Goal: Task Accomplishment & Management: Complete application form

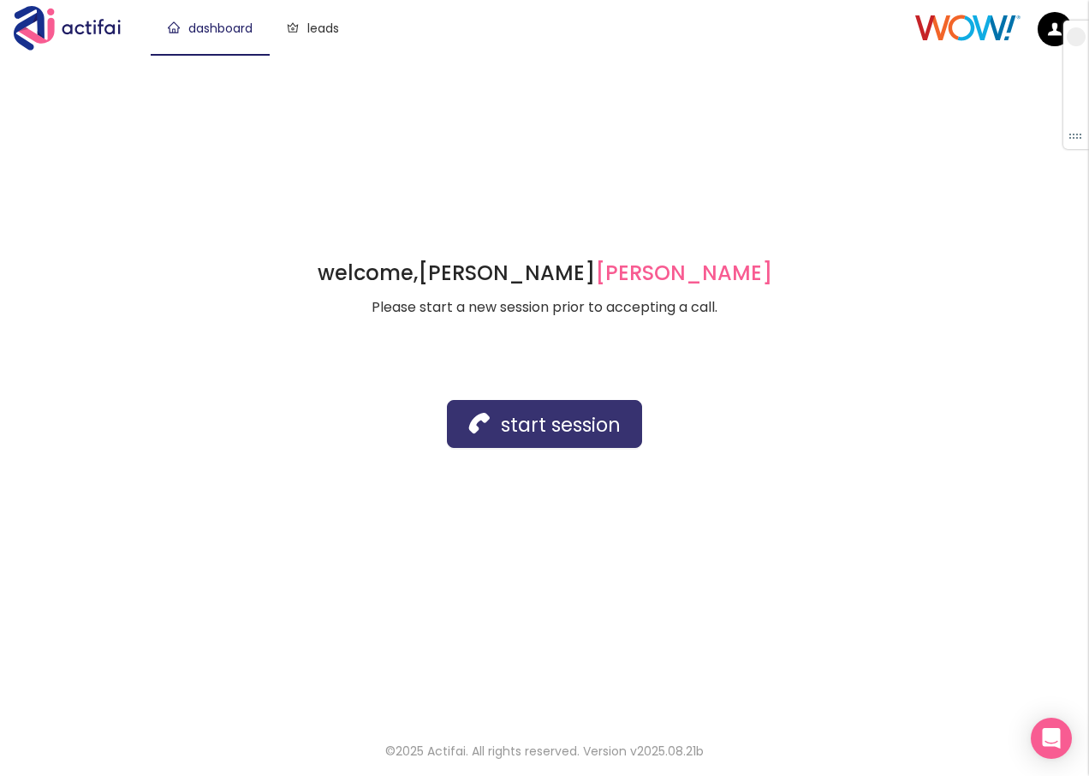
click at [524, 416] on button "start session" at bounding box center [544, 424] width 195 height 48
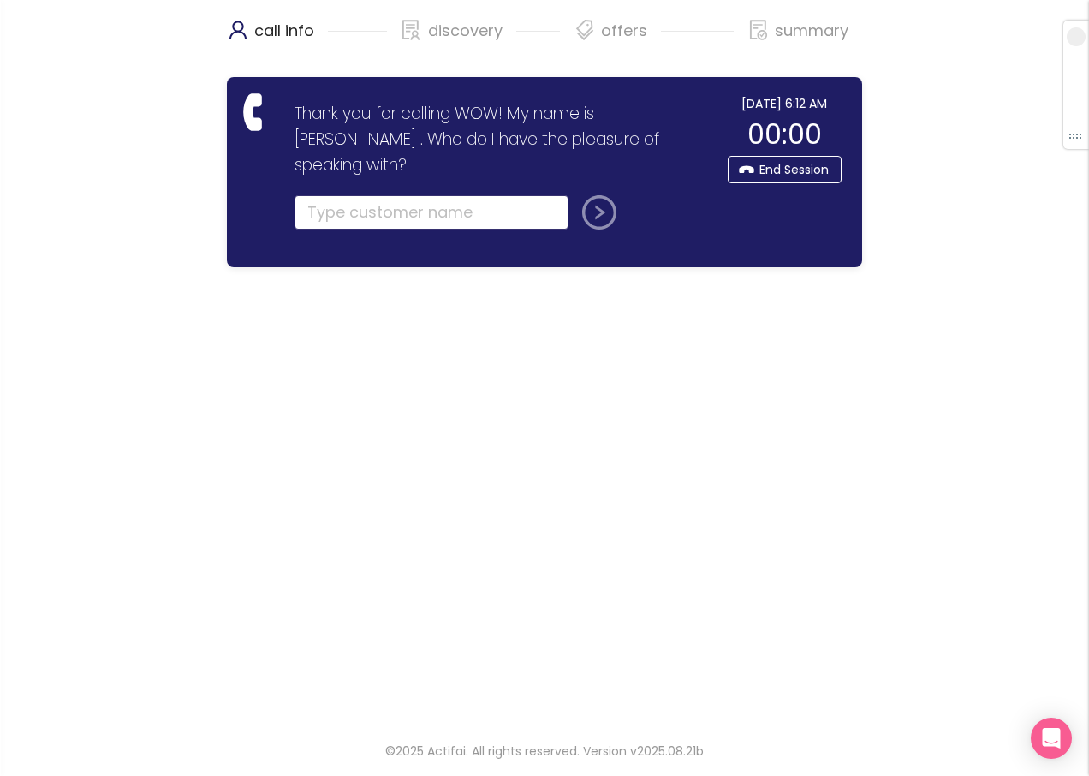
click at [340, 195] on input "text" at bounding box center [432, 212] width 274 height 34
click at [385, 195] on input "text" at bounding box center [432, 212] width 274 height 34
type input "krishna"
click at [576, 195] on button "submit" at bounding box center [596, 212] width 41 height 34
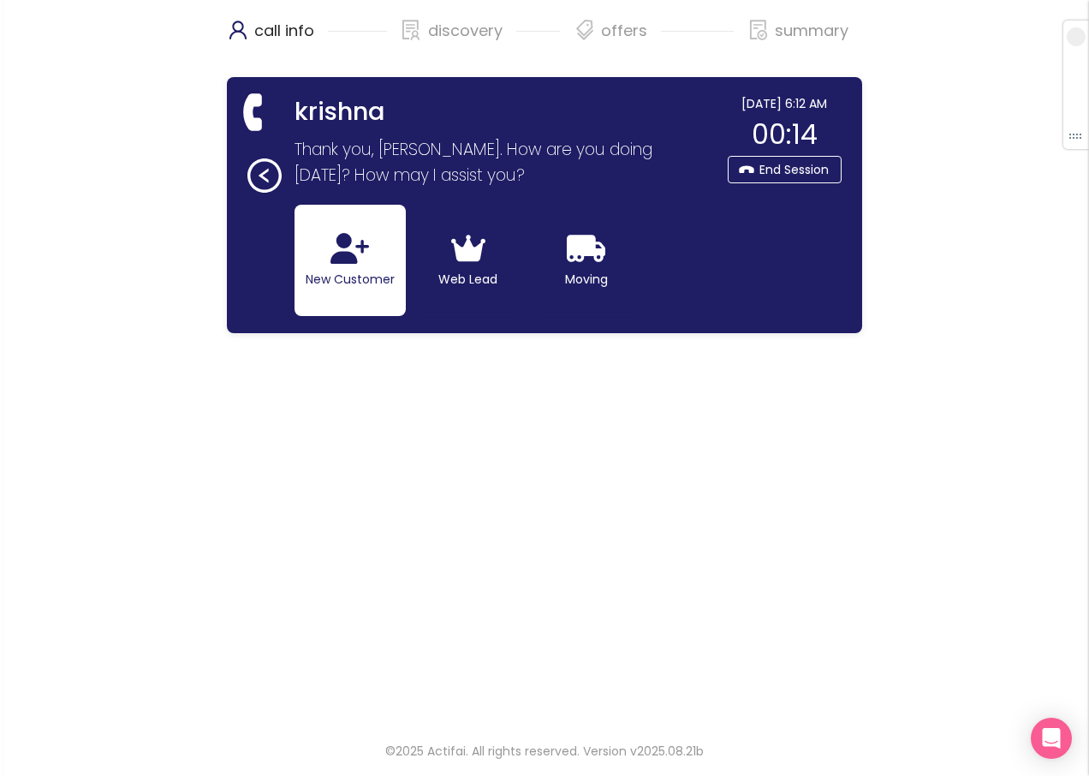
click at [361, 278] on button "New Customer" at bounding box center [350, 260] width 111 height 111
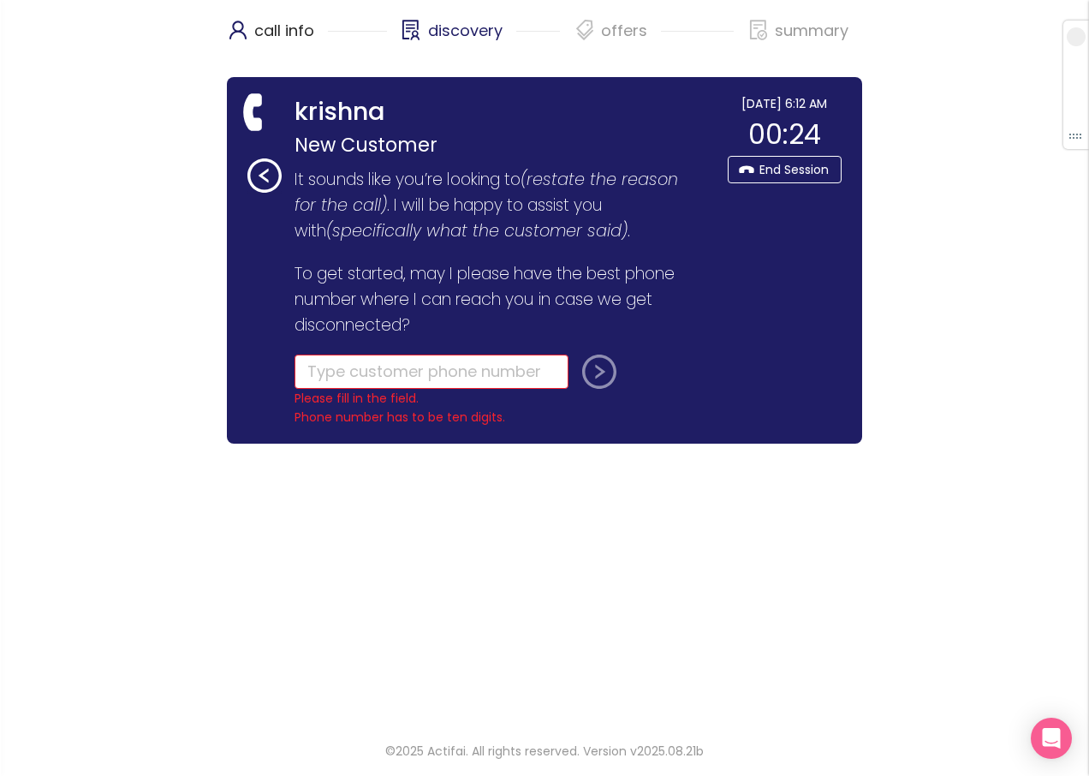
click at [484, 55] on div "discovery" at bounding box center [472, 38] width 88 height 43
click at [416, 372] on input "tel" at bounding box center [432, 372] width 274 height 34
paste input "[PHONE_NUMBER]"
type input "[PHONE_NUMBER]"
click at [608, 371] on button "submit" at bounding box center [596, 372] width 41 height 34
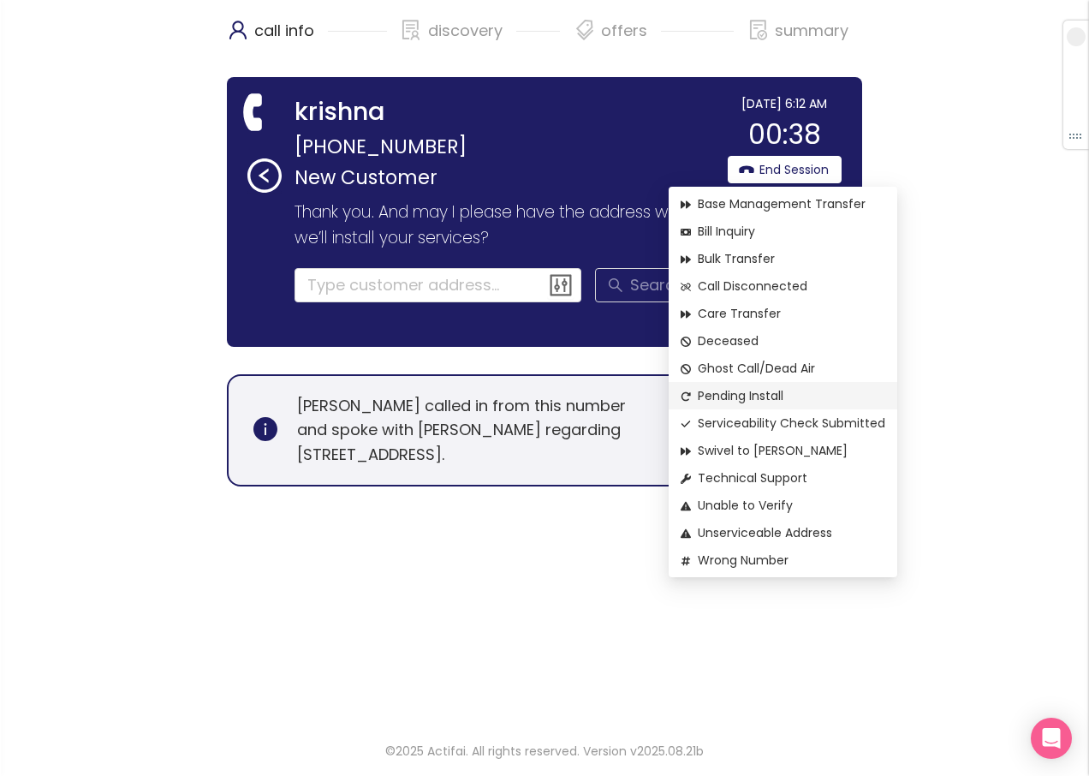
click at [740, 395] on span "Pending Install" at bounding box center [783, 395] width 205 height 19
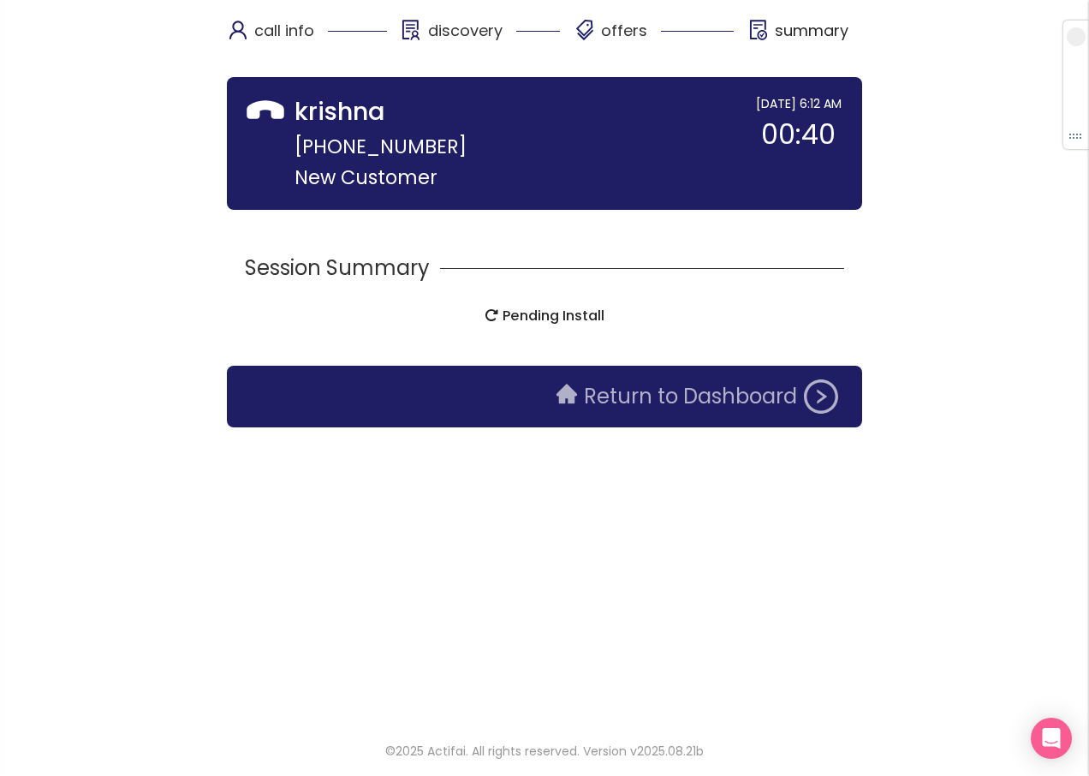
click at [694, 406] on button "Return to Dashboard" at bounding box center [697, 396] width 302 height 34
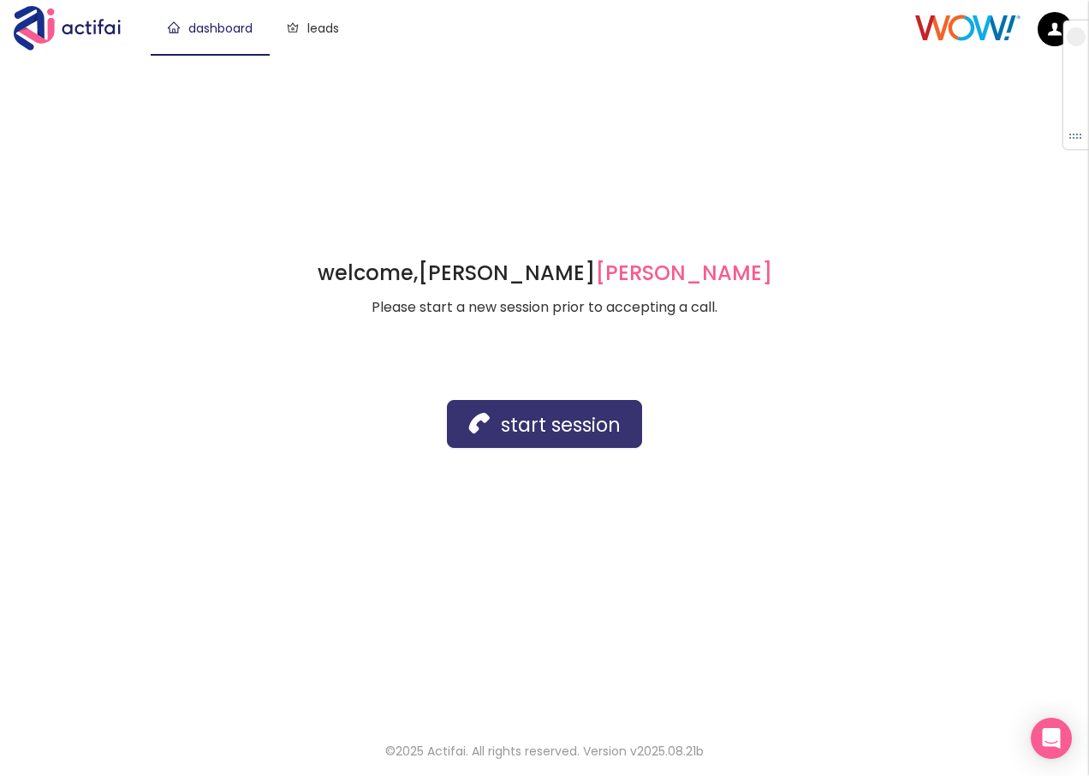
click at [503, 409] on button "start session" at bounding box center [544, 424] width 195 height 48
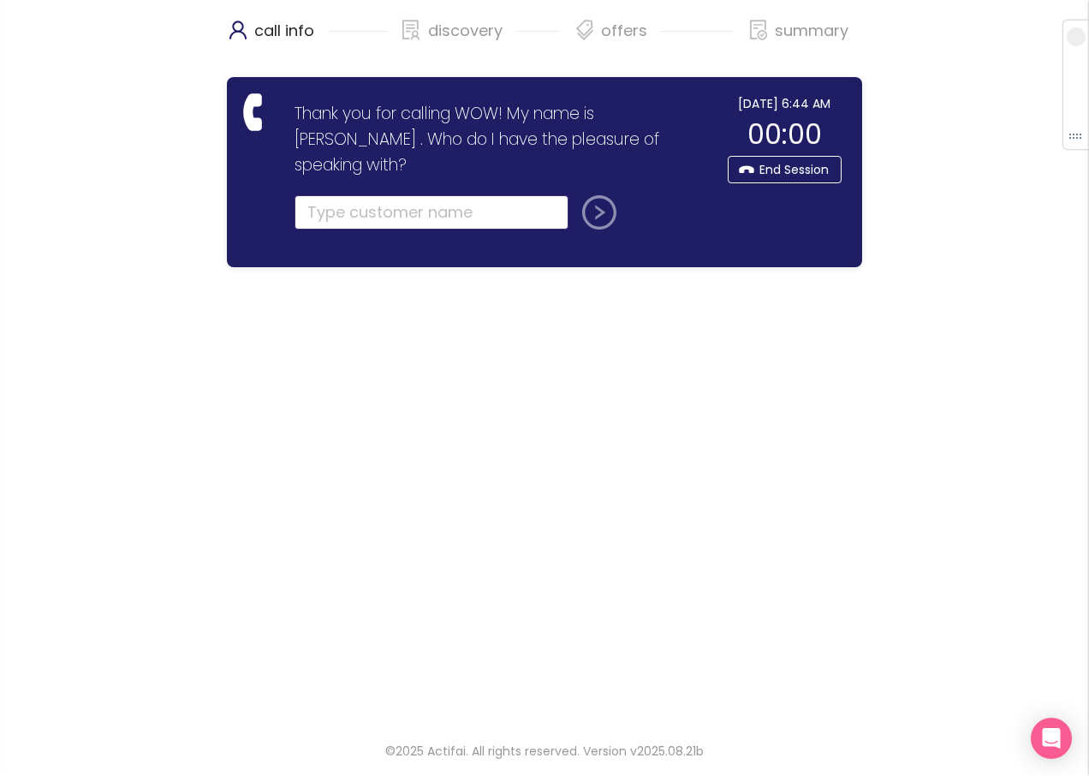
click at [341, 195] on input "text" at bounding box center [432, 212] width 274 height 34
click at [354, 195] on input "text" at bounding box center [432, 212] width 274 height 34
type input "[PERSON_NAME]"
click at [576, 195] on button "submit" at bounding box center [596, 212] width 41 height 34
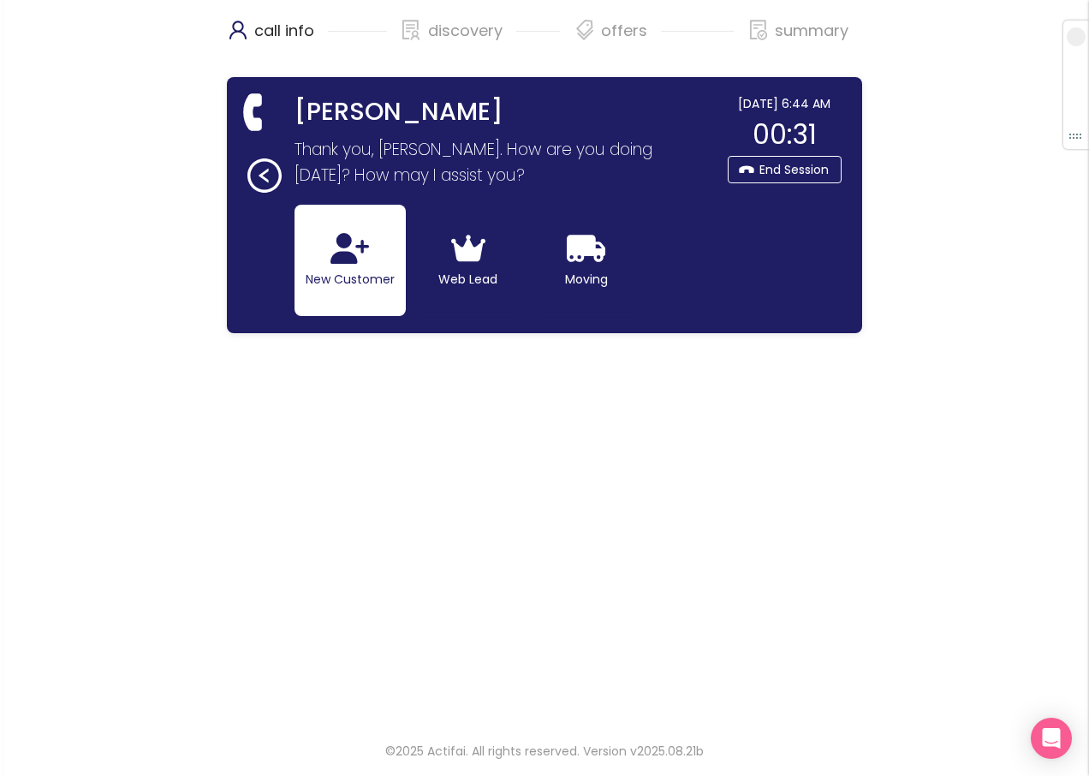
click at [353, 268] on button "New Customer" at bounding box center [350, 260] width 111 height 111
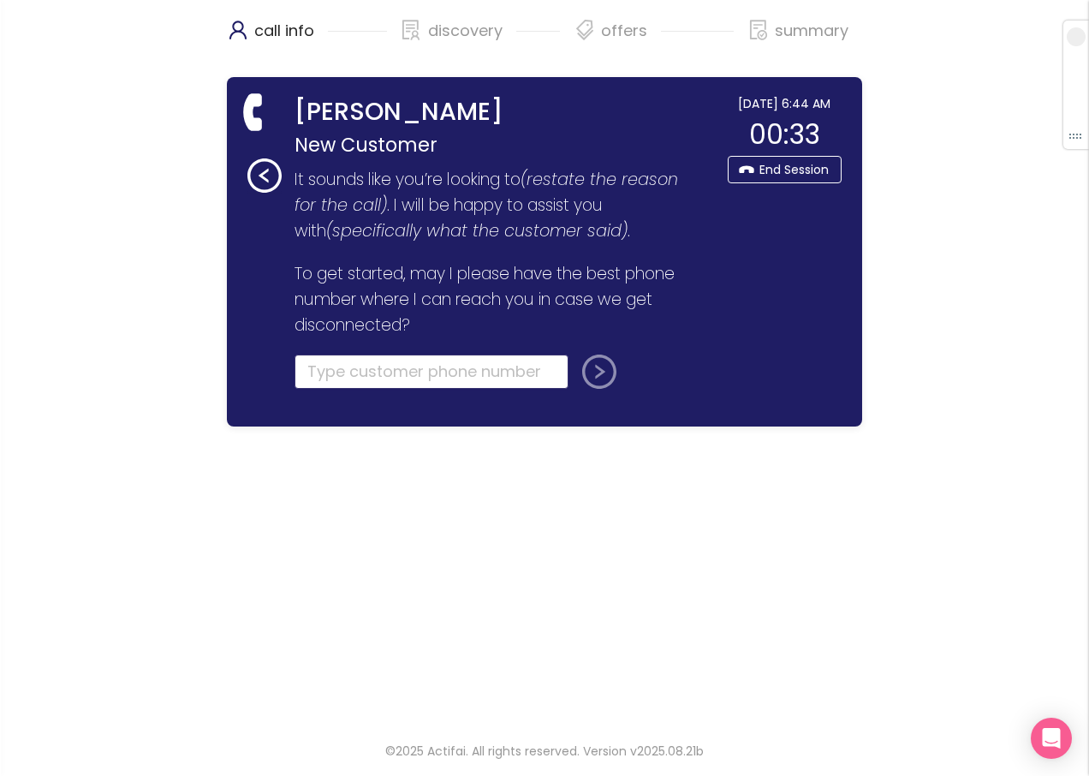
click at [394, 382] on input "tel" at bounding box center [432, 372] width 274 height 34
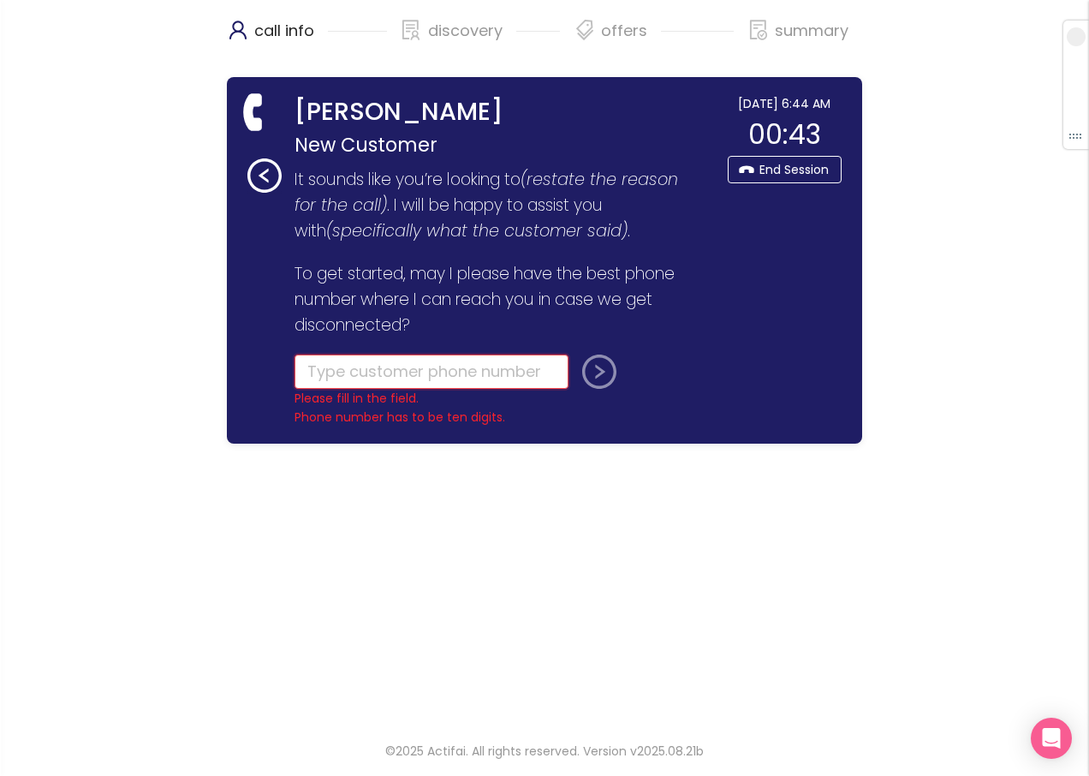
drag, startPoint x: 379, startPoint y: 381, endPoint x: 361, endPoint y: 378, distance: 17.5
click at [376, 381] on input "tel" at bounding box center [432, 372] width 274 height 34
type input "[PHONE_NUMBER]"
click at [603, 376] on button "submit" at bounding box center [596, 372] width 41 height 34
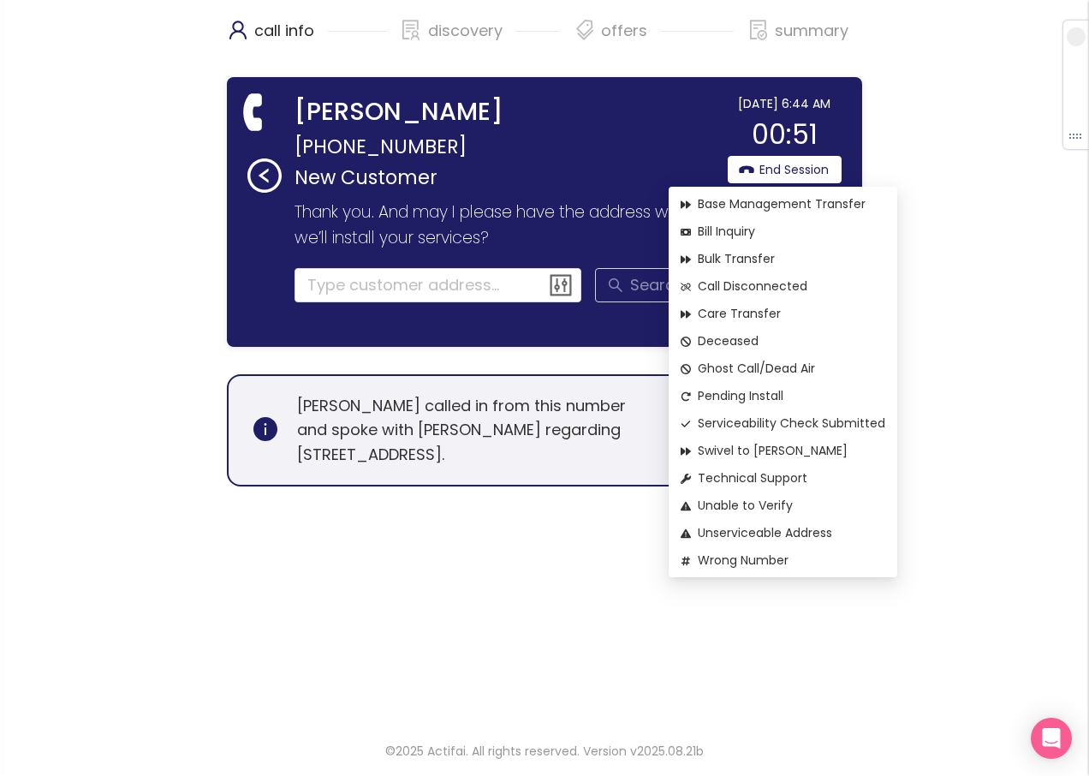
click at [758, 164] on button "End Session" at bounding box center [785, 169] width 114 height 27
click at [713, 386] on span "Pending Install" at bounding box center [783, 395] width 205 height 19
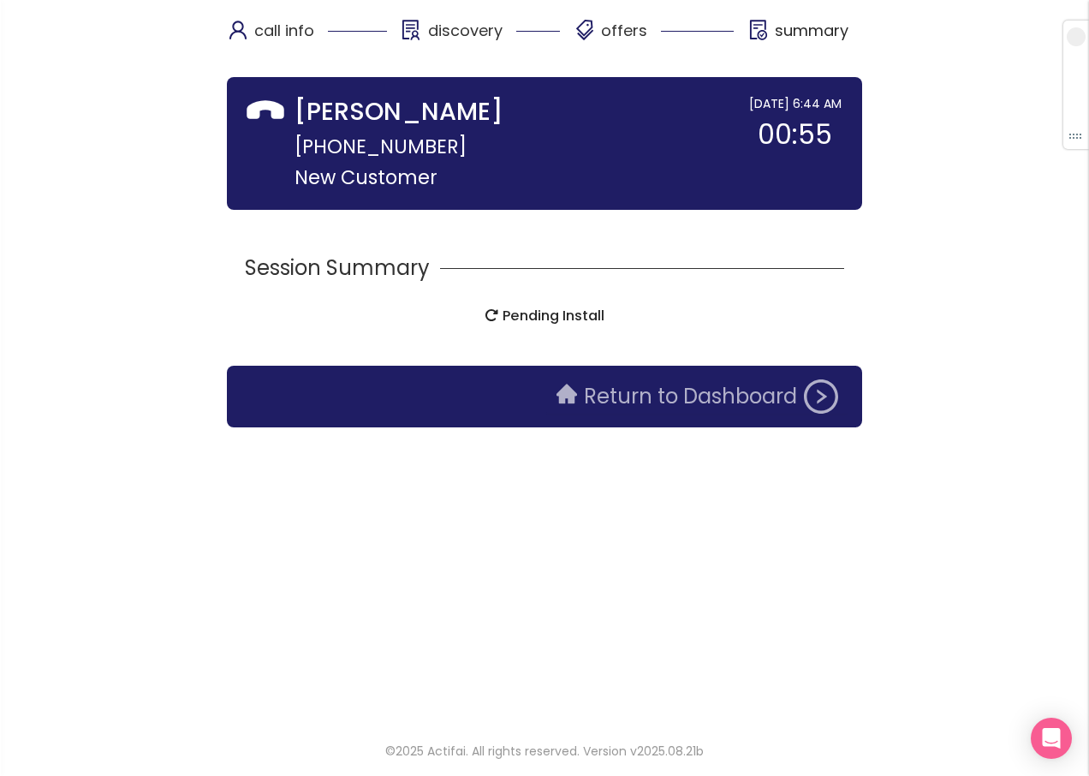
click at [701, 396] on button "Return to Dashboard" at bounding box center [697, 396] width 302 height 34
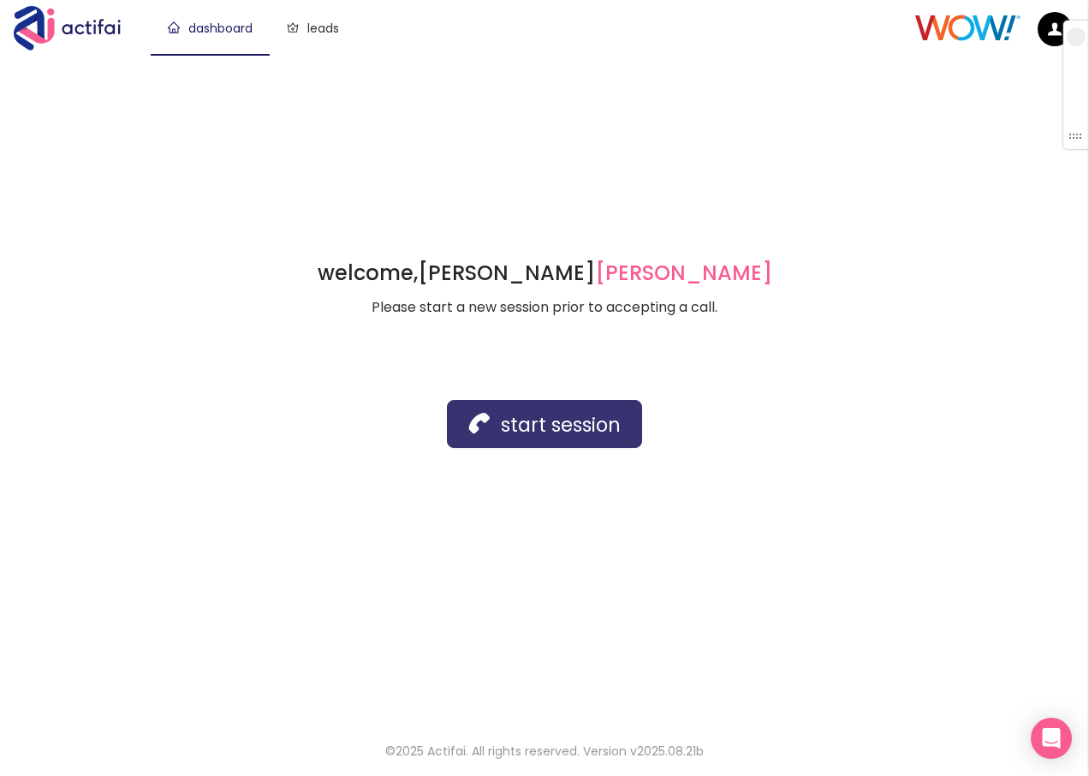
drag, startPoint x: 502, startPoint y: 415, endPoint x: 551, endPoint y: 424, distance: 49.7
click at [551, 424] on button "start session" at bounding box center [544, 424] width 195 height 48
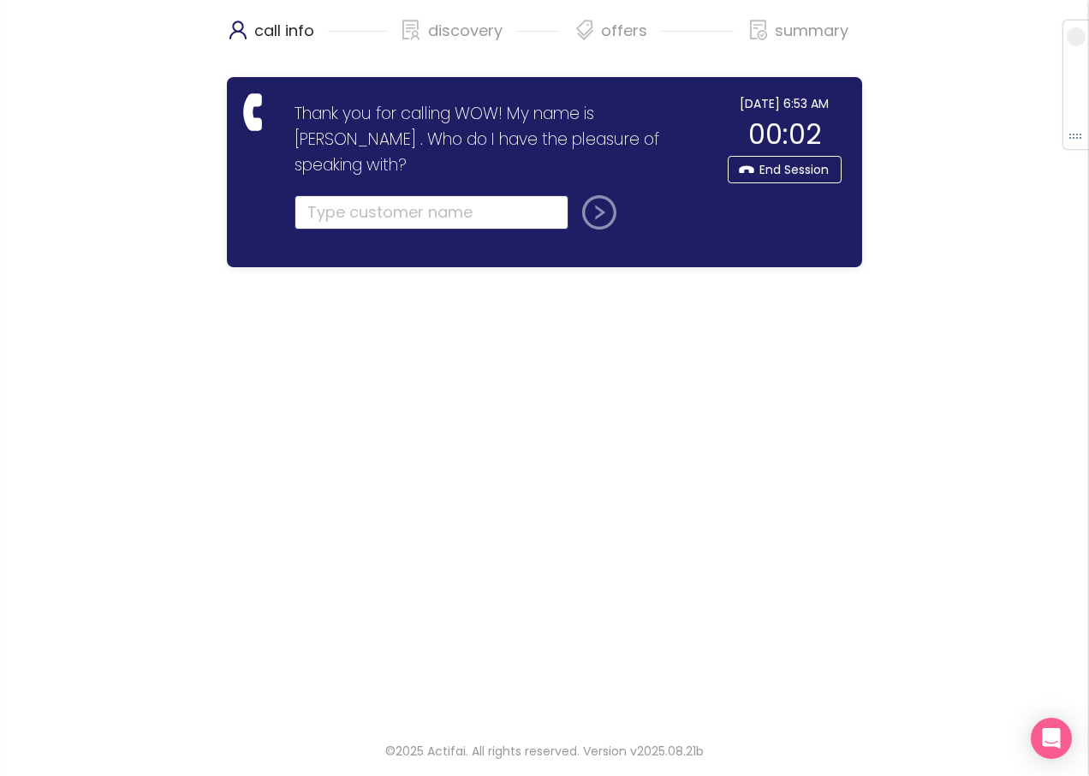
click at [343, 195] on input "text" at bounding box center [432, 212] width 274 height 34
type input "[PERSON_NAME]"
click at [576, 195] on button "submit" at bounding box center [596, 212] width 41 height 34
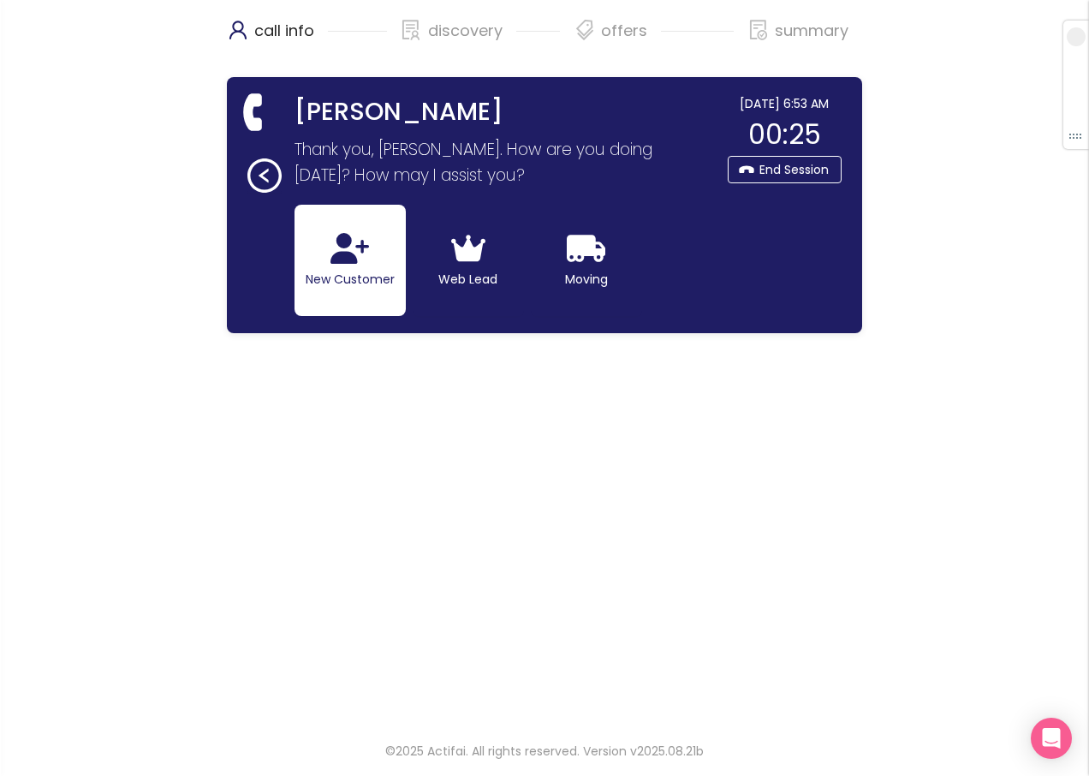
click at [331, 253] on button "New Customer" at bounding box center [350, 260] width 111 height 111
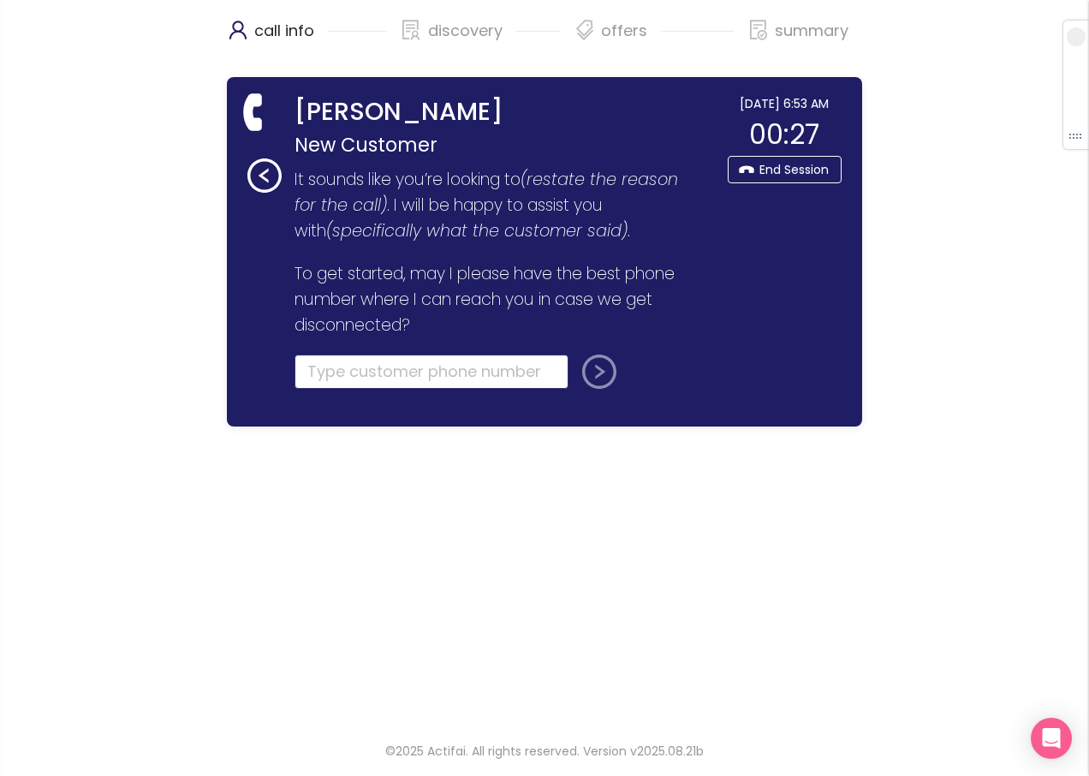
click at [316, 373] on input "tel" at bounding box center [432, 372] width 274 height 34
type input "[PHONE_NUMBER]"
click at [593, 376] on button "submit" at bounding box center [596, 372] width 41 height 34
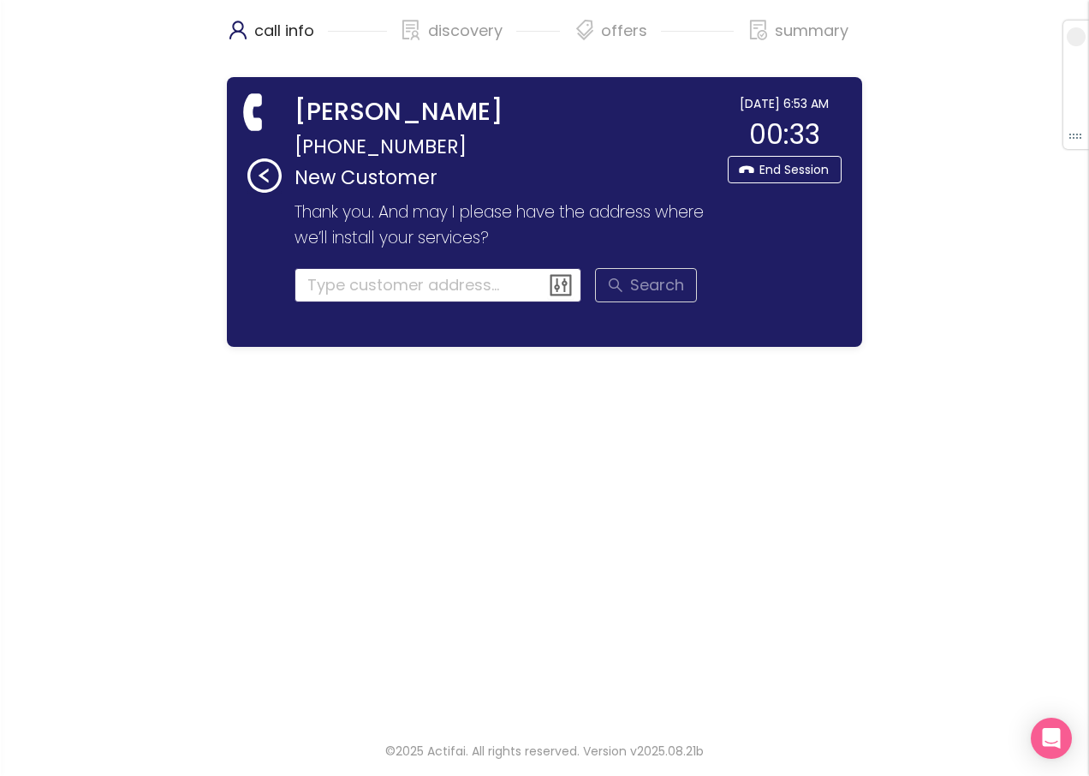
click at [306, 289] on input at bounding box center [439, 285] width 288 height 34
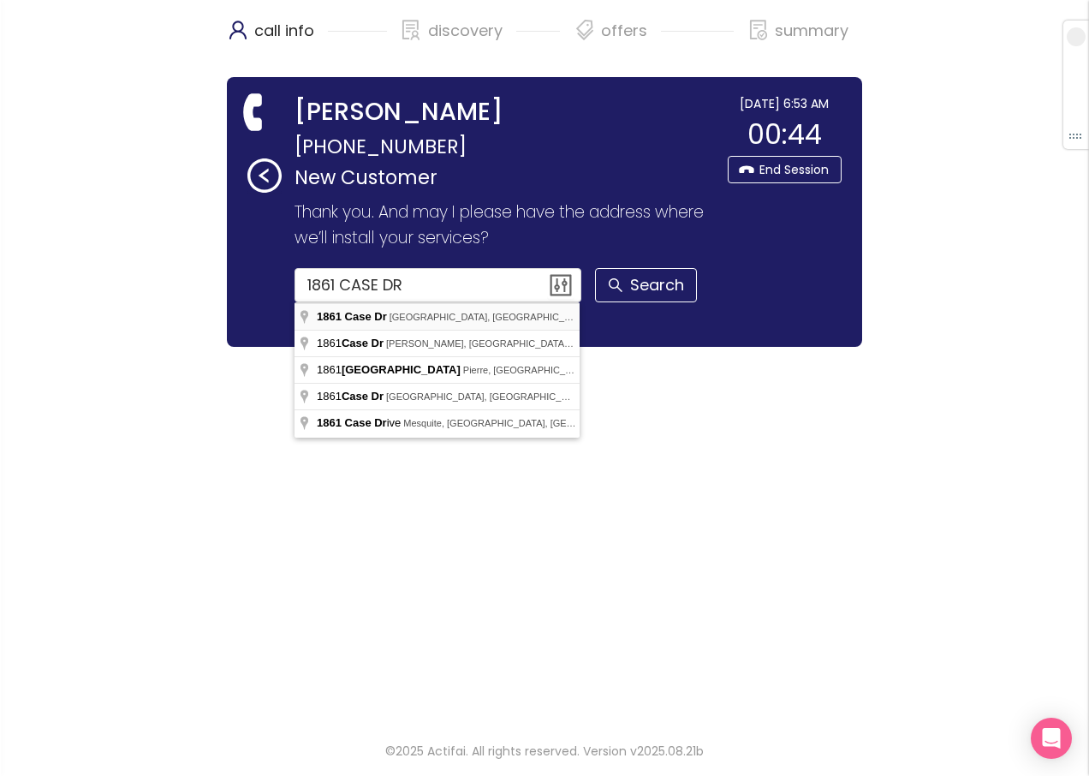
type input "[STREET_ADDRESS]"
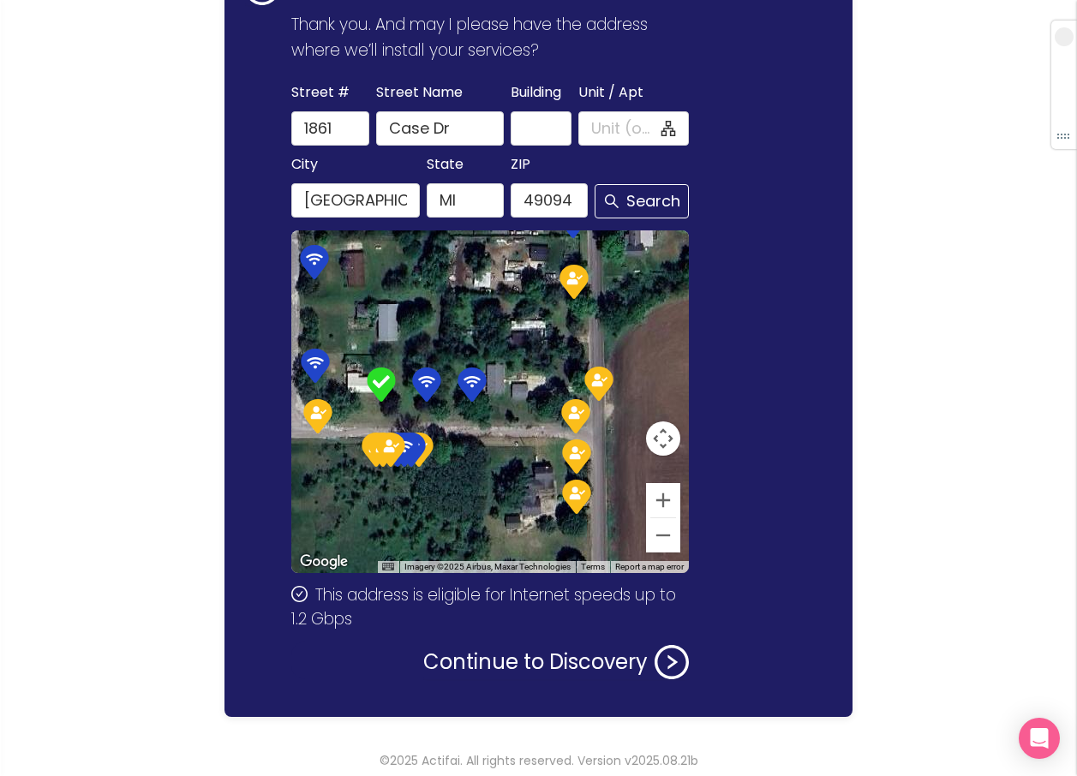
scroll to position [197, 0]
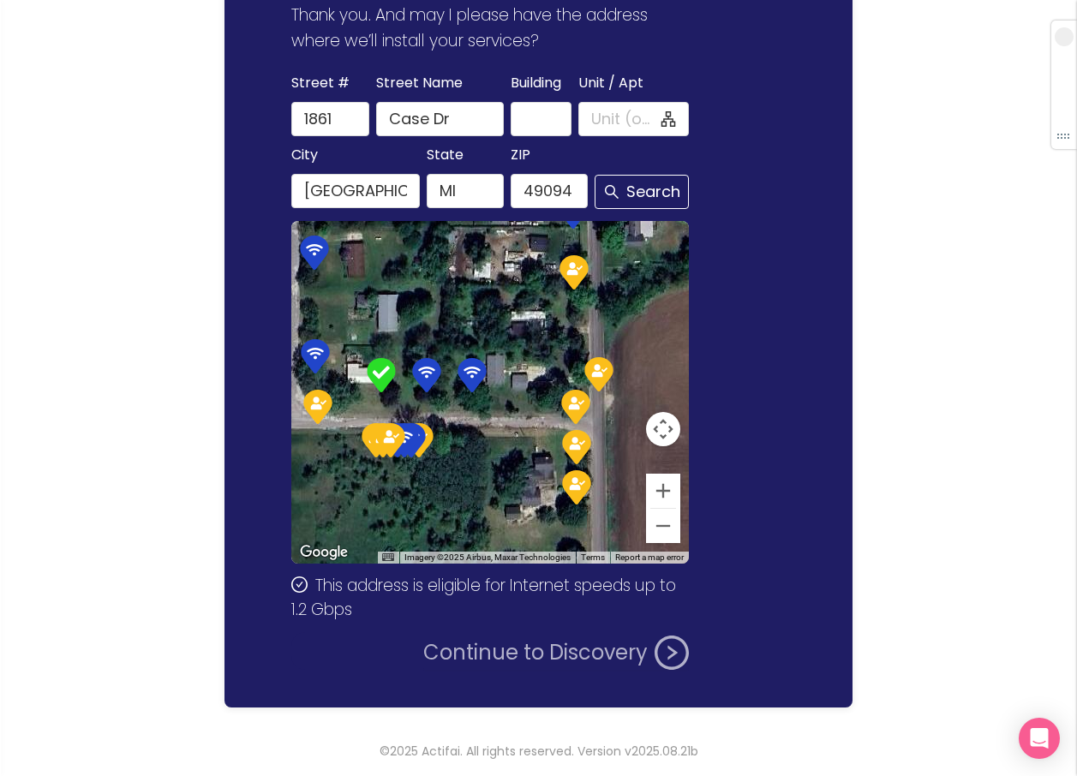
click at [538, 653] on button "Continue to Discovery" at bounding box center [555, 652] width 265 height 34
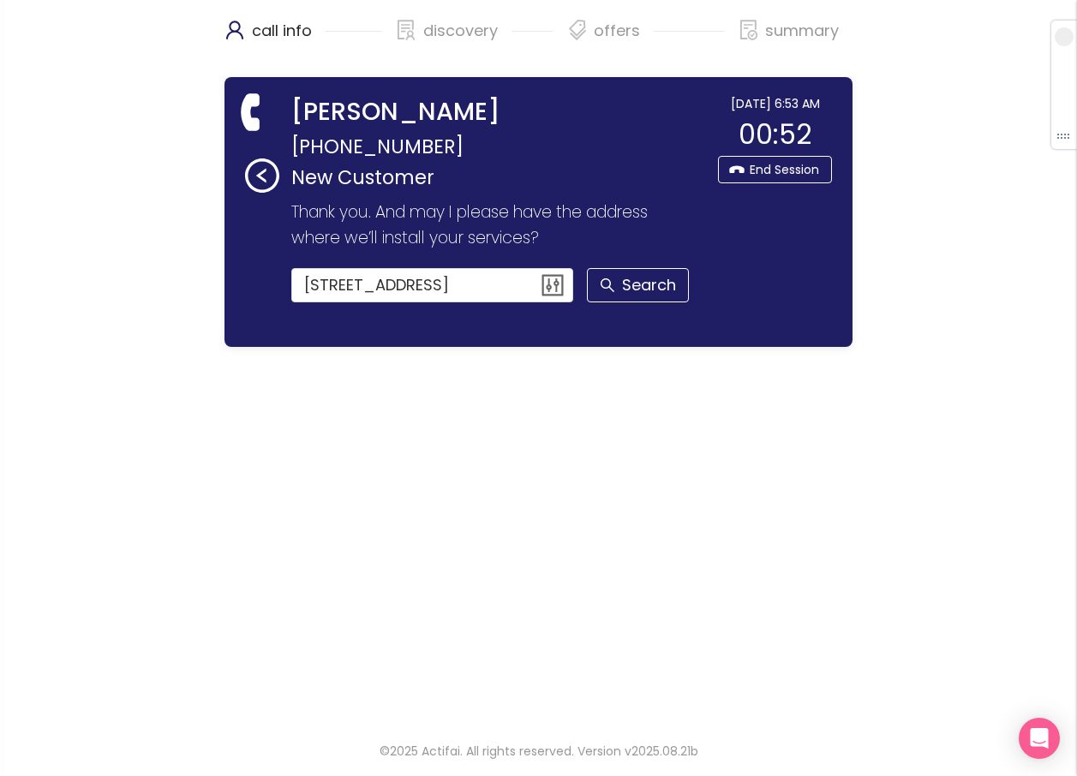
scroll to position [0, 0]
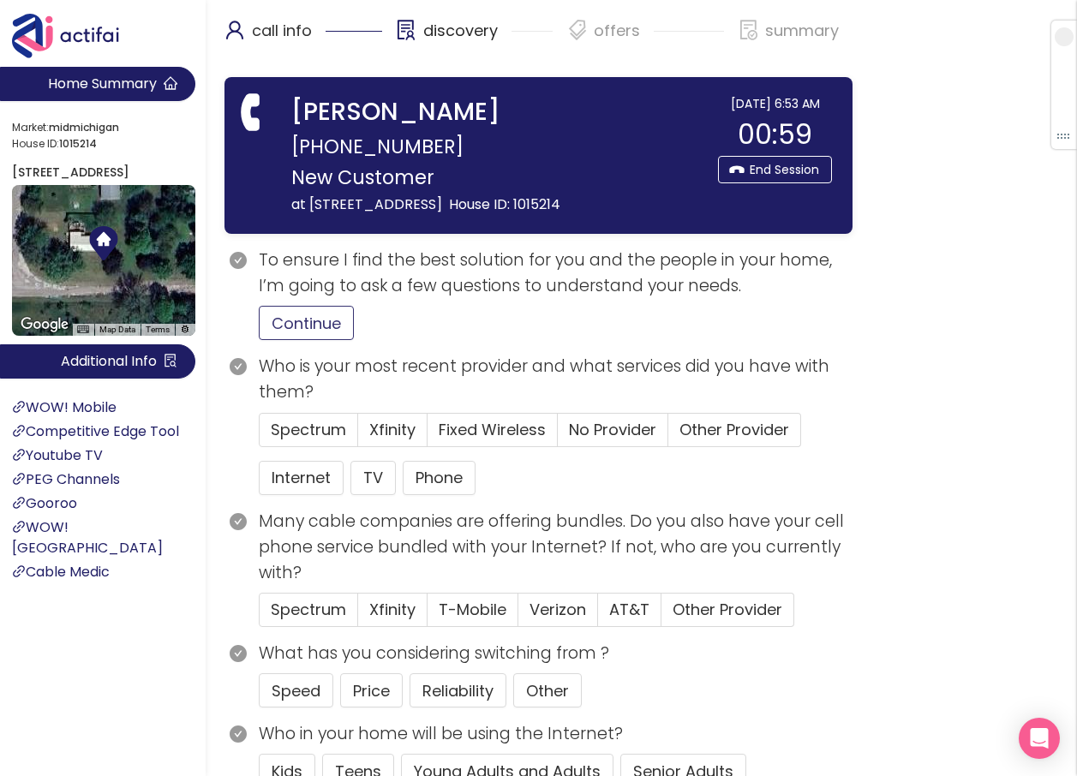
click at [329, 329] on button "Continue" at bounding box center [306, 323] width 95 height 34
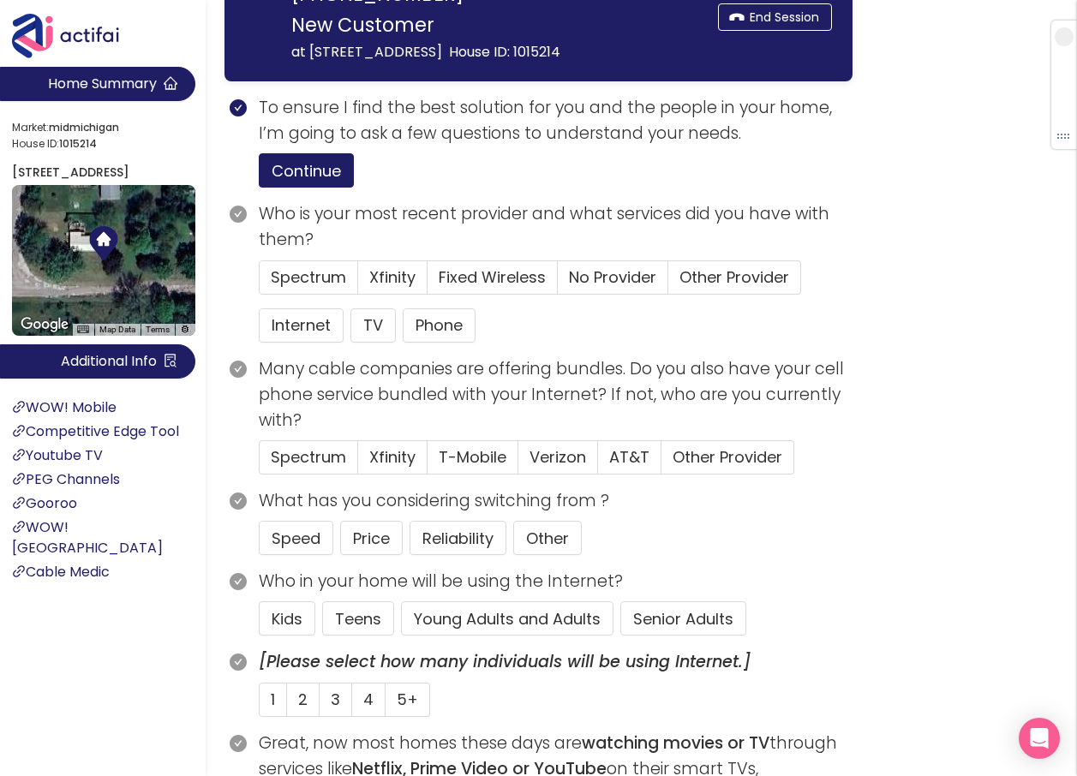
scroll to position [257, 0]
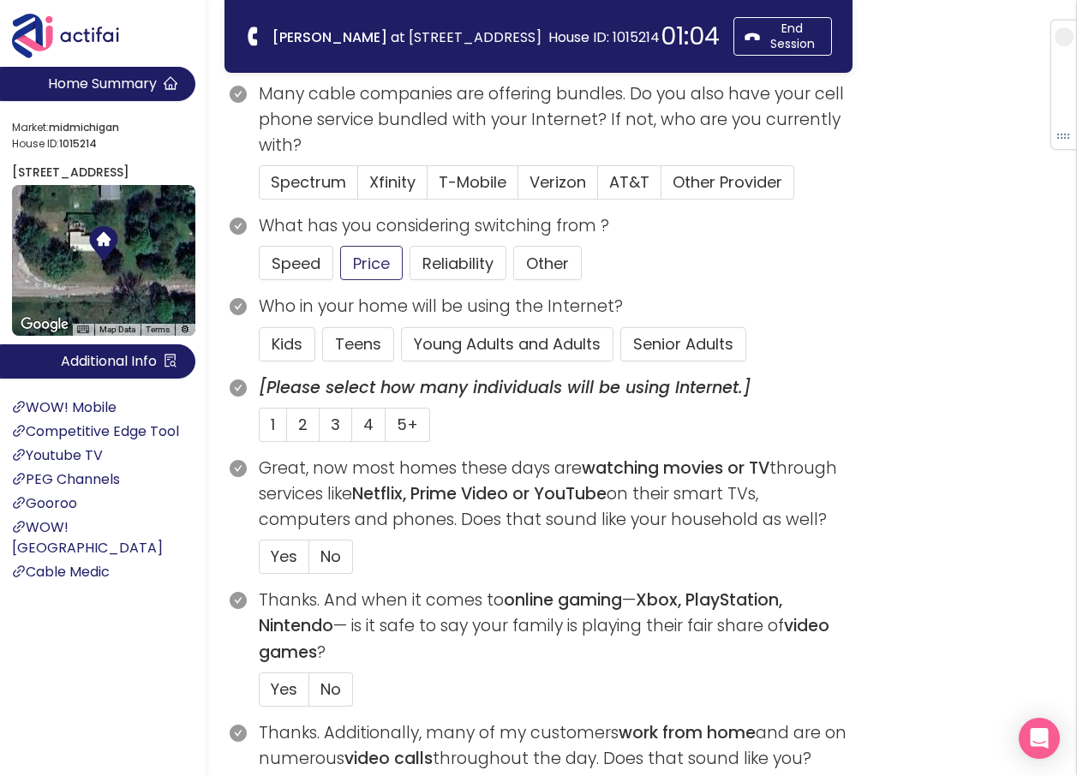
click at [362, 267] on button "Price" at bounding box center [371, 263] width 63 height 34
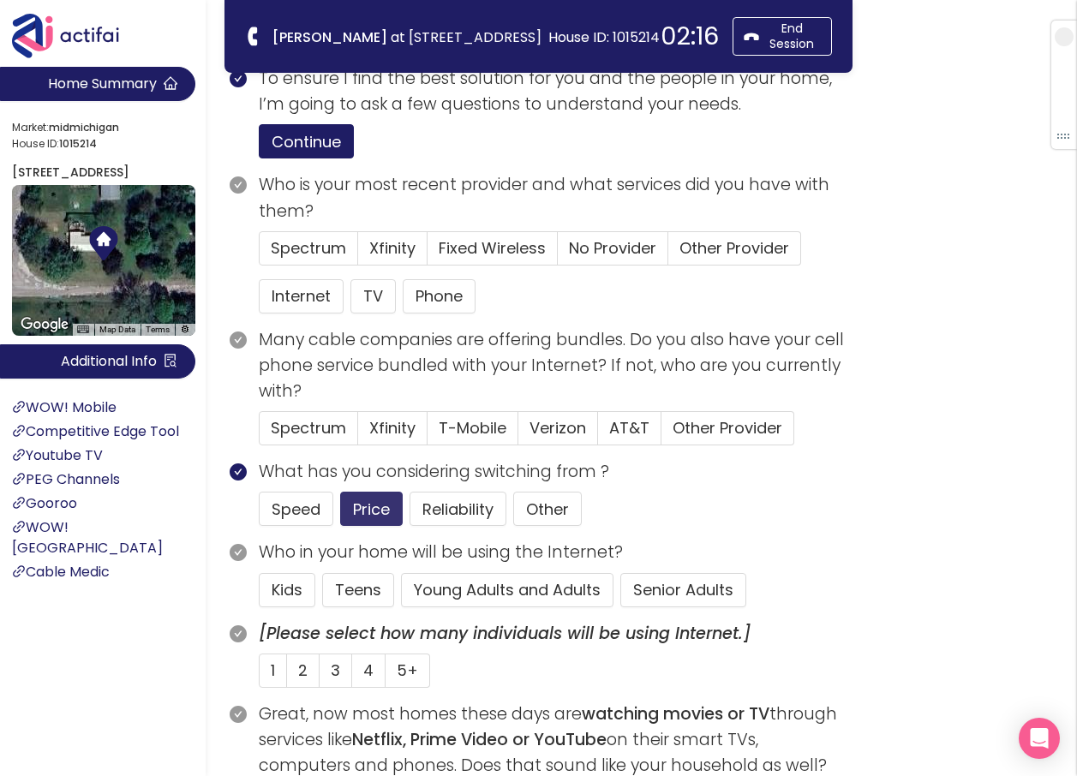
scroll to position [0, 0]
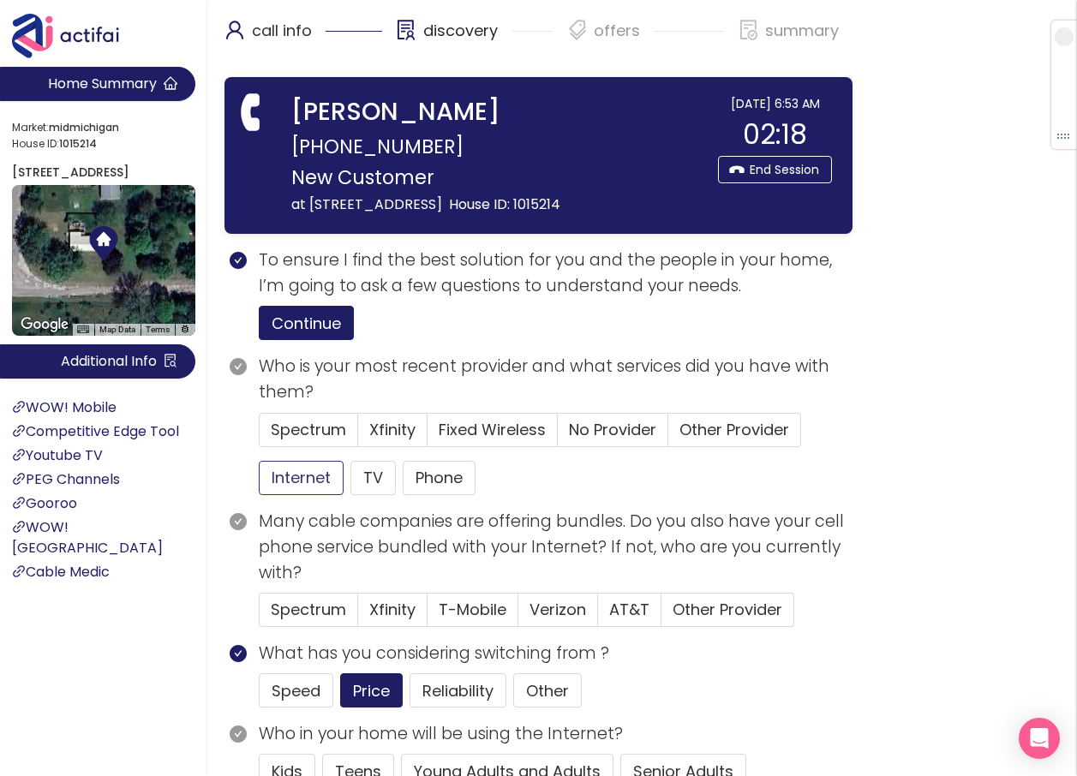
click at [282, 473] on button "Internet" at bounding box center [301, 478] width 85 height 34
click at [712, 423] on span "Other Provider" at bounding box center [734, 429] width 110 height 21
click at [668, 435] on input "Other Provider" at bounding box center [668, 435] width 0 height 0
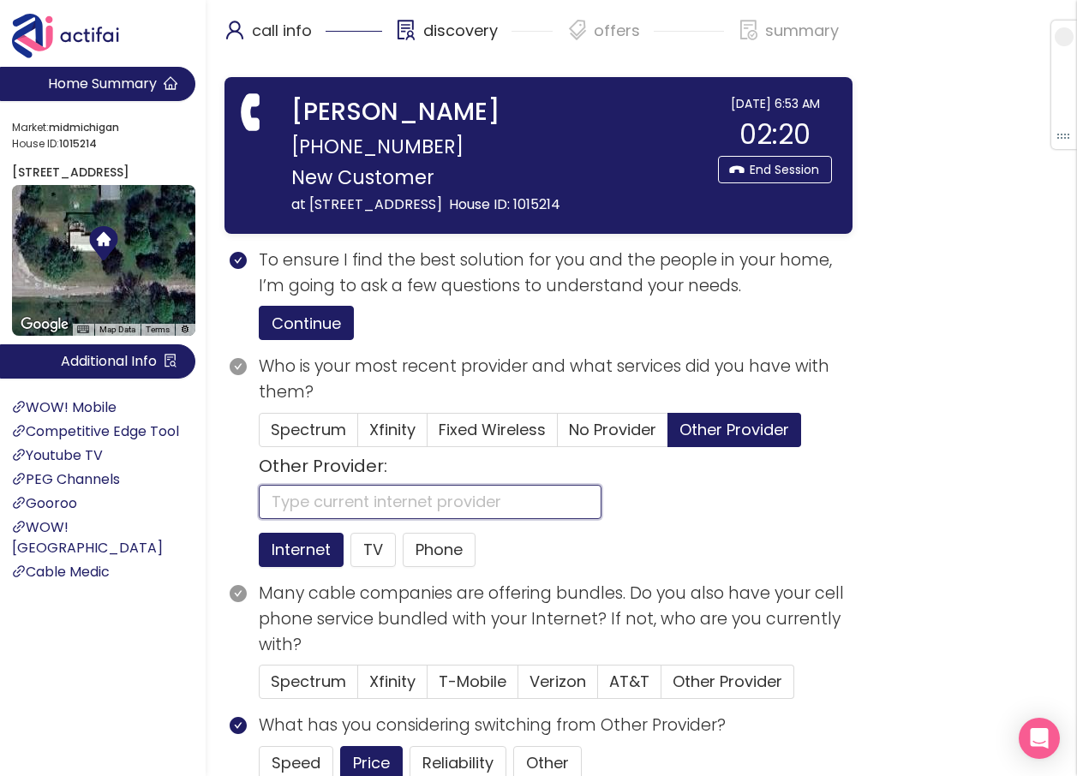
click at [298, 494] on input "text" at bounding box center [430, 502] width 343 height 34
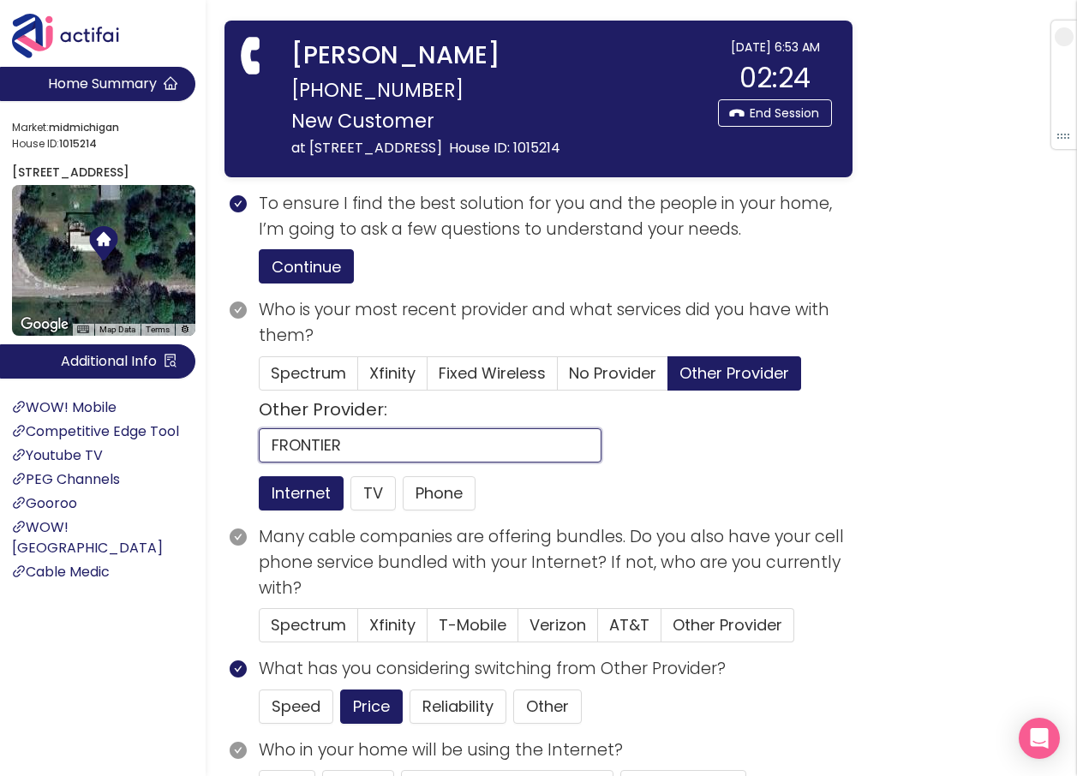
scroll to position [171, 0]
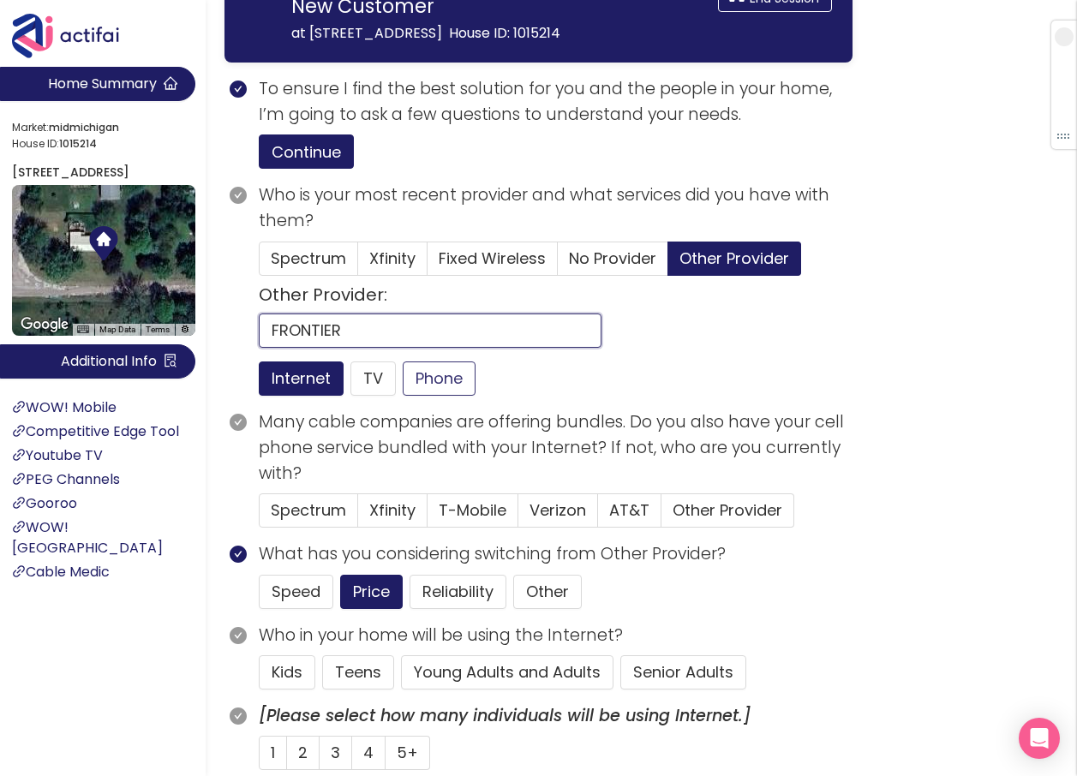
type input "FRONTIER"
click at [420, 375] on button "Phone" at bounding box center [439, 378] width 73 height 34
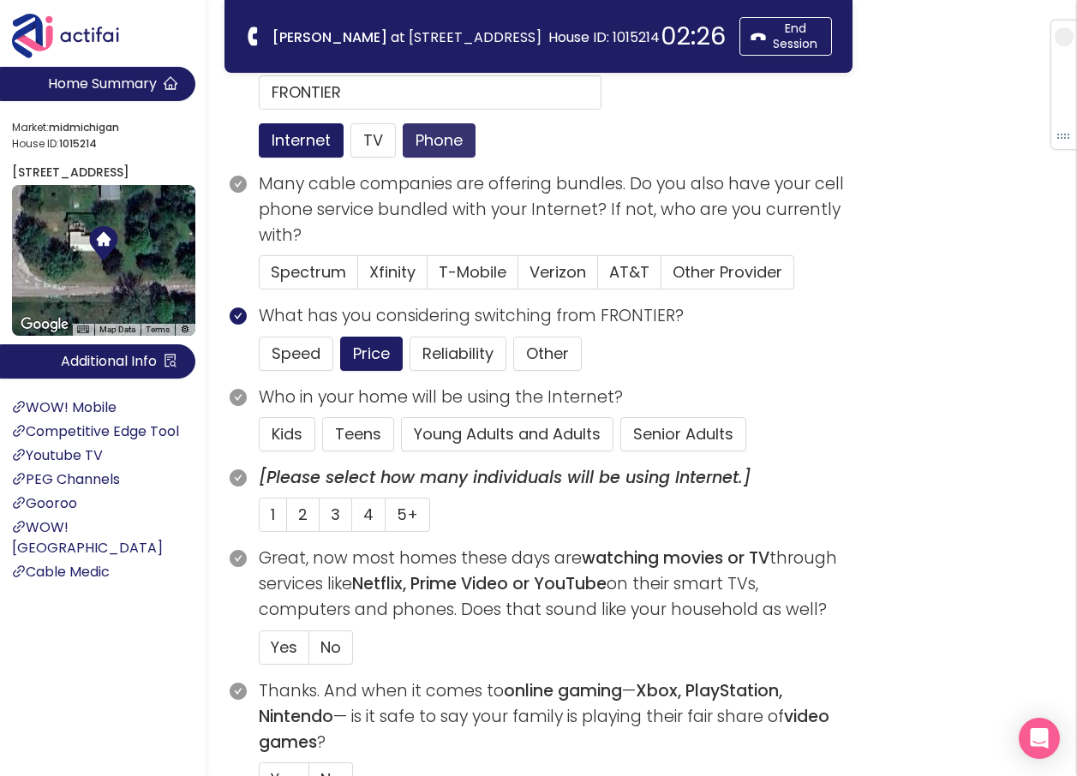
scroll to position [343, 0]
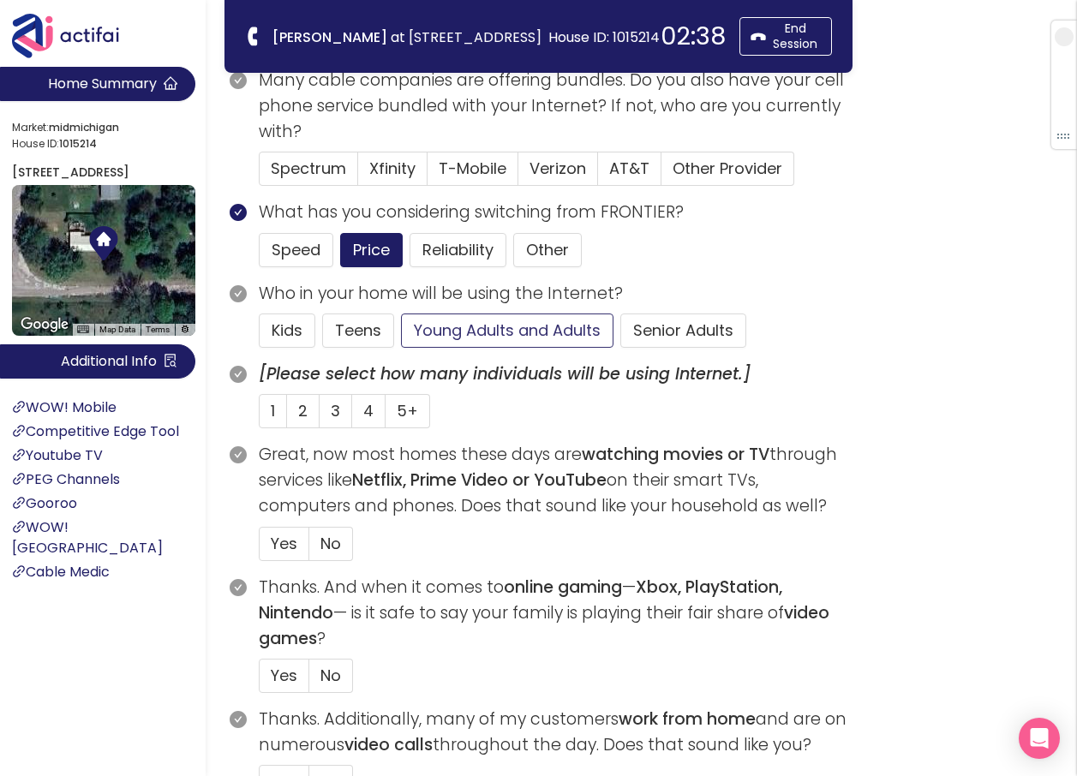
click at [528, 331] on button "Young Adults and Adults" at bounding box center [507, 330] width 212 height 34
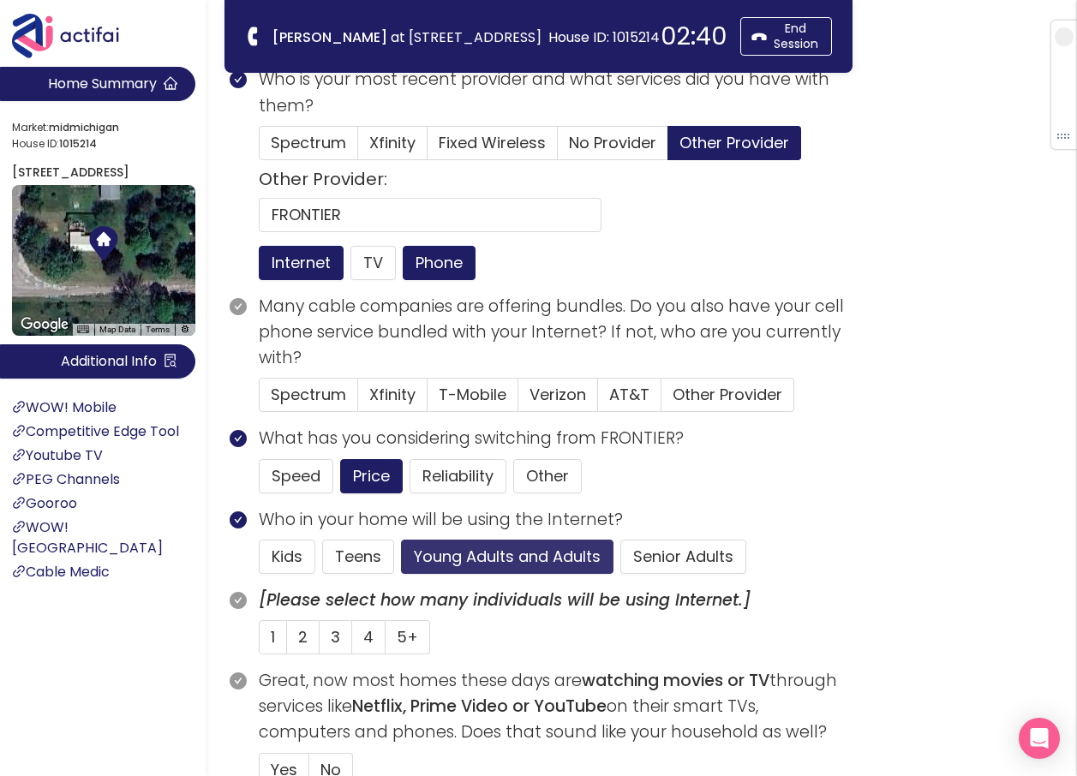
scroll to position [86, 0]
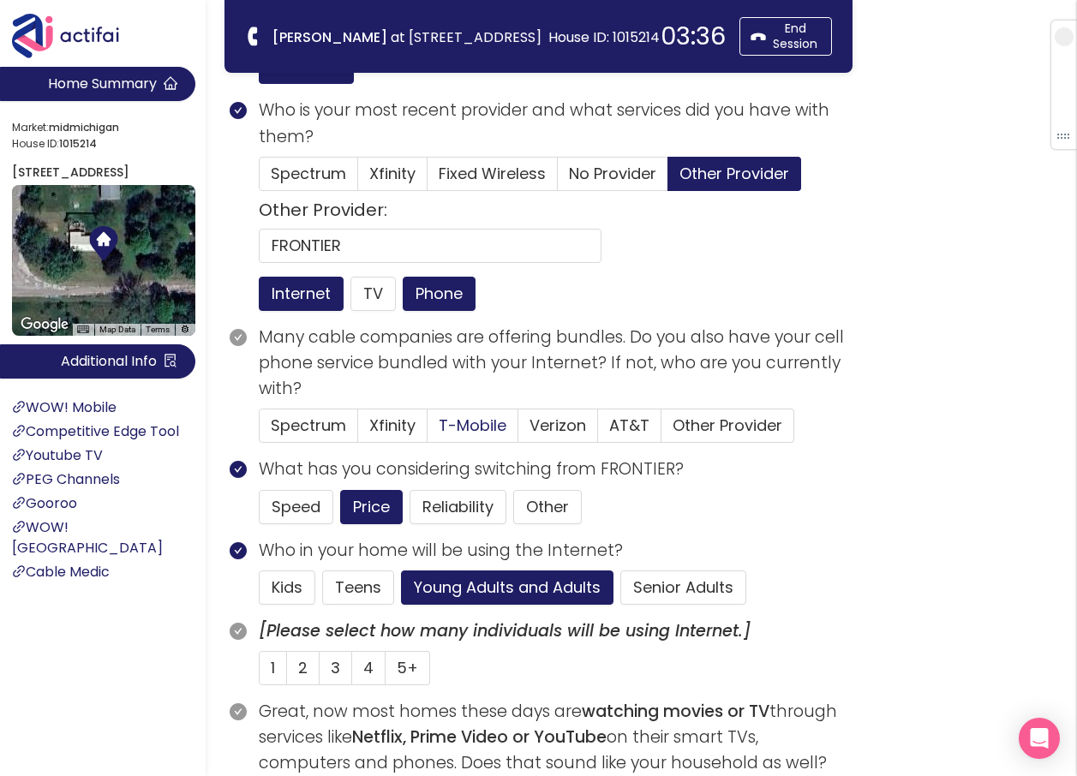
click at [445, 420] on span "T-Mobile" at bounding box center [472, 425] width 68 height 21
click at [427, 431] on input "T-Mobile" at bounding box center [427, 431] width 0 height 0
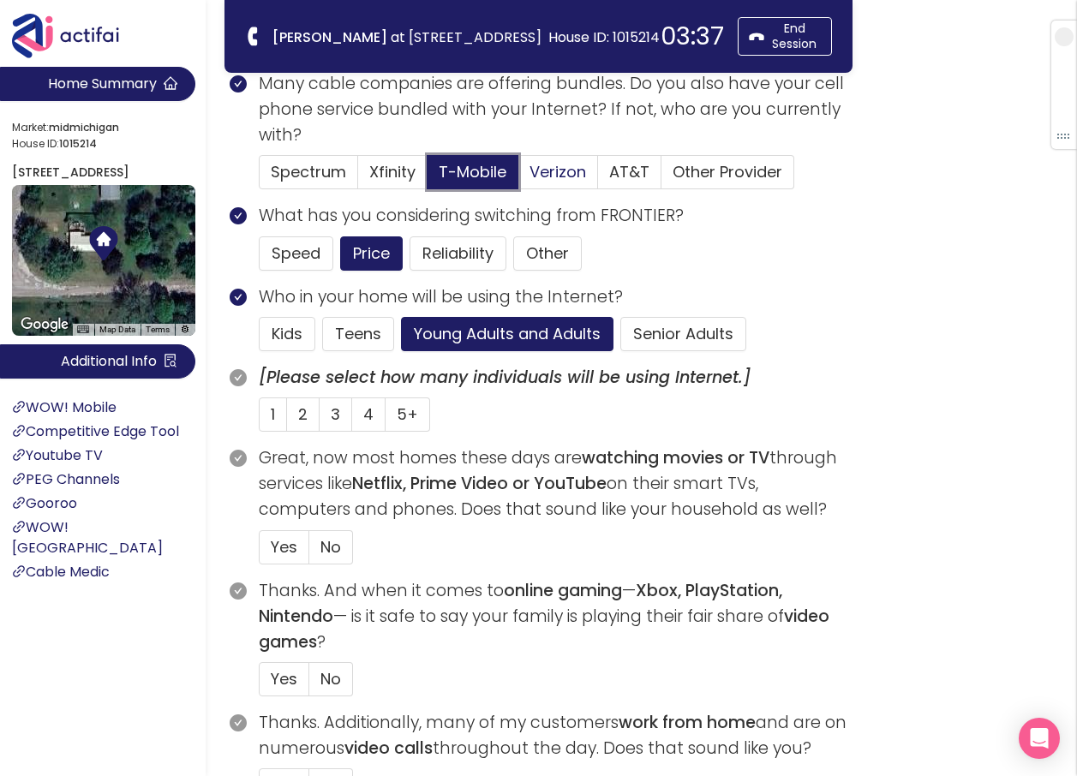
scroll to position [343, 0]
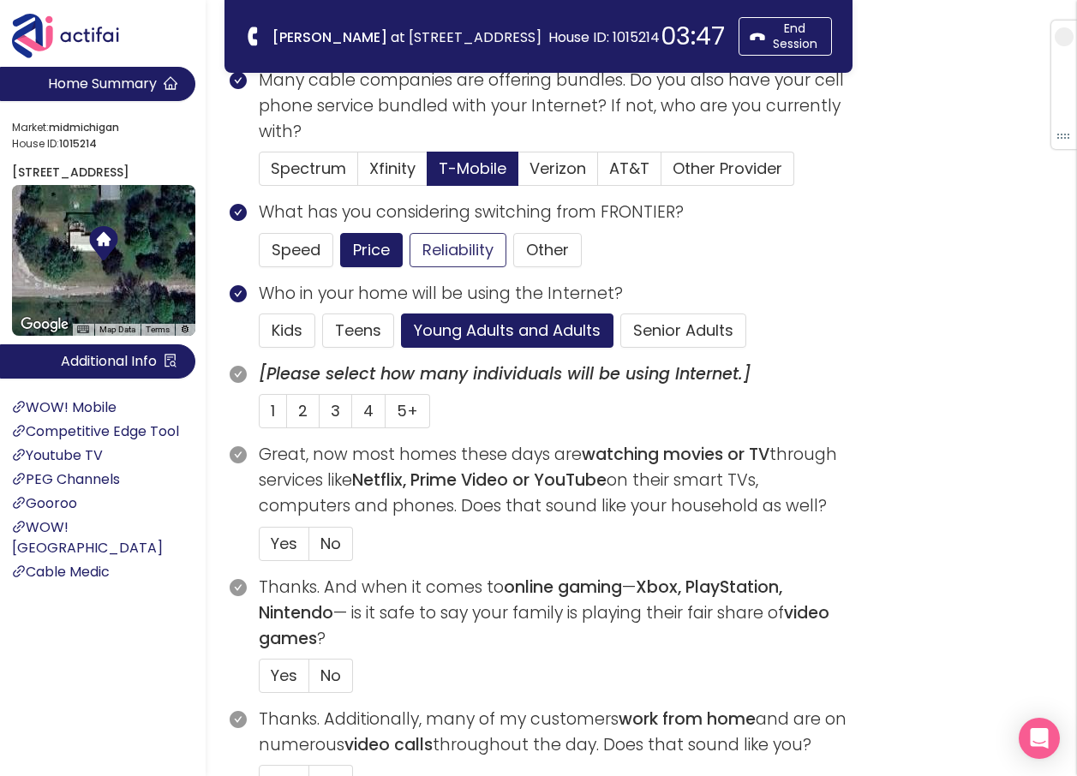
click at [423, 248] on button "Reliability" at bounding box center [457, 250] width 97 height 34
click at [357, 250] on button "Price" at bounding box center [371, 250] width 63 height 34
click at [305, 413] on span "2" at bounding box center [302, 410] width 9 height 21
click at [287, 416] on input "2" at bounding box center [287, 416] width 0 height 0
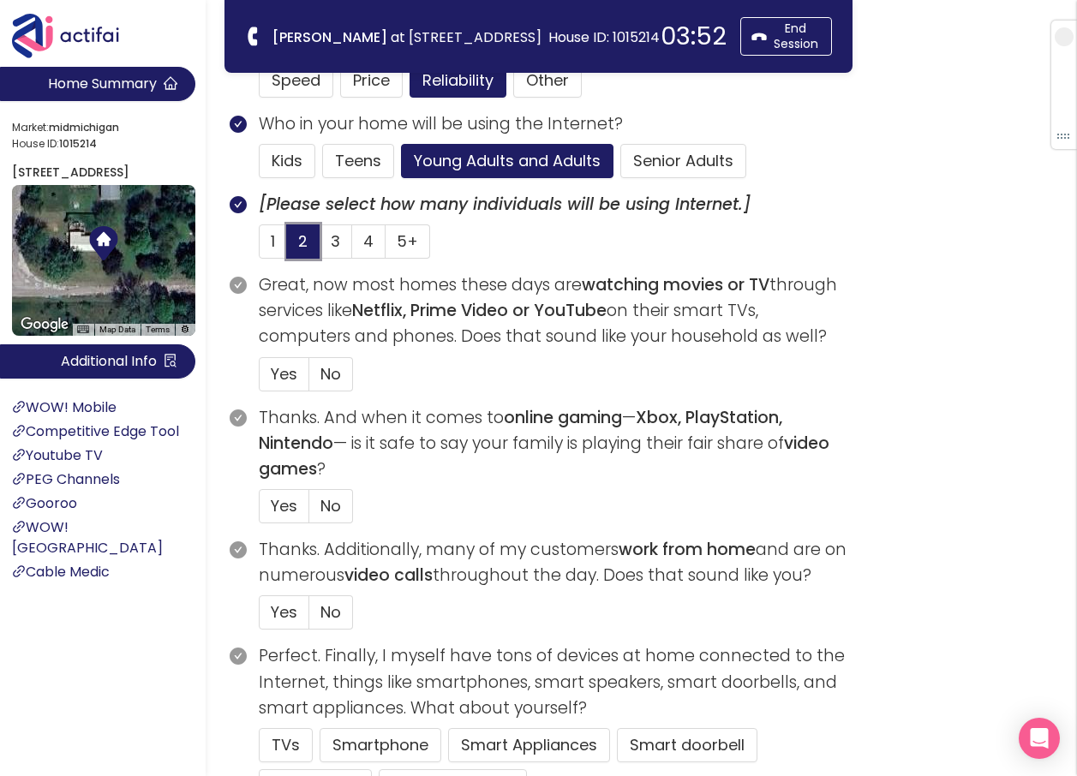
scroll to position [514, 0]
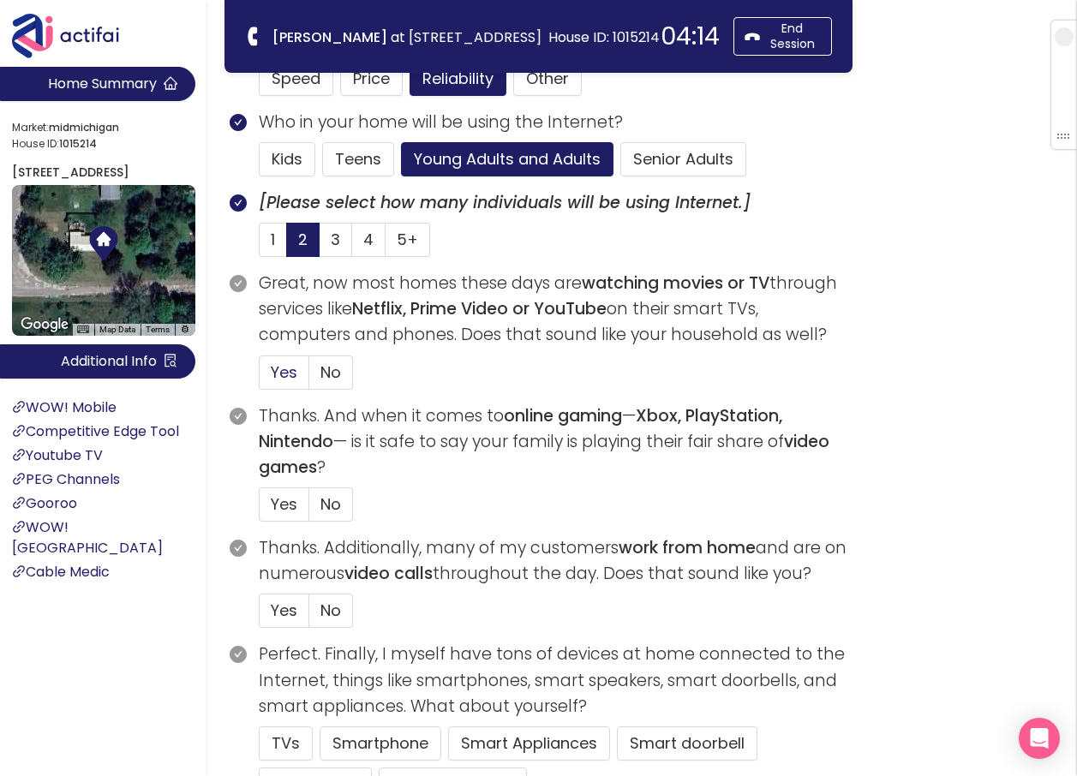
click at [274, 371] on span "Yes" at bounding box center [284, 371] width 27 height 21
click at [259, 378] on input "Yes" at bounding box center [259, 378] width 0 height 0
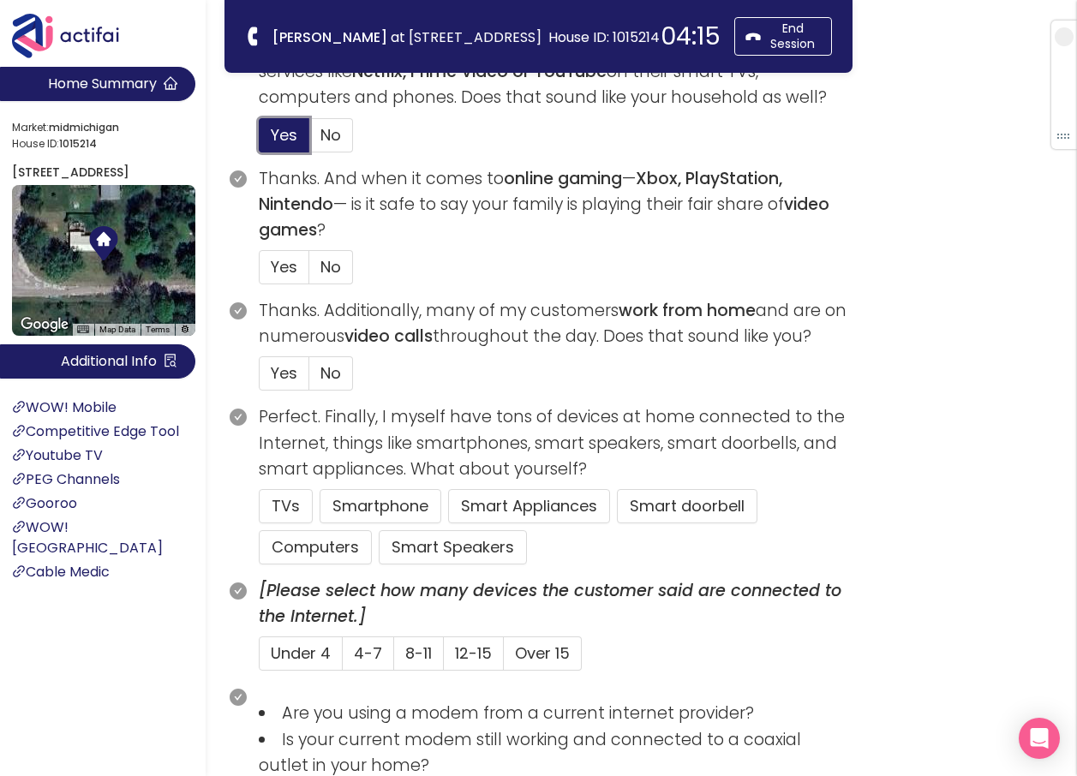
scroll to position [771, 0]
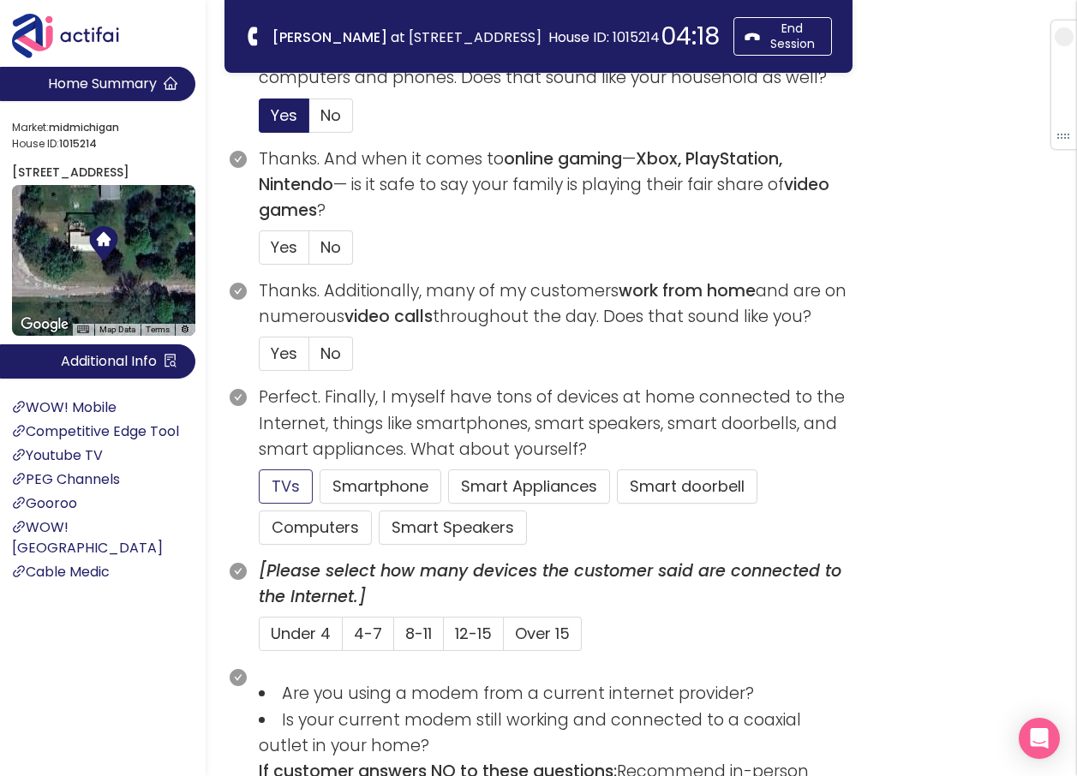
click at [295, 487] on button "TVs" at bounding box center [286, 486] width 54 height 34
click at [323, 248] on span "No" at bounding box center [330, 246] width 21 height 21
click at [309, 253] on input "No" at bounding box center [309, 253] width 0 height 0
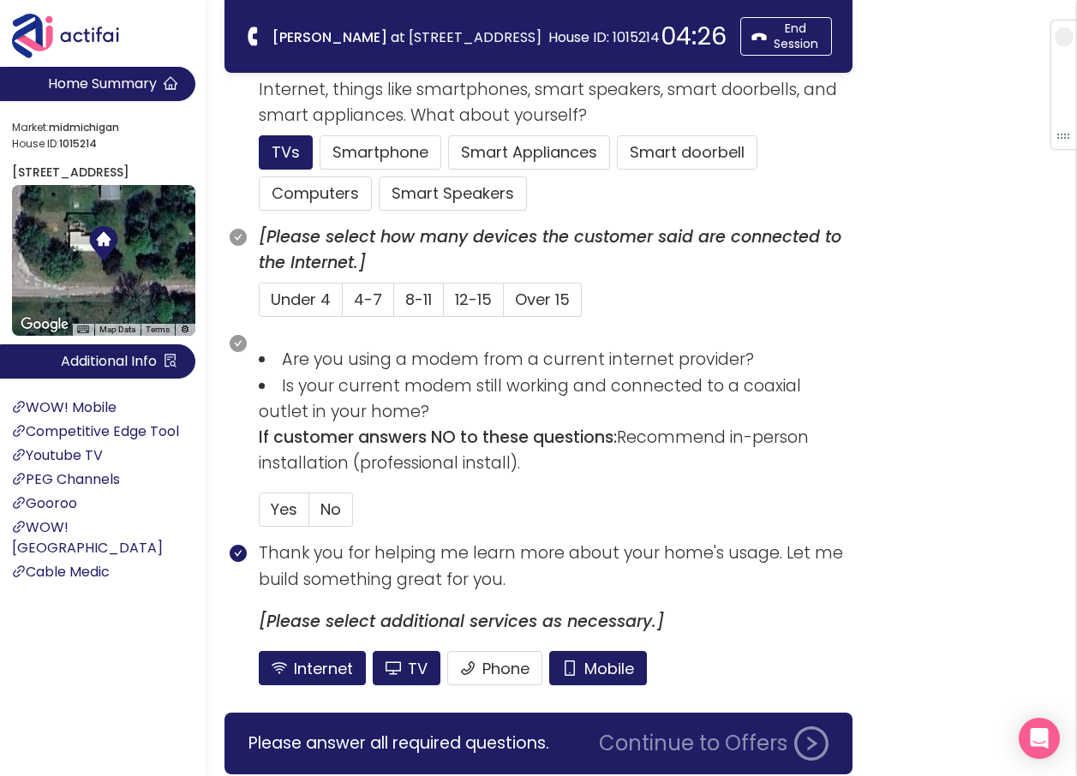
scroll to position [1113, 0]
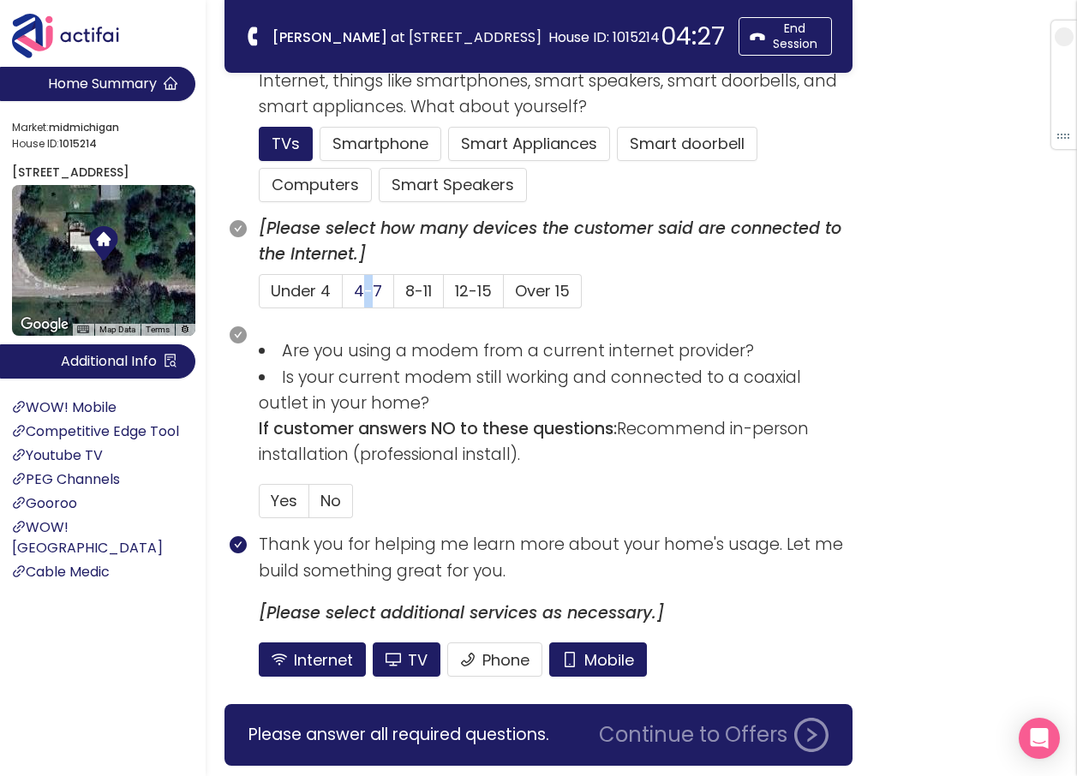
click at [355, 298] on span "4-7" at bounding box center [368, 290] width 28 height 21
drag, startPoint x: 334, startPoint y: 495, endPoint x: 368, endPoint y: 391, distance: 109.1
click at [329, 495] on span "No" at bounding box center [330, 500] width 21 height 21
click at [309, 506] on input "No" at bounding box center [309, 506] width 0 height 0
click at [355, 288] on span "4-7" at bounding box center [368, 290] width 28 height 21
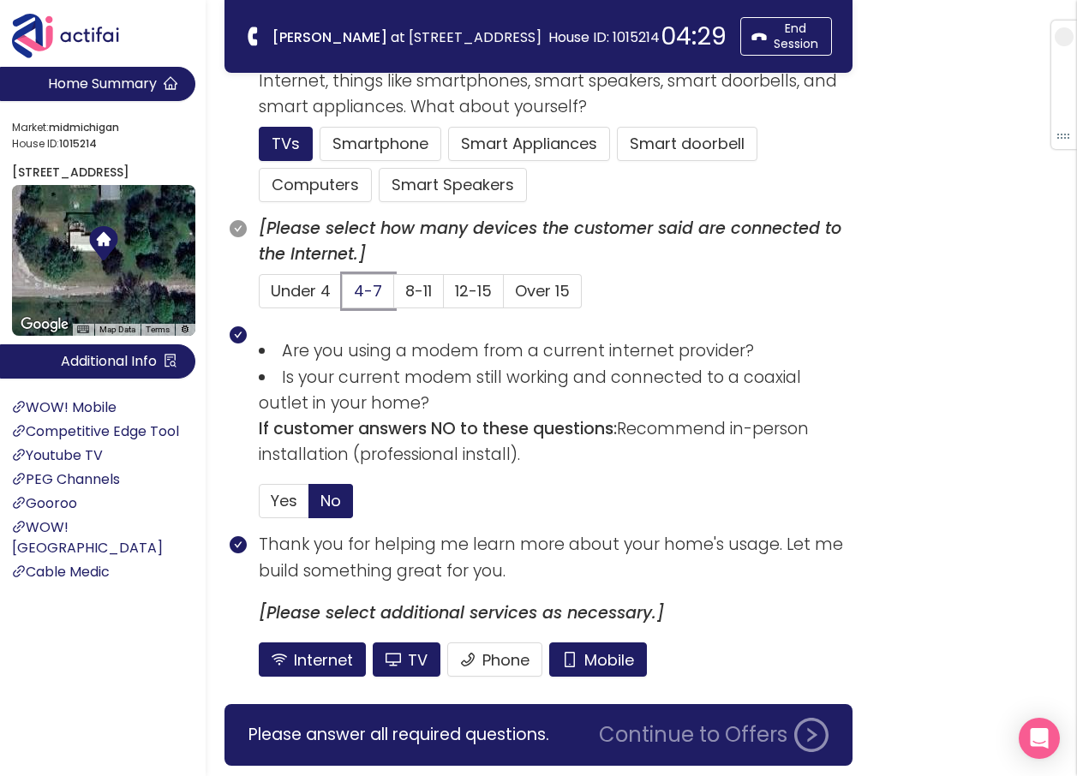
click at [343, 296] on input "4-7" at bounding box center [343, 296] width 0 height 0
click at [317, 185] on button "Computers" at bounding box center [315, 185] width 113 height 34
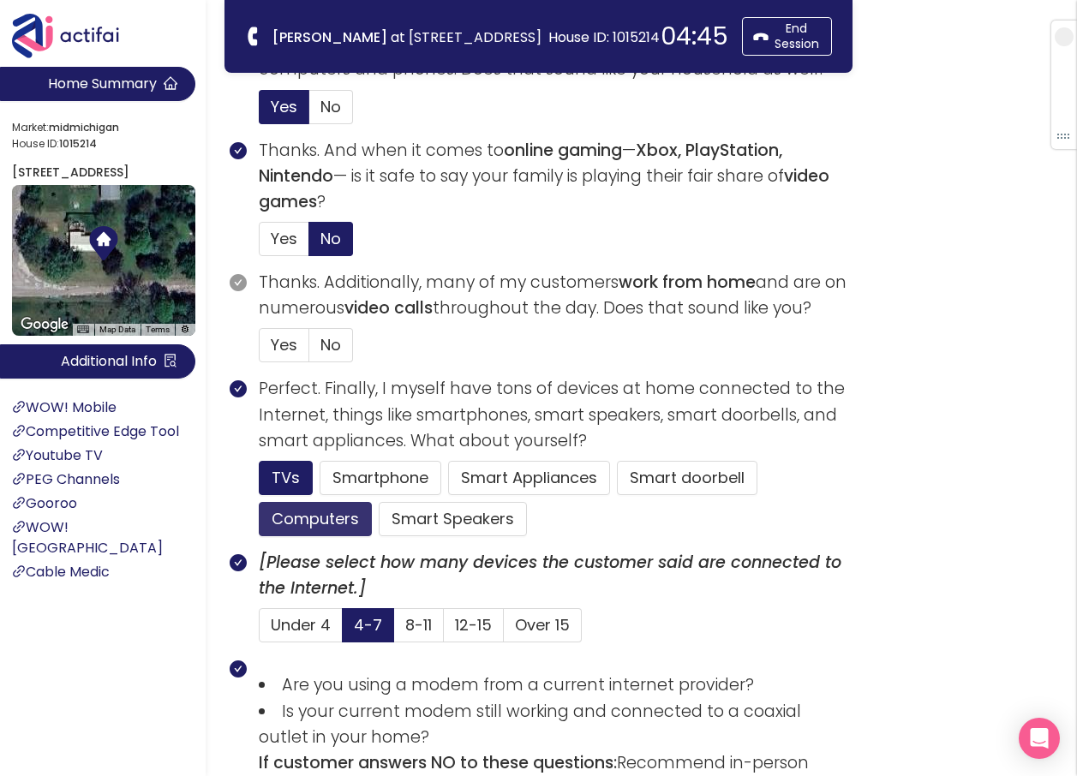
scroll to position [771, 0]
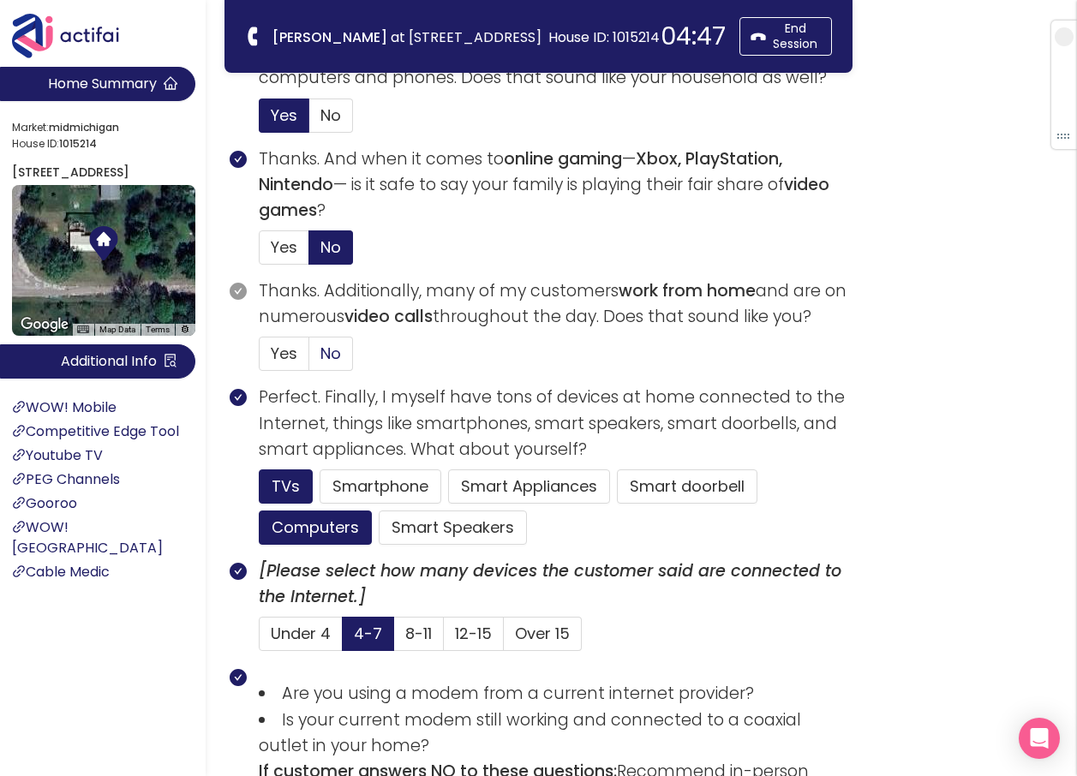
click at [337, 350] on span "No" at bounding box center [330, 353] width 21 height 21
click at [309, 359] on input "No" at bounding box center [309, 359] width 0 height 0
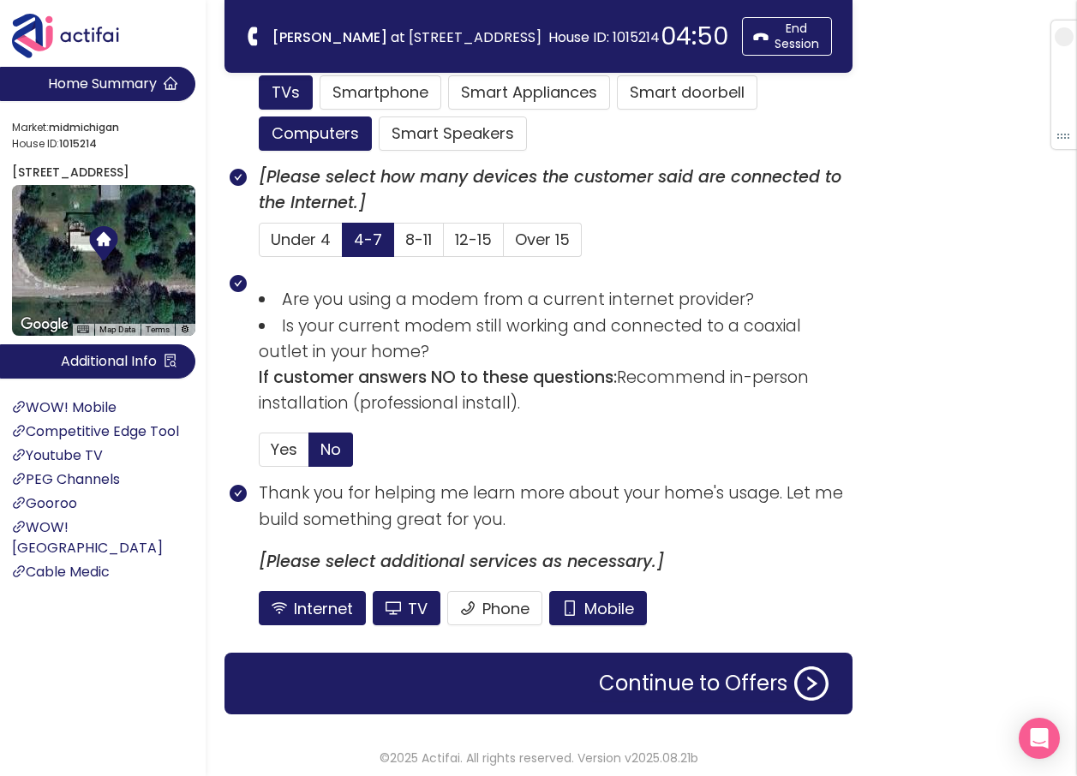
scroll to position [1172, 0]
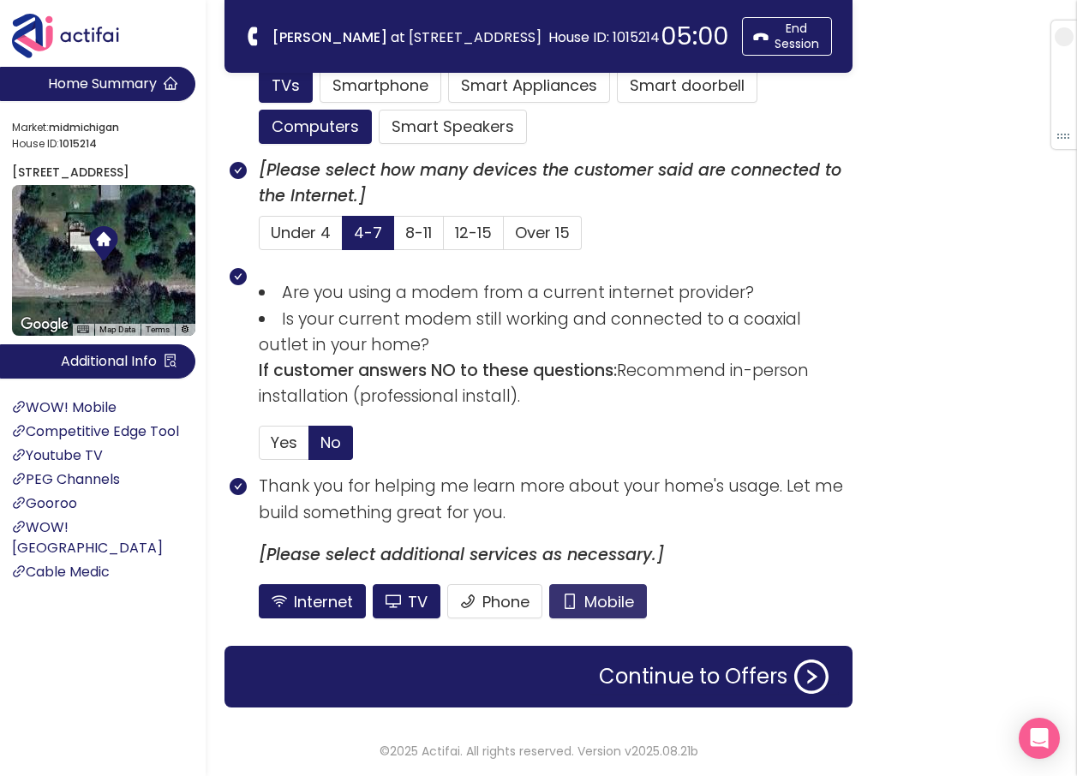
click at [619, 605] on button "Mobile" at bounding box center [598, 601] width 98 height 34
click at [420, 600] on button "TV" at bounding box center [407, 601] width 68 height 34
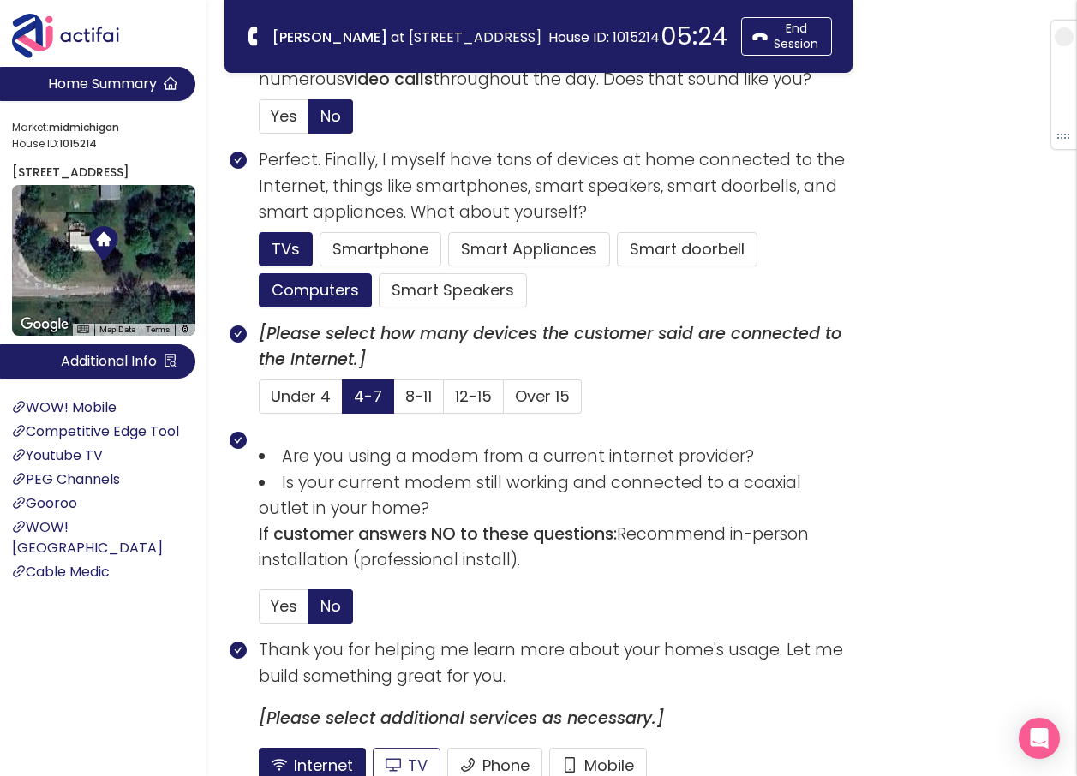
scroll to position [1000, 0]
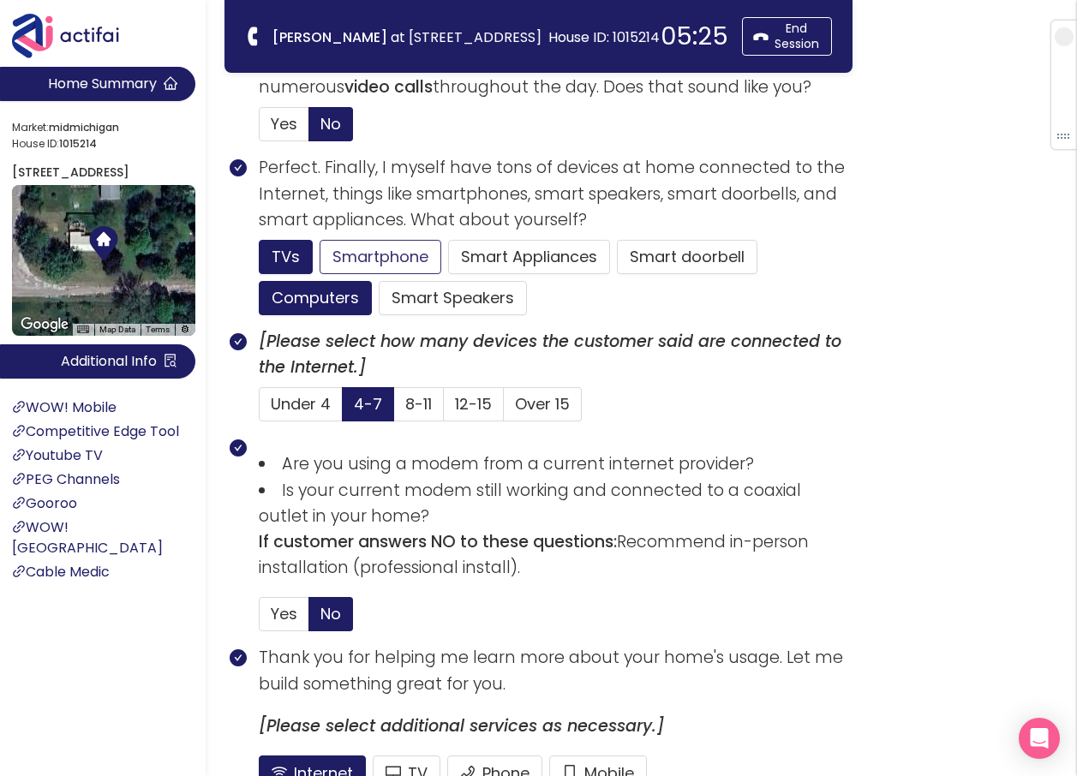
click at [403, 258] on button "Smartphone" at bounding box center [380, 257] width 122 height 34
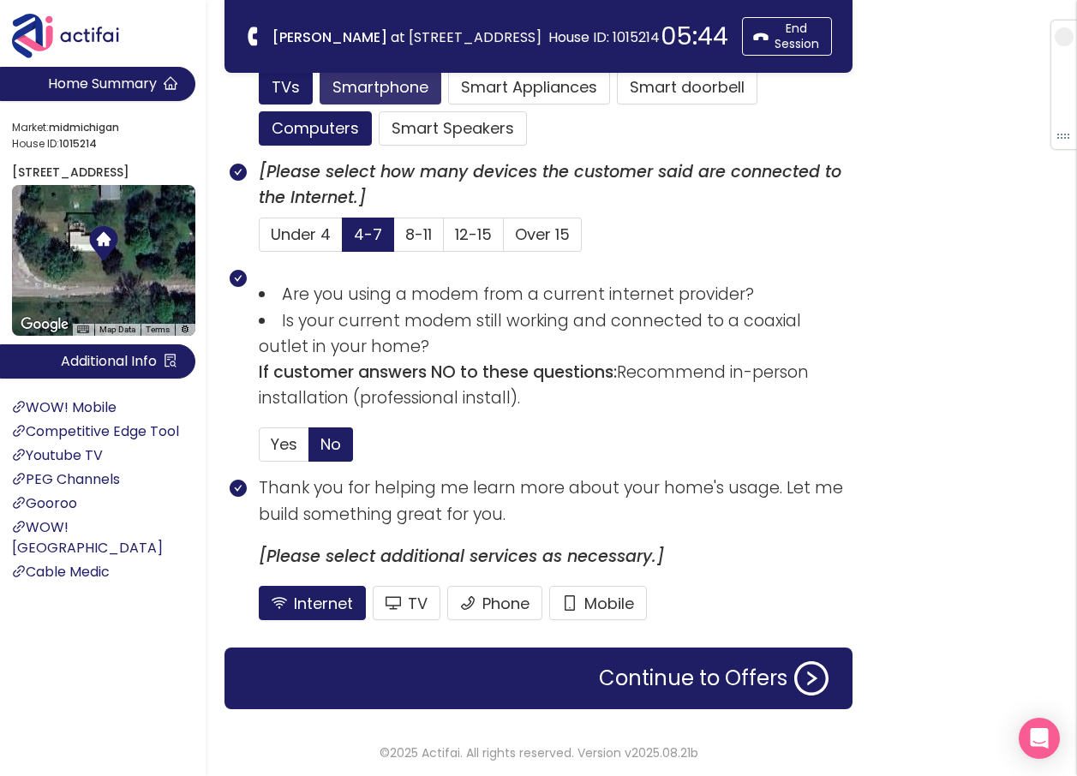
scroll to position [1172, 0]
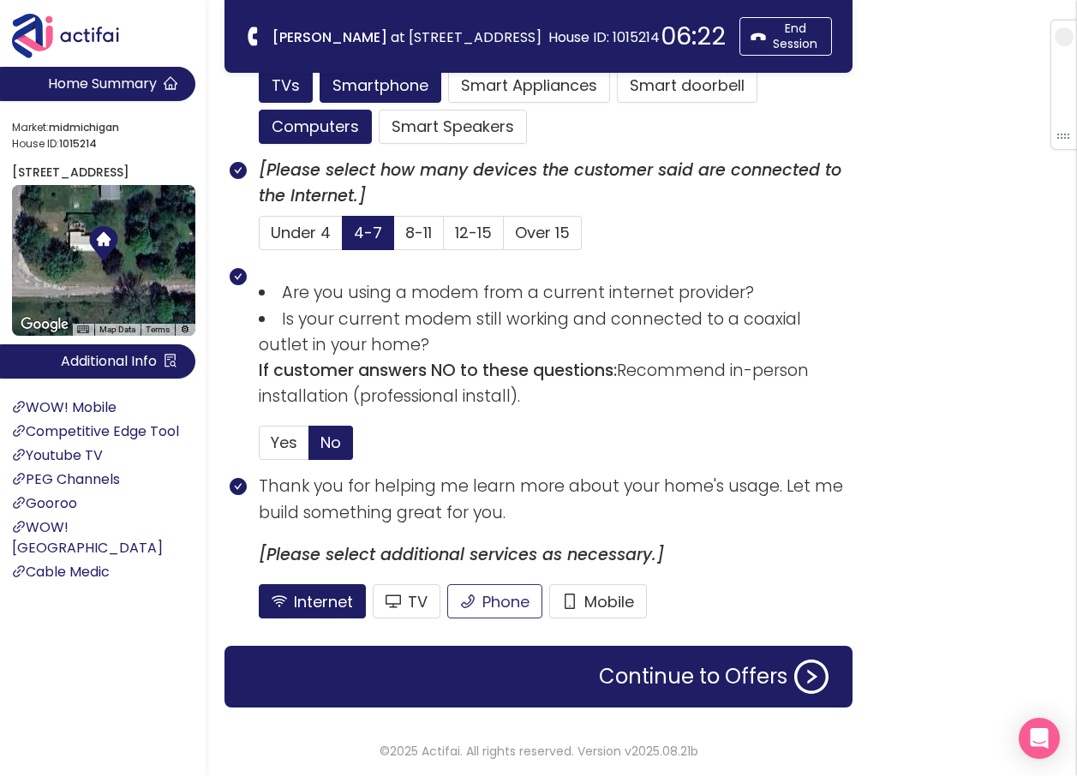
click at [482, 587] on button "Phone" at bounding box center [494, 601] width 95 height 34
click at [659, 678] on button "Continue to Offers" at bounding box center [713, 676] width 250 height 34
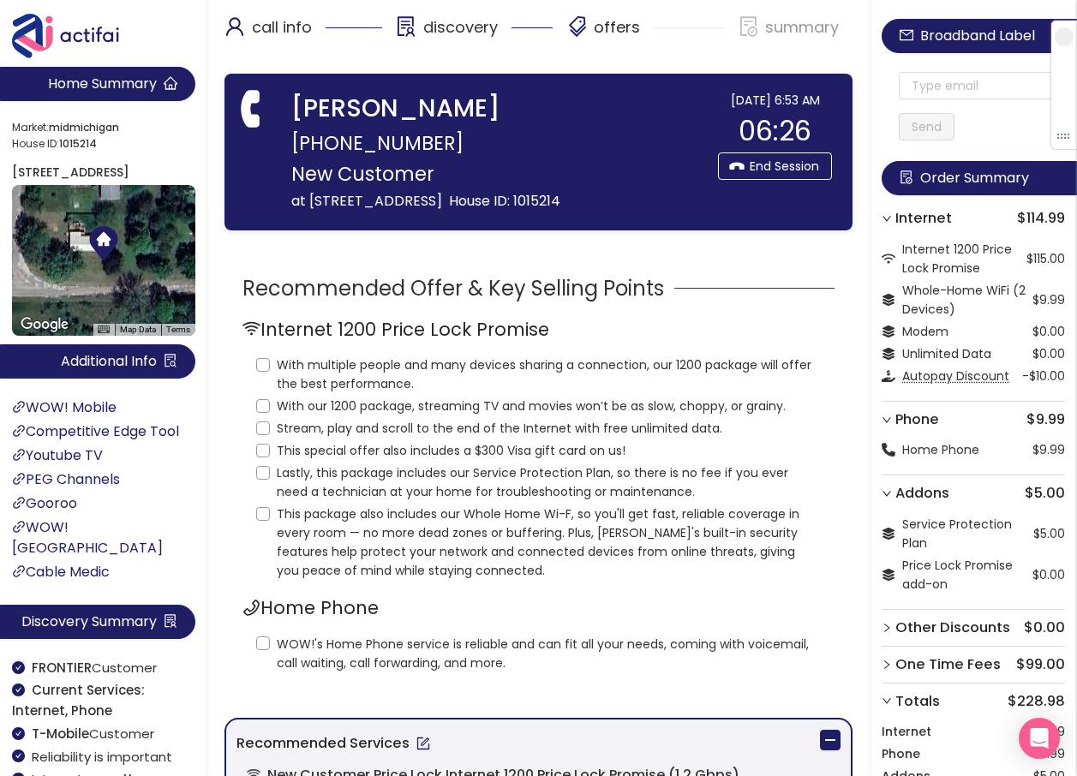
scroll to position [0, 0]
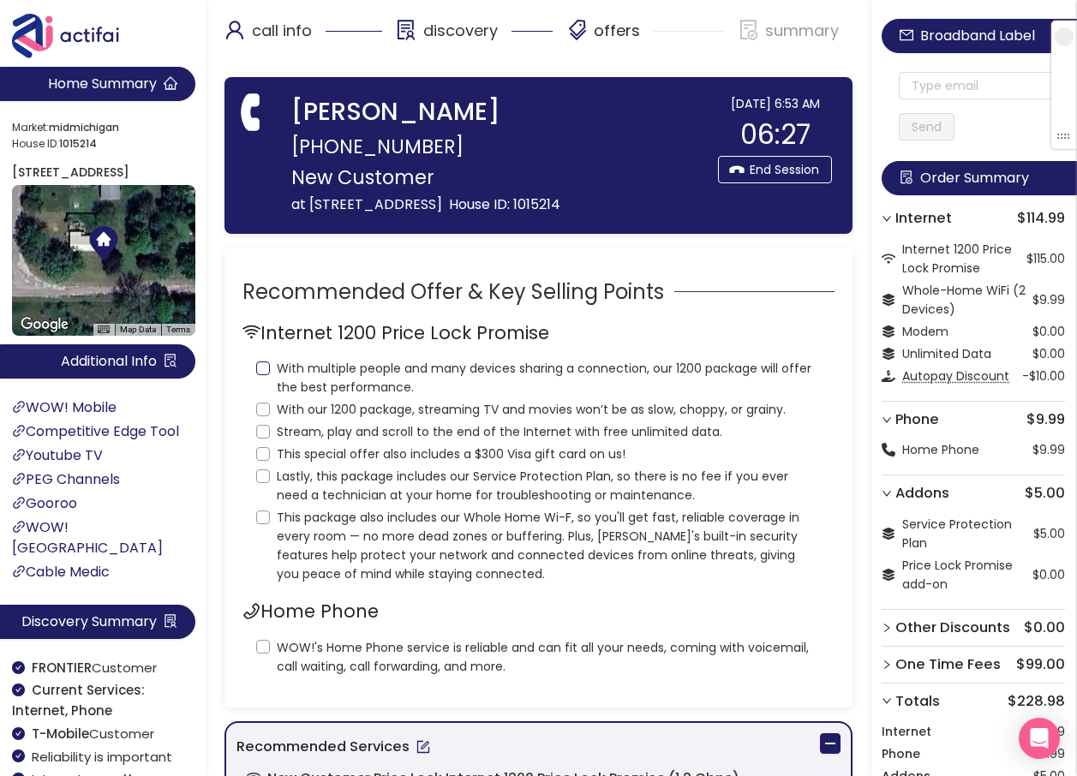
click at [265, 369] on input "With multiple people and many devices sharing a connection, our 1200 package wi…" at bounding box center [263, 368] width 14 height 14
checkbox input "true"
click at [262, 409] on input "With our 1200 package, streaming TV and movies won’t be as slow, choppy, or gra…" at bounding box center [263, 410] width 14 height 14
checkbox input "true"
click at [260, 436] on input "Stream, play and scroll to the end of the Internet with free unlimited data." at bounding box center [263, 432] width 14 height 14
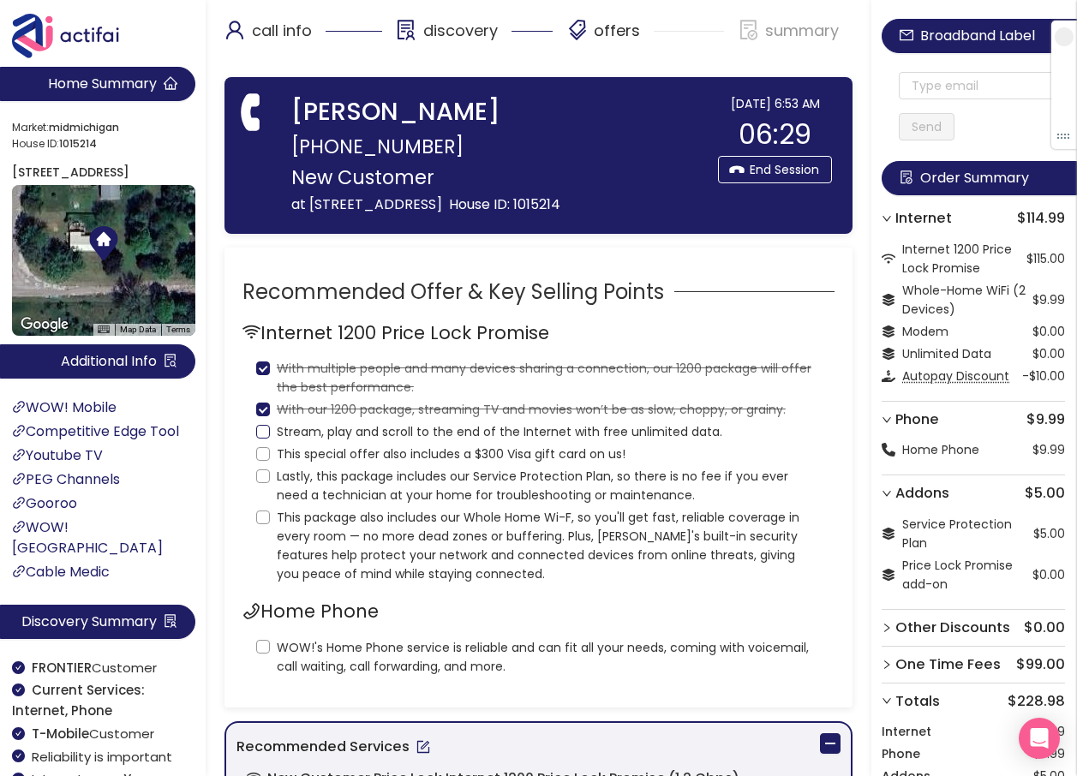
checkbox input "true"
click at [260, 460] on input "This special offer also includes a $300 Visa gift card on us!" at bounding box center [263, 454] width 14 height 14
checkbox input "true"
click at [261, 481] on input "Lastly, this package includes our Service Protection Plan, so there is no fee i…" at bounding box center [263, 476] width 14 height 14
checkbox input "true"
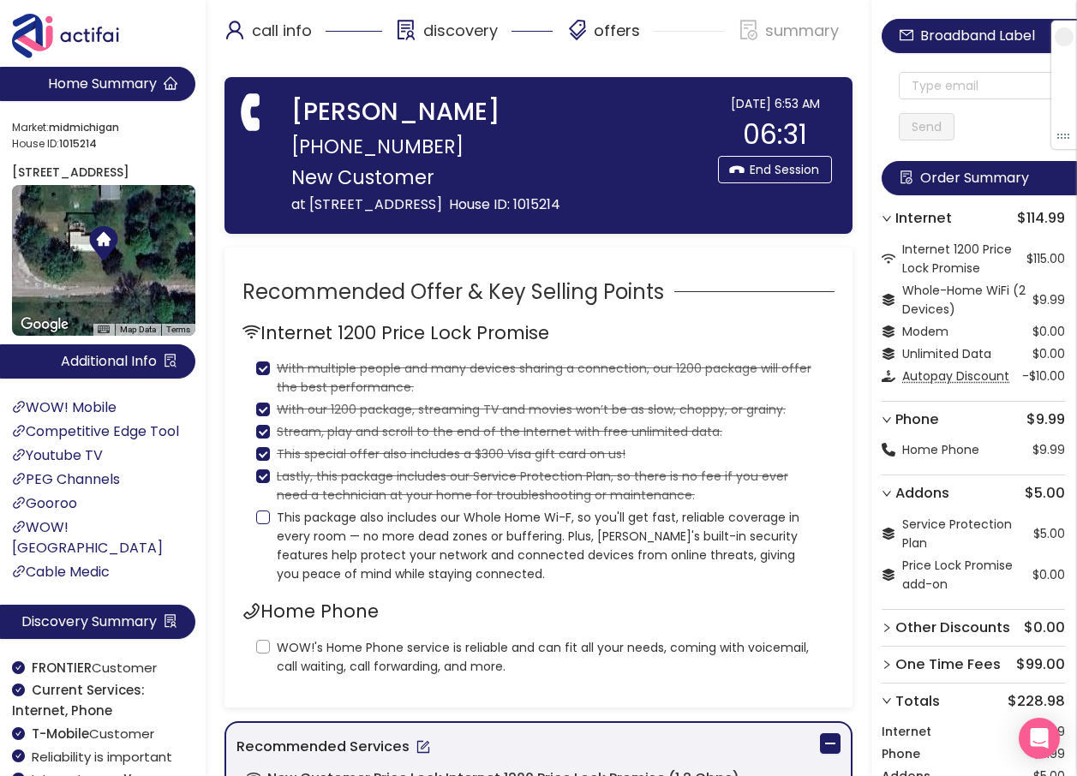
click at [259, 516] on input "This package also includes our Whole Home Wi-F, so you'll get fast, reliable co…" at bounding box center [263, 517] width 14 height 14
checkbox input "true"
click at [258, 643] on input "WOW!'s Home Phone service is reliable and can fit all your needs, coming with v…" at bounding box center [263, 647] width 14 height 14
checkbox input "true"
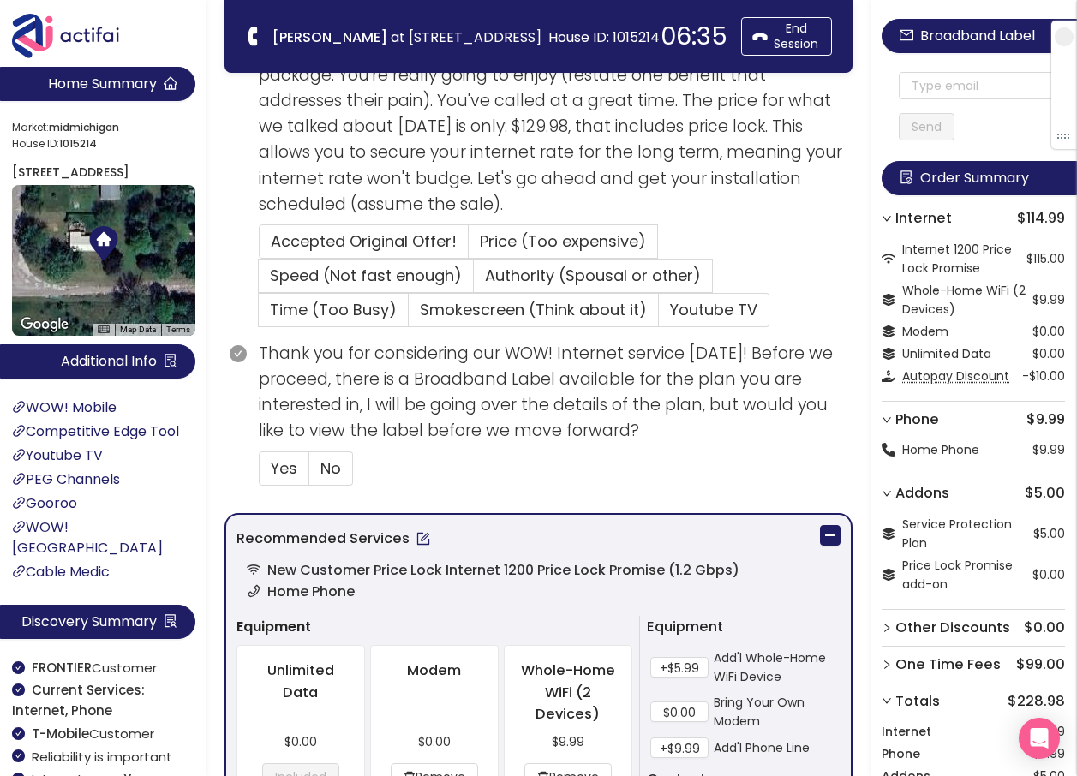
scroll to position [599, 0]
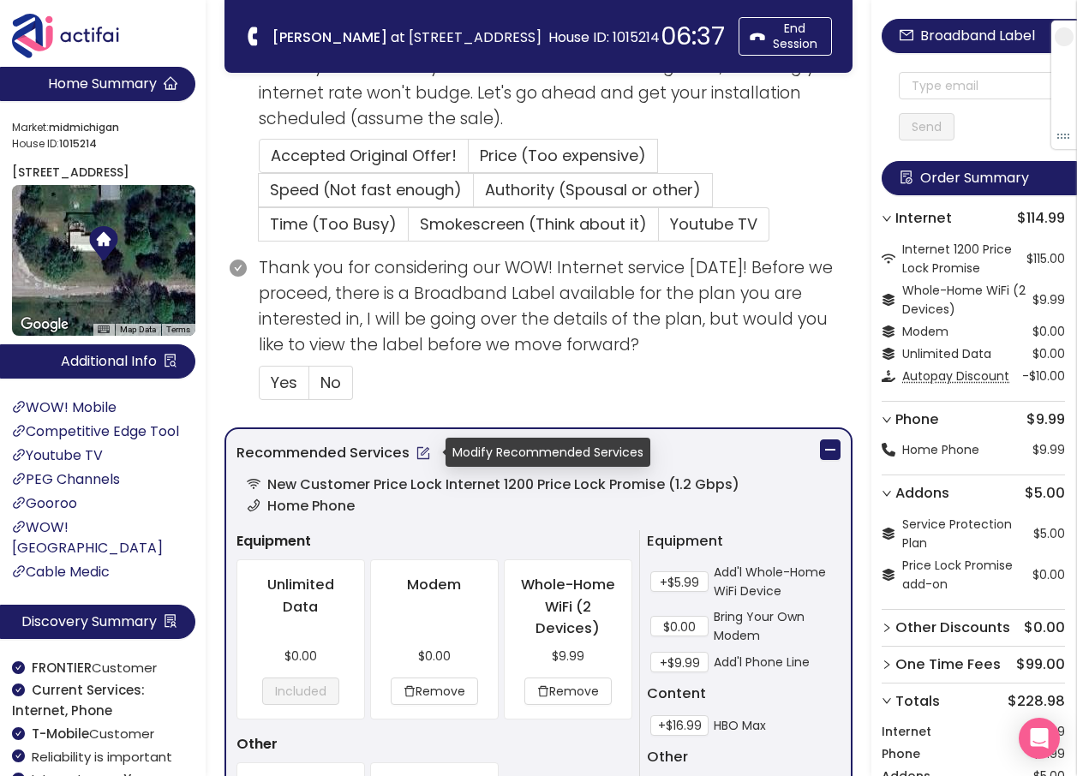
click at [423, 451] on button "button" at bounding box center [422, 452] width 27 height 27
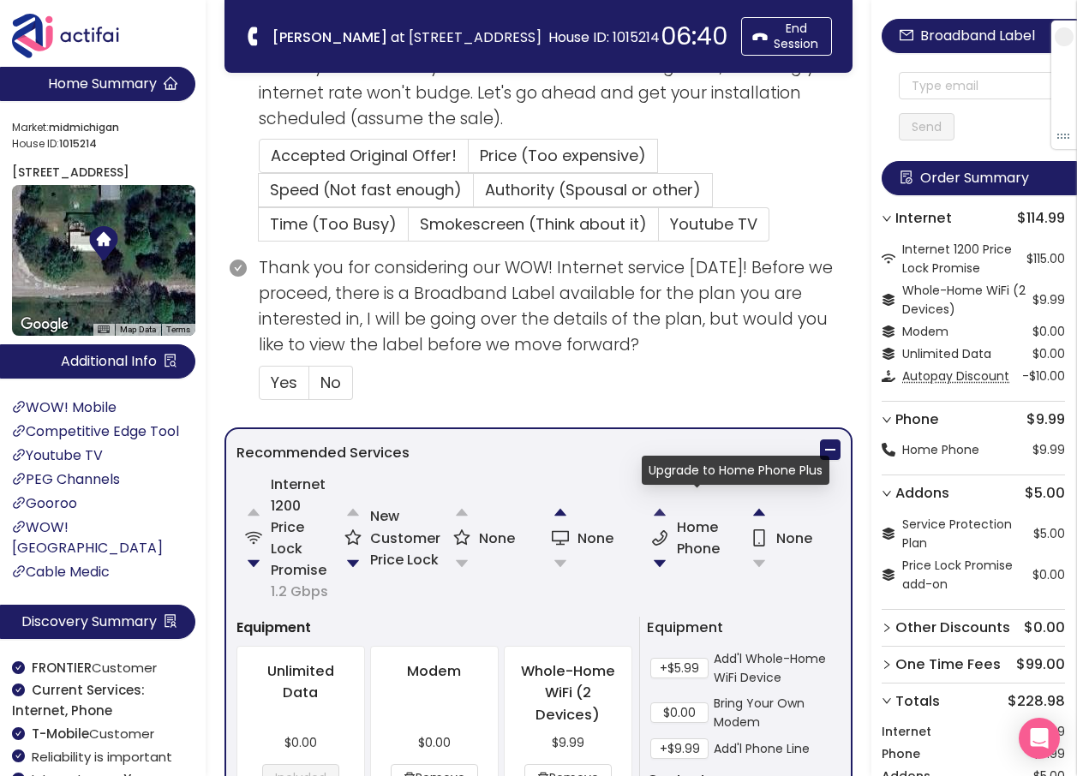
click at [659, 514] on button "button" at bounding box center [659, 512] width 34 height 34
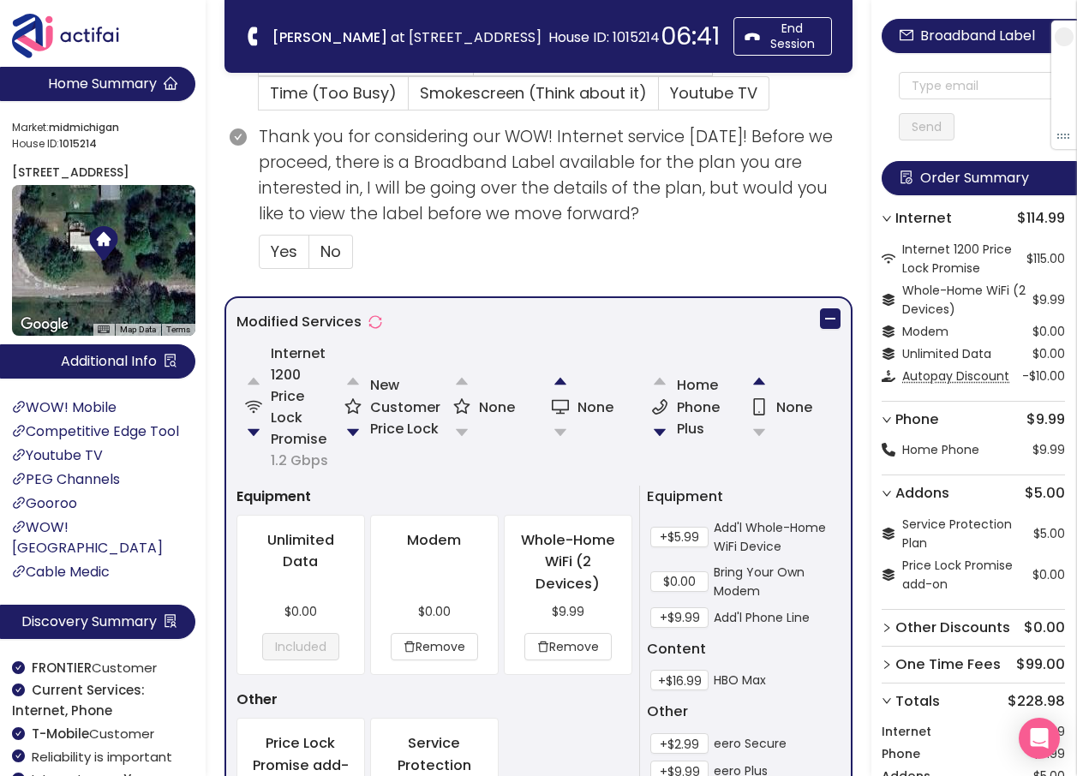
scroll to position [771, 0]
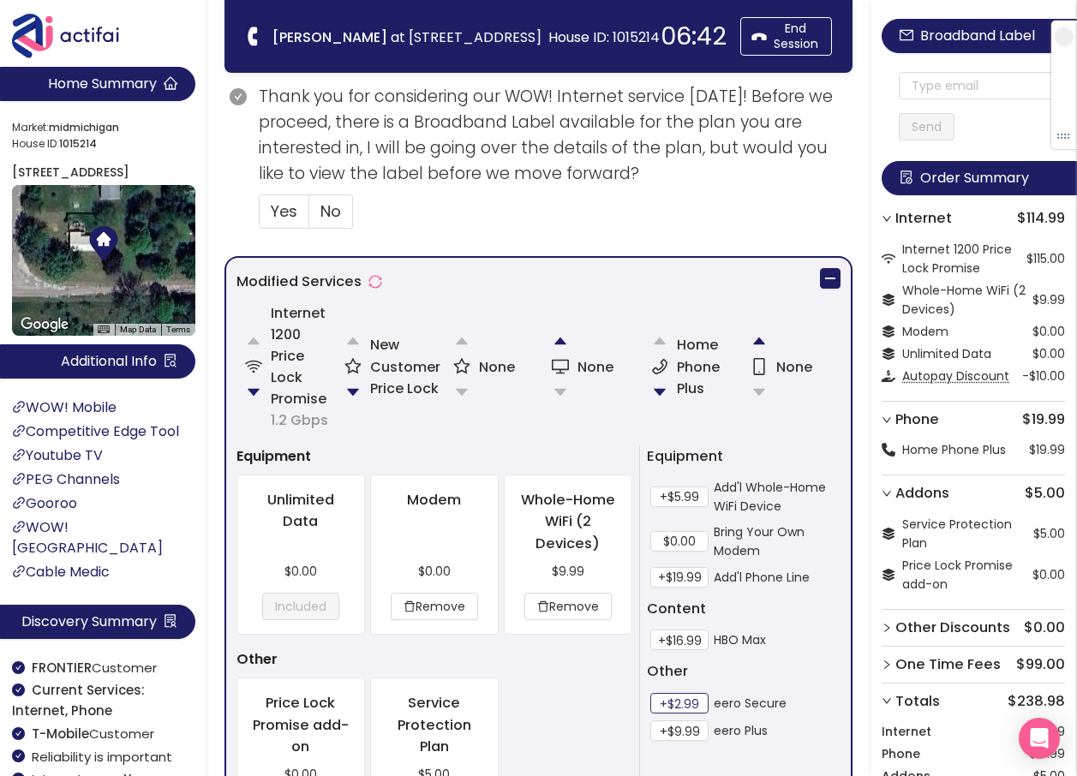
click at [668, 704] on button "+$2.99" at bounding box center [679, 703] width 58 height 21
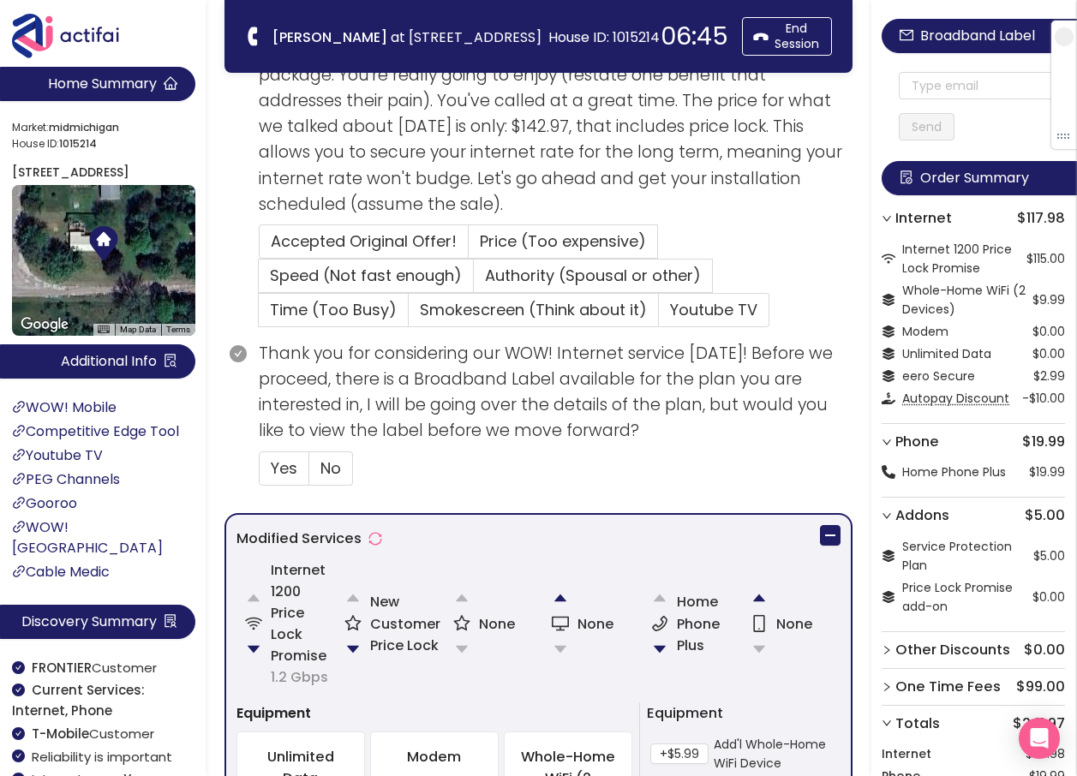
scroll to position [942, 0]
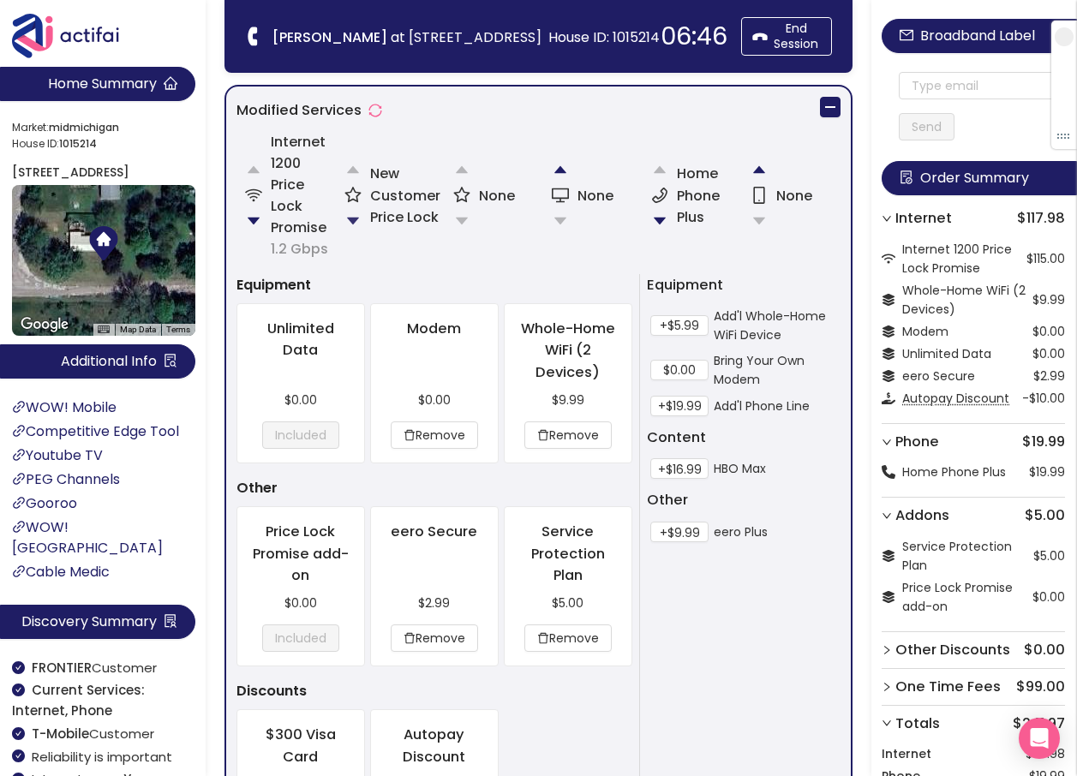
click at [358, 223] on button "button" at bounding box center [353, 221] width 34 height 34
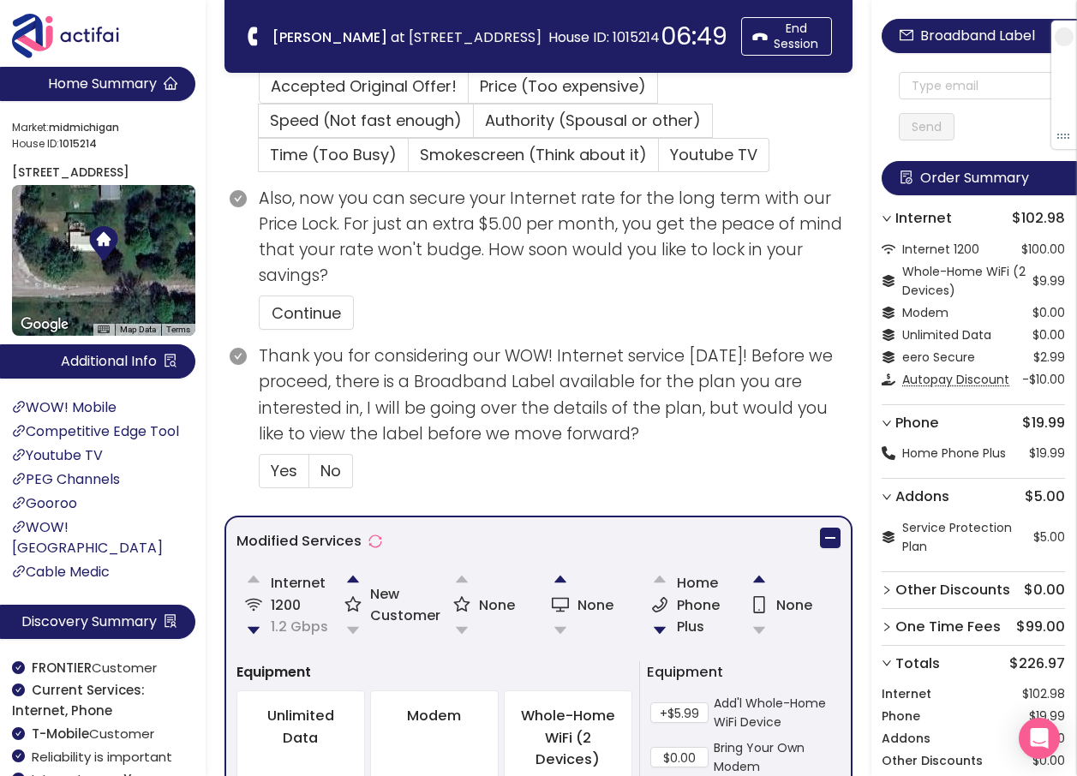
scroll to position [620, 0]
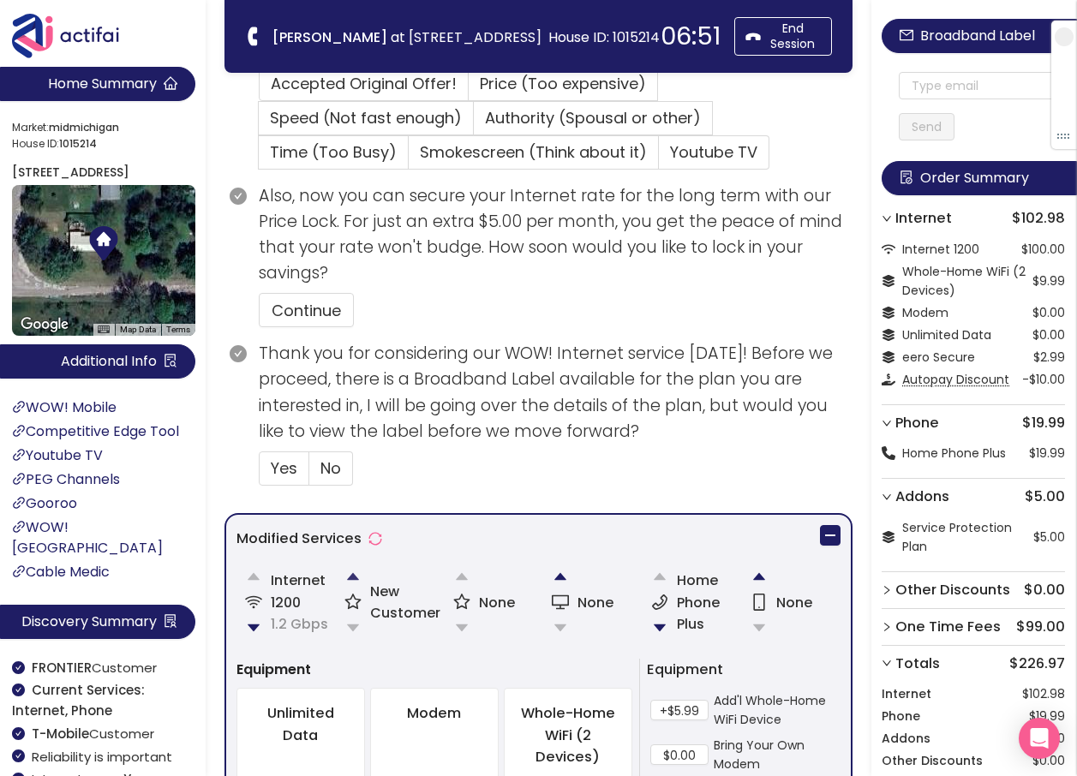
click at [353, 579] on button "button" at bounding box center [353, 576] width 34 height 34
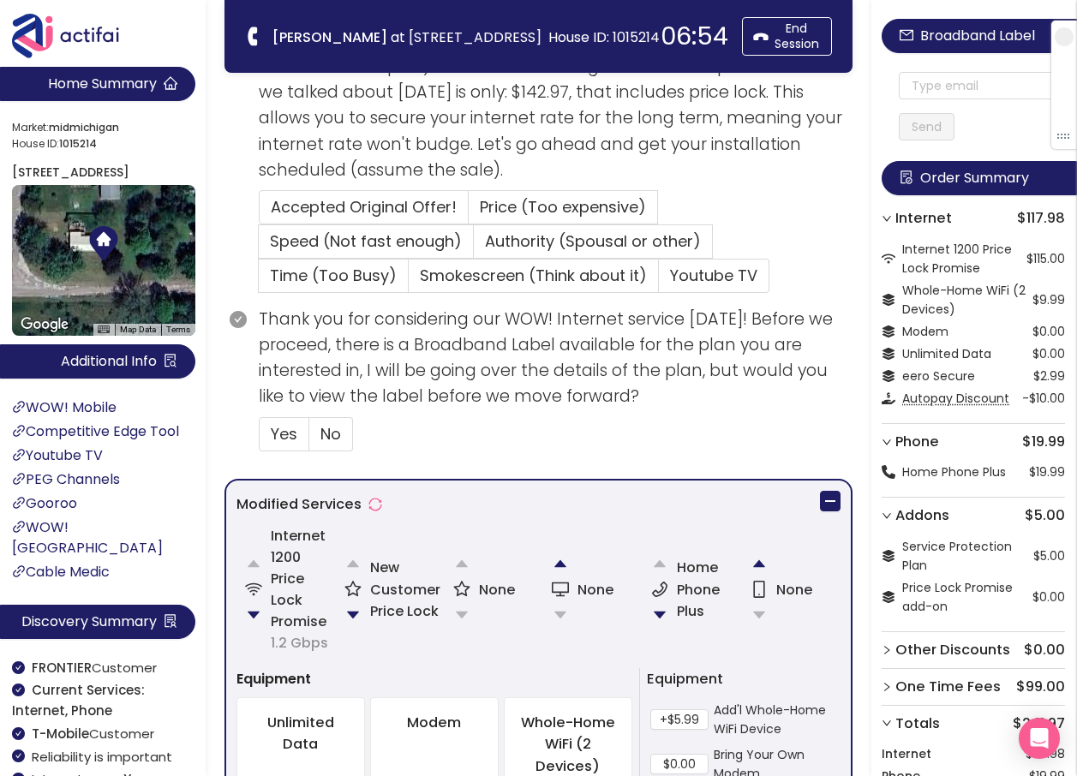
scroll to position [599, 0]
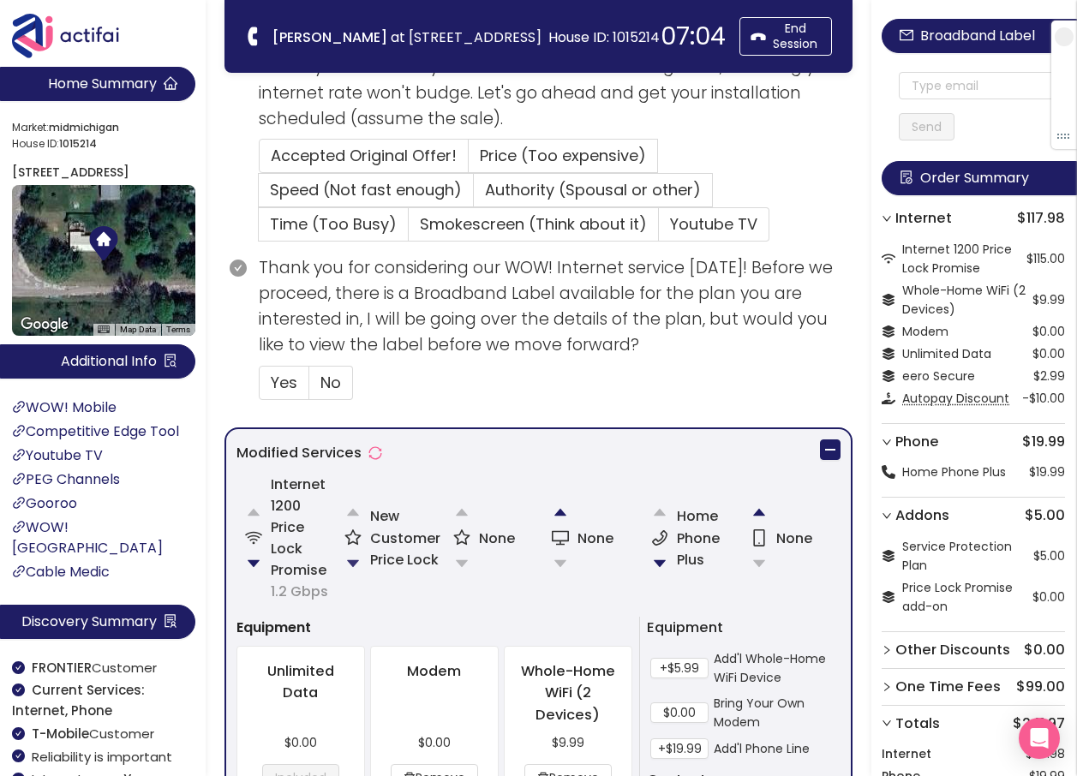
click at [350, 560] on button "button" at bounding box center [353, 563] width 34 height 34
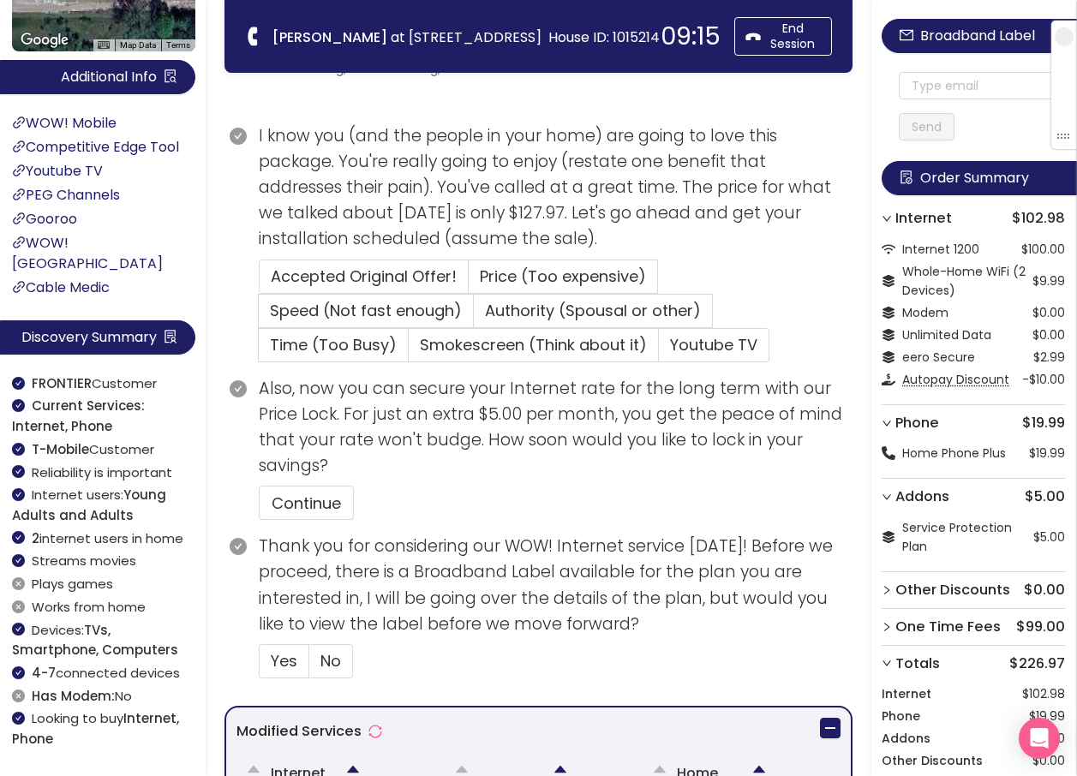
scroll to position [428, 0]
click at [498, 273] on span "Price (Too expensive)" at bounding box center [563, 275] width 166 height 21
click at [468, 281] on input "Price (Too expensive)" at bounding box center [468, 281] width 0 height 0
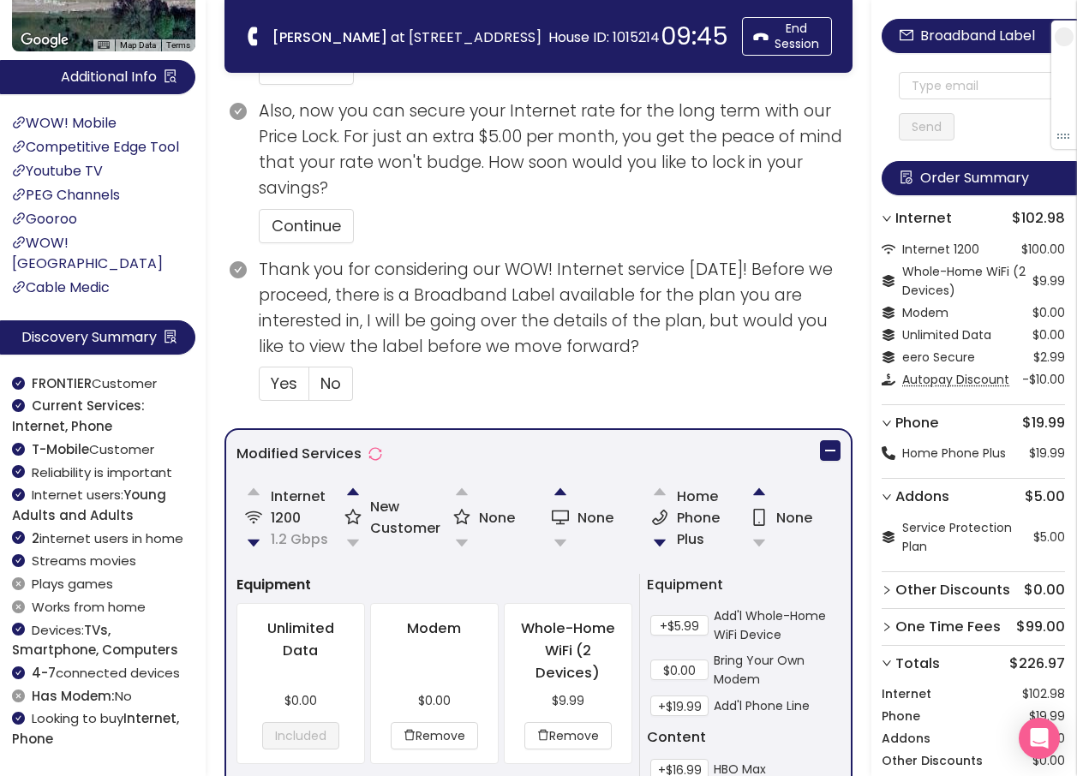
scroll to position [1199, 0]
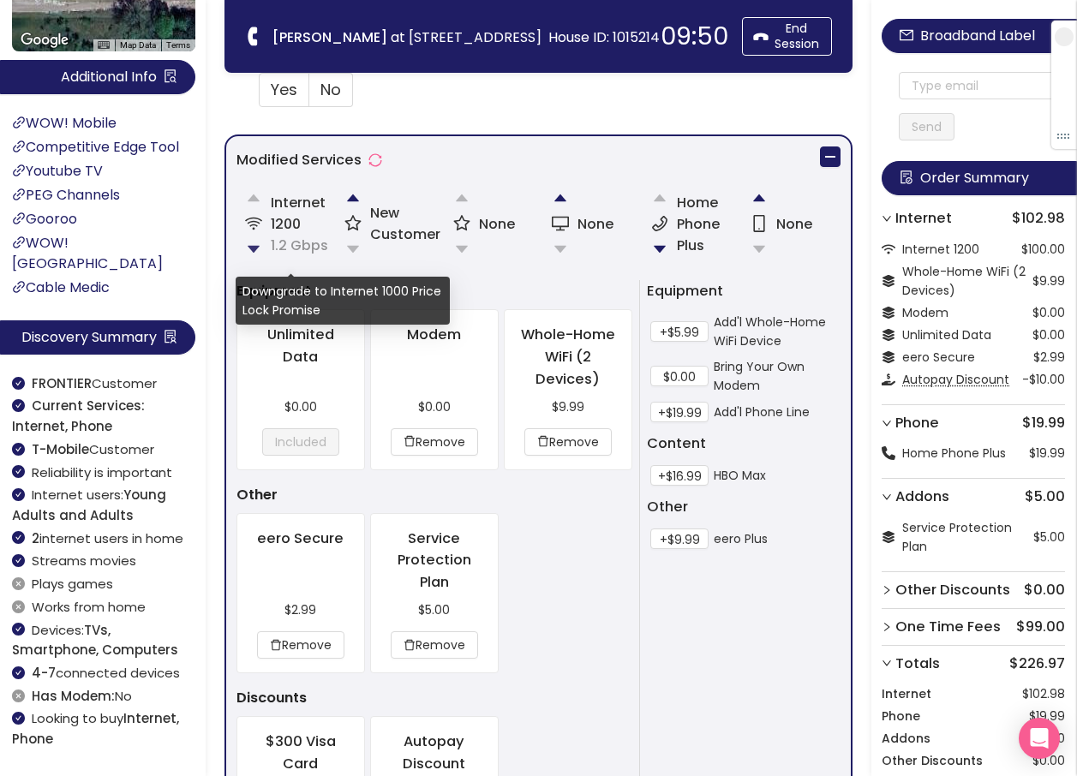
click at [251, 247] on button "button" at bounding box center [253, 249] width 34 height 34
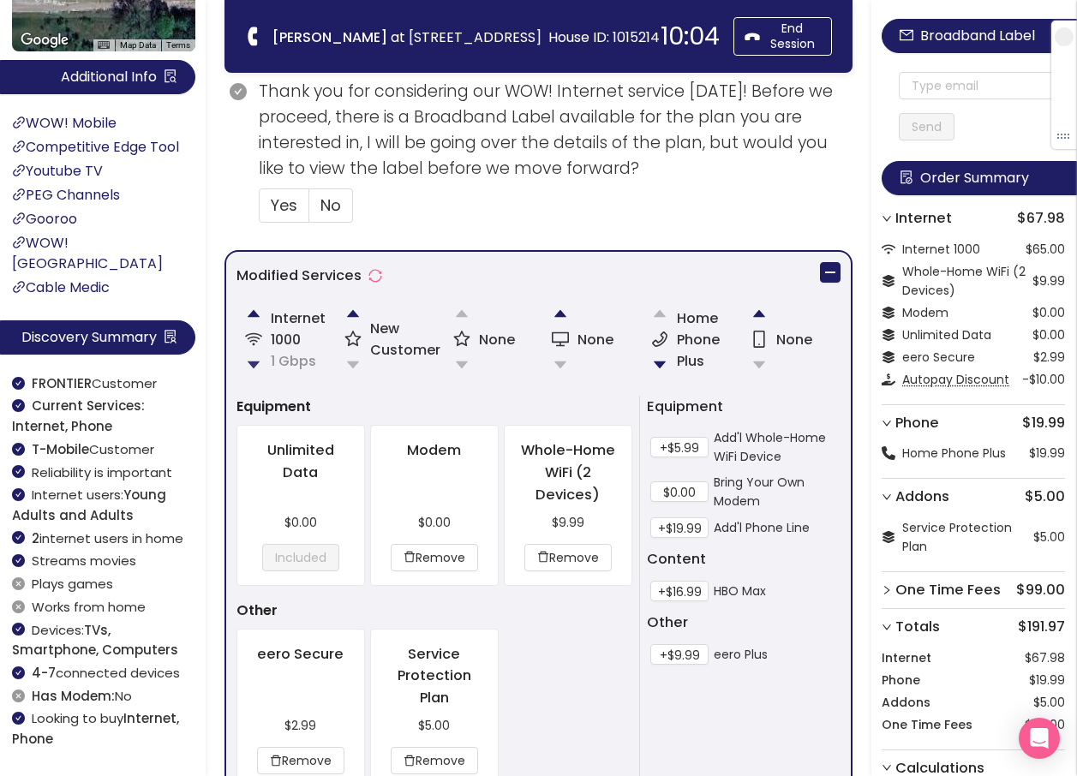
scroll to position [1113, 0]
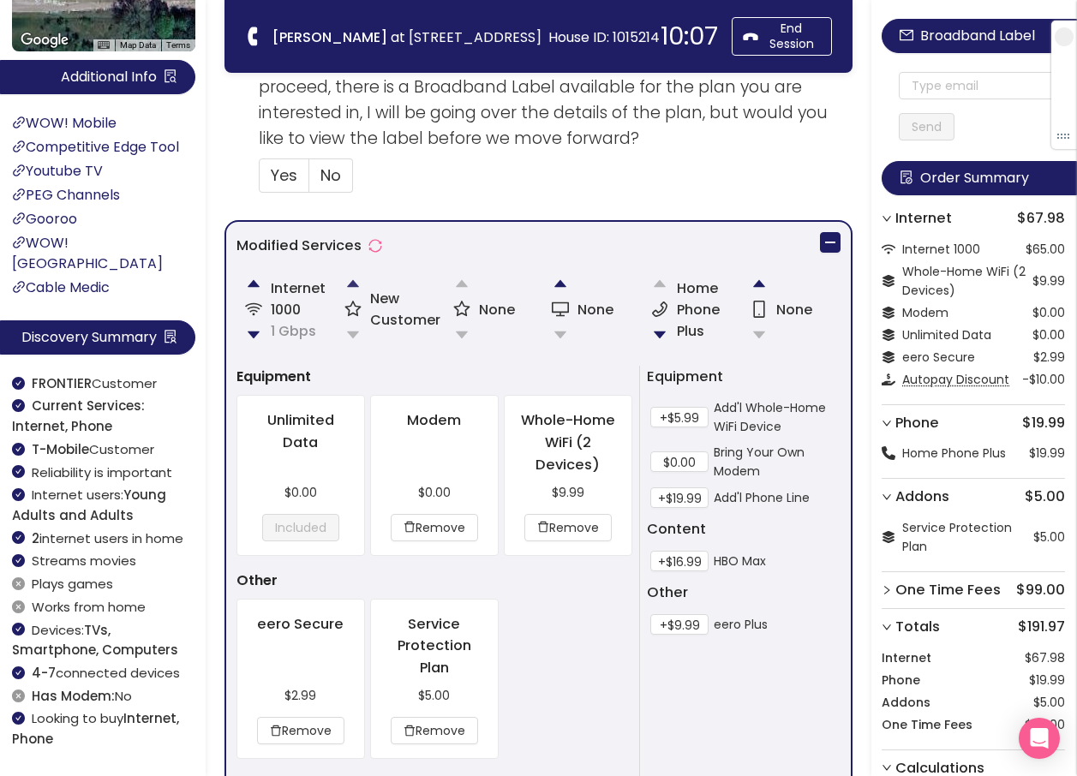
click at [358, 280] on button "button" at bounding box center [353, 283] width 34 height 34
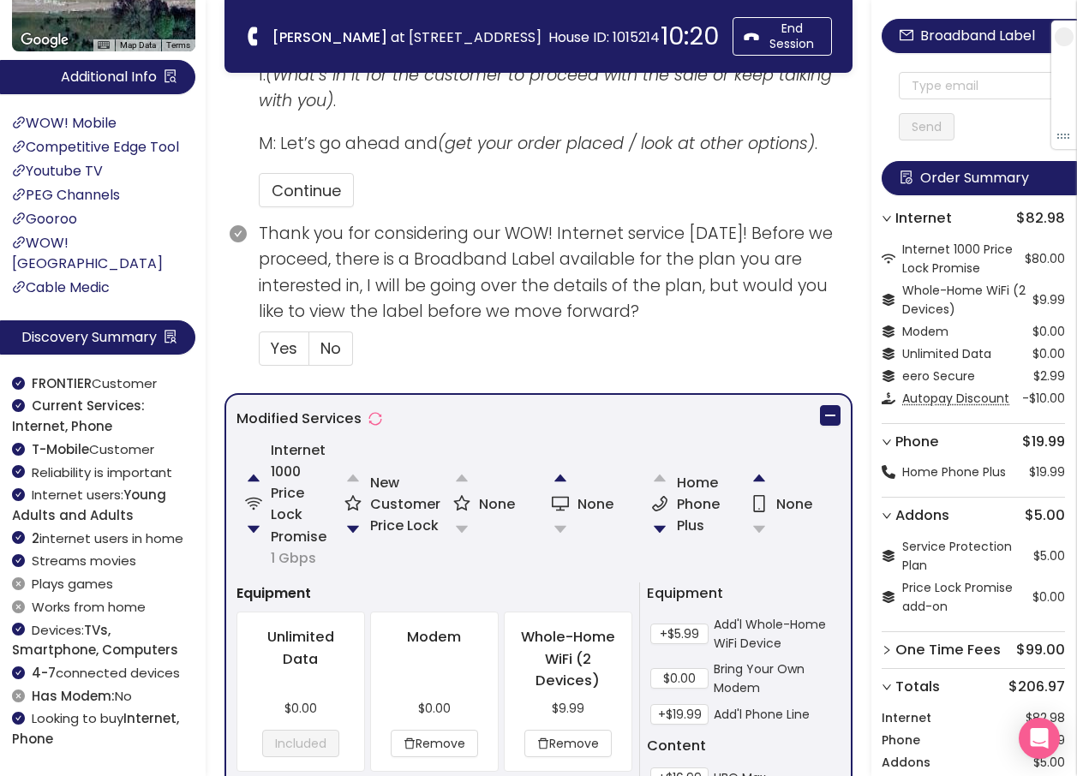
scroll to position [835, 0]
click at [355, 523] on button "button" at bounding box center [353, 528] width 34 height 34
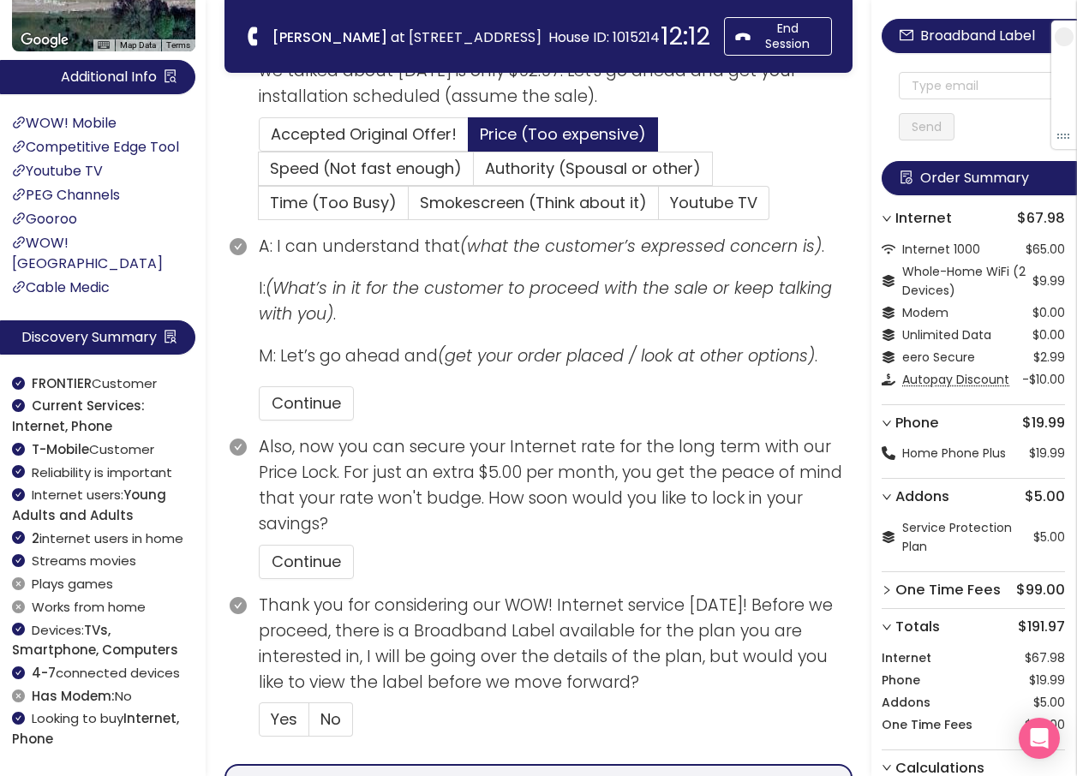
scroll to position [612, 0]
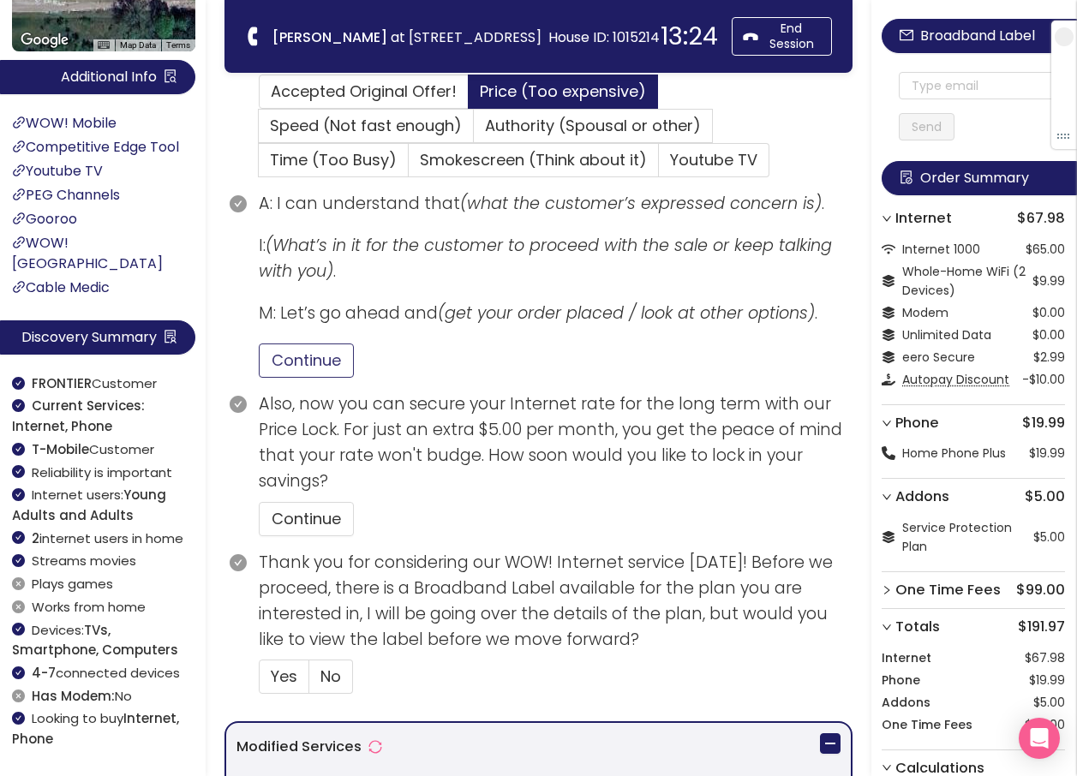
click at [296, 364] on button "Continue" at bounding box center [306, 360] width 95 height 34
click at [283, 505] on button "Continue" at bounding box center [306, 519] width 95 height 34
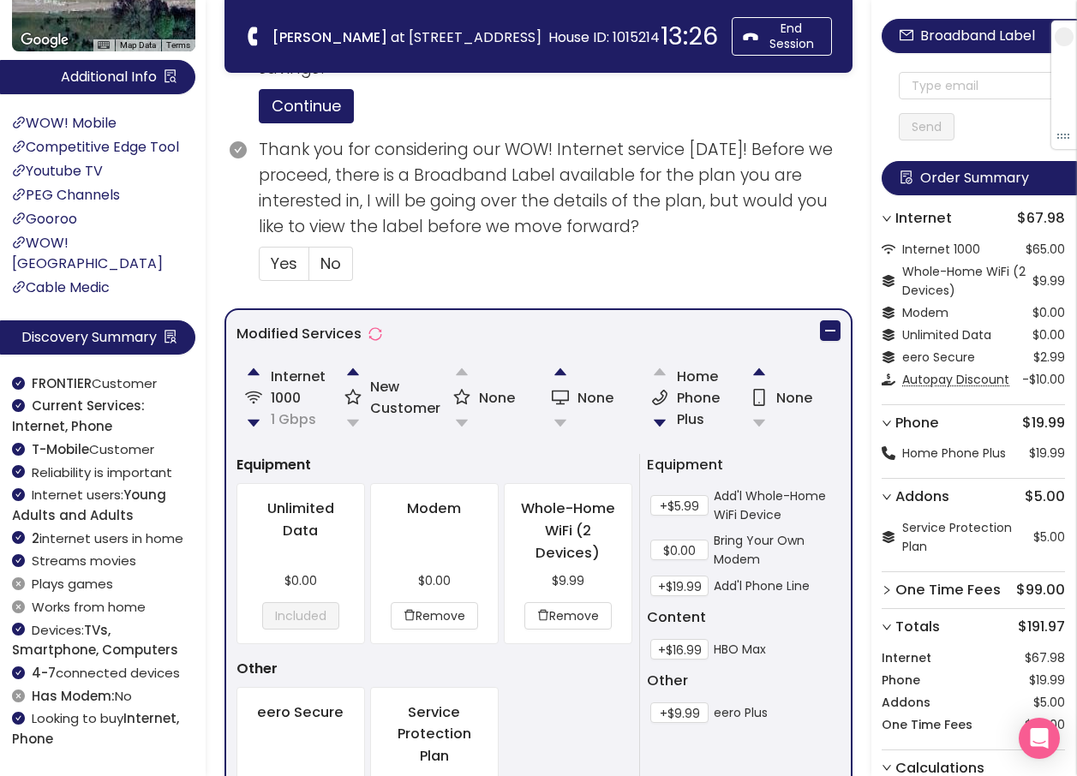
scroll to position [1041, 0]
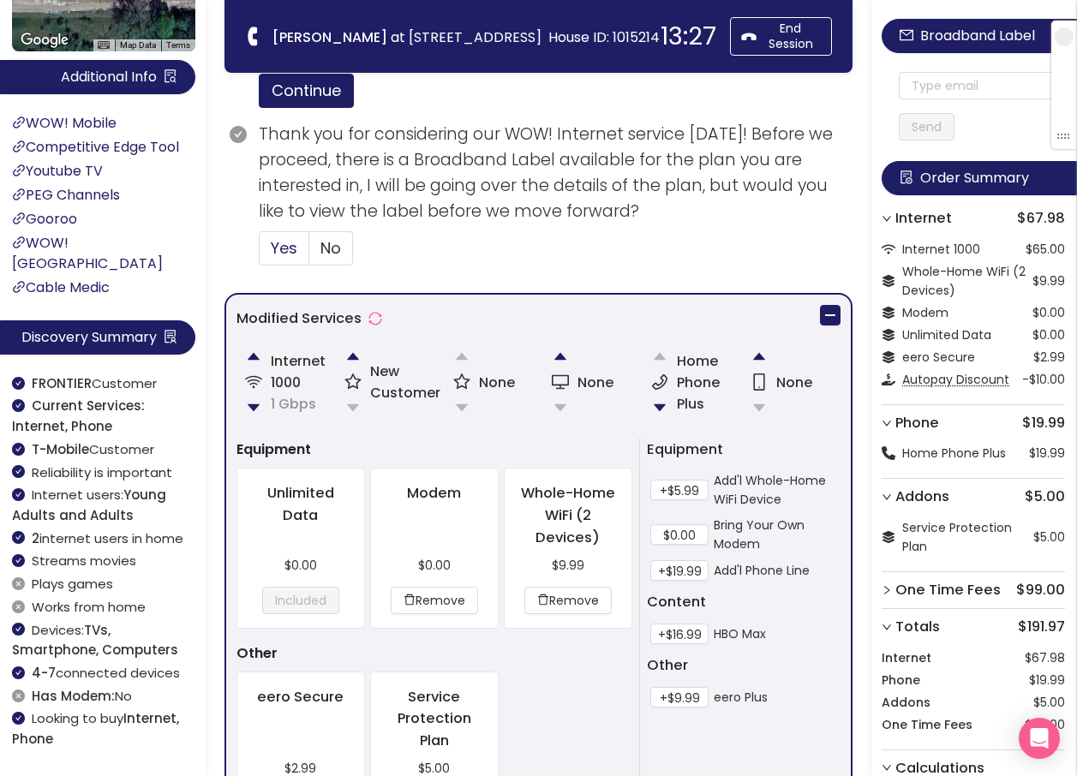
click at [271, 250] on span "Yes" at bounding box center [284, 247] width 27 height 21
click at [259, 253] on input "Yes" at bounding box center [259, 253] width 0 height 0
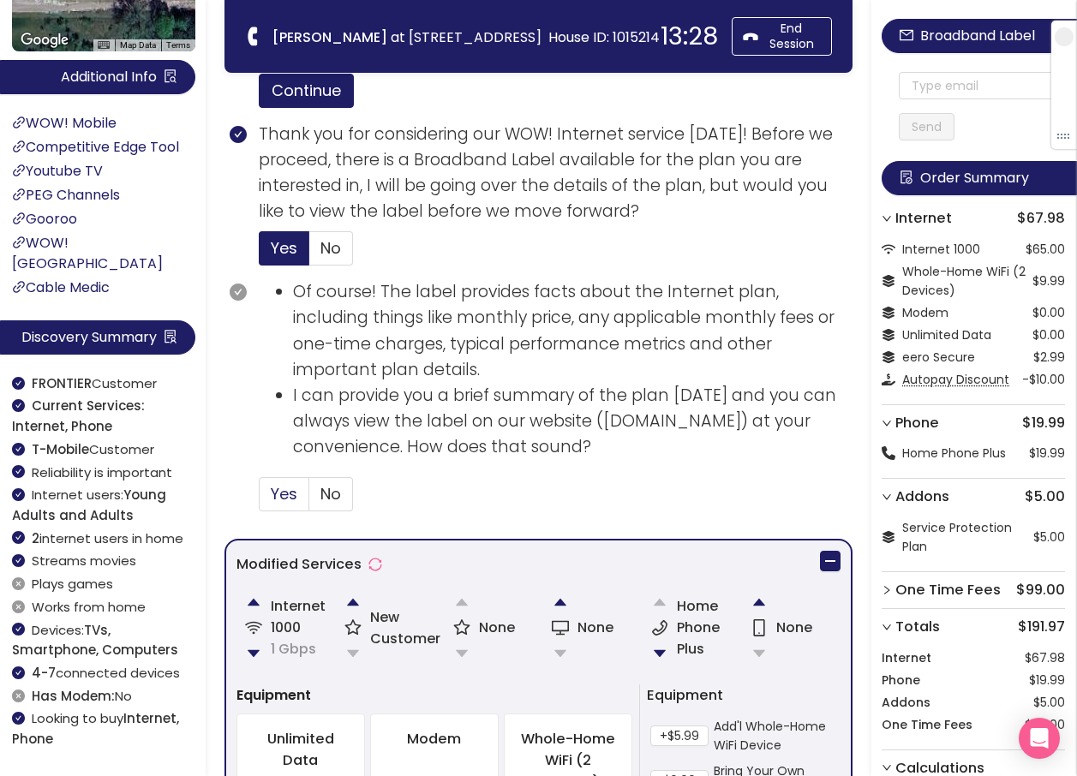
click at [298, 492] on label "Yes" at bounding box center [284, 494] width 51 height 34
click at [259, 499] on input "Yes" at bounding box center [259, 499] width 0 height 0
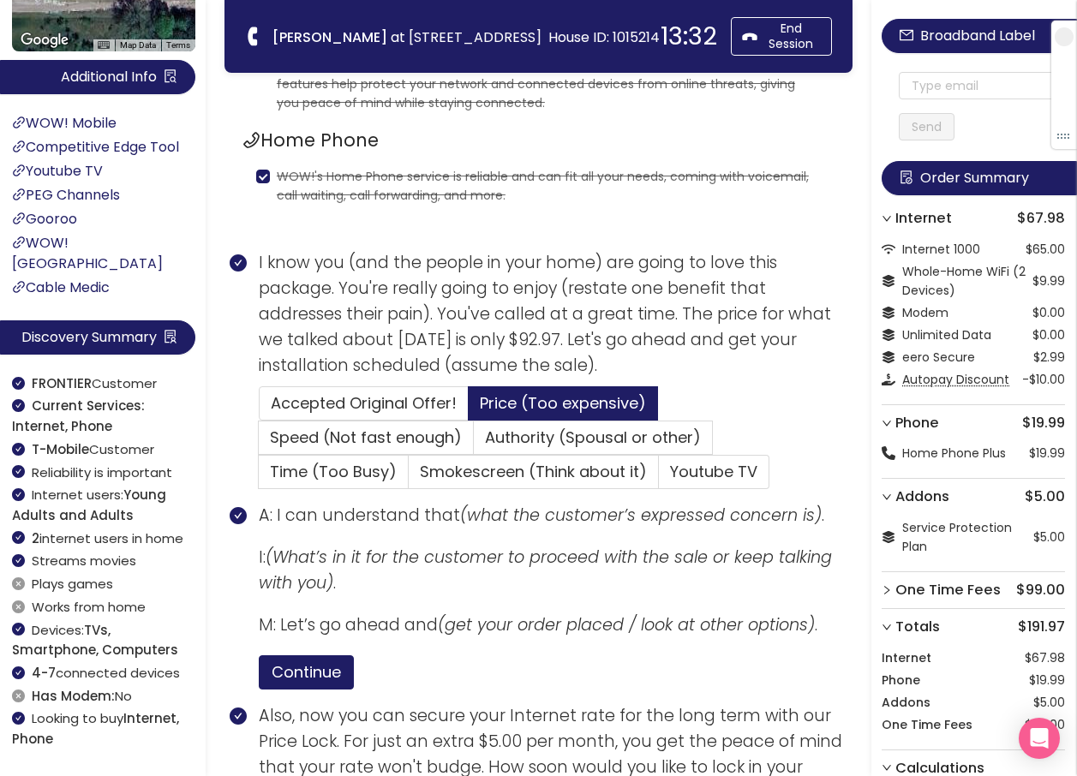
scroll to position [270, 0]
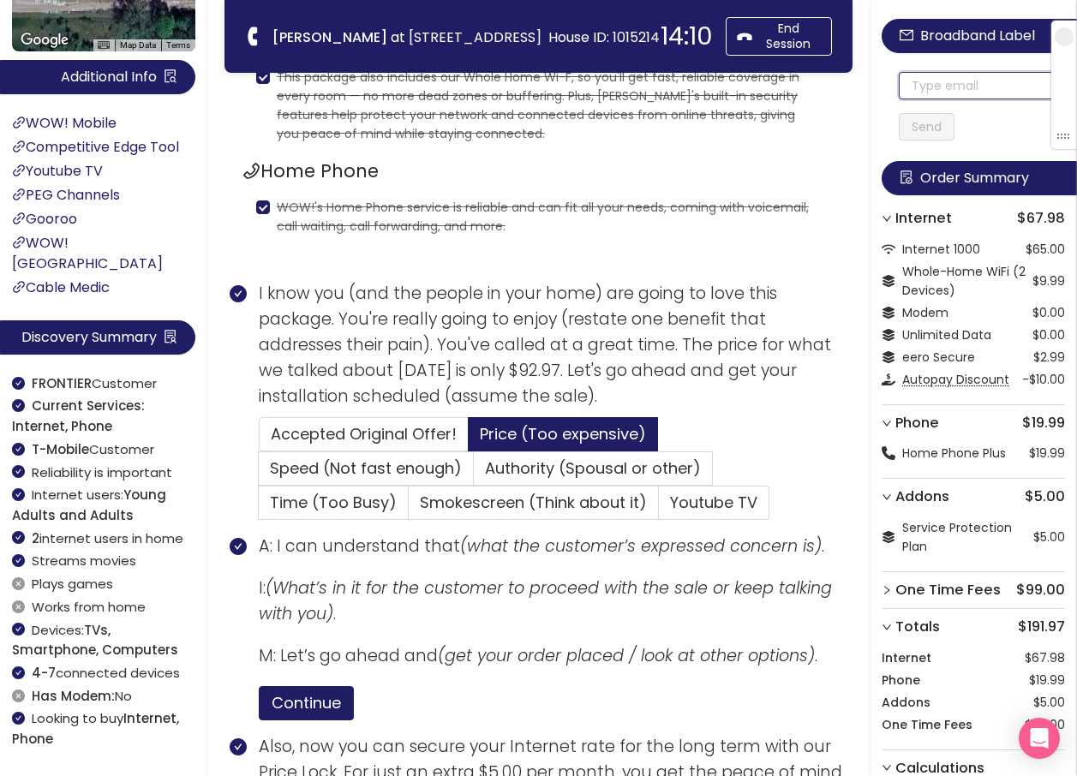
click at [945, 89] on input "text" at bounding box center [981, 85] width 166 height 27
drag, startPoint x: 987, startPoint y: 96, endPoint x: 904, endPoint y: 100, distance: 83.2
click at [904, 100] on div "[EMAIL_ADDRESS][DOMAIN_NAME] Send" at bounding box center [972, 89] width 183 height 103
click at [919, 91] on input "[EMAIL_ADDRESS][DOMAIN_NAME]" at bounding box center [981, 85] width 166 height 27
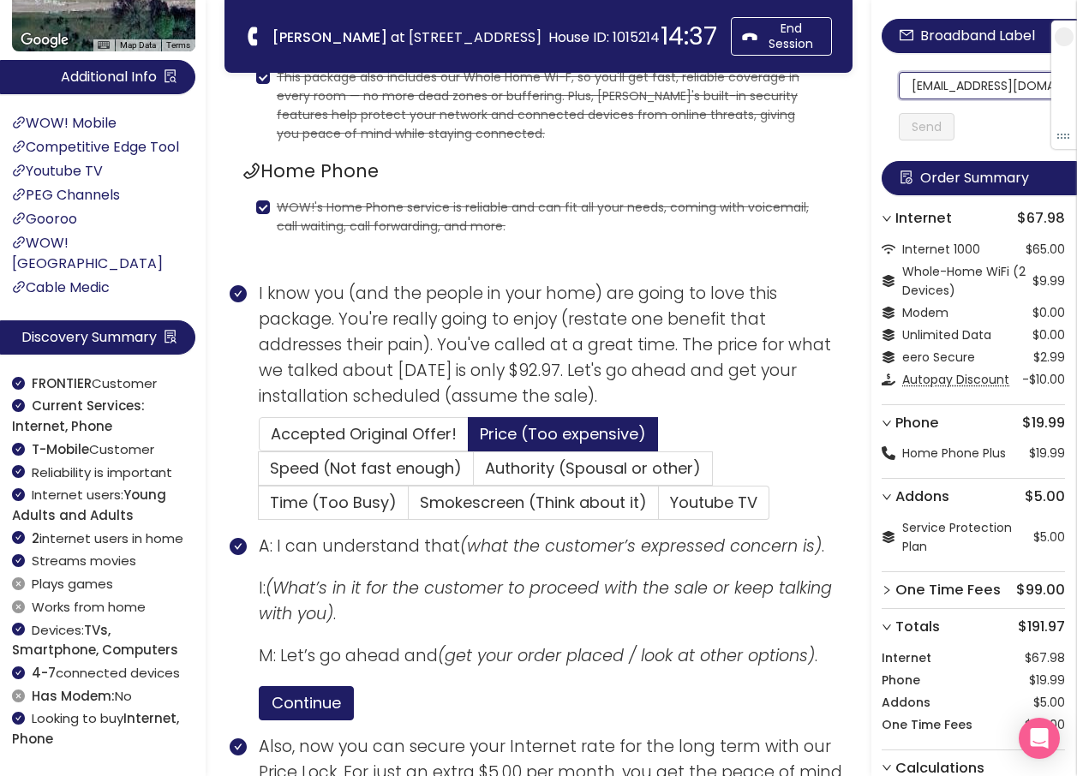
scroll to position [0, 5]
drag, startPoint x: 919, startPoint y: 91, endPoint x: 1048, endPoint y: 81, distance: 129.7
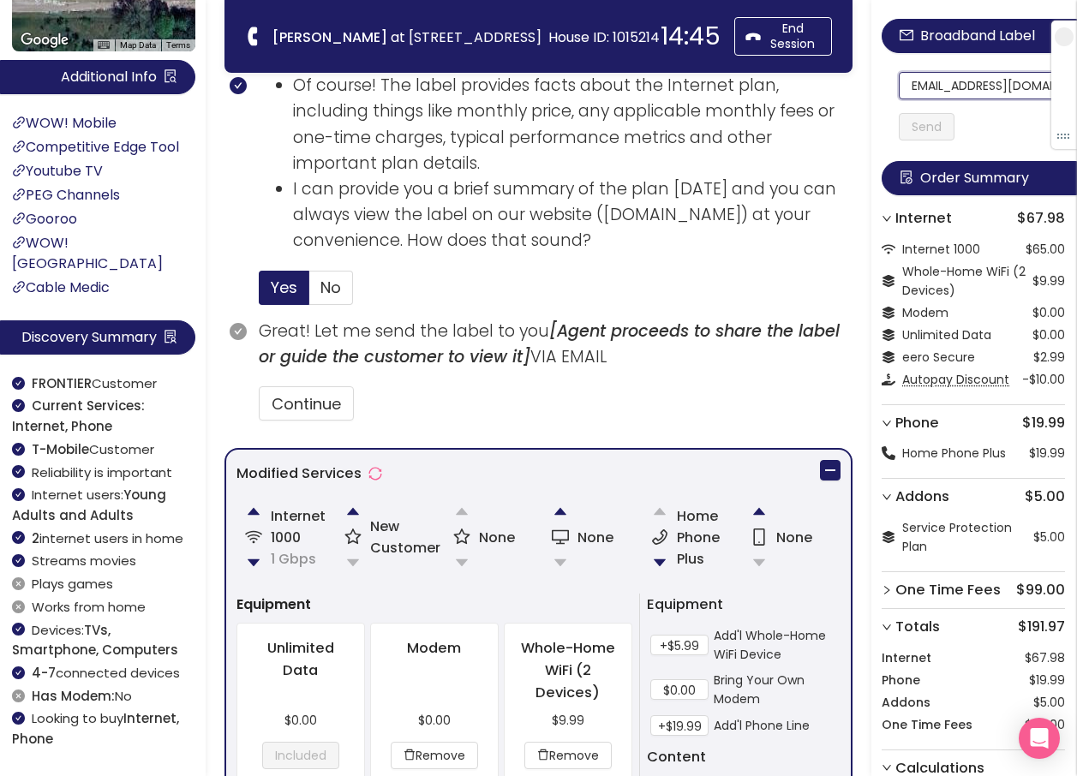
scroll to position [1297, 0]
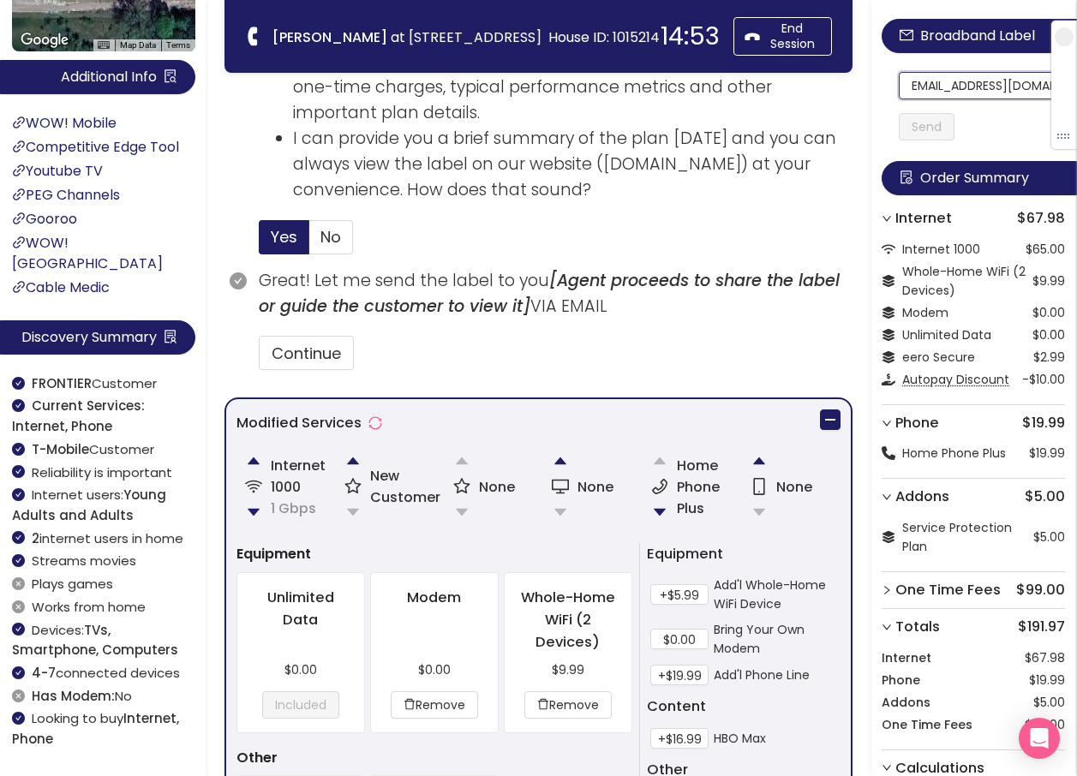
type input "[EMAIL_ADDRESS][DOMAIN_NAME]"
click at [939, 127] on button "Send" at bounding box center [926, 126] width 56 height 27
click at [294, 352] on button "Continue" at bounding box center [306, 353] width 95 height 34
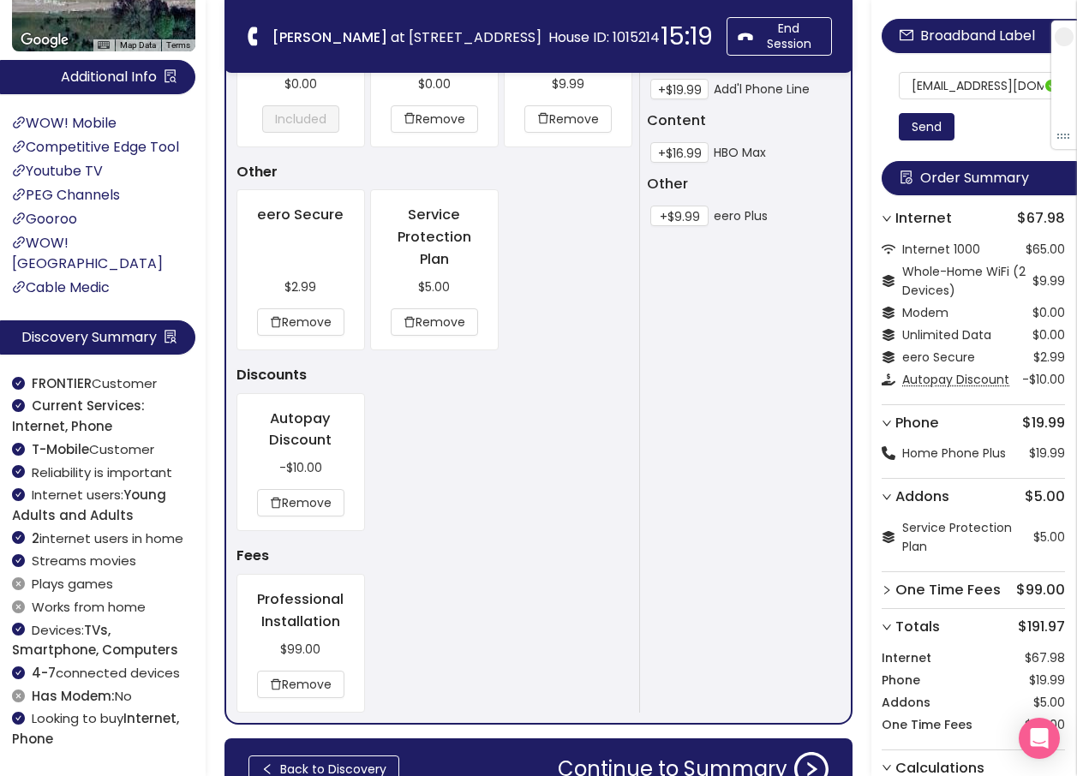
scroll to position [1976, 0]
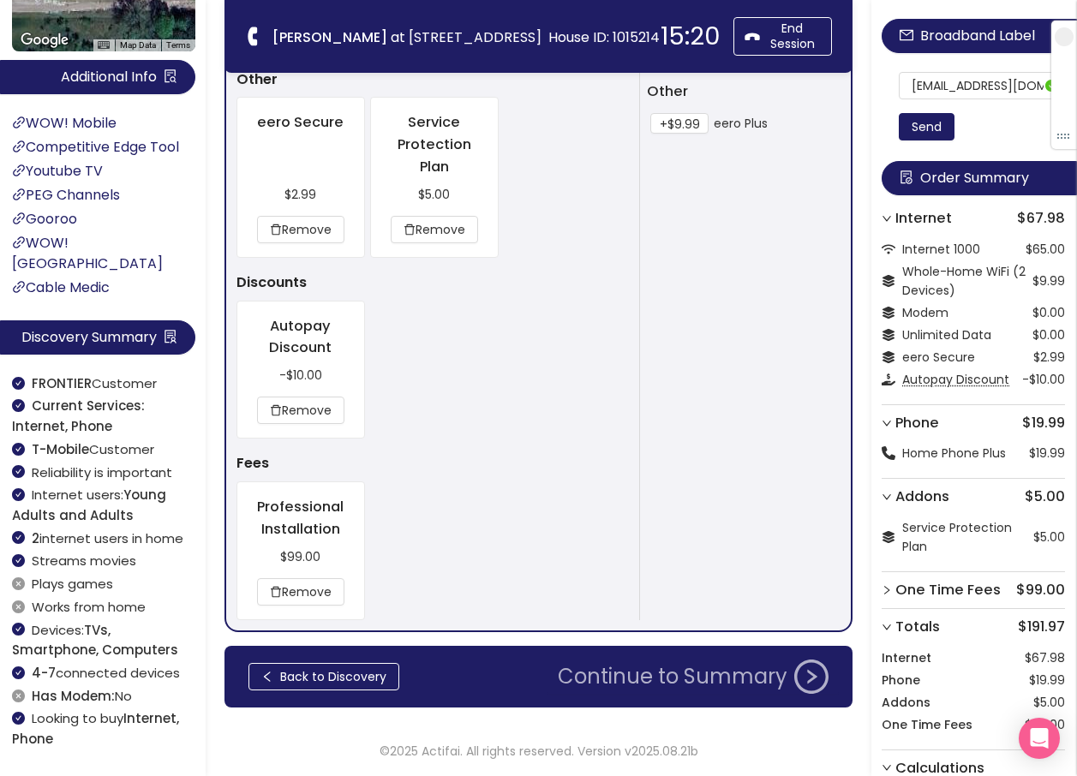
click at [618, 673] on button "Continue to Summary" at bounding box center [692, 676] width 291 height 34
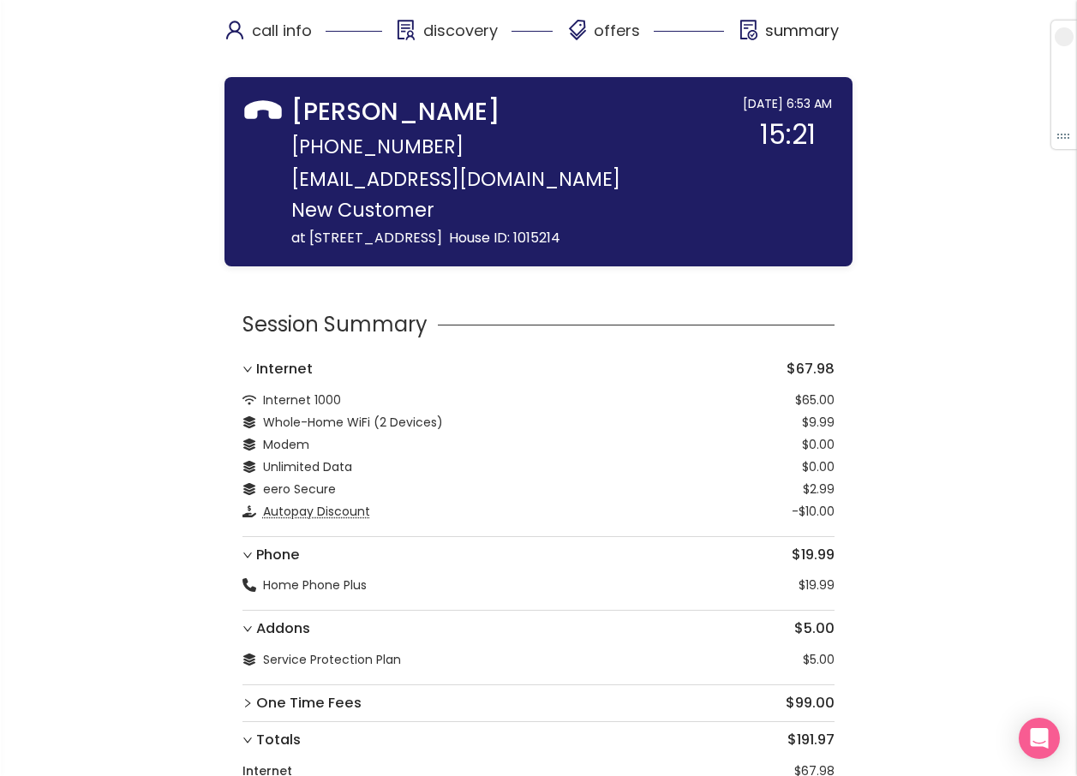
scroll to position [248, 0]
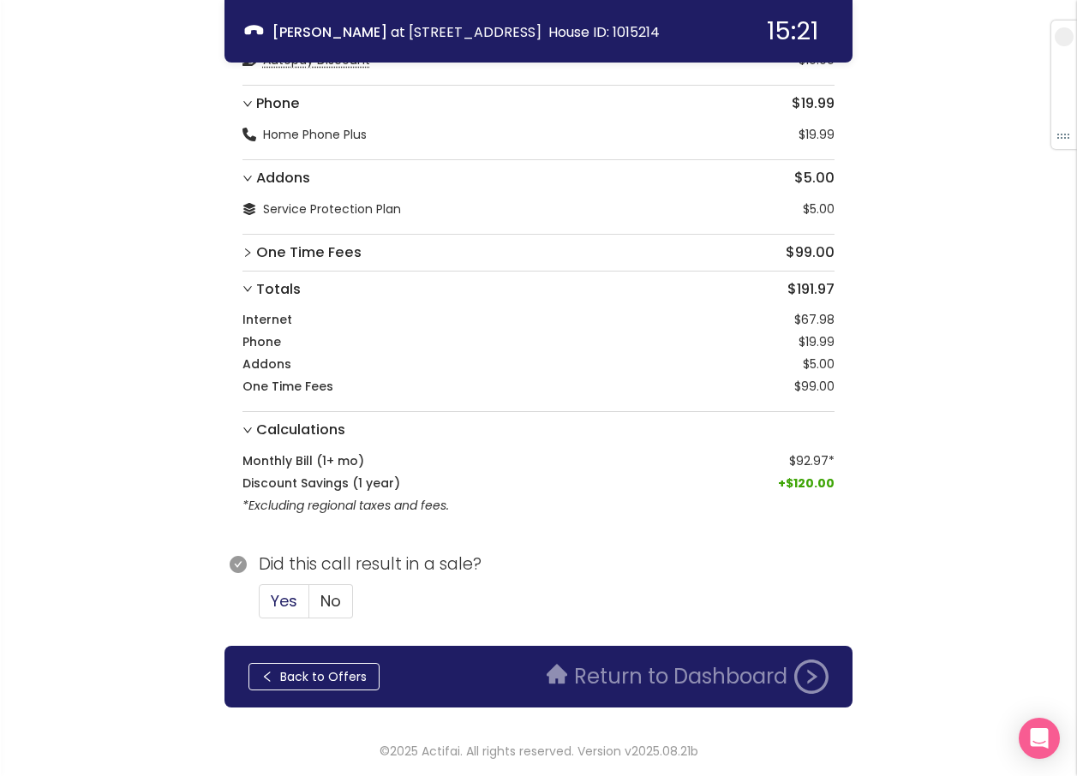
click at [282, 599] on span "Yes" at bounding box center [284, 600] width 27 height 21
click at [259, 606] on input "Yes" at bounding box center [259, 606] width 0 height 0
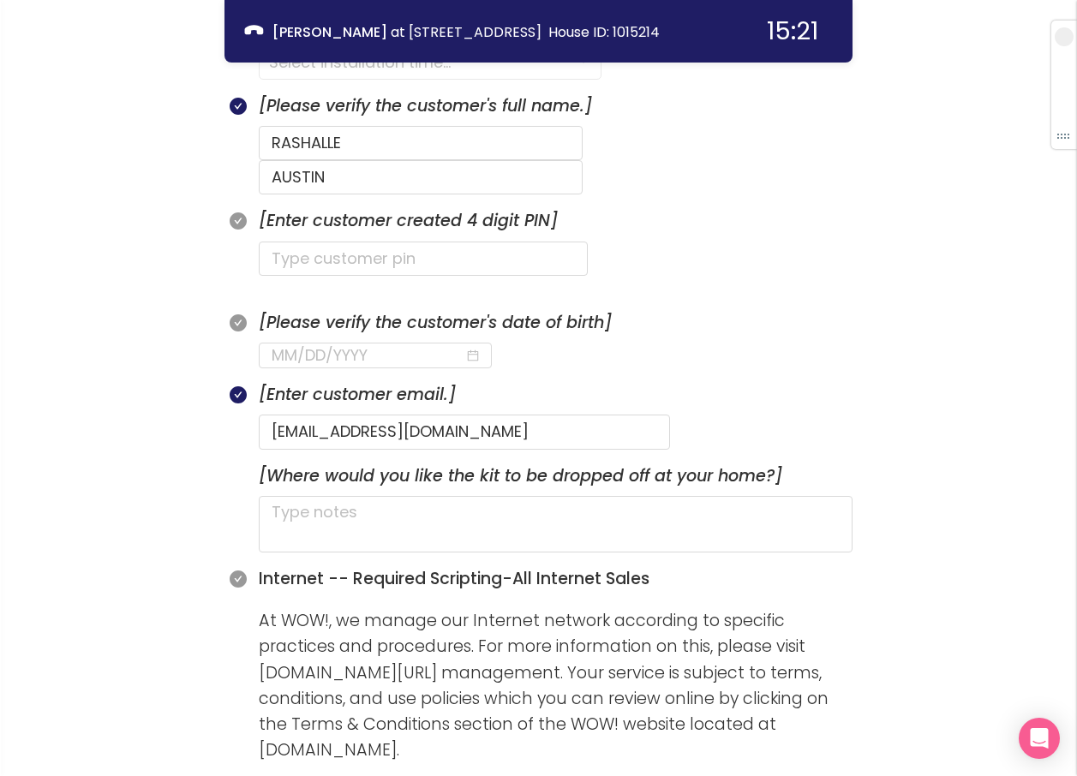
scroll to position [933, 0]
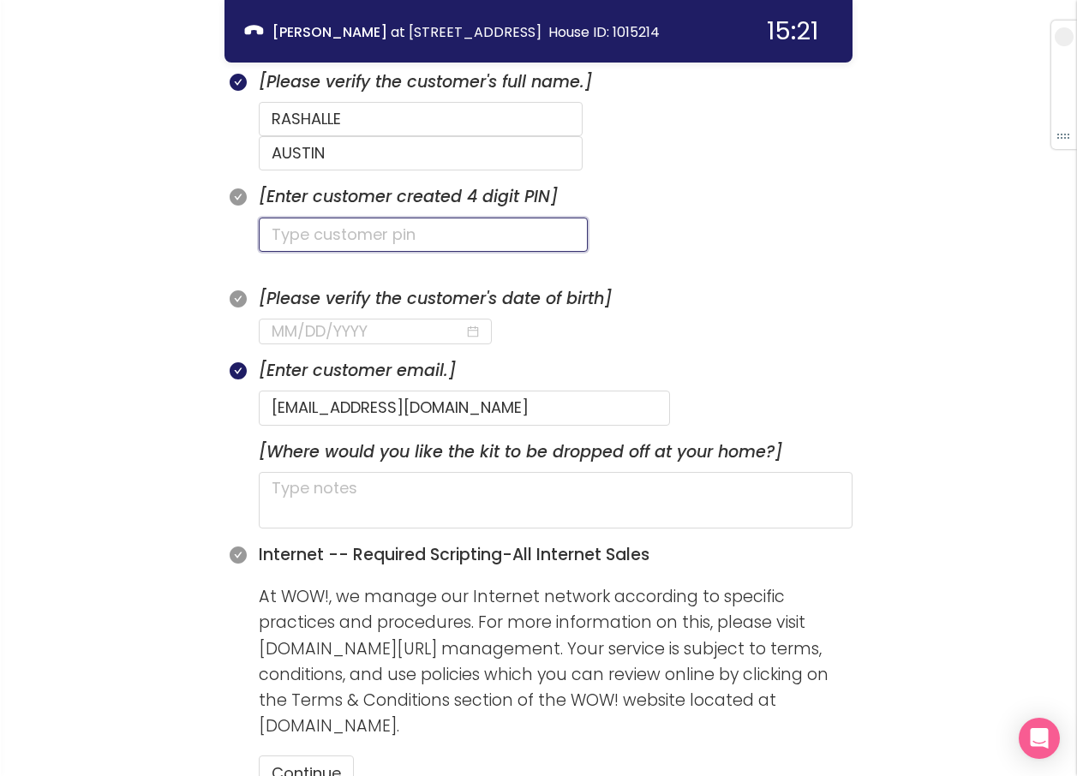
click at [336, 218] on input "text" at bounding box center [423, 235] width 329 height 34
type input "0204"
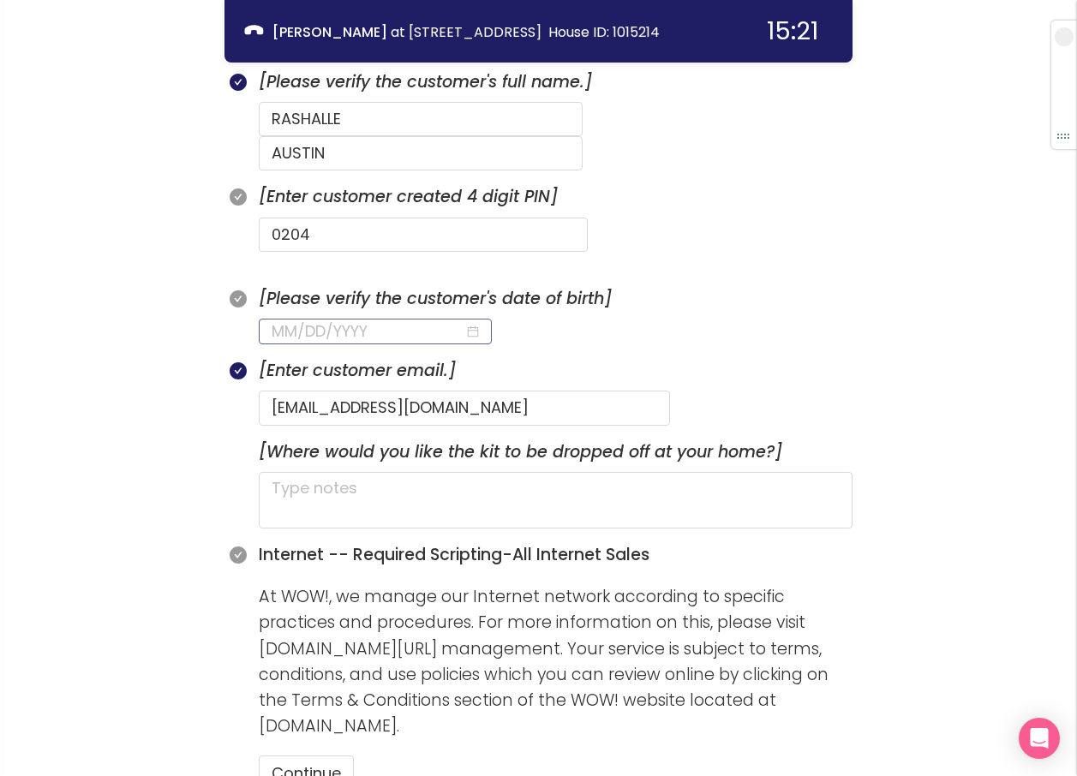
click at [277, 319] on input at bounding box center [367, 331] width 193 height 24
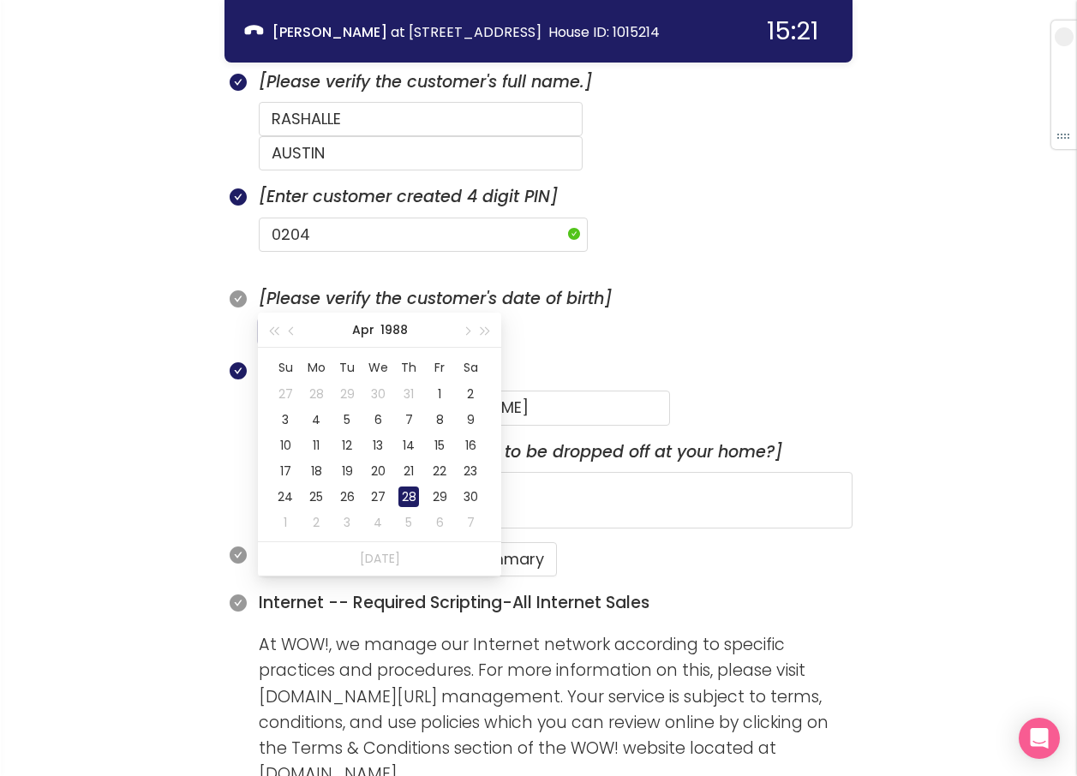
click at [403, 491] on div "28" at bounding box center [408, 496] width 21 height 21
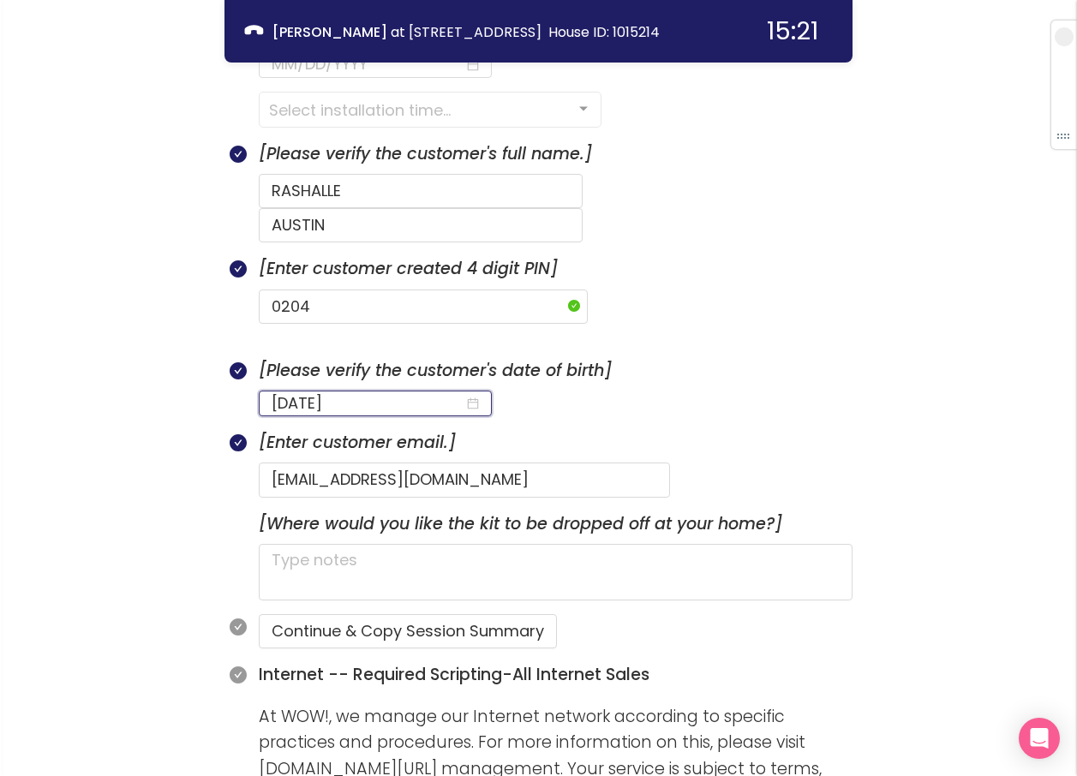
scroll to position [761, 0]
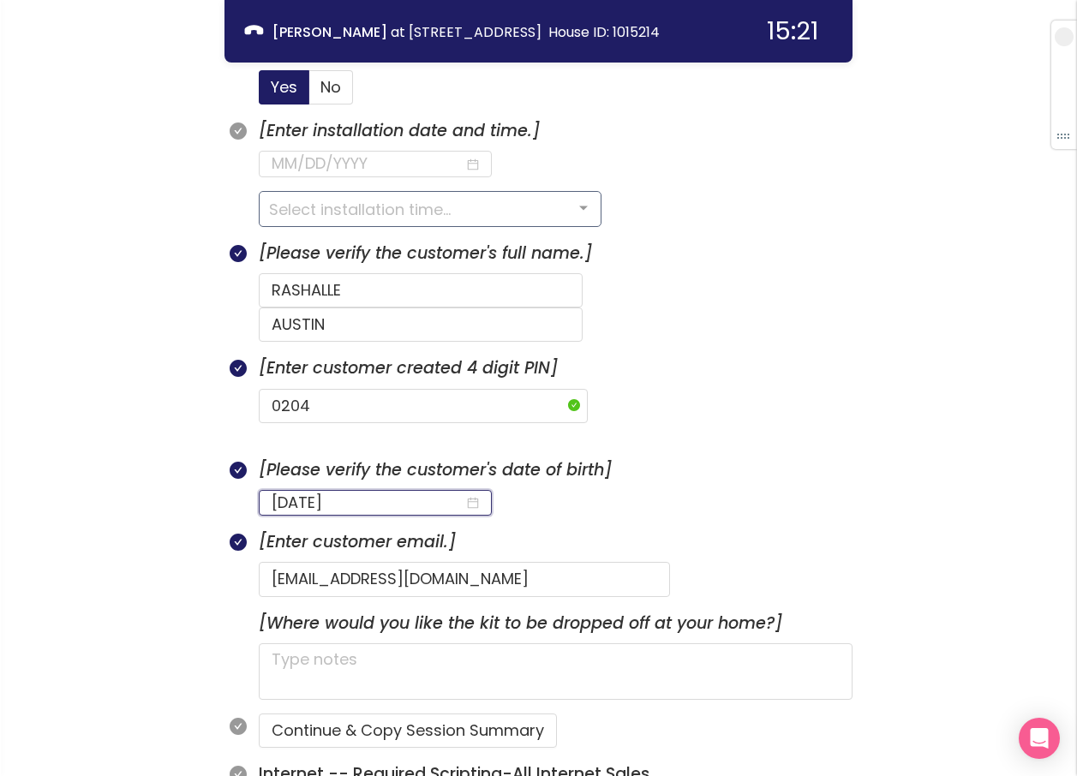
type input "[DATE]"
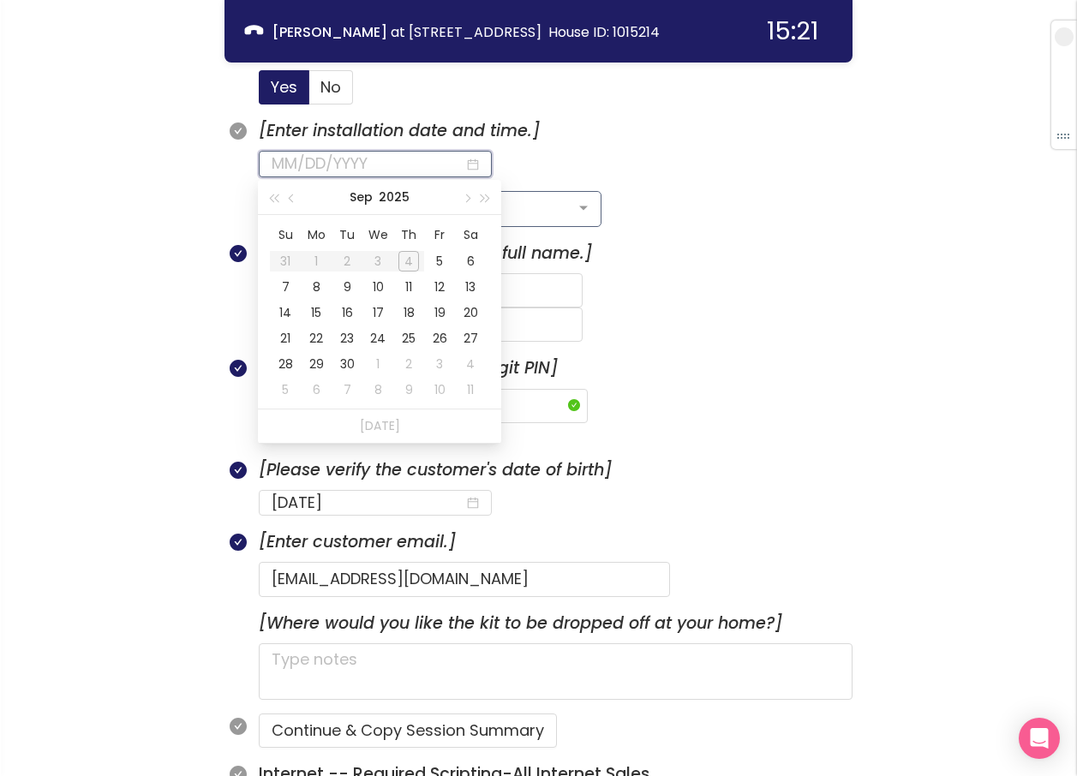
click at [373, 163] on input at bounding box center [367, 164] width 193 height 24
type input "[DATE]"
click at [377, 284] on div "10" at bounding box center [377, 287] width 21 height 21
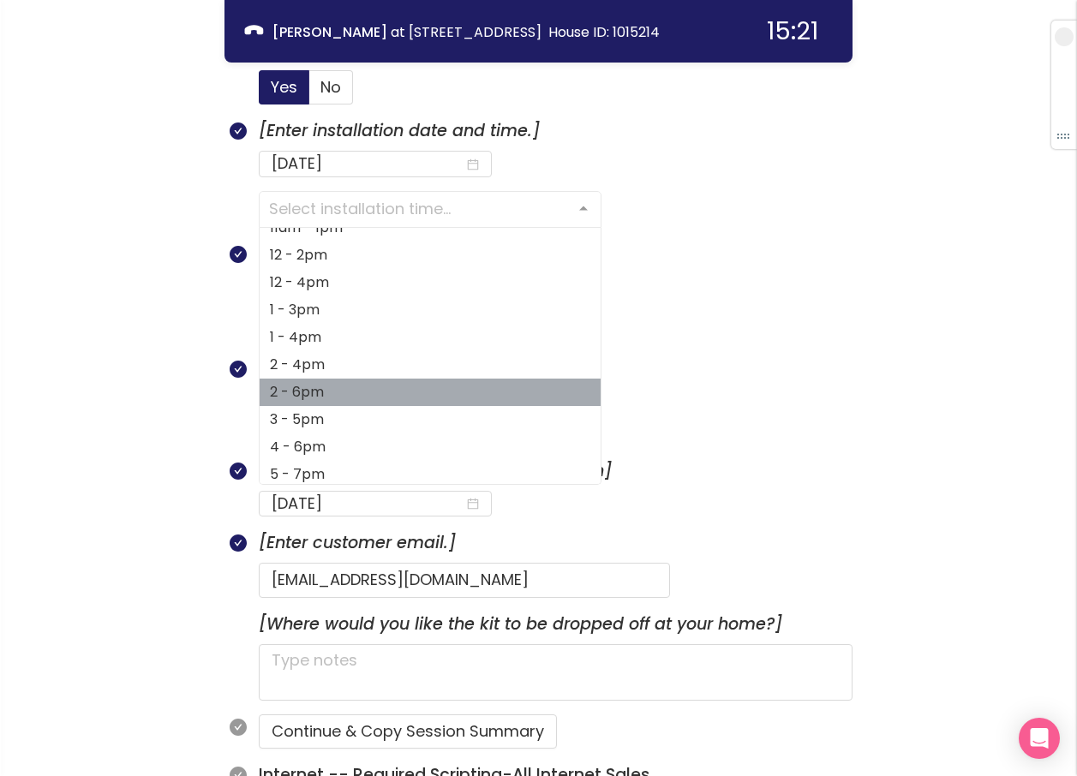
scroll to position [128, 0]
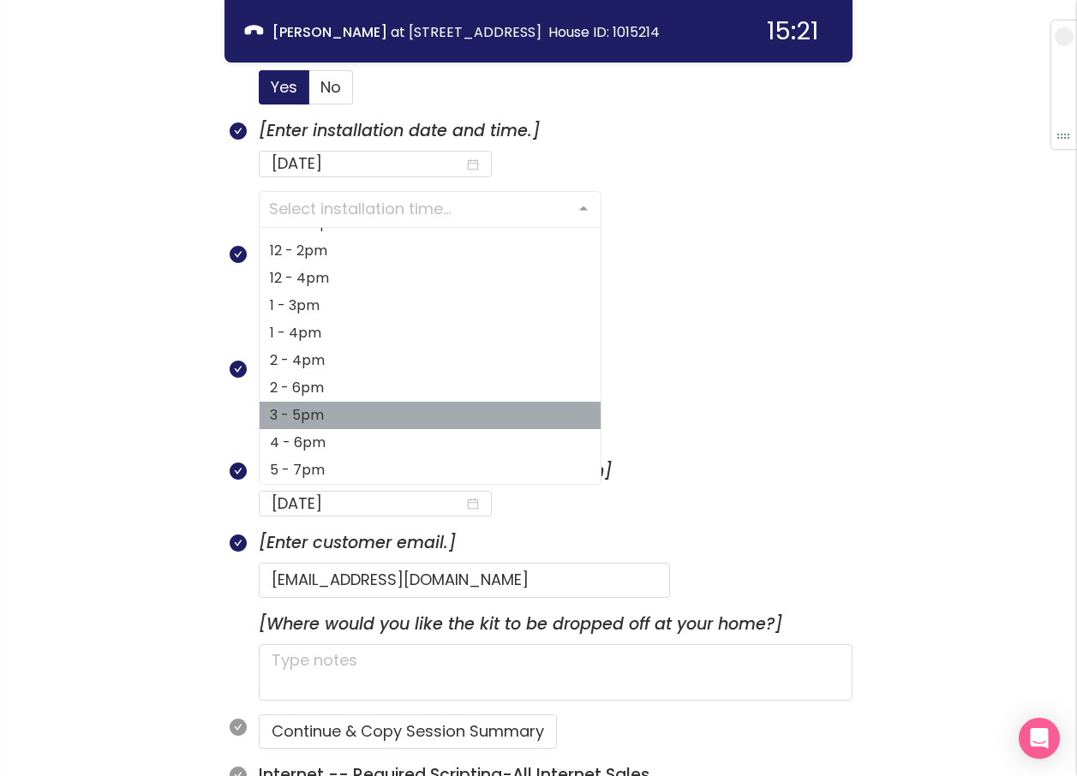
click at [359, 409] on span "3 - 5pm" at bounding box center [429, 415] width 341 height 27
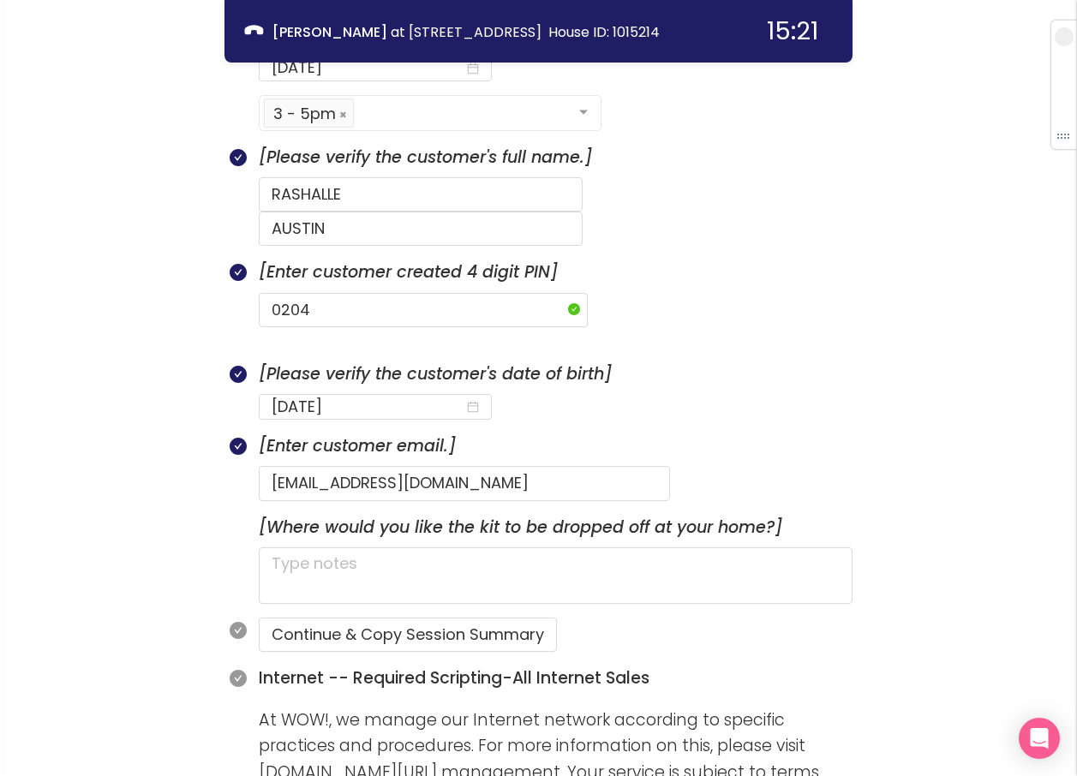
scroll to position [856, 0]
drag, startPoint x: 453, startPoint y: 446, endPoint x: 270, endPoint y: 457, distance: 183.6
click at [270, 467] on input "[EMAIL_ADDRESS][DOMAIN_NAME]" at bounding box center [464, 484] width 411 height 34
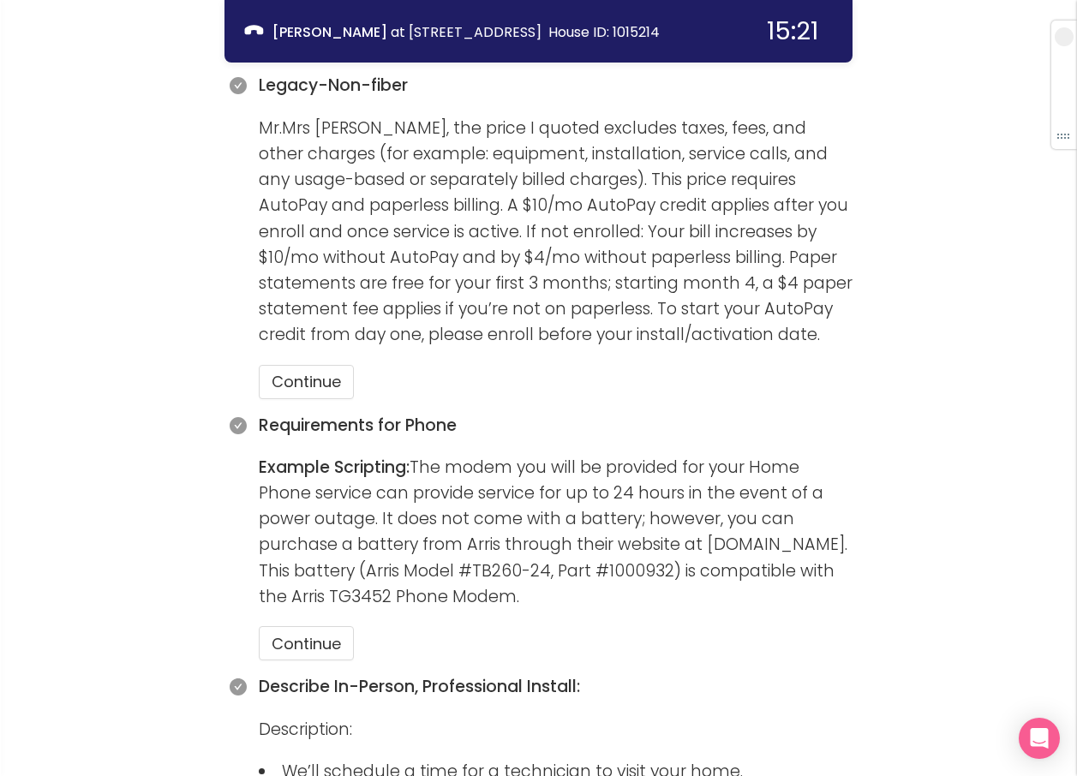
scroll to position [1816, 0]
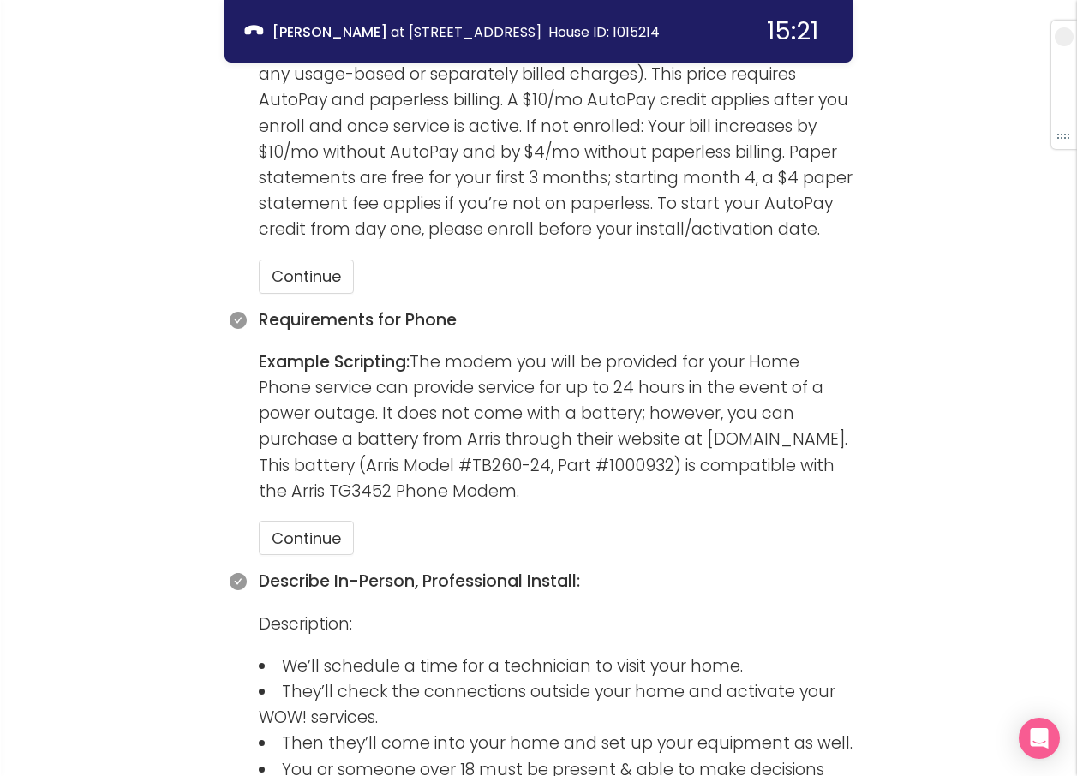
click at [319, 259] on button "Continue" at bounding box center [306, 276] width 95 height 34
click at [305, 521] on button "Continue" at bounding box center [306, 538] width 95 height 34
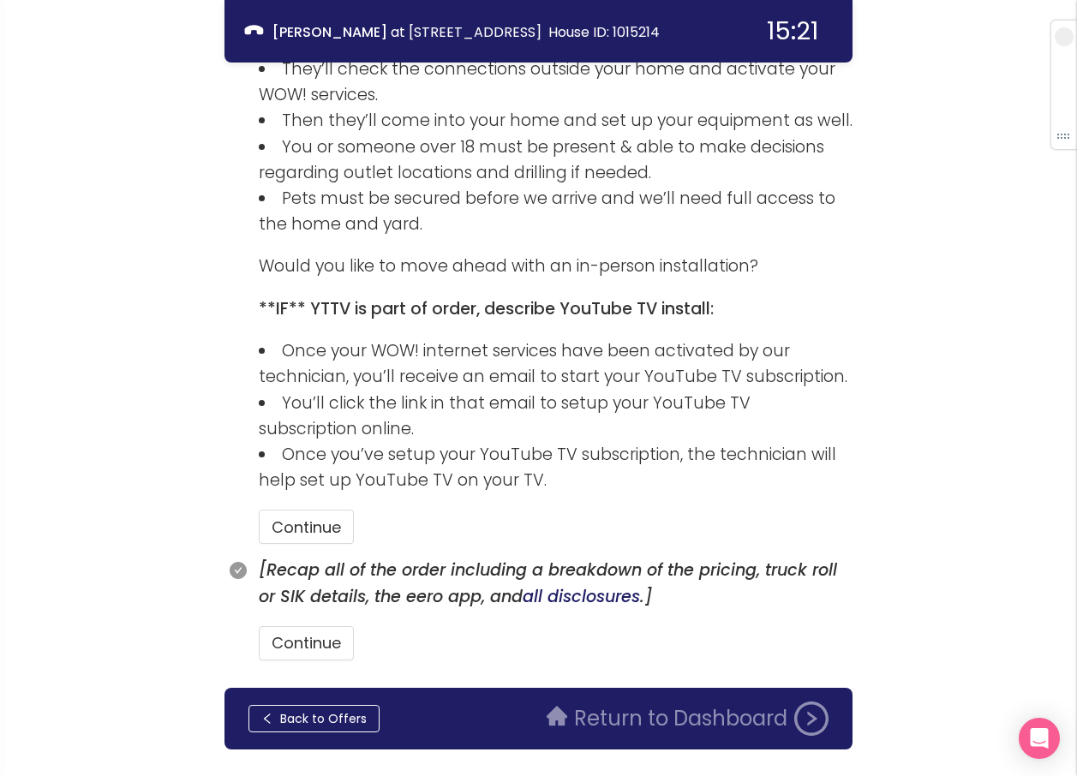
scroll to position [2447, 0]
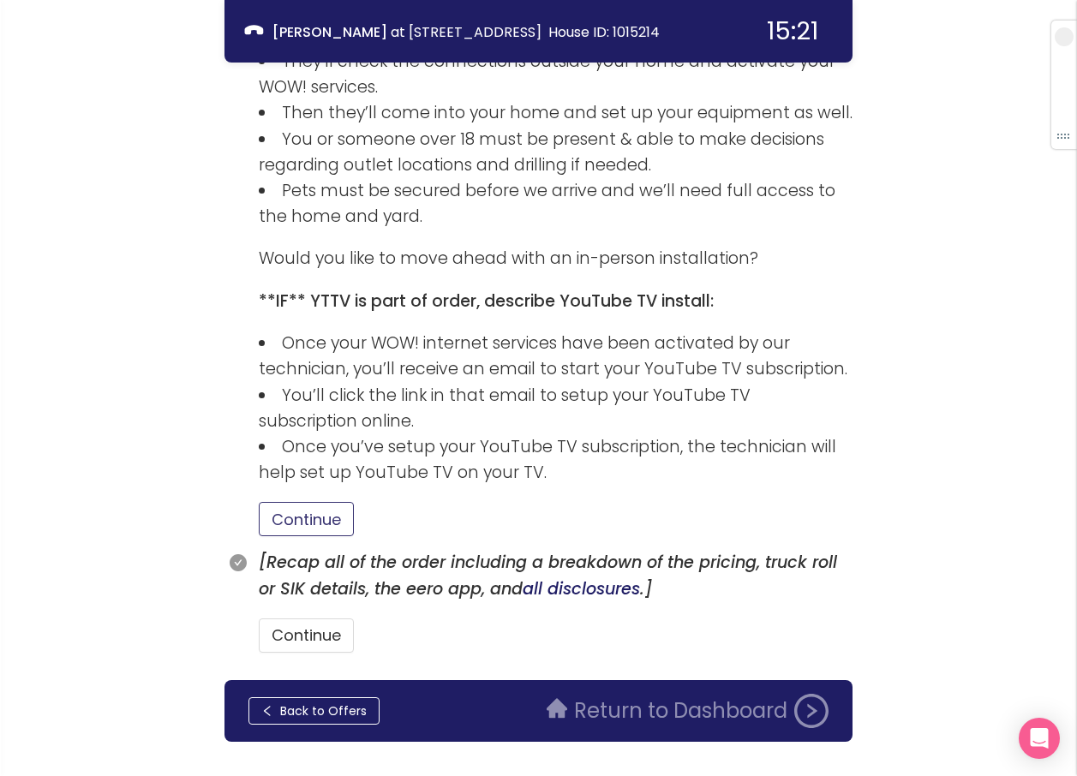
click at [294, 502] on button "Continue" at bounding box center [306, 519] width 95 height 34
click at [314, 618] on button "Continue" at bounding box center [306, 635] width 95 height 34
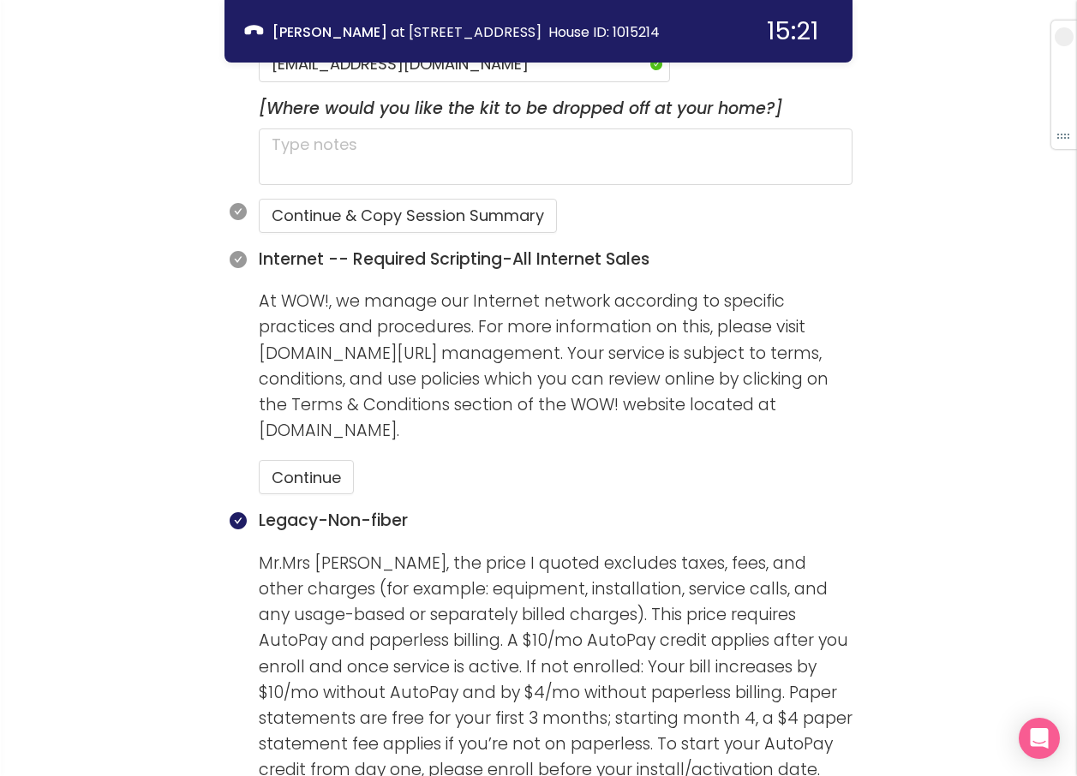
scroll to position [1248, 0]
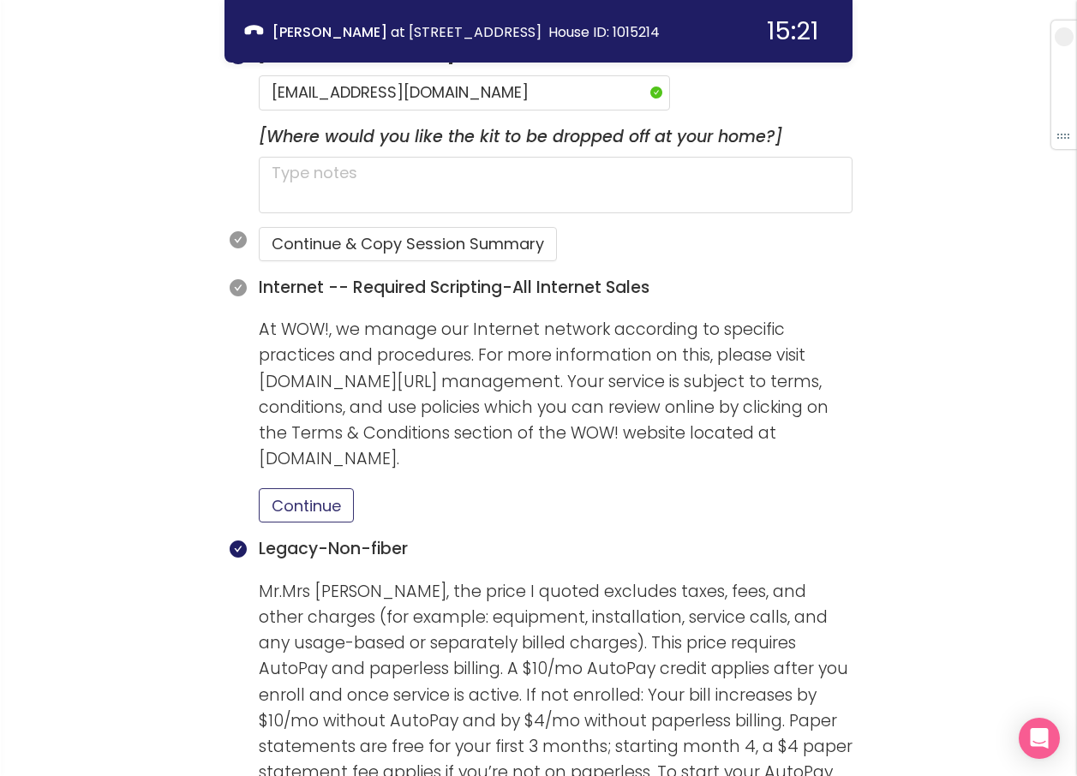
drag, startPoint x: 329, startPoint y: 466, endPoint x: 332, endPoint y: 456, distance: 10.0
click at [329, 488] on button "Continue" at bounding box center [306, 505] width 95 height 34
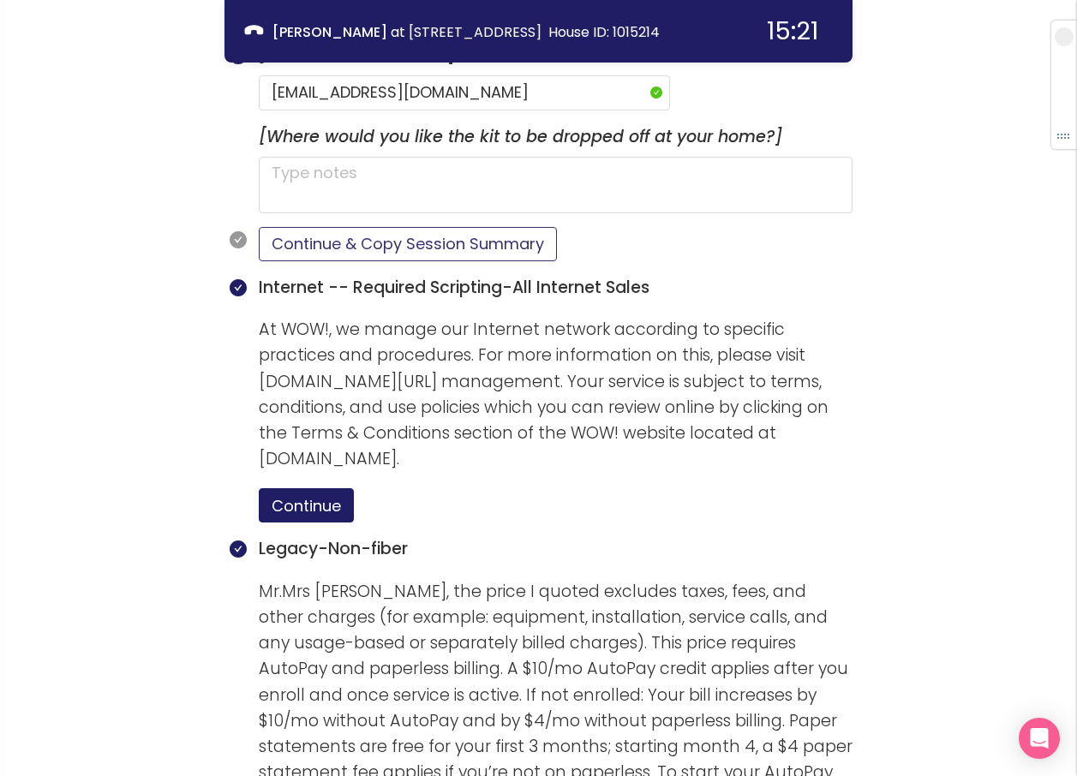
click at [319, 227] on button "Continue & Copy Session Summary" at bounding box center [408, 244] width 298 height 34
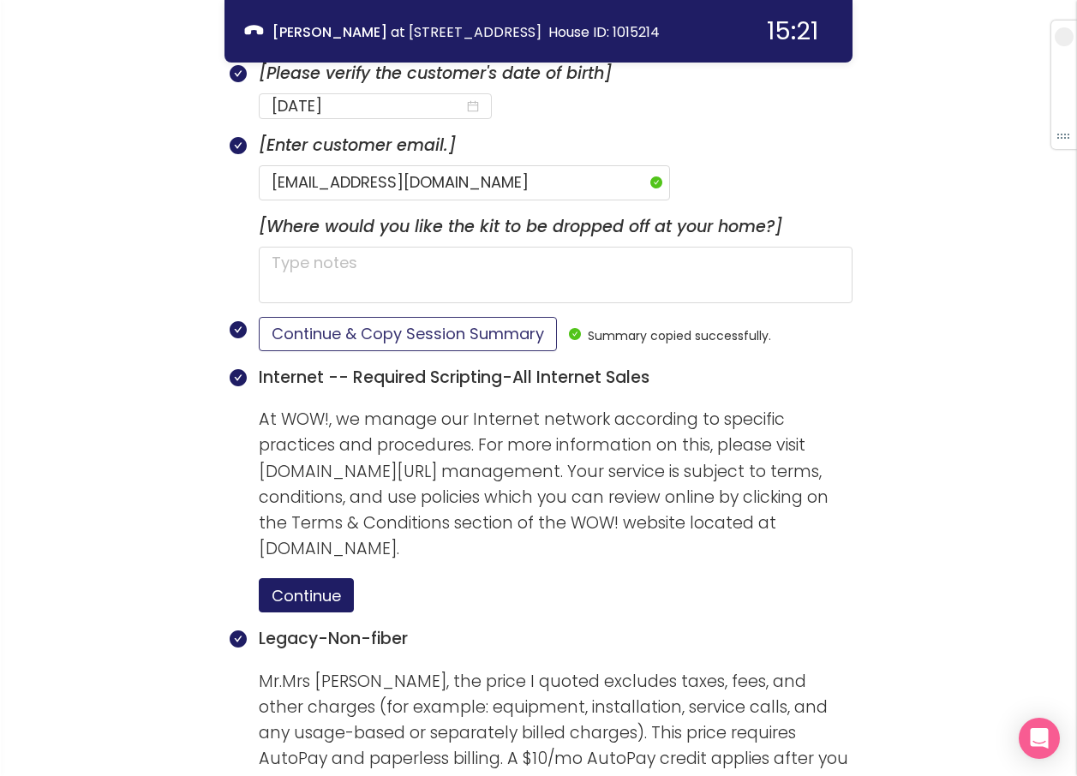
scroll to position [1157, 0]
click at [411, 318] on button "Continue & Copy Session Summary" at bounding box center [408, 335] width 298 height 34
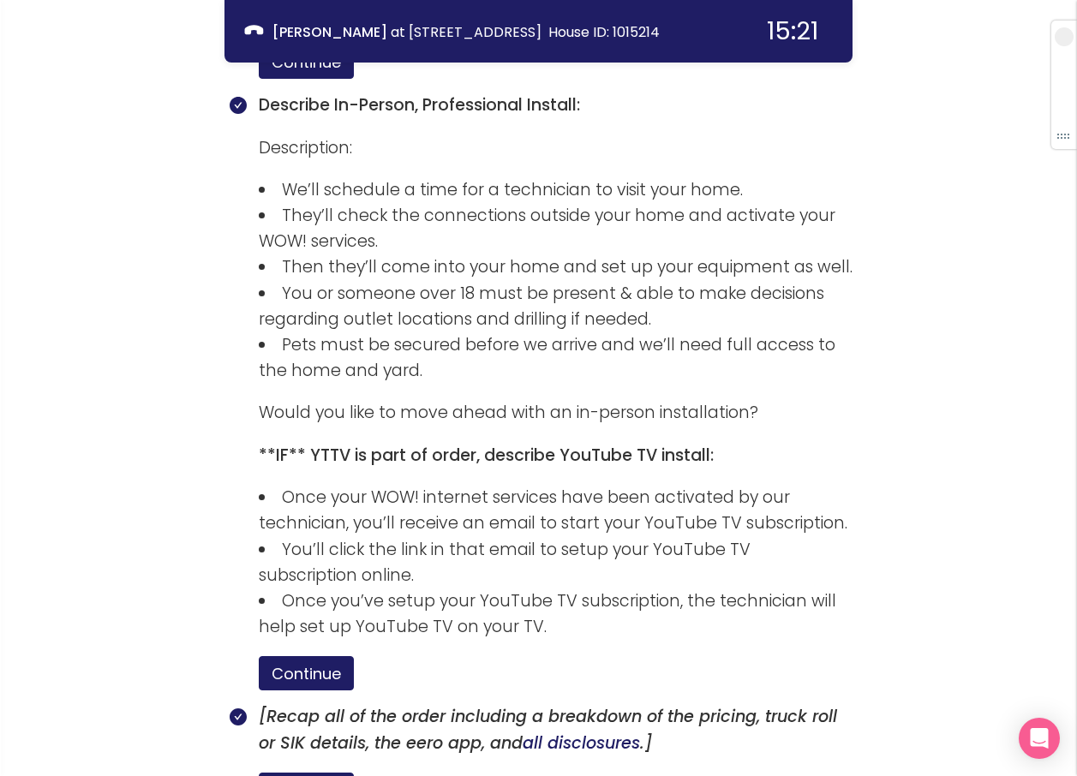
scroll to position [2527, 0]
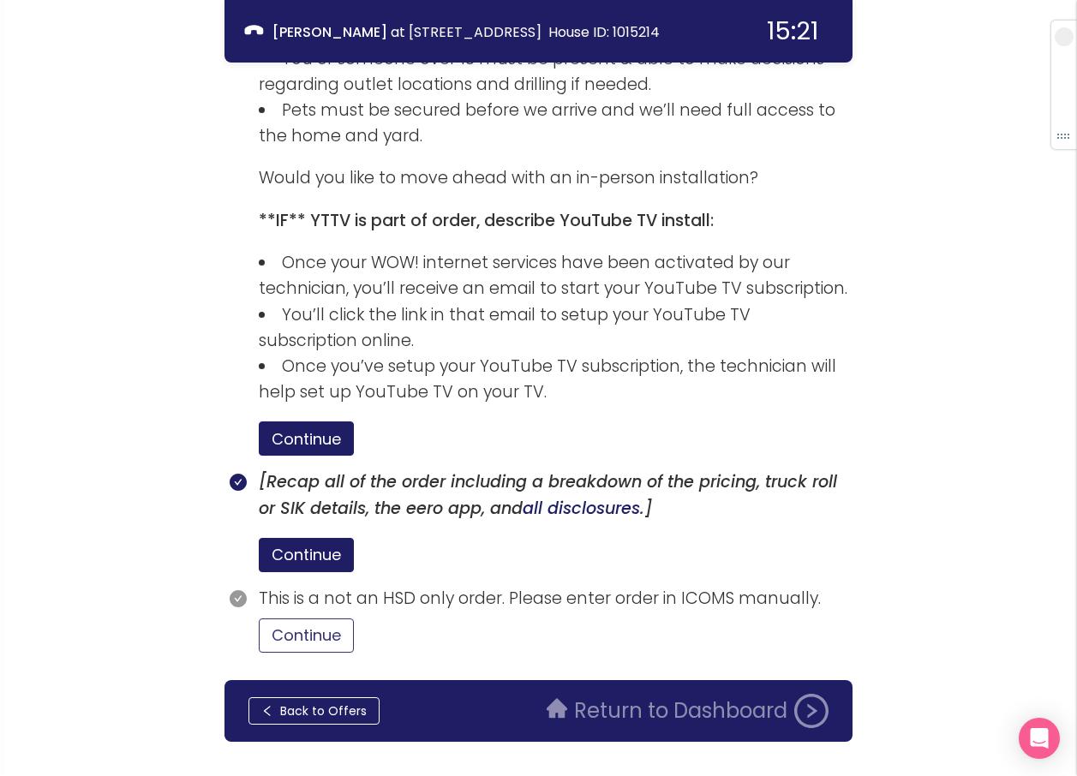
click at [322, 618] on button "Continue" at bounding box center [306, 635] width 95 height 34
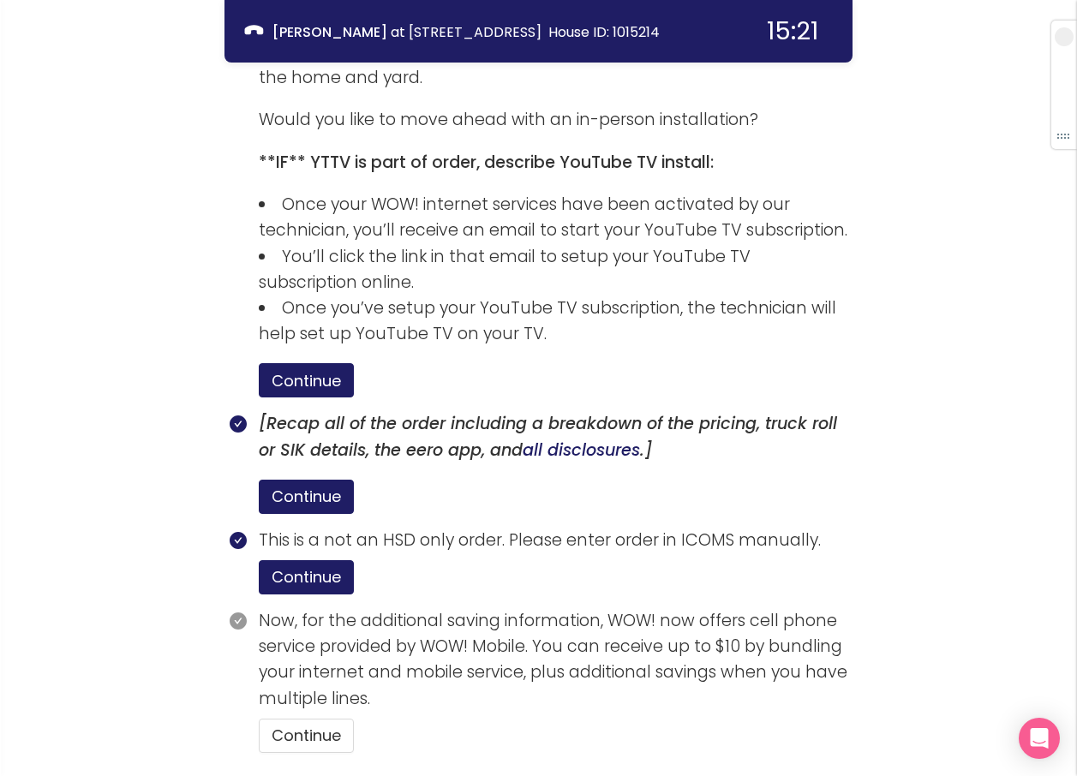
scroll to position [2685, 0]
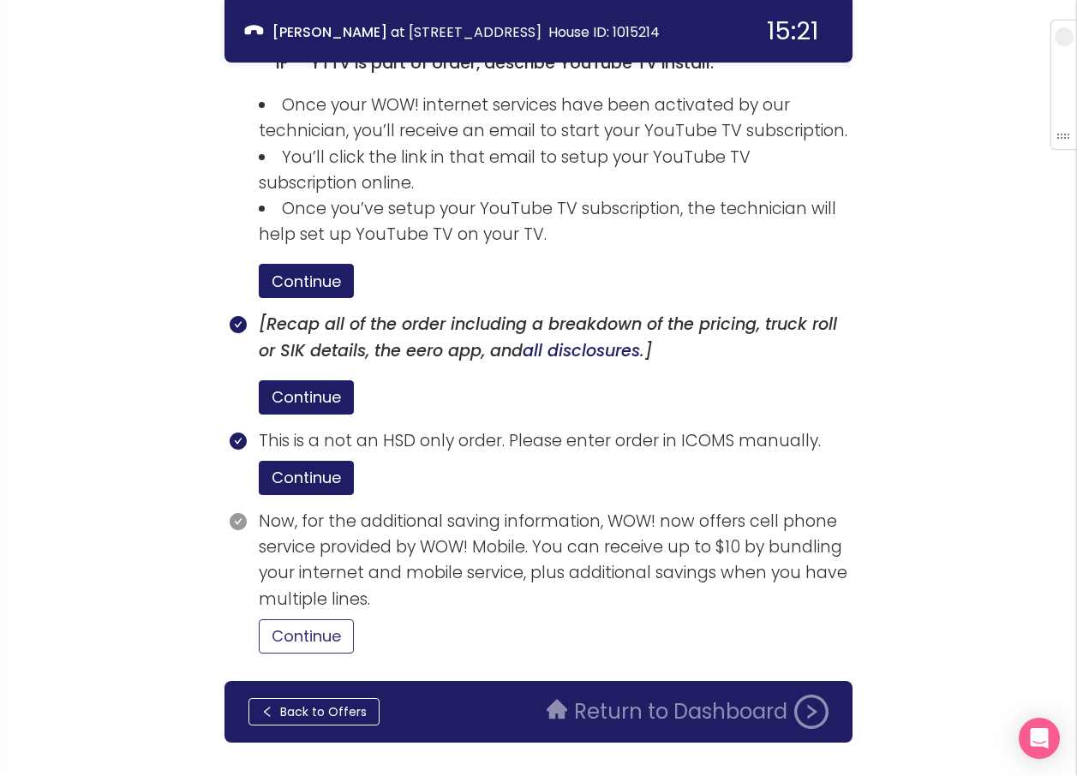
click at [317, 619] on button "Continue" at bounding box center [306, 636] width 95 height 34
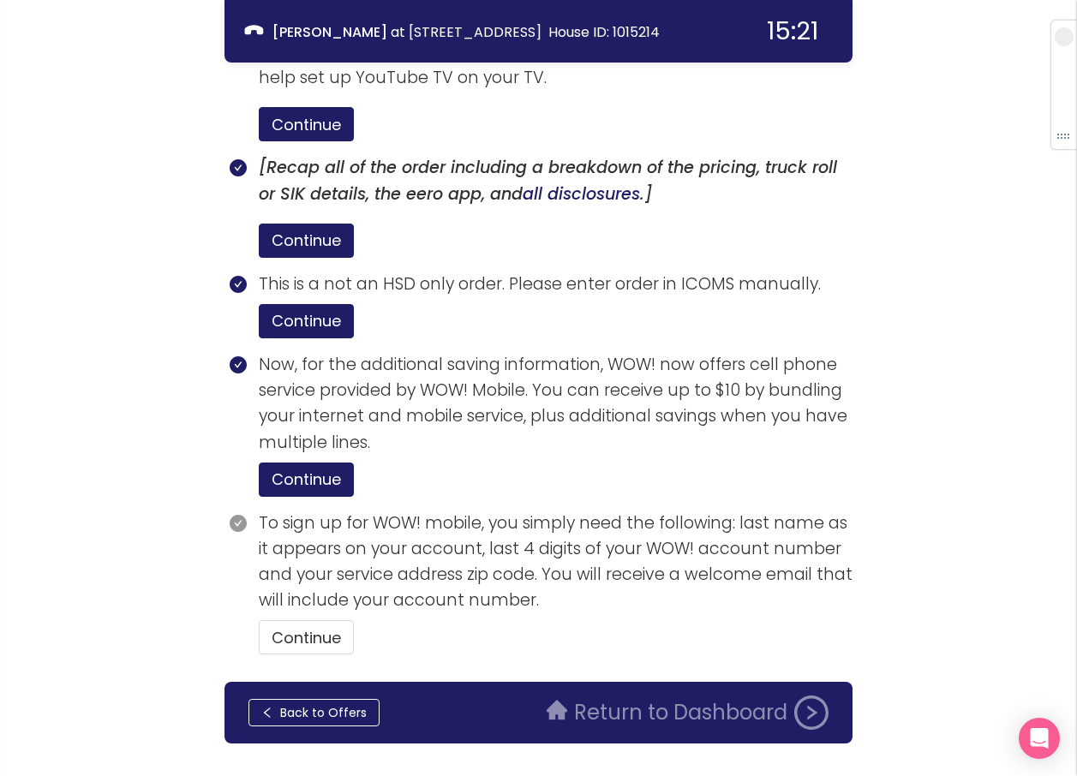
scroll to position [2843, 0]
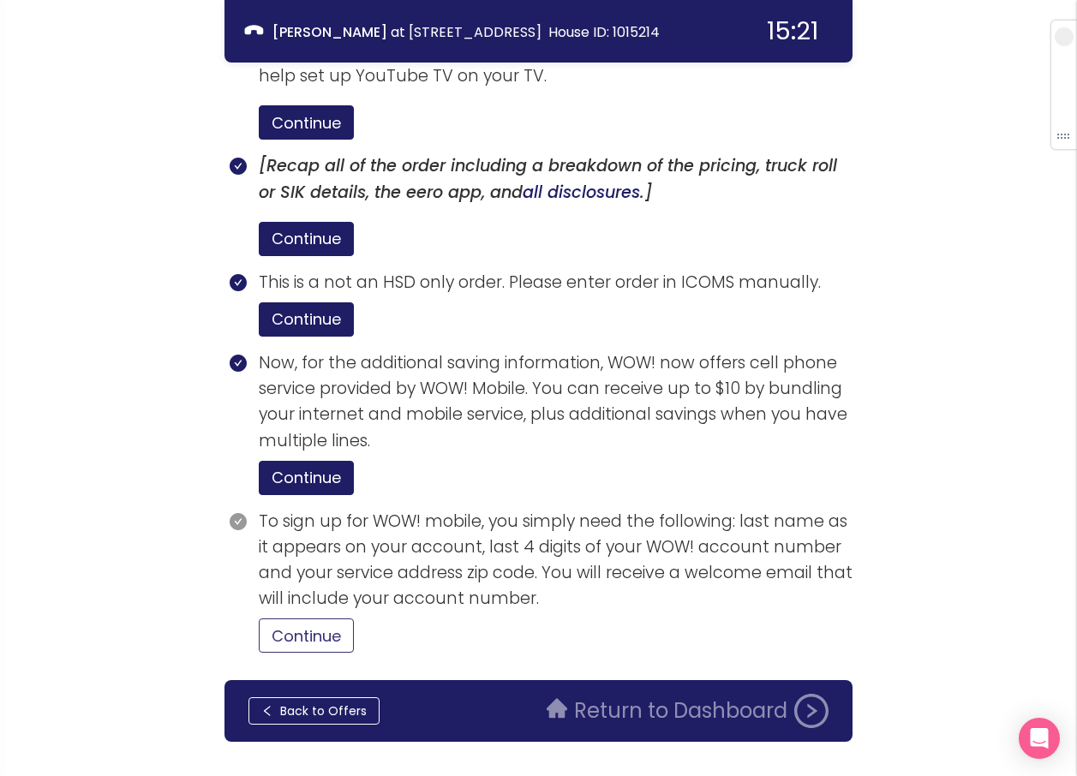
click at [331, 618] on button "Continue" at bounding box center [306, 635] width 95 height 34
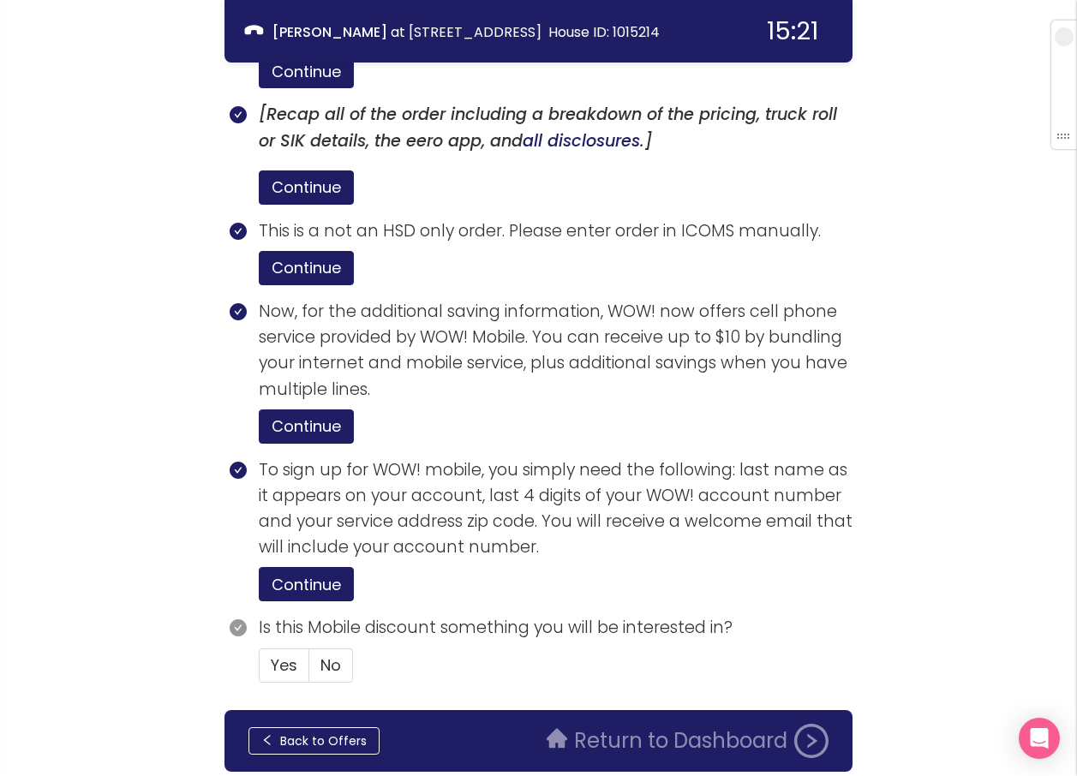
scroll to position [2924, 0]
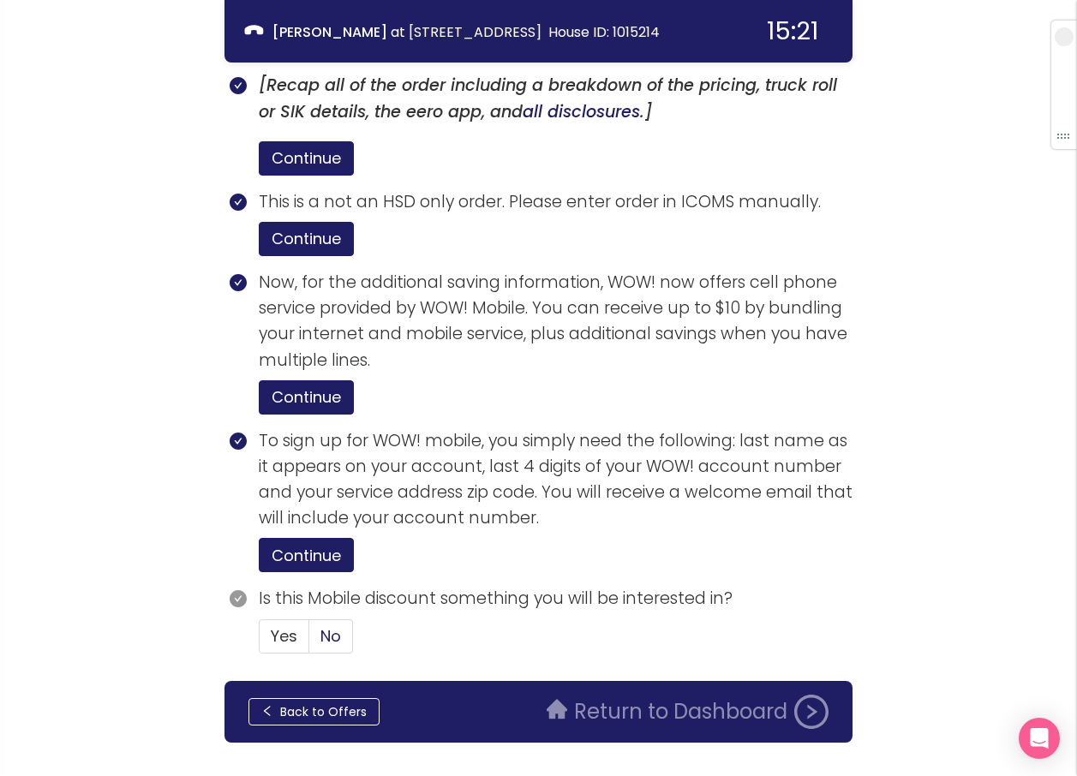
click at [325, 625] on span "No" at bounding box center [330, 635] width 21 height 21
click at [309, 641] on input "No" at bounding box center [309, 641] width 0 height 0
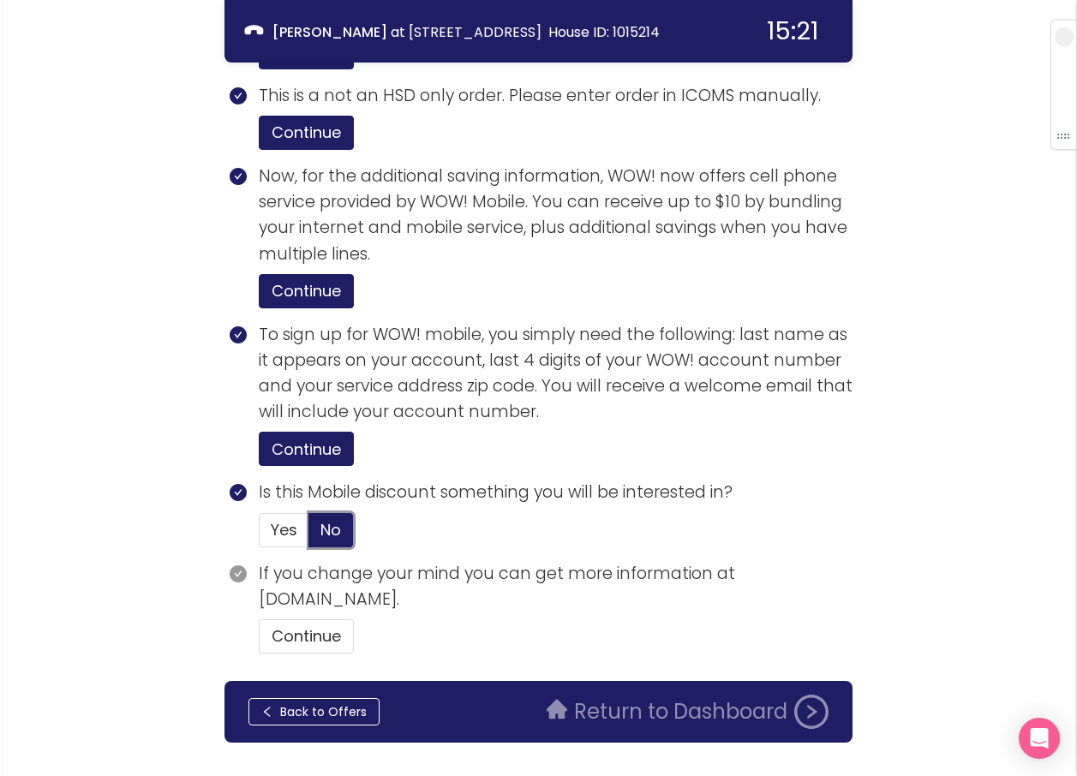
scroll to position [3031, 0]
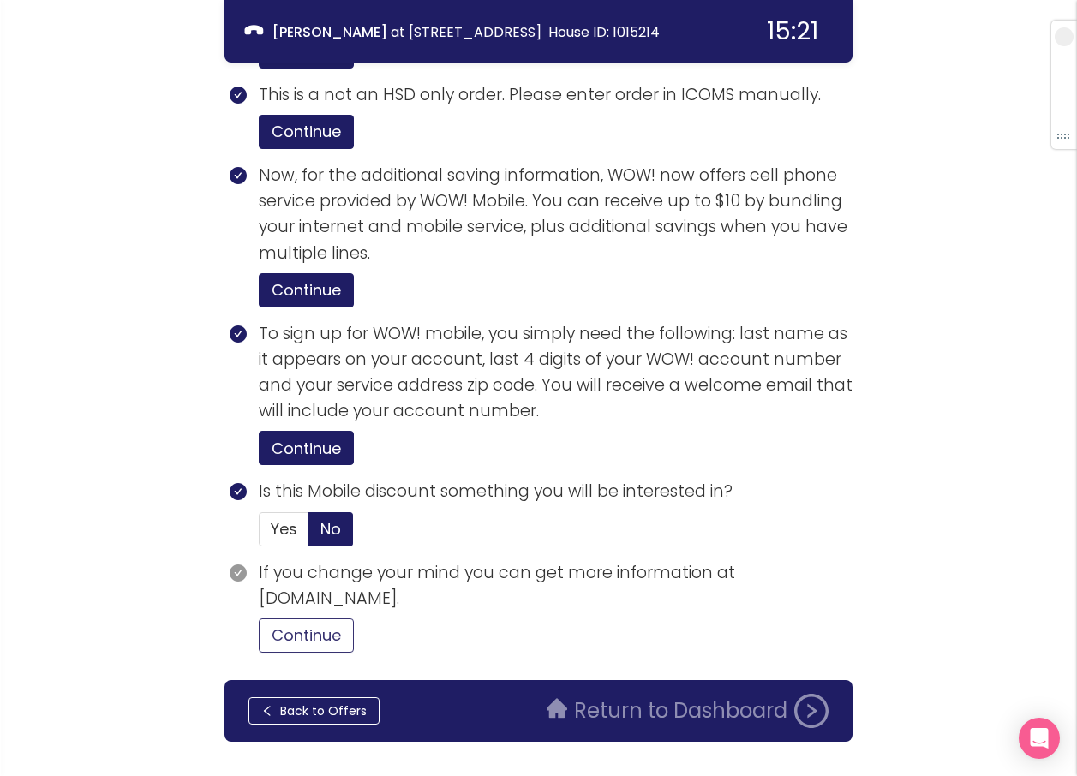
click at [326, 618] on button "Continue" at bounding box center [306, 635] width 95 height 34
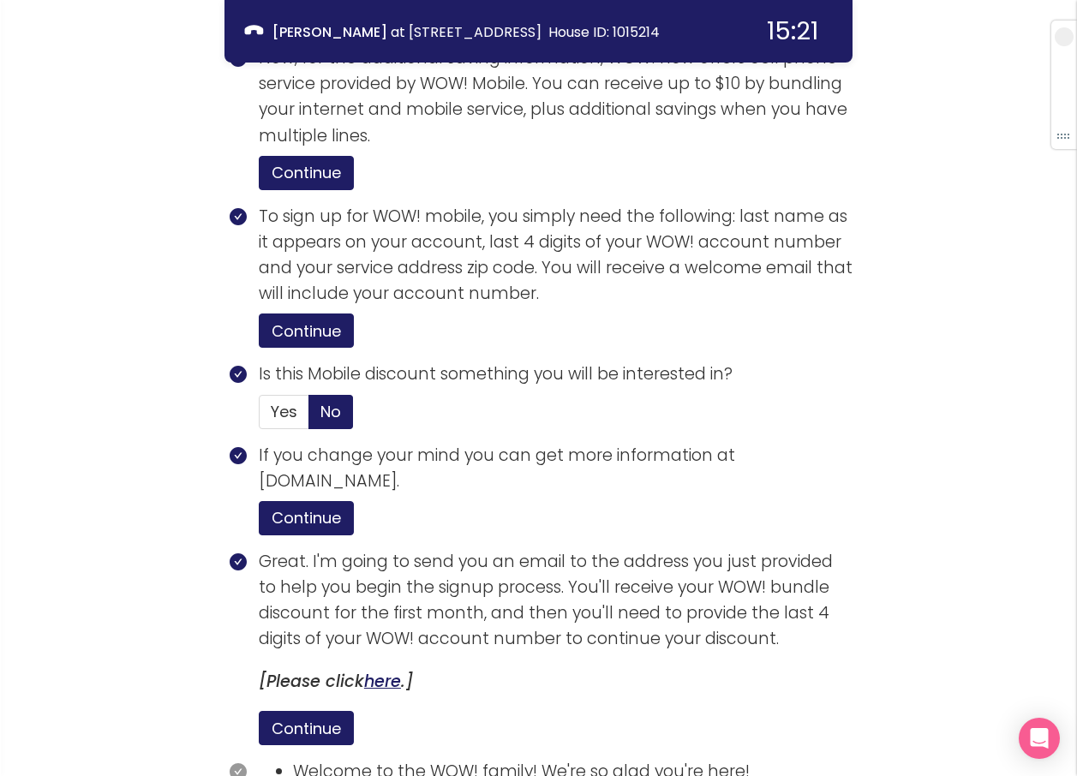
scroll to position [3356, 0]
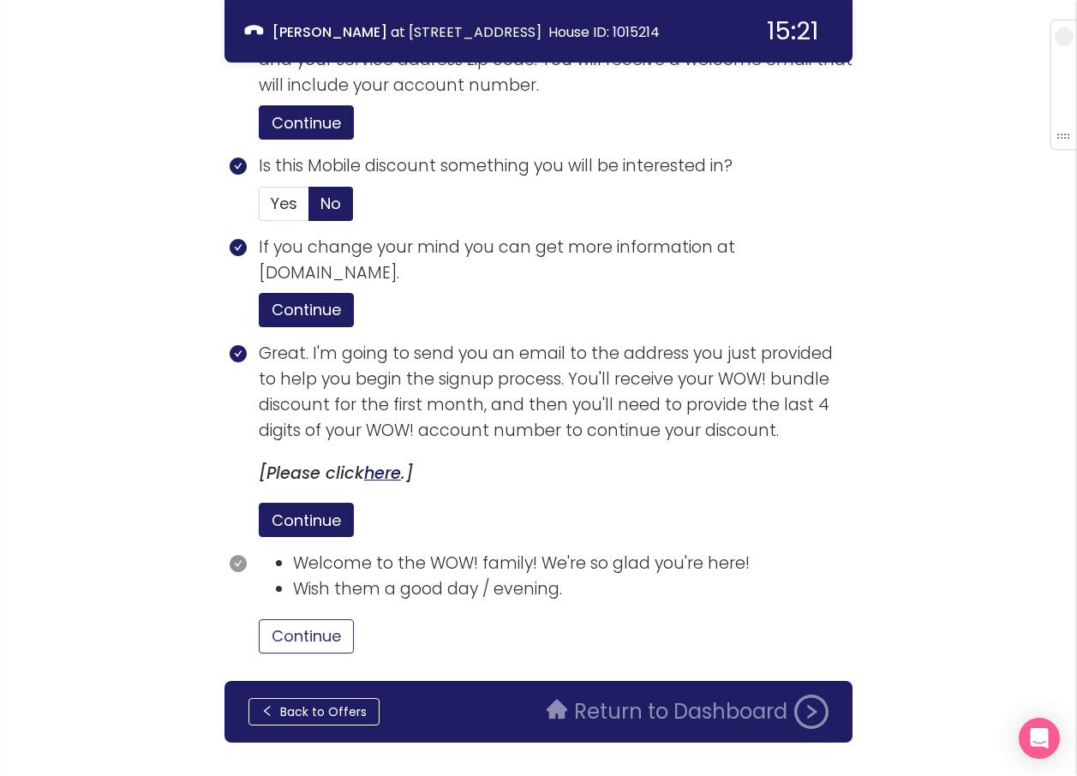
click at [303, 619] on button "Continue" at bounding box center [306, 636] width 95 height 34
click at [575, 695] on button "Return to Dashboard" at bounding box center [687, 712] width 302 height 34
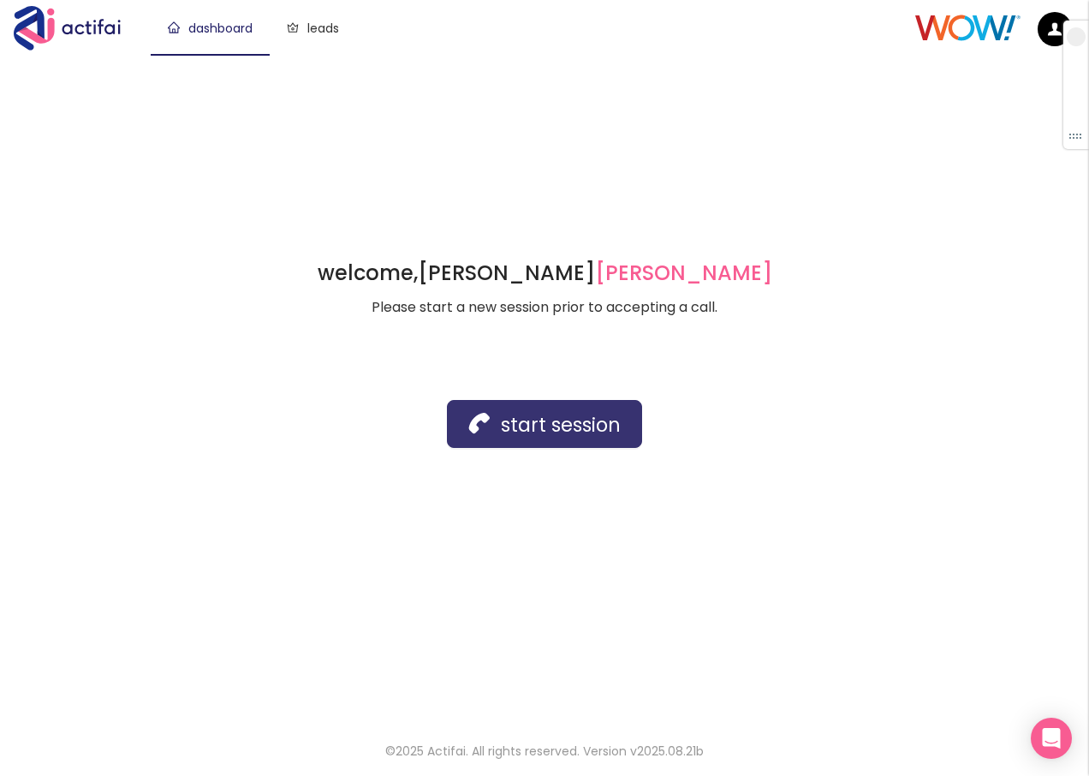
click at [483, 440] on button "start session" at bounding box center [544, 424] width 195 height 48
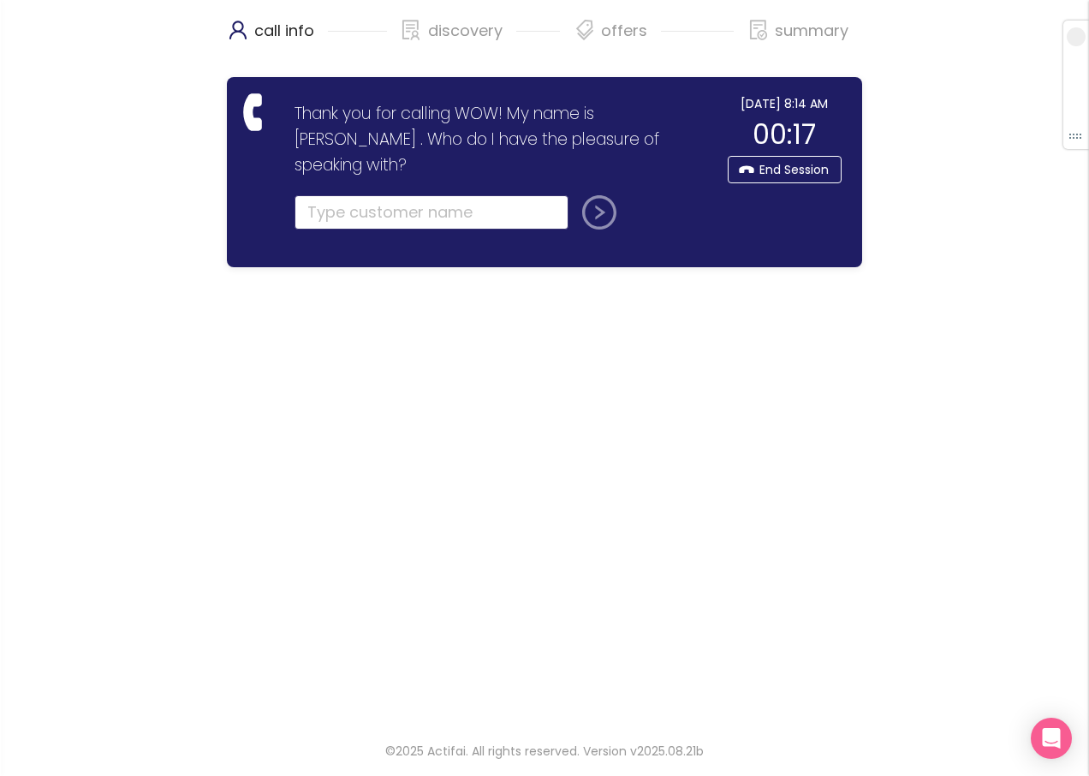
drag, startPoint x: 328, startPoint y: 195, endPoint x: 315, endPoint y: 204, distance: 15.4
click at [328, 195] on input "text" at bounding box center [432, 212] width 274 height 34
click at [348, 195] on input "text" at bounding box center [432, 212] width 274 height 34
type input "[PERSON_NAME]"
click at [576, 195] on button "submit" at bounding box center [596, 212] width 41 height 34
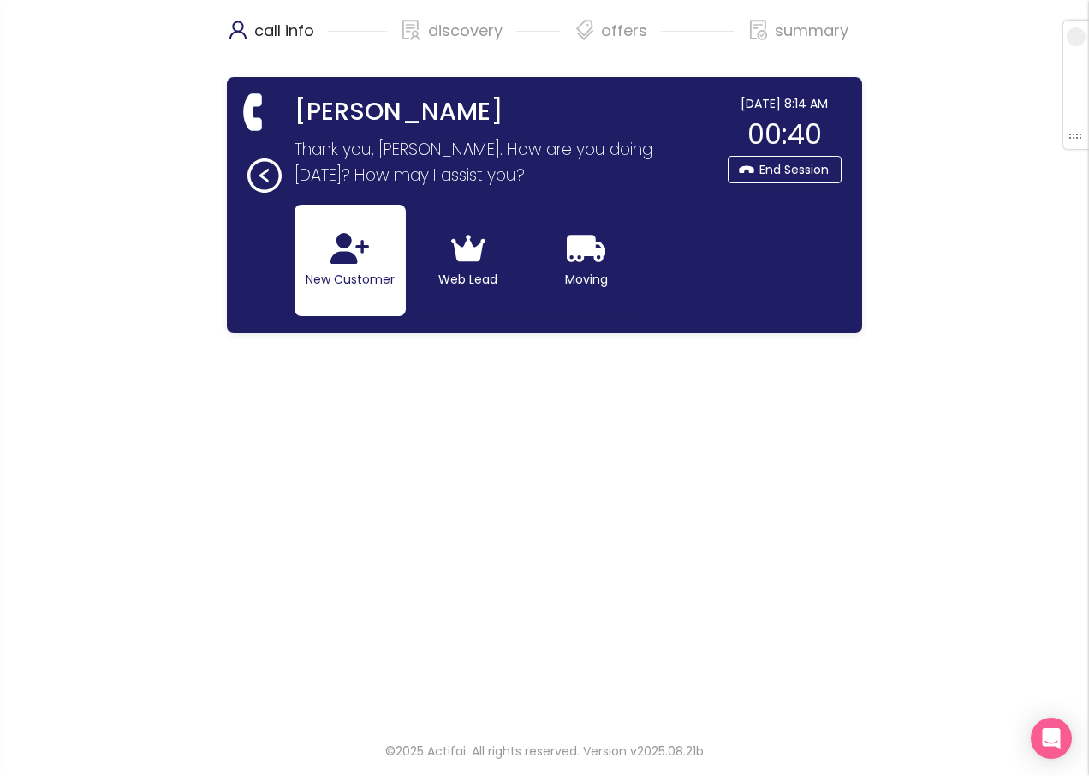
click at [346, 243] on icon "button" at bounding box center [350, 248] width 39 height 31
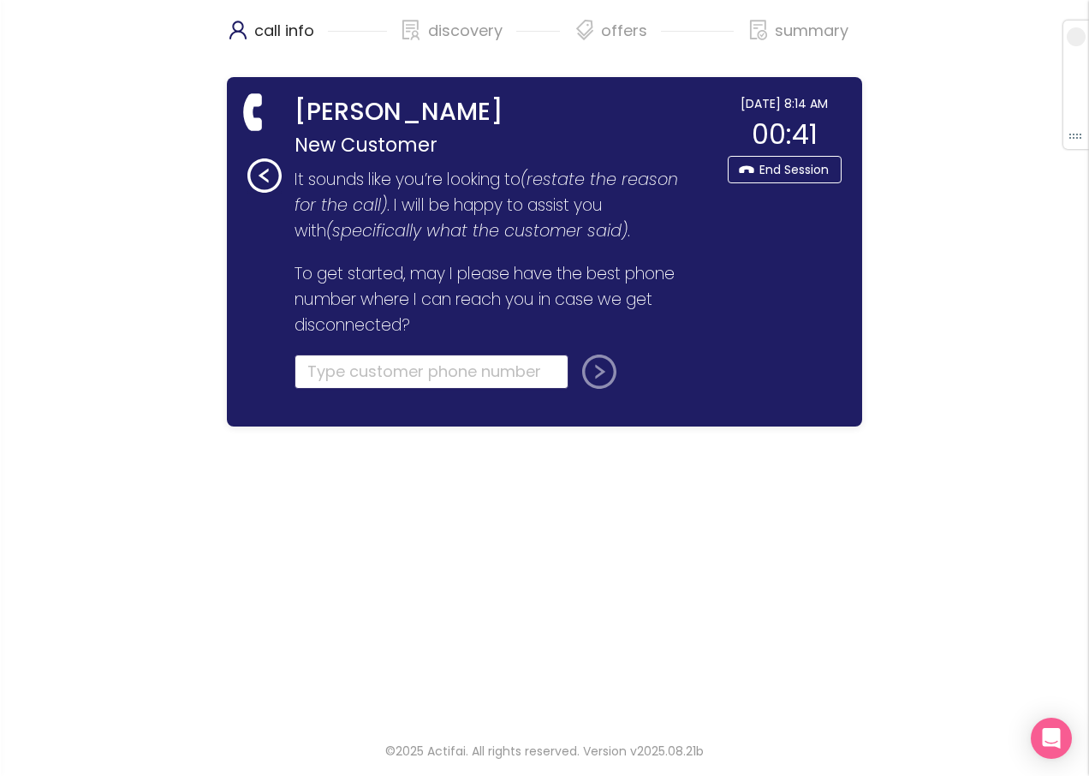
click at [325, 377] on input "tel" at bounding box center [432, 372] width 274 height 34
type input "[PHONE_NUMBER]"
click at [582, 372] on button "submit" at bounding box center [596, 372] width 41 height 34
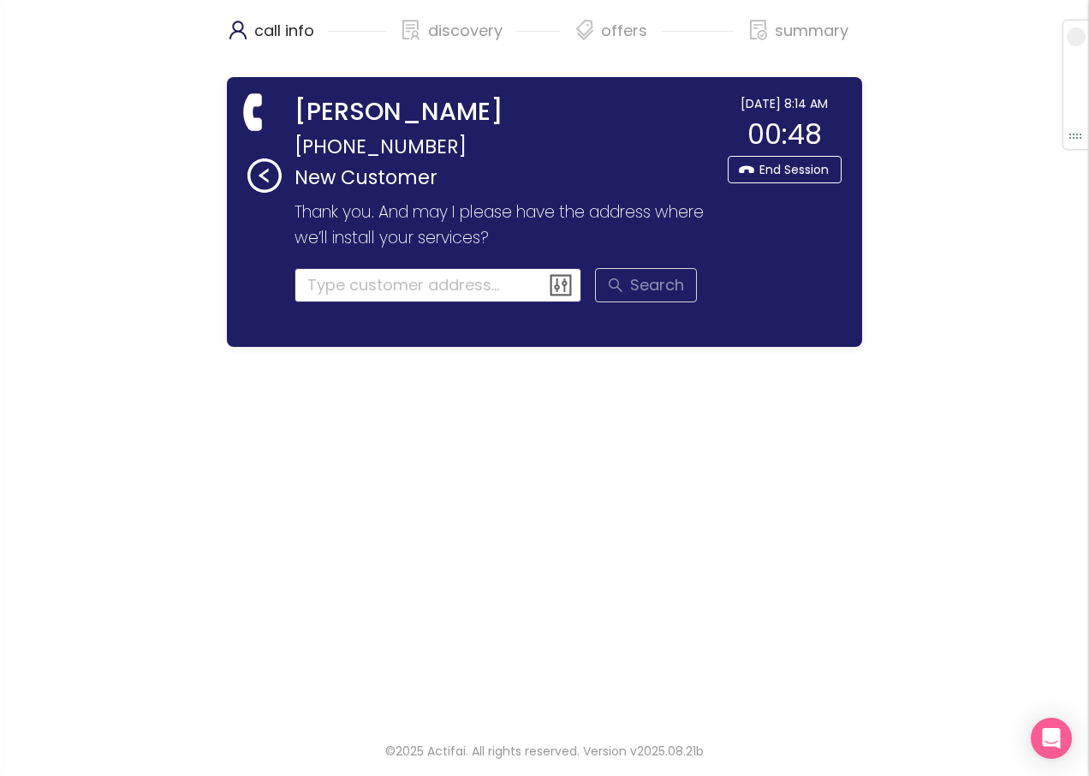
click at [386, 284] on input at bounding box center [439, 285] width 288 height 34
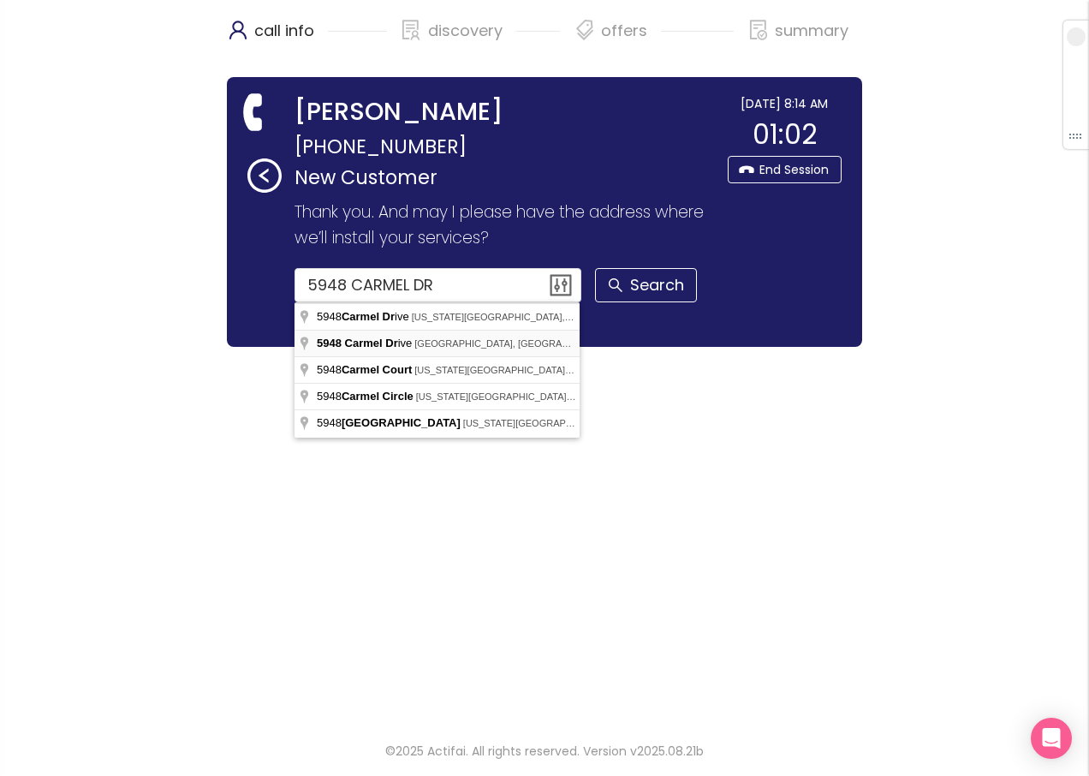
type input "[STREET_ADDRESS]"
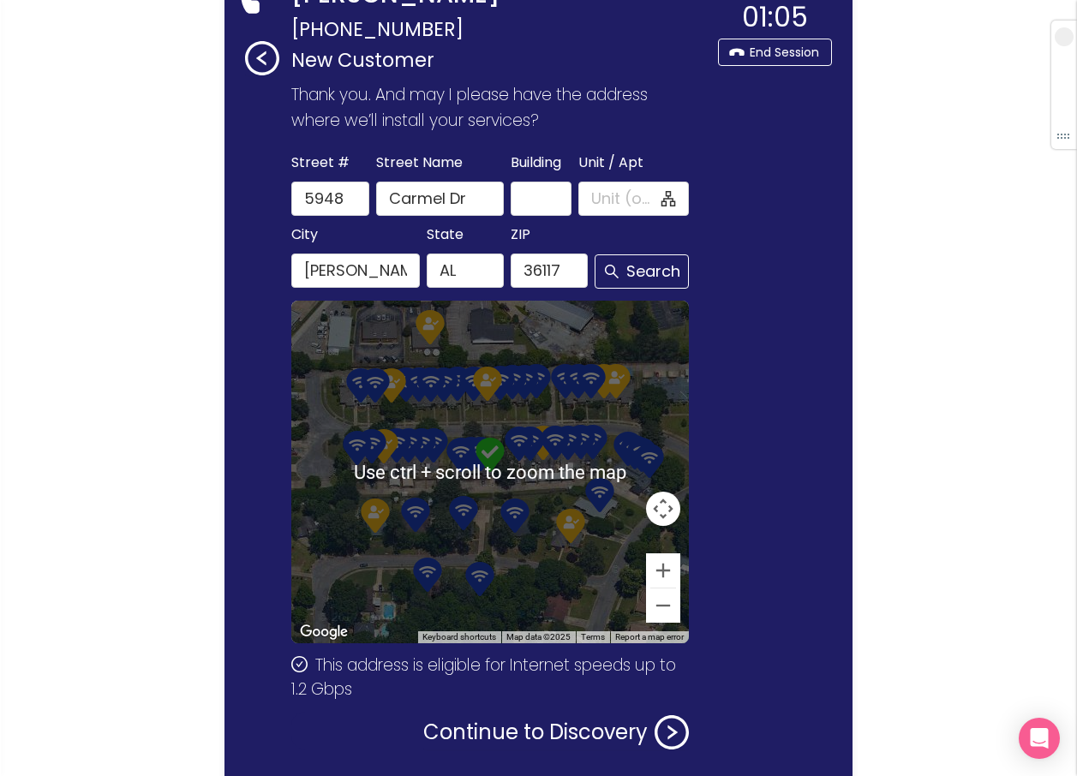
scroll to position [197, 0]
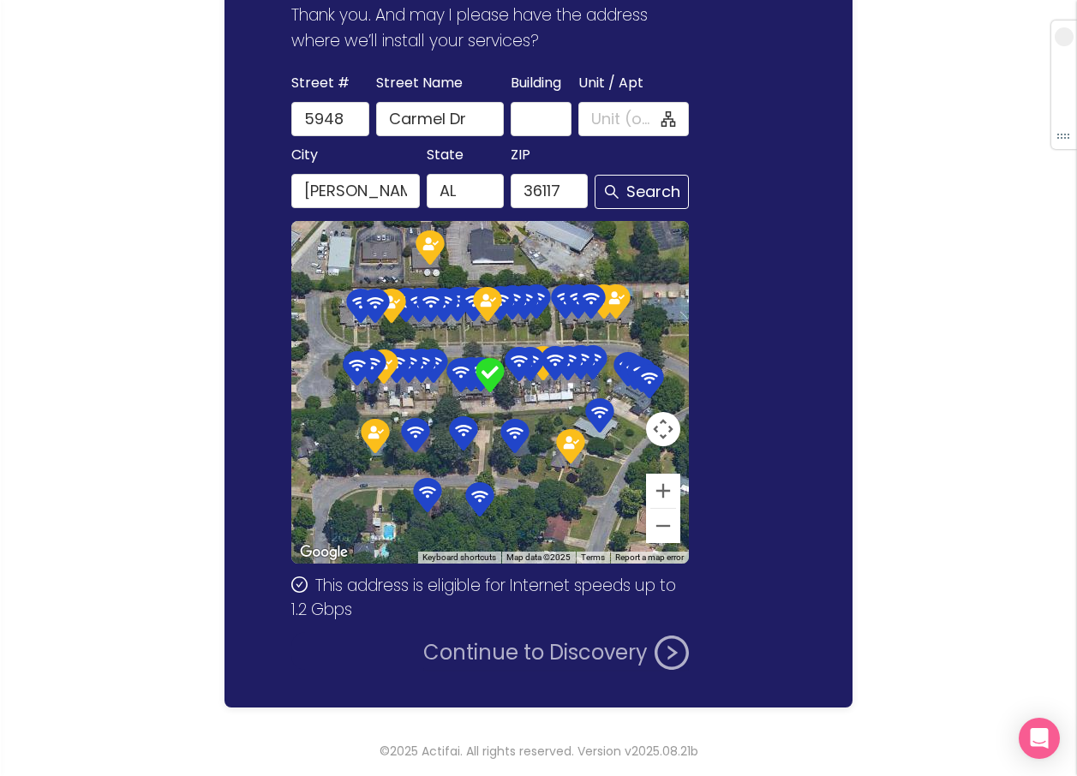
click at [501, 654] on button "Continue to Discovery" at bounding box center [555, 652] width 265 height 34
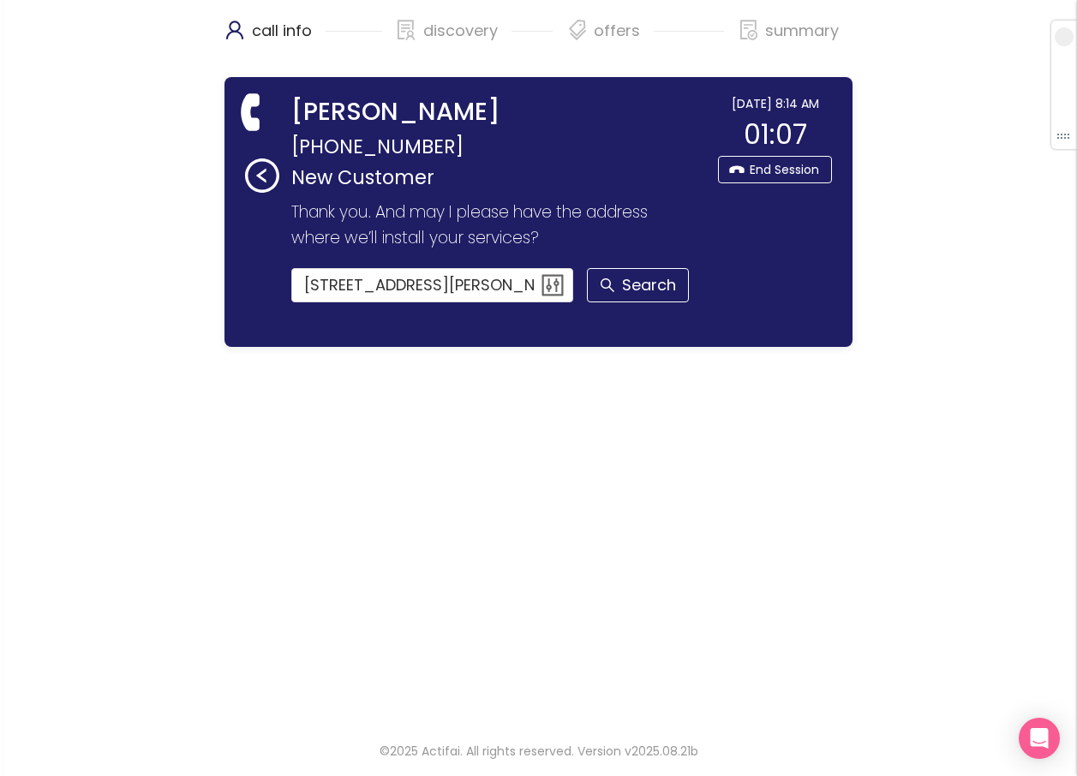
scroll to position [0, 0]
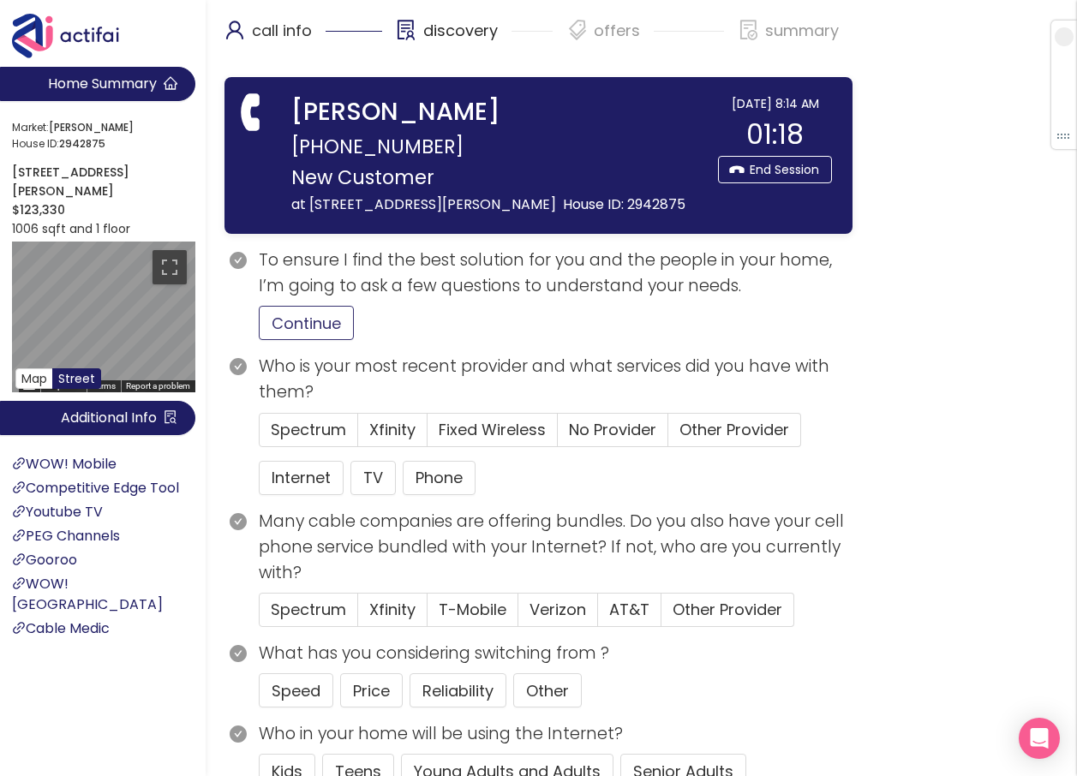
click at [306, 325] on button "Continue" at bounding box center [306, 323] width 95 height 34
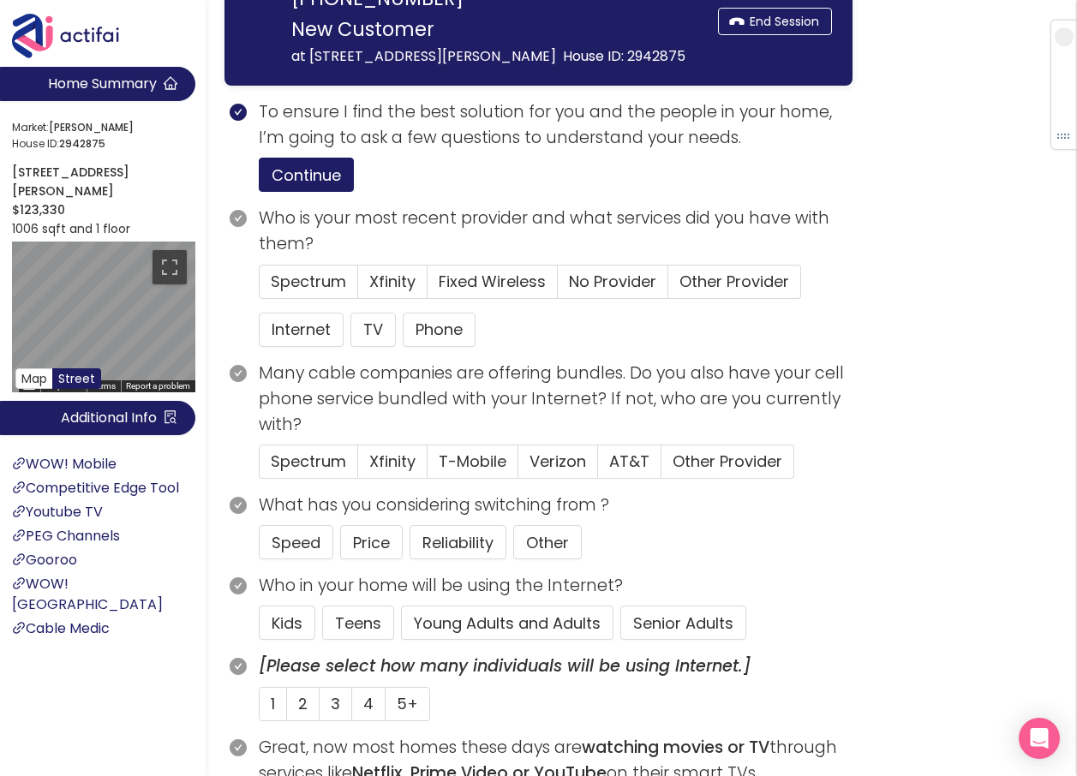
scroll to position [171, 0]
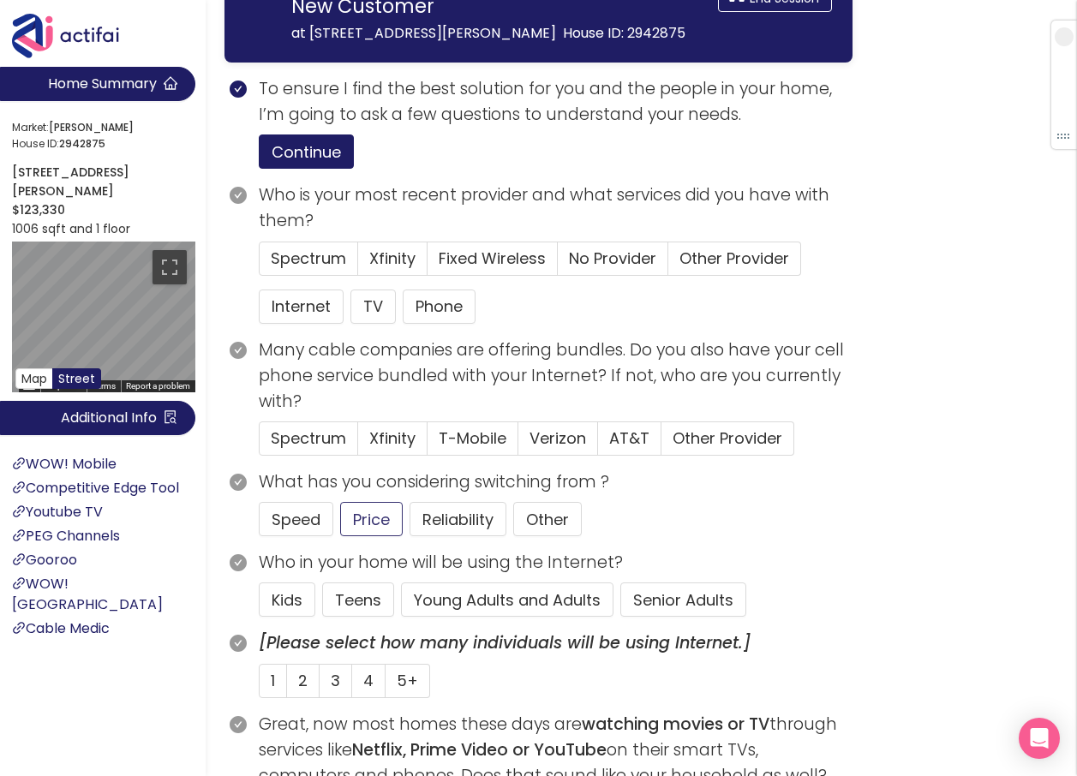
click at [379, 516] on button "Price" at bounding box center [371, 519] width 63 height 34
click at [652, 604] on button "Senior Adults" at bounding box center [683, 599] width 126 height 34
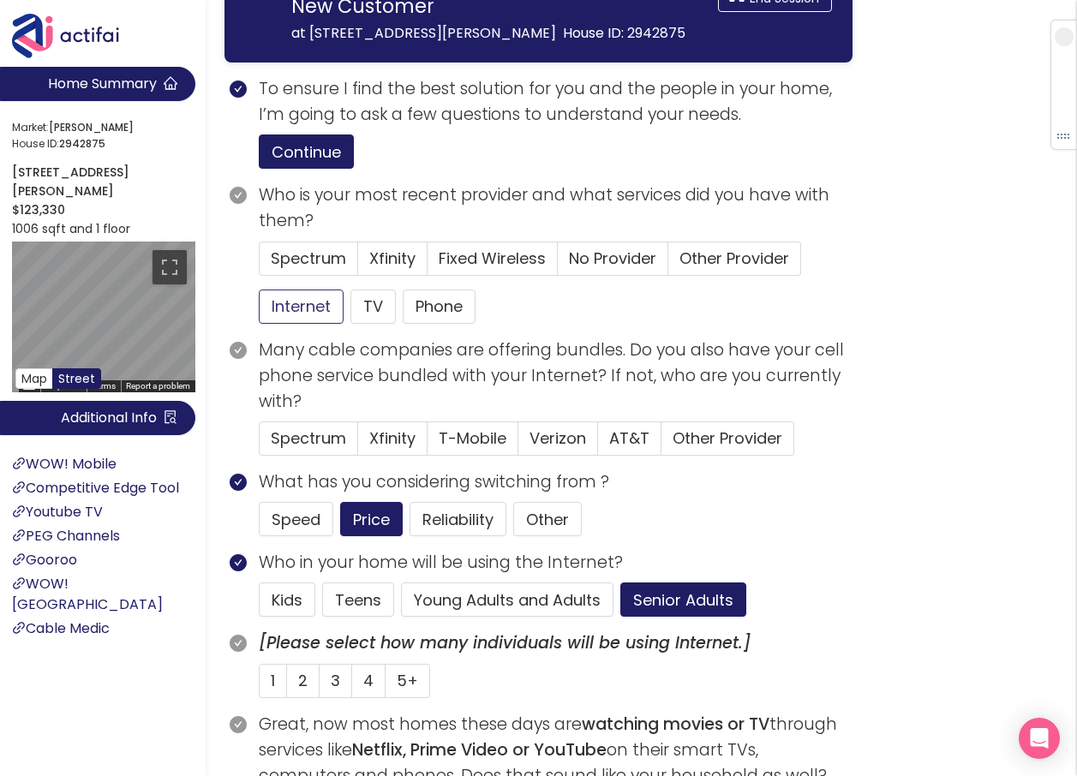
click at [321, 304] on button "Internet" at bounding box center [301, 306] width 85 height 34
click at [693, 249] on span "Other Provider" at bounding box center [734, 258] width 110 height 21
click at [668, 264] on input "Other Provider" at bounding box center [668, 264] width 0 height 0
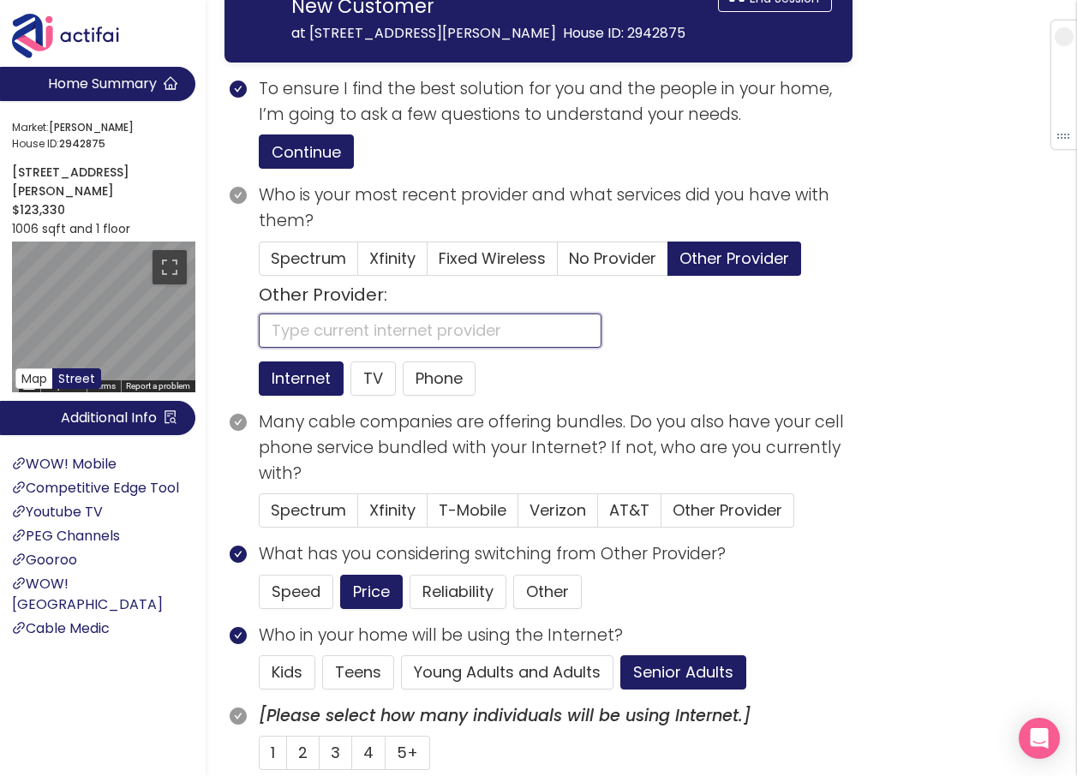
click at [335, 334] on input "text" at bounding box center [430, 330] width 343 height 34
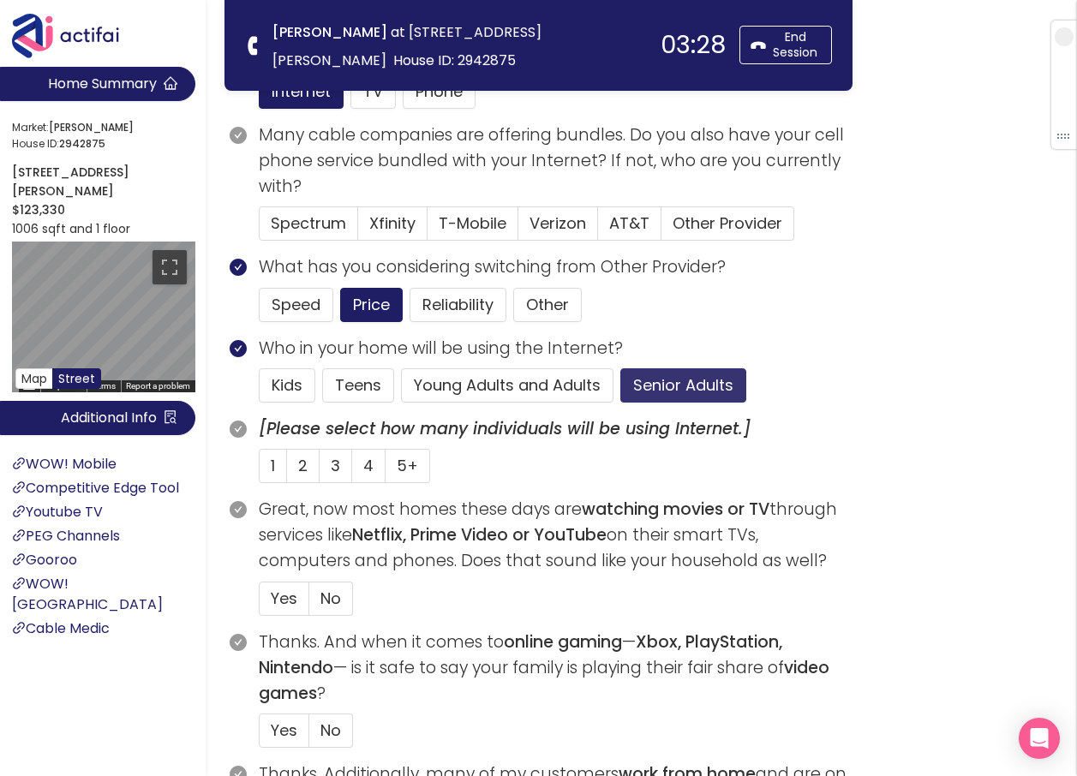
scroll to position [257, 0]
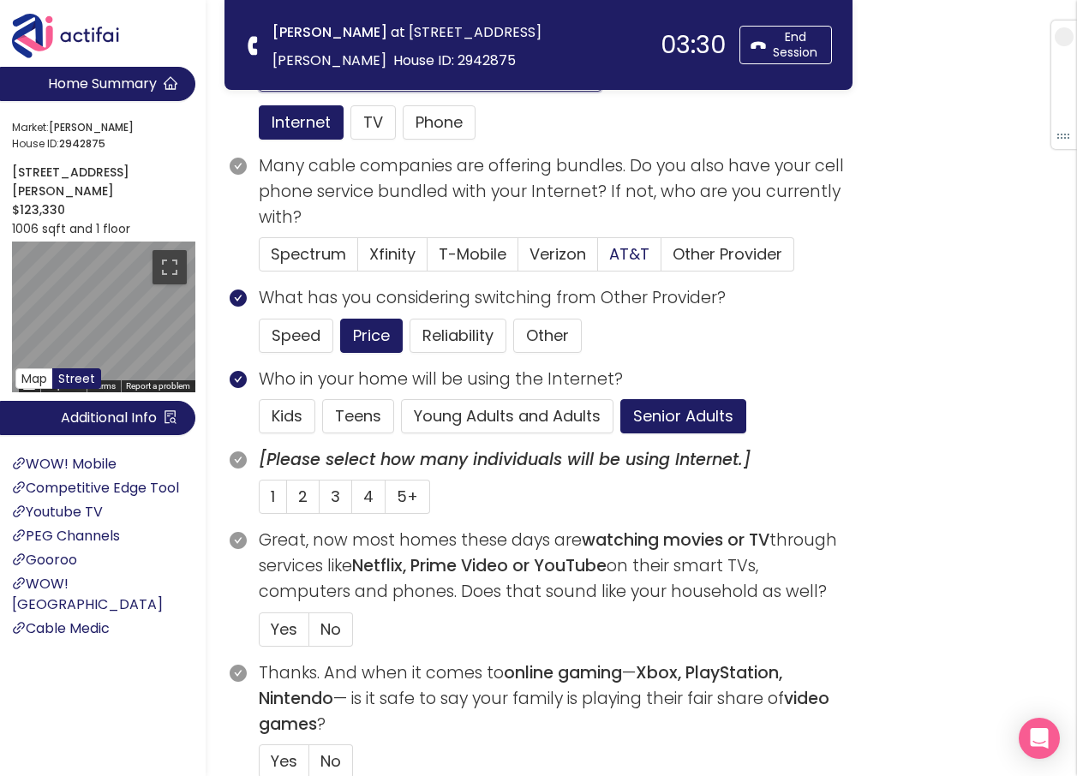
type input "ATT"
click at [616, 248] on span "AT&T" at bounding box center [629, 253] width 40 height 21
click at [598, 259] on input "AT&T" at bounding box center [598, 259] width 0 height 0
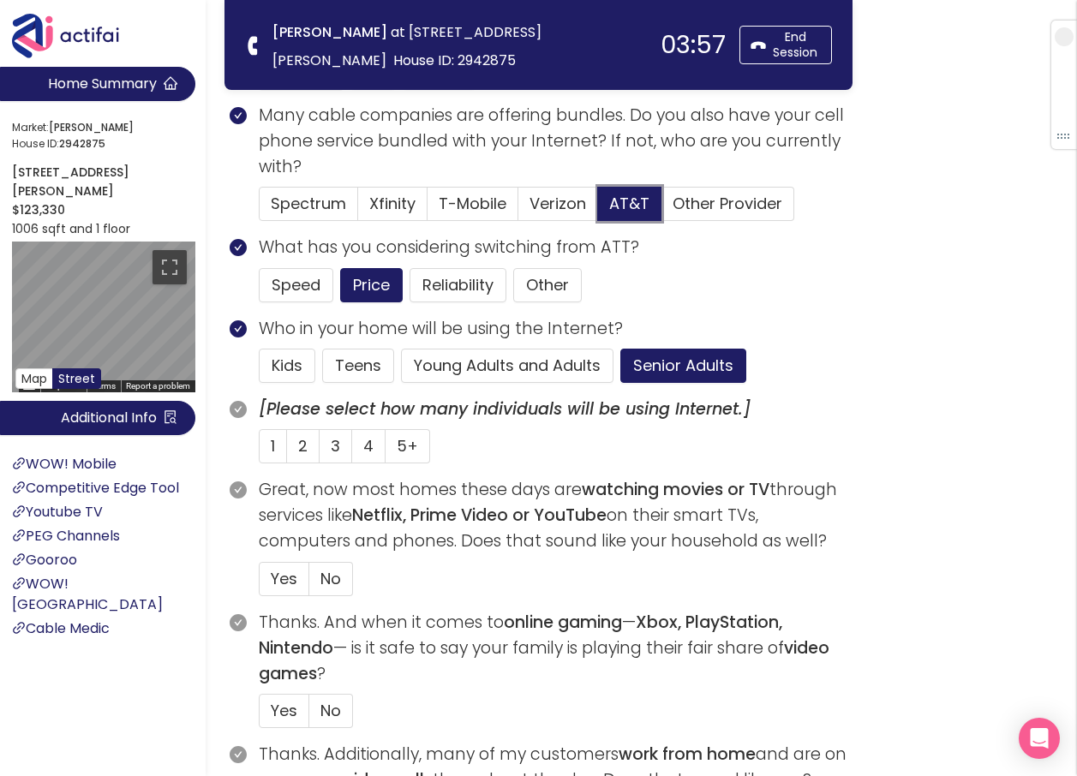
scroll to position [343, 0]
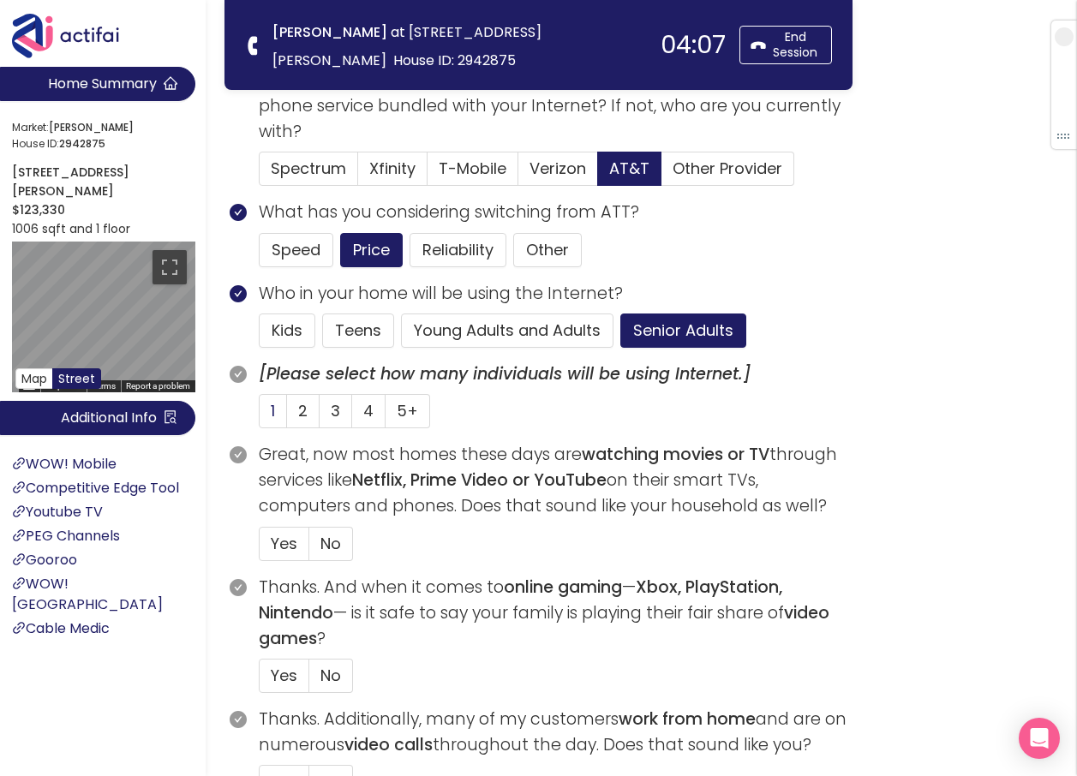
click at [277, 413] on label "1" at bounding box center [273, 411] width 28 height 34
click at [259, 416] on input "1" at bounding box center [259, 416] width 0 height 0
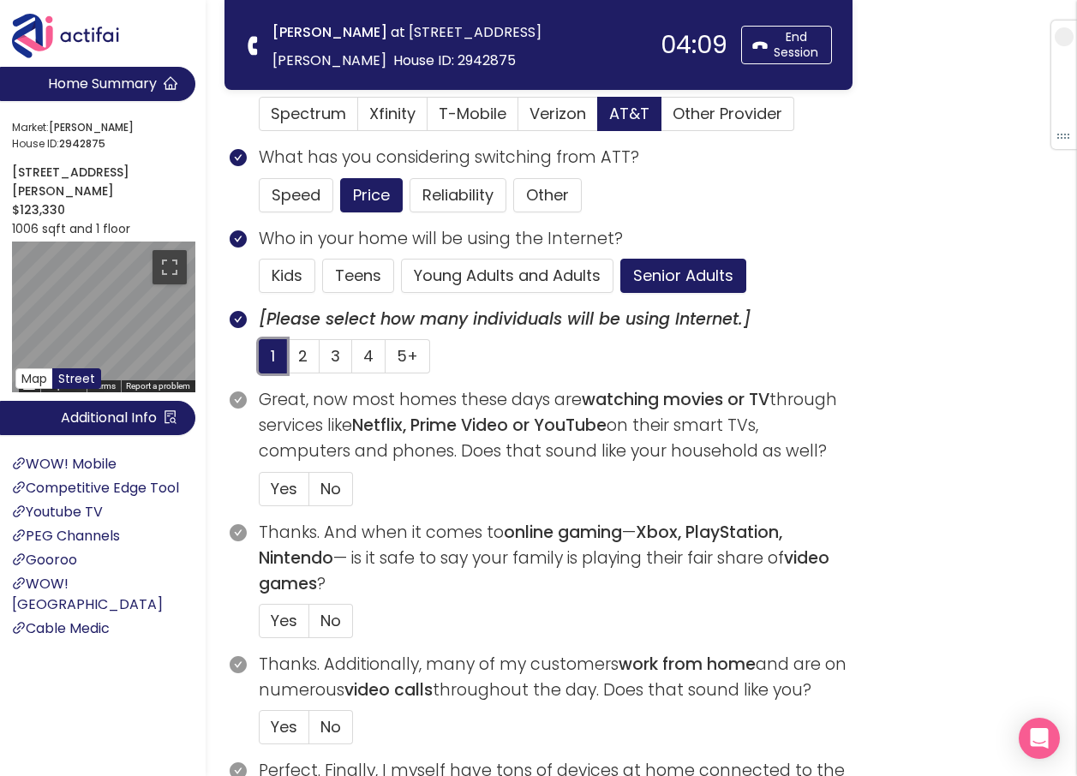
scroll to position [428, 0]
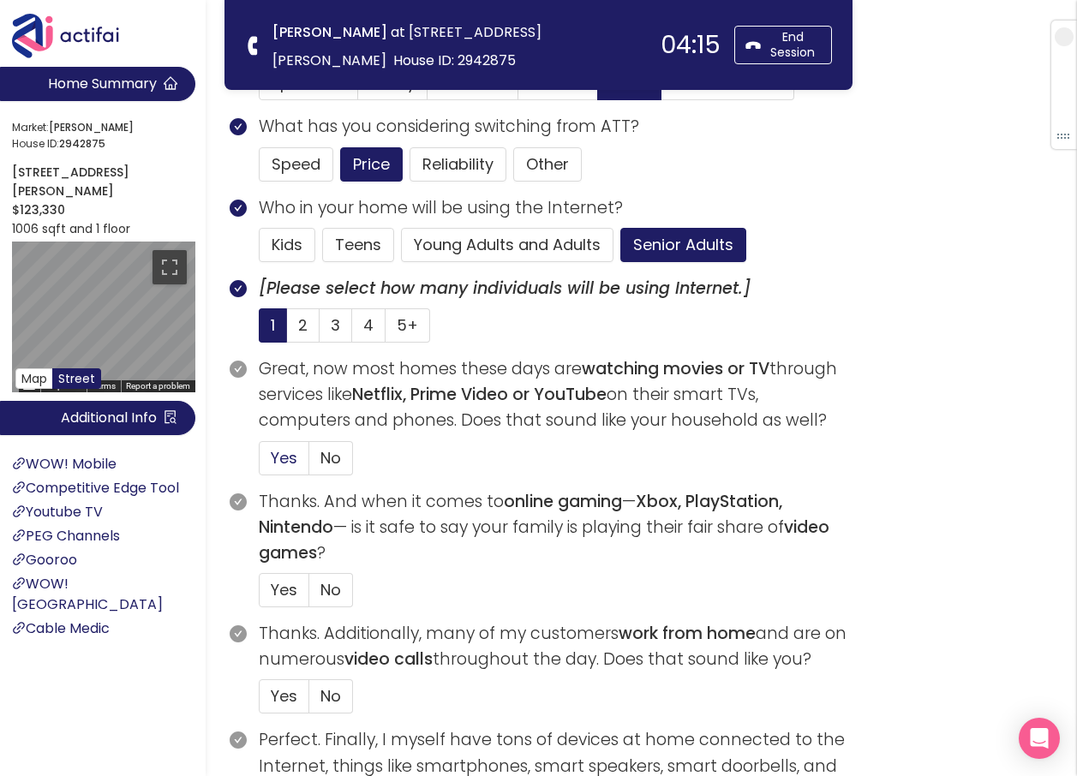
click at [279, 462] on span "Yes" at bounding box center [284, 457] width 27 height 21
click at [259, 463] on input "Yes" at bounding box center [259, 463] width 0 height 0
click at [338, 590] on span "No" at bounding box center [330, 589] width 21 height 21
click at [309, 595] on input "No" at bounding box center [309, 595] width 0 height 0
click at [327, 704] on span "No" at bounding box center [330, 695] width 21 height 21
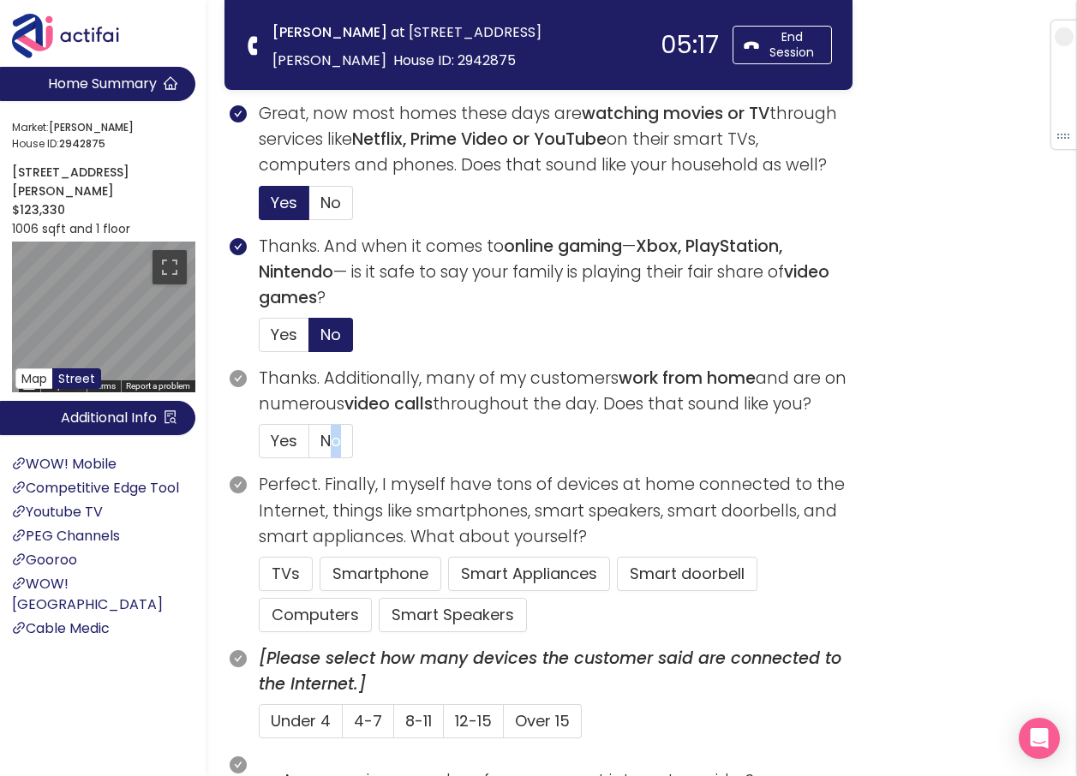
scroll to position [685, 0]
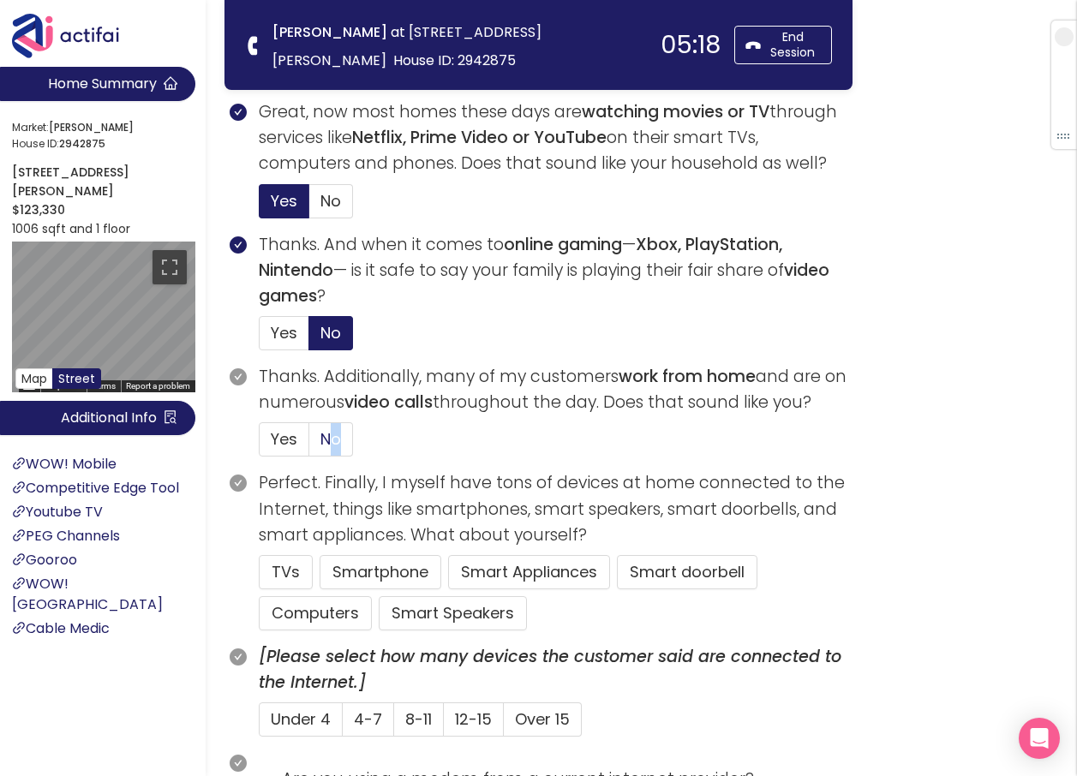
click at [319, 444] on label "No" at bounding box center [331, 439] width 44 height 34
click at [309, 444] on input "No" at bounding box center [309, 444] width 0 height 0
click at [294, 581] on button "TVs" at bounding box center [286, 572] width 54 height 34
click at [313, 626] on button "Computers" at bounding box center [315, 613] width 113 height 34
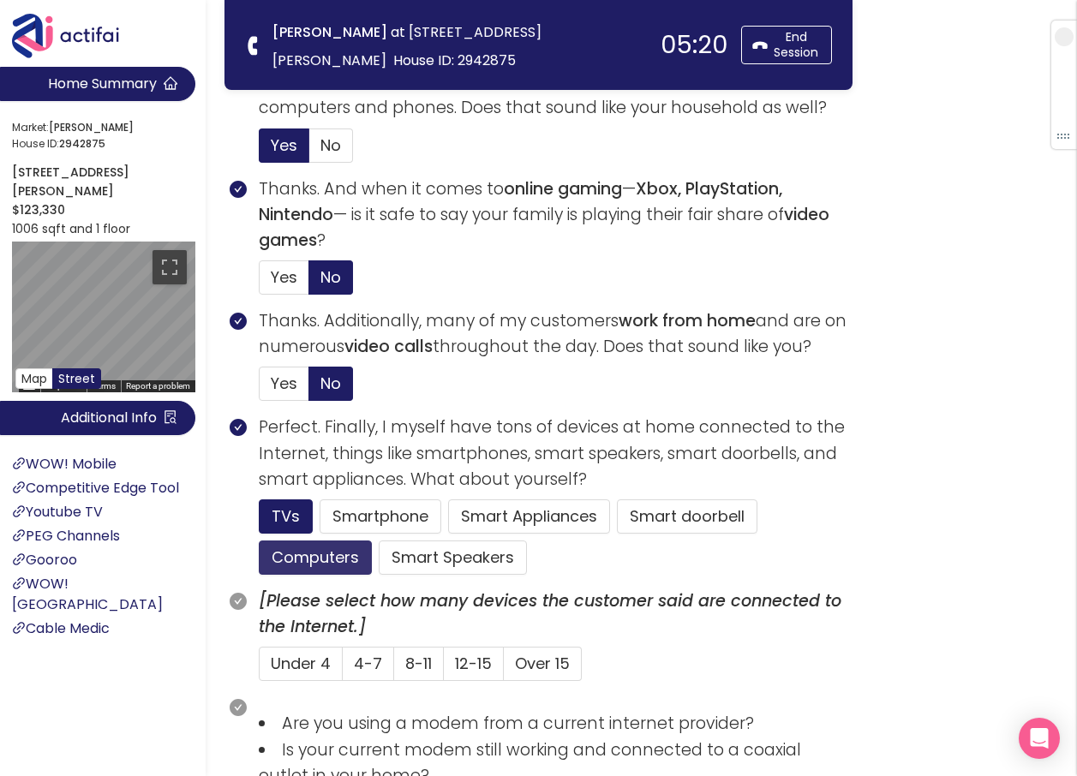
scroll to position [771, 0]
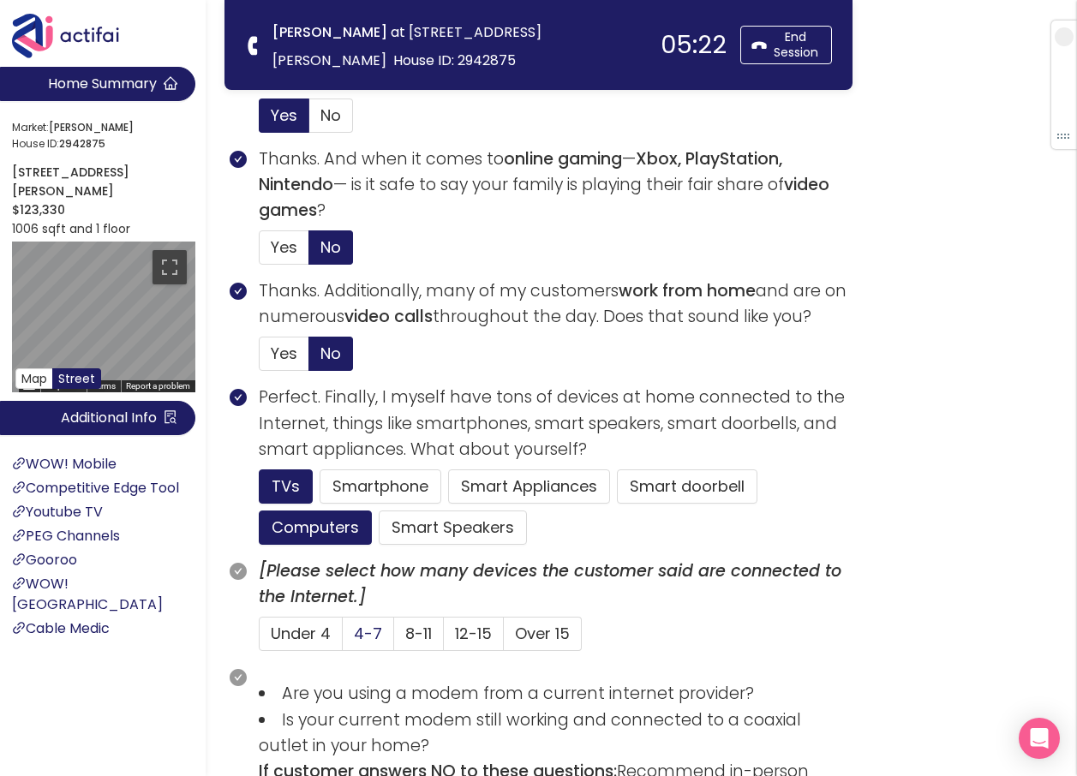
click at [355, 638] on span "4-7" at bounding box center [368, 633] width 28 height 21
click at [343, 639] on input "4-7" at bounding box center [343, 639] width 0 height 0
click at [343, 483] on button "Smartphone" at bounding box center [380, 486] width 122 height 34
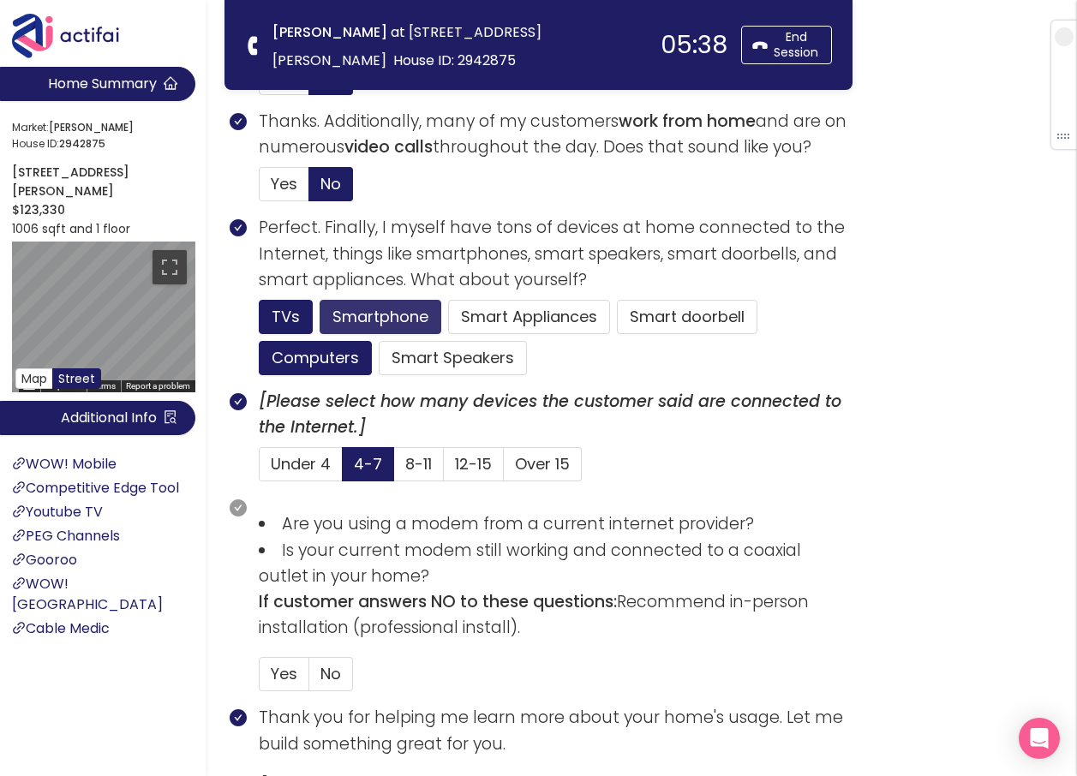
scroll to position [942, 0]
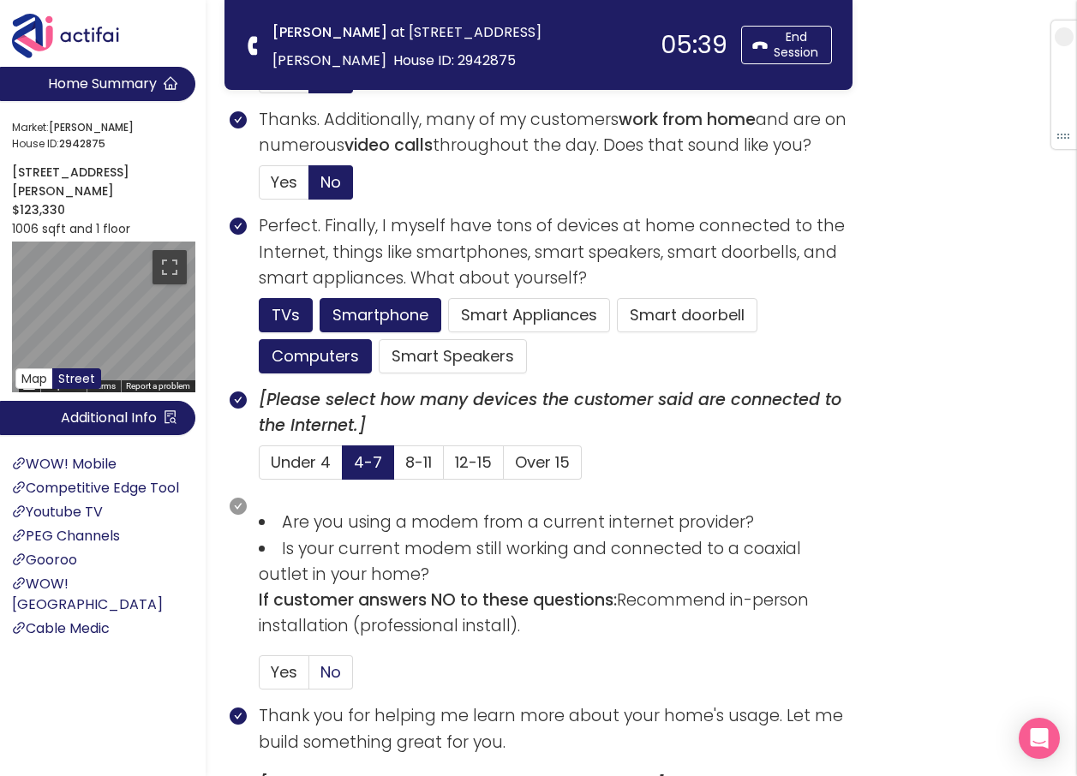
click at [337, 665] on span "No" at bounding box center [330, 671] width 21 height 21
click at [309, 677] on input "No" at bounding box center [309, 677] width 0 height 0
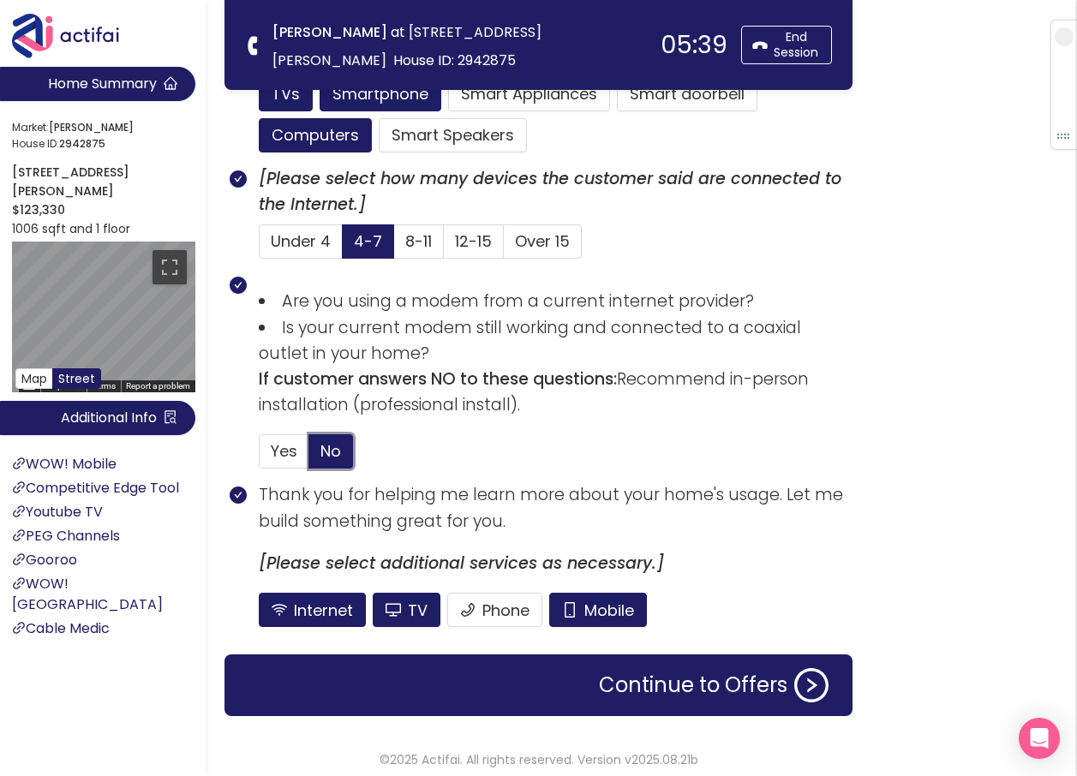
scroll to position [1172, 0]
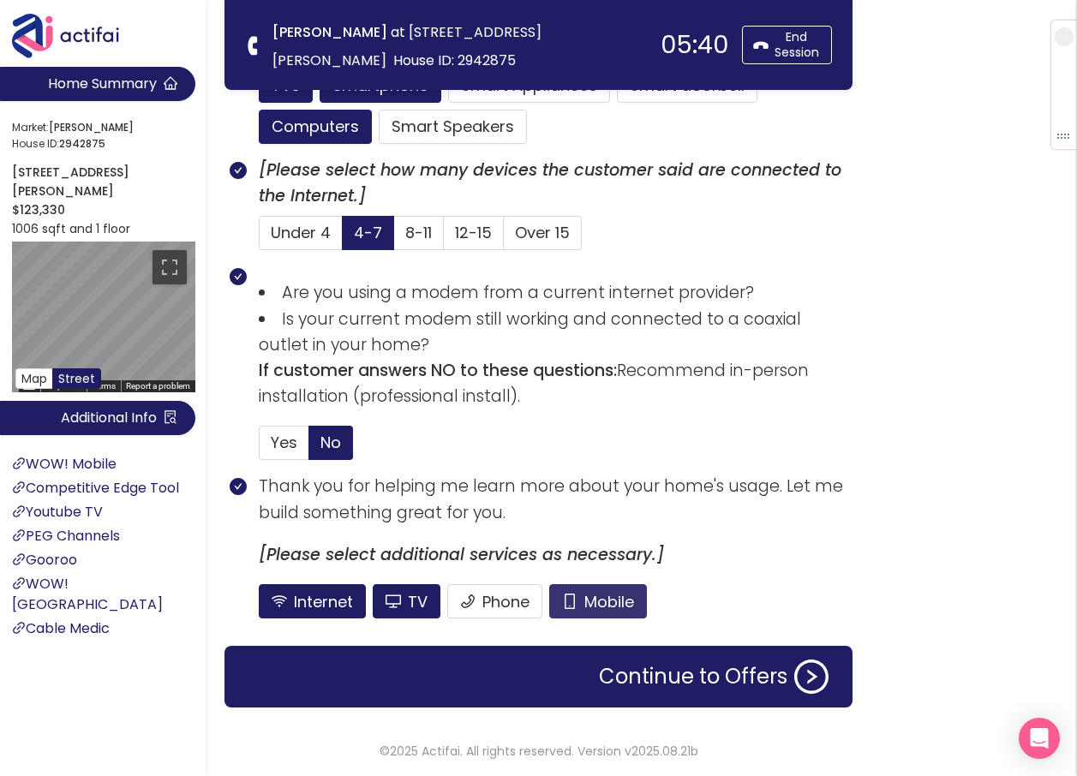
click at [603, 599] on button "Mobile" at bounding box center [598, 601] width 98 height 34
drag, startPoint x: 403, startPoint y: 596, endPoint x: 438, endPoint y: 568, distance: 45.1
click at [403, 594] on button "TV" at bounding box center [407, 601] width 68 height 34
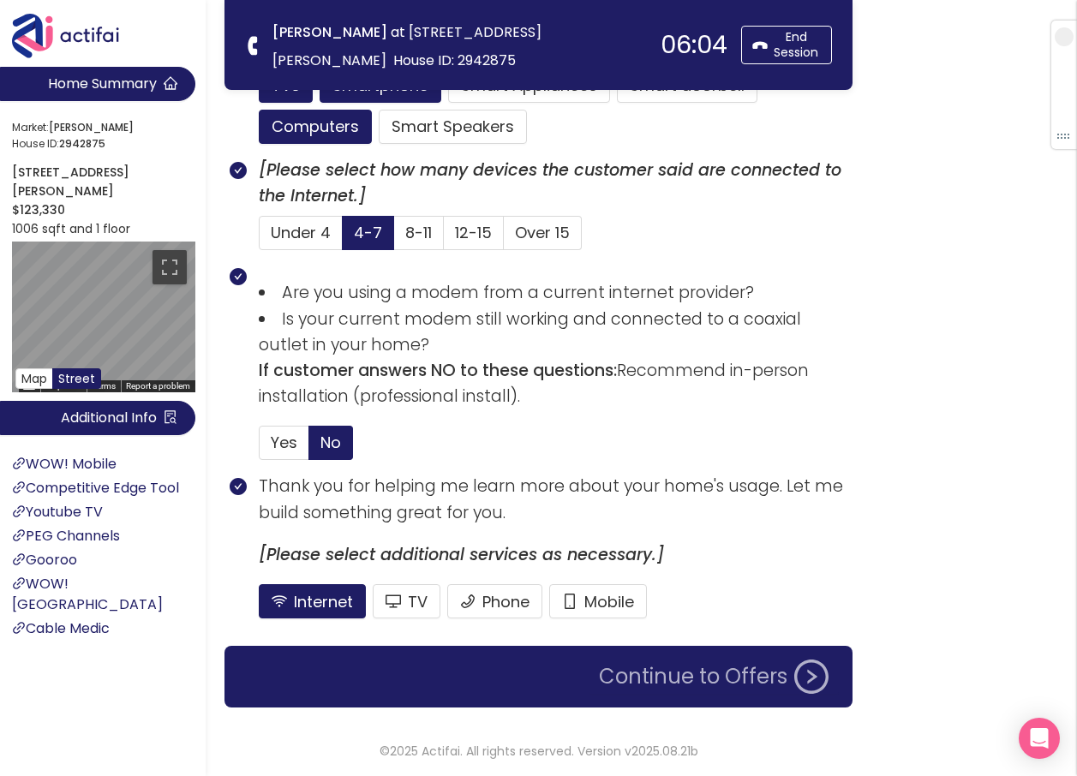
click at [682, 677] on button "Continue to Offers" at bounding box center [713, 676] width 250 height 34
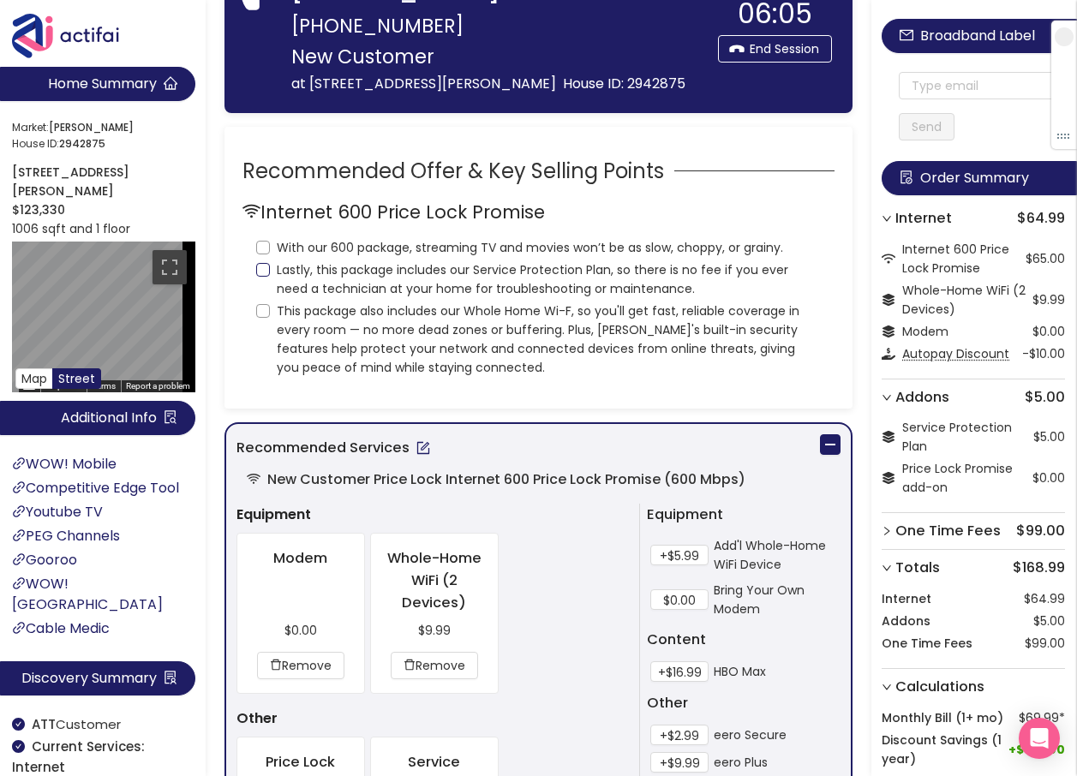
scroll to position [0, 0]
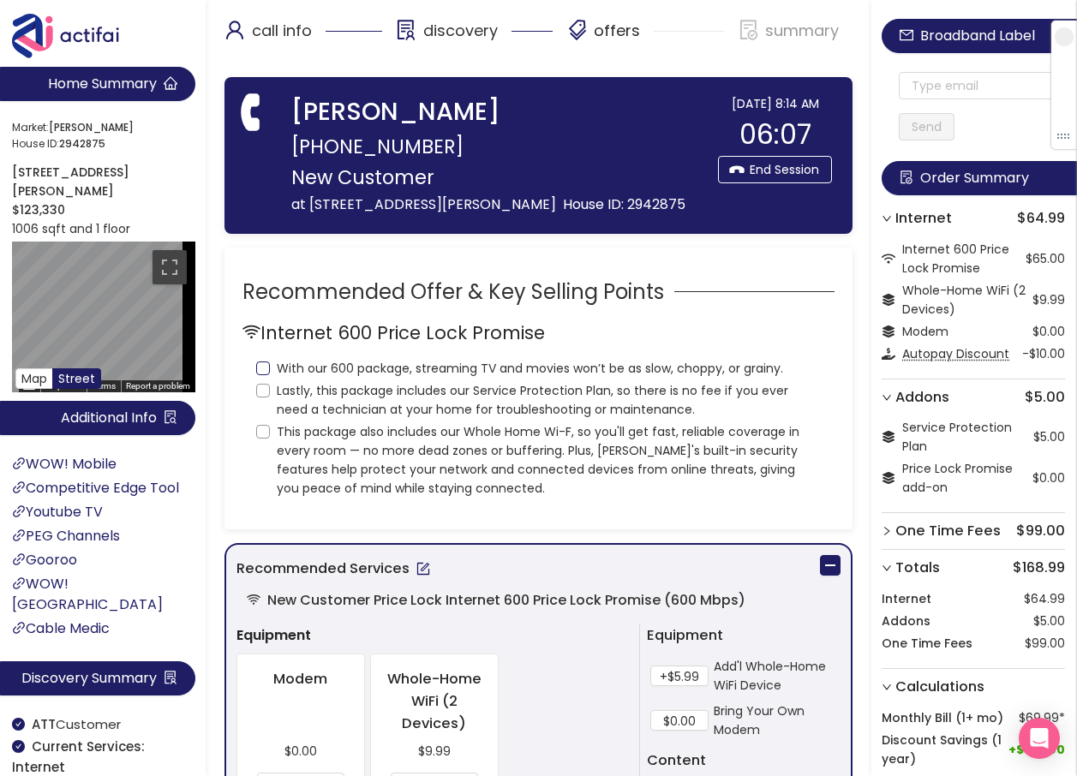
click at [264, 368] on input "With our 600 package, streaming TV and movies won’t be as slow, choppy, or grai…" at bounding box center [263, 368] width 14 height 14
checkbox input "true"
click at [264, 391] on input "Lastly, this package includes our Service Protection Plan, so there is no fee i…" at bounding box center [263, 391] width 14 height 14
checkbox input "true"
click at [260, 434] on input "This package also includes our Whole Home Wi-F, so you'll get fast, reliable co…" at bounding box center [263, 432] width 14 height 14
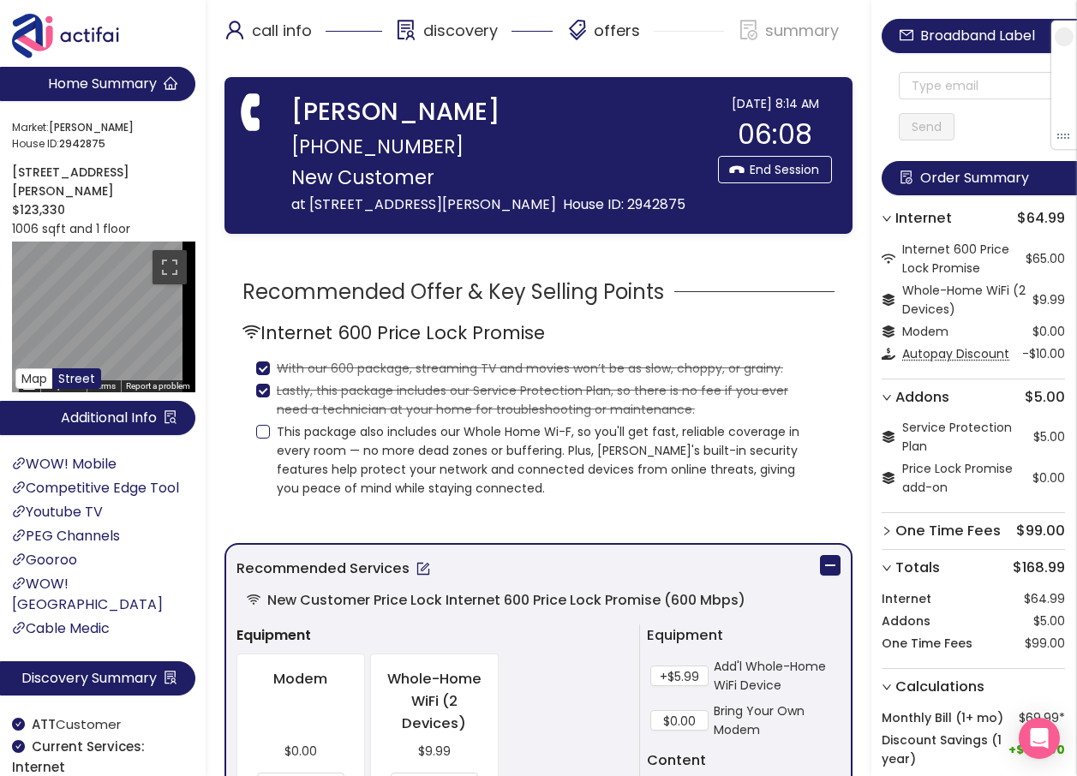
checkbox input "true"
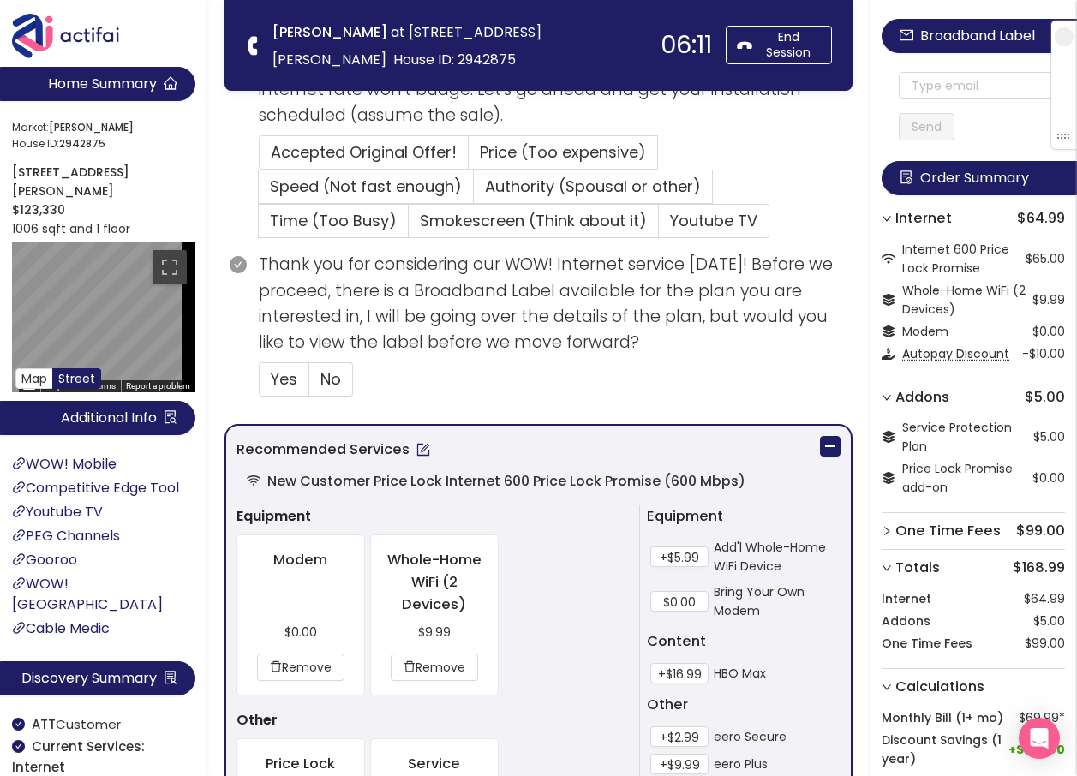
scroll to position [428, 0]
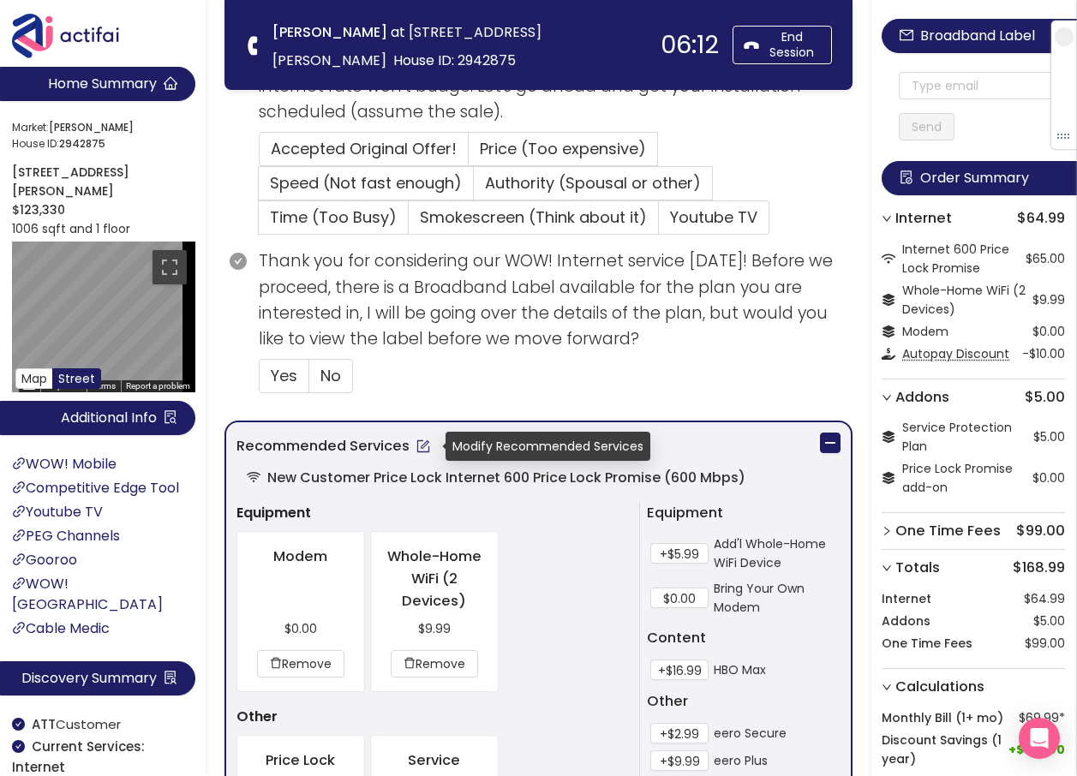
click at [415, 447] on button "button" at bounding box center [422, 445] width 27 height 27
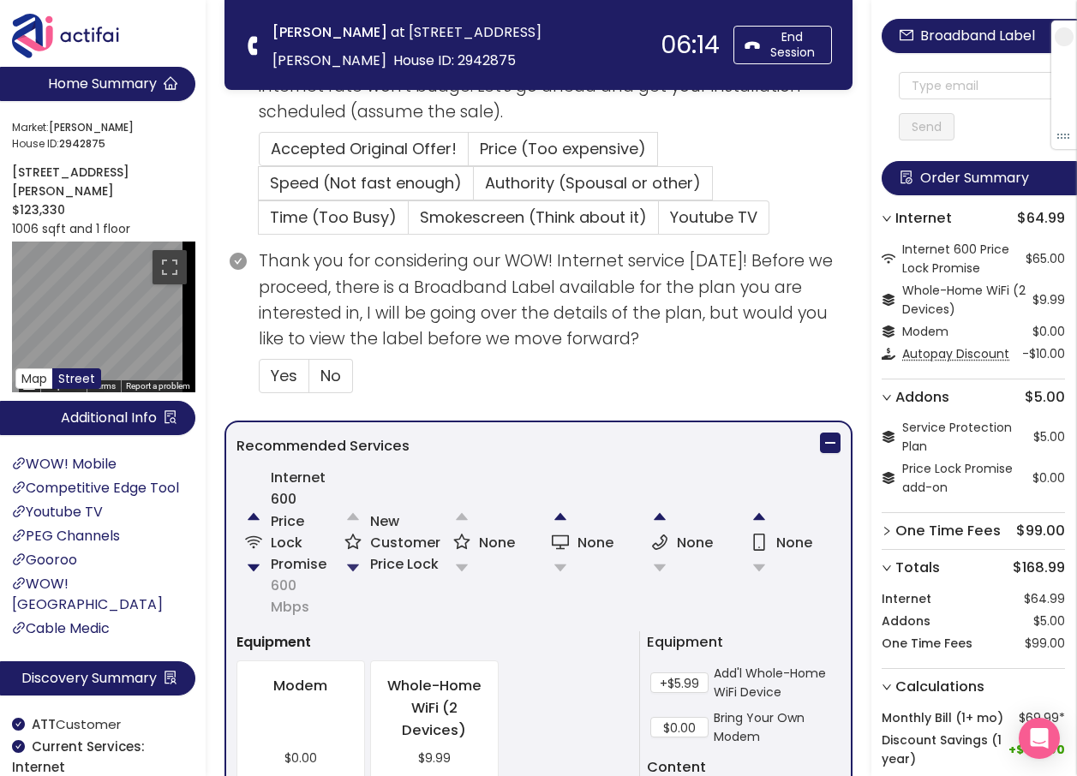
click at [354, 564] on button "button" at bounding box center [353, 568] width 34 height 34
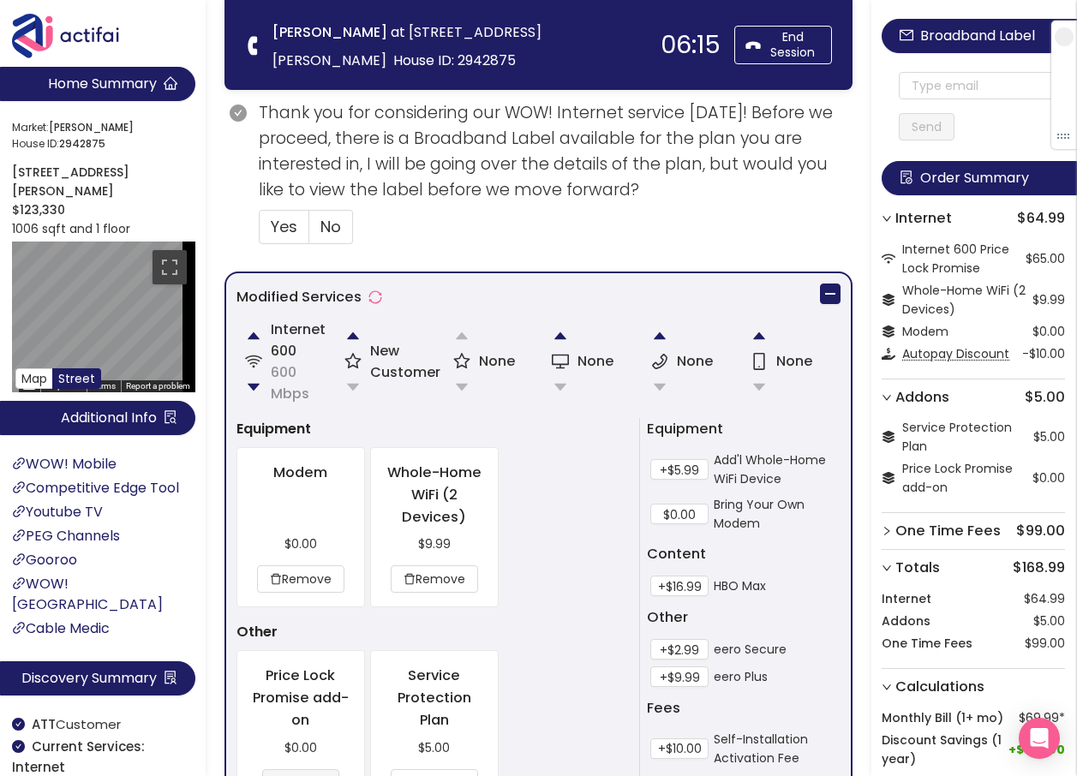
scroll to position [707, 0]
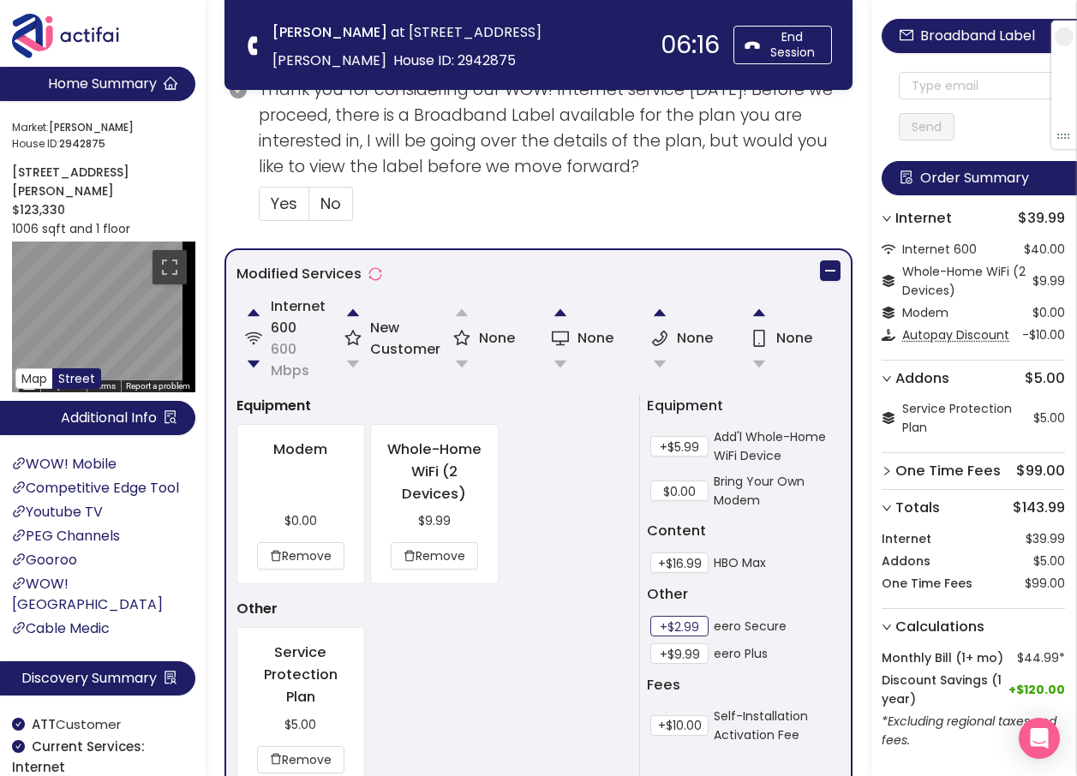
click at [670, 628] on button "+$2.99" at bounding box center [679, 626] width 58 height 21
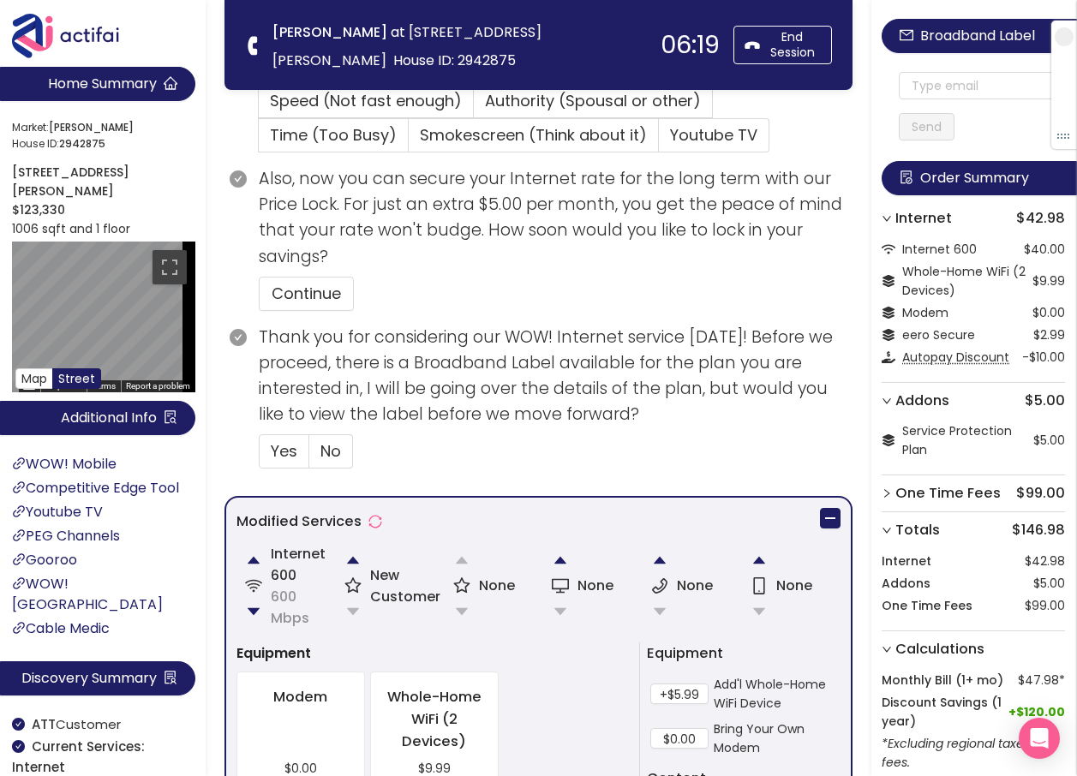
scroll to position [535, 0]
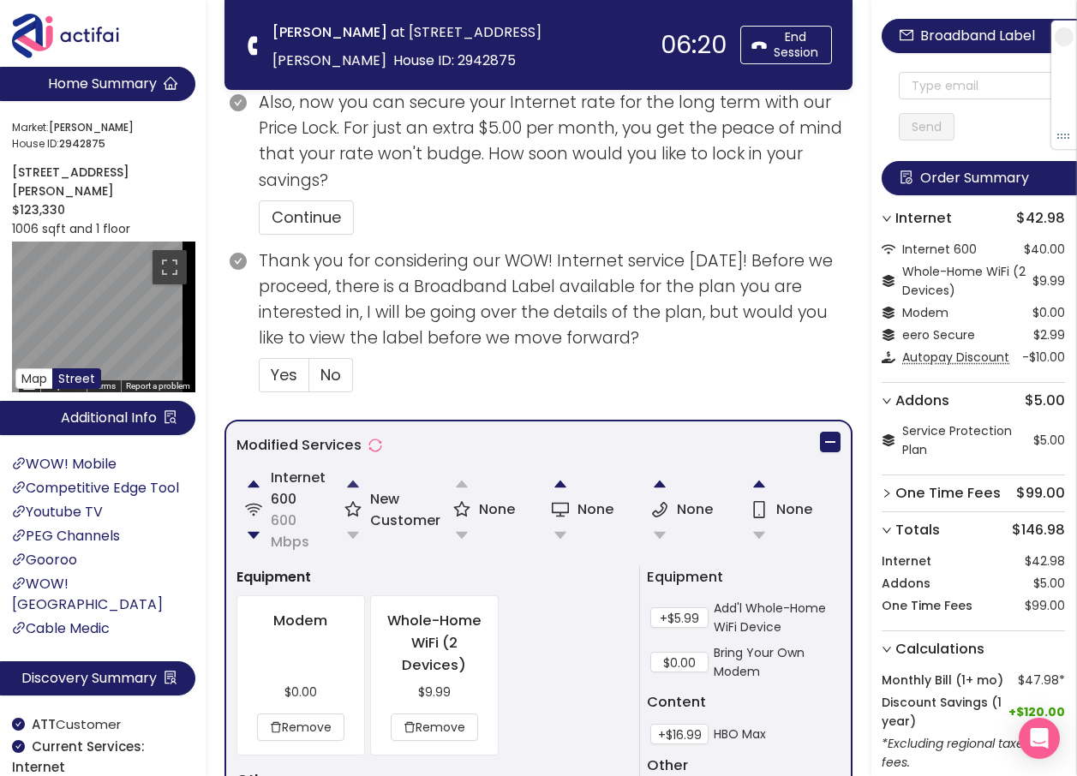
click at [358, 480] on button "button" at bounding box center [353, 484] width 34 height 34
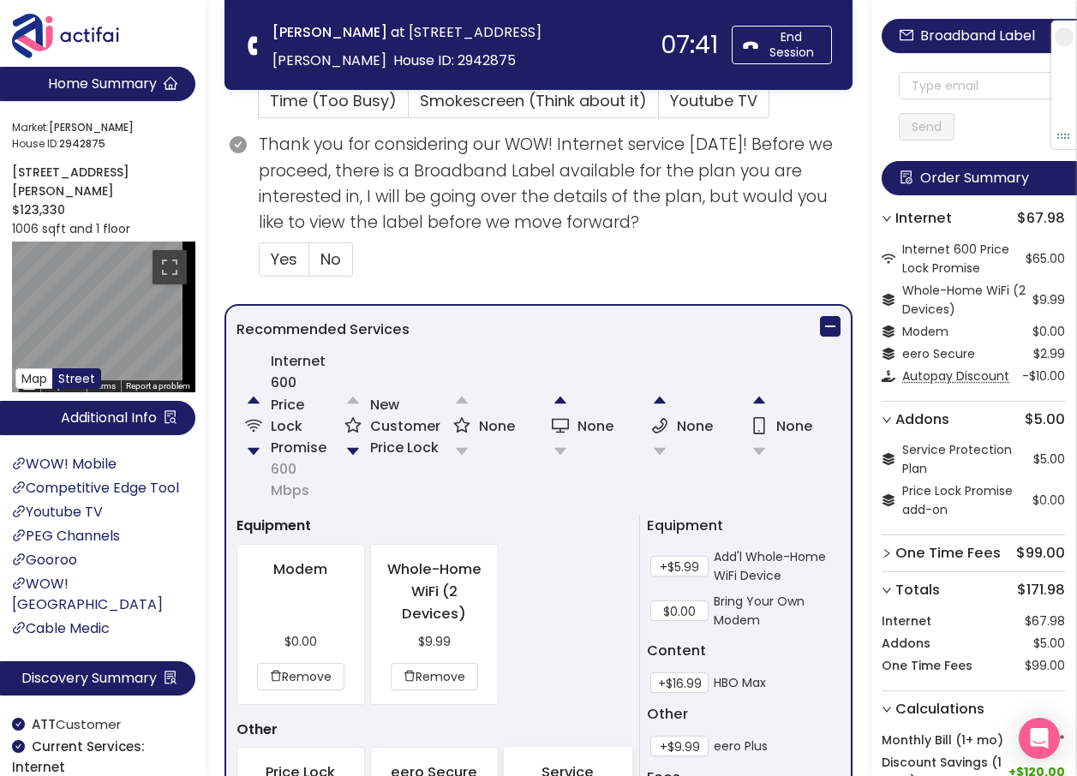
scroll to position [599, 0]
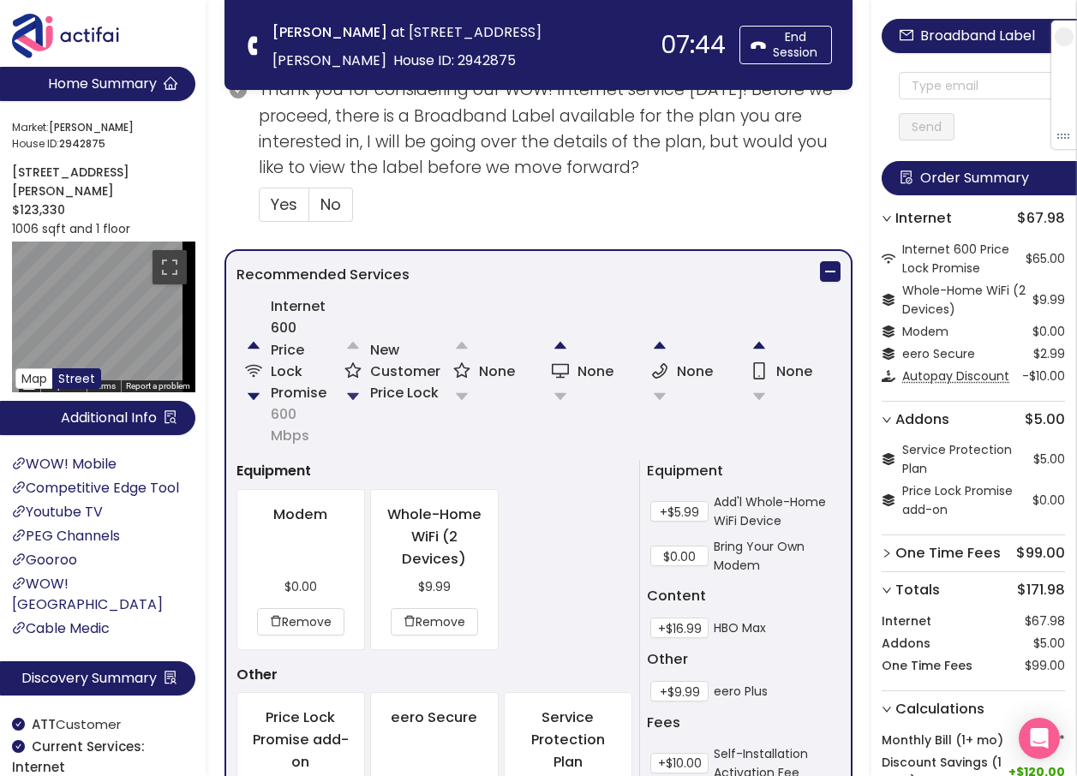
click at [349, 389] on button "button" at bounding box center [353, 396] width 34 height 34
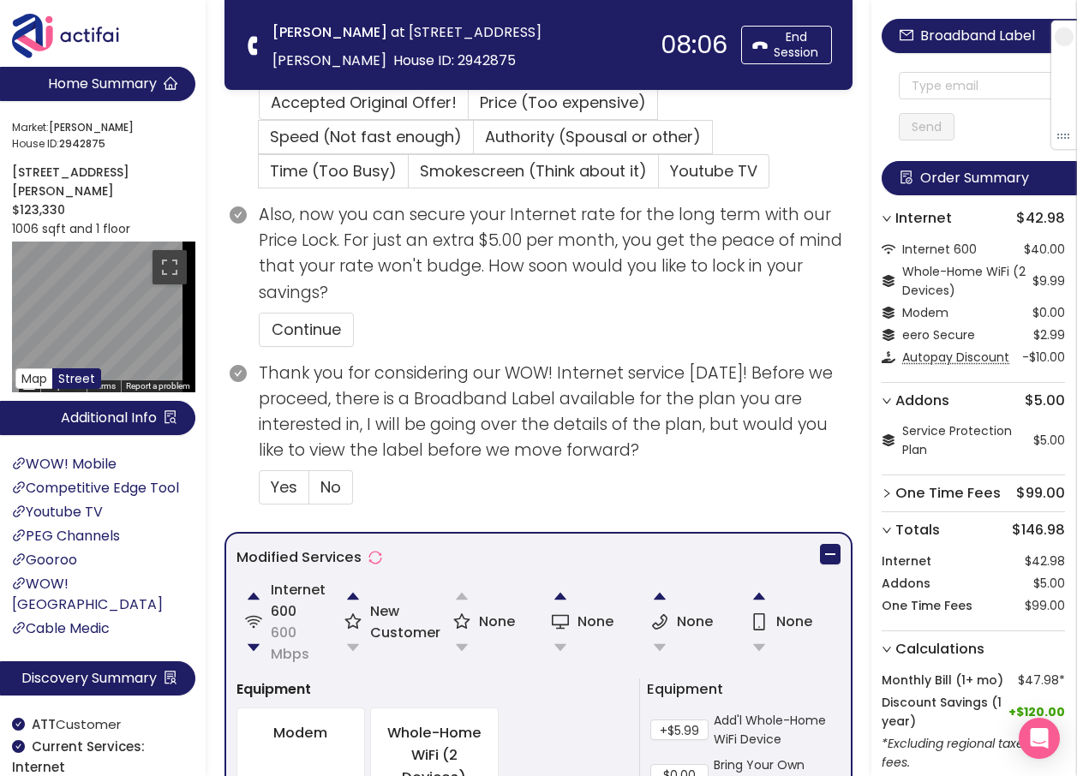
scroll to position [450, 0]
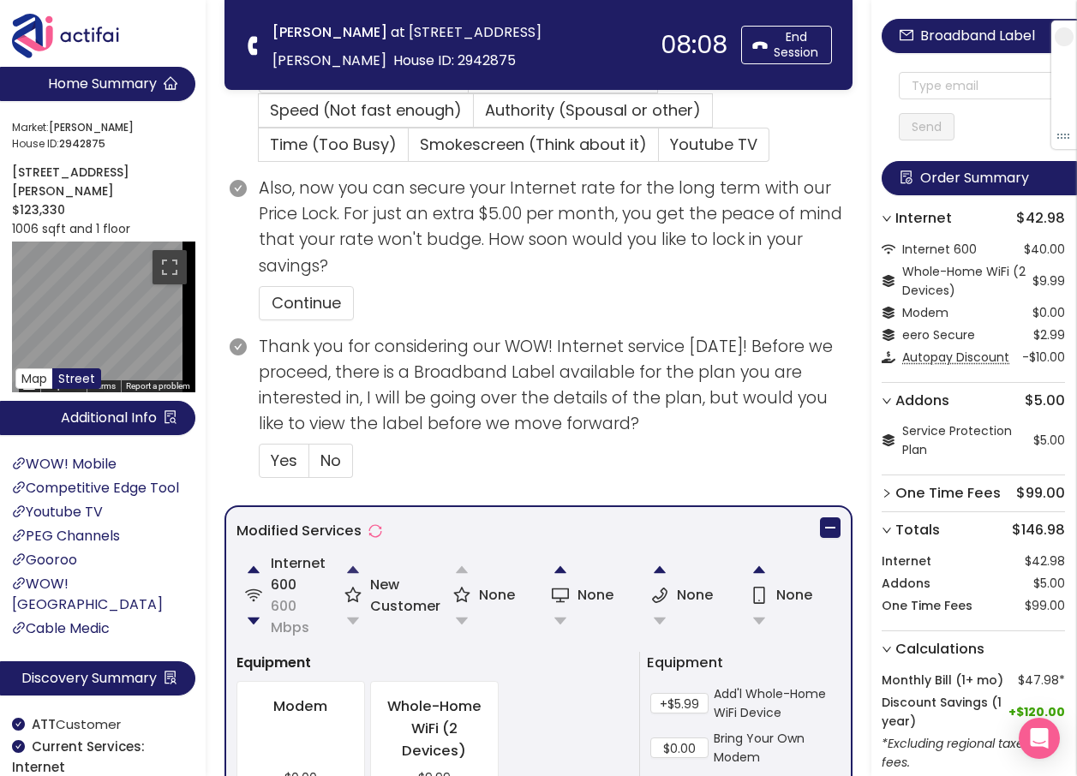
click at [353, 570] on button "button" at bounding box center [353, 569] width 34 height 34
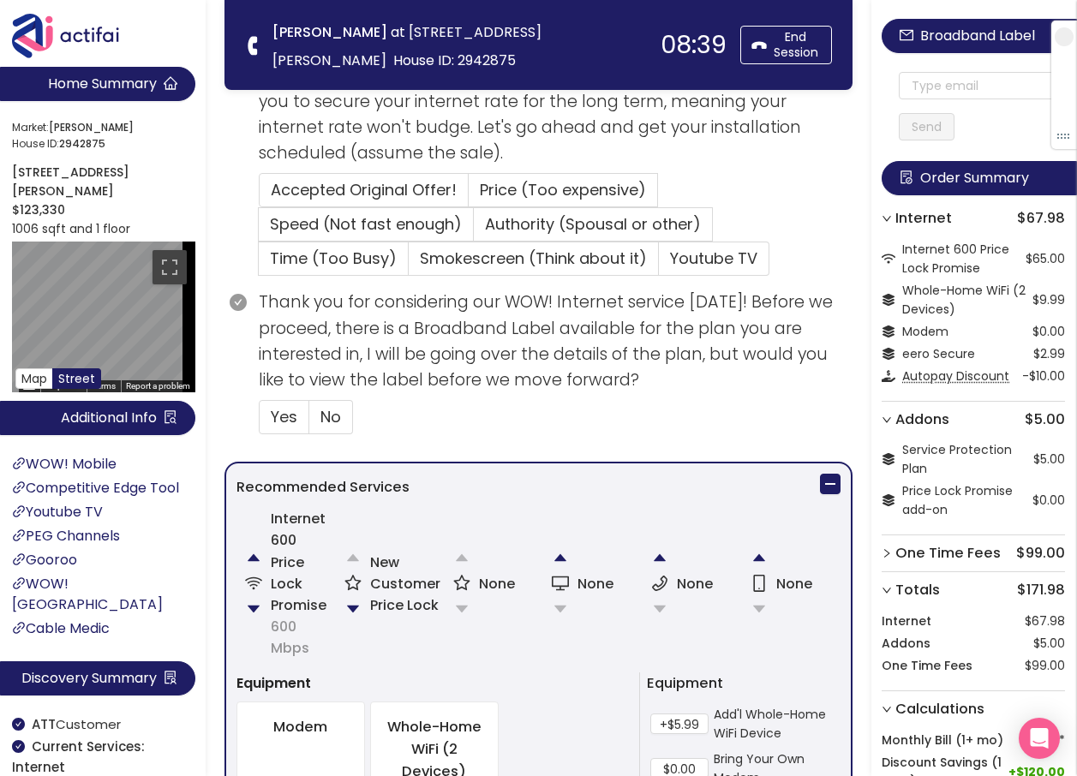
scroll to position [428, 0]
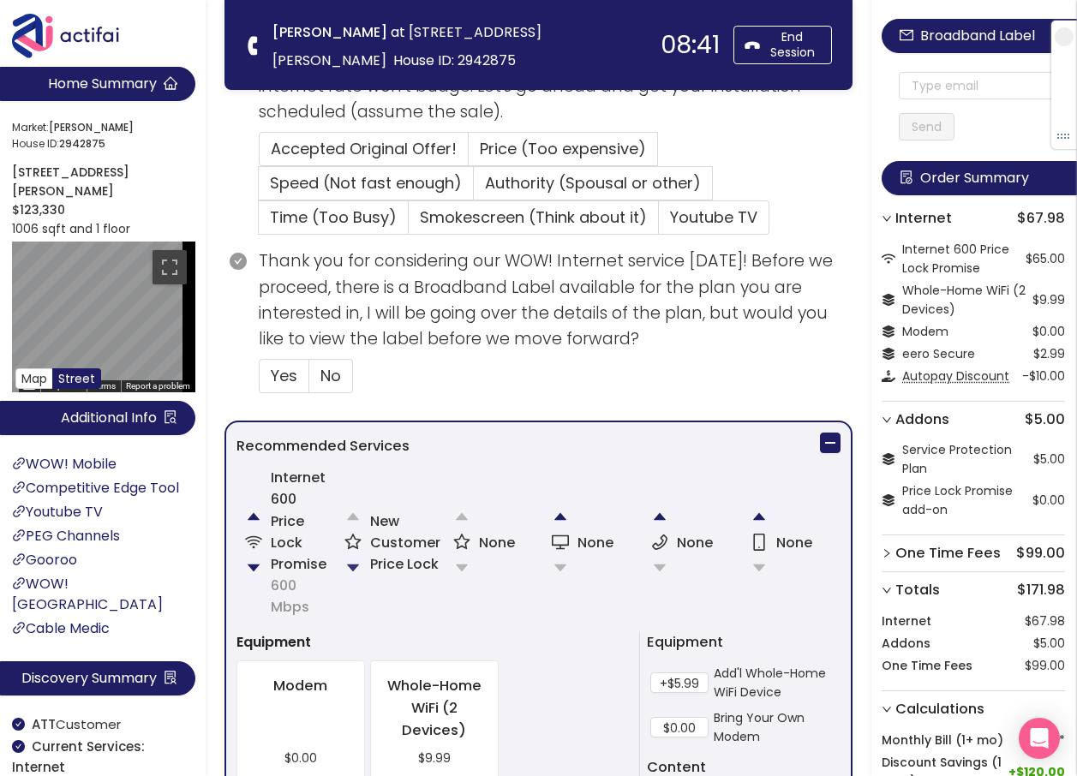
click at [354, 569] on button "button" at bounding box center [353, 568] width 34 height 34
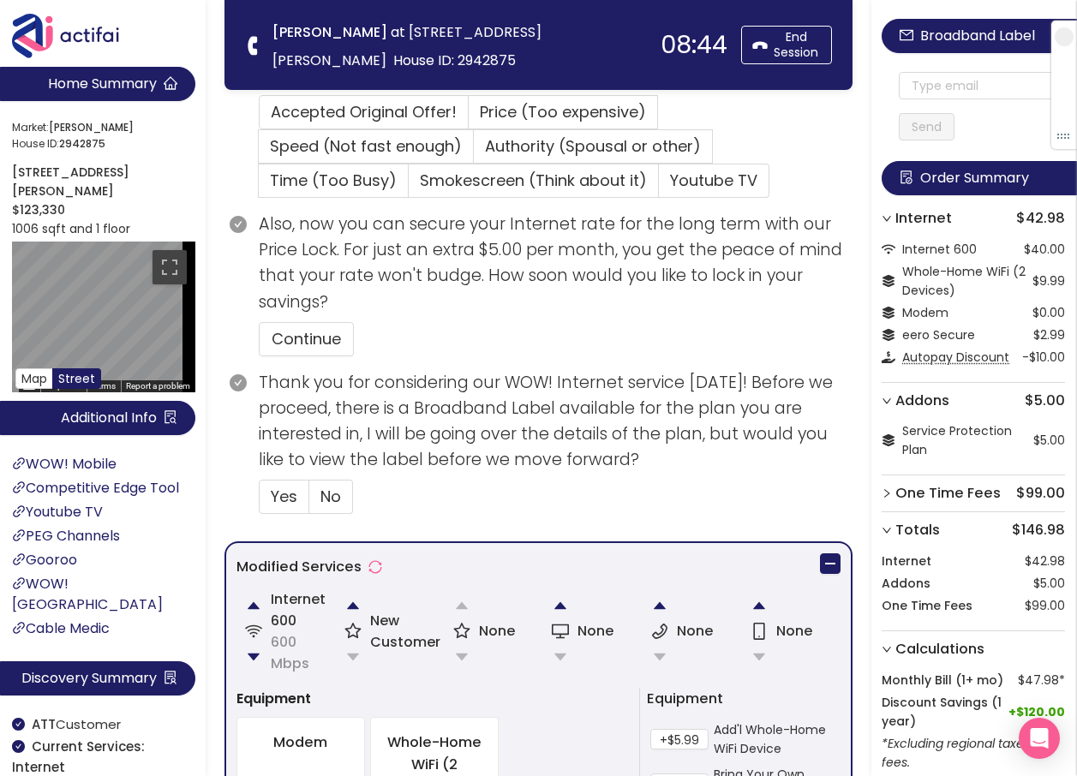
scroll to position [535, 0]
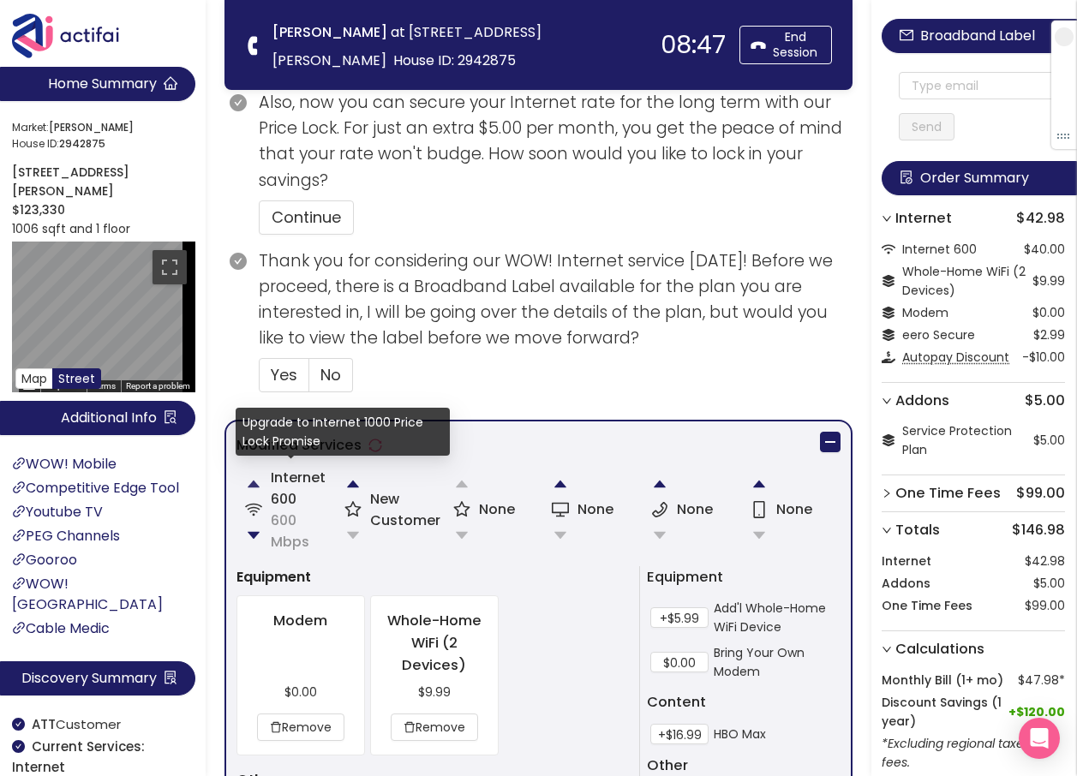
click at [251, 481] on button "button" at bounding box center [253, 484] width 34 height 34
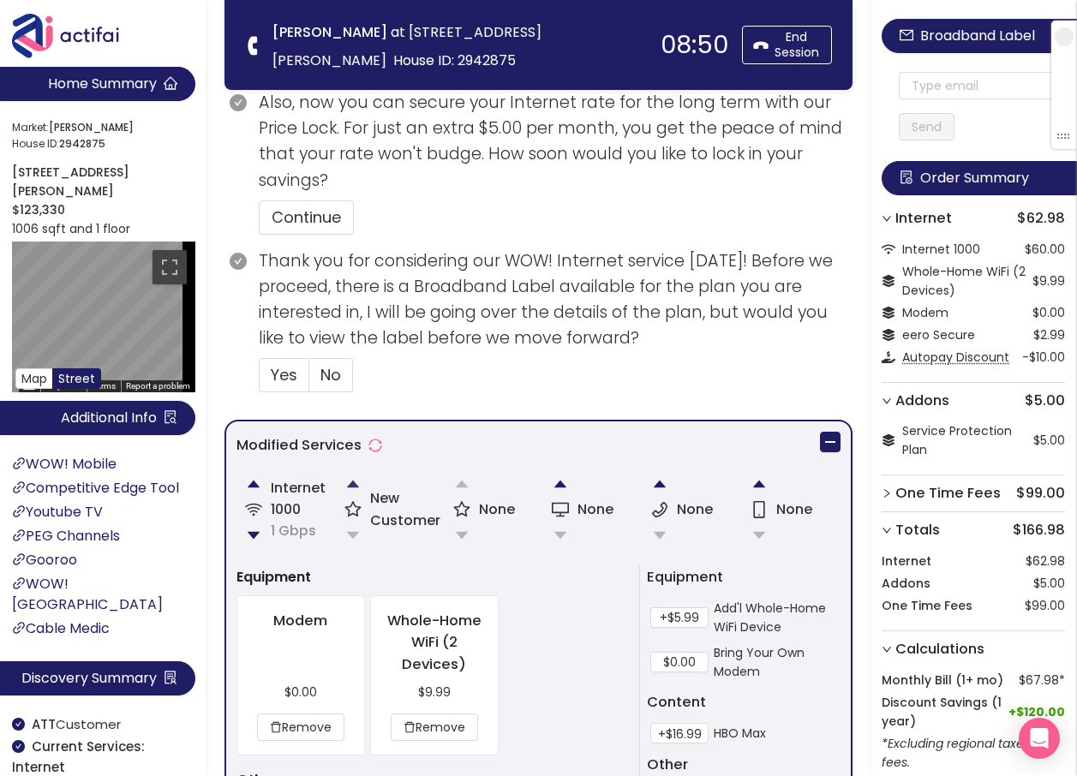
click at [353, 482] on button "button" at bounding box center [353, 484] width 34 height 34
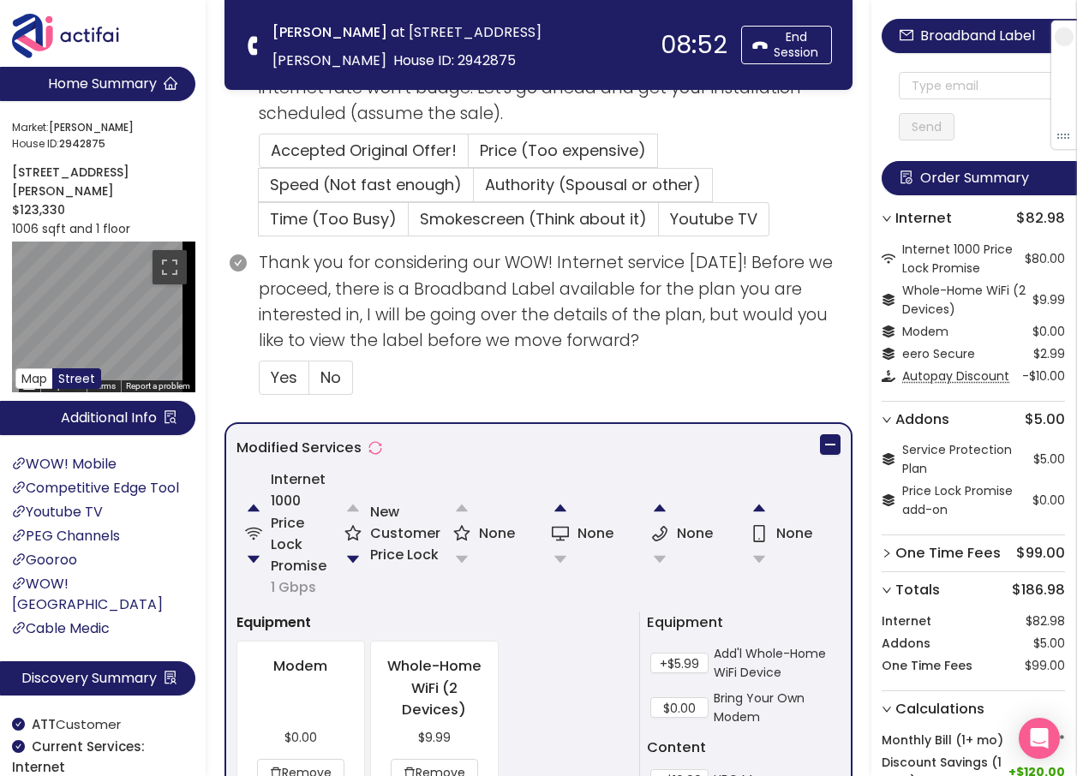
scroll to position [428, 0]
click at [350, 558] on button "button" at bounding box center [353, 557] width 34 height 34
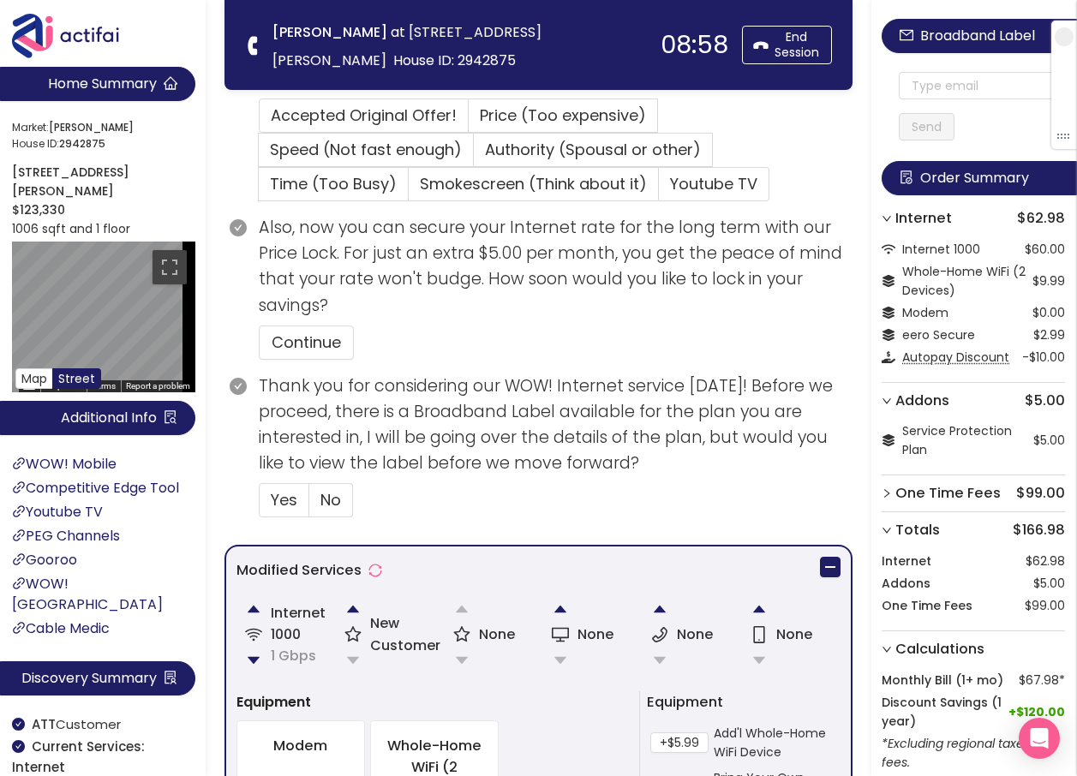
scroll to position [450, 0]
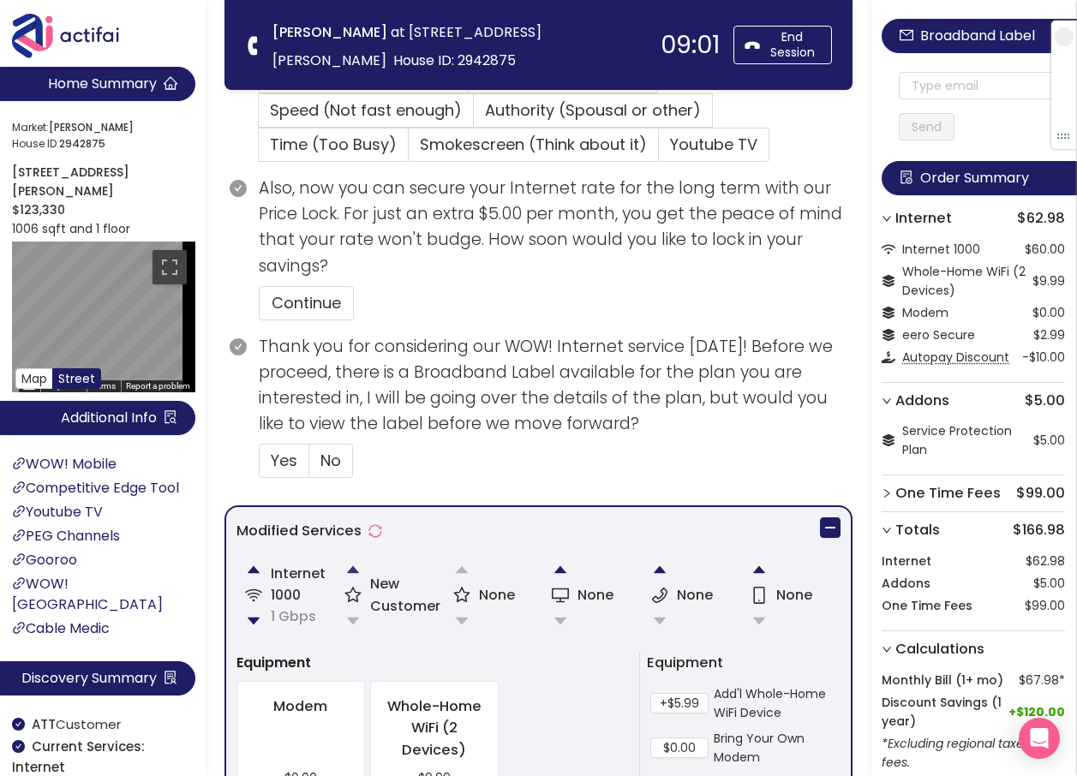
click at [349, 571] on button "button" at bounding box center [353, 569] width 34 height 34
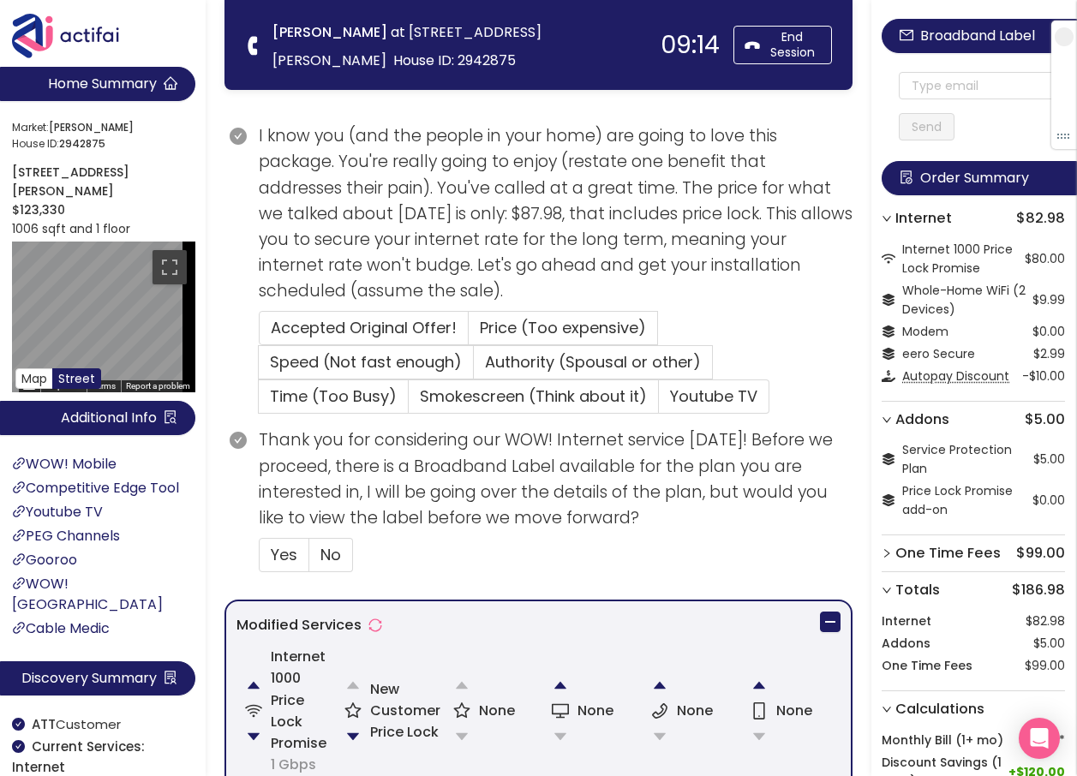
scroll to position [257, 0]
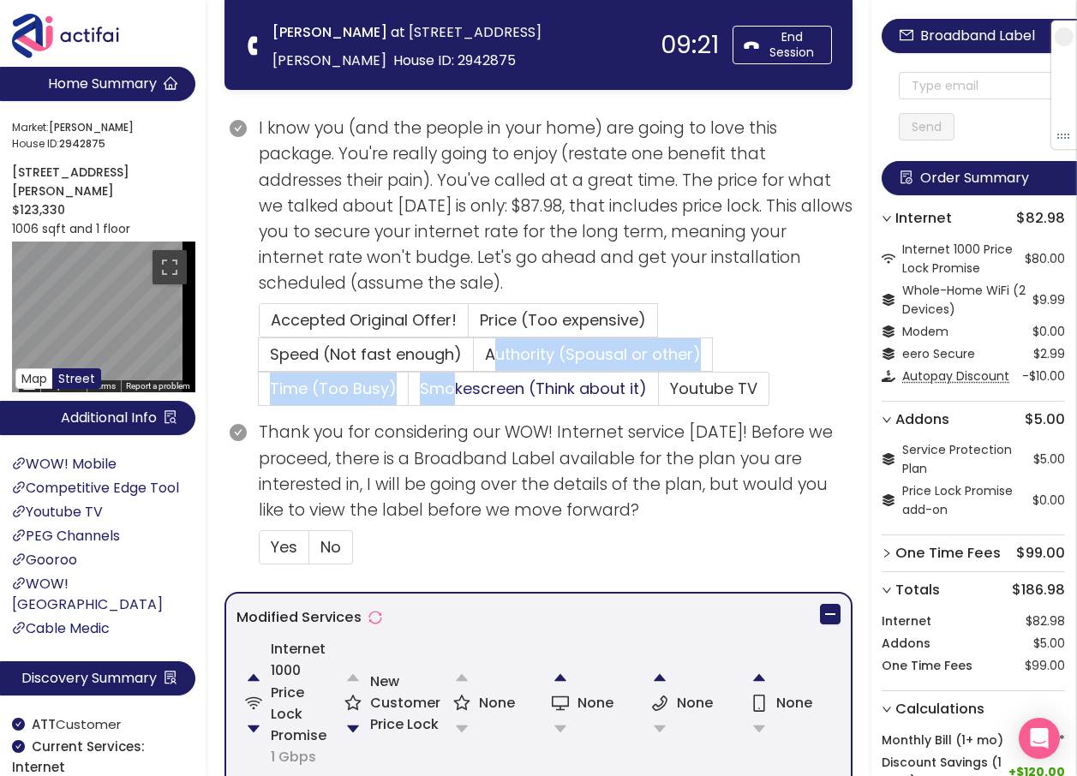
drag, startPoint x: 485, startPoint y: 361, endPoint x: 438, endPoint y: 387, distance: 53.3
click at [438, 387] on div "Accepted Original Offer! Price (Too expensive) Speed (Not fast enough) Authorit…" at bounding box center [555, 354] width 593 height 103
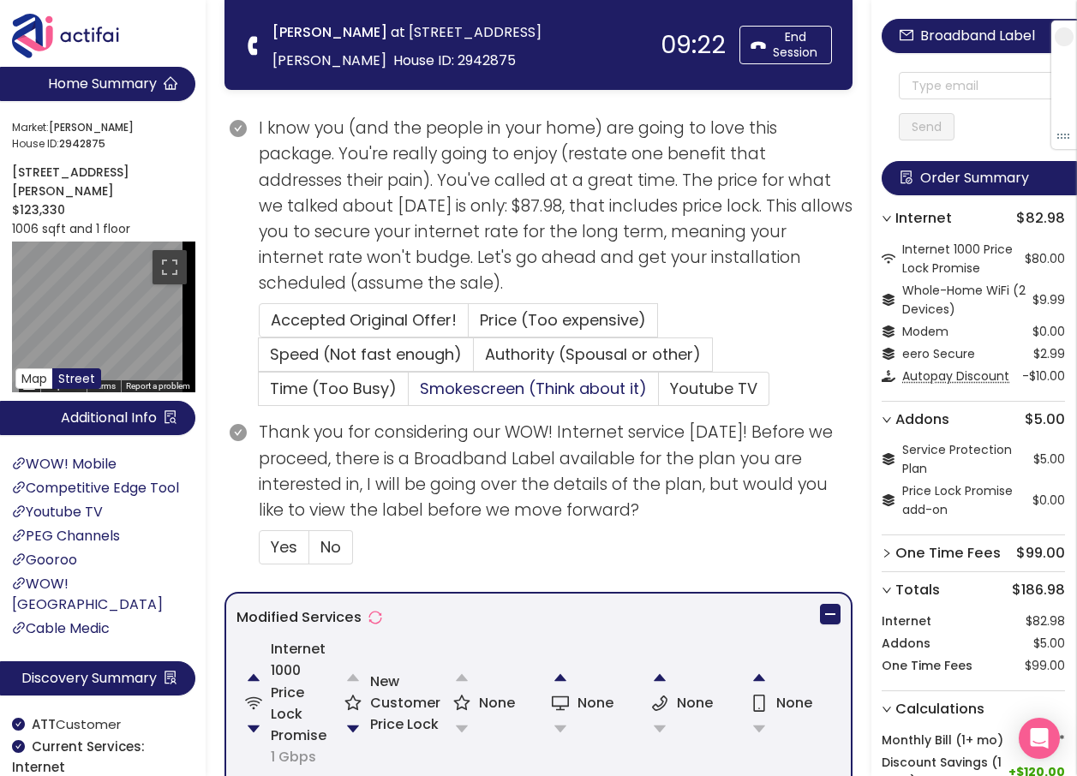
drag, startPoint x: 438, startPoint y: 387, endPoint x: 486, endPoint y: 399, distance: 48.6
click at [486, 400] on label "Smokescreen (Think about it)" at bounding box center [534, 389] width 250 height 34
click at [409, 394] on input "Smokescreen (Think about it)" at bounding box center [409, 394] width 0 height 0
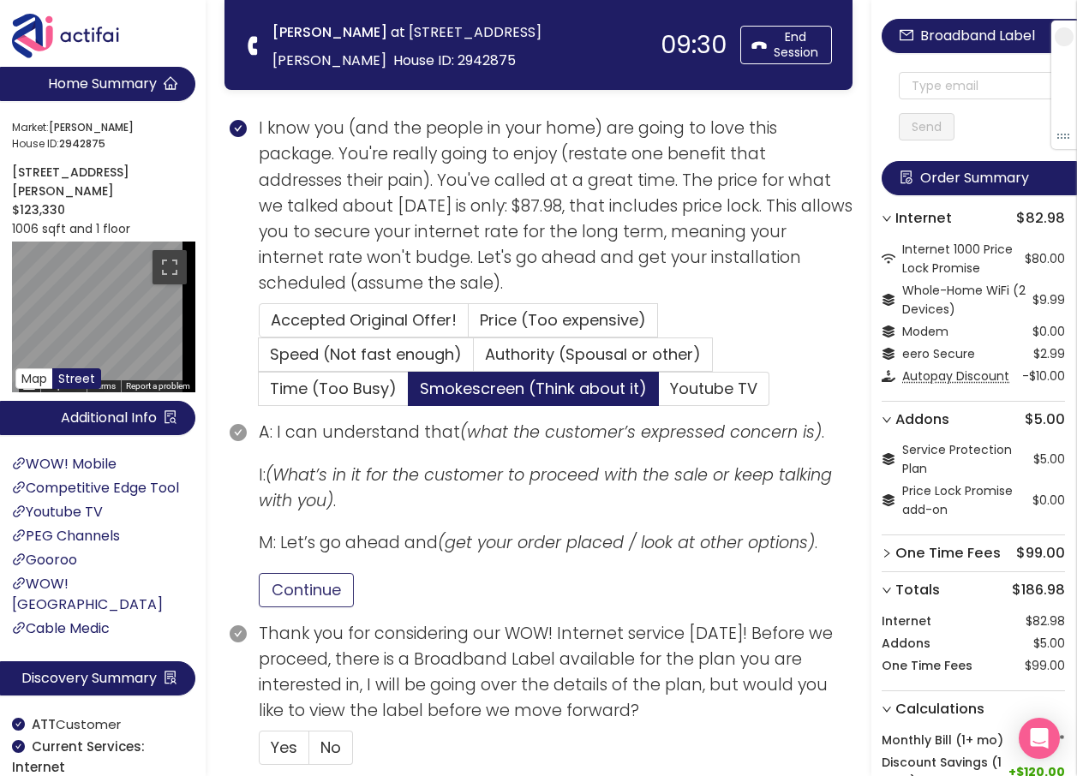
click at [301, 582] on button "Continue" at bounding box center [306, 590] width 95 height 34
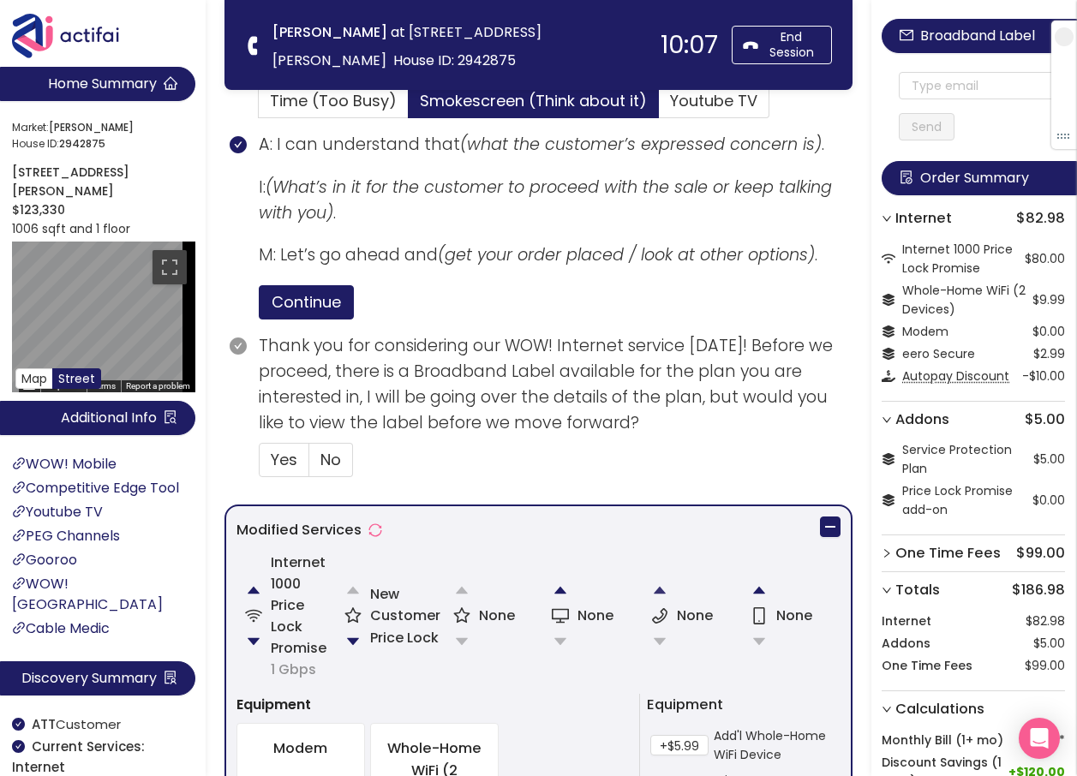
scroll to position [514, 0]
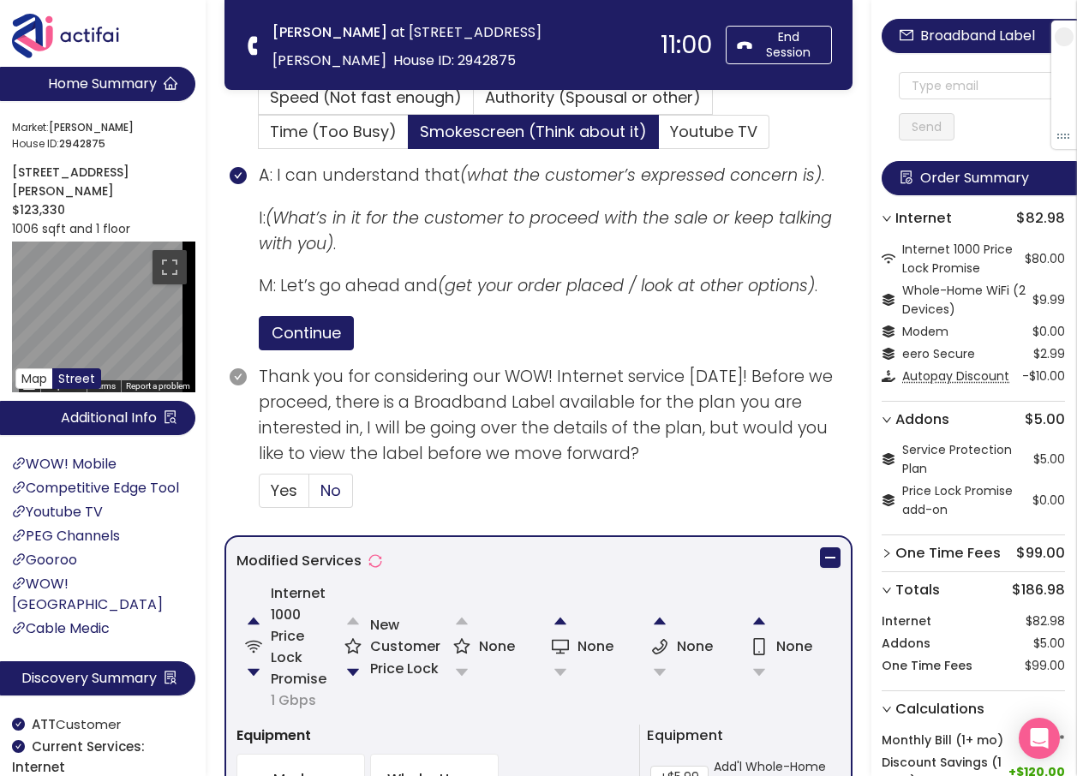
click at [334, 488] on span "No" at bounding box center [330, 490] width 21 height 21
click at [309, 496] on input "No" at bounding box center [309, 496] width 0 height 0
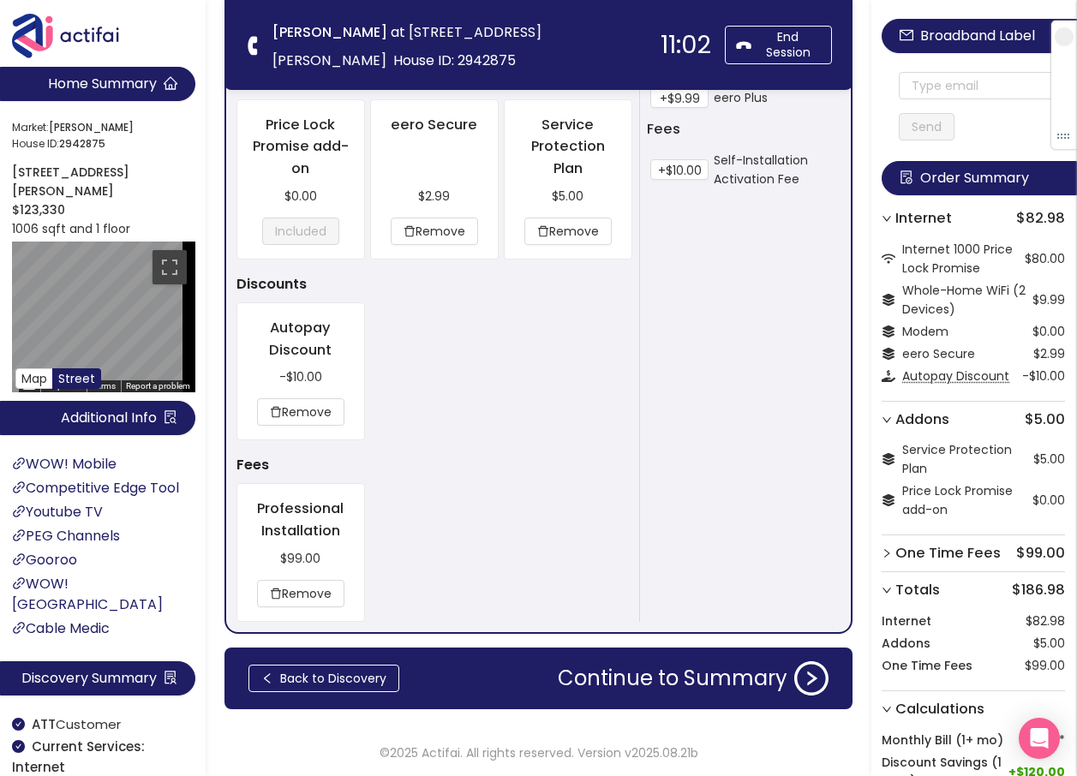
scroll to position [1374, 0]
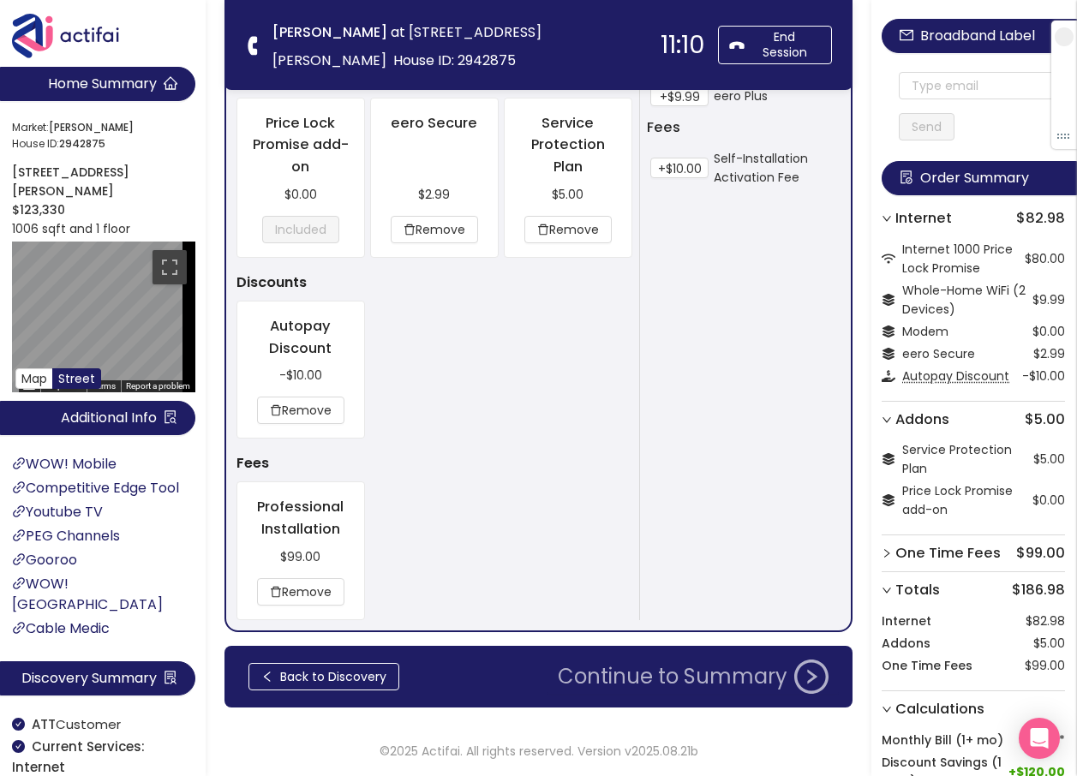
click at [618, 686] on button "Continue to Summary" at bounding box center [692, 676] width 291 height 34
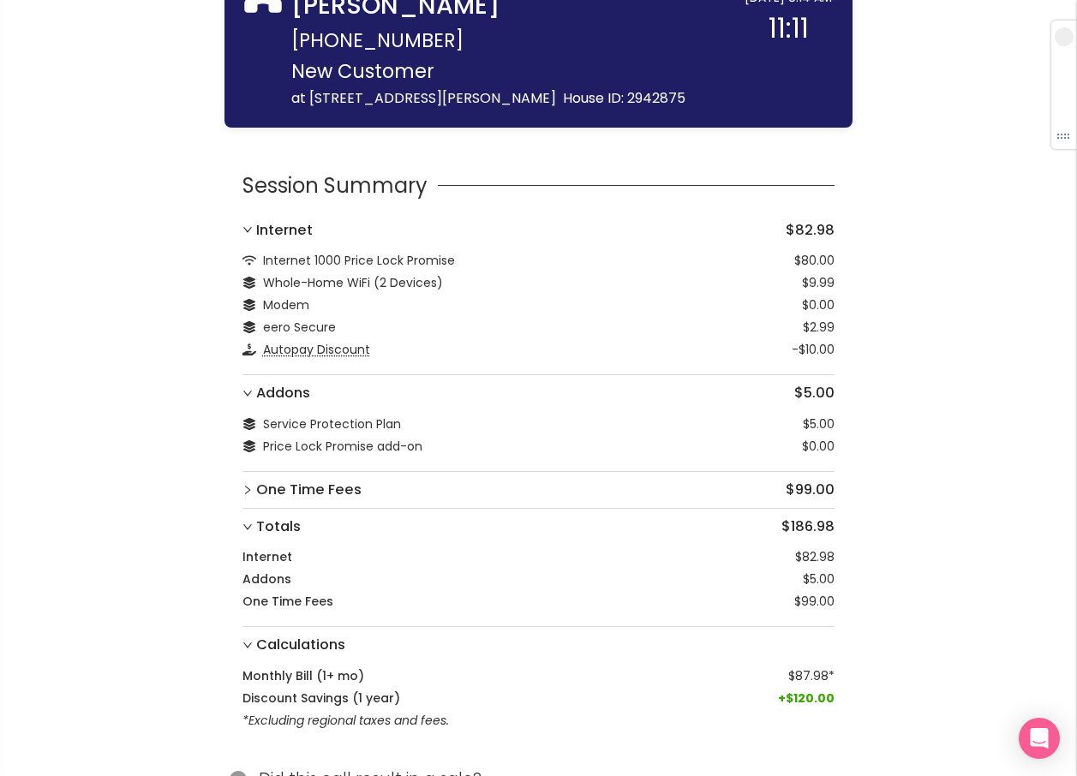
scroll to position [151, 0]
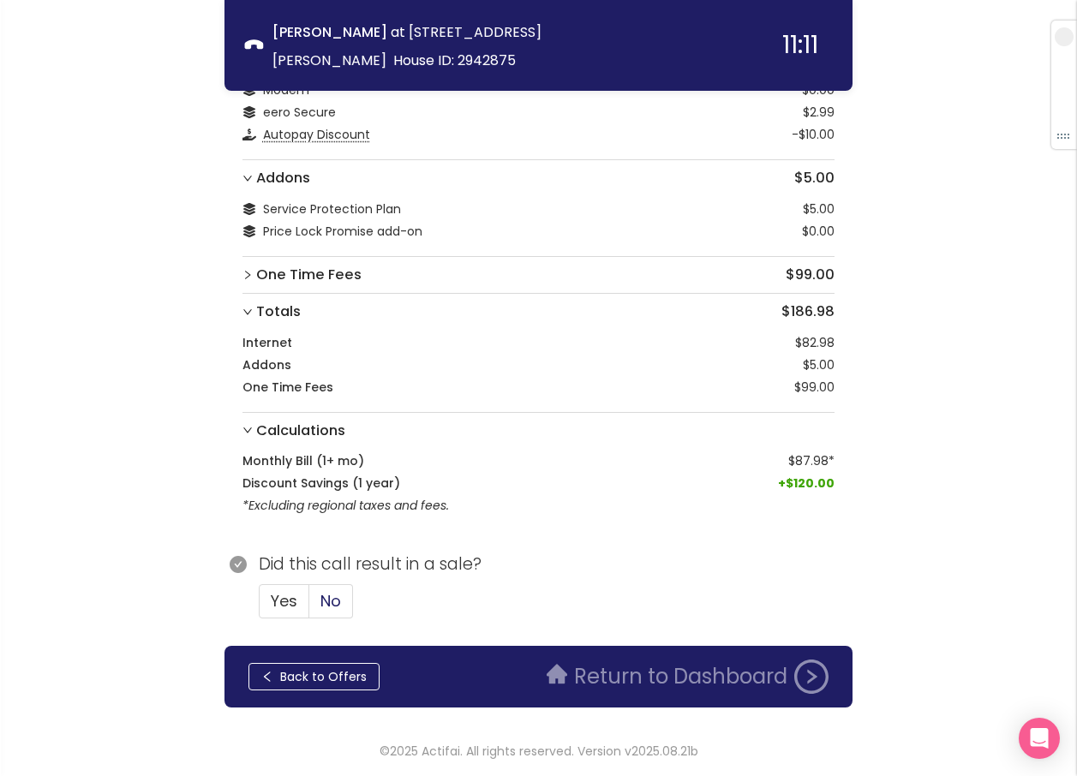
click at [335, 602] on span "No" at bounding box center [330, 600] width 21 height 21
click at [309, 606] on input "No" at bounding box center [309, 606] width 0 height 0
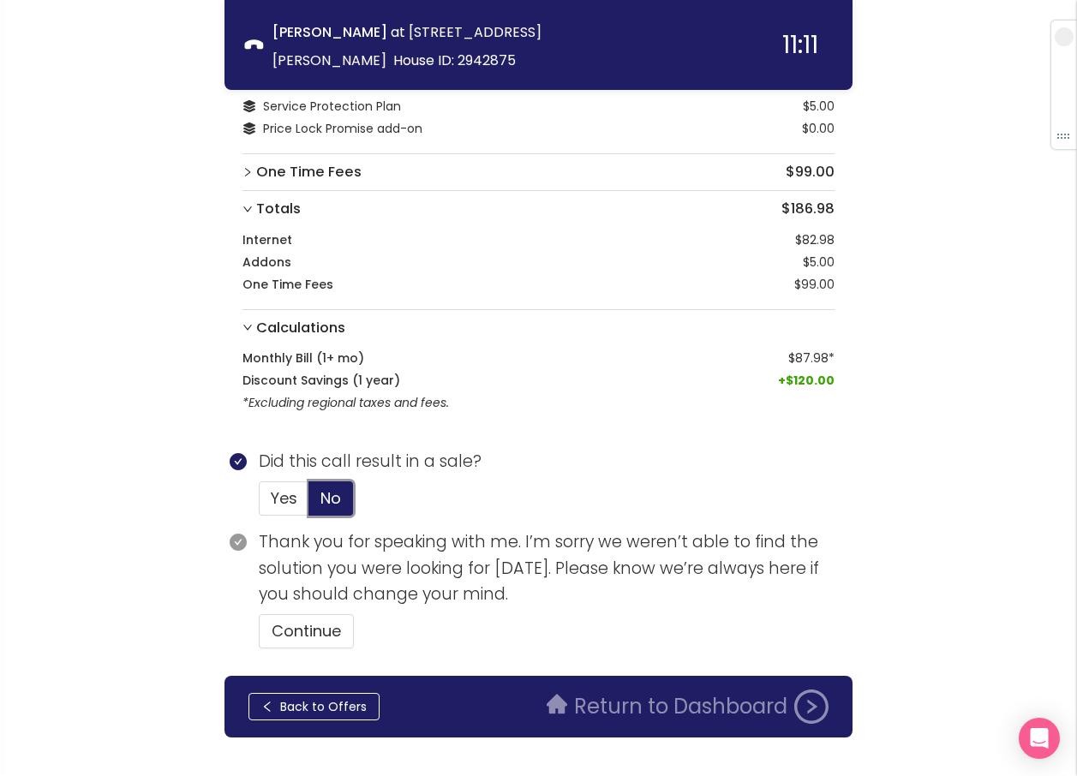
scroll to position [283, 0]
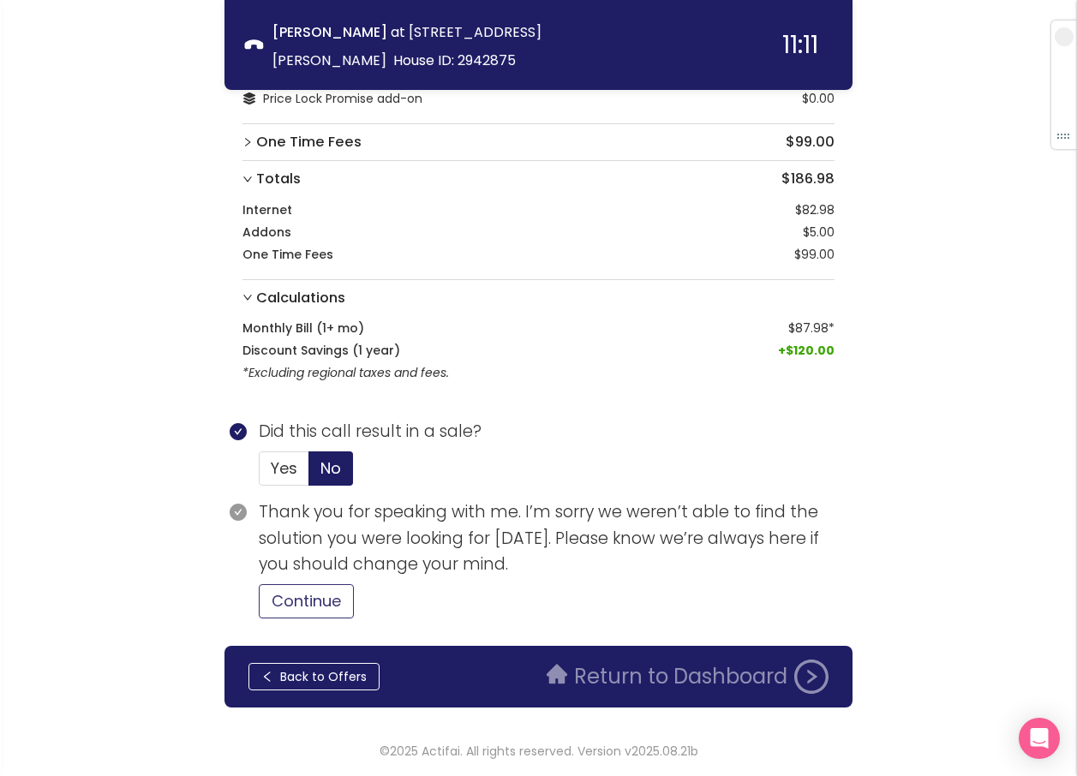
click at [349, 605] on button "Continue" at bounding box center [306, 601] width 95 height 34
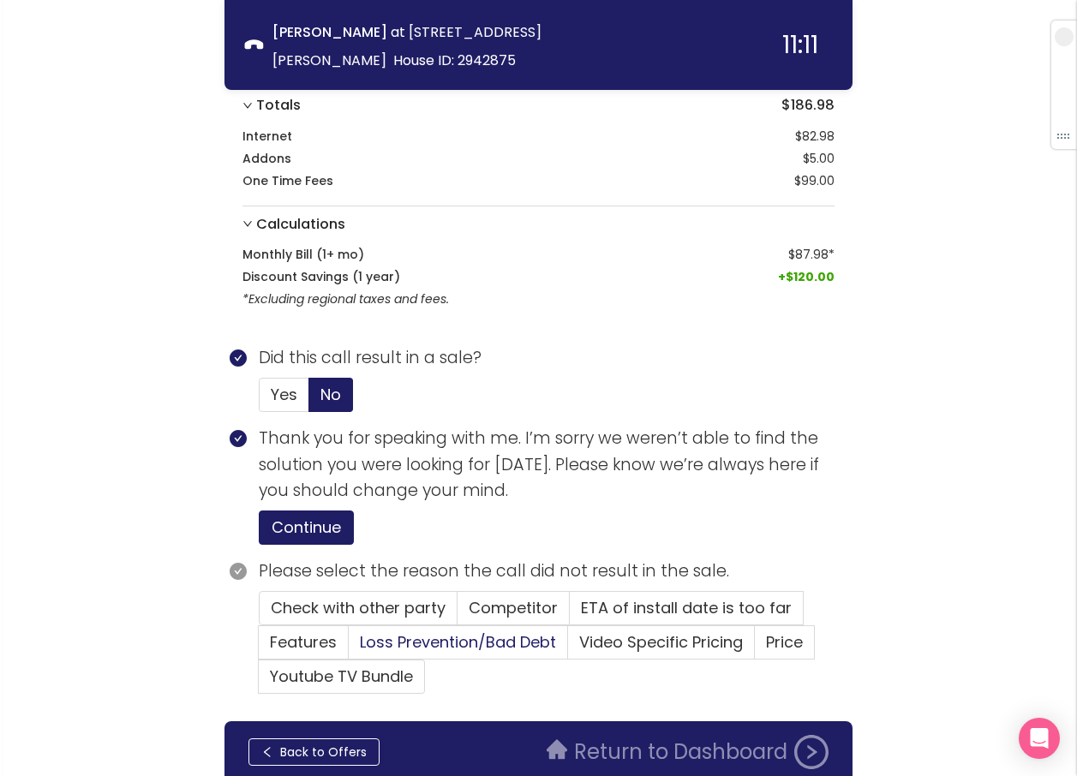
scroll to position [432, 0]
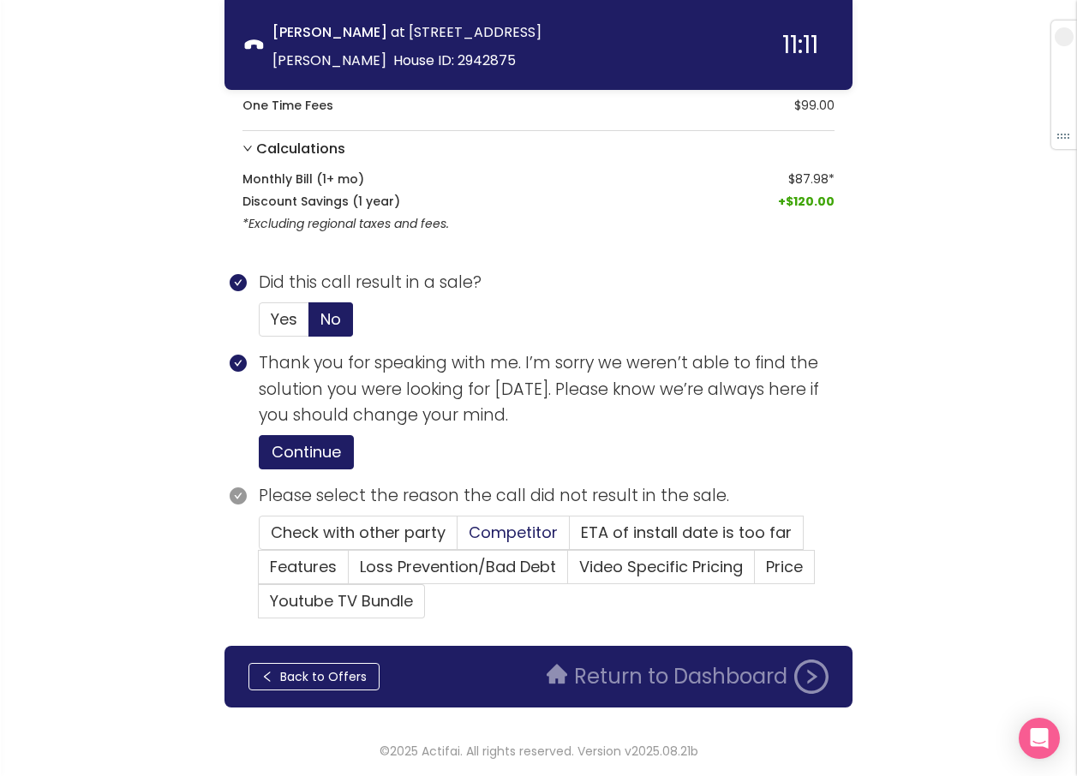
click at [510, 534] on span "Competitor" at bounding box center [512, 532] width 89 height 21
click at [457, 538] on input "Competitor" at bounding box center [457, 538] width 0 height 0
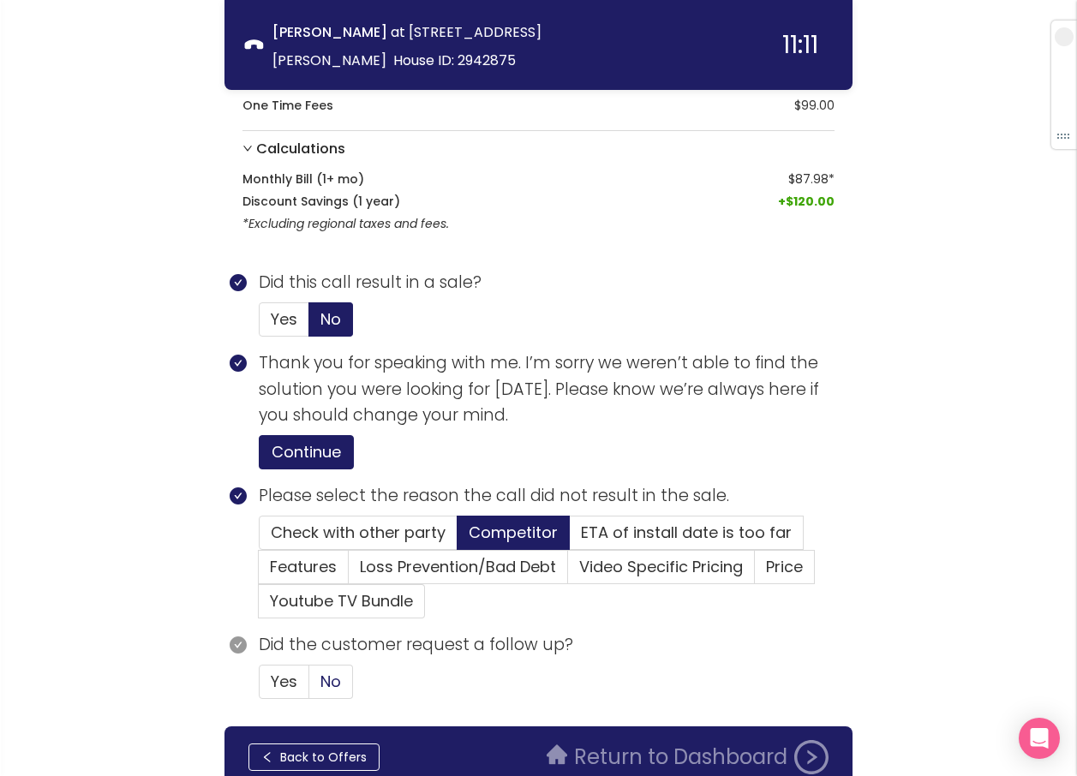
click at [327, 677] on span "No" at bounding box center [330, 681] width 21 height 21
click at [309, 687] on input "No" at bounding box center [309, 687] width 0 height 0
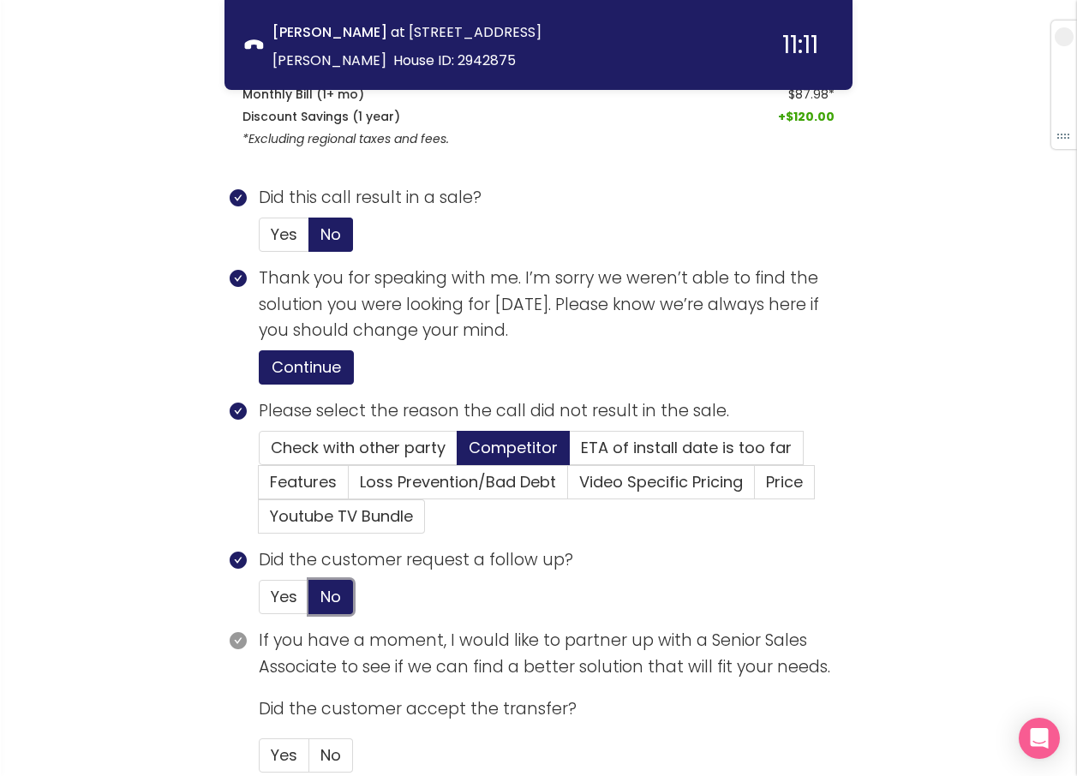
scroll to position [671, 0]
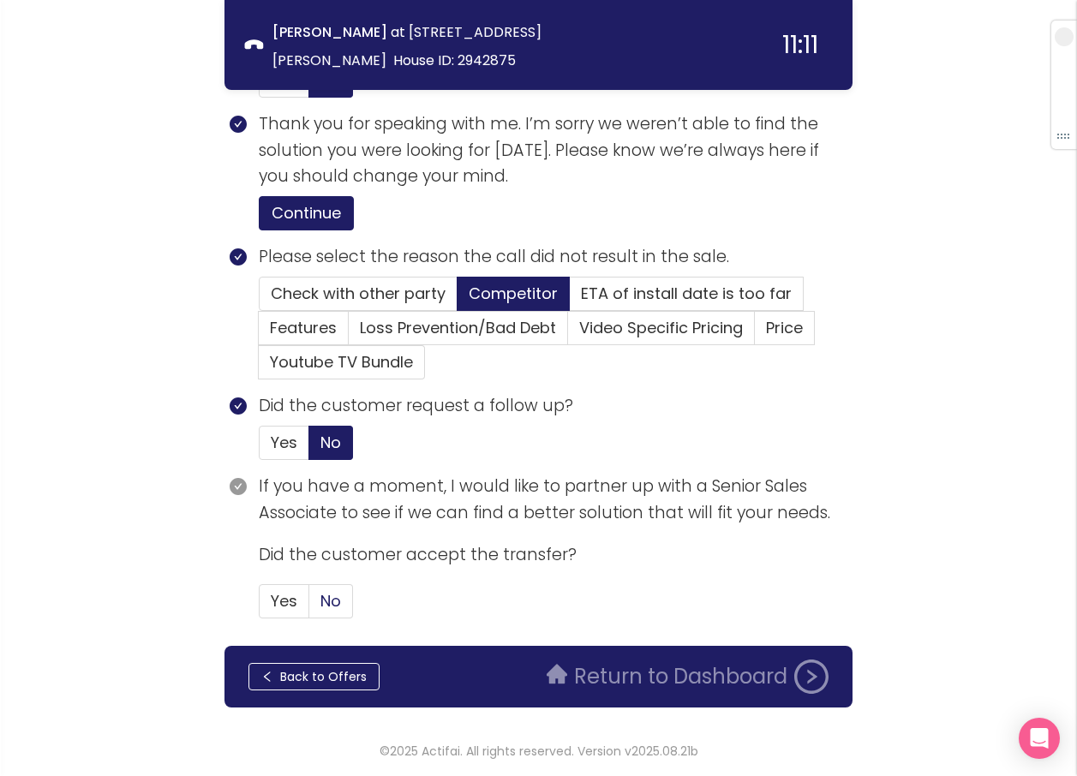
click at [329, 593] on span "No" at bounding box center [330, 600] width 21 height 21
click at [309, 606] on input "No" at bounding box center [309, 606] width 0 height 0
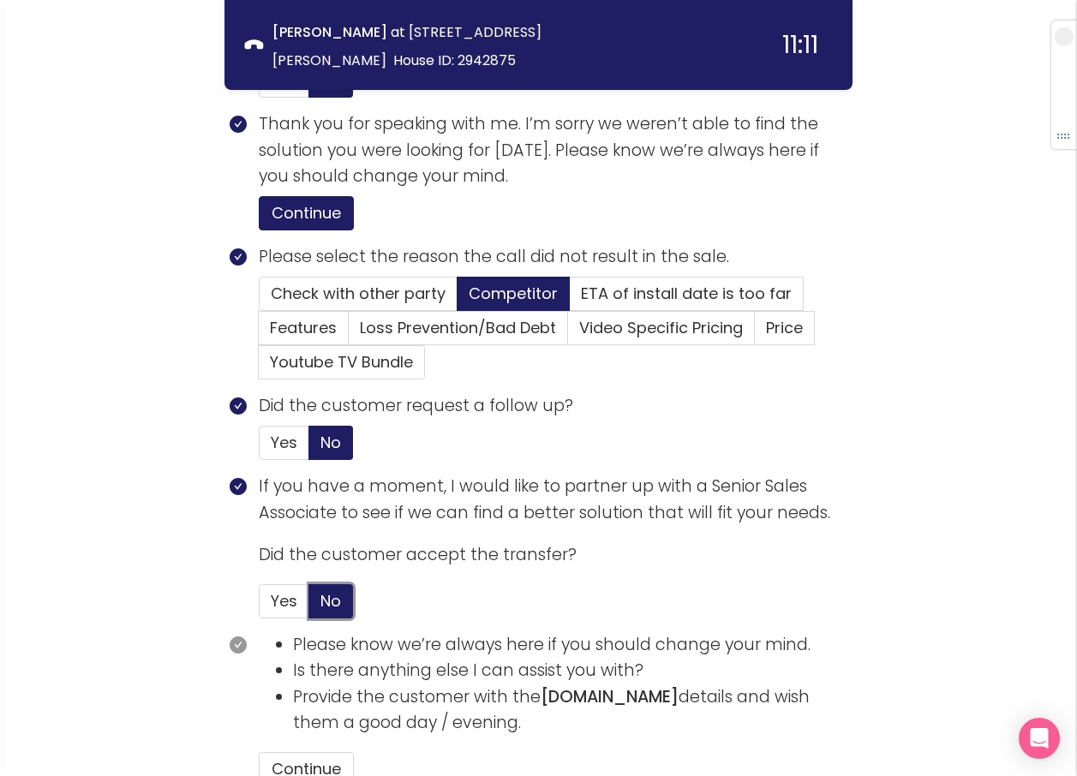
scroll to position [839, 0]
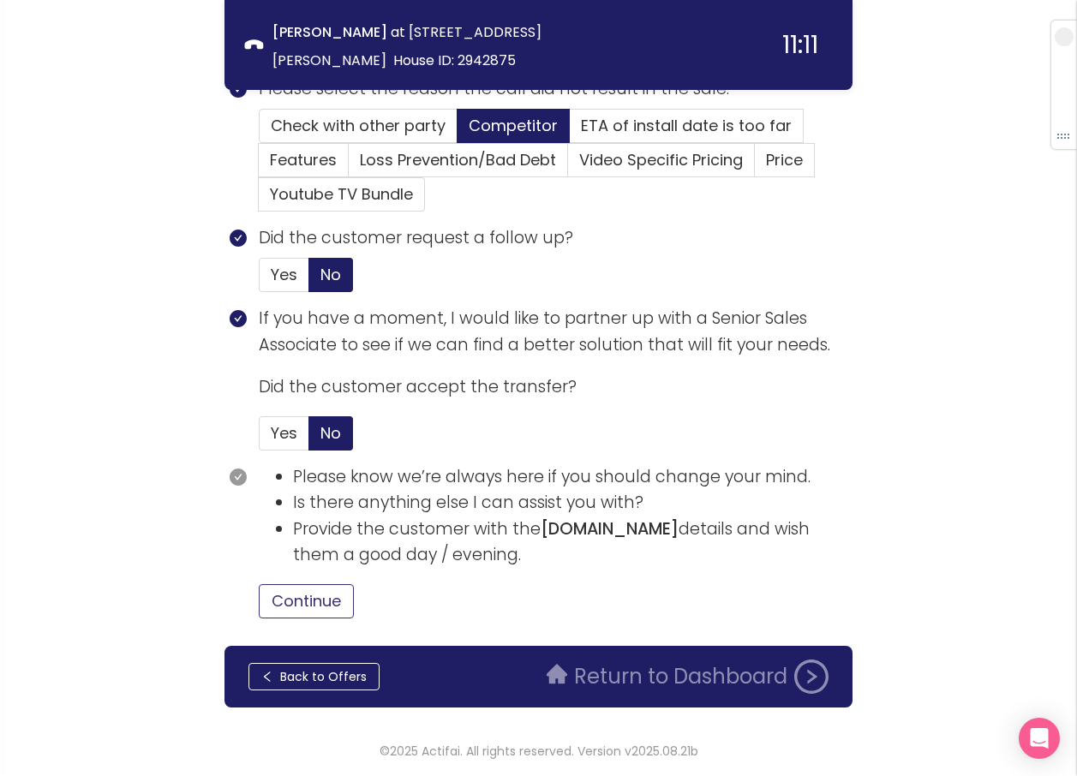
click at [320, 593] on button "Continue" at bounding box center [306, 601] width 95 height 34
click at [596, 677] on button "Return to Dashboard" at bounding box center [687, 676] width 302 height 34
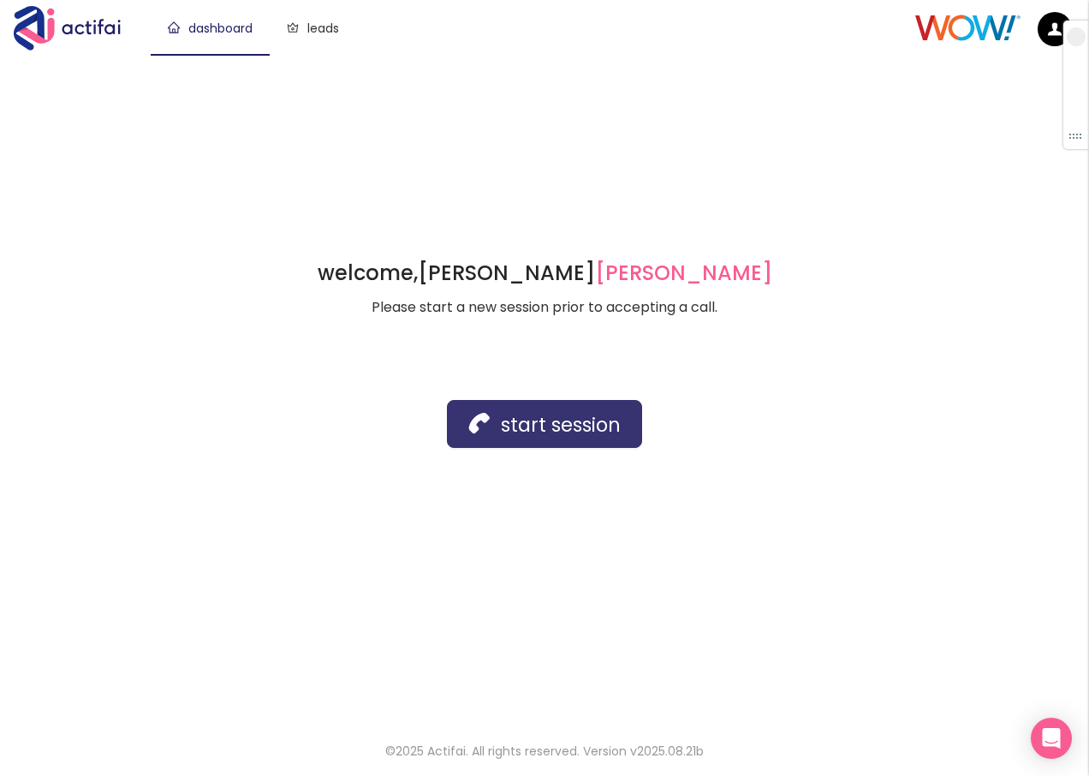
click at [527, 437] on button "start session" at bounding box center [544, 424] width 195 height 48
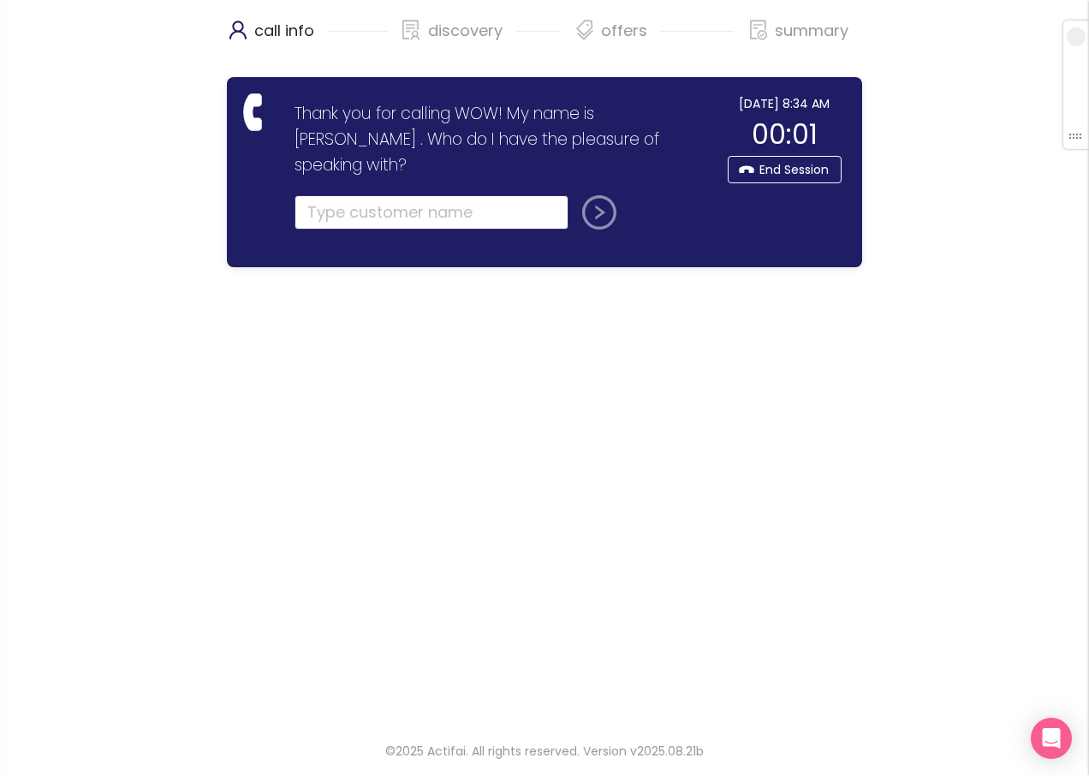
drag, startPoint x: 317, startPoint y: 188, endPoint x: 339, endPoint y: 194, distance: 22.9
click at [319, 195] on input "text" at bounding box center [432, 212] width 274 height 34
type input "[PERSON_NAME]"
click at [600, 195] on button "submit" at bounding box center [596, 212] width 41 height 34
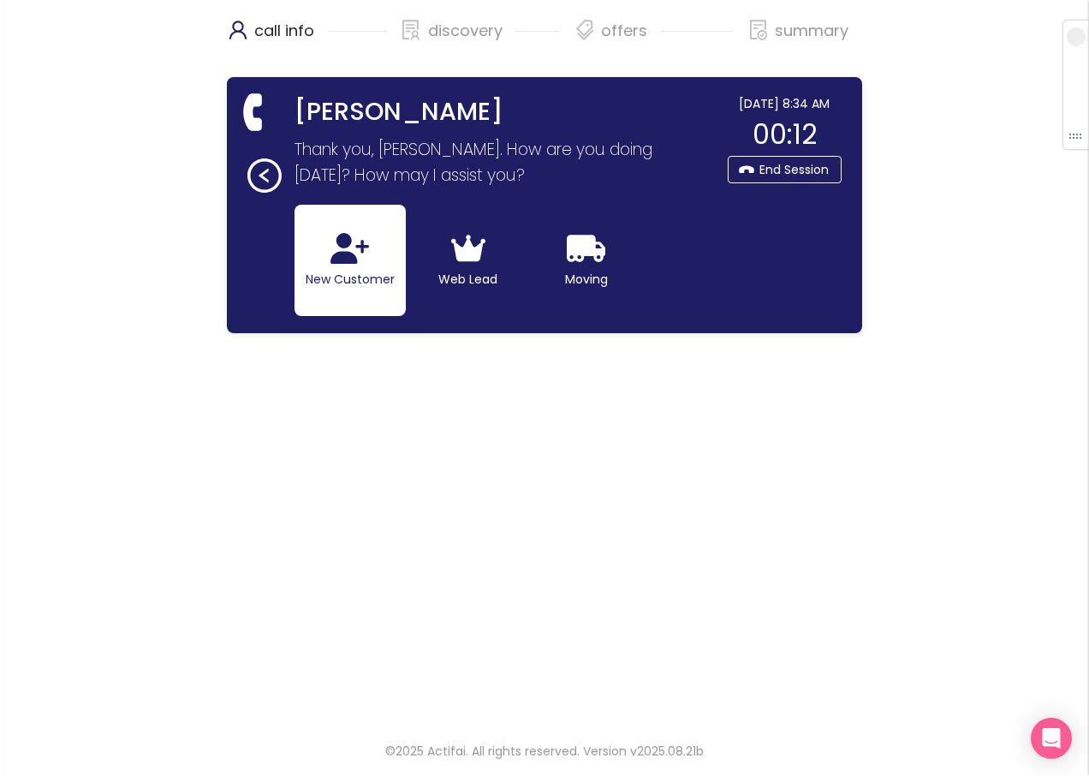
click at [347, 258] on icon "button" at bounding box center [350, 248] width 39 height 31
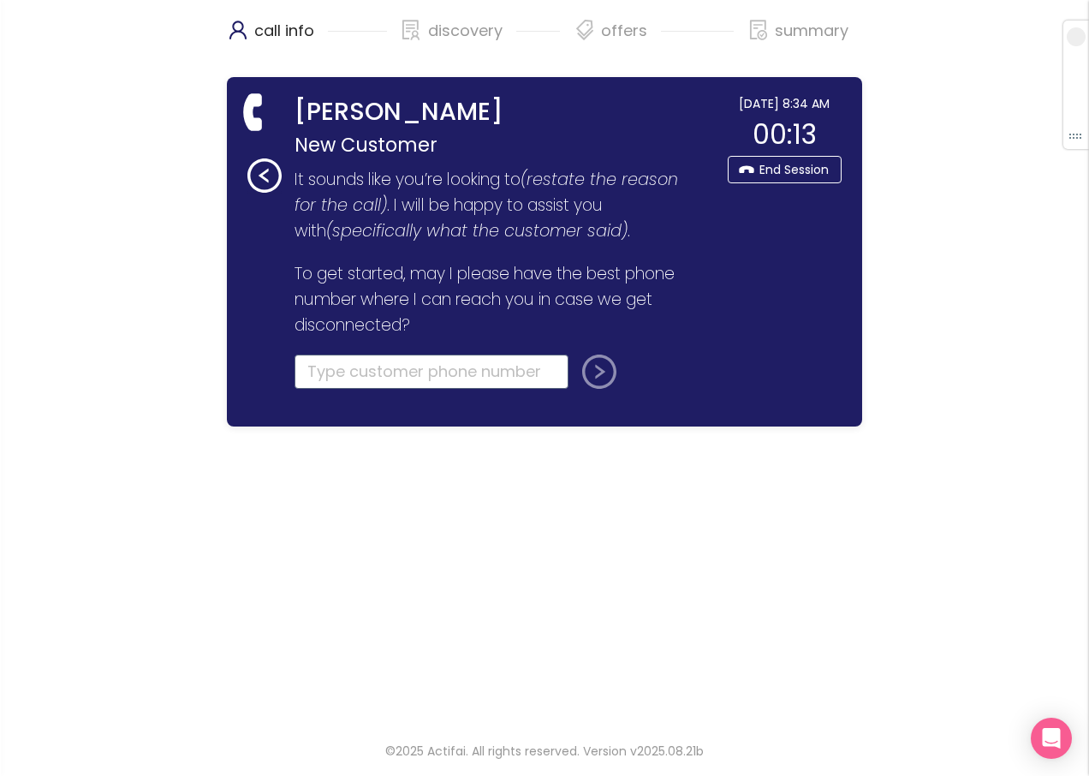
click at [330, 376] on input "tel" at bounding box center [432, 372] width 274 height 34
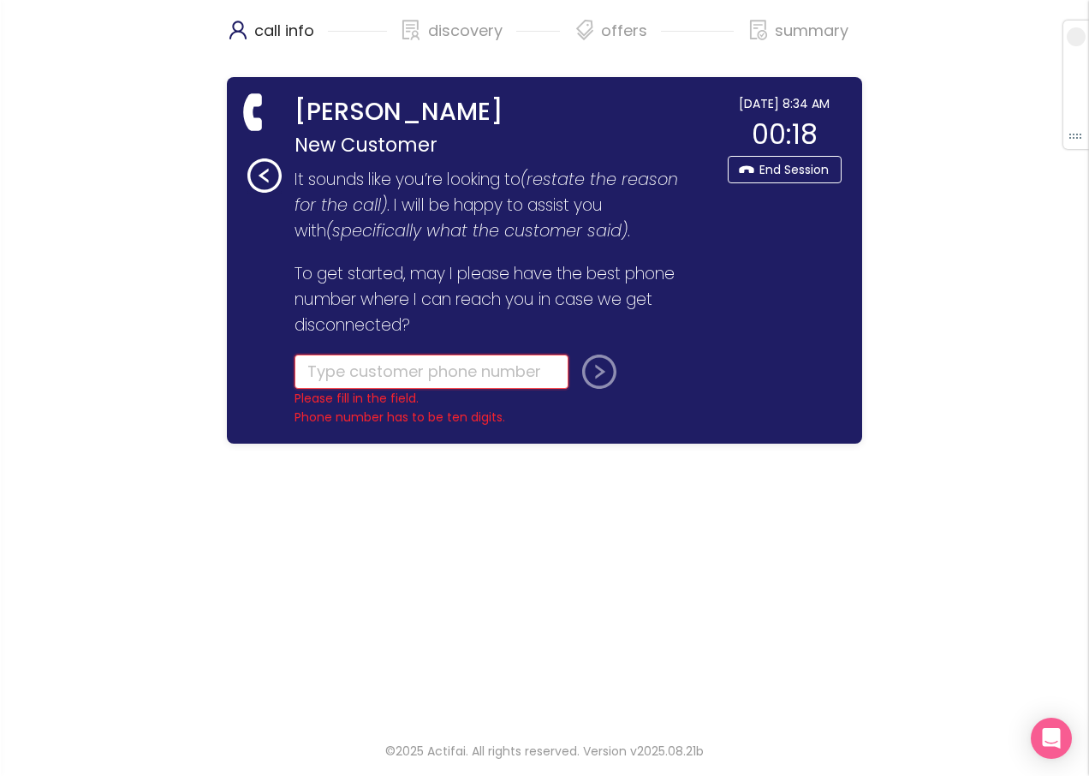
click at [308, 379] on input "tel" at bounding box center [432, 372] width 274 height 34
type input "[PHONE_NUMBER]"
click at [587, 373] on button "submit" at bounding box center [596, 372] width 41 height 34
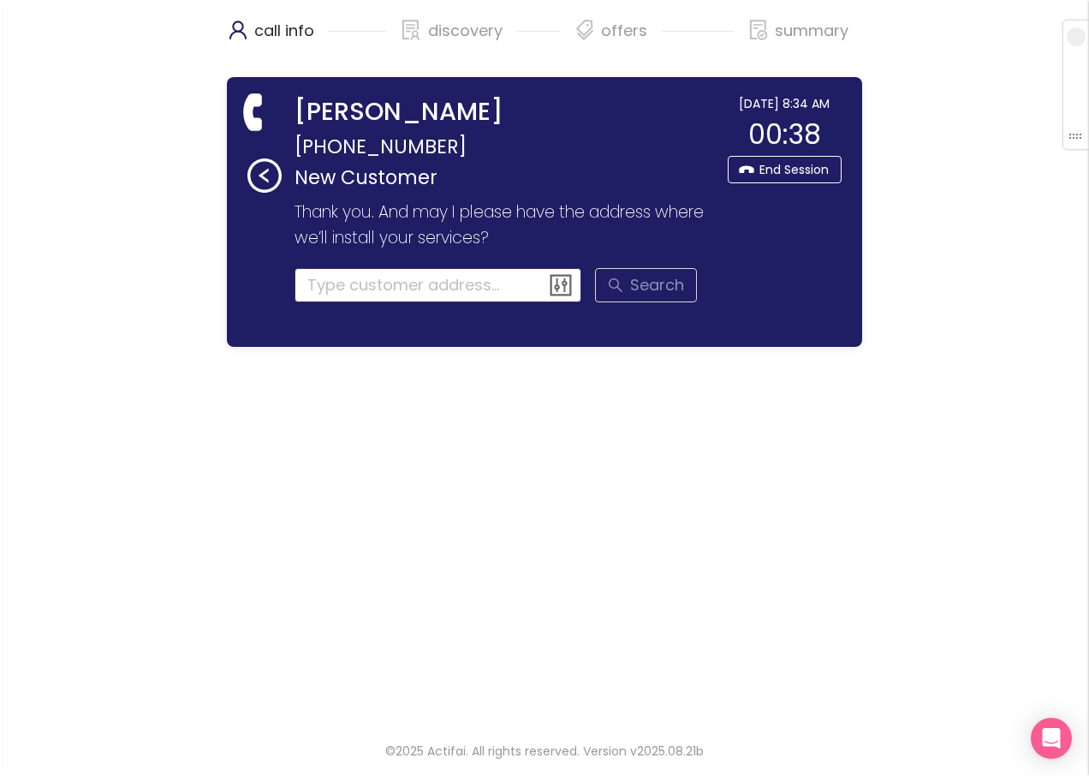
click at [350, 285] on input at bounding box center [439, 285] width 288 height 34
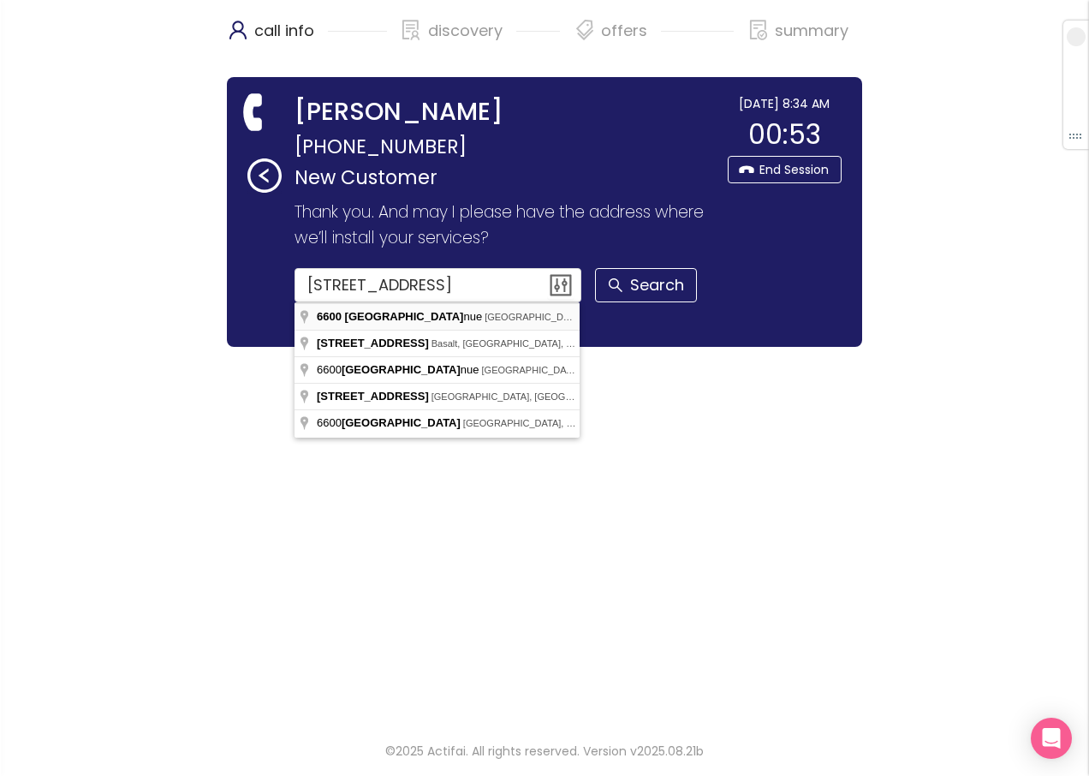
type input "[STREET_ADDRESS]"
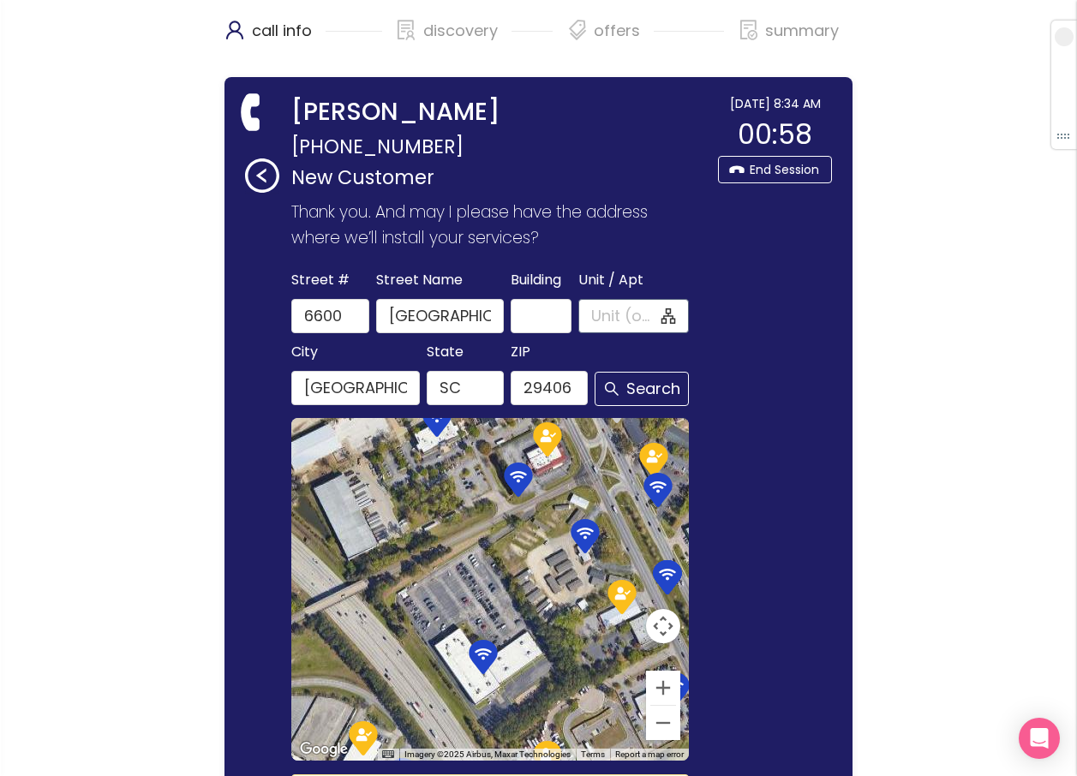
click at [598, 313] on input "Unit / Apt" at bounding box center [624, 316] width 67 height 24
type input "123"
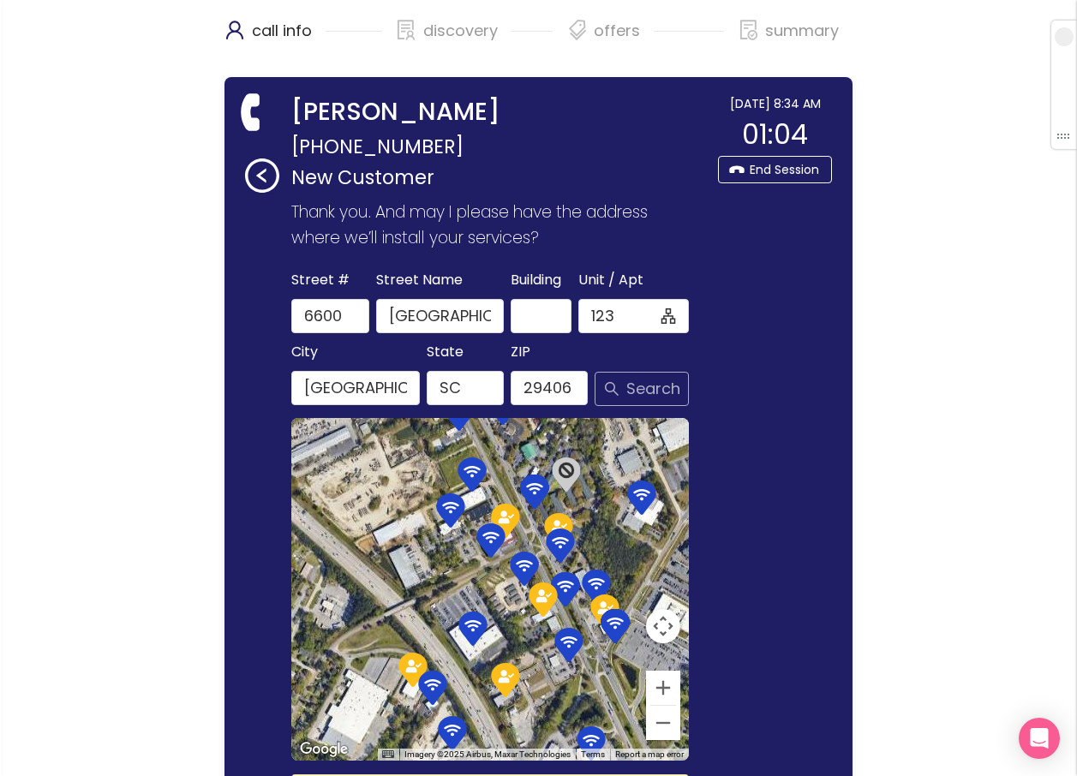
click at [618, 385] on button "Search" at bounding box center [641, 389] width 94 height 34
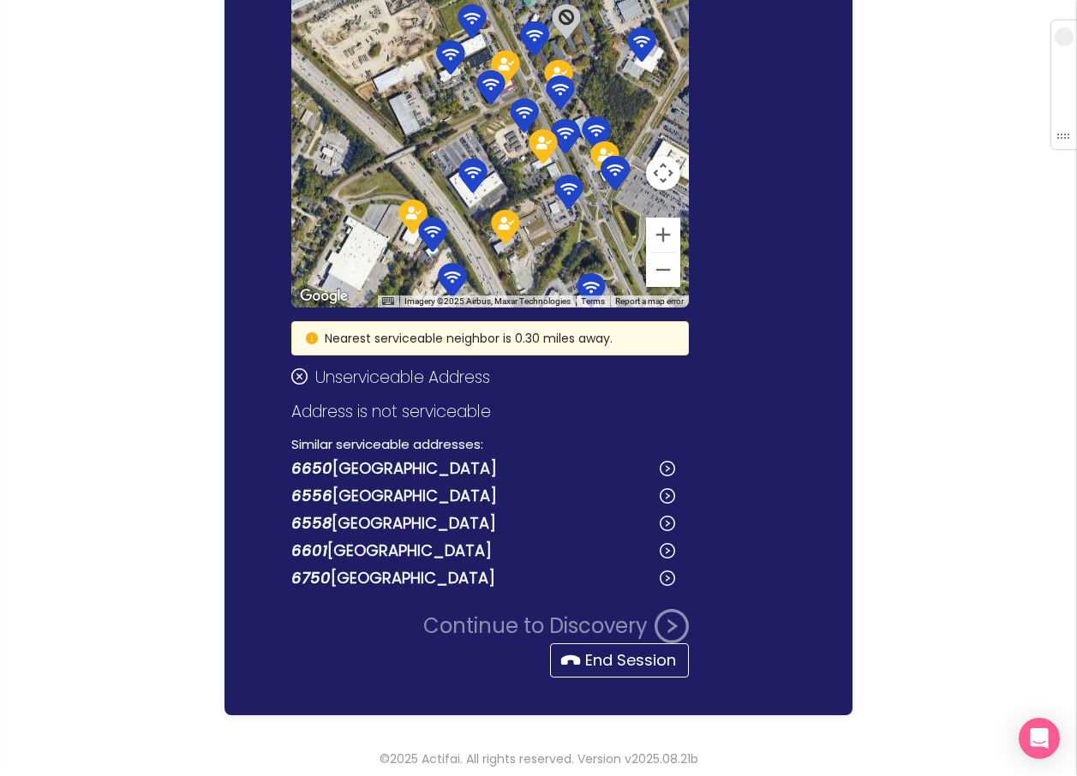
scroll to position [461, 0]
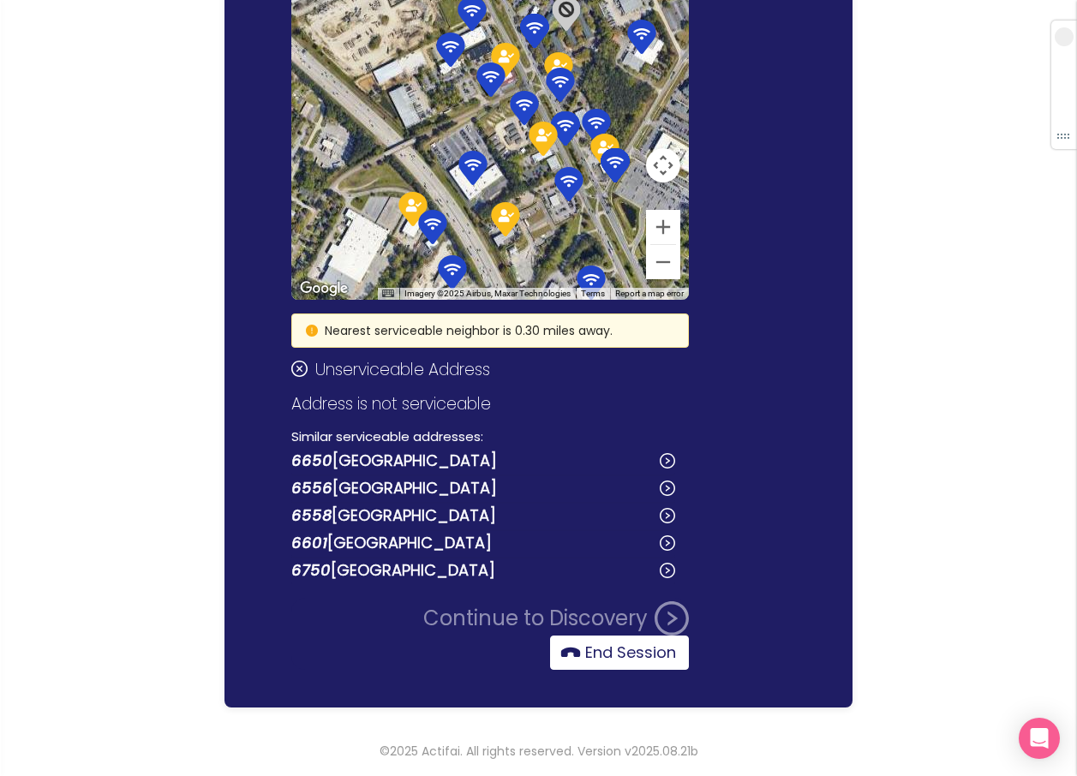
click at [601, 653] on button "End Session" at bounding box center [619, 652] width 139 height 34
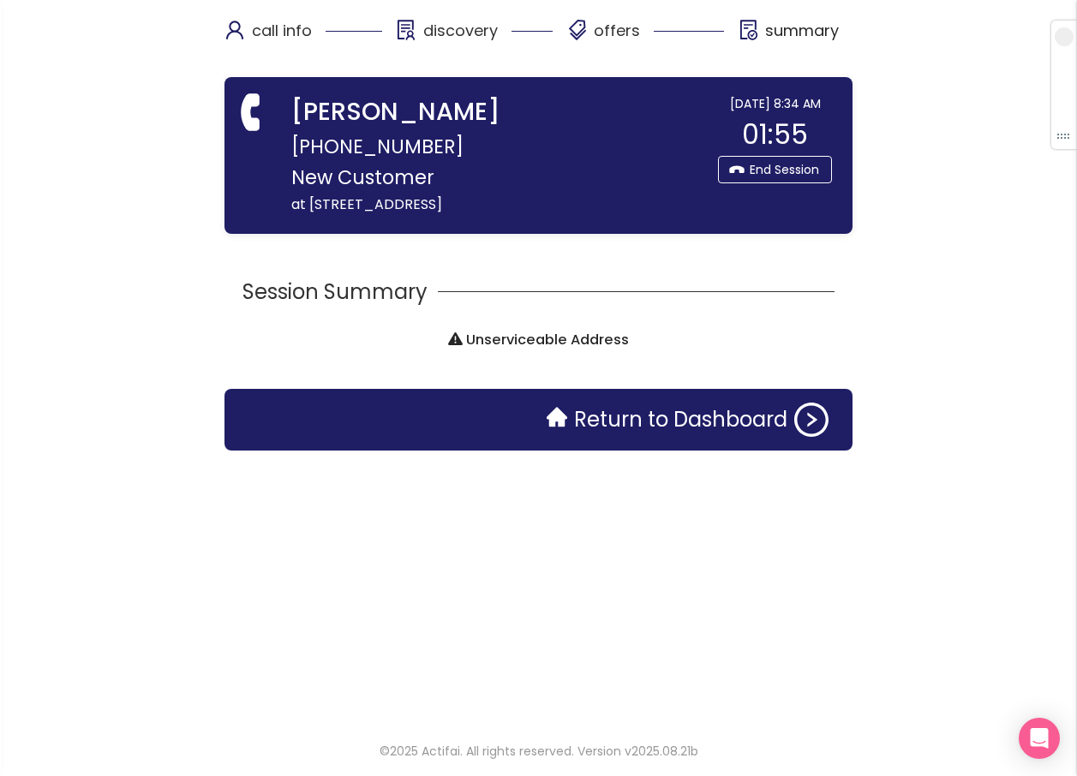
scroll to position [0, 0]
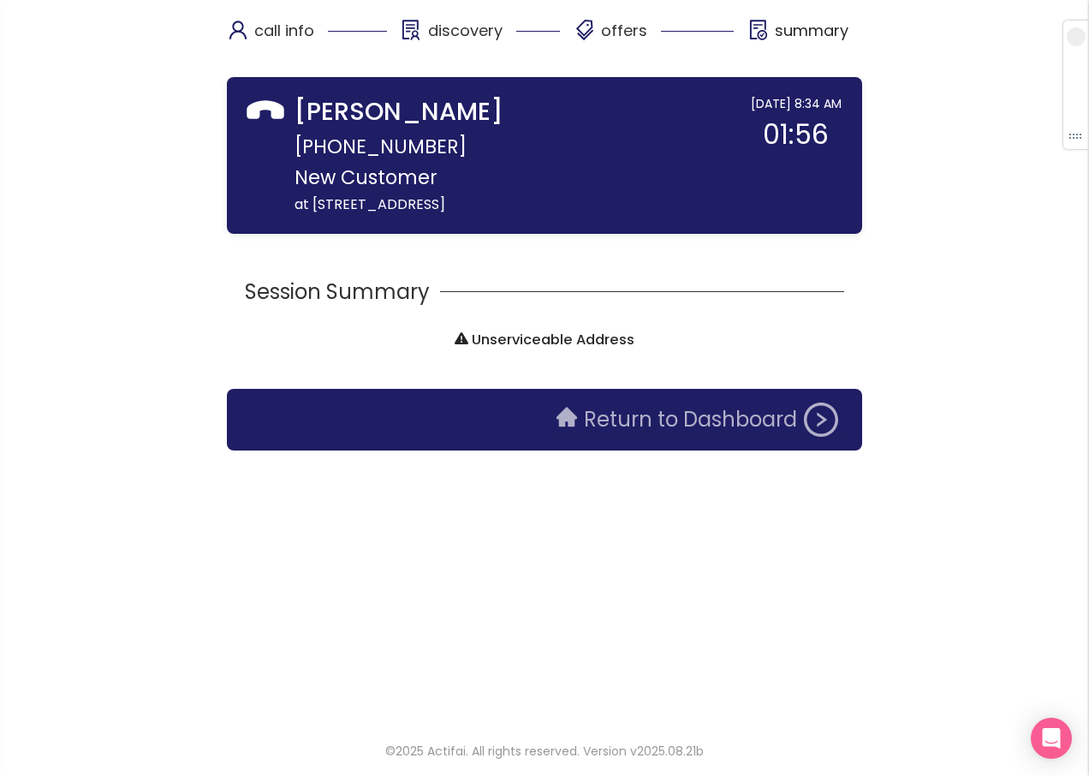
click at [640, 415] on button "Return to Dashboard" at bounding box center [697, 420] width 302 height 34
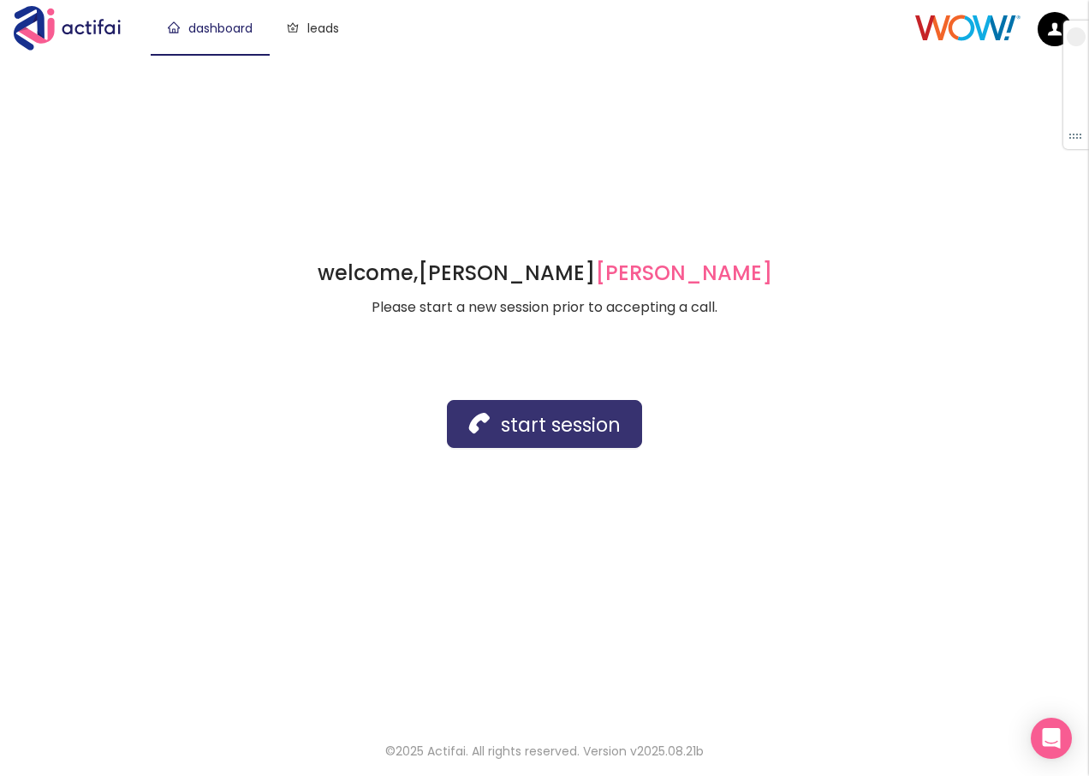
click at [522, 426] on button "start session" at bounding box center [544, 424] width 195 height 48
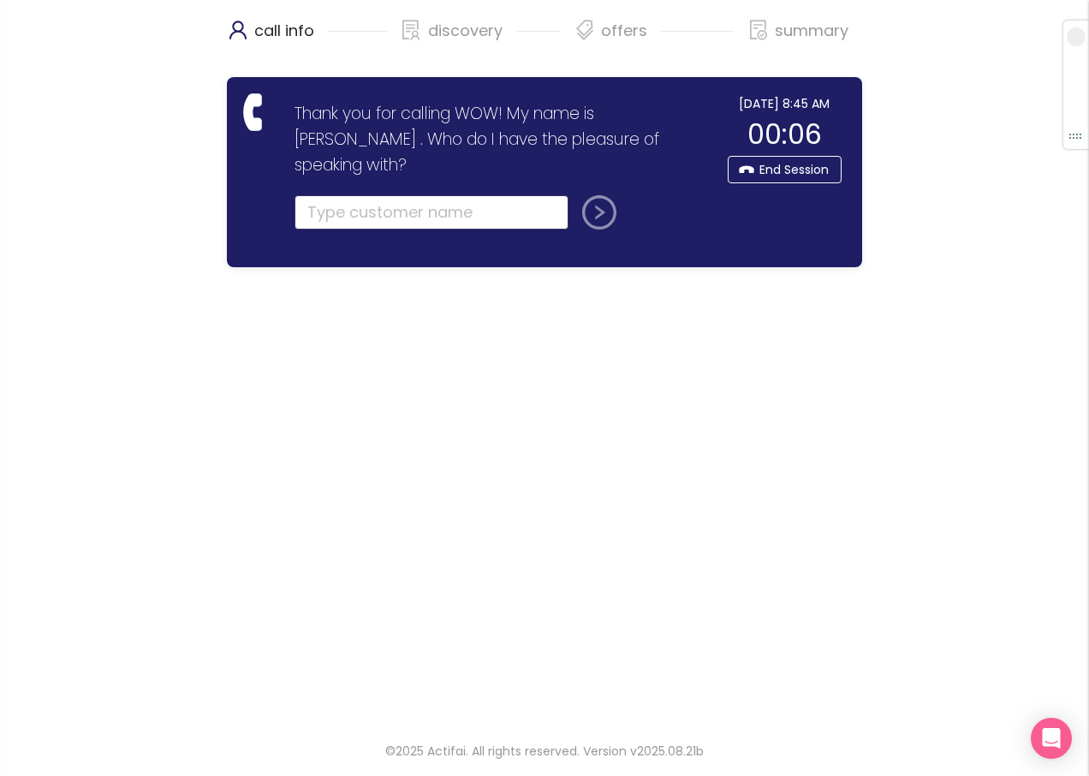
click at [385, 195] on input "text" at bounding box center [432, 212] width 274 height 34
type input "[PERSON_NAME]"
click at [576, 195] on button "submit" at bounding box center [596, 212] width 41 height 34
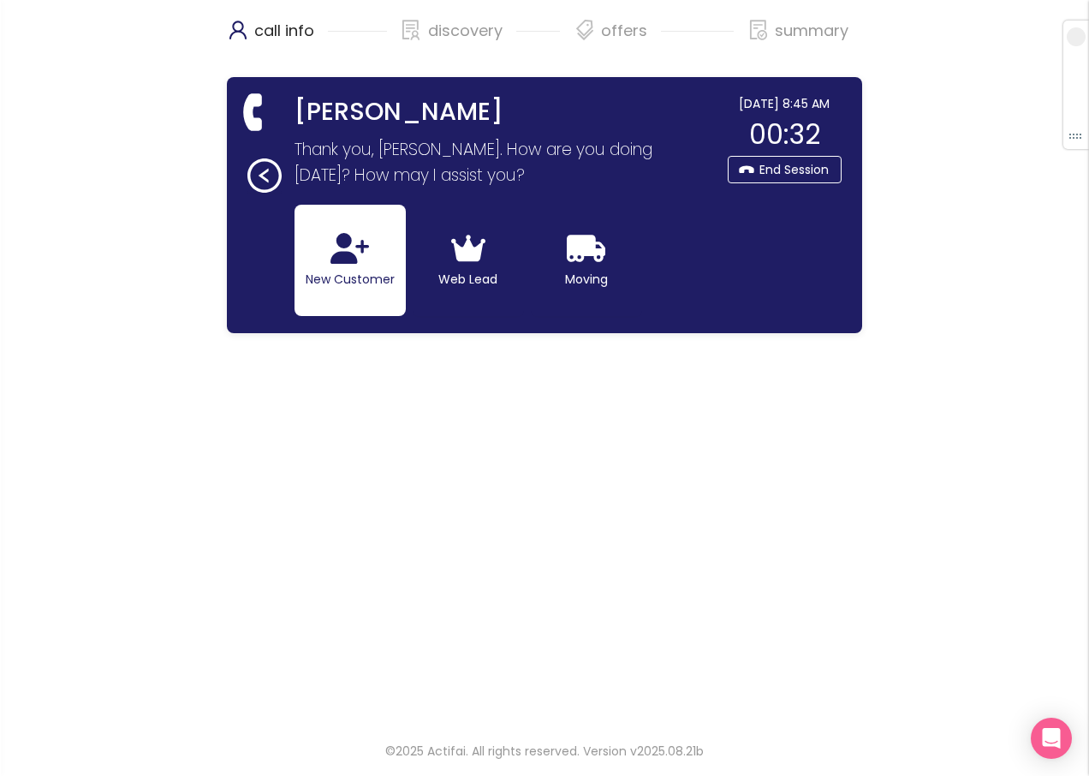
click at [334, 278] on button "New Customer" at bounding box center [350, 260] width 111 height 111
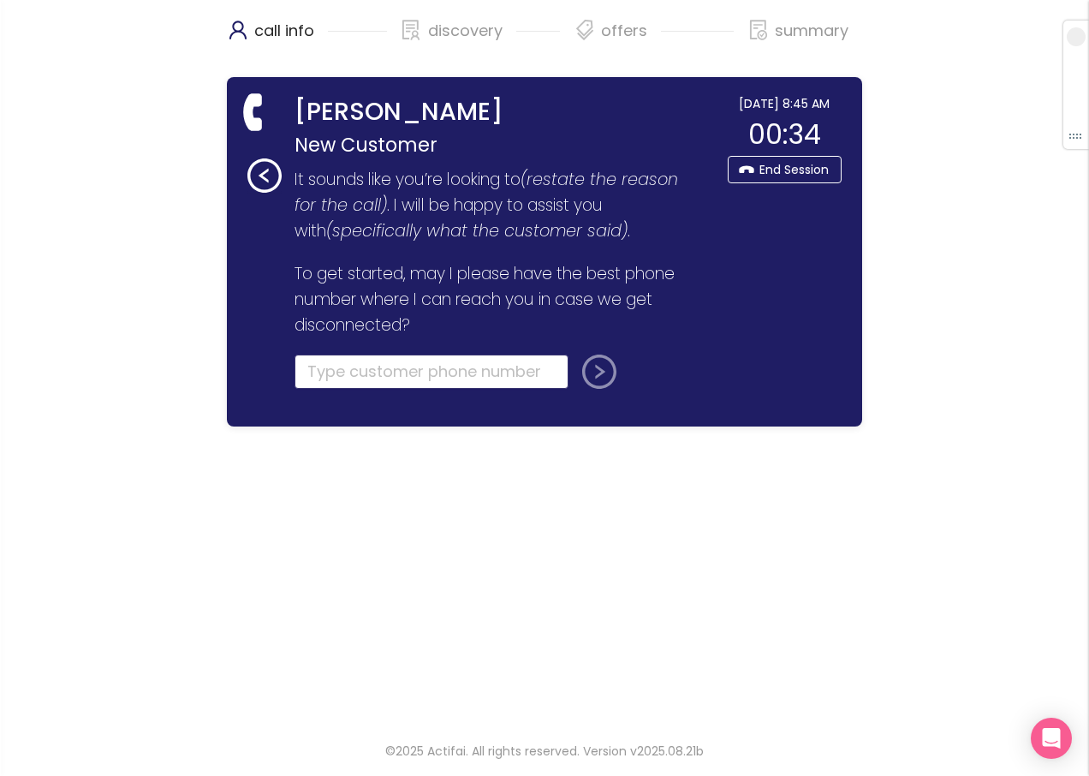
click at [325, 376] on input "tel" at bounding box center [432, 372] width 274 height 34
type input "[PHONE_NUMBER]"
click at [596, 374] on button "submit" at bounding box center [596, 372] width 41 height 34
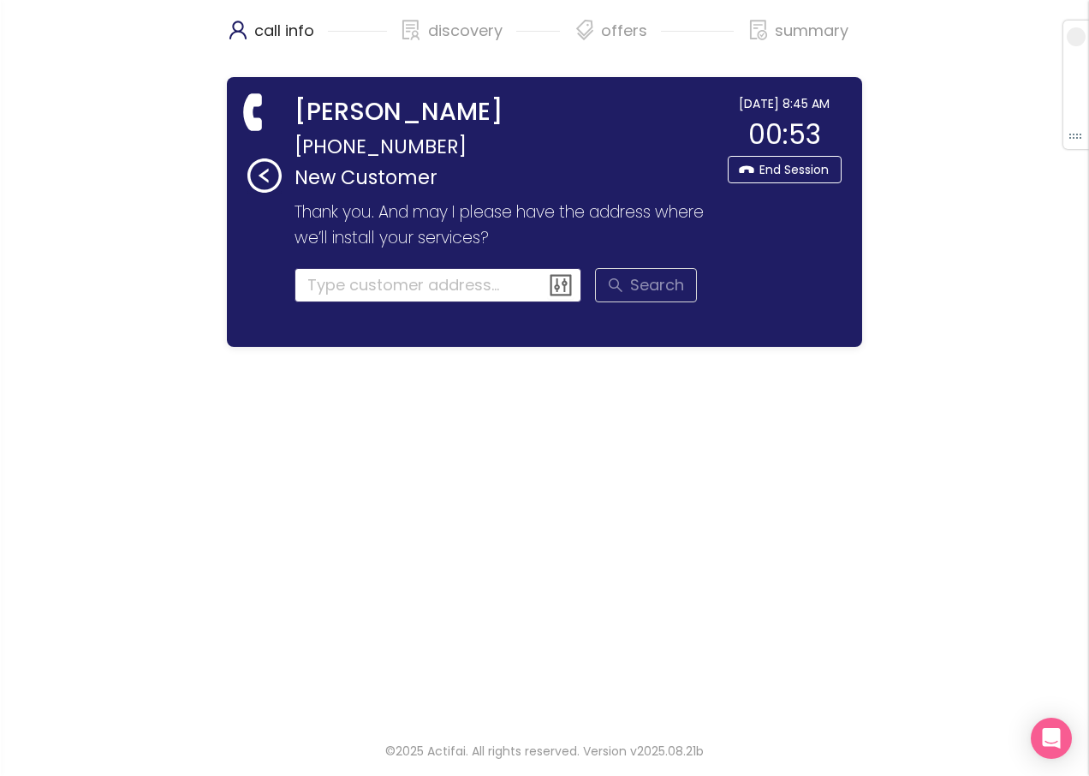
click at [394, 285] on input at bounding box center [439, 285] width 288 height 34
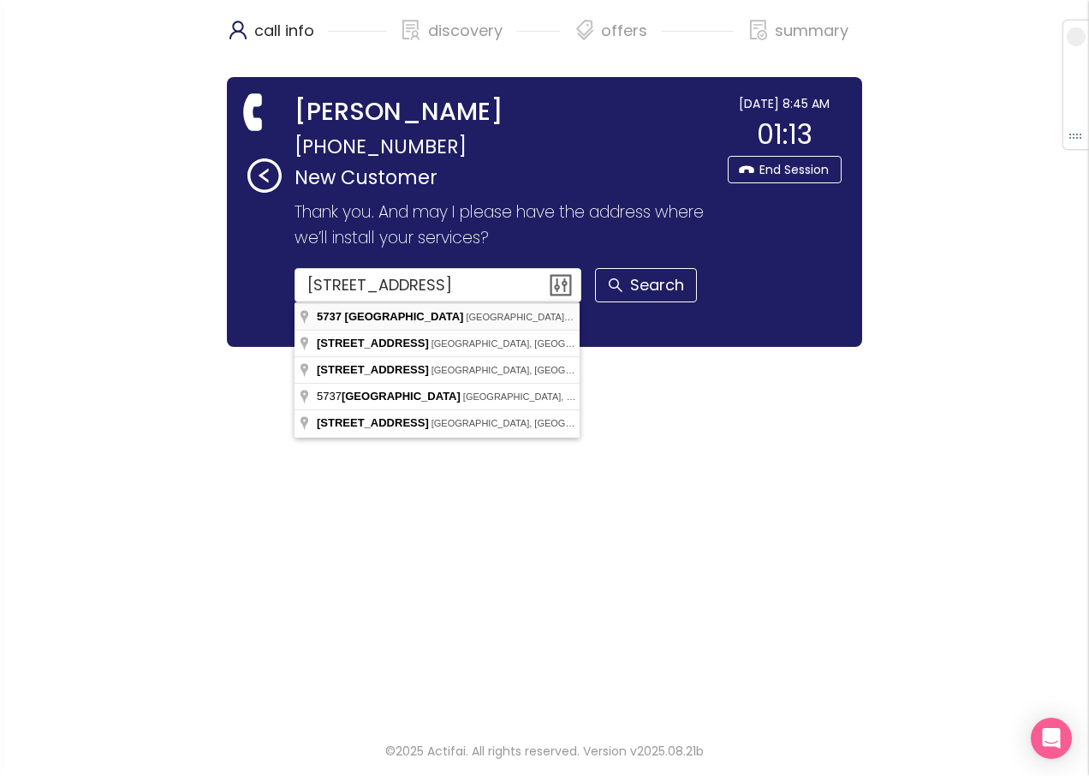
type input "[STREET_ADDRESS]"
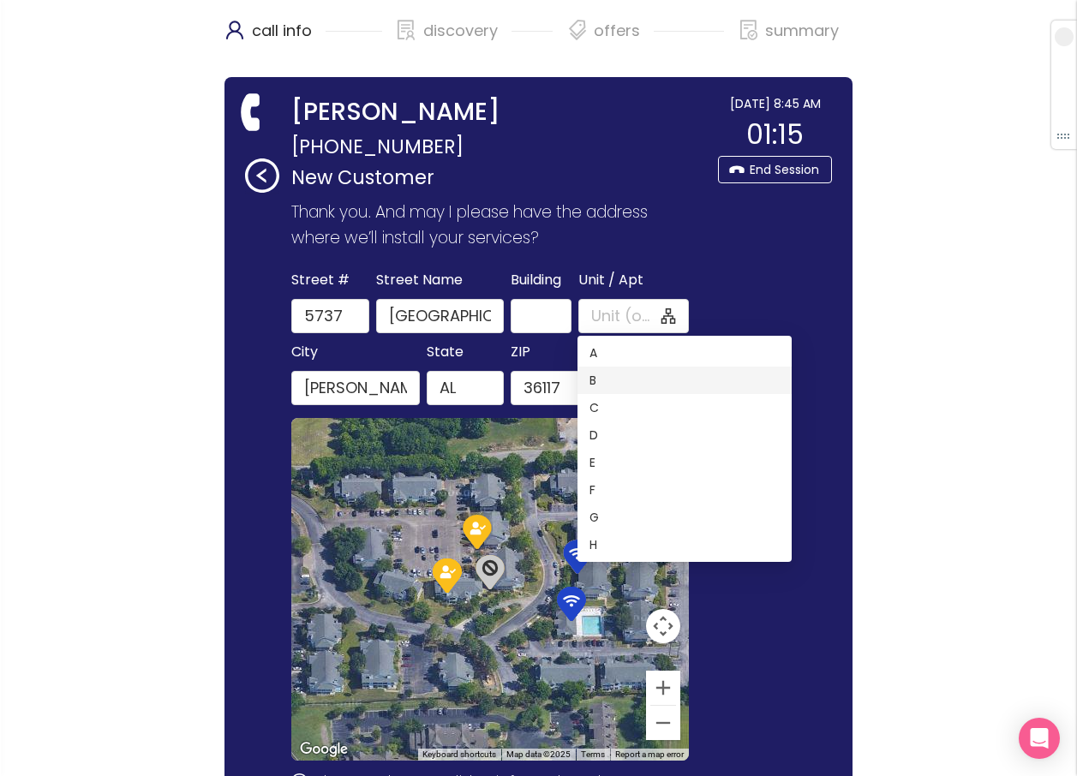
click at [592, 379] on div "B" at bounding box center [684, 380] width 190 height 19
type input "B"
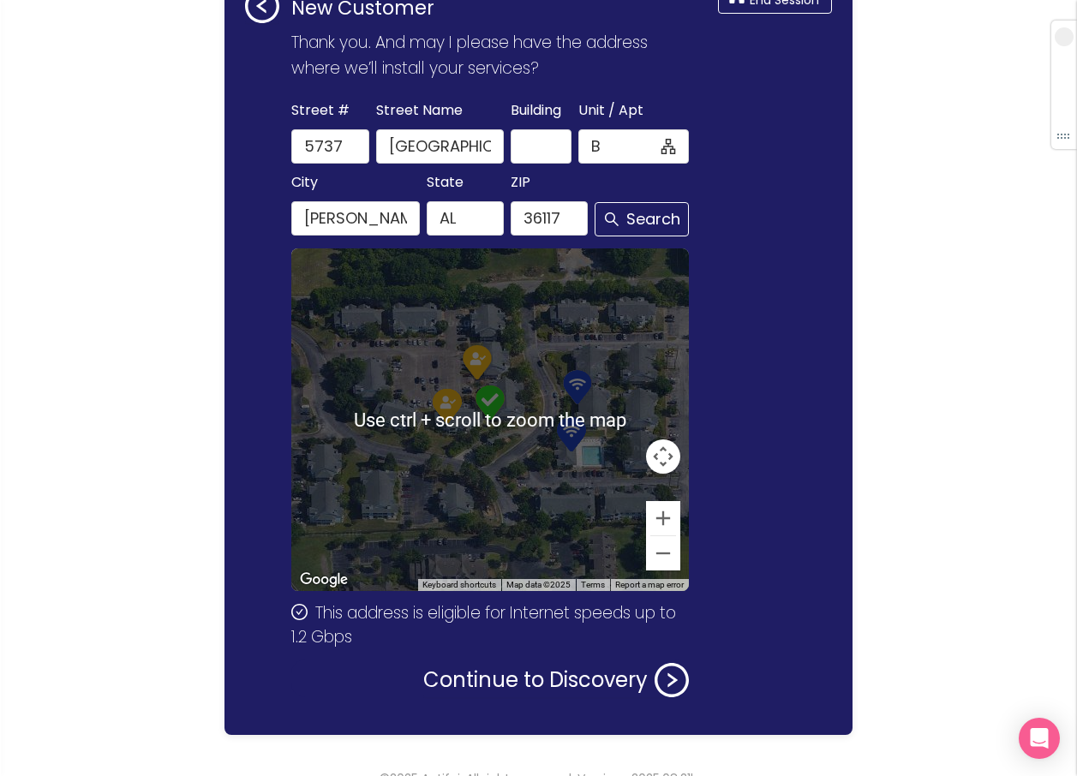
scroll to position [171, 0]
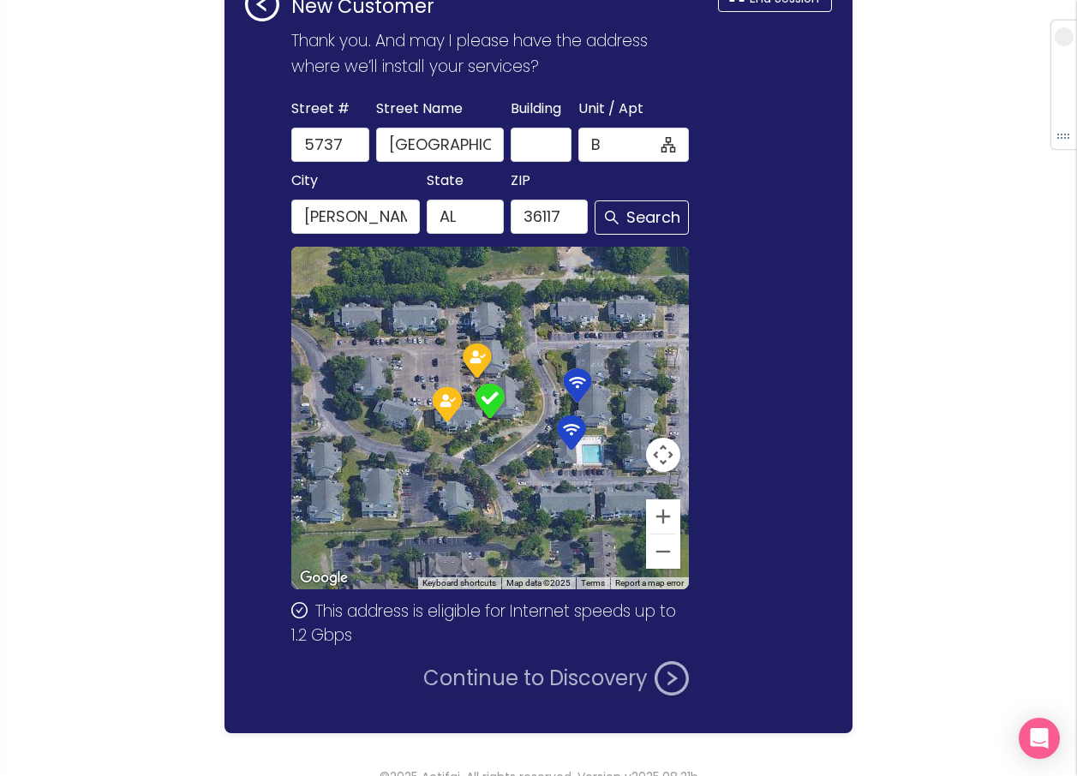
click at [498, 671] on button "Continue to Discovery" at bounding box center [555, 678] width 265 height 34
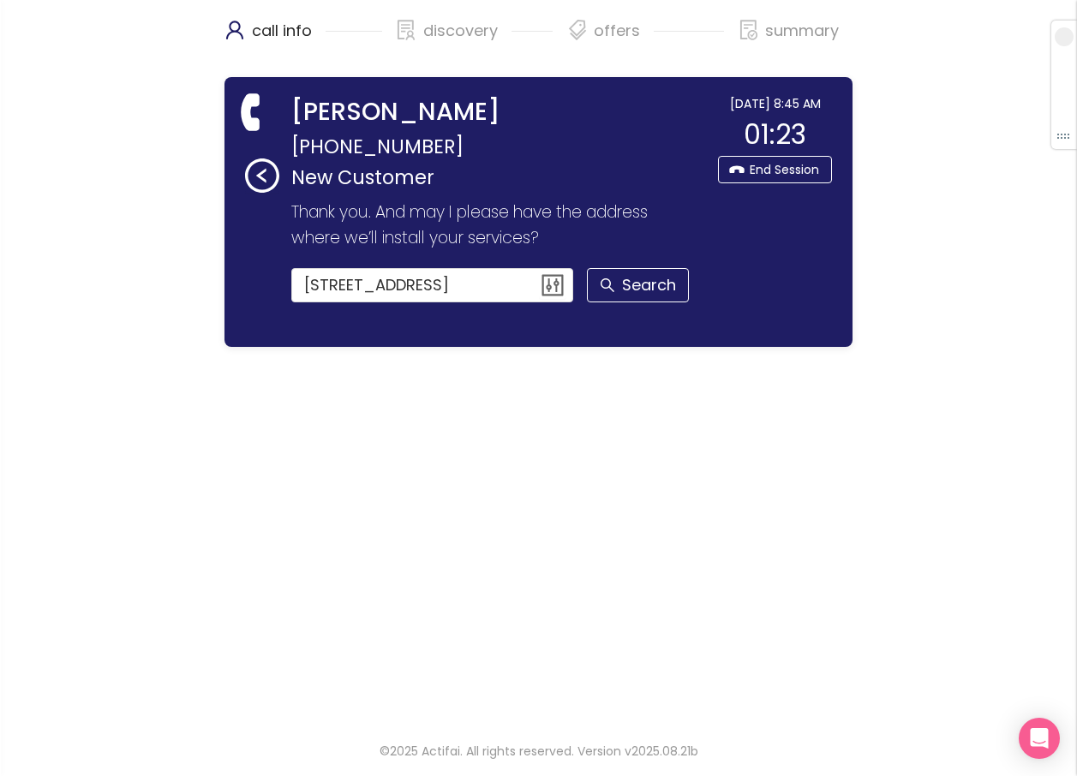
scroll to position [0, 0]
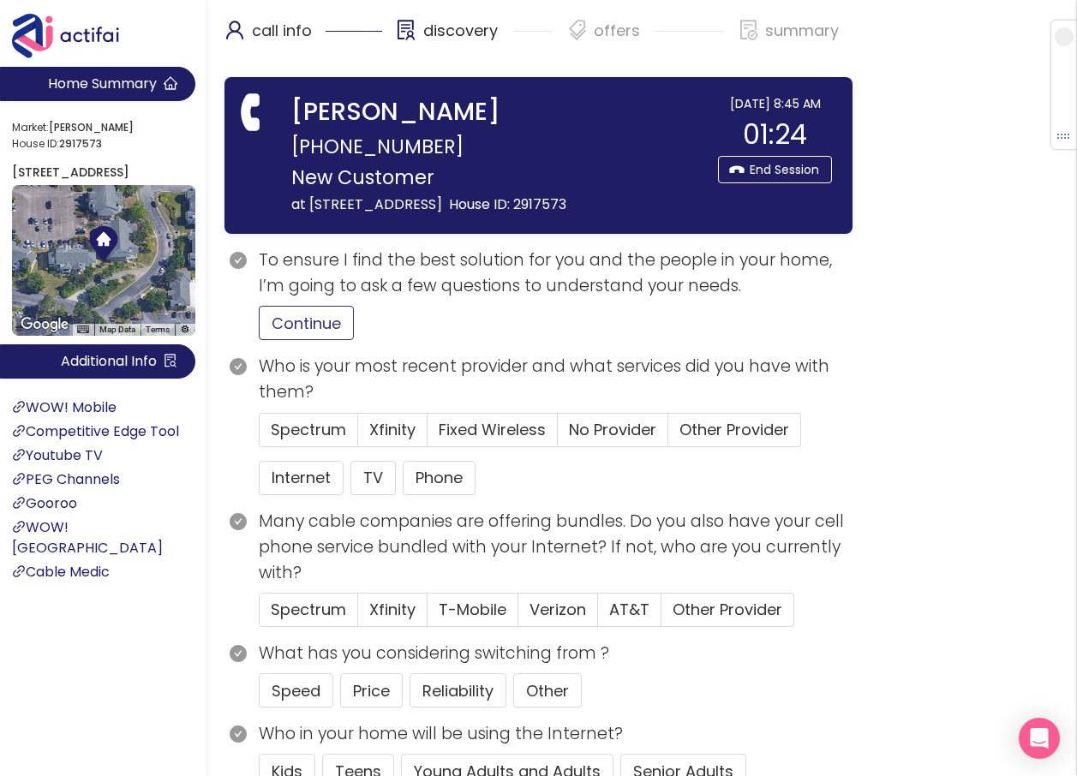
click at [314, 340] on button "Continue" at bounding box center [306, 323] width 95 height 34
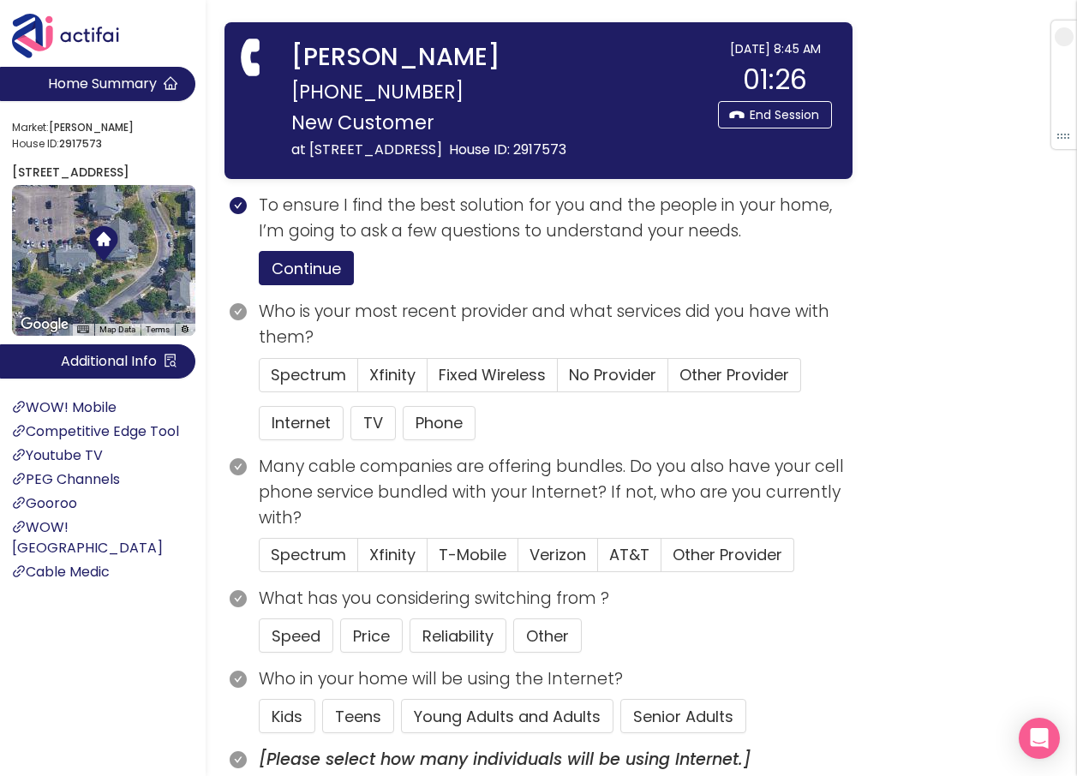
scroll to position [86, 0]
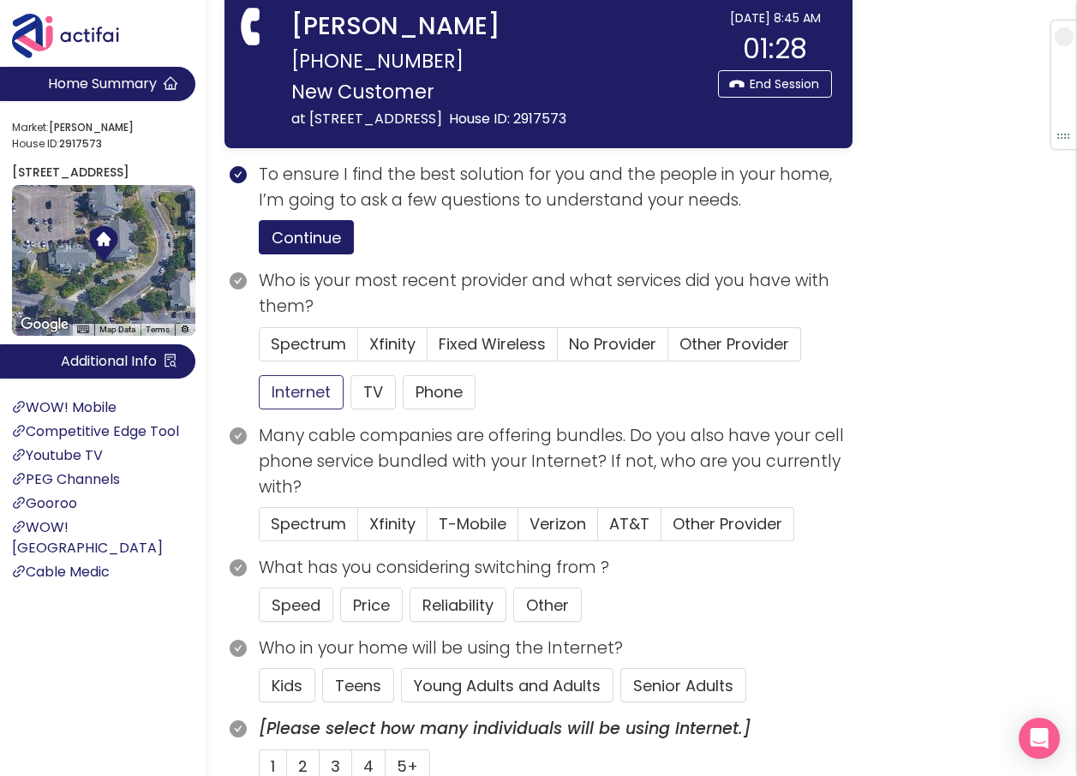
click at [306, 409] on button "Internet" at bounding box center [301, 392] width 85 height 34
click at [613, 355] on span "No Provider" at bounding box center [612, 343] width 87 height 21
click at [558, 349] on input "No Provider" at bounding box center [558, 349] width 0 height 0
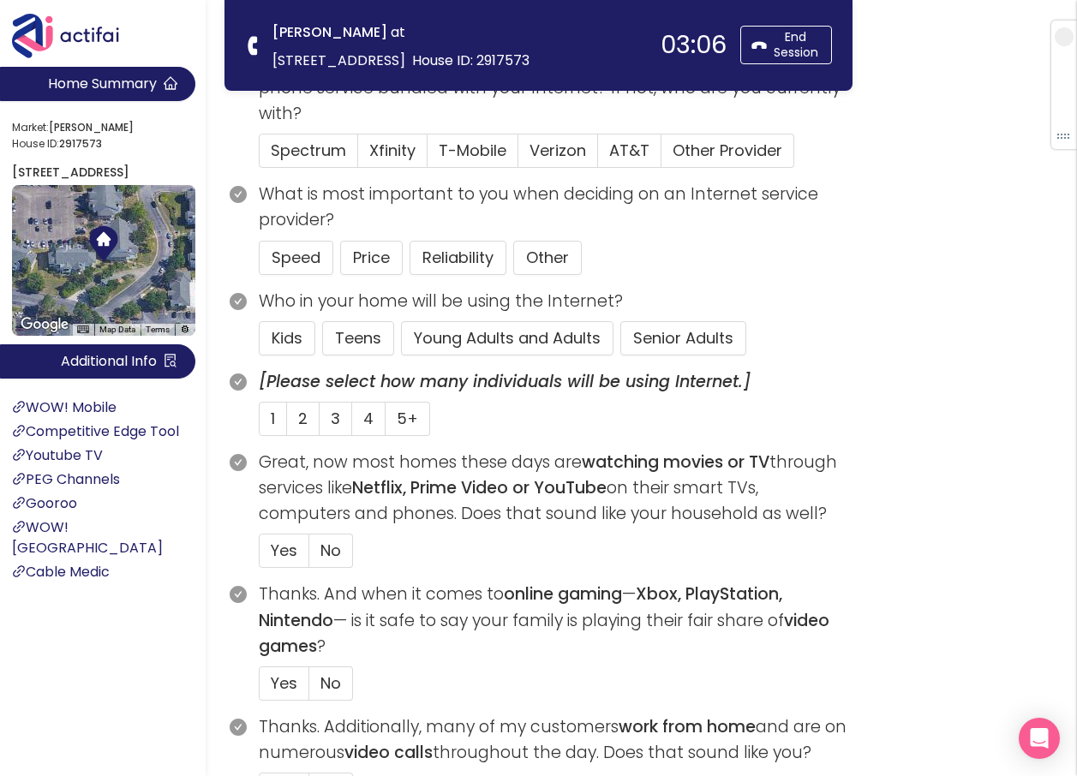
scroll to position [343, 0]
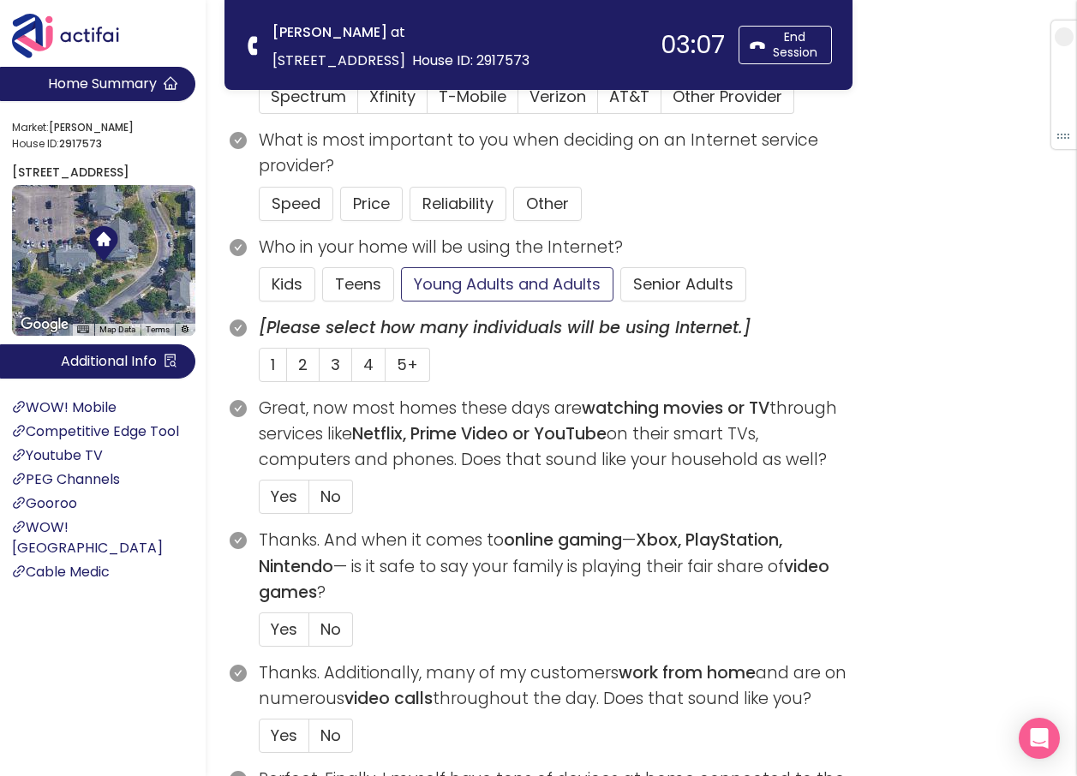
click at [483, 278] on button "Young Adults and Adults" at bounding box center [507, 284] width 212 height 34
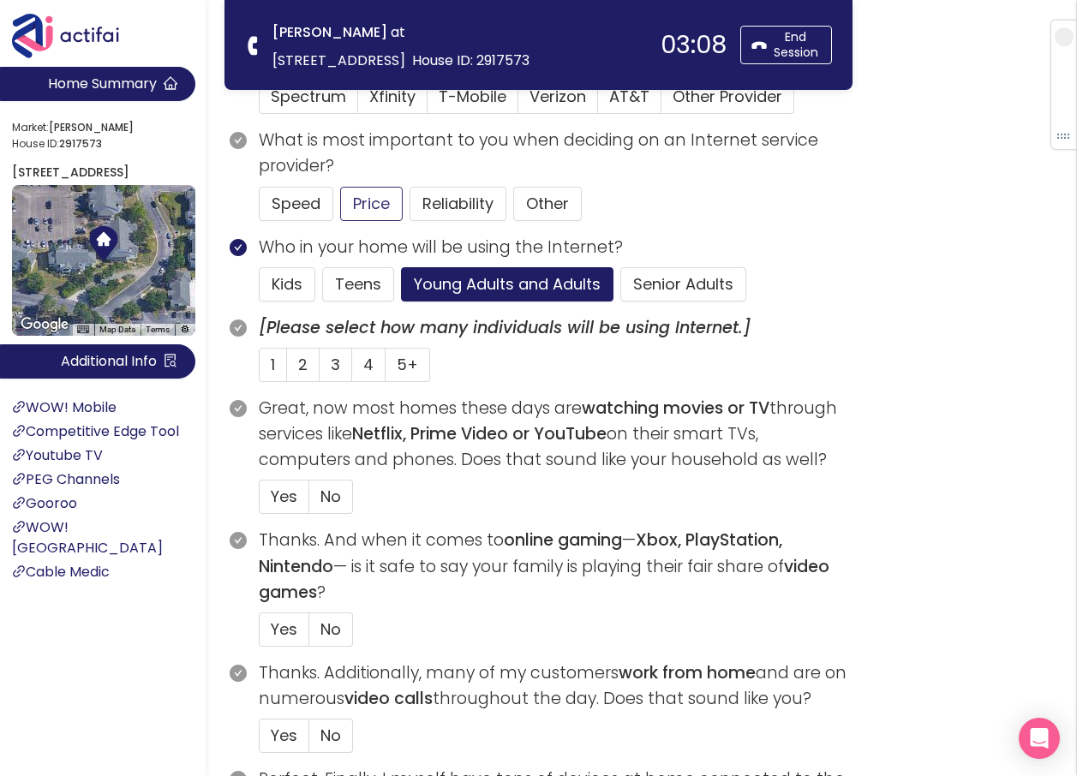
drag, startPoint x: 355, startPoint y: 194, endPoint x: 354, endPoint y: 225, distance: 30.8
click at [355, 195] on button "Price" at bounding box center [371, 204] width 63 height 34
click at [278, 485] on label "Yes" at bounding box center [284, 497] width 51 height 34
click at [259, 502] on input "Yes" at bounding box center [259, 502] width 0 height 0
click at [277, 363] on label "1" at bounding box center [273, 365] width 28 height 34
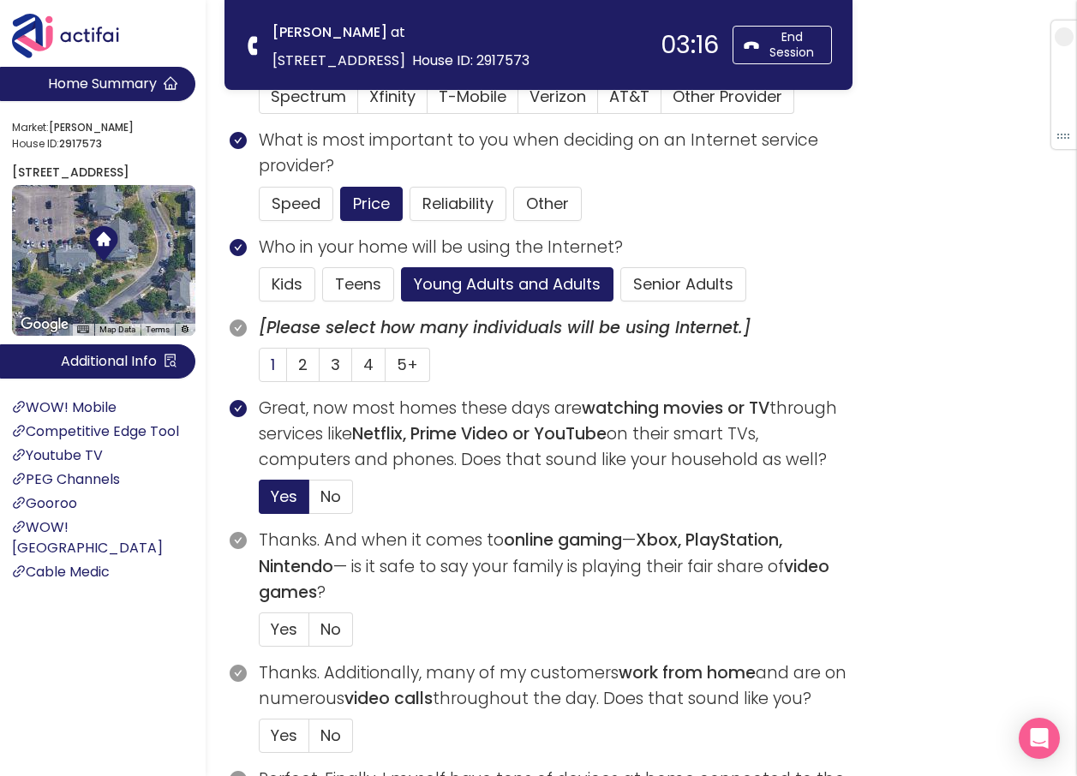
click at [259, 370] on input "1" at bounding box center [259, 370] width 0 height 0
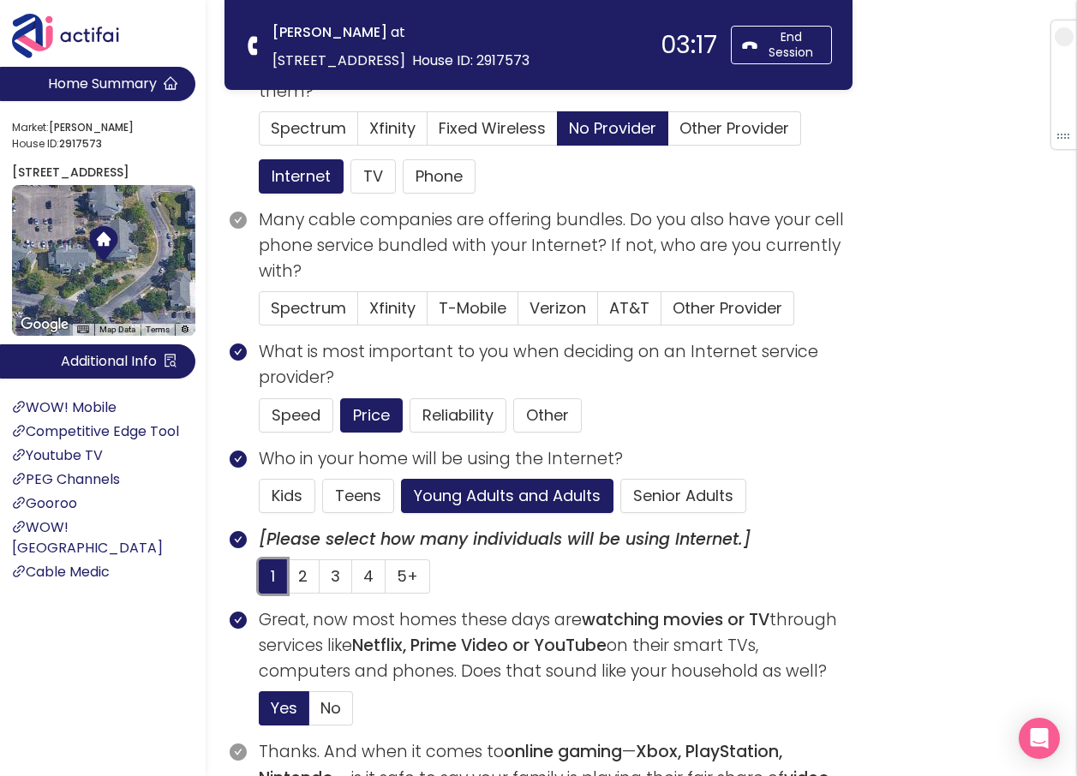
scroll to position [86, 0]
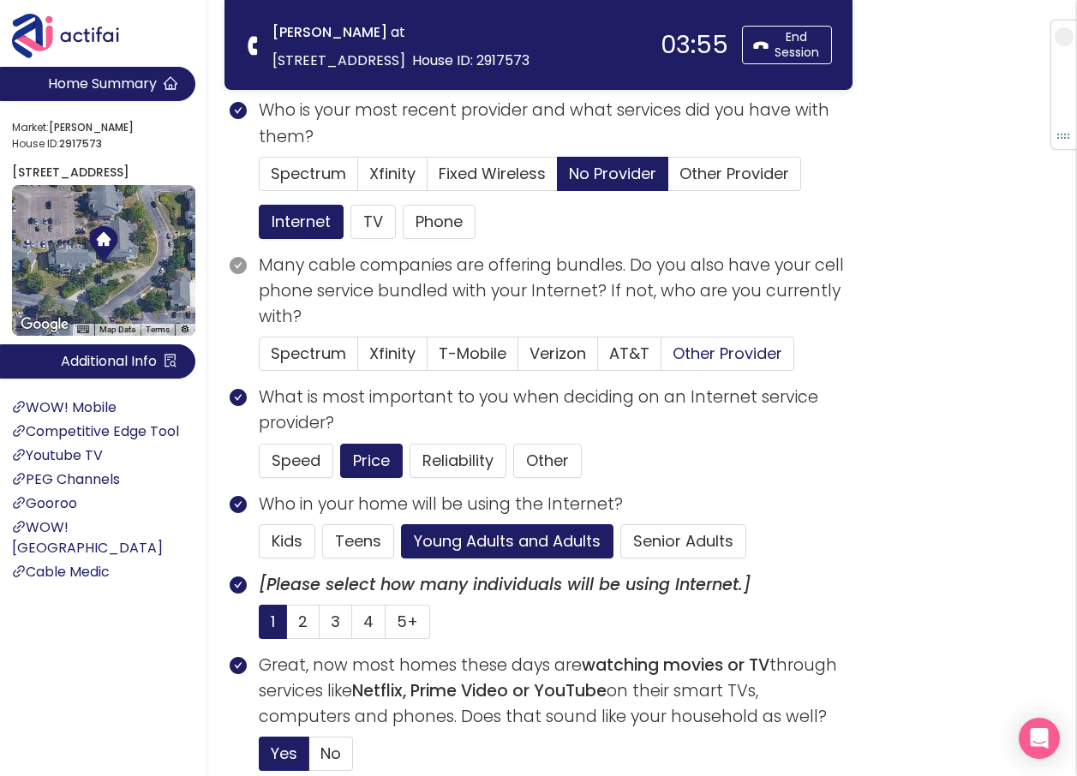
click at [691, 354] on span "Other Provider" at bounding box center [727, 353] width 110 height 21
click at [661, 359] on input "Other Provider" at bounding box center [661, 359] width 0 height 0
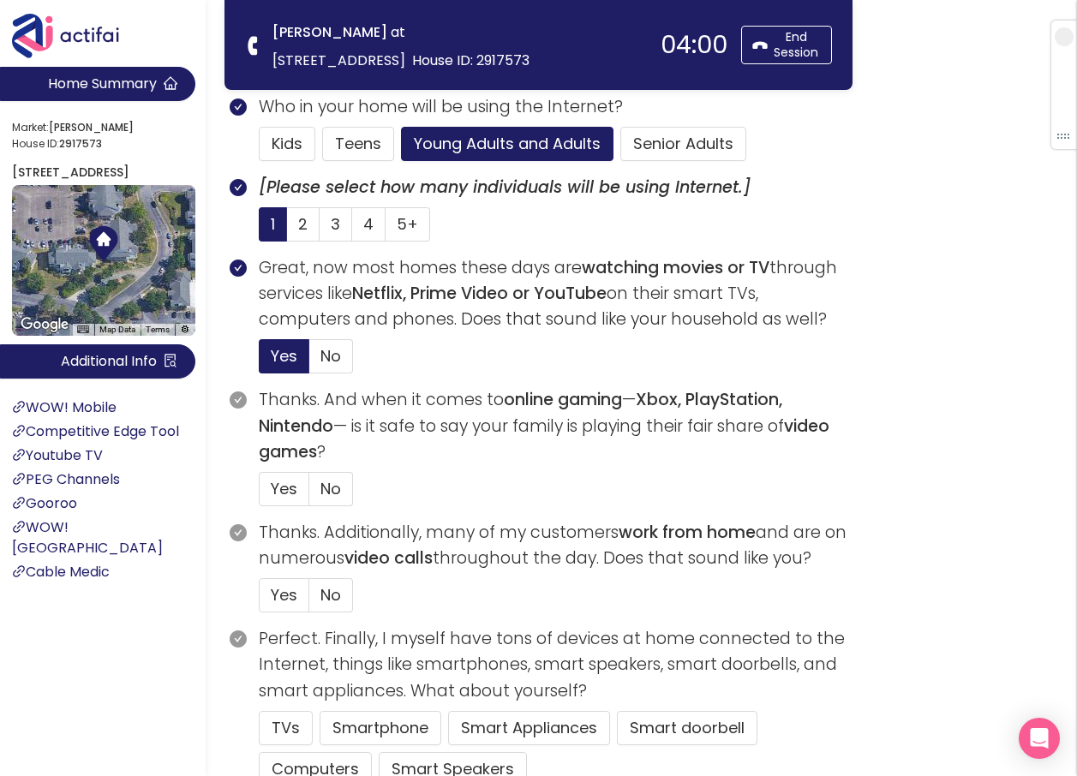
scroll to position [514, 0]
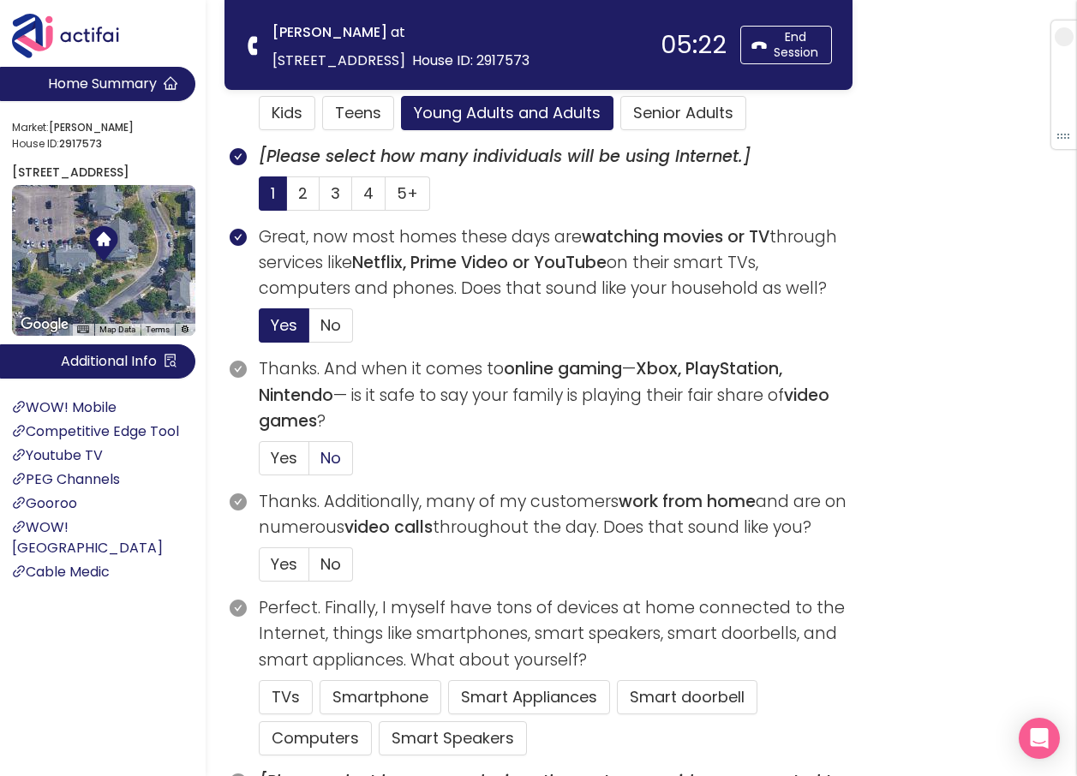
click at [331, 461] on span "No" at bounding box center [330, 457] width 21 height 21
click at [309, 463] on input "No" at bounding box center [309, 463] width 0 height 0
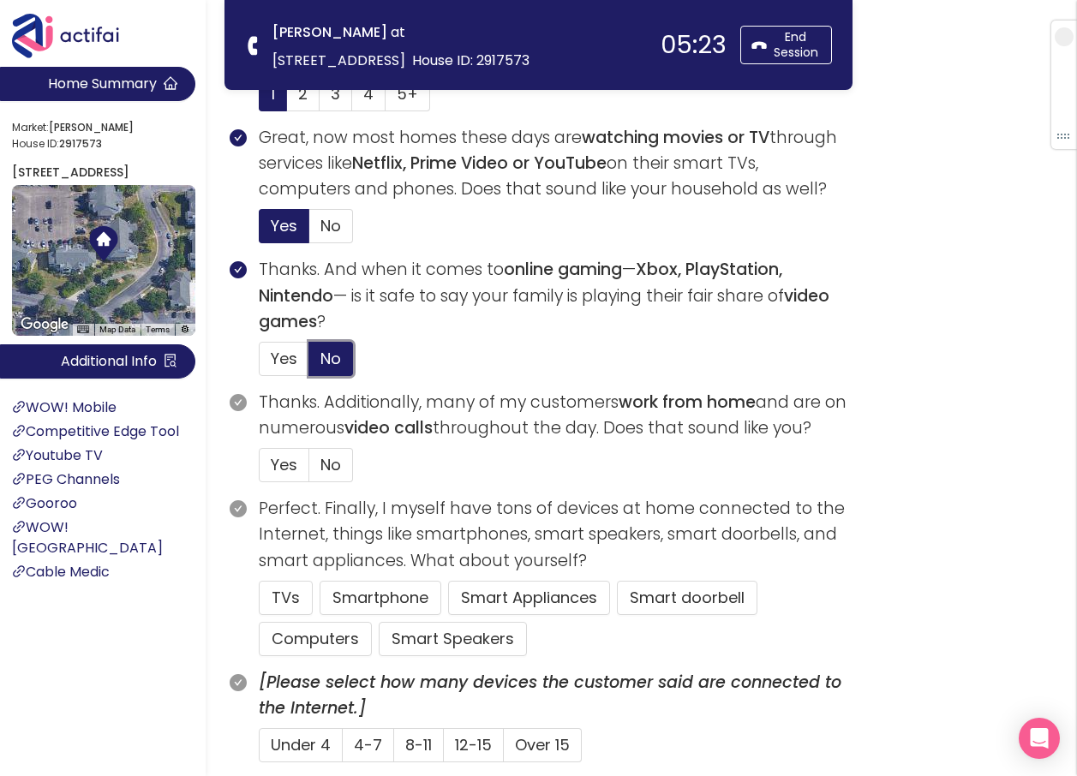
scroll to position [771, 0]
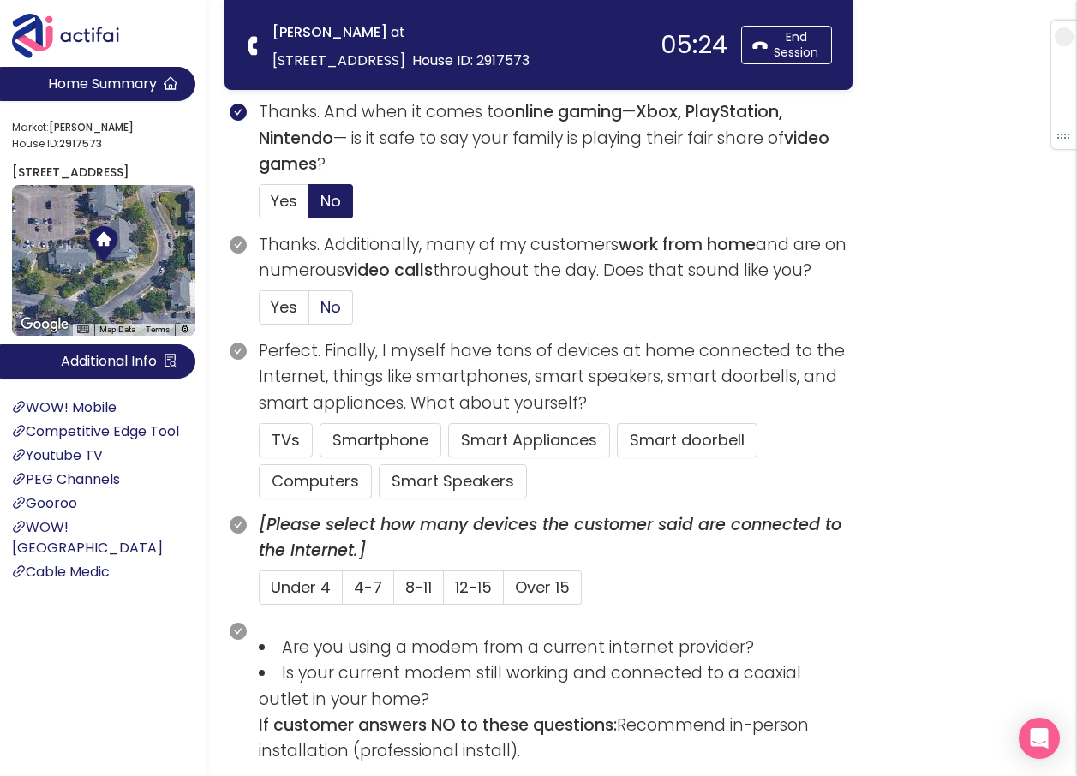
click at [335, 303] on span "No" at bounding box center [330, 306] width 21 height 21
click at [309, 313] on input "No" at bounding box center [309, 313] width 0 height 0
click at [302, 443] on button "TVs" at bounding box center [286, 440] width 54 height 34
click at [357, 439] on button "Smartphone" at bounding box center [380, 440] width 122 height 34
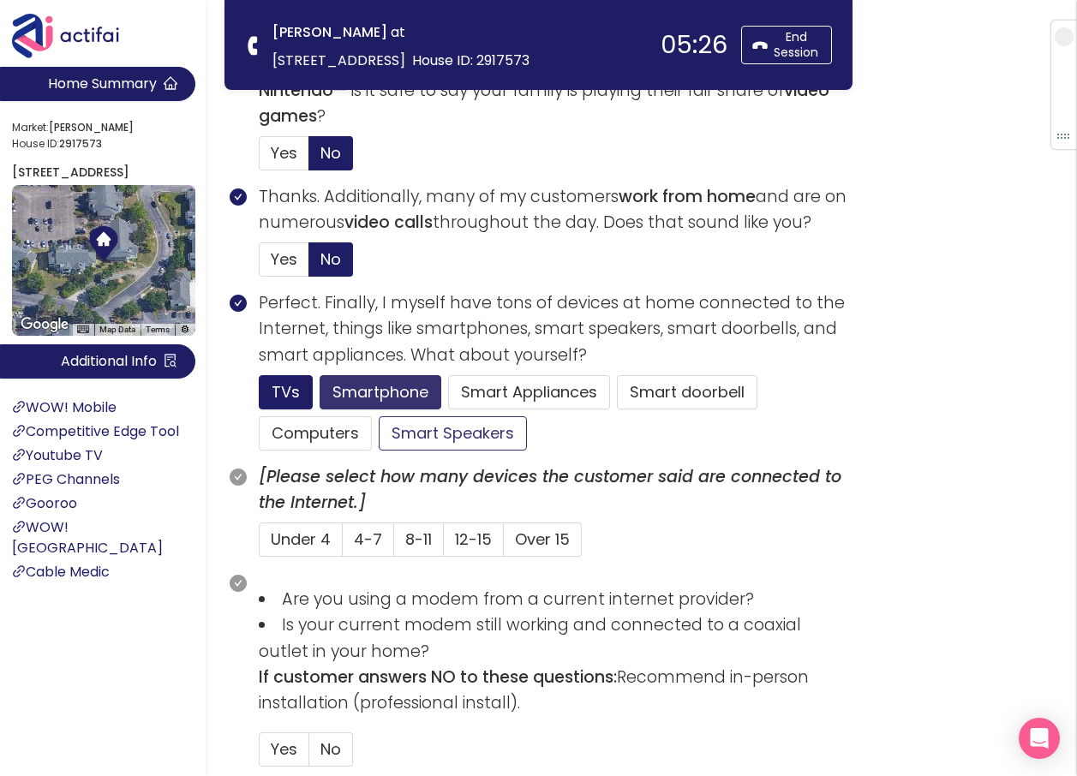
scroll to position [942, 0]
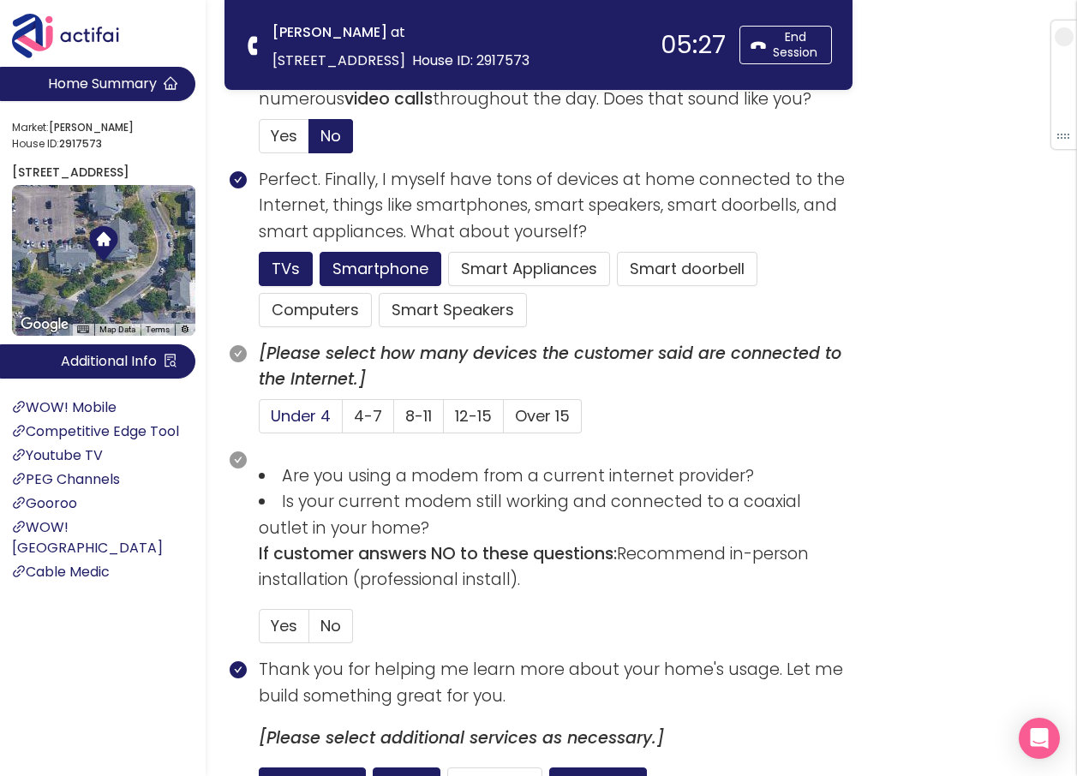
click at [301, 417] on span "Under 4" at bounding box center [301, 415] width 60 height 21
click at [259, 421] on input "Under 4" at bounding box center [259, 421] width 0 height 0
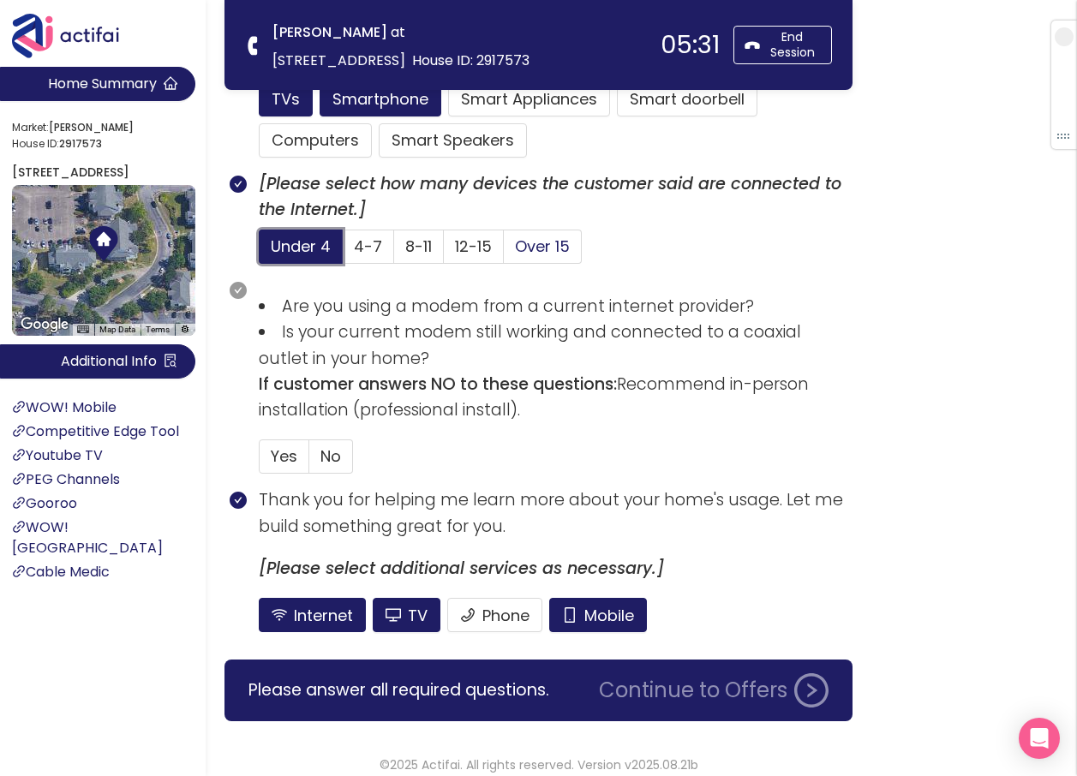
scroll to position [1113, 0]
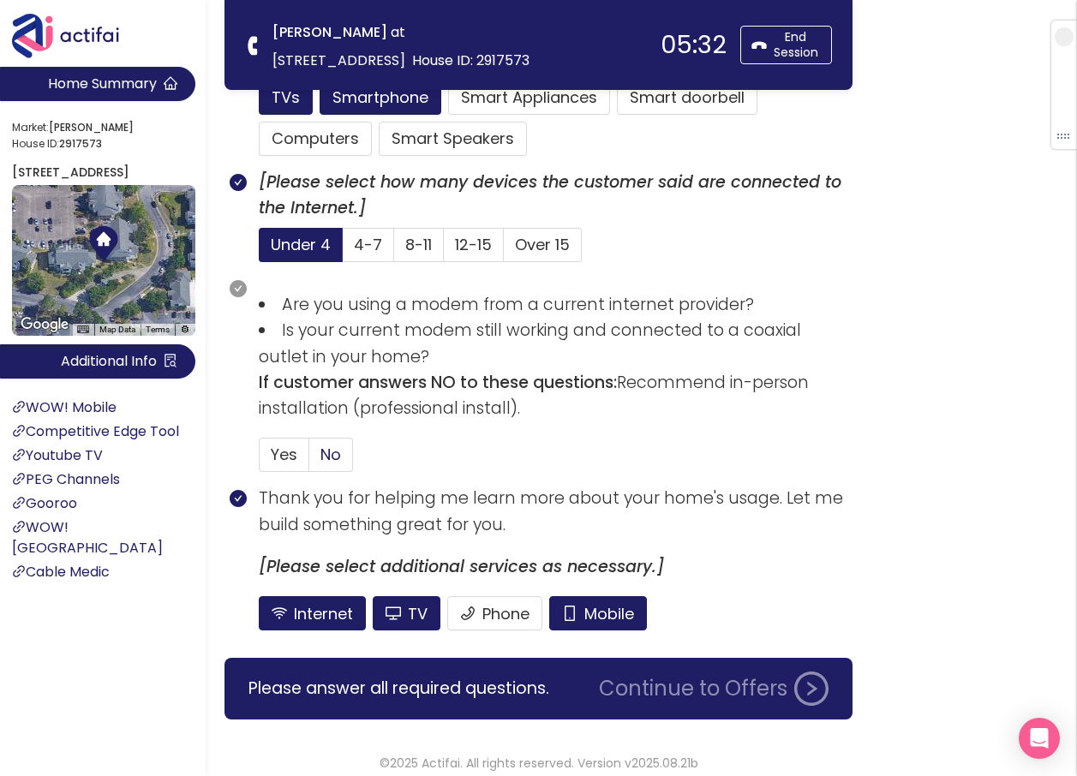
click at [335, 449] on span "No" at bounding box center [330, 454] width 21 height 21
click at [309, 460] on input "No" at bounding box center [309, 460] width 0 height 0
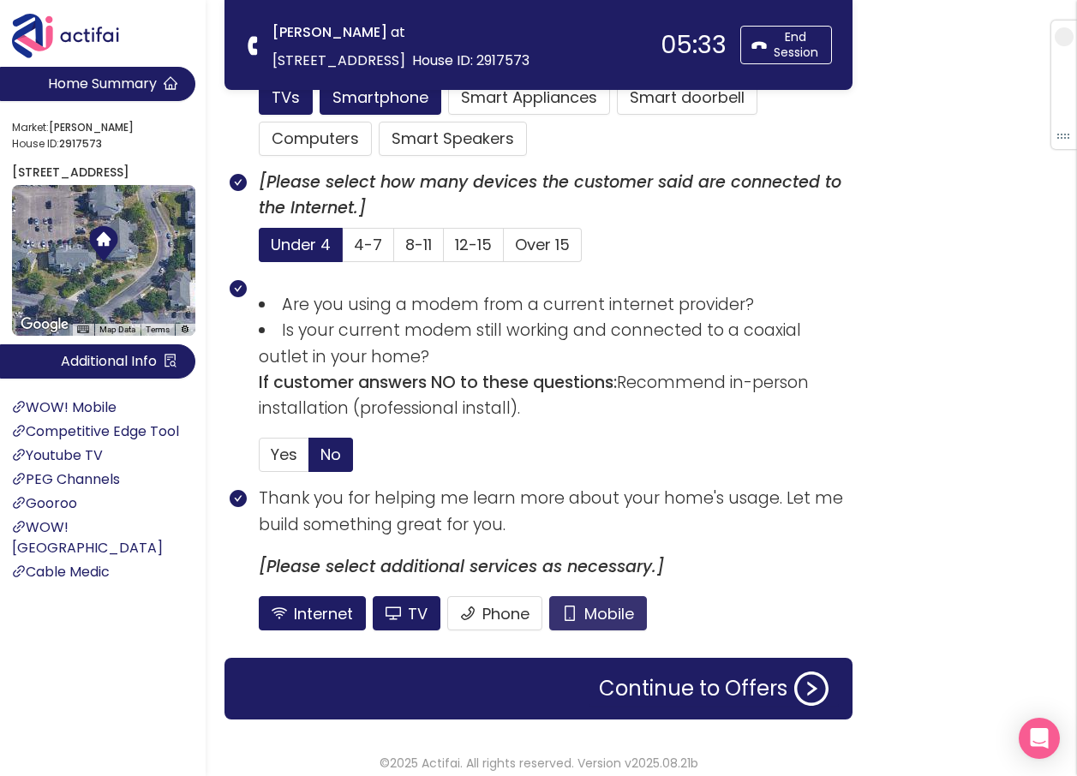
click at [583, 612] on button "Mobile" at bounding box center [598, 613] width 98 height 34
click at [402, 607] on button "TV" at bounding box center [407, 613] width 68 height 34
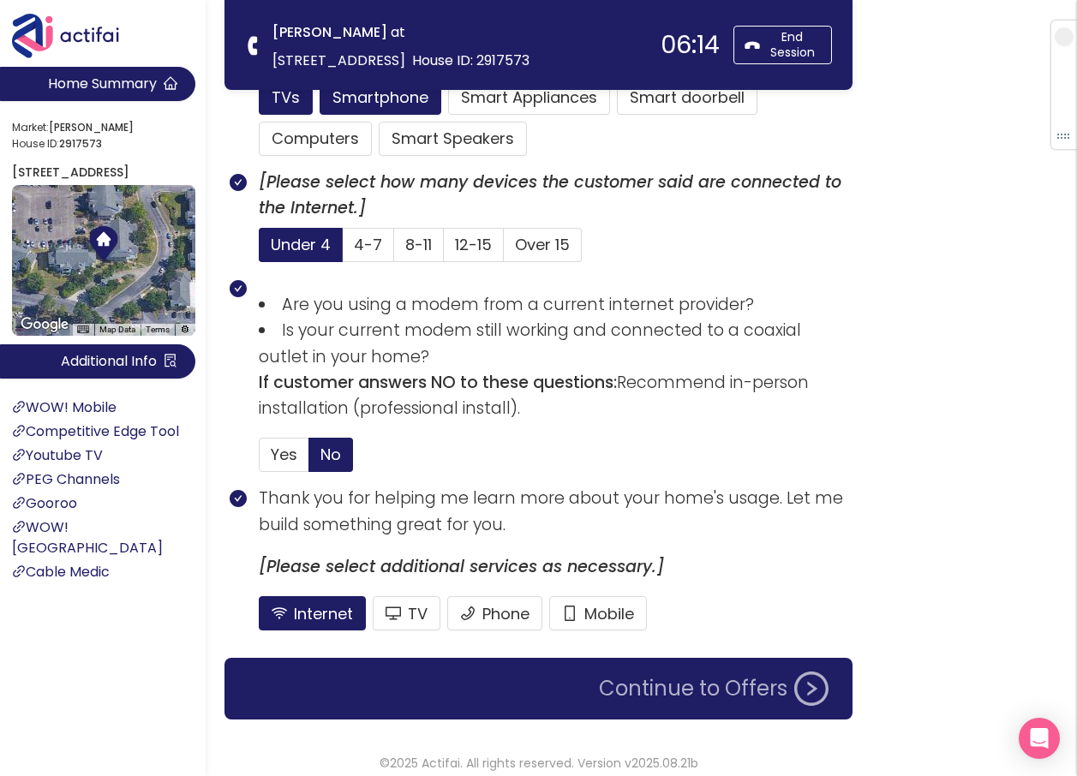
click at [764, 688] on button "Continue to Offers" at bounding box center [713, 688] width 250 height 34
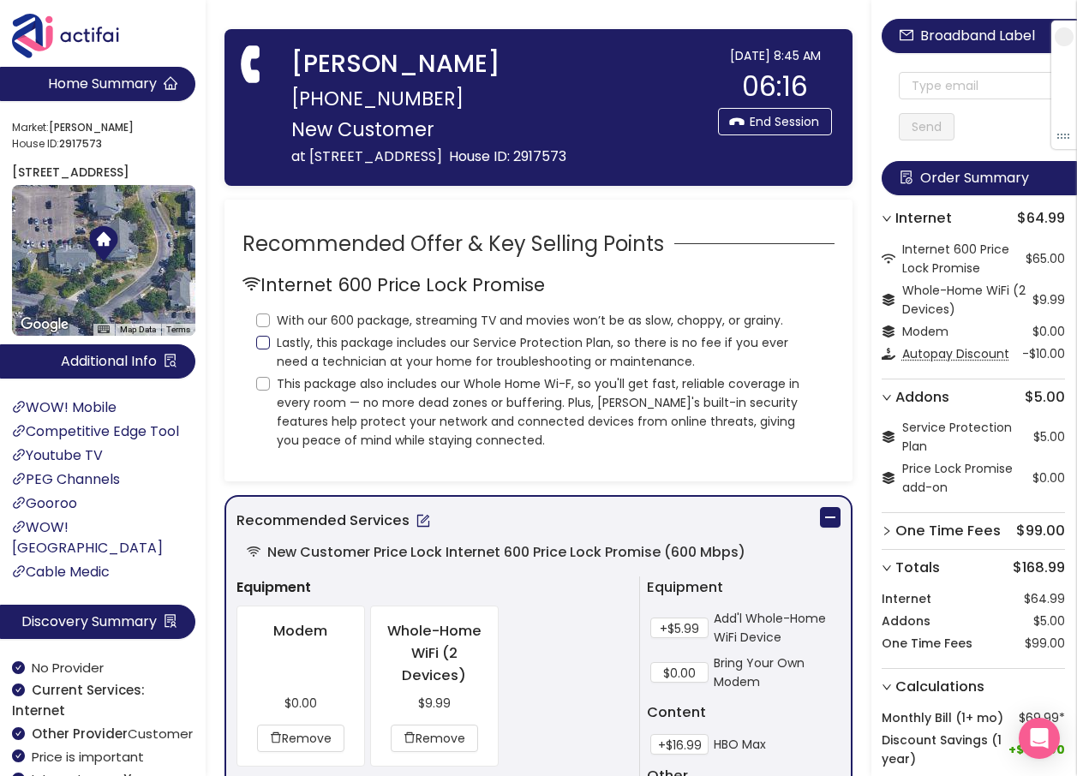
scroll to position [0, 0]
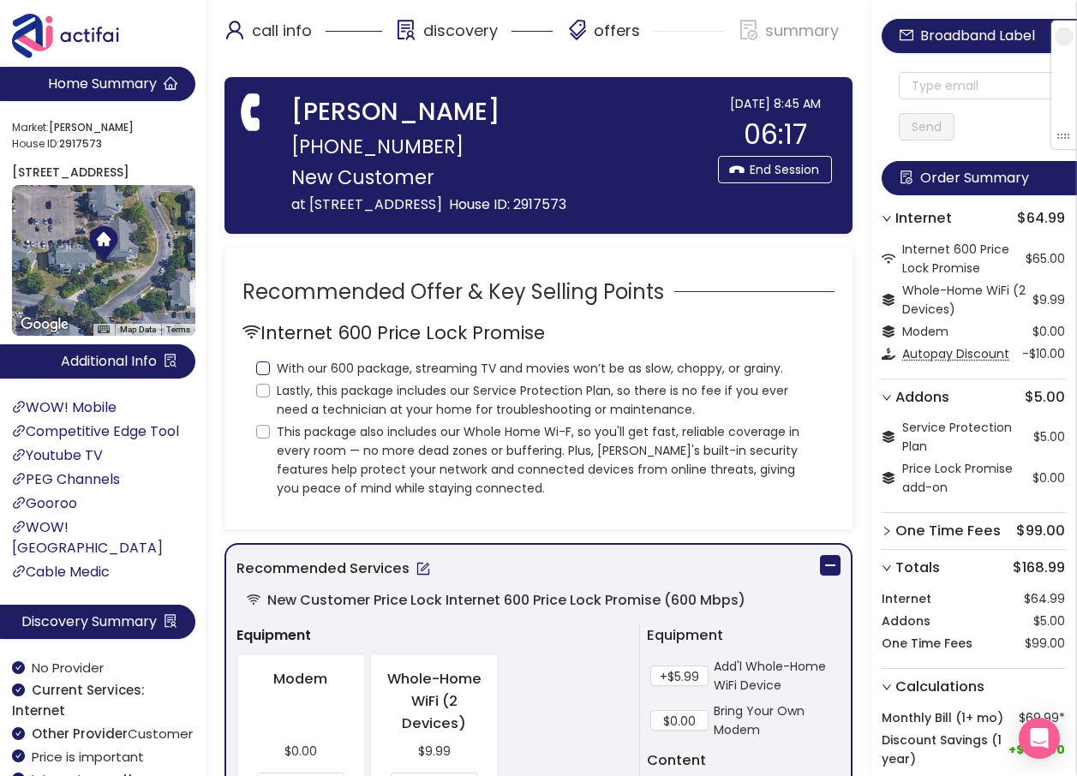
click at [270, 378] on span "With our 600 package, streaming TV and movies won’t be as slow, choppy, or grai…" at bounding box center [530, 368] width 520 height 19
click at [270, 375] on input "With our 600 package, streaming TV and movies won’t be as slow, choppy, or grai…" at bounding box center [263, 368] width 14 height 14
checkbox input "true"
click at [266, 397] on input "Lastly, this package includes our Service Protection Plan, so there is no fee i…" at bounding box center [263, 391] width 14 height 14
checkbox input "true"
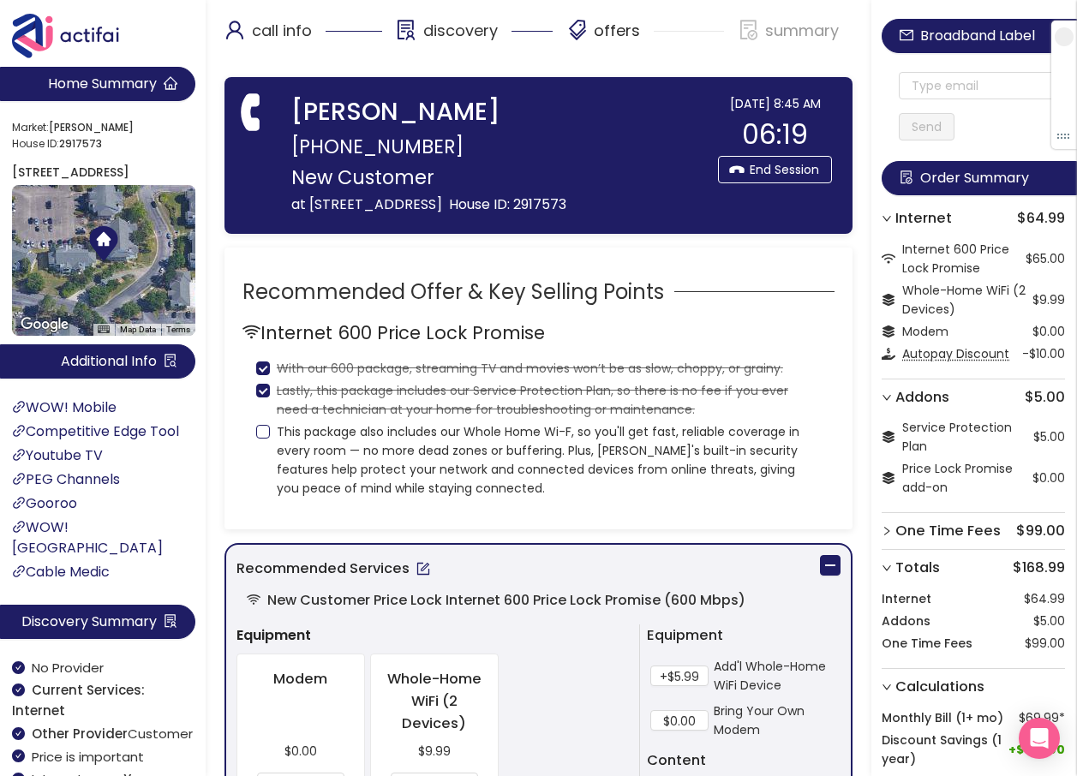
click at [265, 438] on input "This package also includes our Whole Home Wi-F, so you'll get fast, reliable co…" at bounding box center [263, 432] width 14 height 14
checkbox input "true"
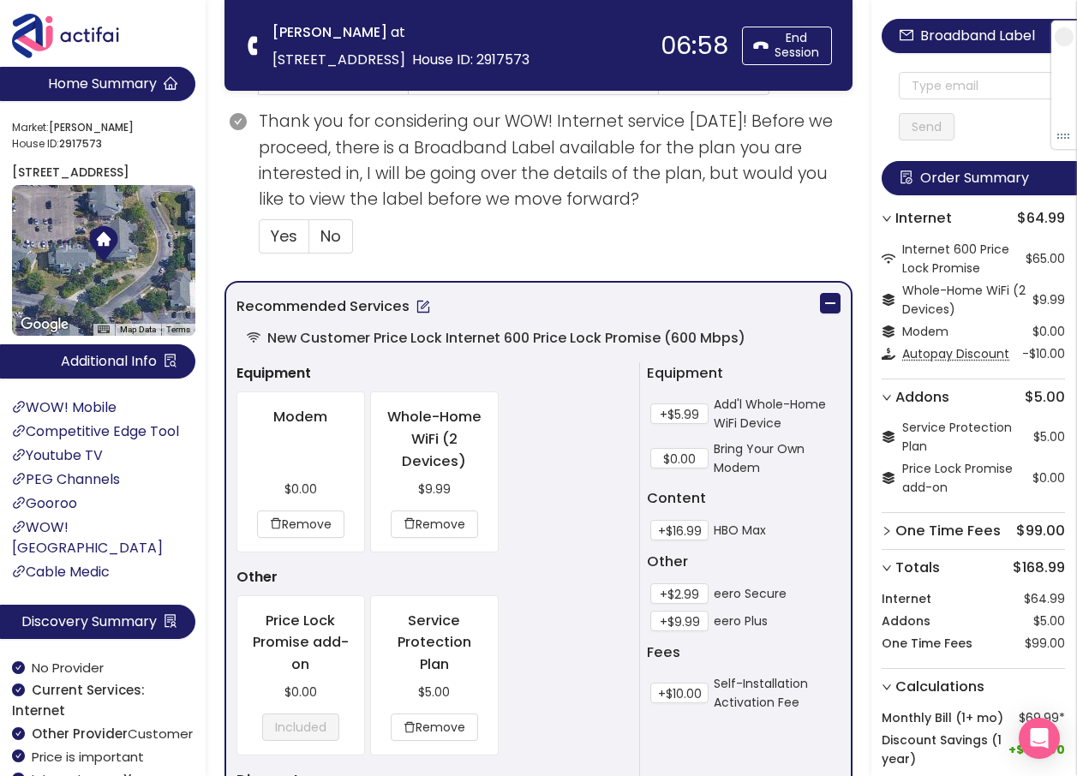
scroll to position [599, 0]
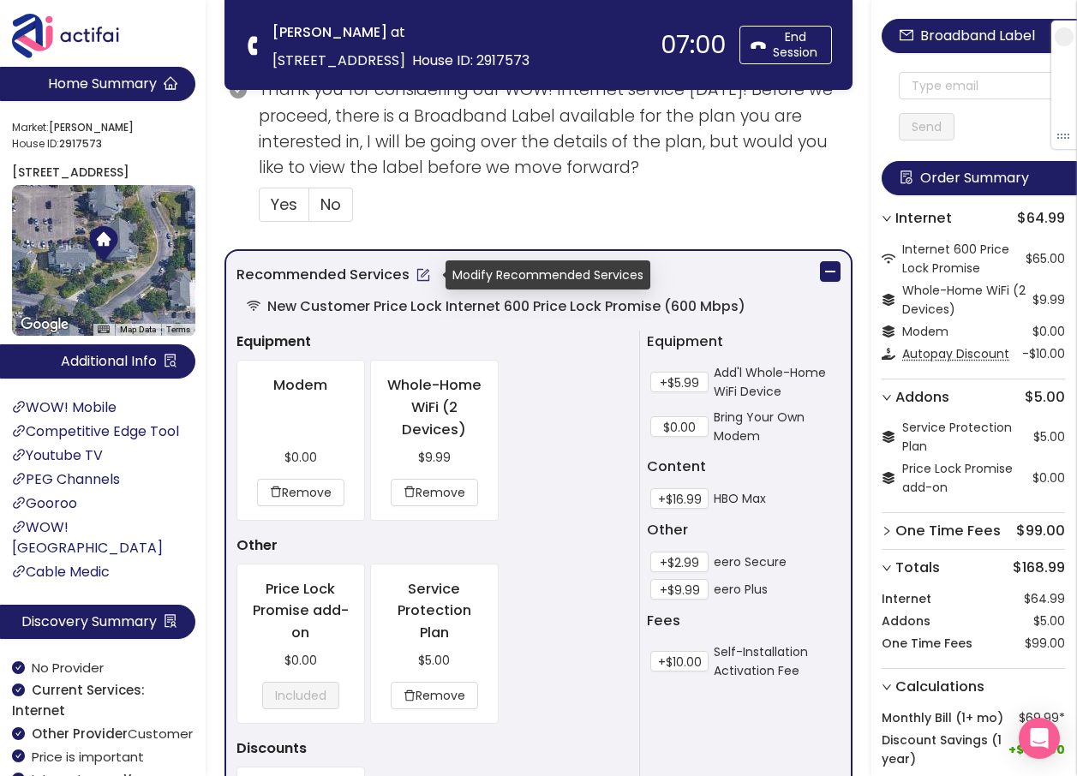
click at [428, 268] on button "button" at bounding box center [422, 274] width 27 height 27
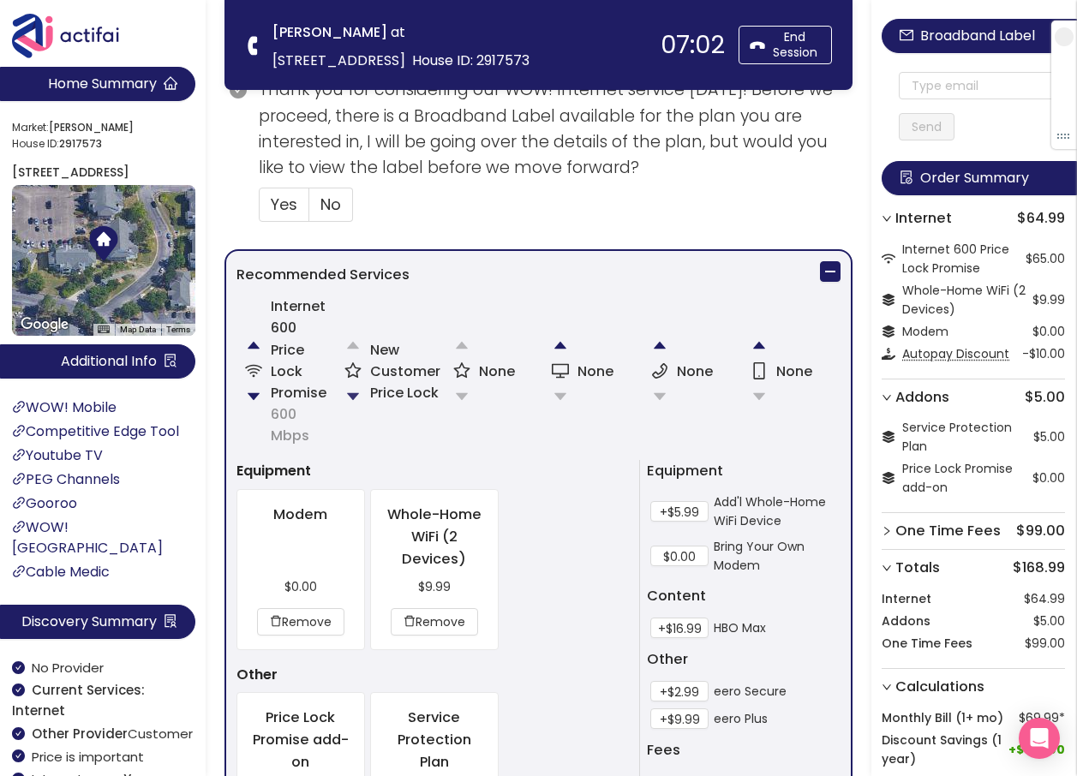
click at [353, 391] on button "button" at bounding box center [353, 396] width 34 height 34
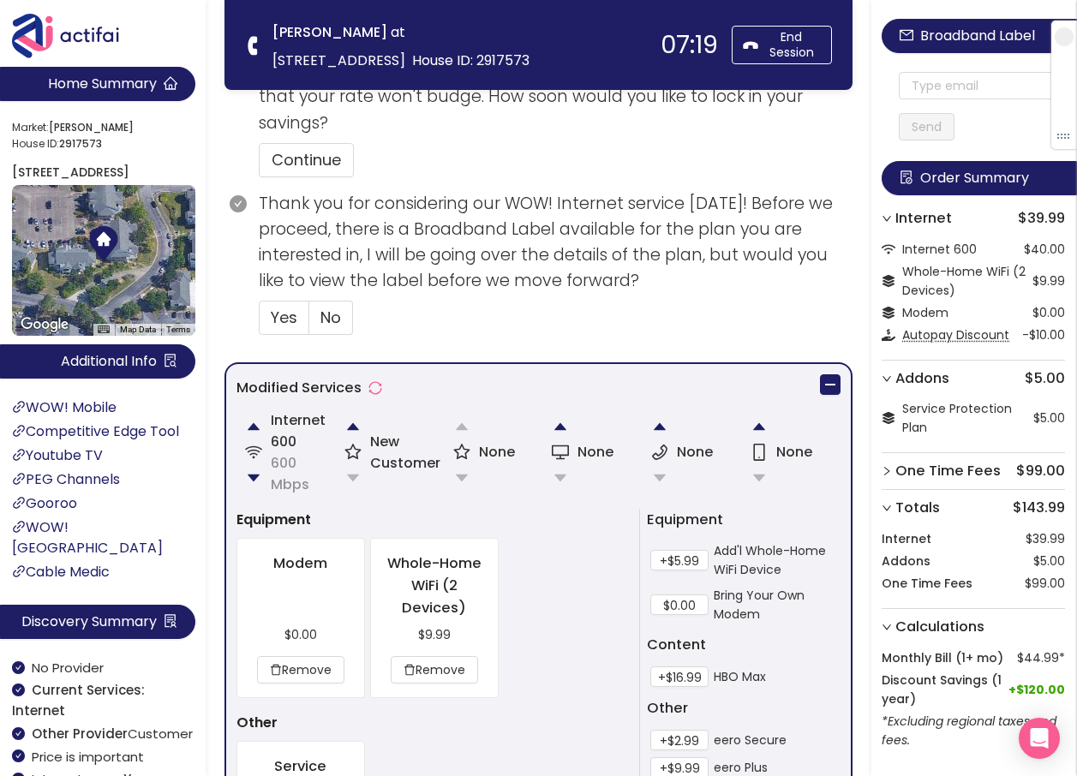
scroll to position [685, 0]
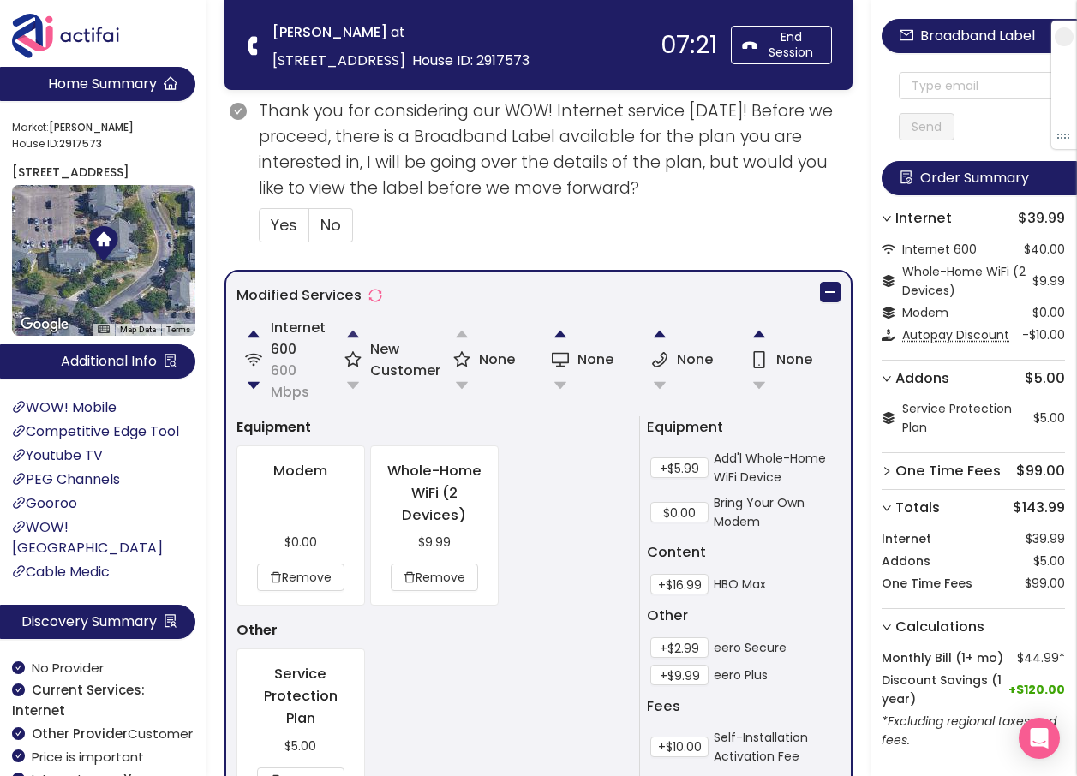
click at [358, 332] on button "button" at bounding box center [353, 334] width 34 height 34
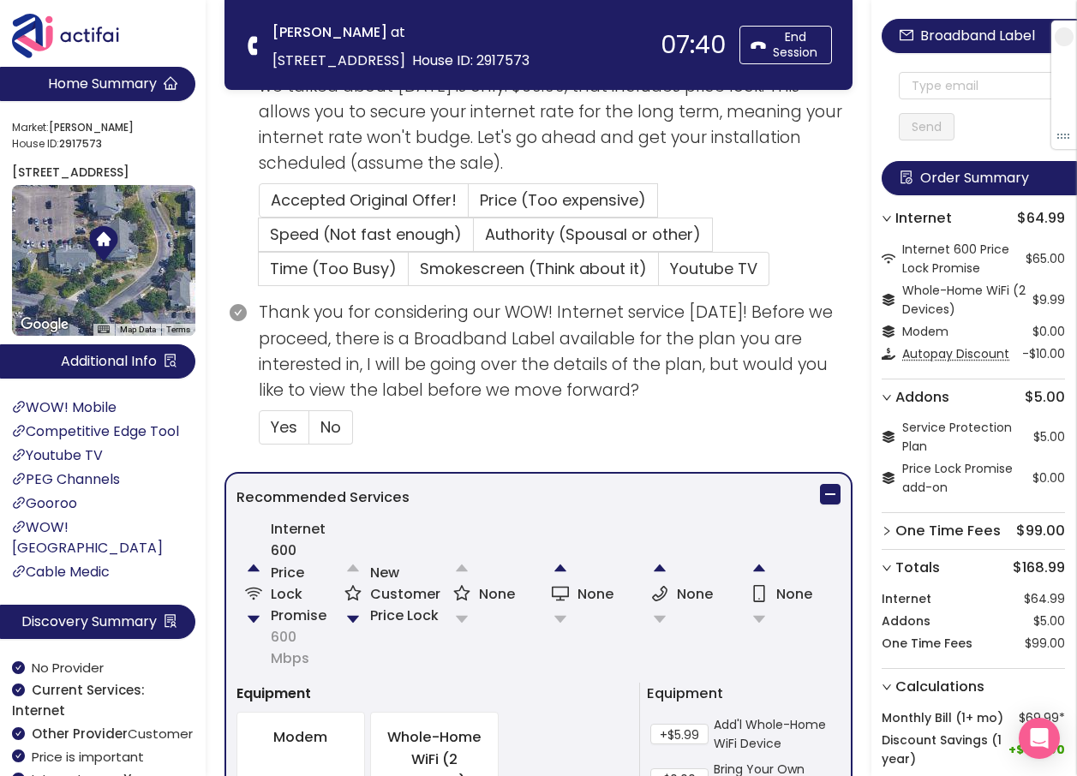
scroll to position [407, 0]
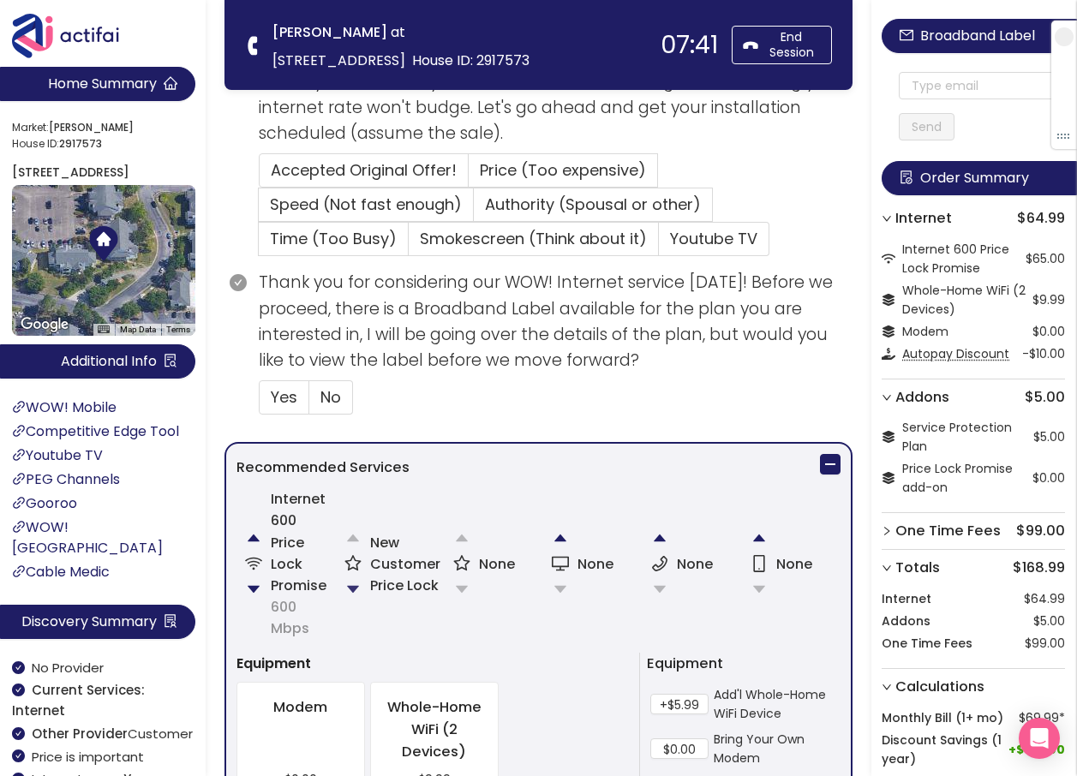
click at [358, 586] on button "button" at bounding box center [353, 589] width 34 height 34
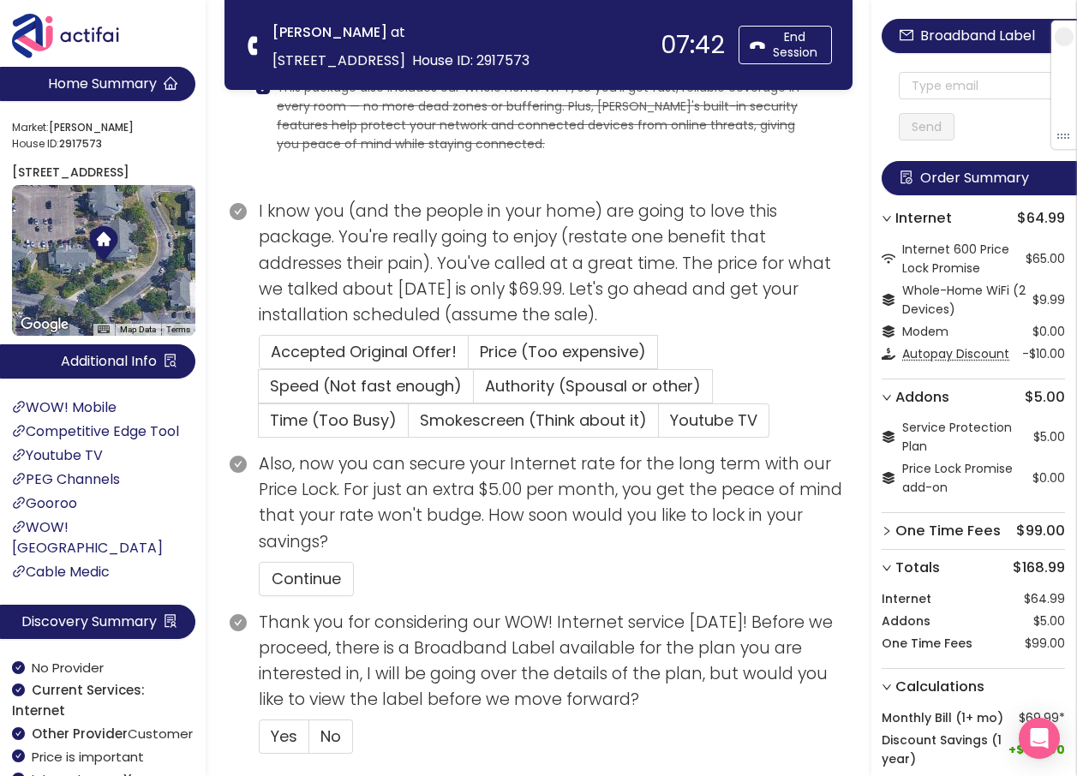
scroll to position [171, 0]
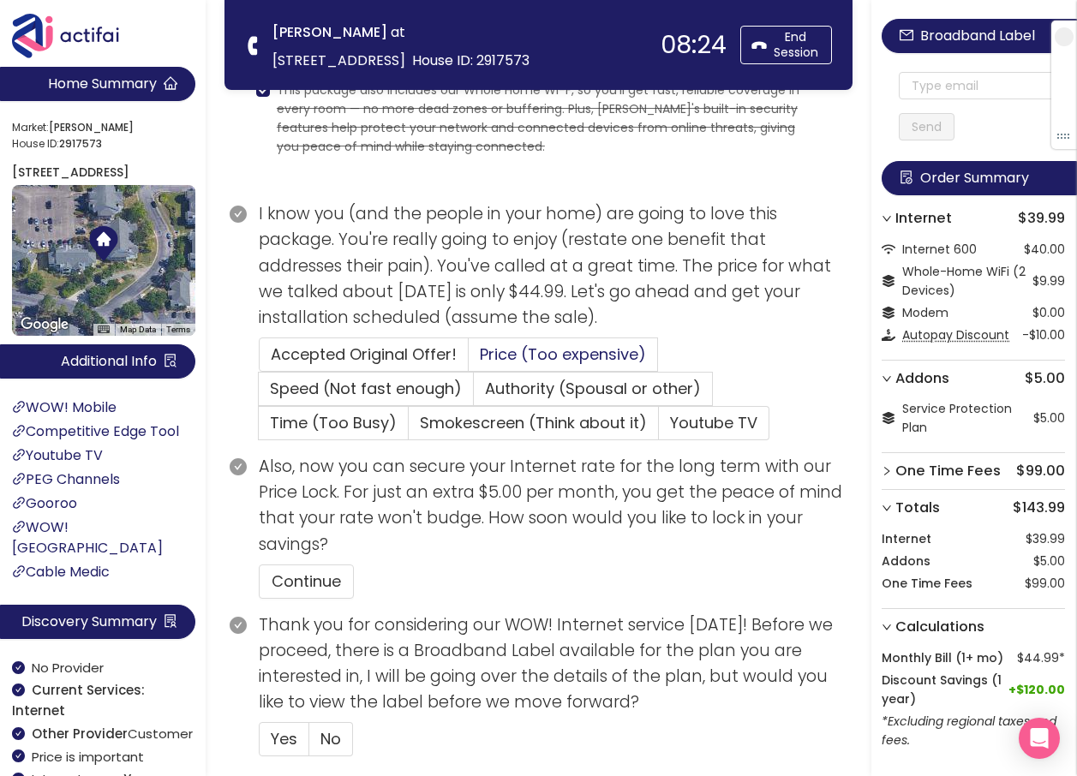
click at [498, 355] on span "Price (Too expensive)" at bounding box center [563, 353] width 166 height 21
click at [468, 360] on input "Price (Too expensive)" at bounding box center [468, 360] width 0 height 0
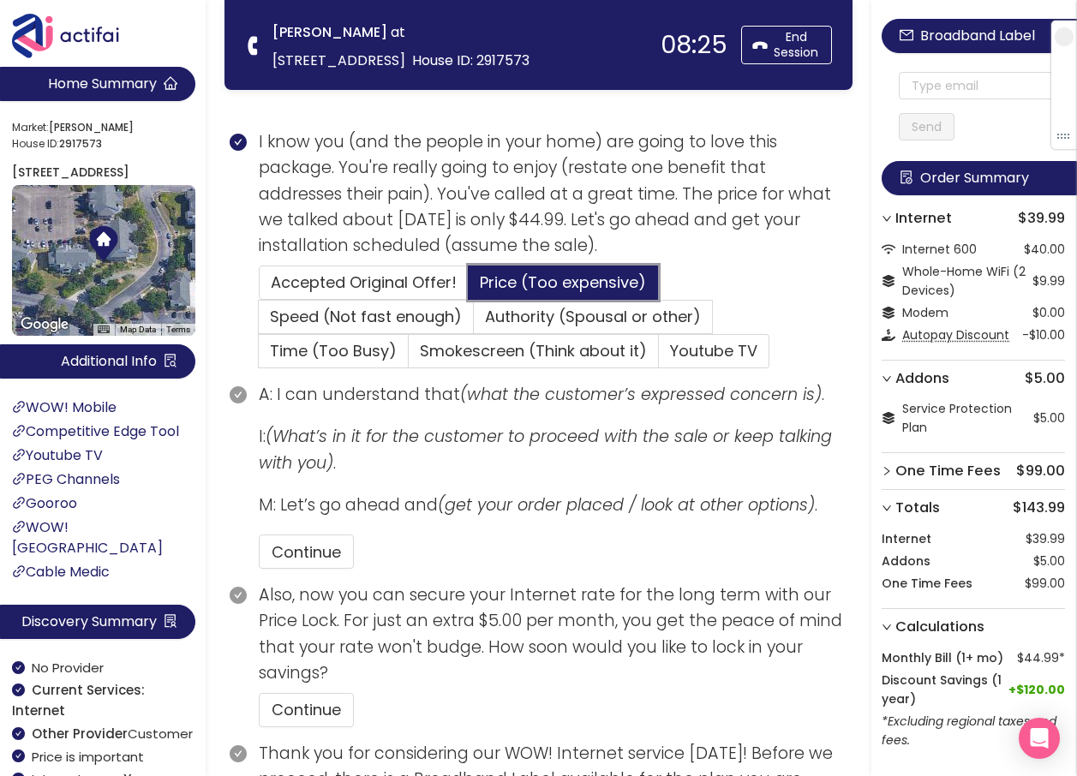
scroll to position [343, 0]
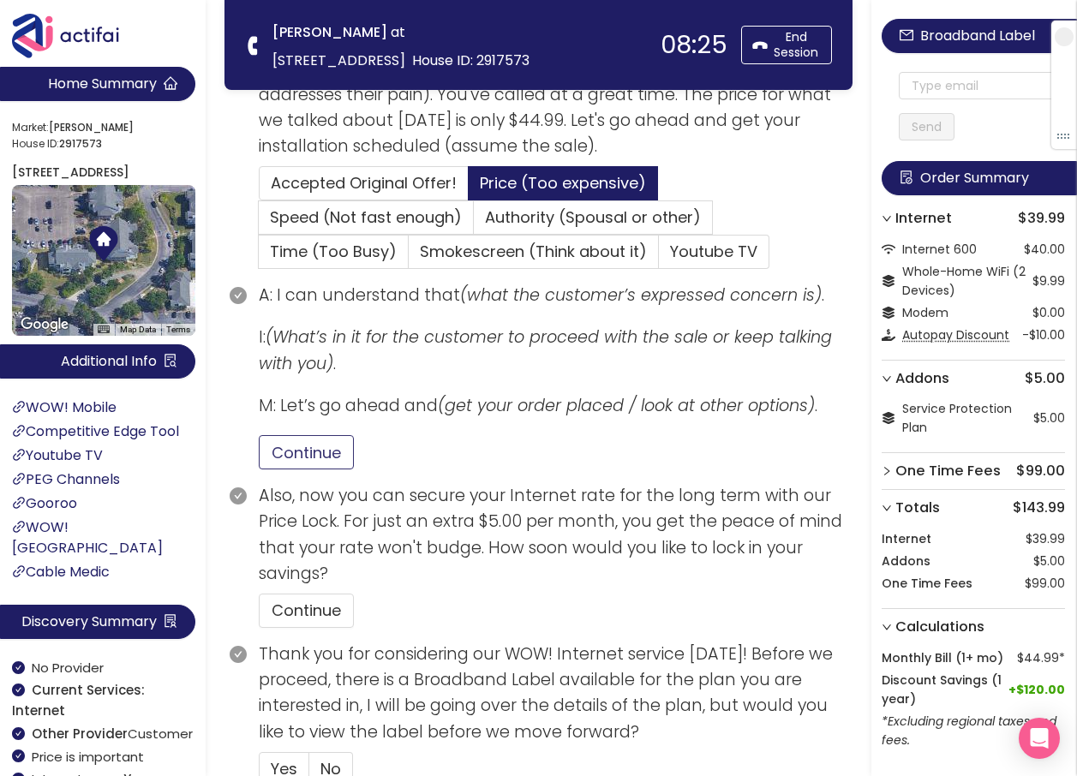
click at [312, 455] on button "Continue" at bounding box center [306, 452] width 95 height 34
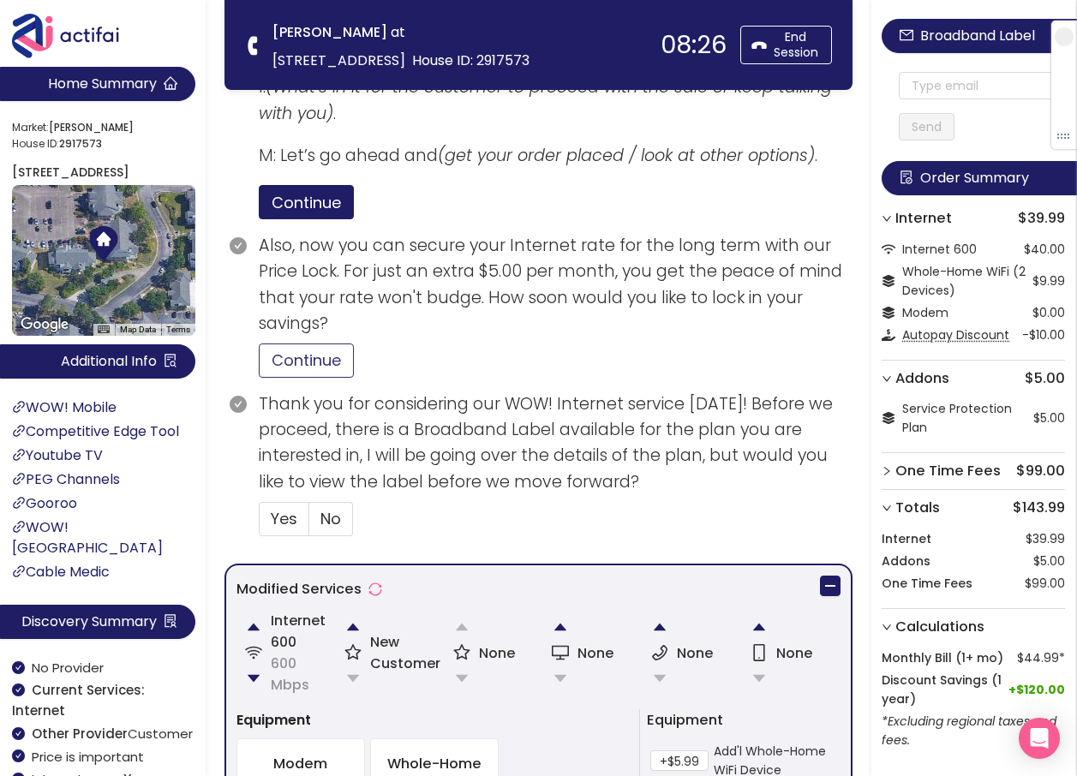
scroll to position [599, 0]
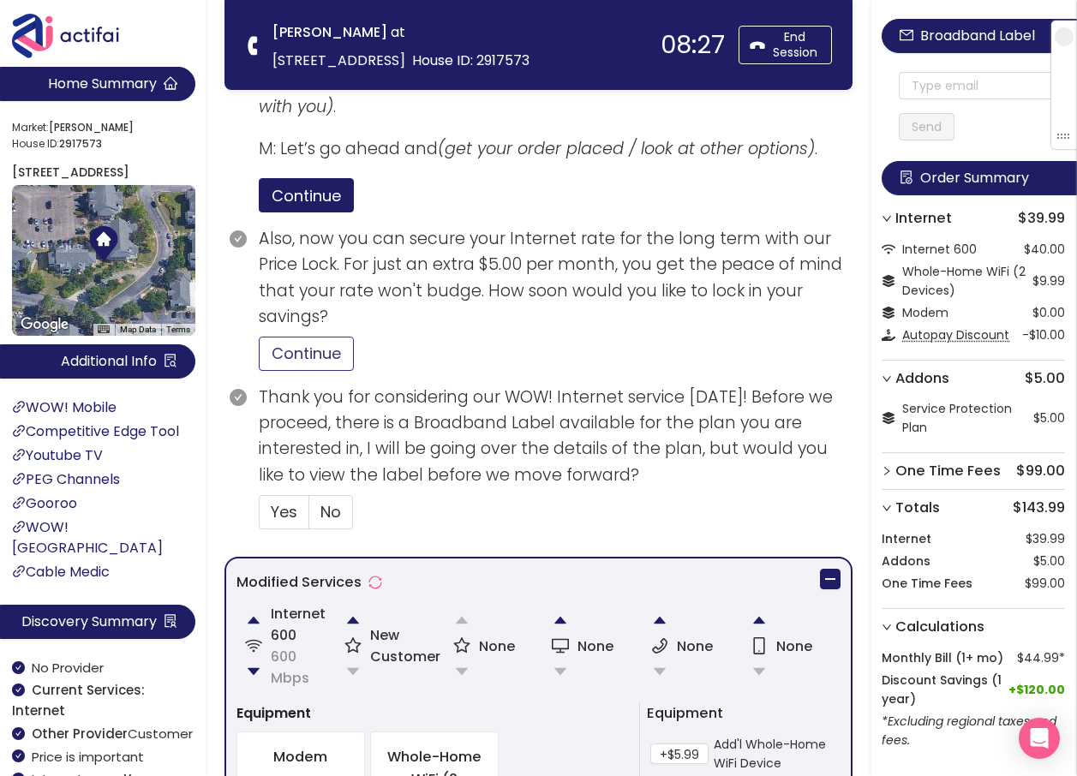
click at [291, 348] on button "Continue" at bounding box center [306, 354] width 95 height 34
click at [297, 510] on label "Yes" at bounding box center [284, 512] width 51 height 34
drag, startPoint x: 297, startPoint y: 510, endPoint x: 287, endPoint y: 509, distance: 10.3
click at [287, 510] on span "Yes" at bounding box center [284, 511] width 27 height 21
click at [259, 517] on input "Yes" at bounding box center [259, 517] width 0 height 0
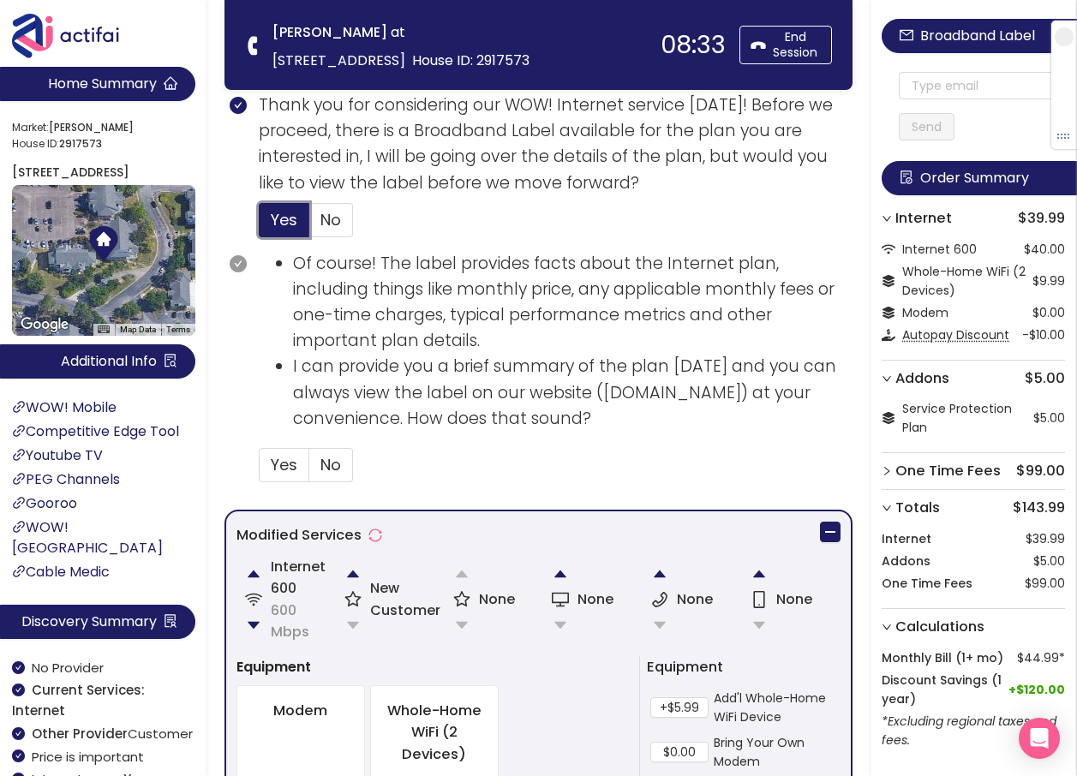
scroll to position [942, 0]
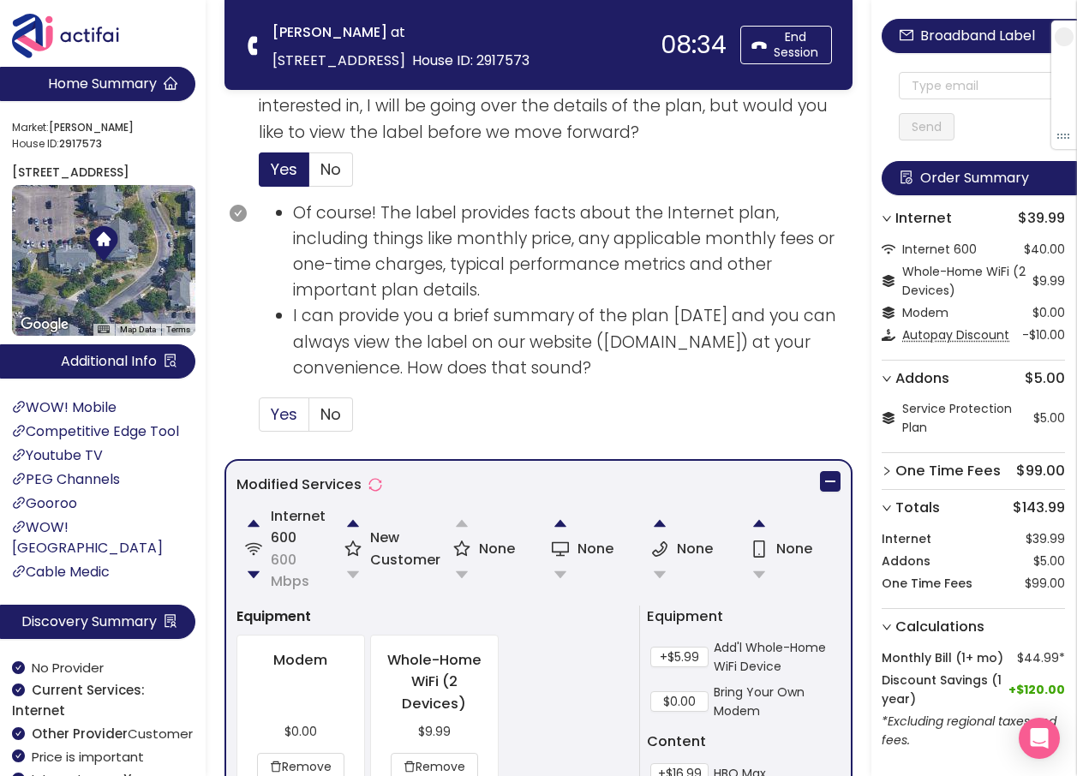
click at [268, 412] on label "Yes" at bounding box center [284, 414] width 51 height 34
click at [259, 420] on input "Yes" at bounding box center [259, 420] width 0 height 0
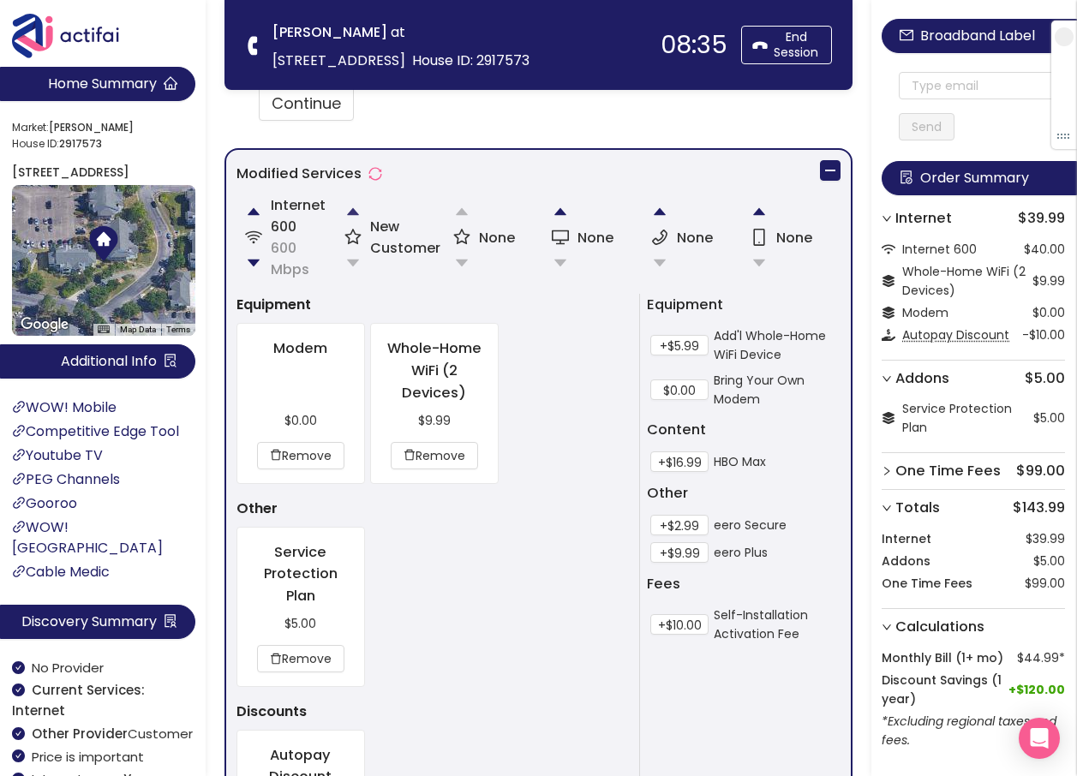
scroll to position [1370, 0]
click at [288, 106] on button "Continue" at bounding box center [306, 103] width 95 height 34
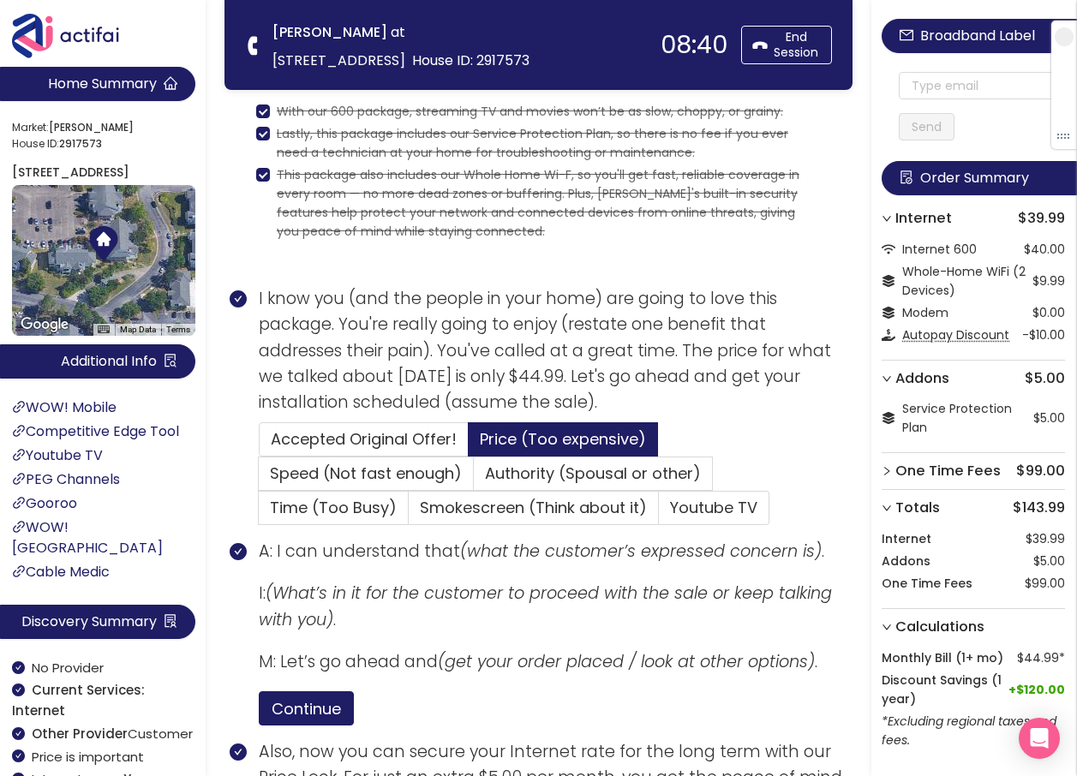
scroll to position [86, 0]
click at [924, 82] on input "text" at bounding box center [981, 85] width 166 height 27
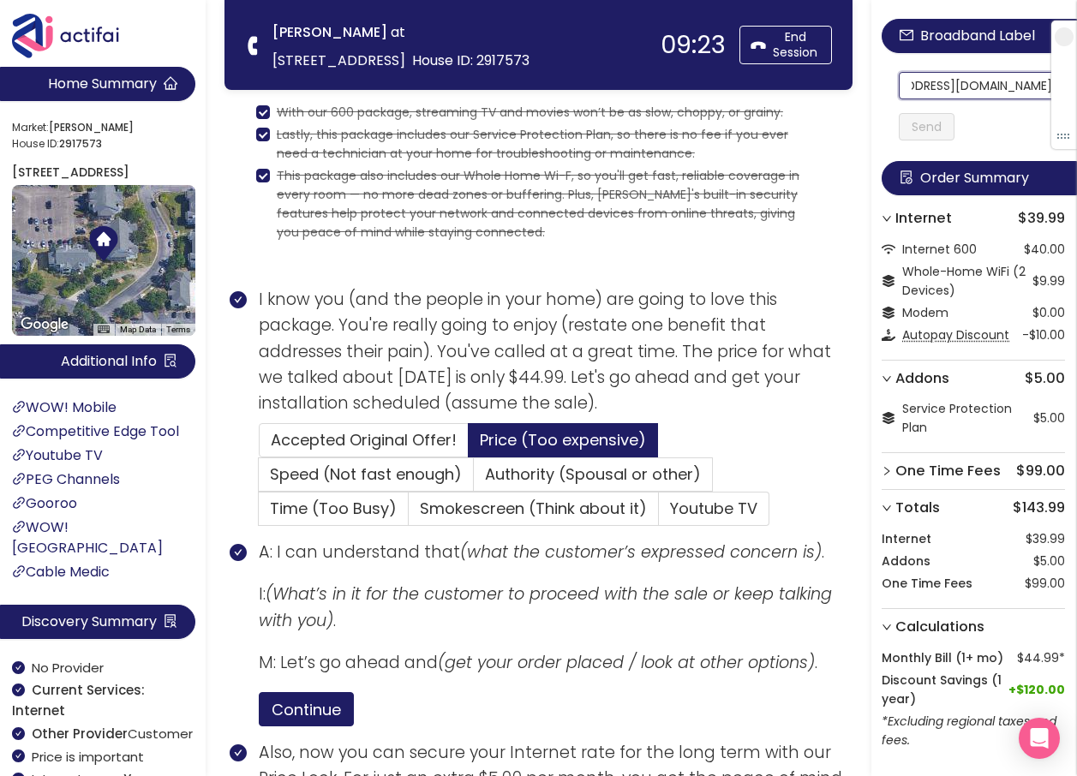
scroll to position [0, 0]
drag, startPoint x: 975, startPoint y: 86, endPoint x: 853, endPoint y: 82, distance: 121.7
click at [922, 86] on input "[EMAIL_ADDRESS][DOMAIN_NAME]" at bounding box center [981, 85] width 166 height 27
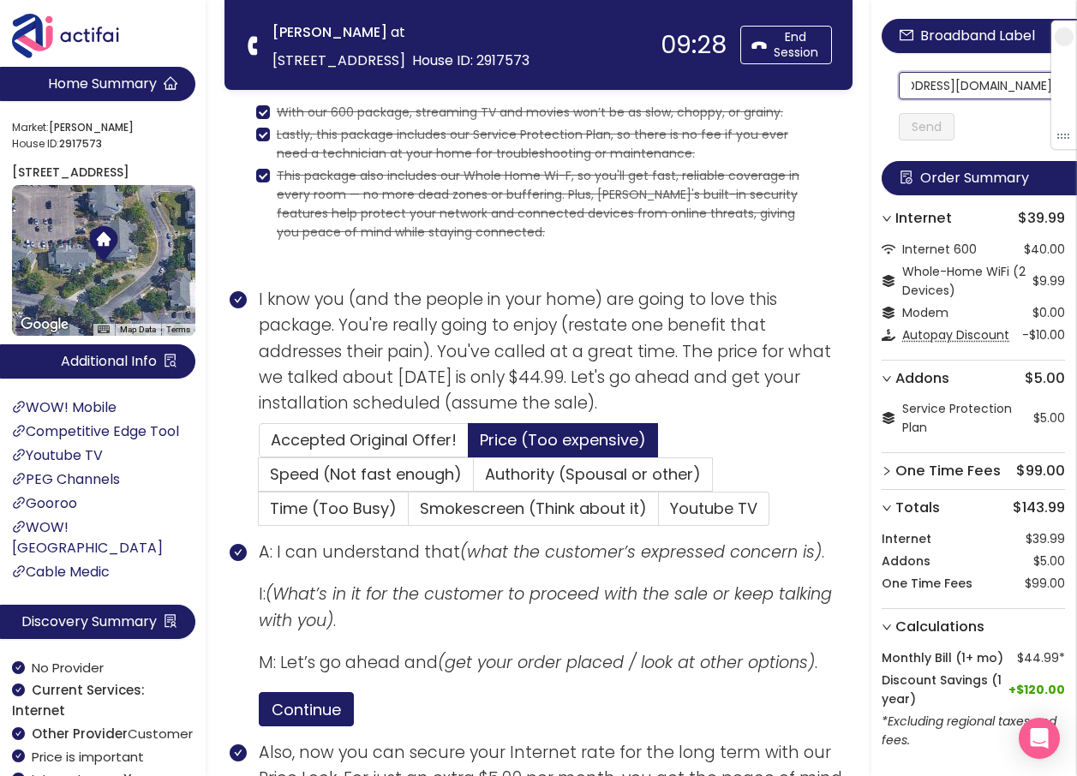
drag, startPoint x: 922, startPoint y: 86, endPoint x: 1050, endPoint y: 94, distance: 127.9
type input "[EMAIL_ADDRESS][DOMAIN_NAME]"
click at [954, 131] on button "Send" at bounding box center [926, 126] width 56 height 27
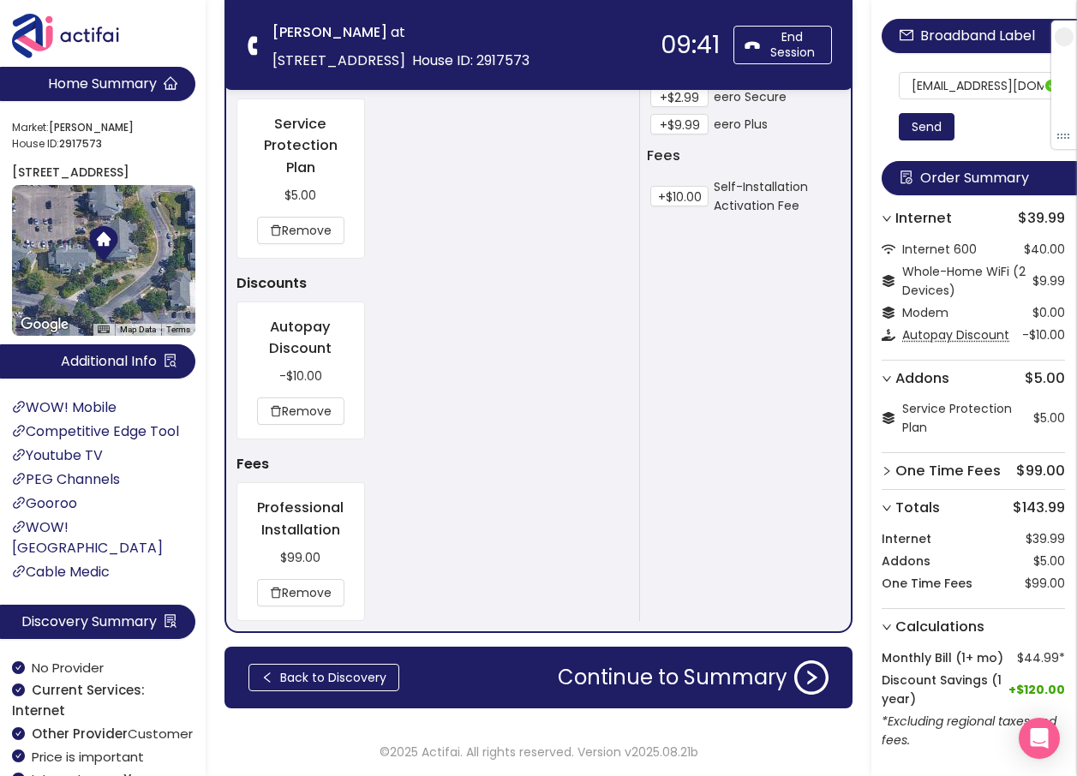
scroll to position [1798, 0]
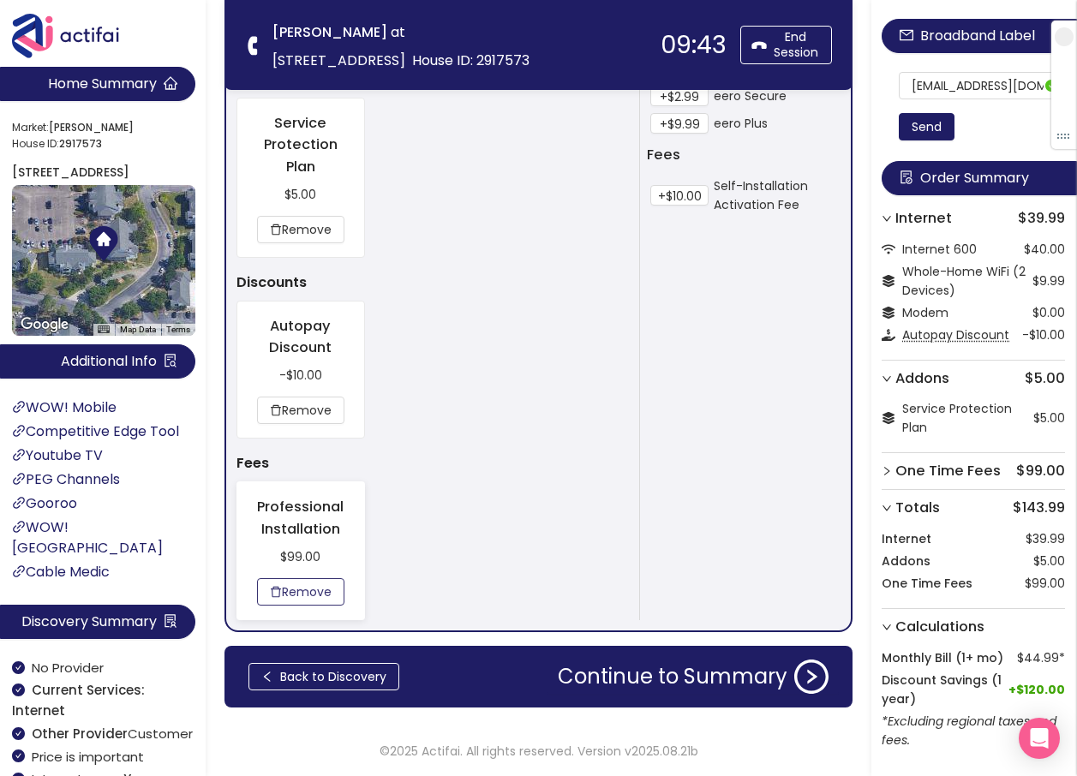
click at [315, 591] on button "Remove" at bounding box center [300, 591] width 87 height 27
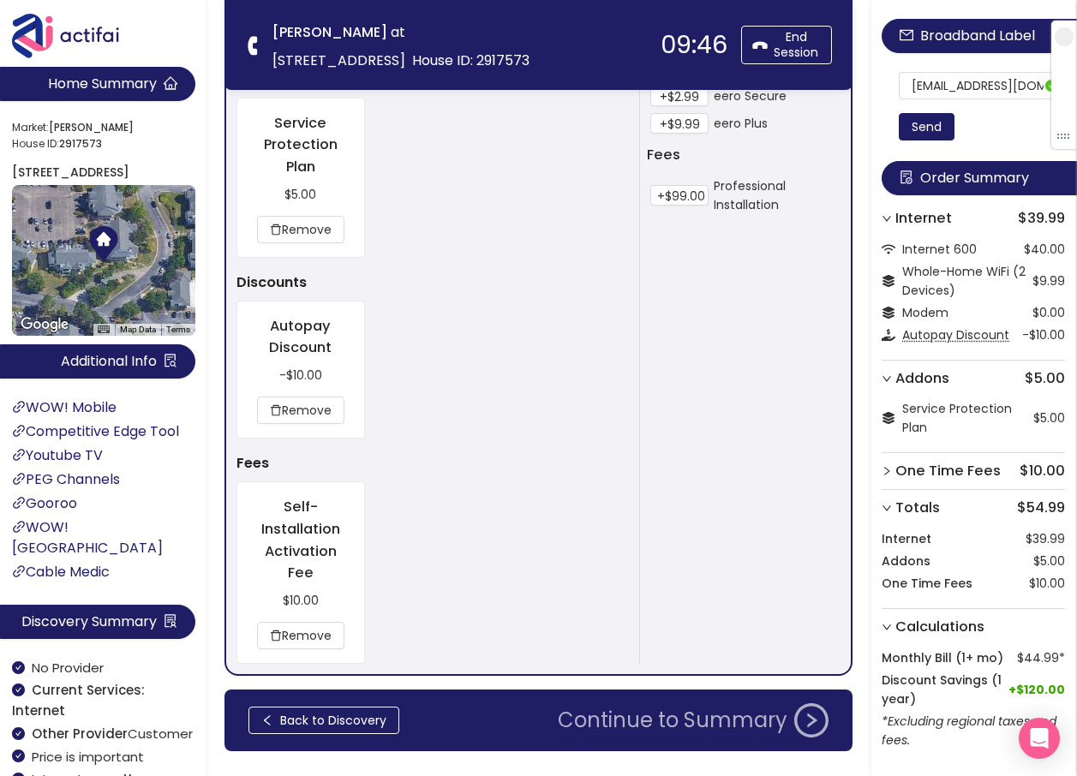
click at [659, 728] on button "Continue to Summary" at bounding box center [692, 720] width 291 height 34
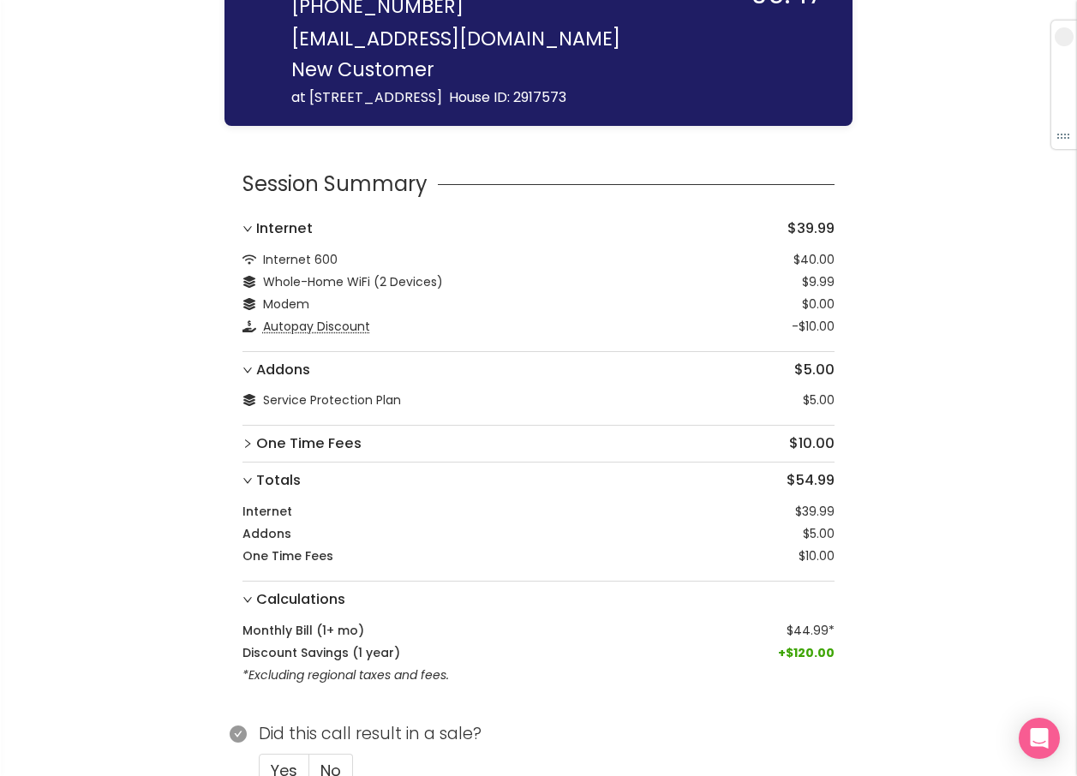
scroll to position [106, 0]
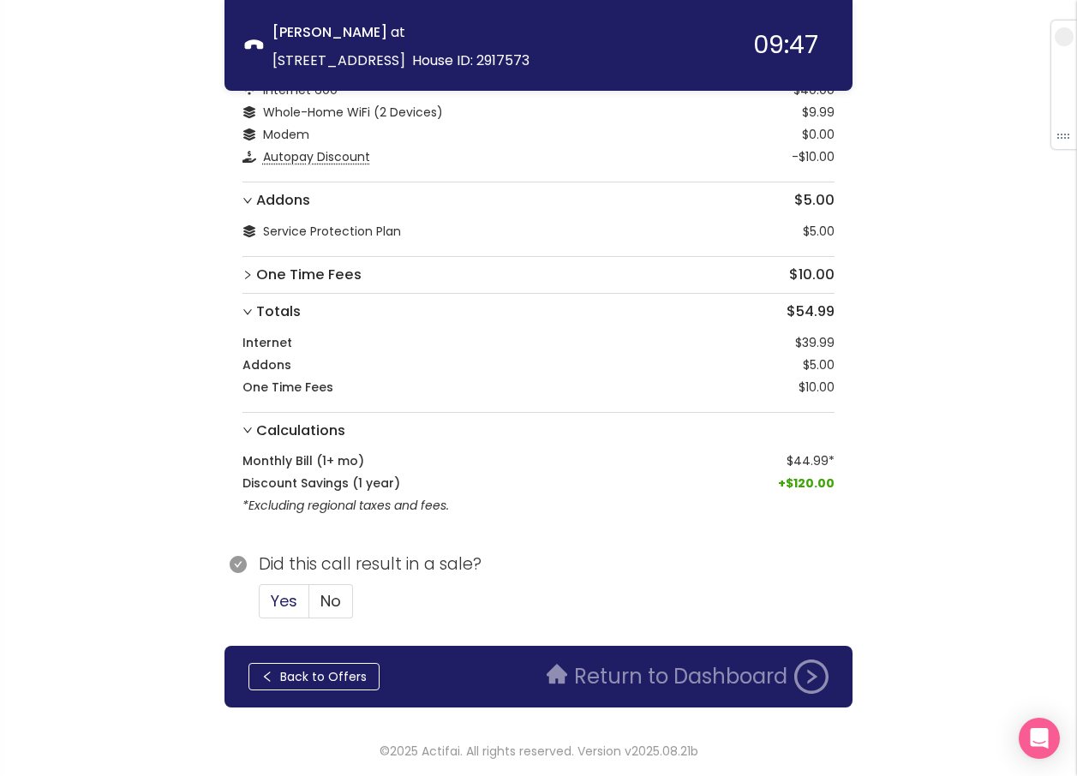
click at [299, 597] on label "Yes" at bounding box center [284, 601] width 51 height 34
click at [259, 606] on input "Yes" at bounding box center [259, 606] width 0 height 0
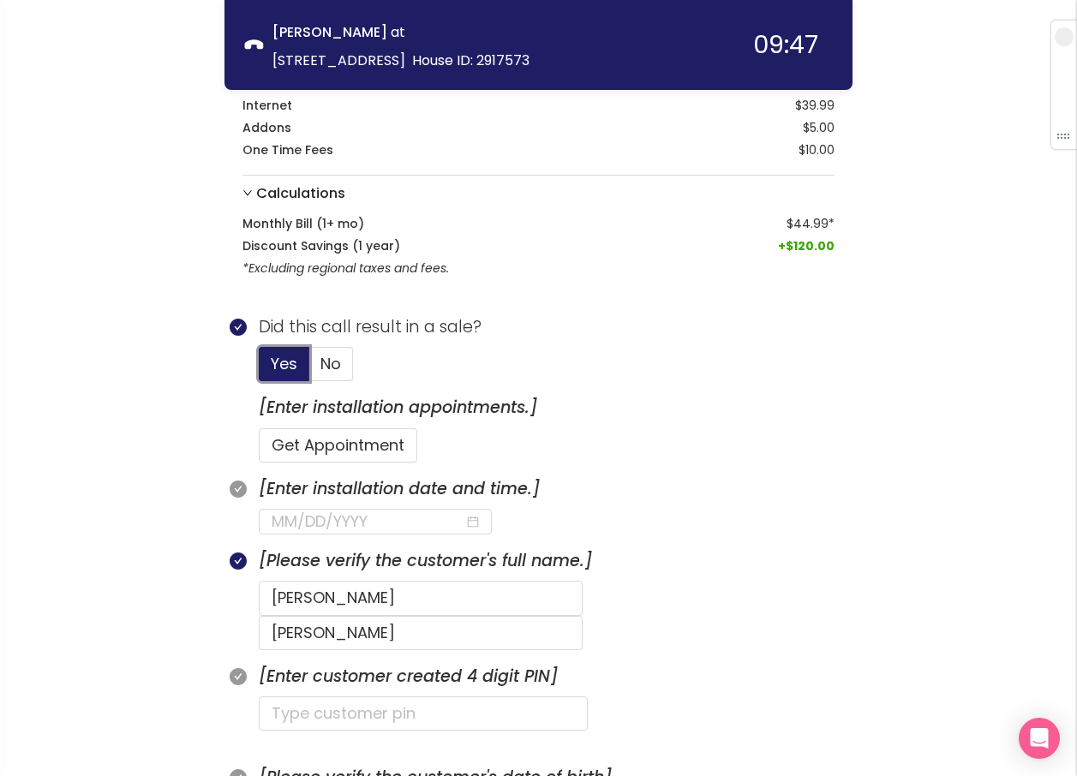
scroll to position [449, 0]
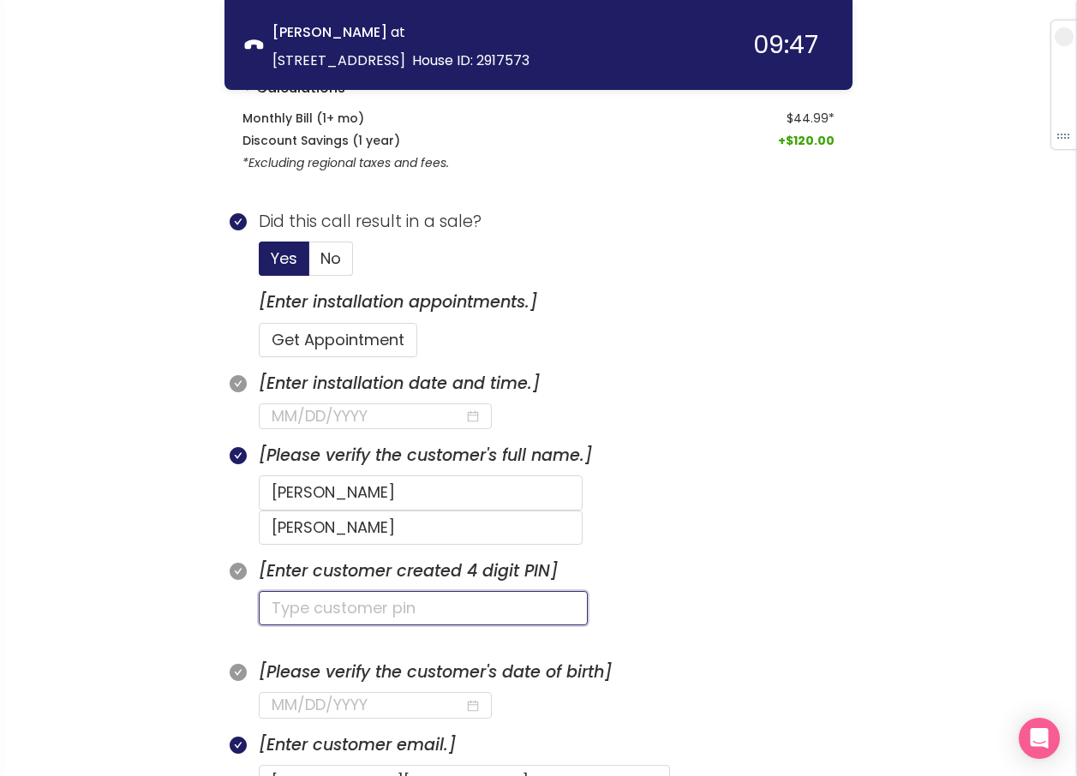
click at [366, 591] on input "text" at bounding box center [423, 608] width 329 height 34
type input "7631"
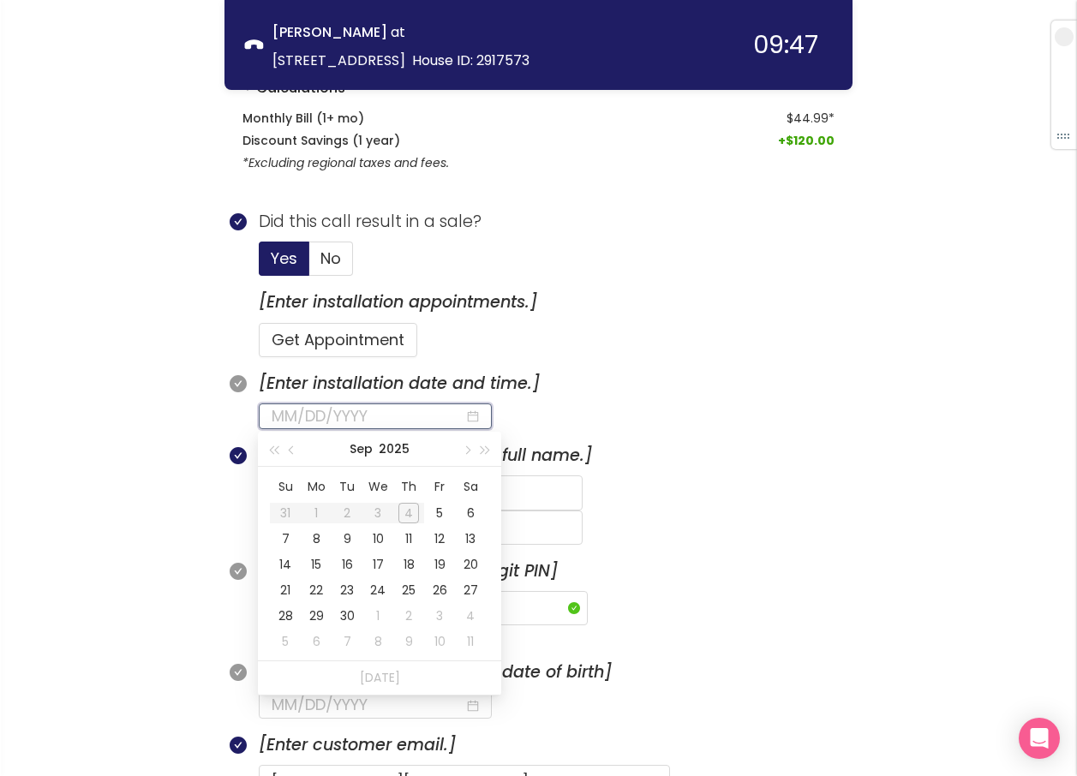
click at [355, 422] on input at bounding box center [367, 416] width 193 height 24
type input "[DATE]"
click at [440, 508] on div "5" at bounding box center [439, 513] width 21 height 21
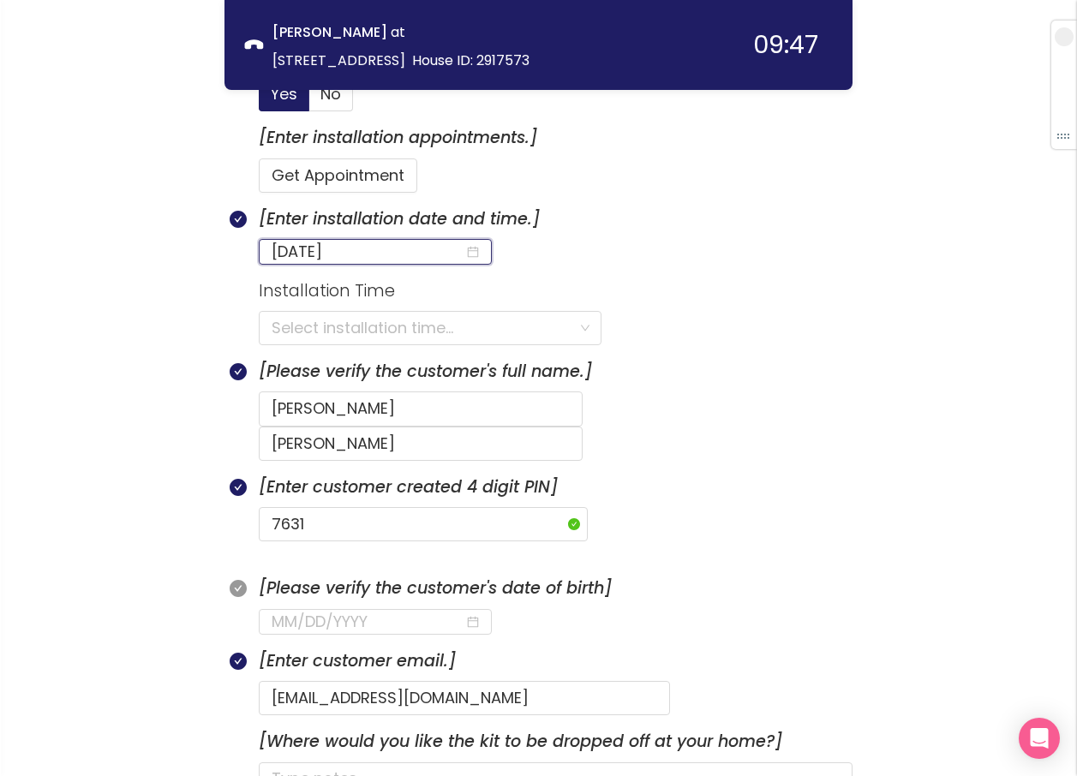
scroll to position [620, 0]
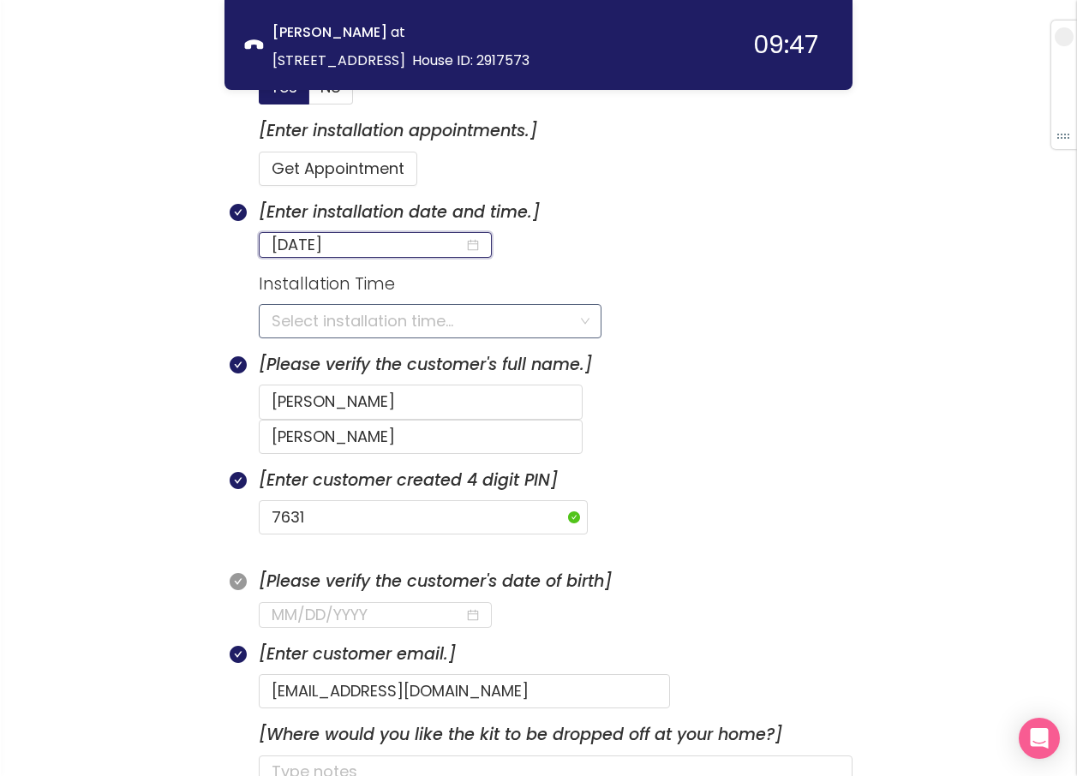
click at [358, 322] on input "search" at bounding box center [423, 321] width 305 height 33
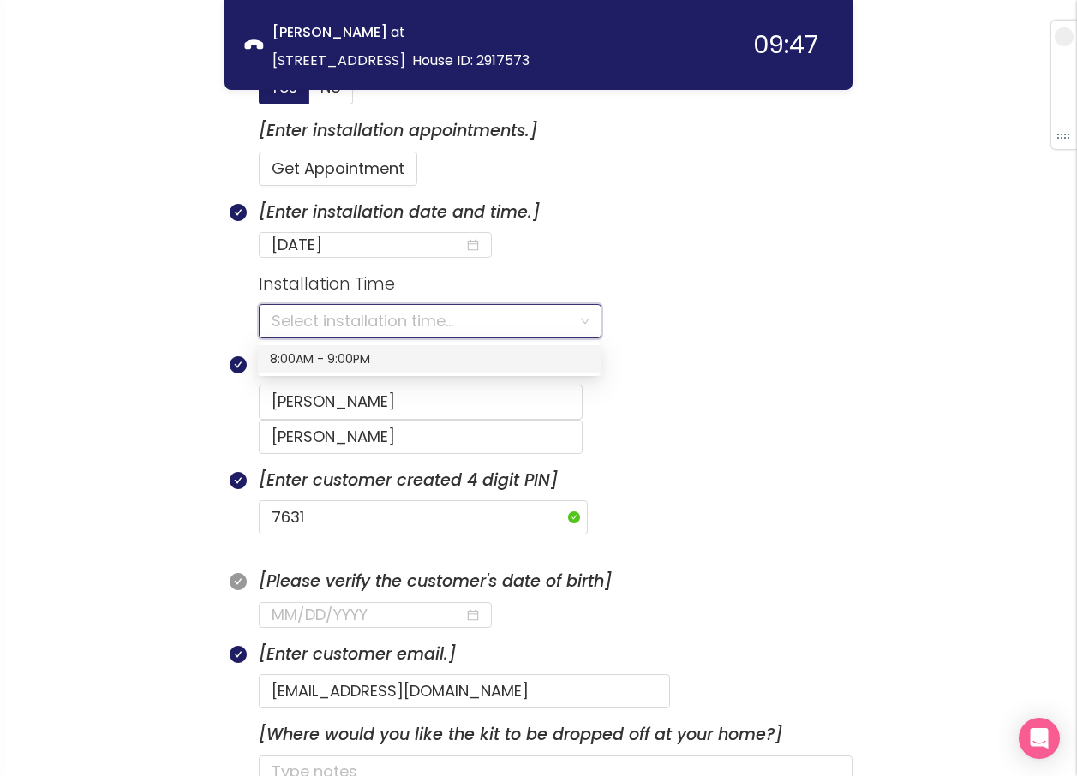
click at [314, 357] on div "8:00AM - 9:00PM" at bounding box center [429, 358] width 319 height 19
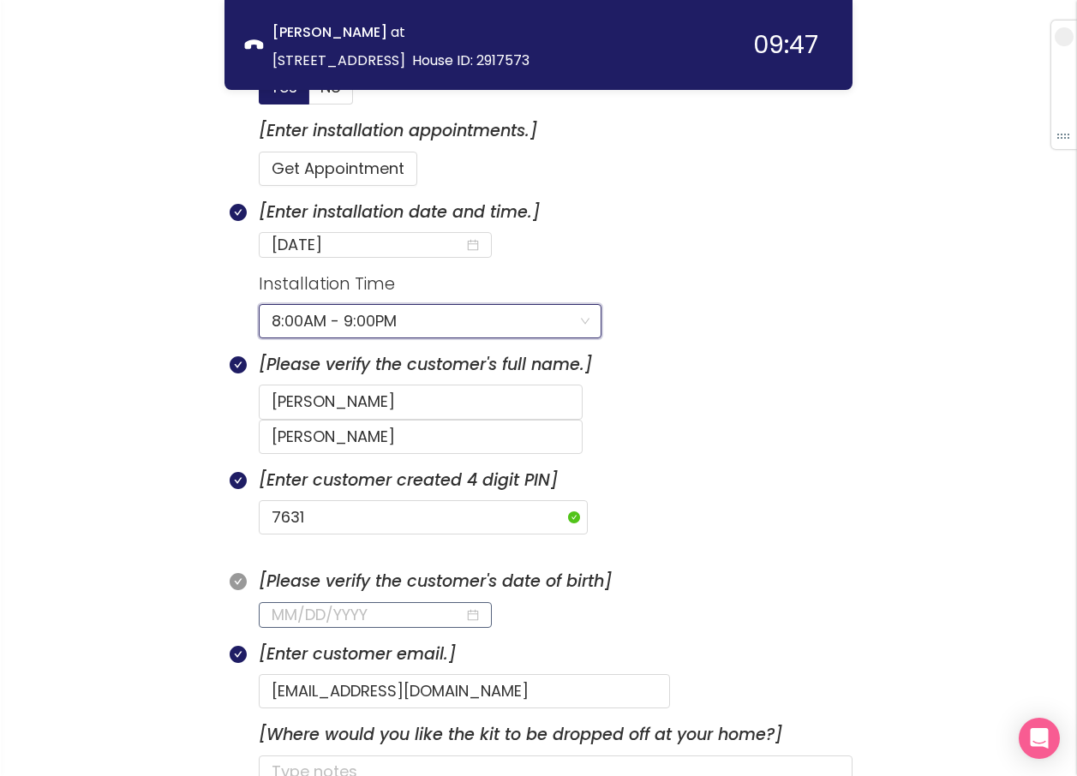
click at [280, 603] on input at bounding box center [367, 615] width 193 height 24
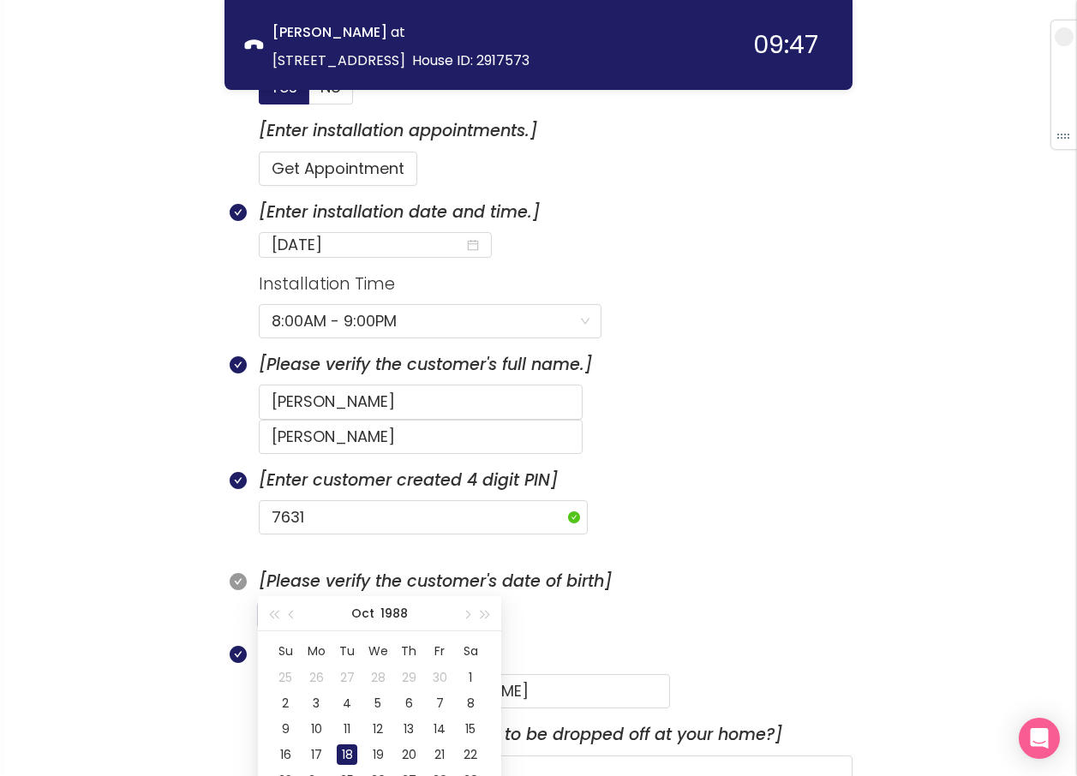
click at [304, 603] on input "[DATE]" at bounding box center [367, 615] width 193 height 24
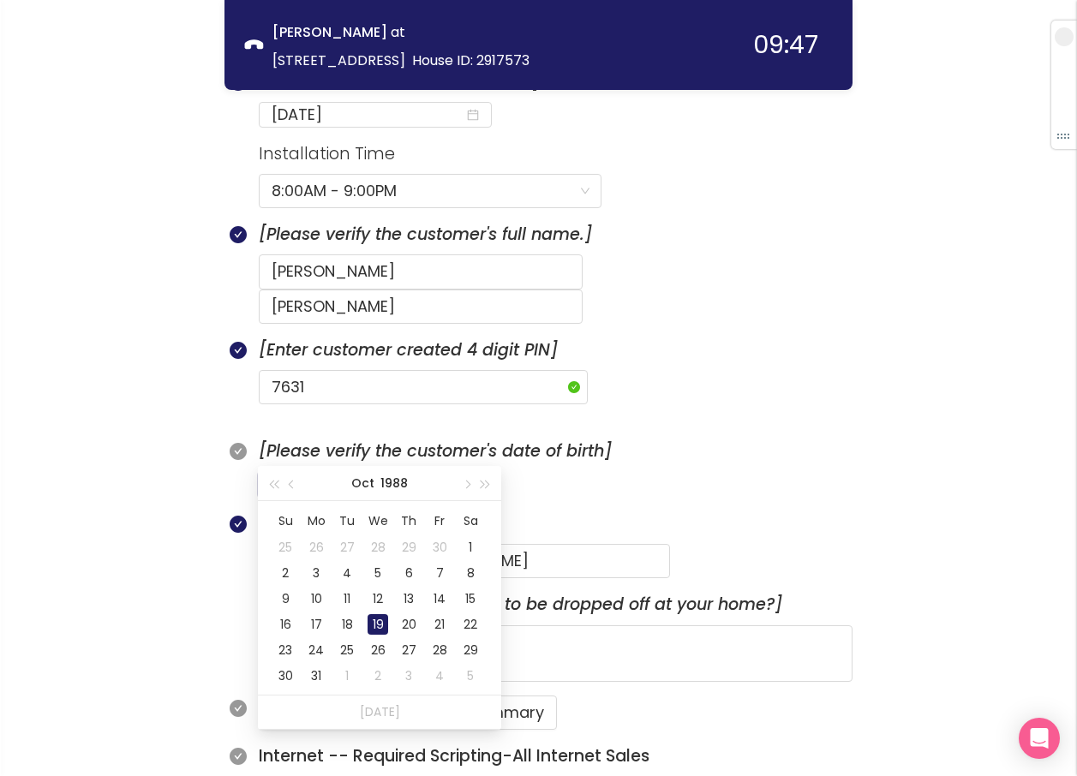
scroll to position [791, 0]
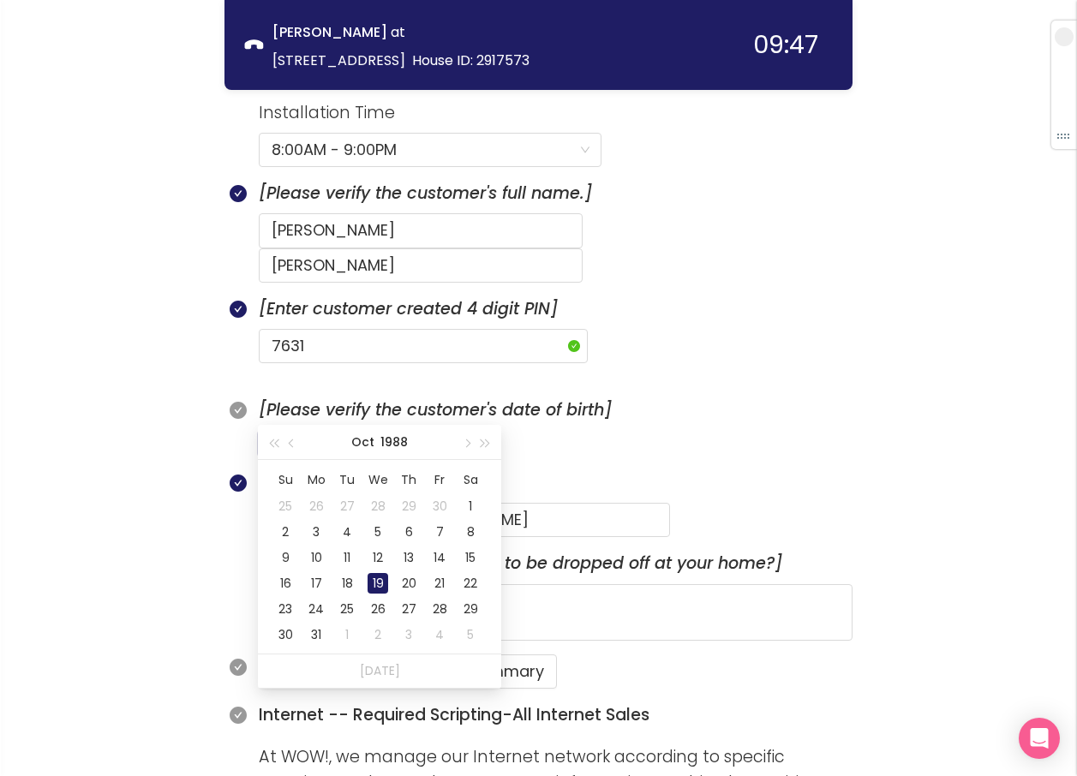
click at [370, 579] on div "19" at bounding box center [377, 583] width 21 height 21
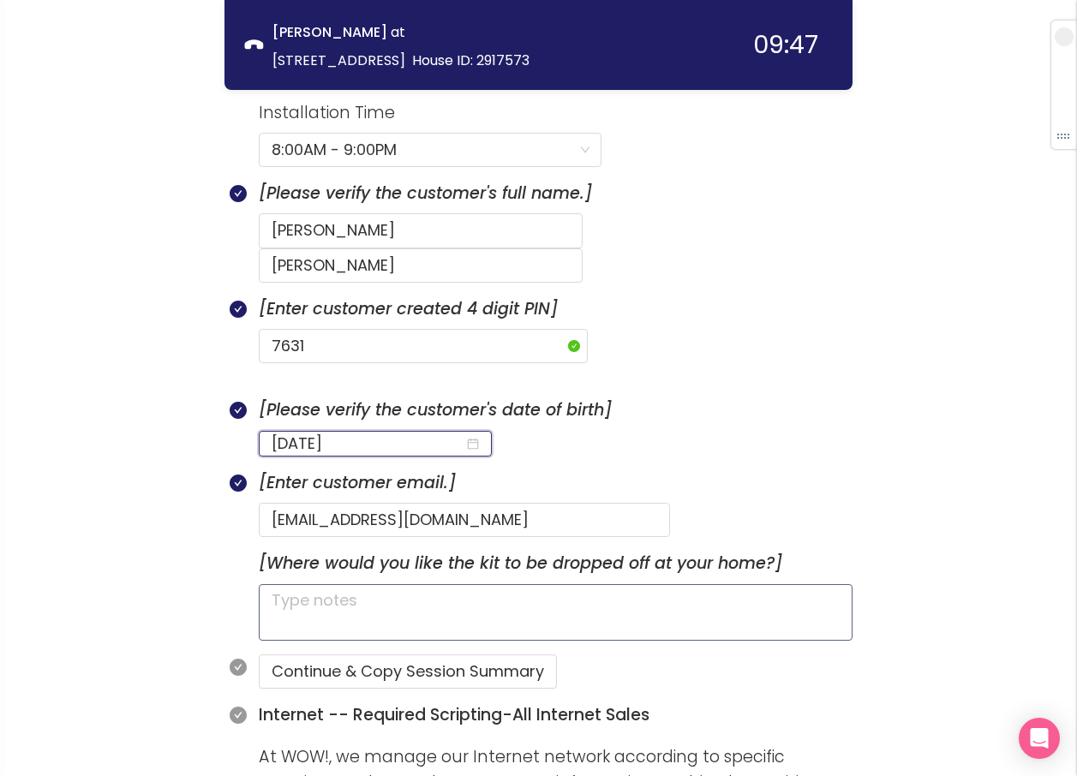
type input "[DATE]"
click at [436, 584] on textarea at bounding box center [555, 612] width 593 height 57
click at [391, 654] on button "Continue & Copy Session Summary" at bounding box center [408, 671] width 298 height 34
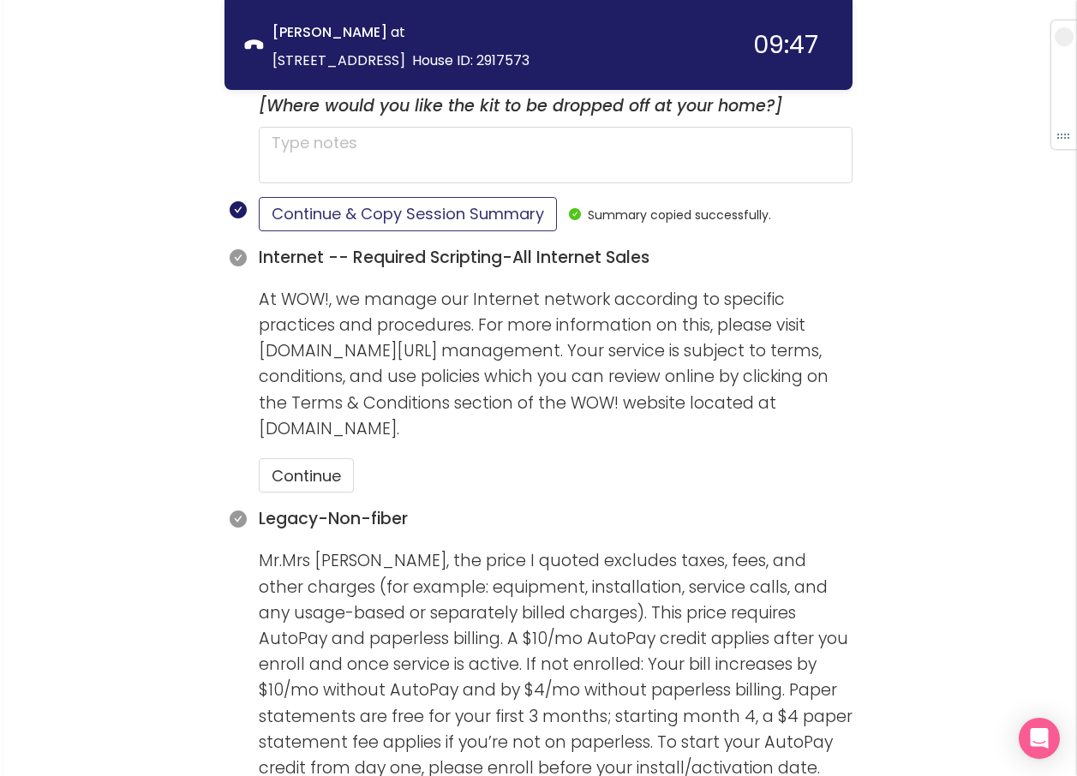
scroll to position [1305, 0]
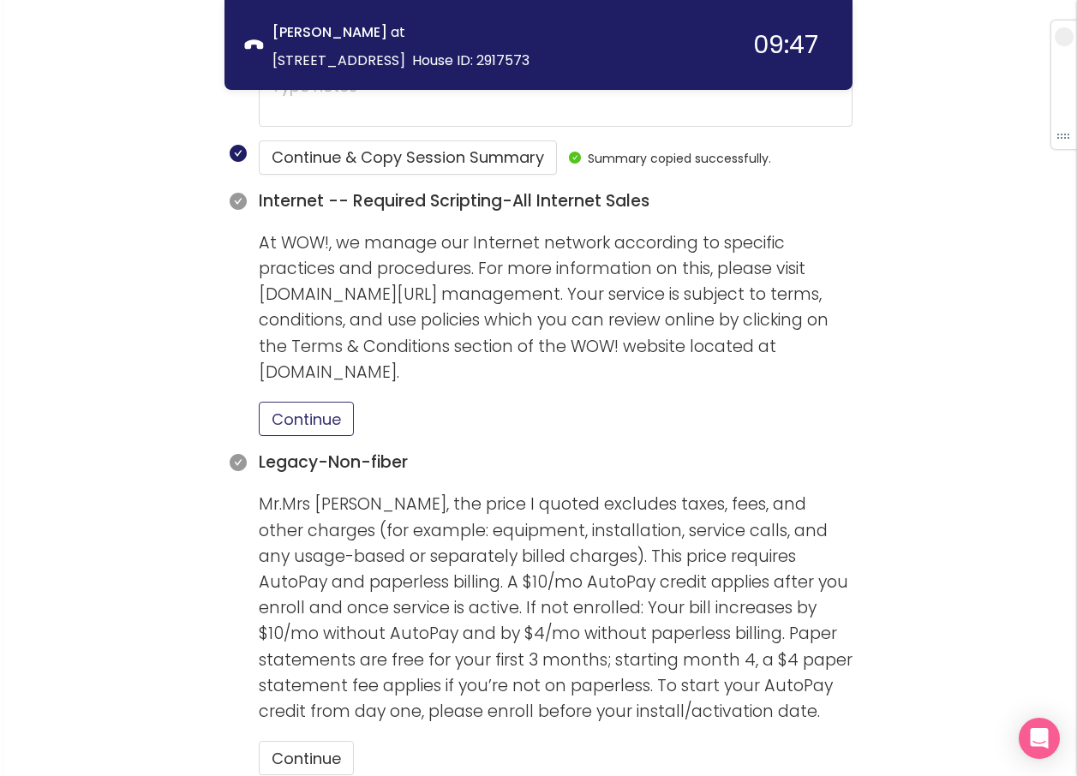
click at [319, 402] on button "Continue" at bounding box center [306, 419] width 95 height 34
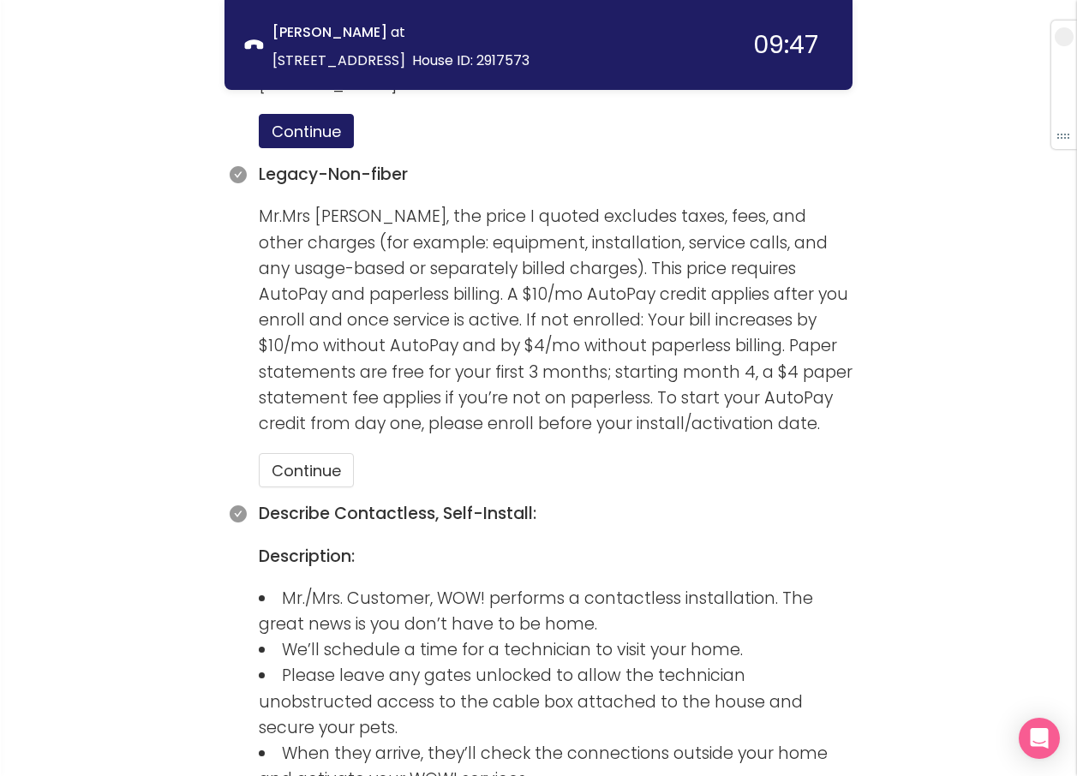
scroll to position [1648, 0]
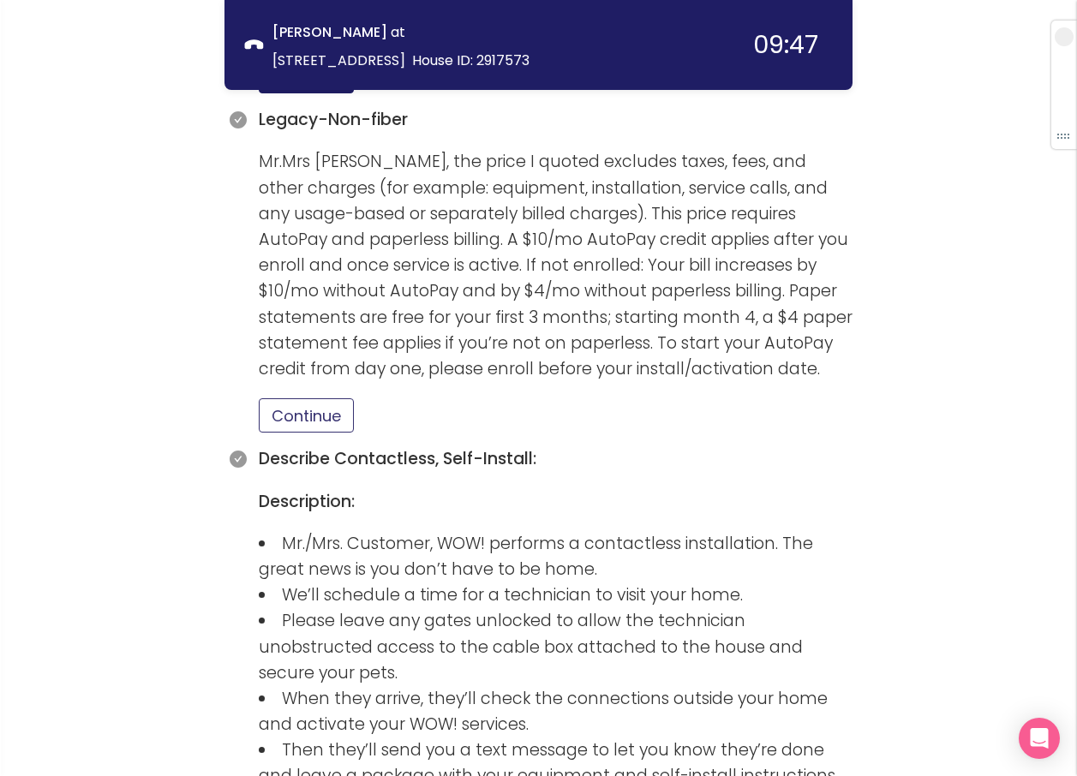
click at [341, 398] on button "Continue" at bounding box center [306, 415] width 95 height 34
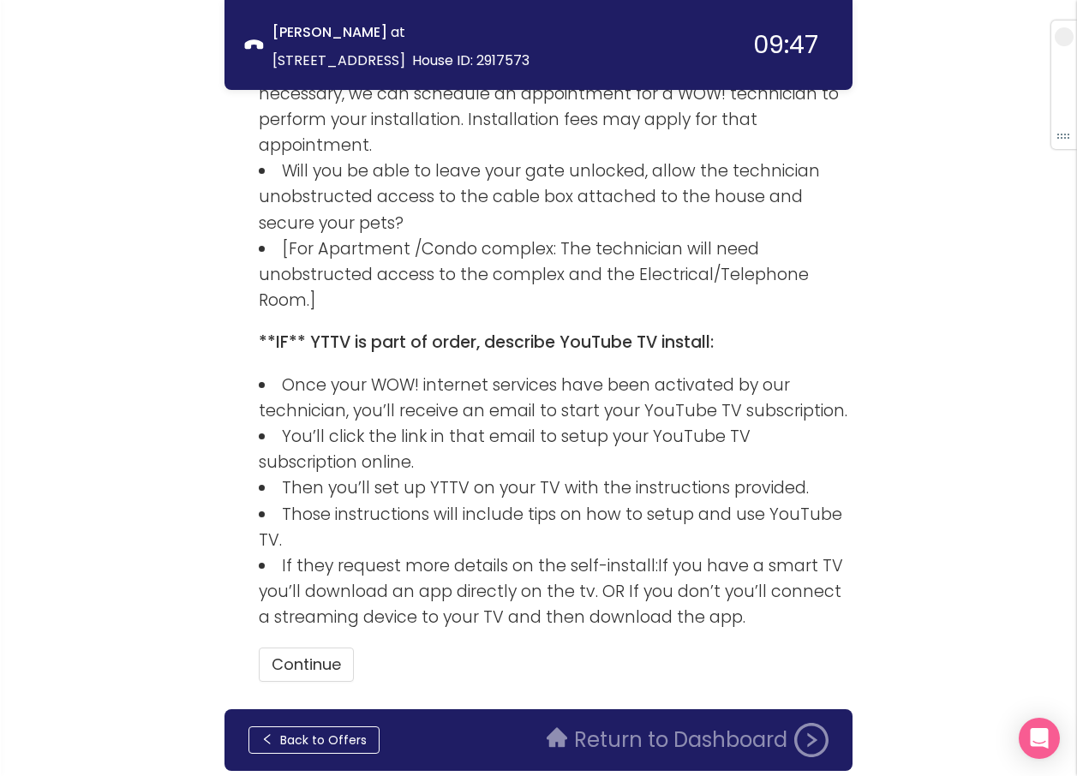
scroll to position [2514, 0]
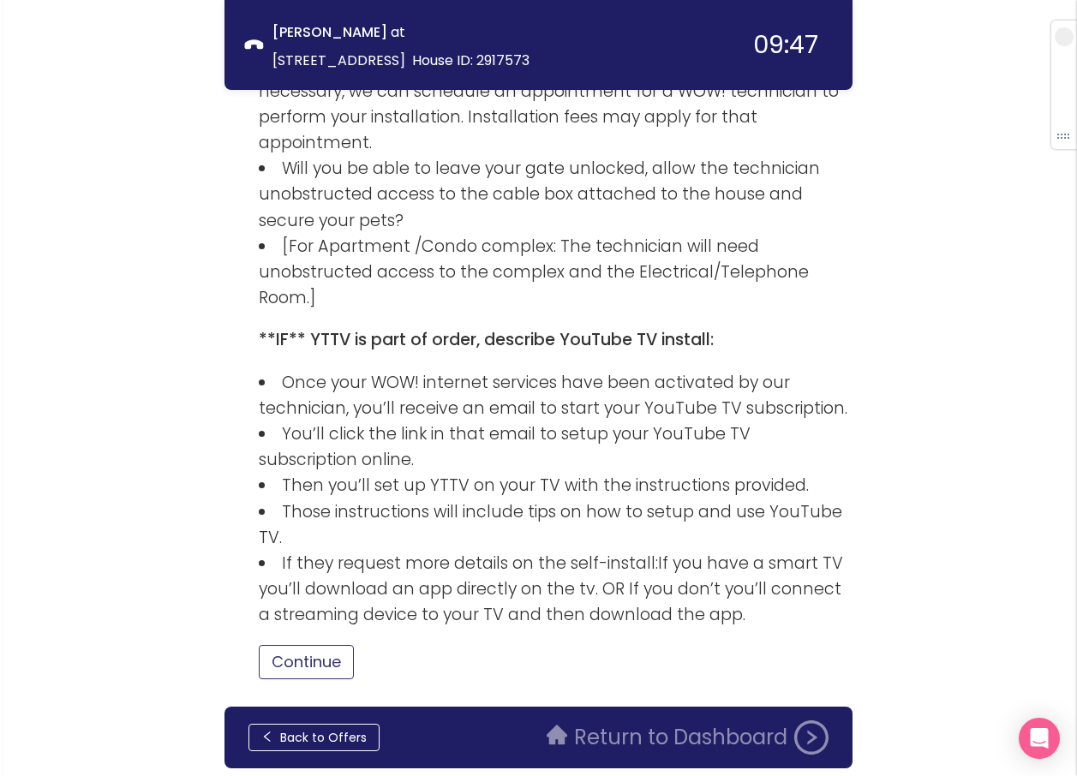
click at [341, 645] on button "Continue" at bounding box center [306, 662] width 95 height 34
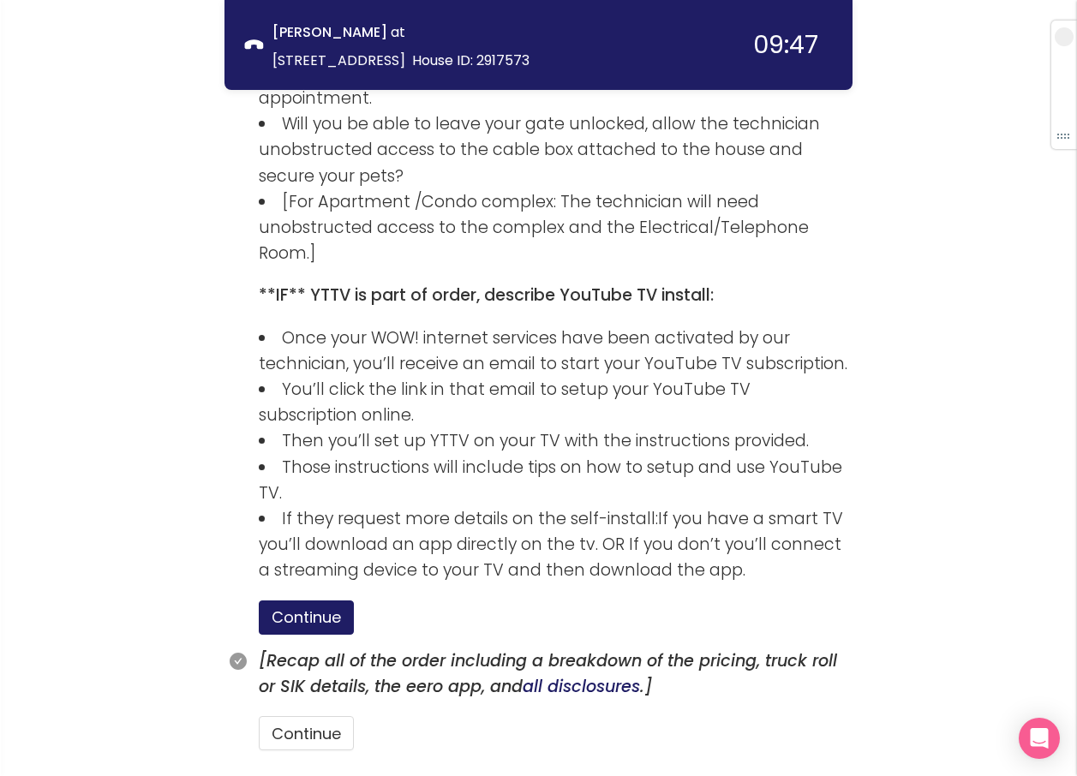
scroll to position [2599, 0]
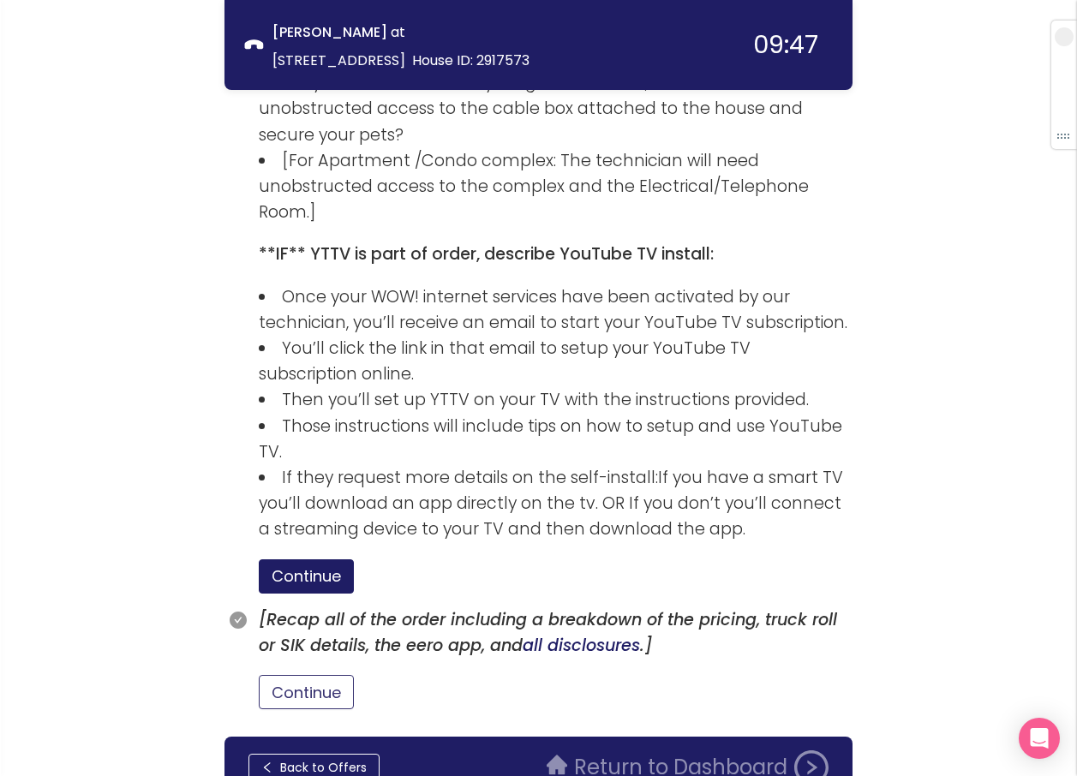
click at [314, 675] on button "Continue" at bounding box center [306, 692] width 95 height 34
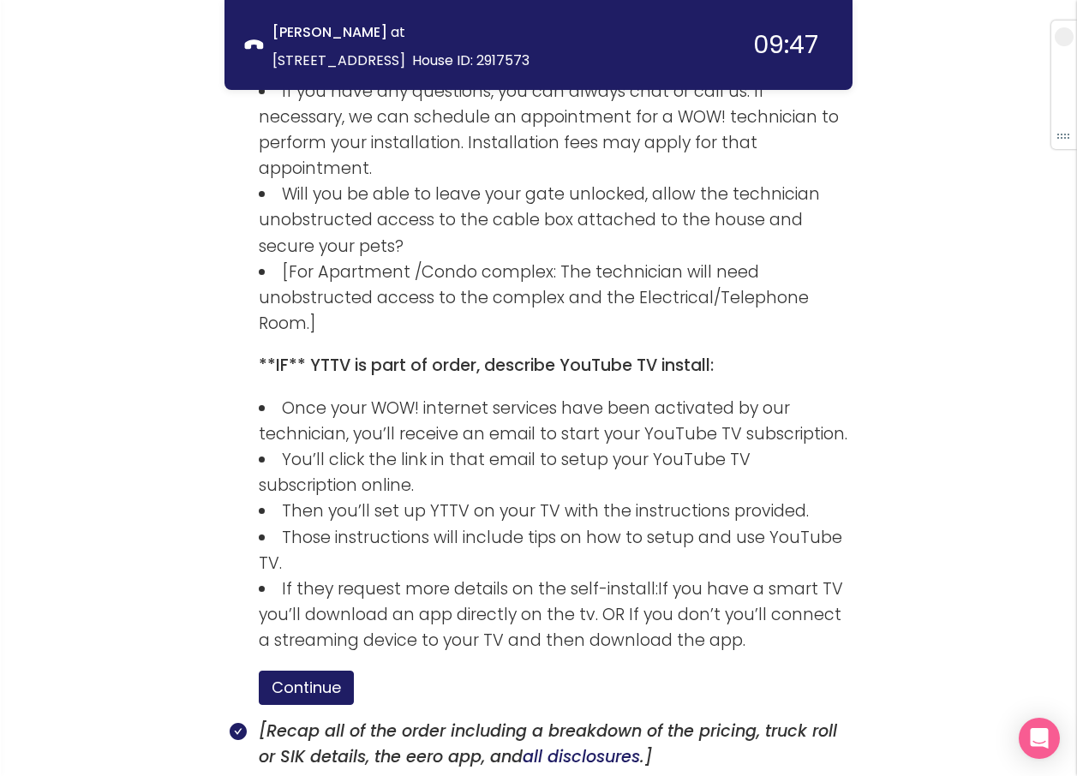
scroll to position [2711, 0]
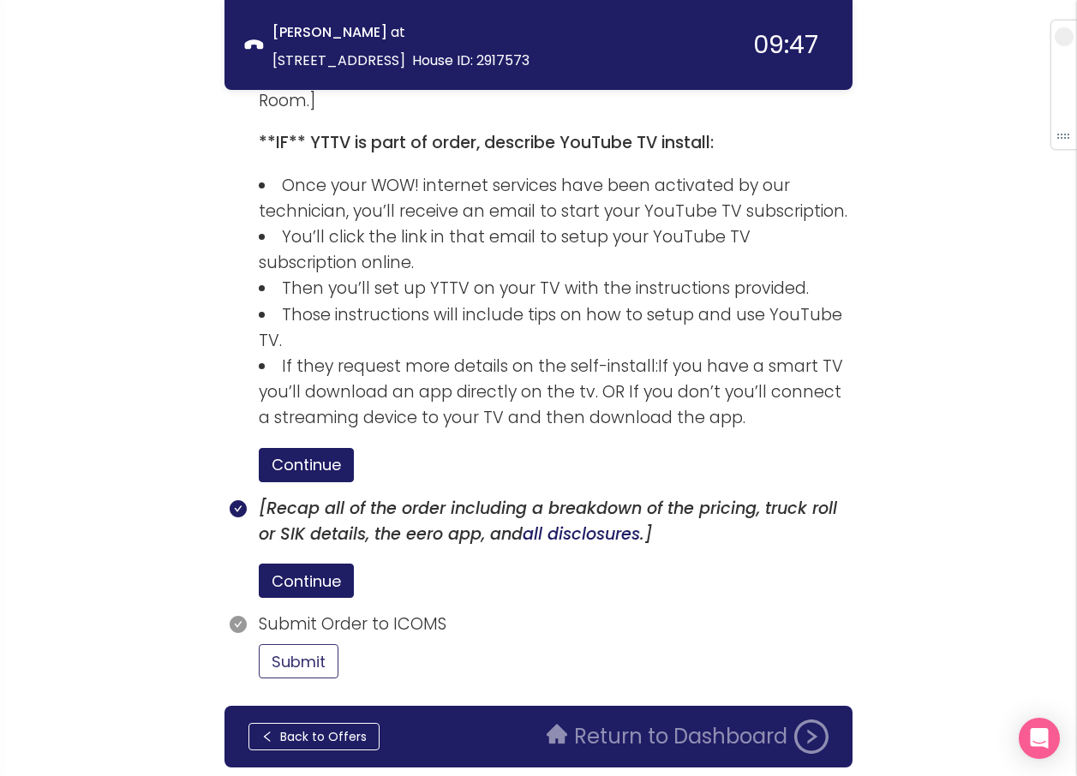
click at [317, 644] on button "Submit" at bounding box center [299, 661] width 80 height 34
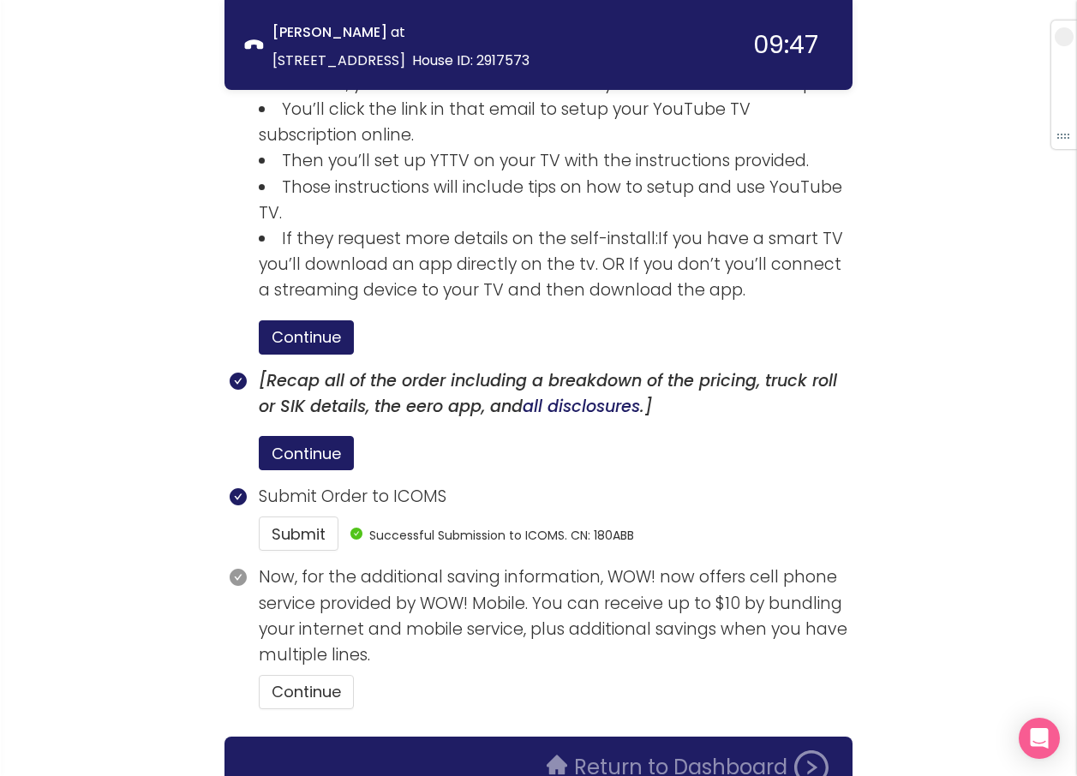
scroll to position [2869, 0]
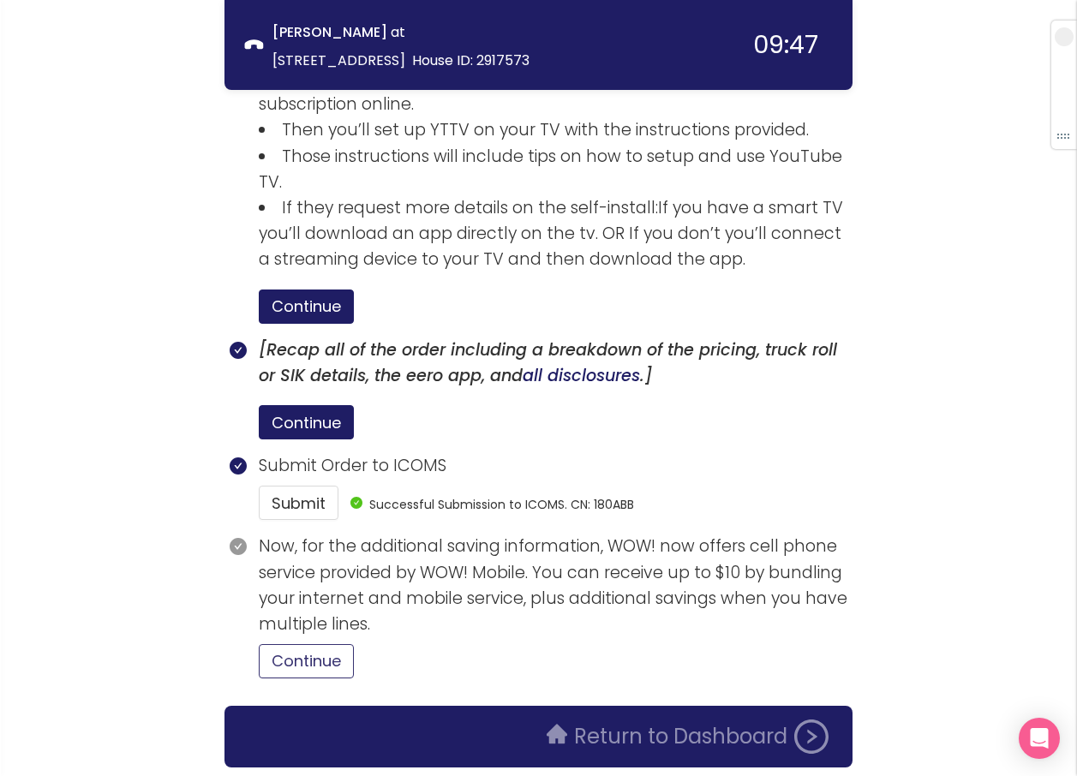
drag, startPoint x: 332, startPoint y: 606, endPoint x: 341, endPoint y: 602, distance: 9.6
click at [332, 644] on button "Continue" at bounding box center [306, 661] width 95 height 34
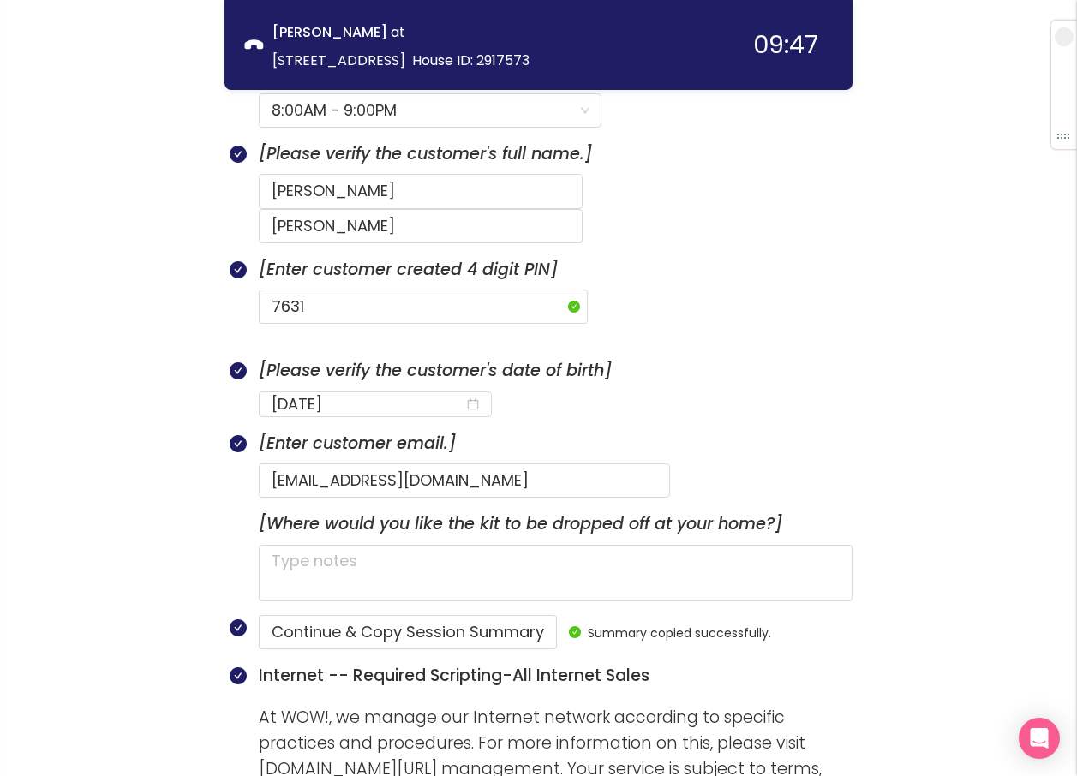
scroll to position [800, 0]
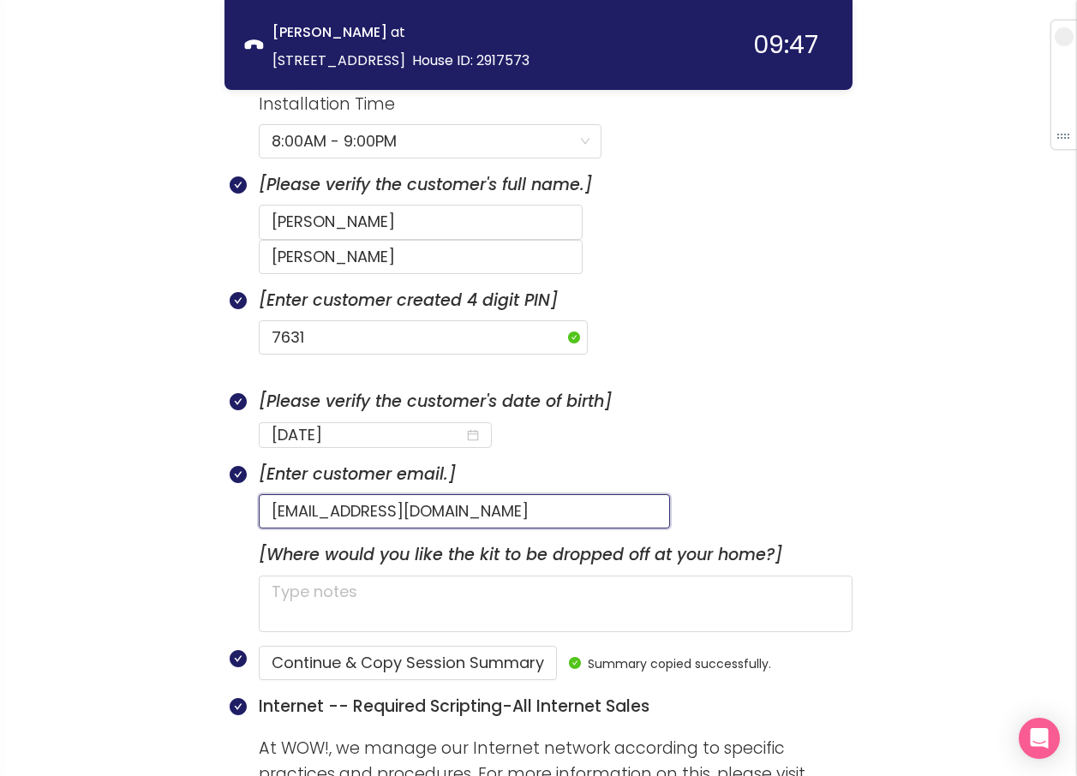
drag, startPoint x: 525, startPoint y: 477, endPoint x: 178, endPoint y: 449, distance: 348.0
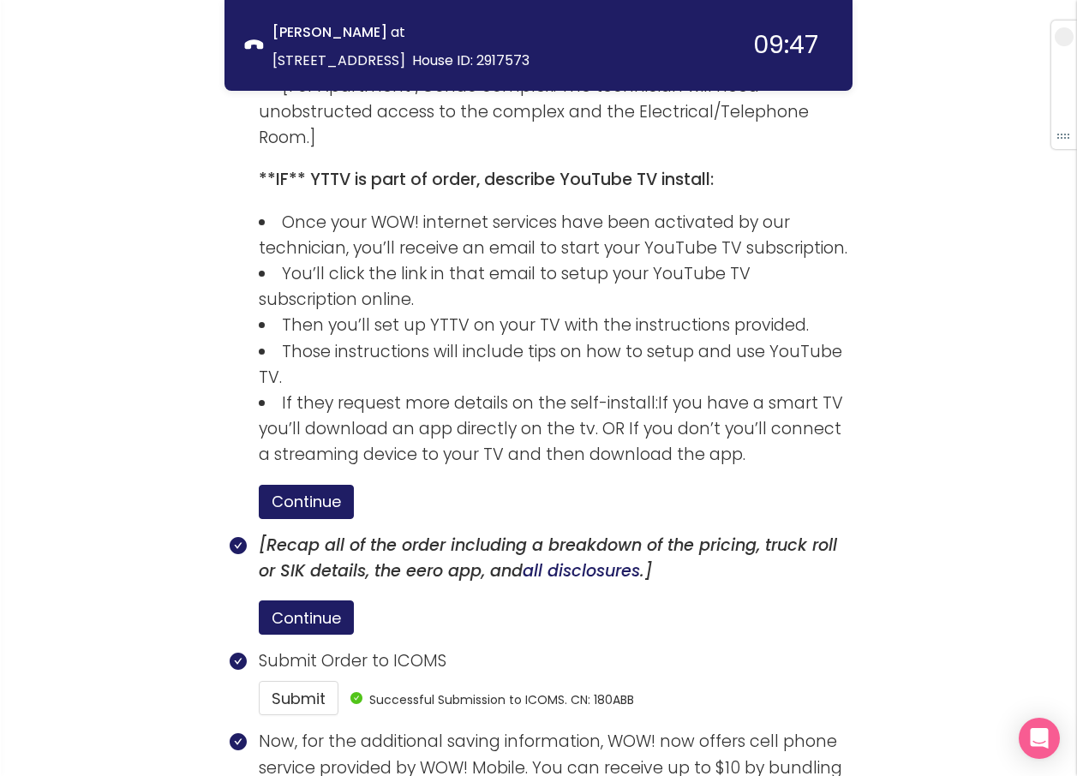
scroll to position [3027, 0]
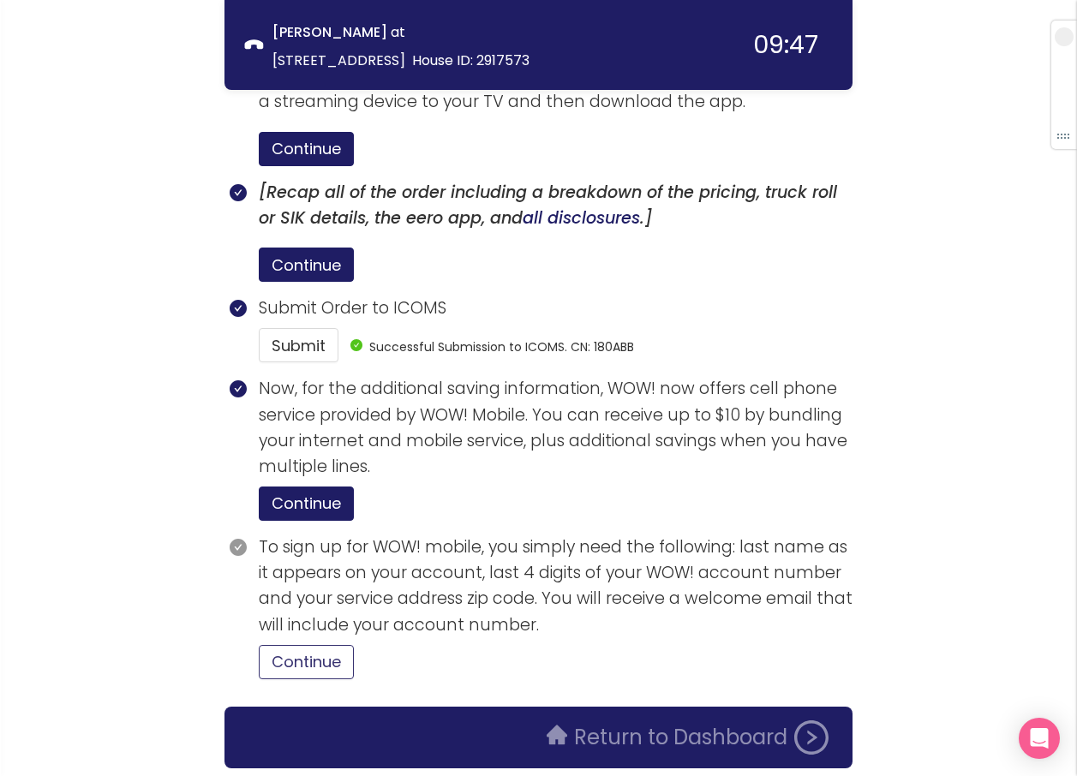
click at [311, 645] on button "Continue" at bounding box center [306, 662] width 95 height 34
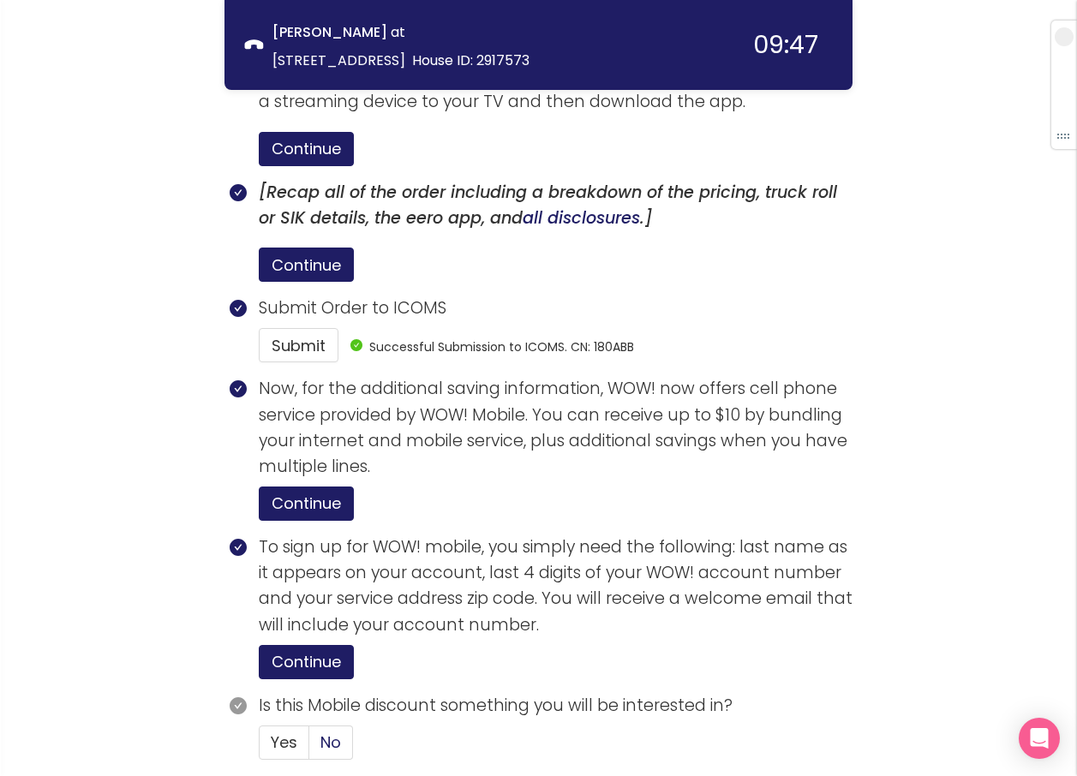
click at [337, 731] on span "No" at bounding box center [330, 741] width 21 height 21
click at [309, 748] on input "No" at bounding box center [309, 748] width 0 height 0
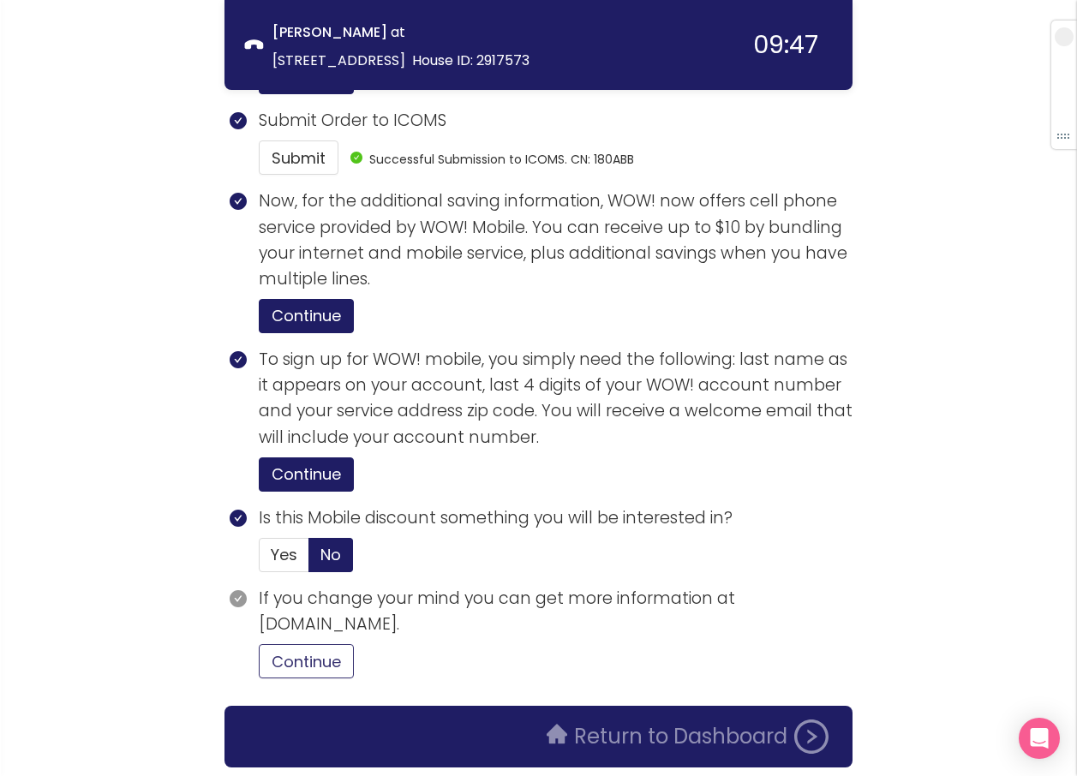
click at [336, 644] on button "Continue" at bounding box center [306, 661] width 95 height 34
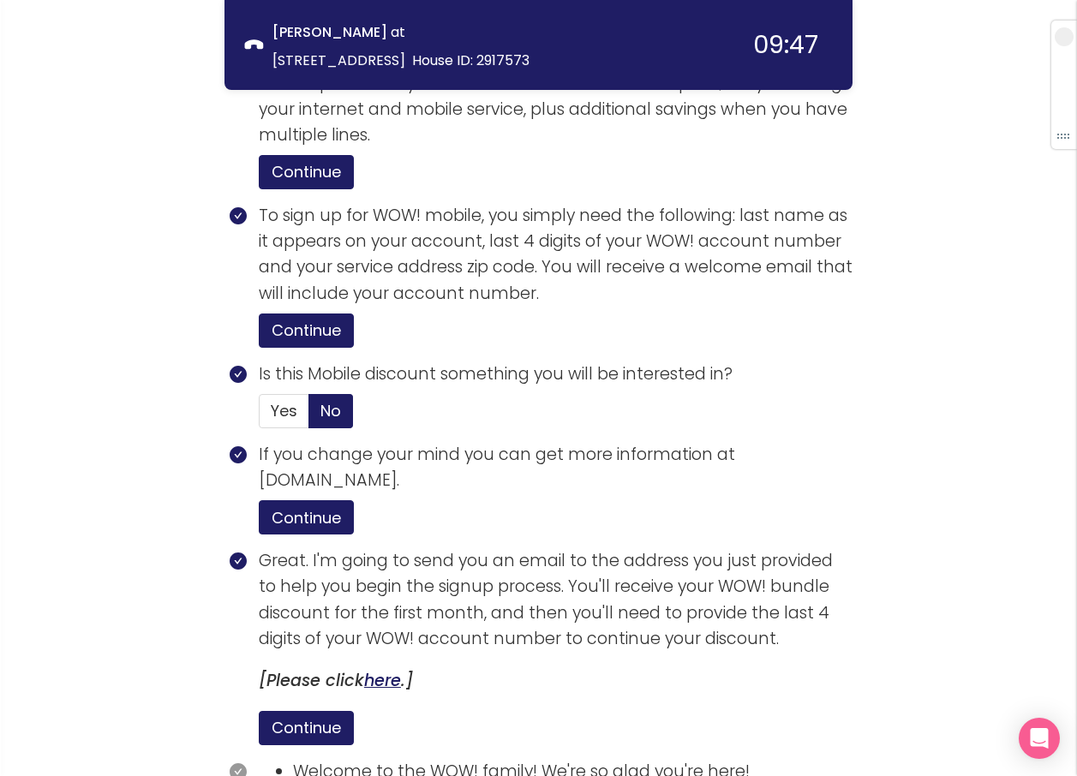
scroll to position [3540, 0]
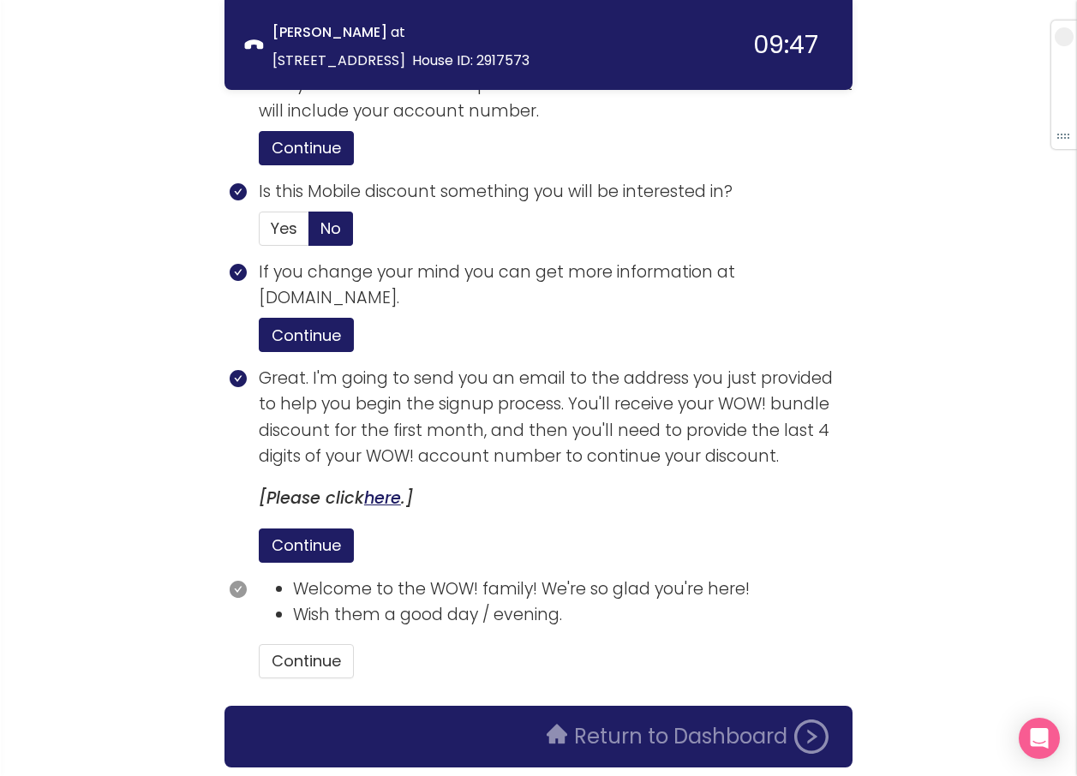
click at [355, 644] on div "Continue" at bounding box center [555, 661] width 593 height 34
click at [338, 644] on button "Continue" at bounding box center [306, 661] width 95 height 34
click at [590, 719] on button "Return to Dashboard" at bounding box center [687, 736] width 302 height 34
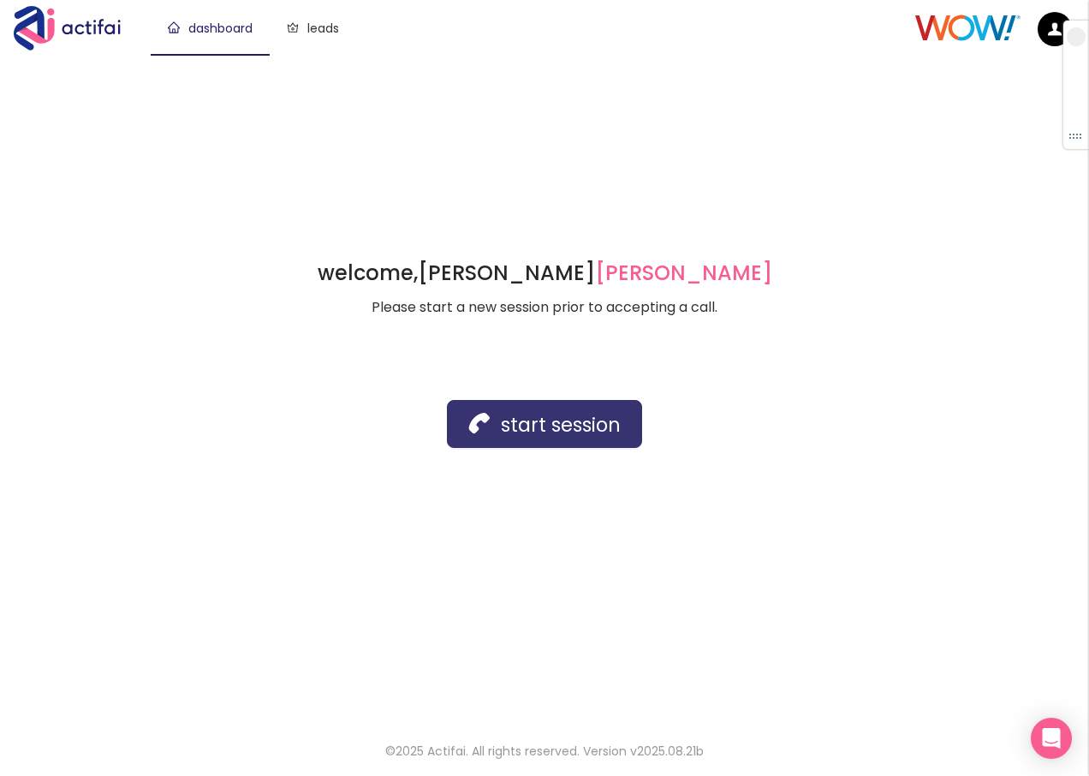
click at [570, 427] on button "start session" at bounding box center [544, 424] width 195 height 48
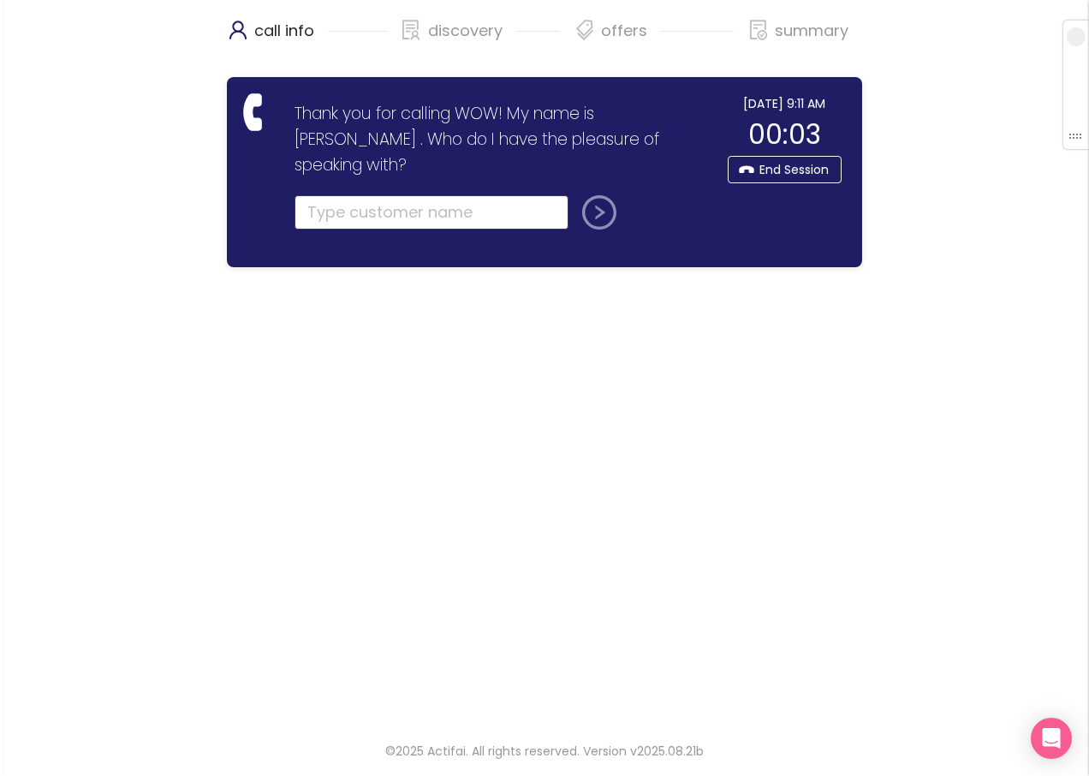
click at [342, 195] on input "text" at bounding box center [432, 212] width 274 height 34
type input "SERENITY BUKSHA"
click at [591, 195] on button "submit" at bounding box center [596, 212] width 41 height 34
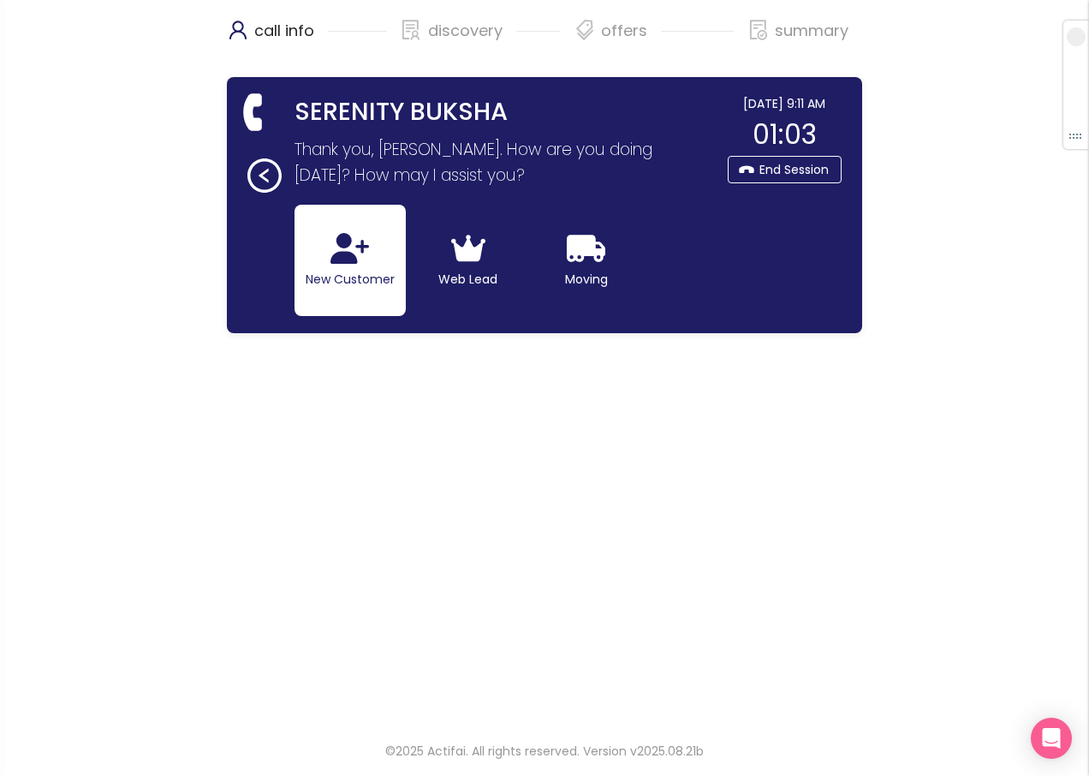
click at [367, 267] on button "New Customer" at bounding box center [350, 260] width 111 height 111
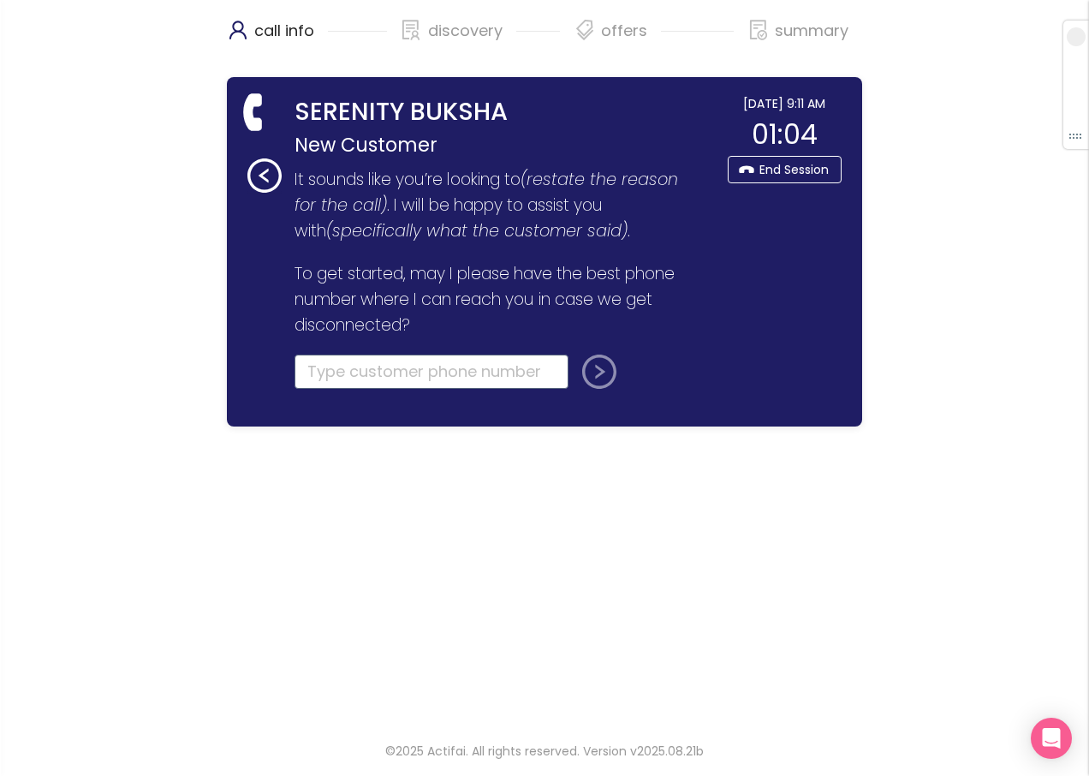
click at [336, 373] on input "tel" at bounding box center [432, 372] width 274 height 34
type input "[PHONE_NUMBER]"
click at [597, 369] on button "submit" at bounding box center [596, 372] width 41 height 34
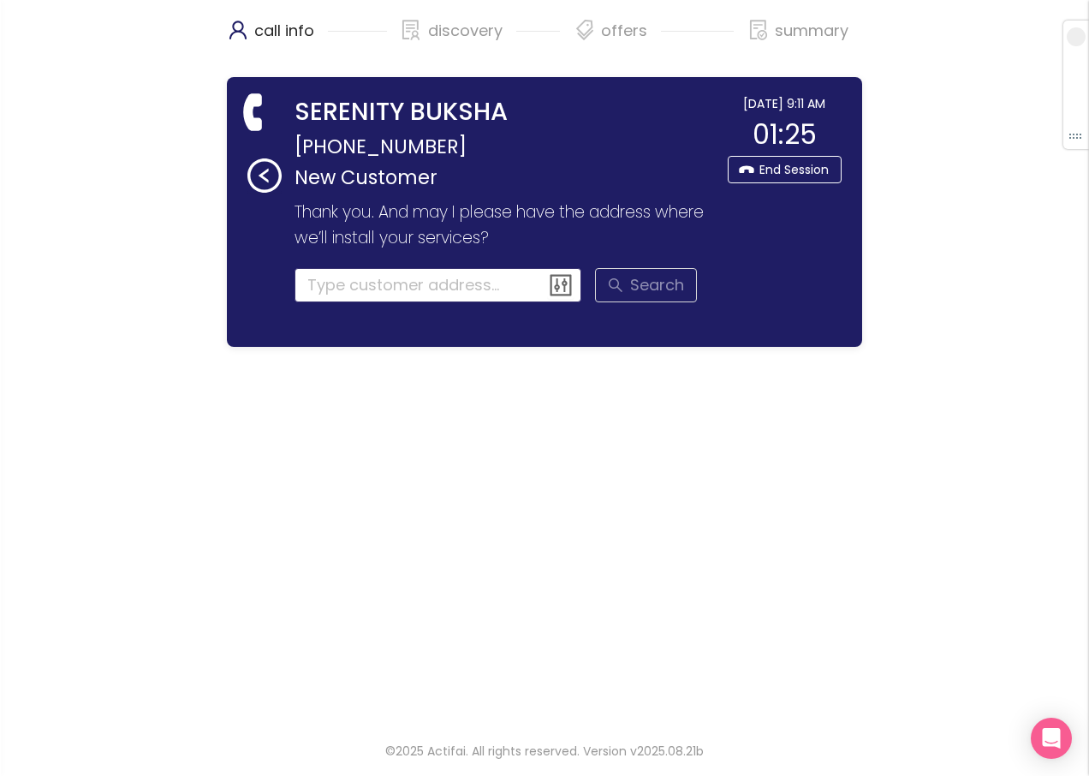
click at [325, 289] on input at bounding box center [439, 285] width 288 height 34
click at [434, 279] on input "1805 [PERSON_NAME]" at bounding box center [439, 285] width 288 height 34
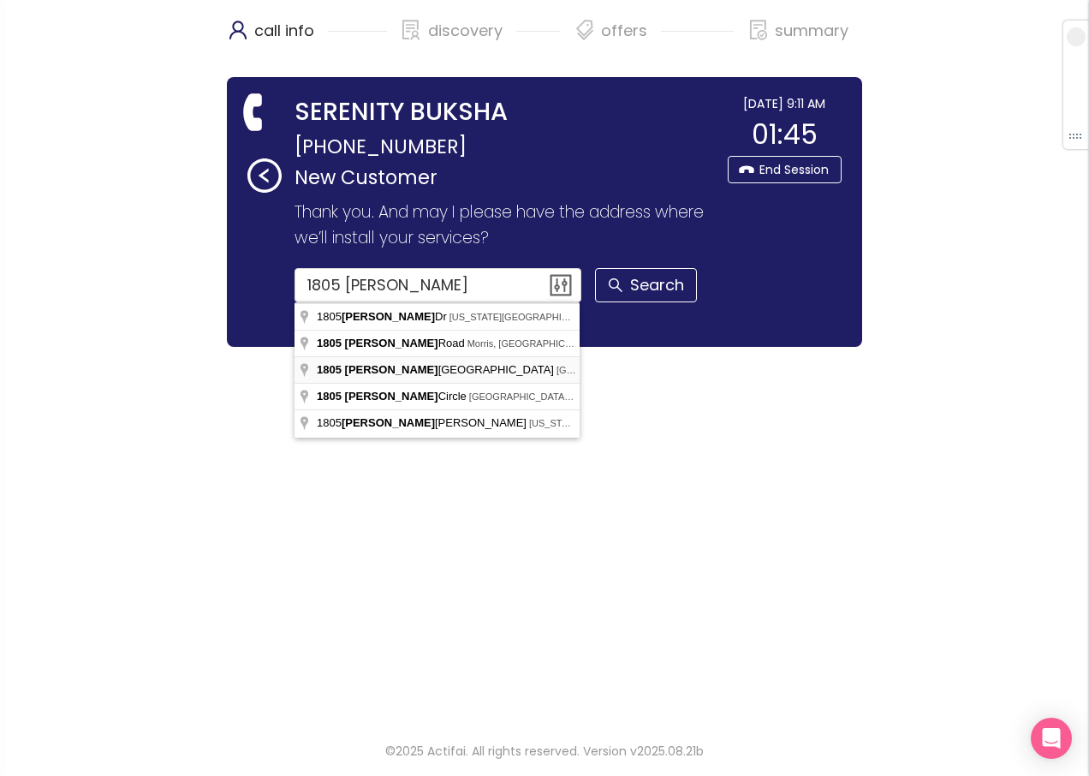
type input "1805 [GEOGRAPHIC_DATA], [GEOGRAPHIC_DATA], [GEOGRAPHIC_DATA], [GEOGRAPHIC_DATA]"
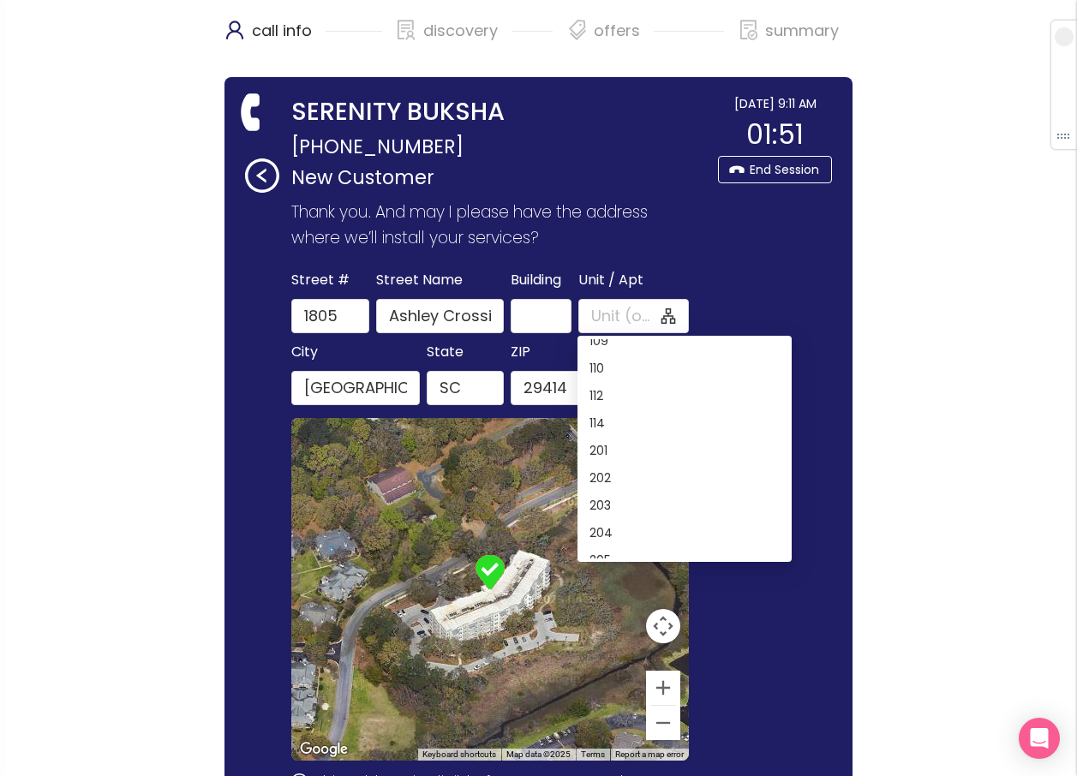
scroll to position [257, 0]
click at [605, 504] on div "204" at bounding box center [684, 507] width 190 height 19
type input "204"
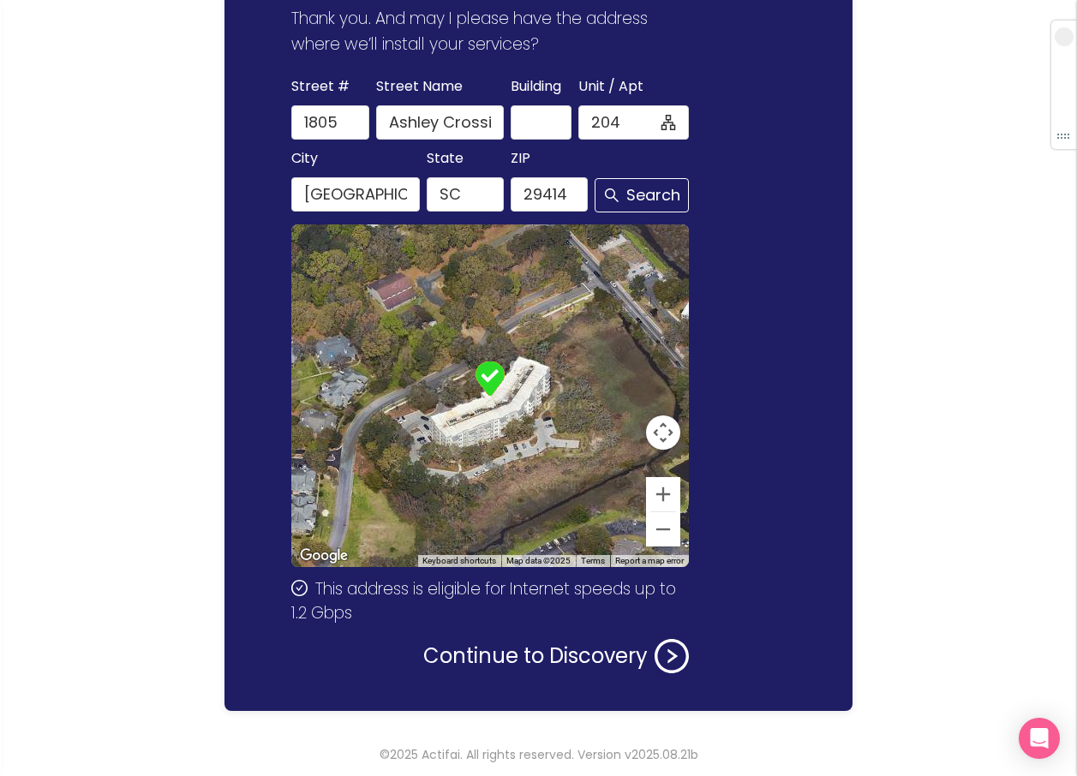
scroll to position [197, 0]
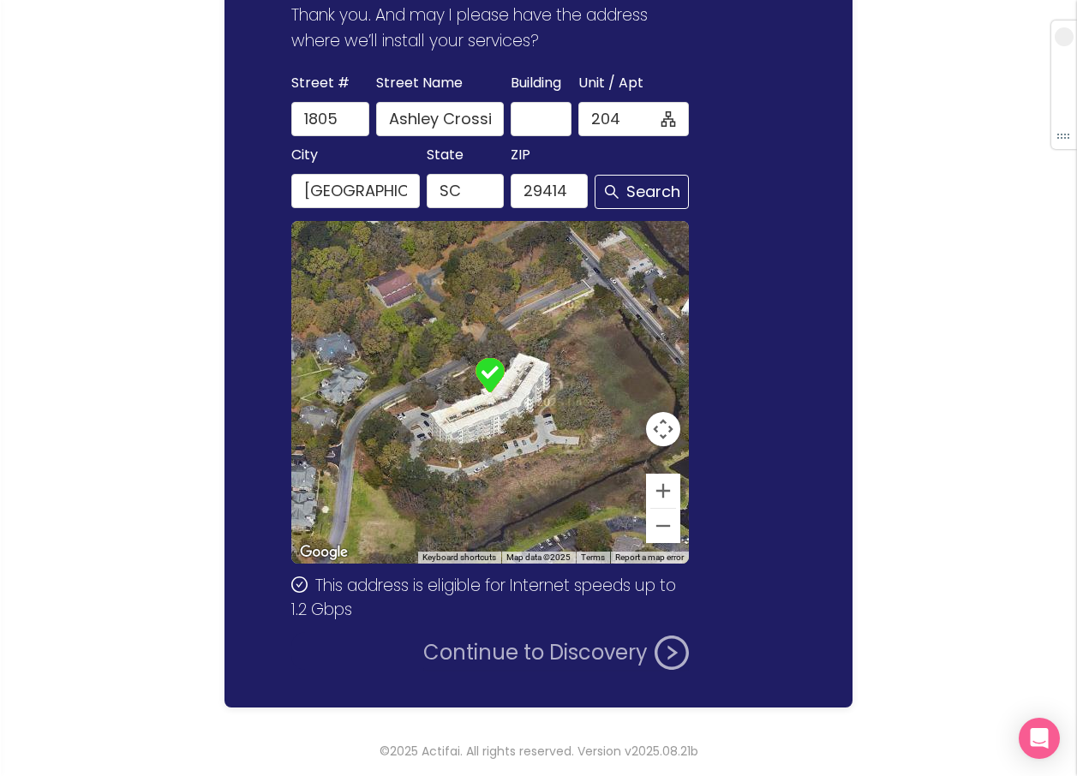
click at [486, 659] on button "Continue to Discovery" at bounding box center [555, 652] width 265 height 34
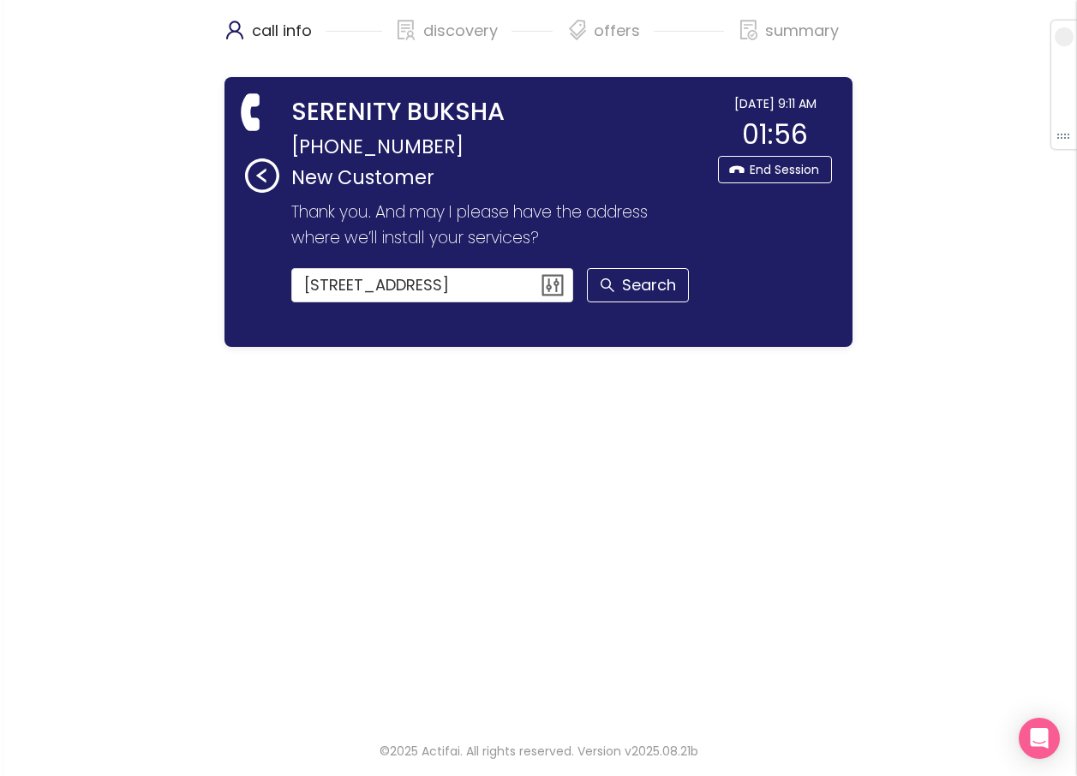
scroll to position [0, 0]
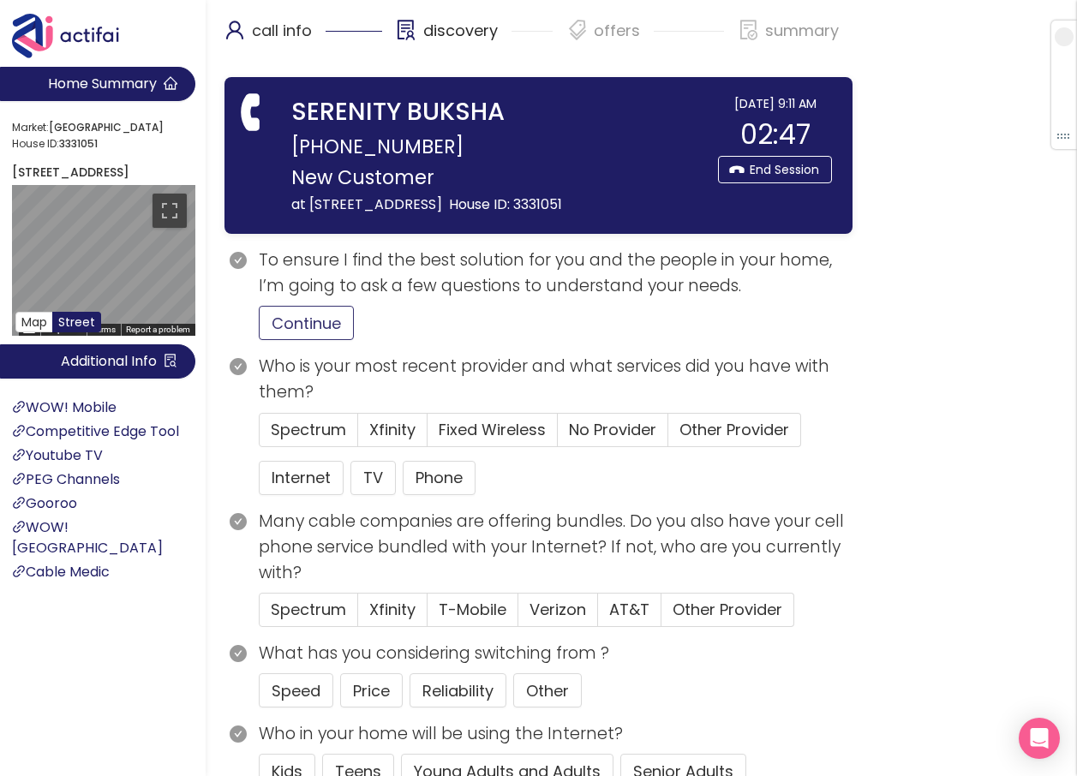
click at [317, 337] on button "Continue" at bounding box center [306, 323] width 95 height 34
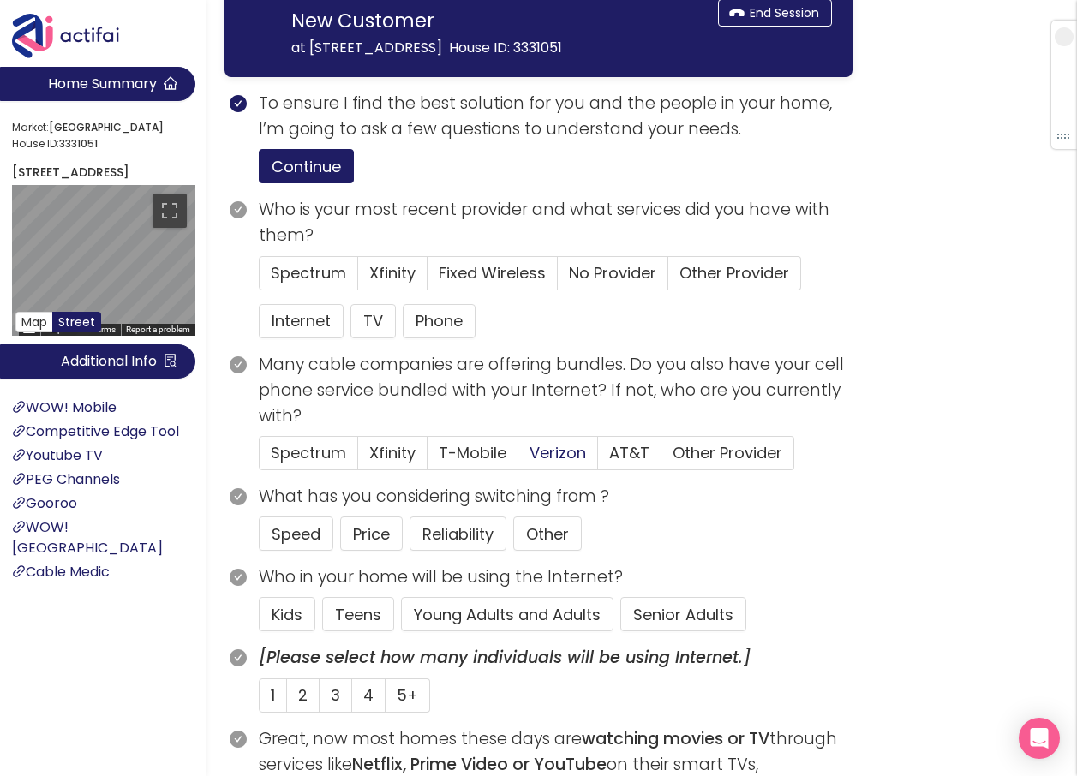
scroll to position [171, 0]
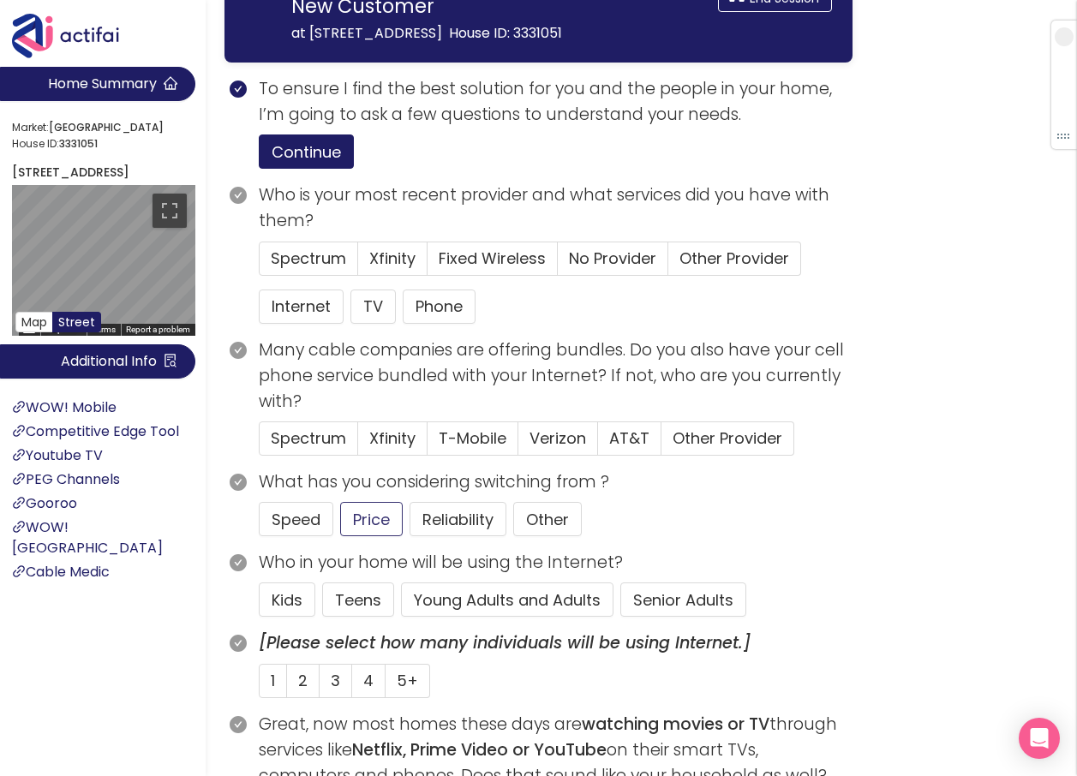
click at [379, 536] on button "Price" at bounding box center [371, 519] width 63 height 34
click at [510, 617] on button "Young Adults and Adults" at bounding box center [507, 599] width 212 height 34
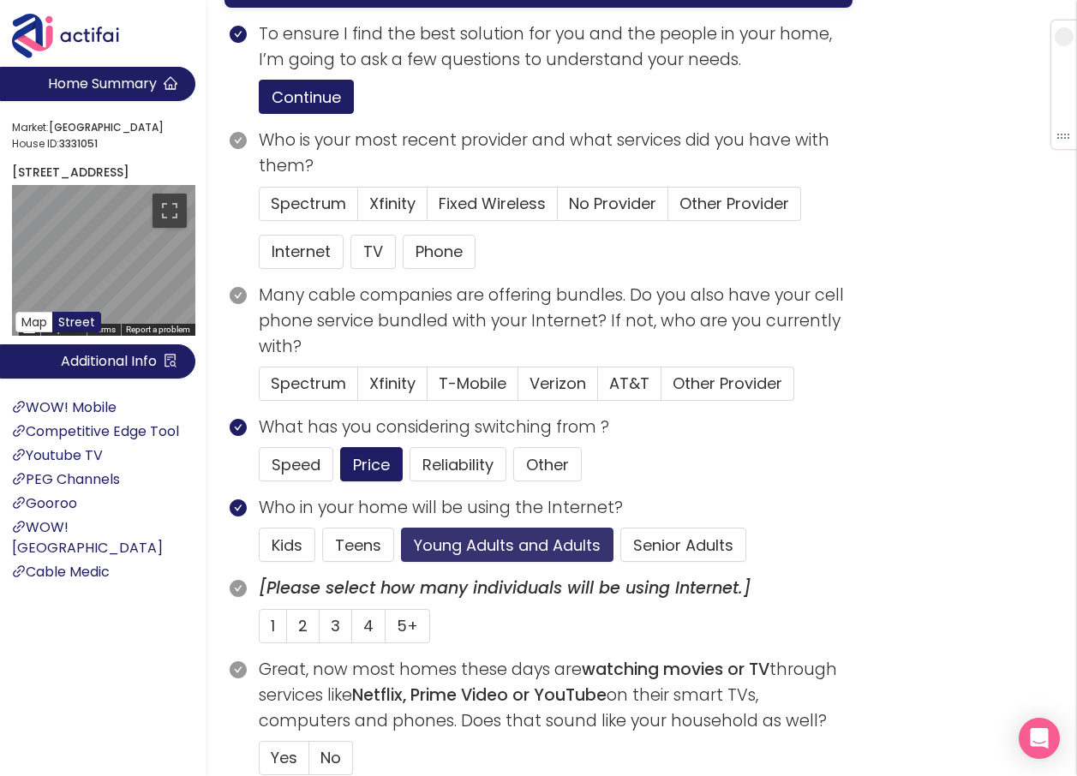
scroll to position [257, 0]
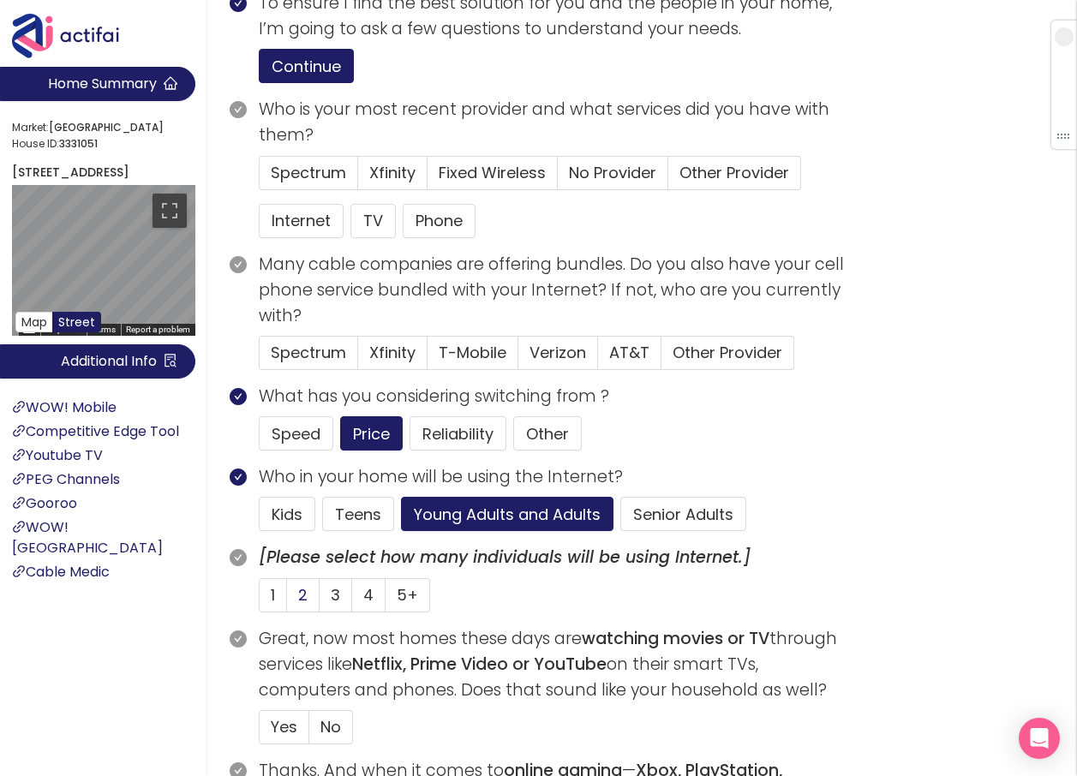
click at [301, 605] on span "2" at bounding box center [302, 594] width 9 height 21
click at [287, 600] on input "2" at bounding box center [287, 600] width 0 height 0
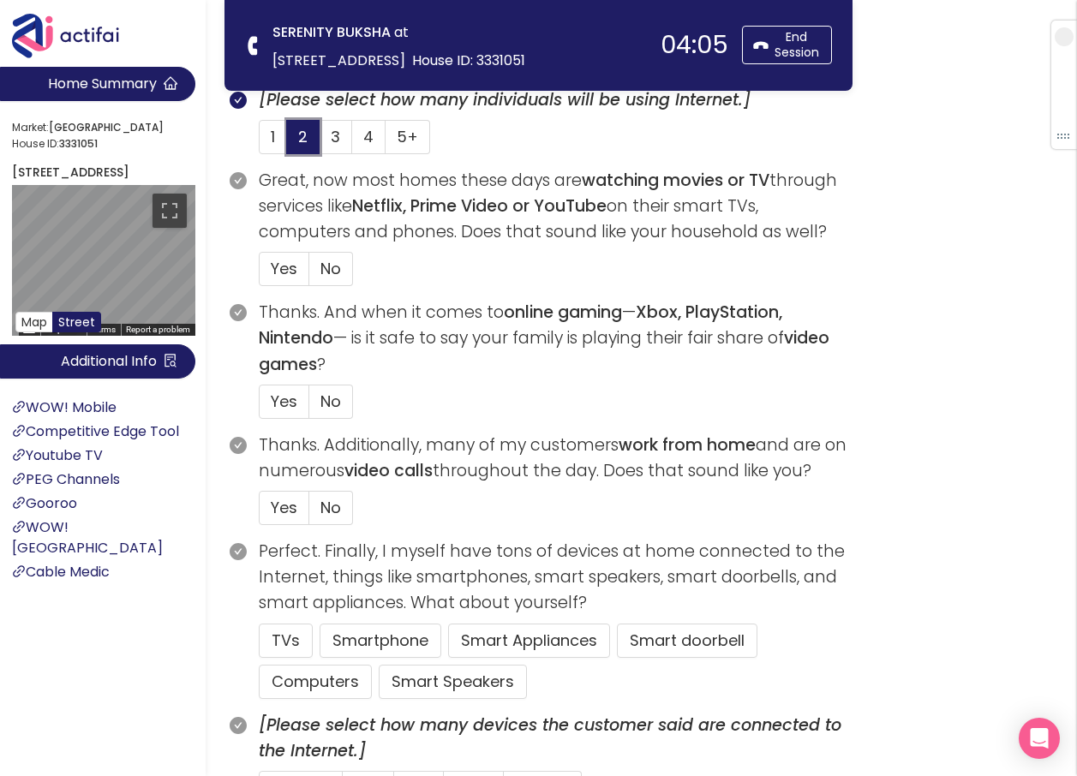
scroll to position [599, 0]
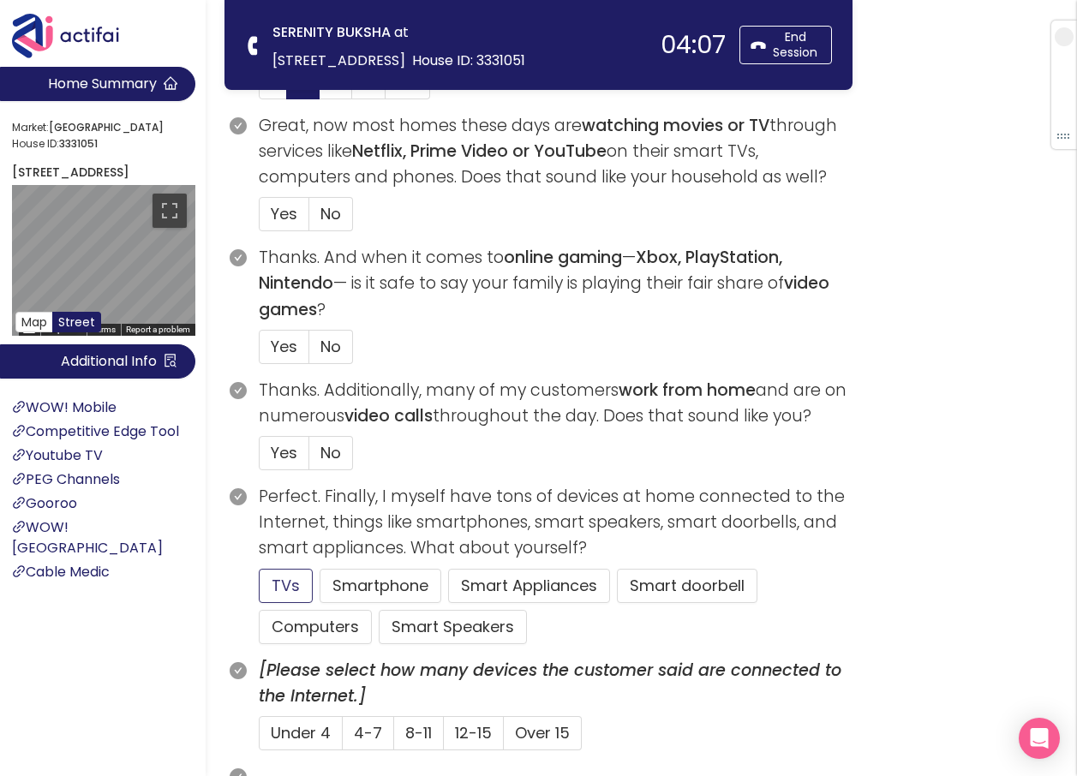
click at [283, 587] on button "TVs" at bounding box center [286, 586] width 54 height 34
click at [349, 582] on button "Smartphone" at bounding box center [380, 586] width 122 height 34
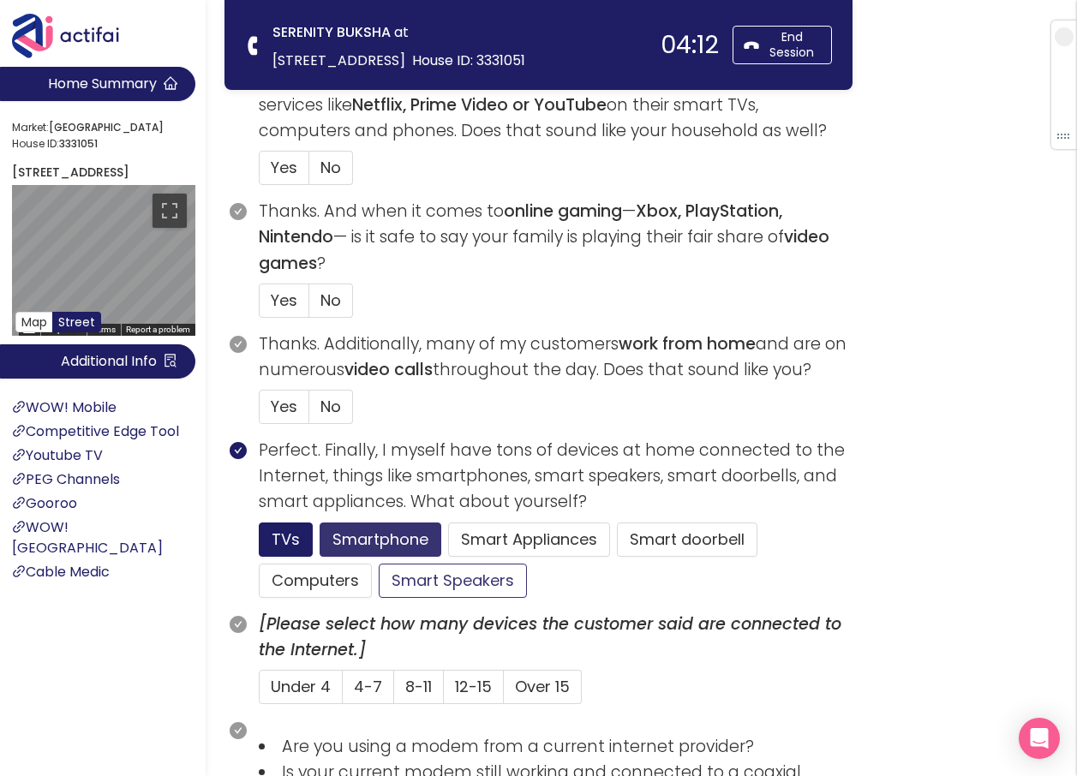
scroll to position [685, 0]
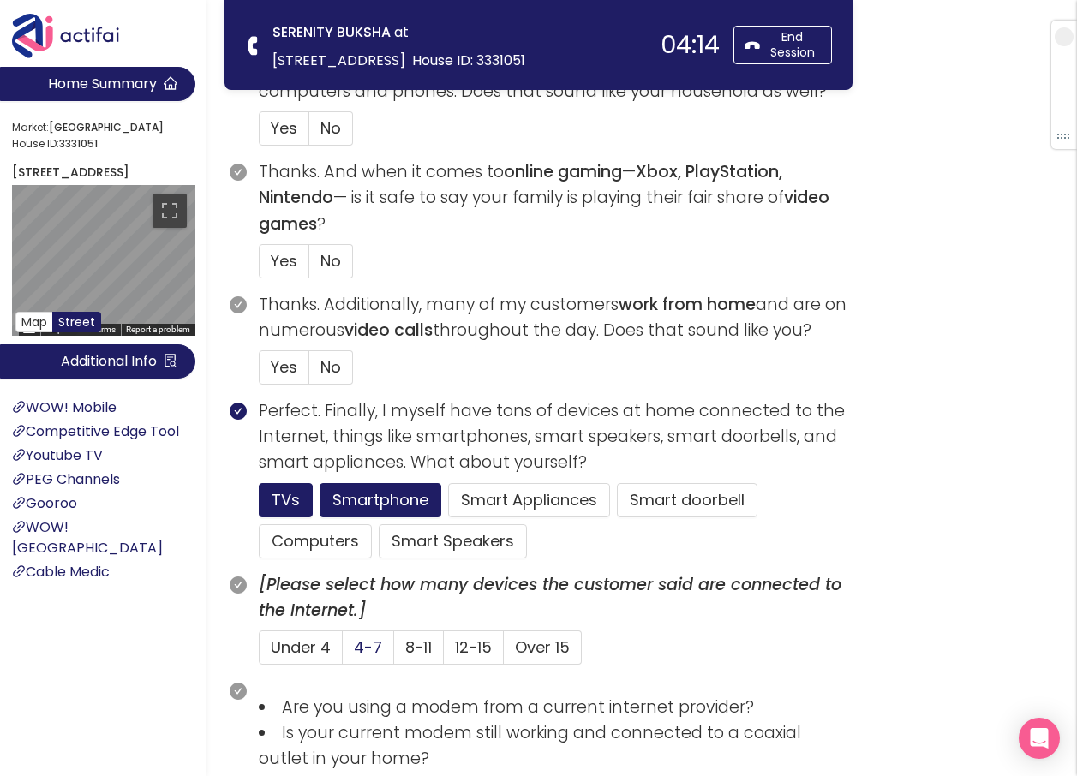
click at [373, 645] on span "4-7" at bounding box center [368, 646] width 28 height 21
click at [343, 653] on input "4-7" at bounding box center [343, 653] width 0 height 0
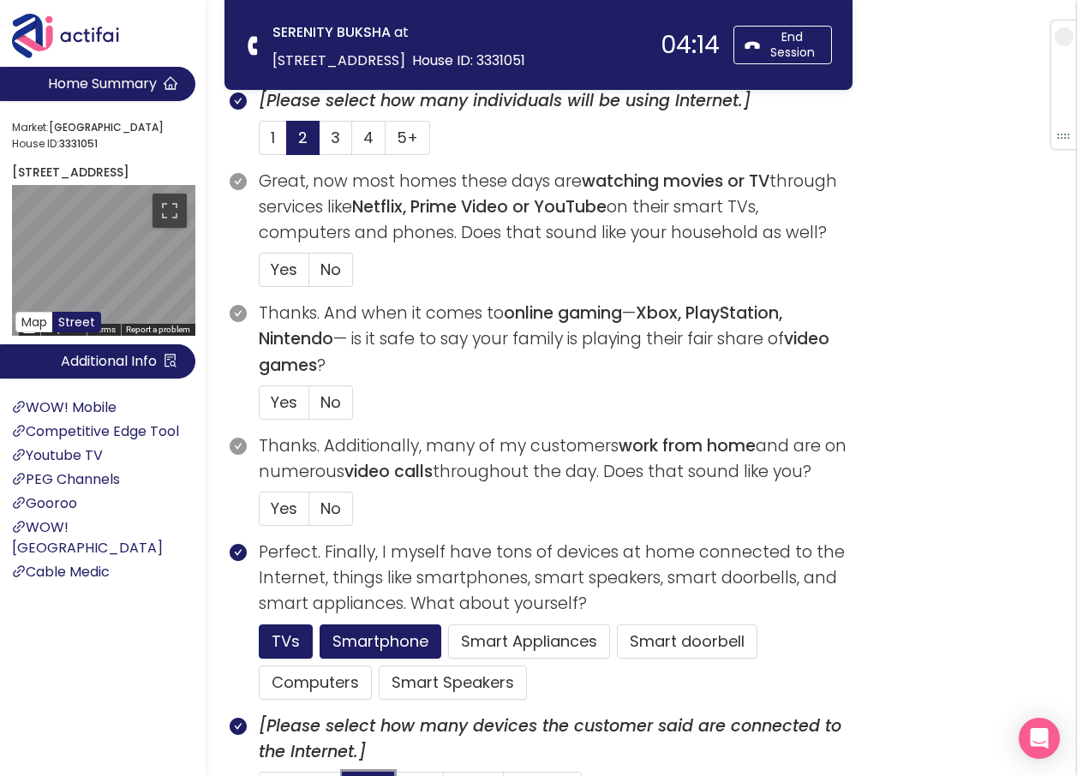
scroll to position [428, 0]
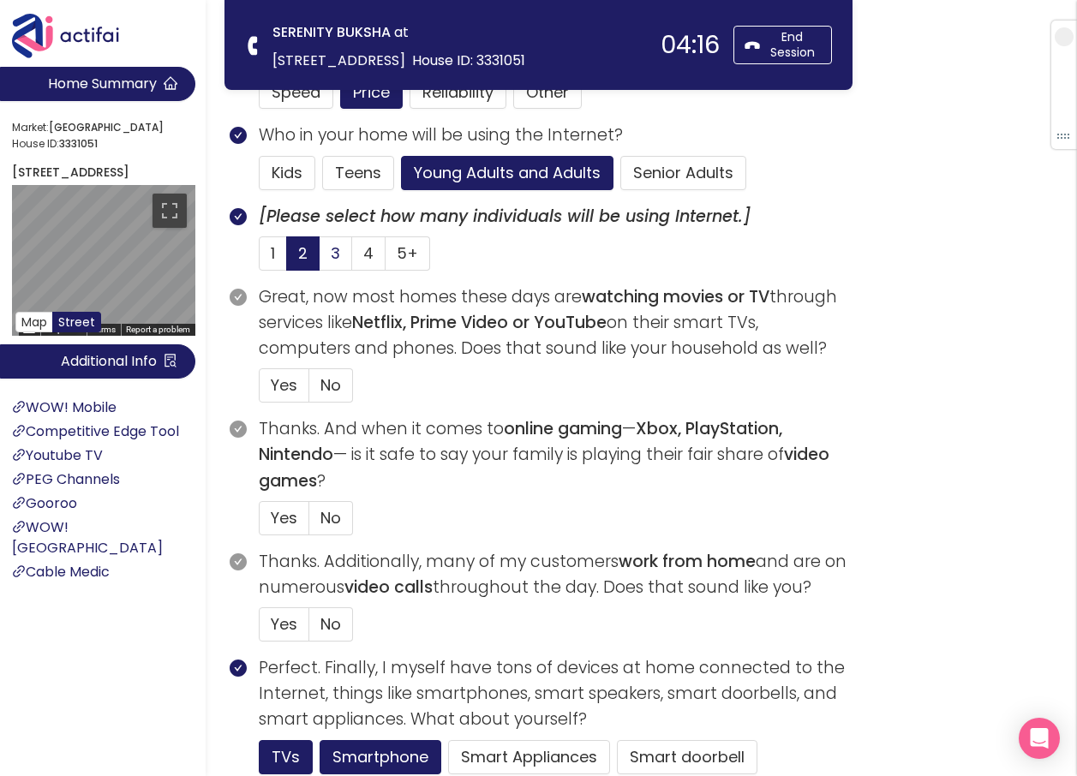
click at [329, 253] on label "3" at bounding box center [335, 253] width 33 height 34
click at [319, 259] on input "3" at bounding box center [319, 259] width 0 height 0
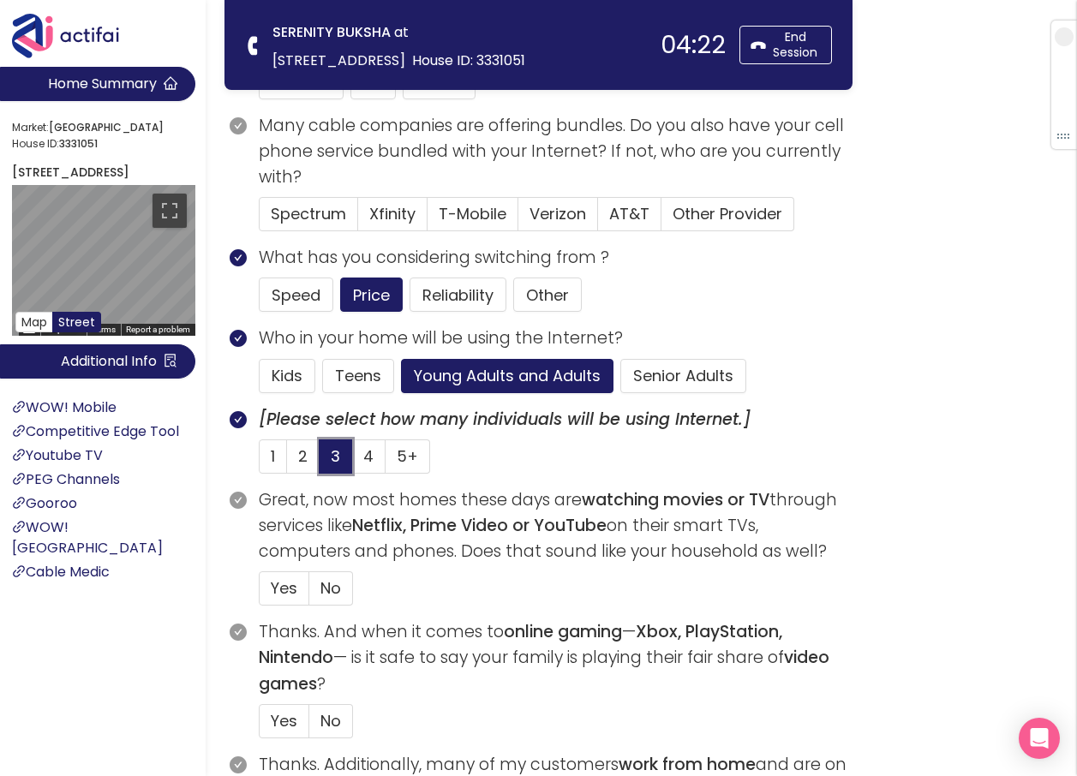
scroll to position [171, 0]
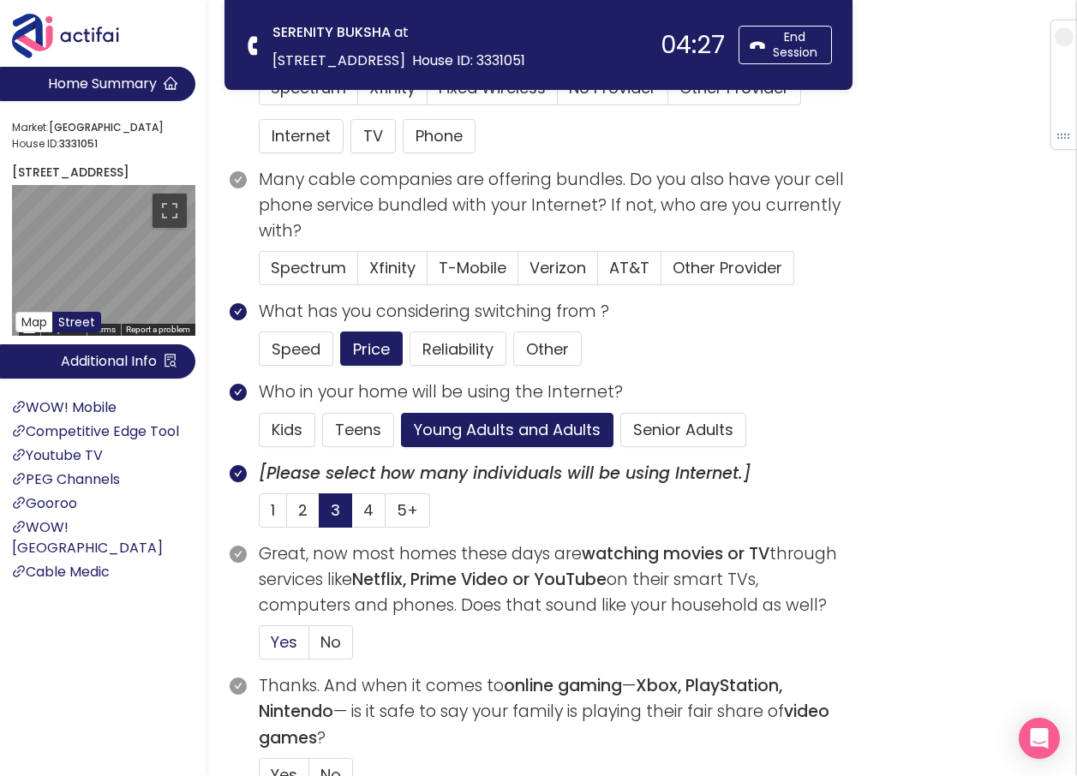
click at [278, 641] on span "Yes" at bounding box center [284, 641] width 27 height 21
click at [259, 647] on input "Yes" at bounding box center [259, 647] width 0 height 0
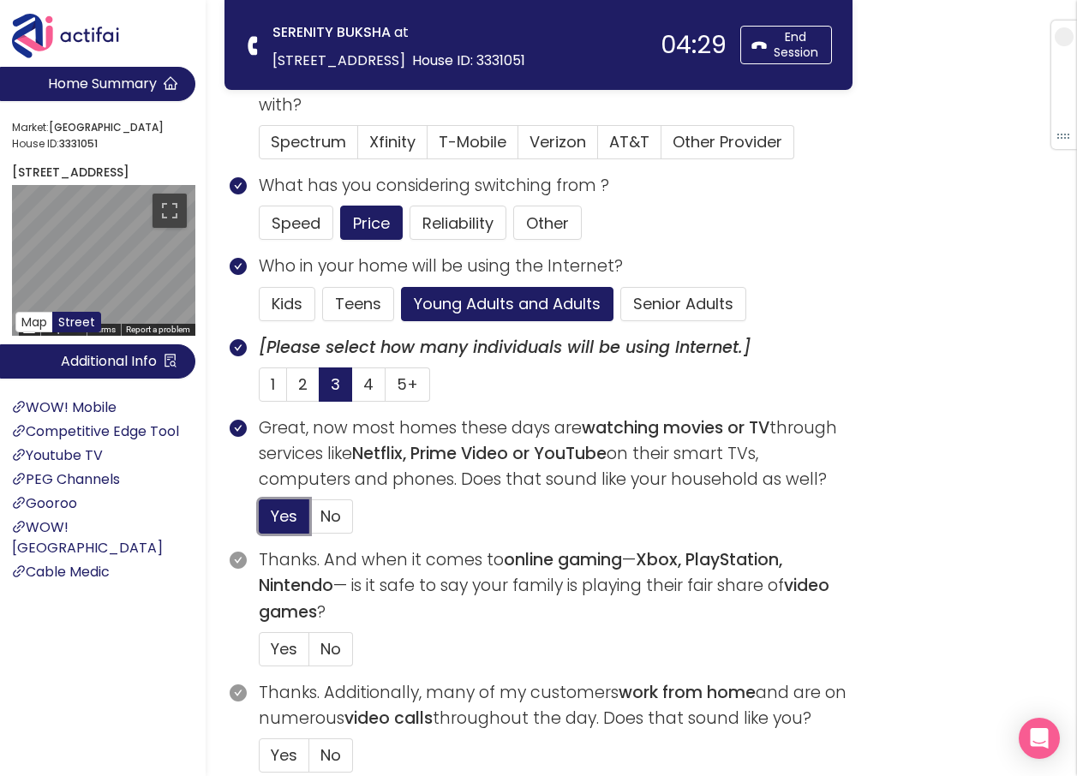
scroll to position [343, 0]
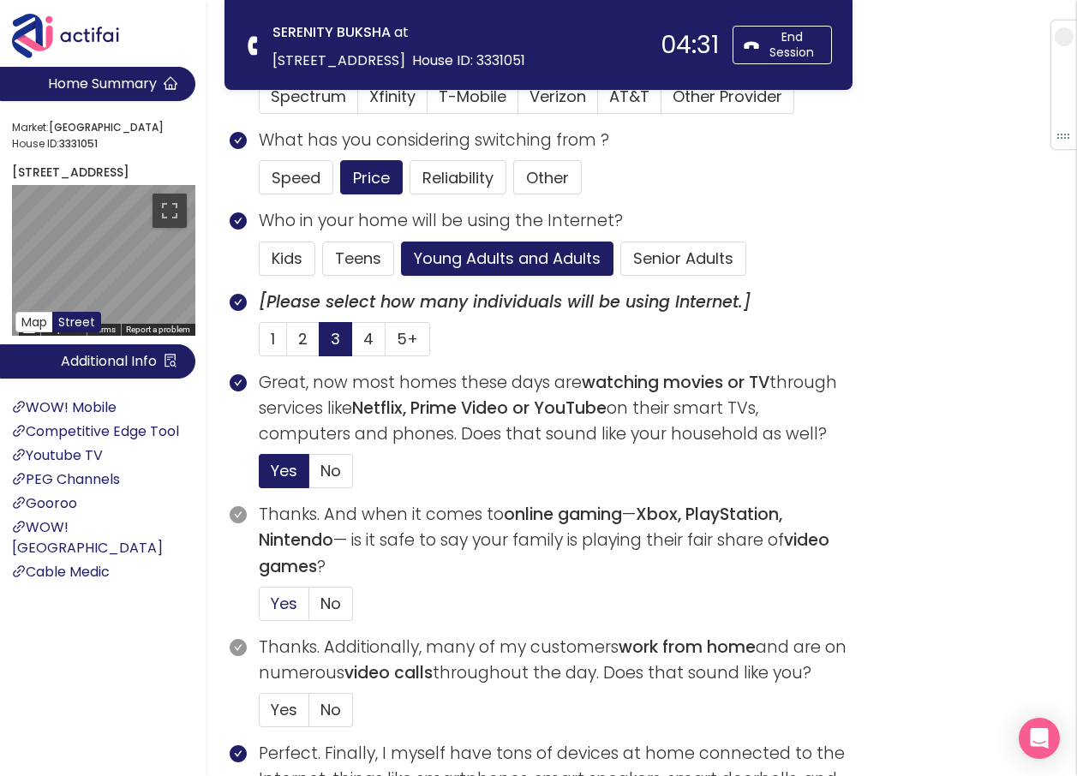
click at [284, 605] on span "Yes" at bounding box center [284, 603] width 27 height 21
click at [259, 609] on input "Yes" at bounding box center [259, 609] width 0 height 0
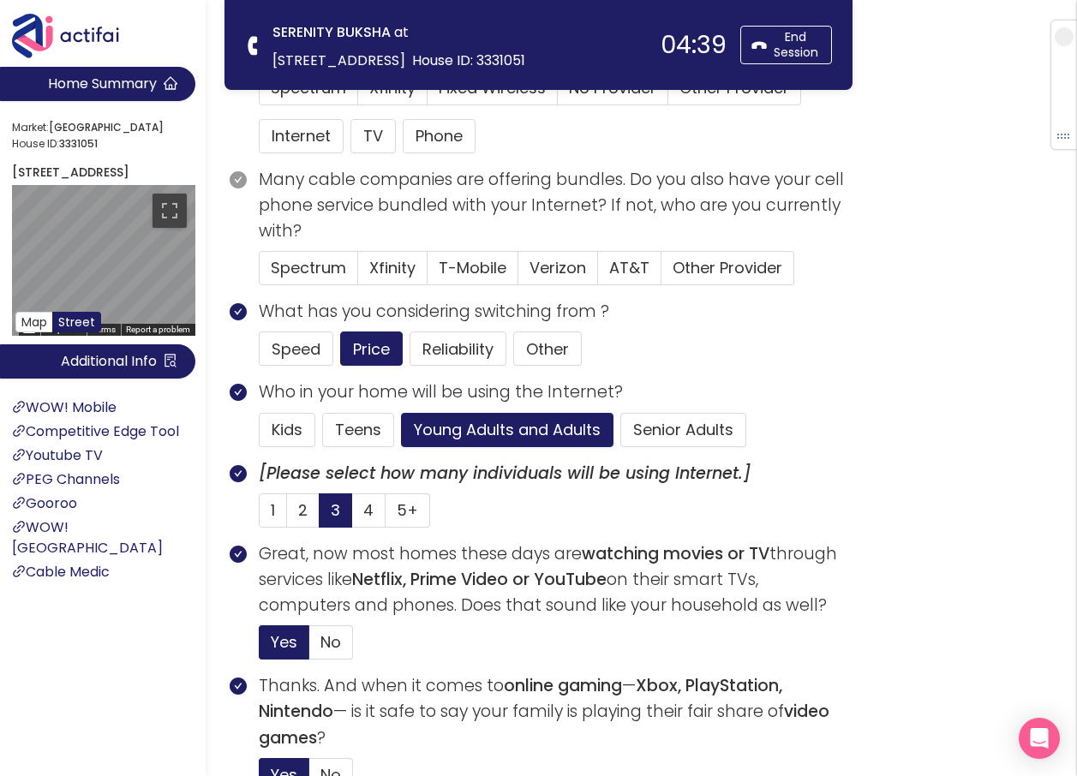
scroll to position [0, 0]
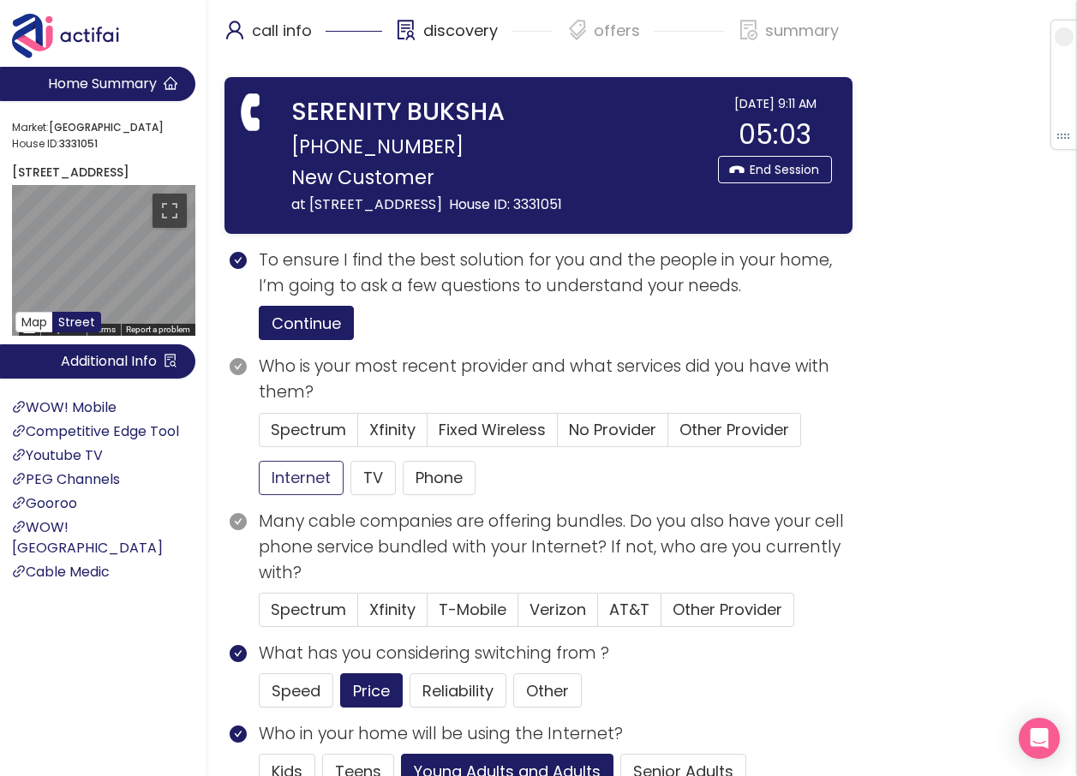
click at [288, 495] on button "Internet" at bounding box center [301, 478] width 85 height 34
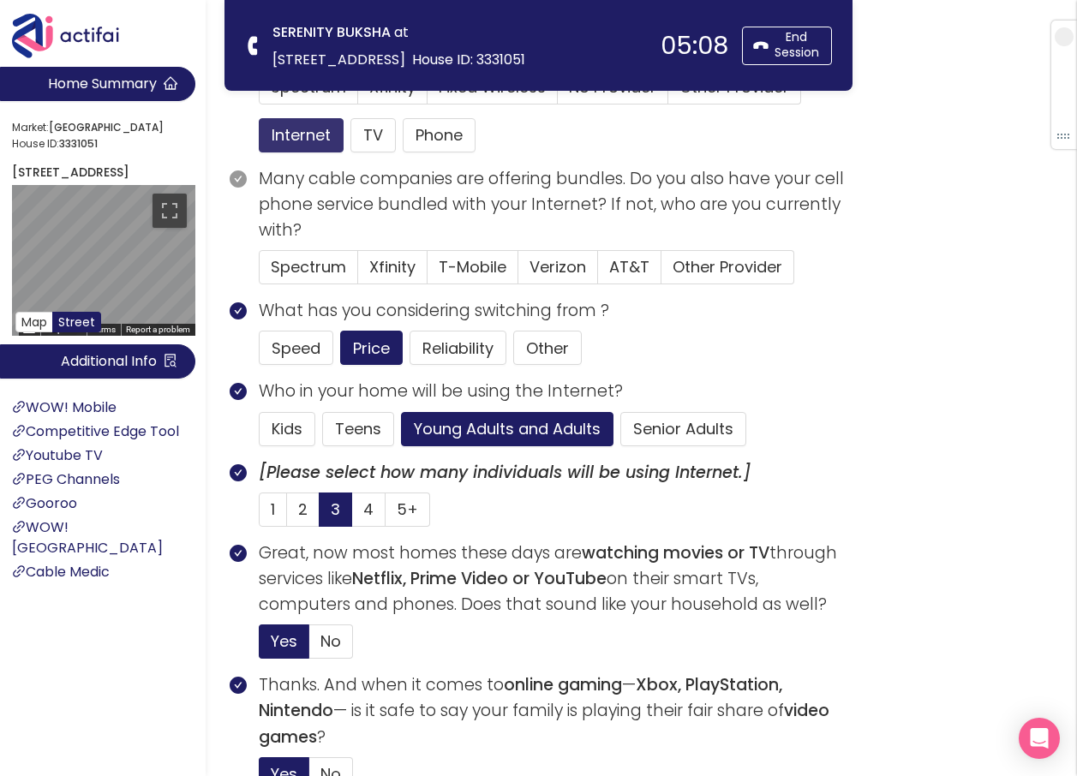
scroll to position [171, 0]
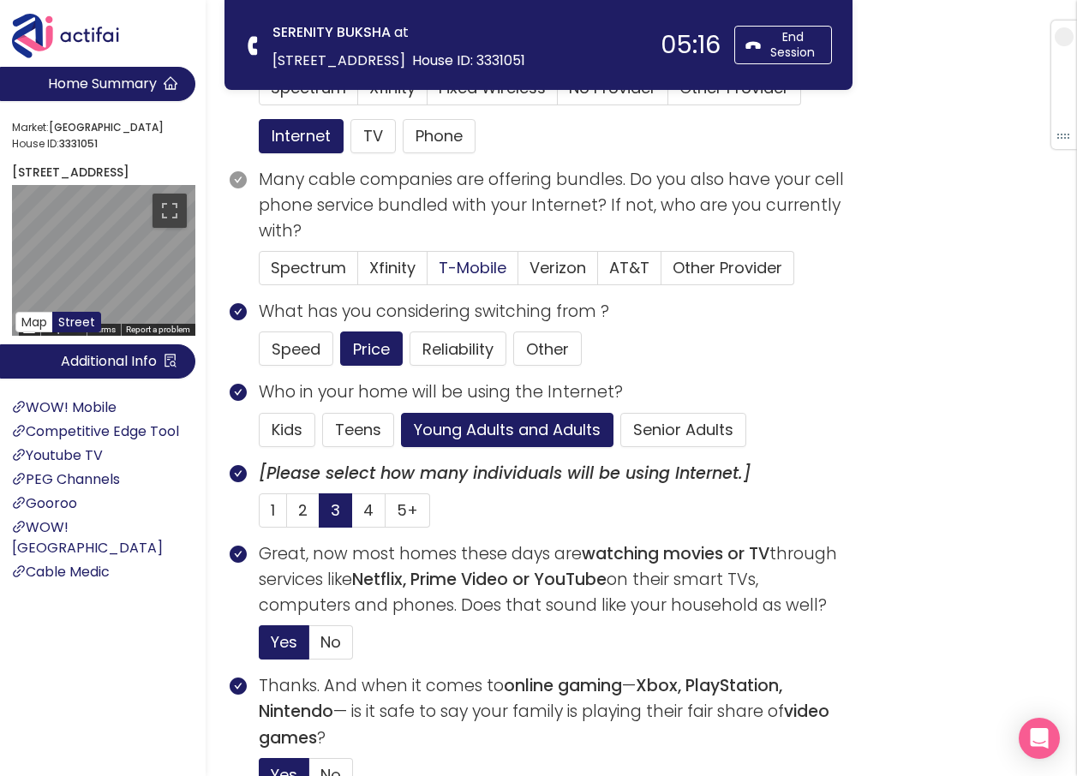
click at [469, 263] on span "T-Mobile" at bounding box center [472, 267] width 68 height 21
click at [427, 273] on input "T-Mobile" at bounding box center [427, 273] width 0 height 0
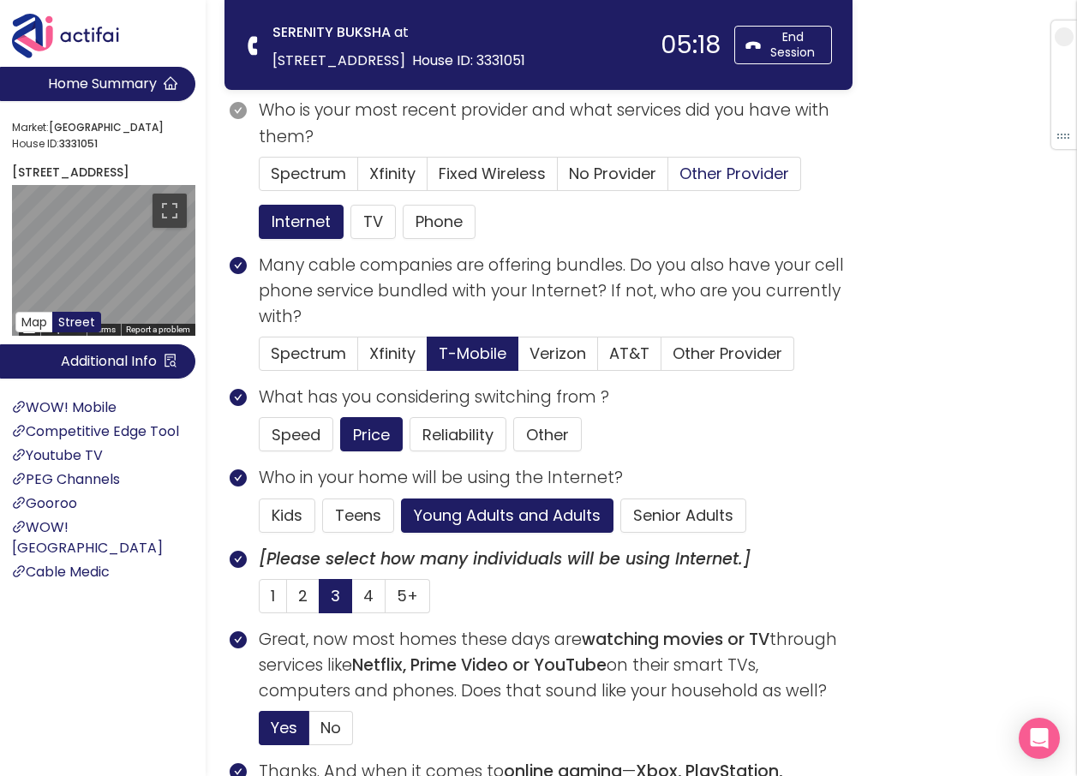
click at [731, 181] on span "Other Provider" at bounding box center [734, 173] width 110 height 21
click at [668, 179] on input "Other Provider" at bounding box center [668, 179] width 0 height 0
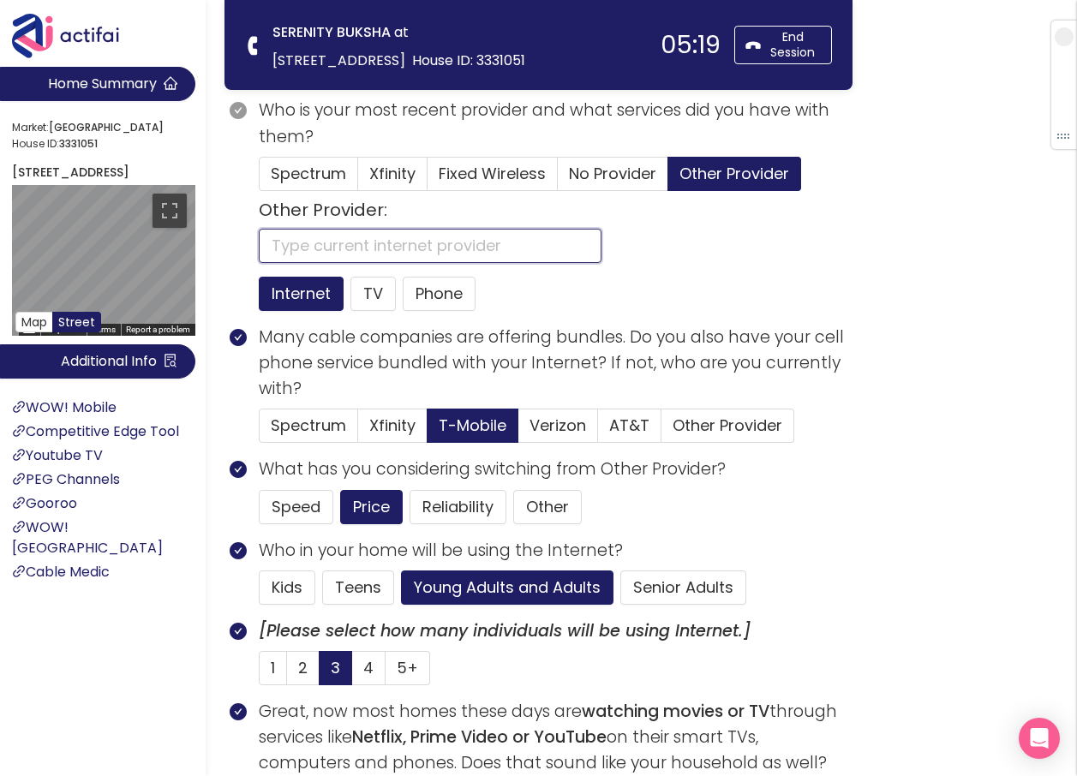
click at [329, 242] on input "text" at bounding box center [430, 246] width 343 height 34
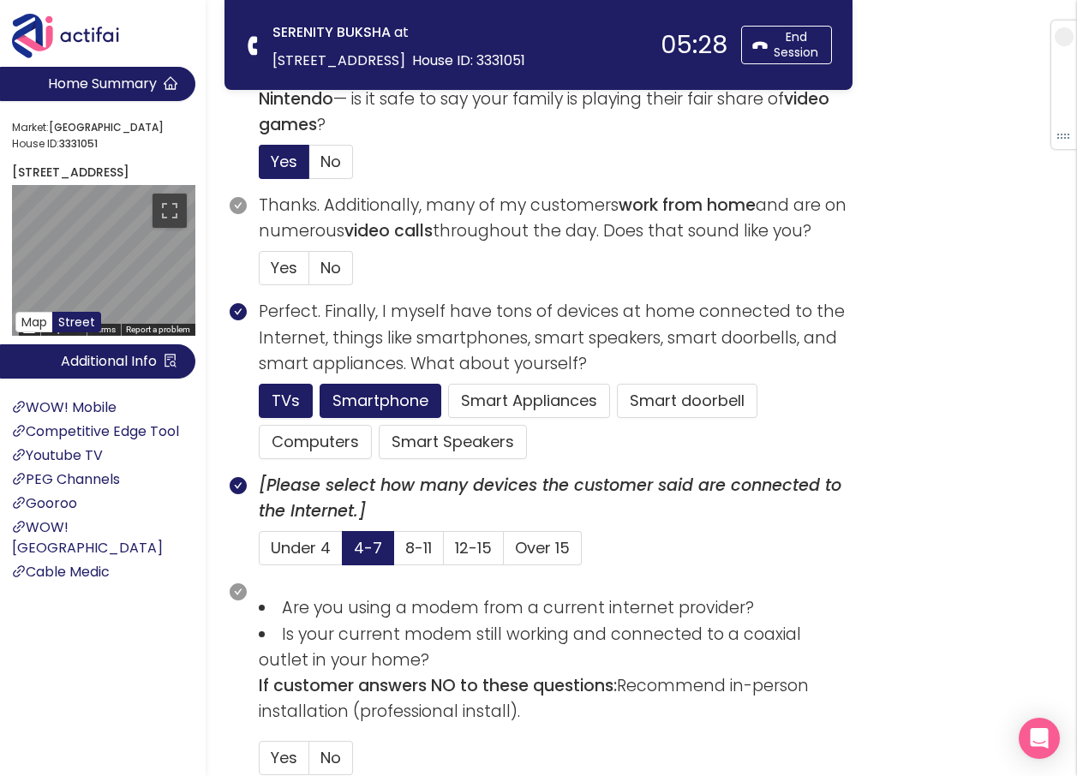
scroll to position [942, 0]
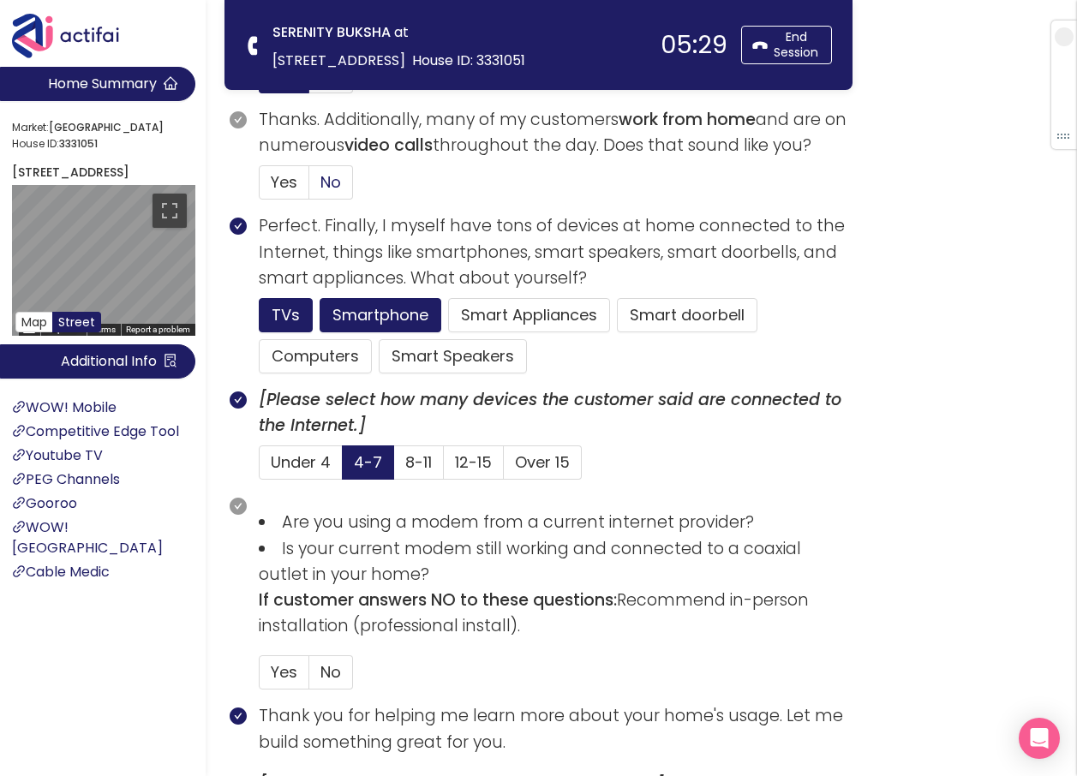
type input "TMOBILE"
click at [330, 189] on span "No" at bounding box center [330, 181] width 21 height 21
click at [309, 188] on input "No" at bounding box center [309, 188] width 0 height 0
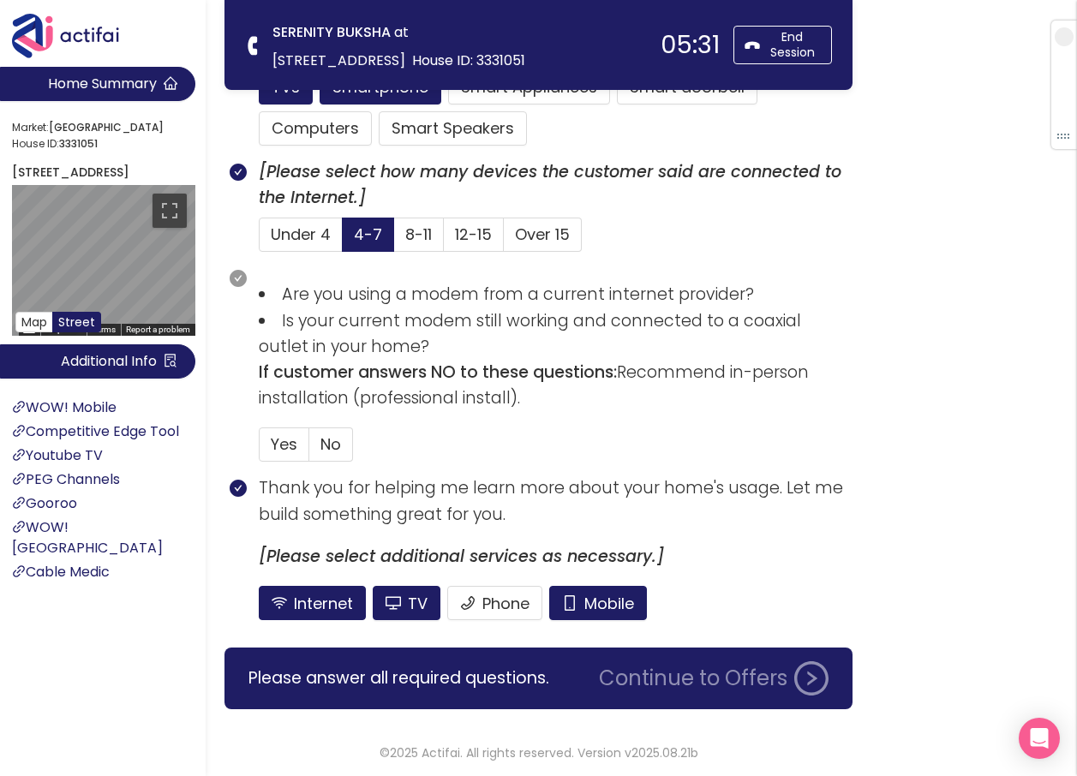
scroll to position [1172, 0]
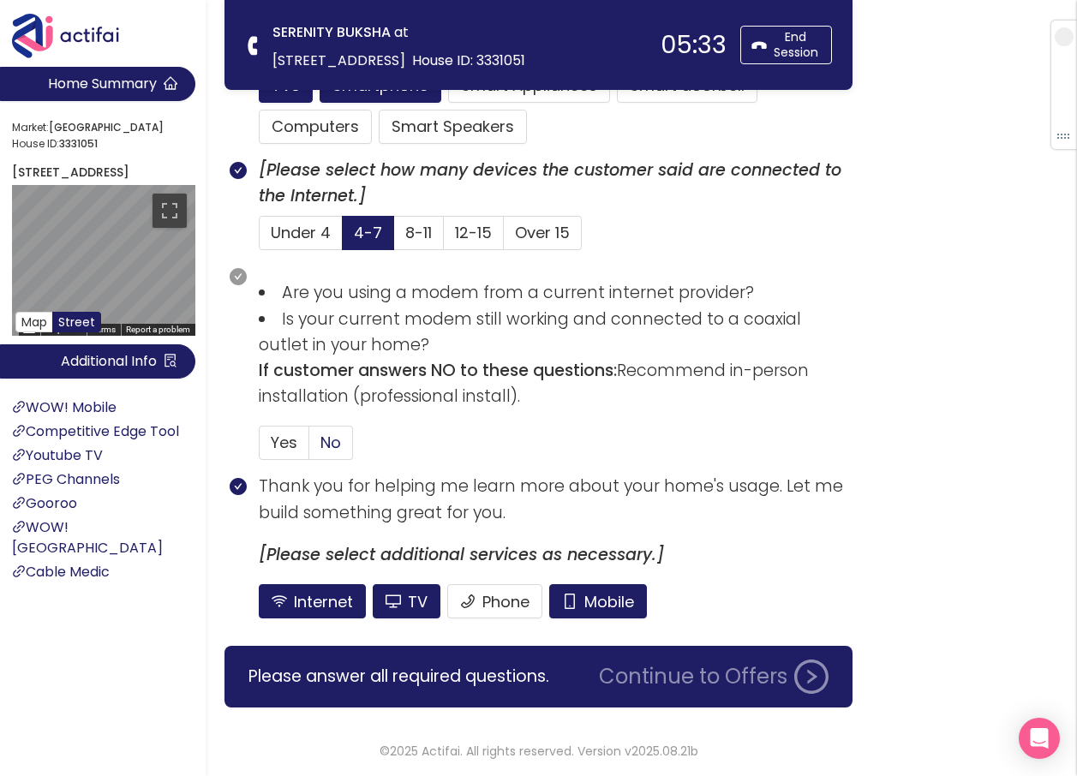
click at [329, 444] on span "No" at bounding box center [330, 442] width 21 height 21
click at [309, 448] on input "No" at bounding box center [309, 448] width 0 height 0
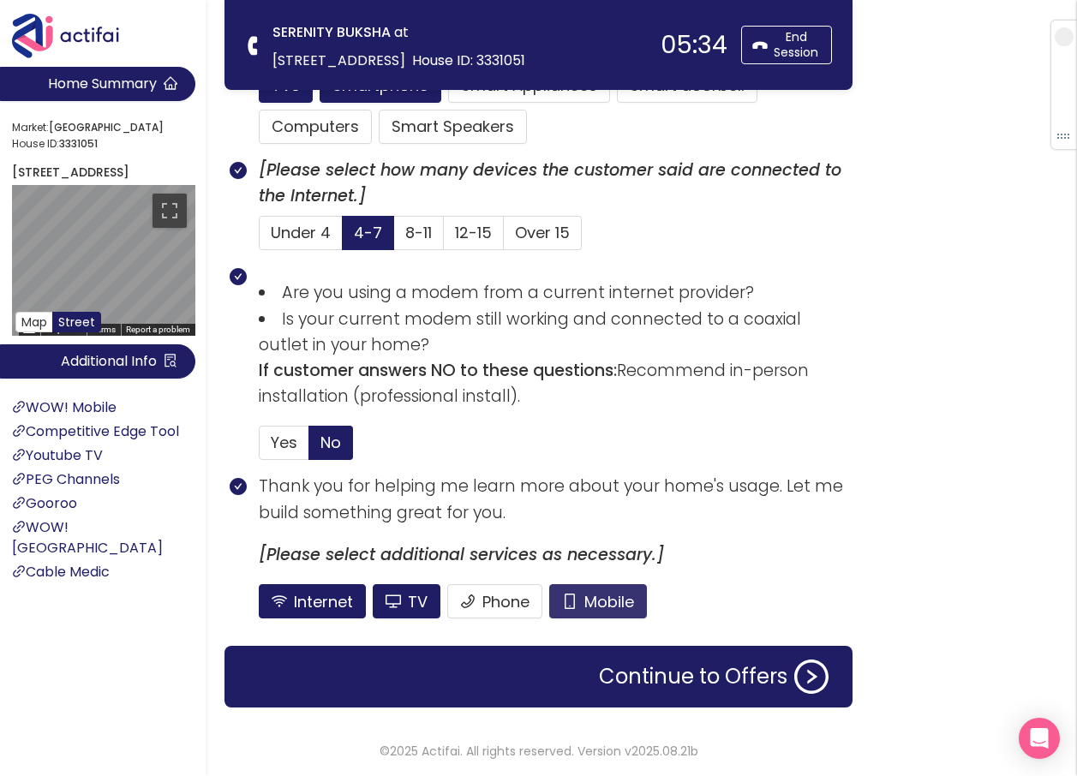
click at [591, 599] on button "Mobile" at bounding box center [598, 601] width 98 height 34
click at [421, 598] on button "TV" at bounding box center [407, 601] width 68 height 34
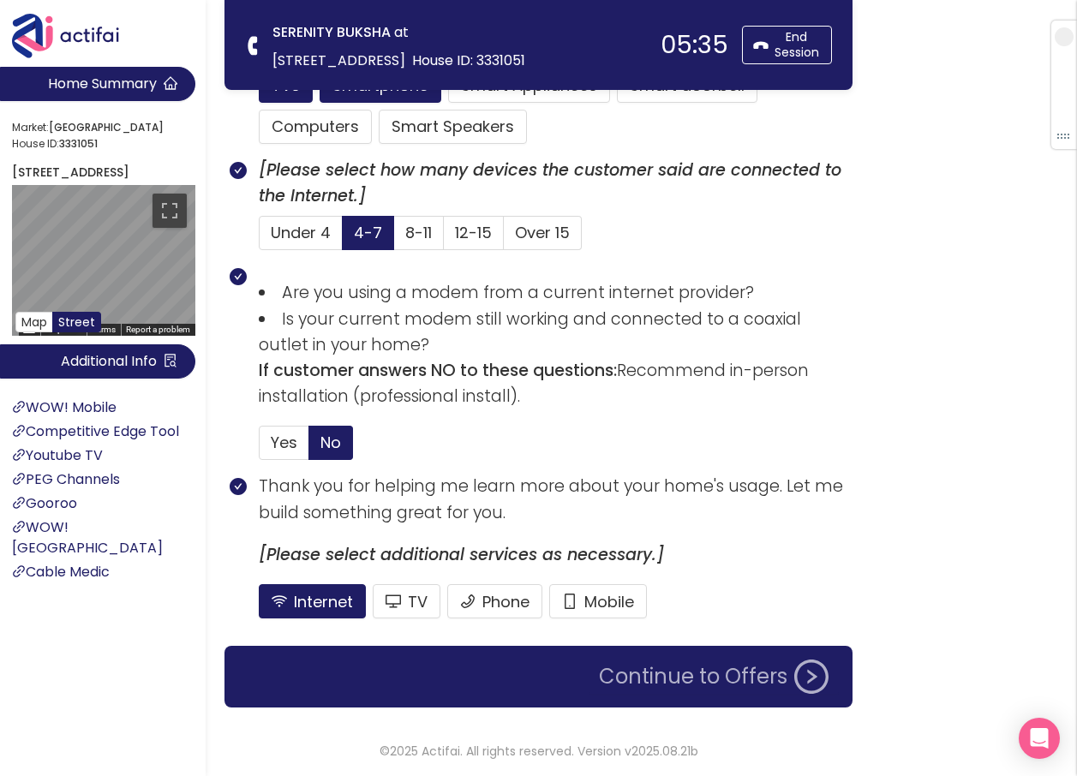
click at [649, 679] on button "Continue to Offers" at bounding box center [713, 676] width 250 height 34
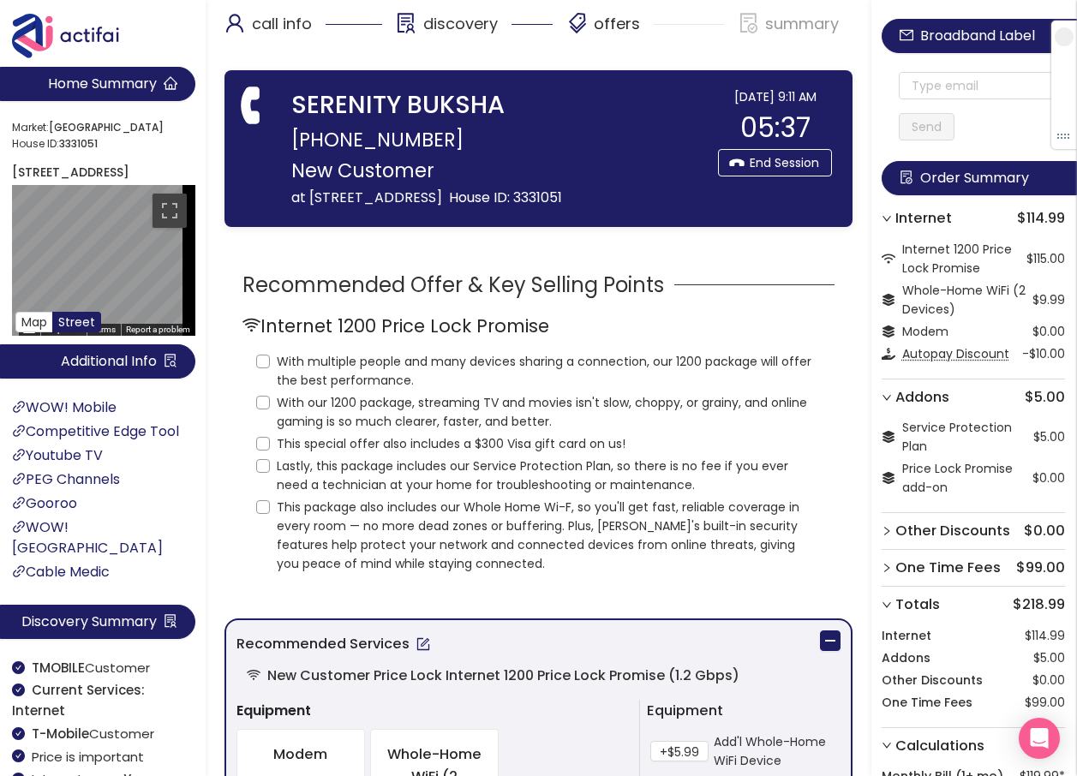
scroll to position [0, 0]
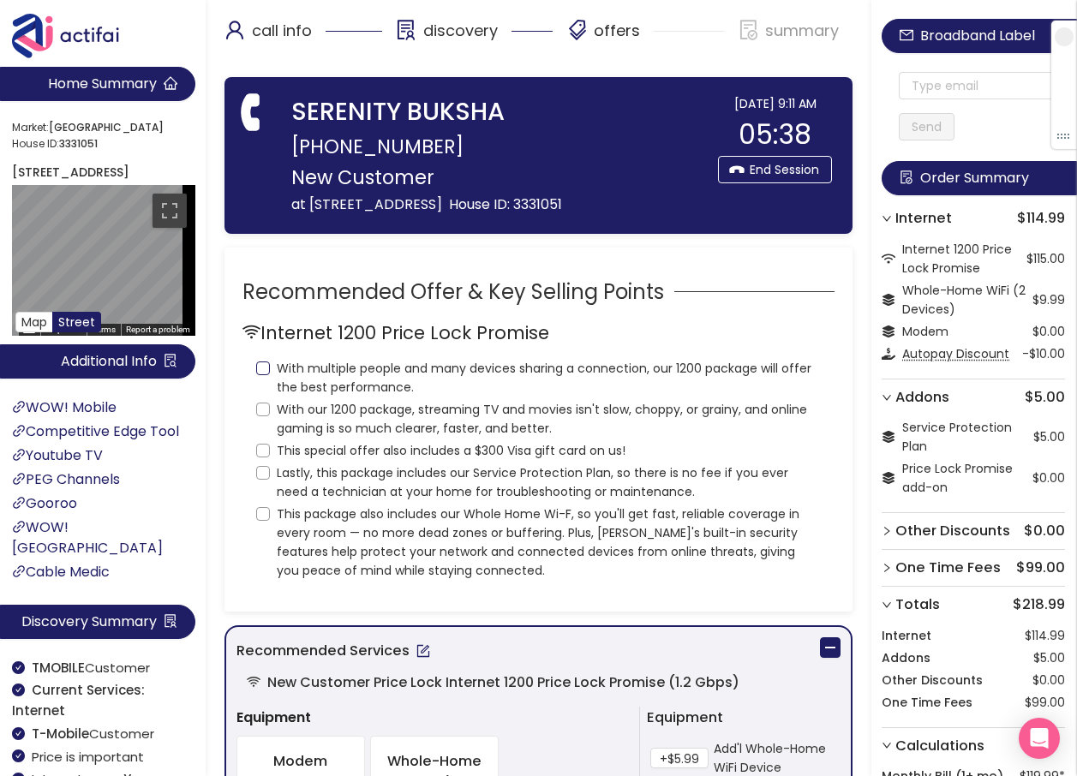
click at [266, 375] on input "With multiple people and many devices sharing a connection, our 1200 package wi…" at bounding box center [263, 368] width 14 height 14
checkbox input "true"
click at [265, 416] on input "With our 1200 package, streaming TV and movies isn't slow, choppy, or grainy, a…" at bounding box center [263, 410] width 14 height 14
checkbox input "true"
click at [261, 457] on input "This special offer also includes a $300 Visa gift card on us!" at bounding box center [263, 451] width 14 height 14
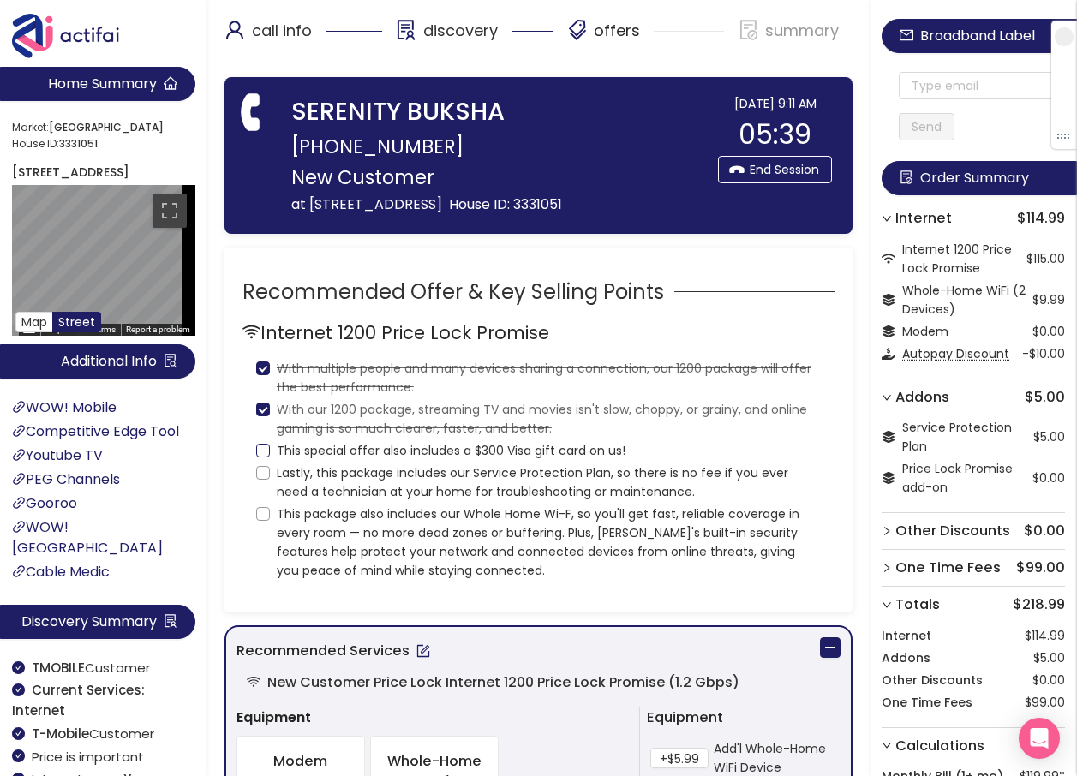
checkbox input "true"
click at [260, 480] on input "Lastly, this package includes our Service Protection Plan, so there is no fee i…" at bounding box center [263, 473] width 14 height 14
checkbox input "true"
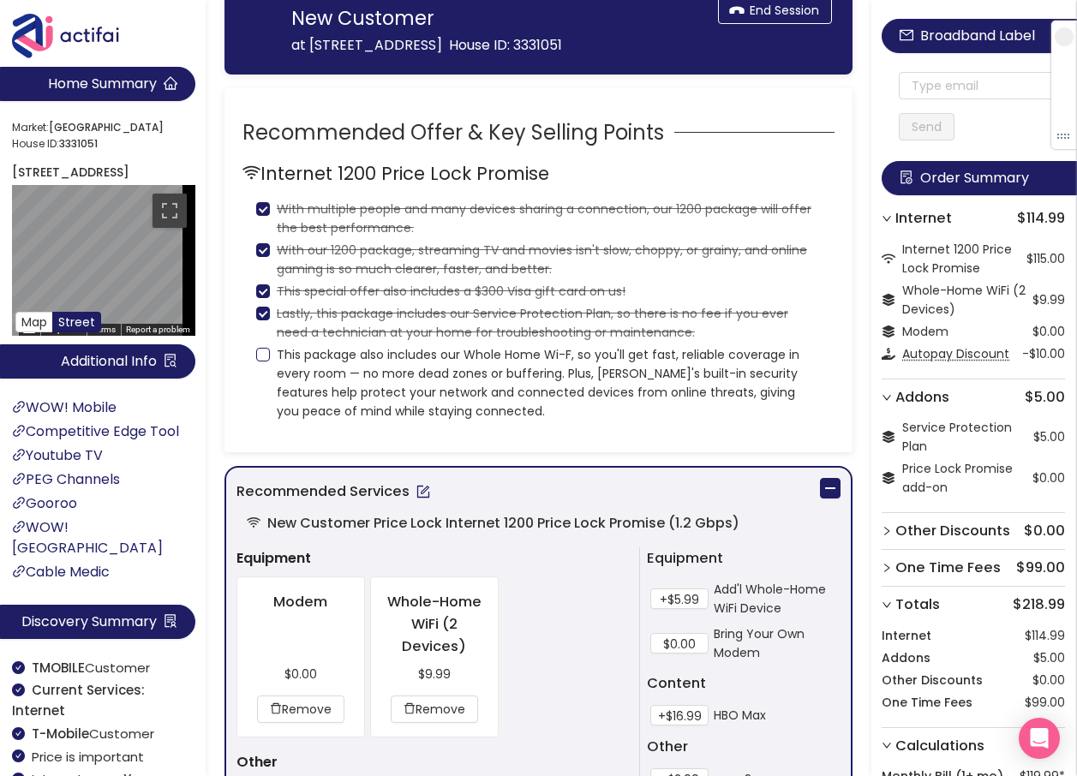
scroll to position [171, 0]
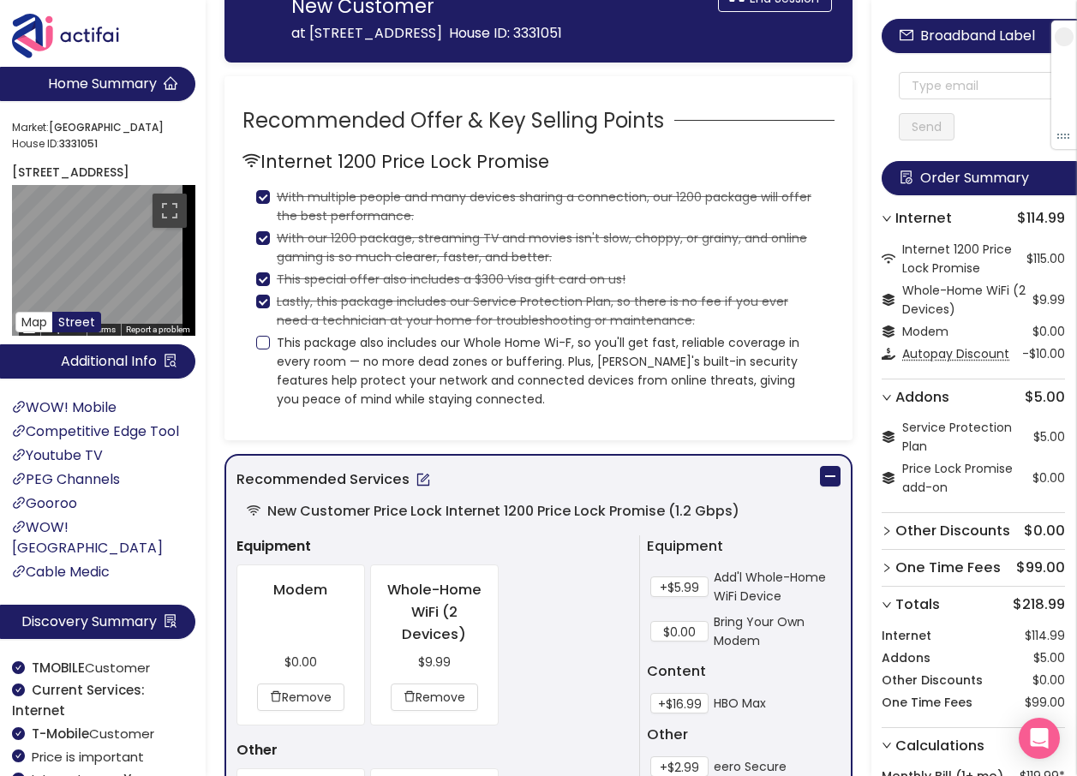
click at [267, 349] on input "This package also includes our Whole Home Wi-F, so you'll get fast, reliable co…" at bounding box center [263, 343] width 14 height 14
checkbox input "true"
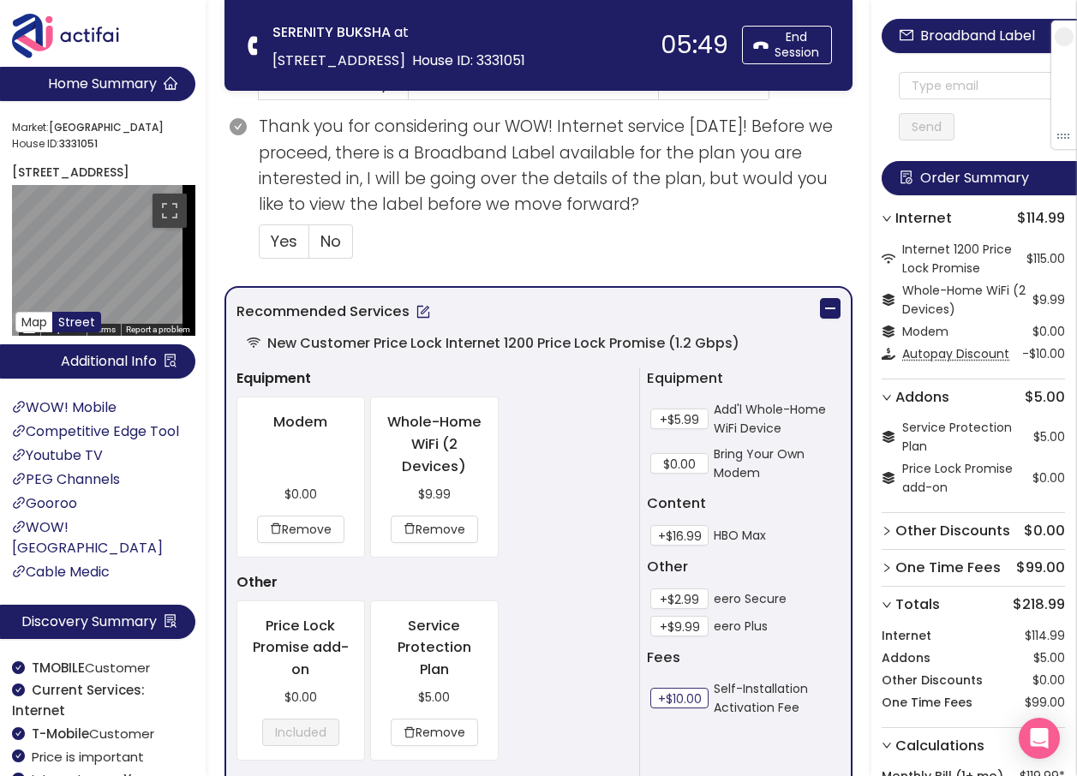
scroll to position [685, 0]
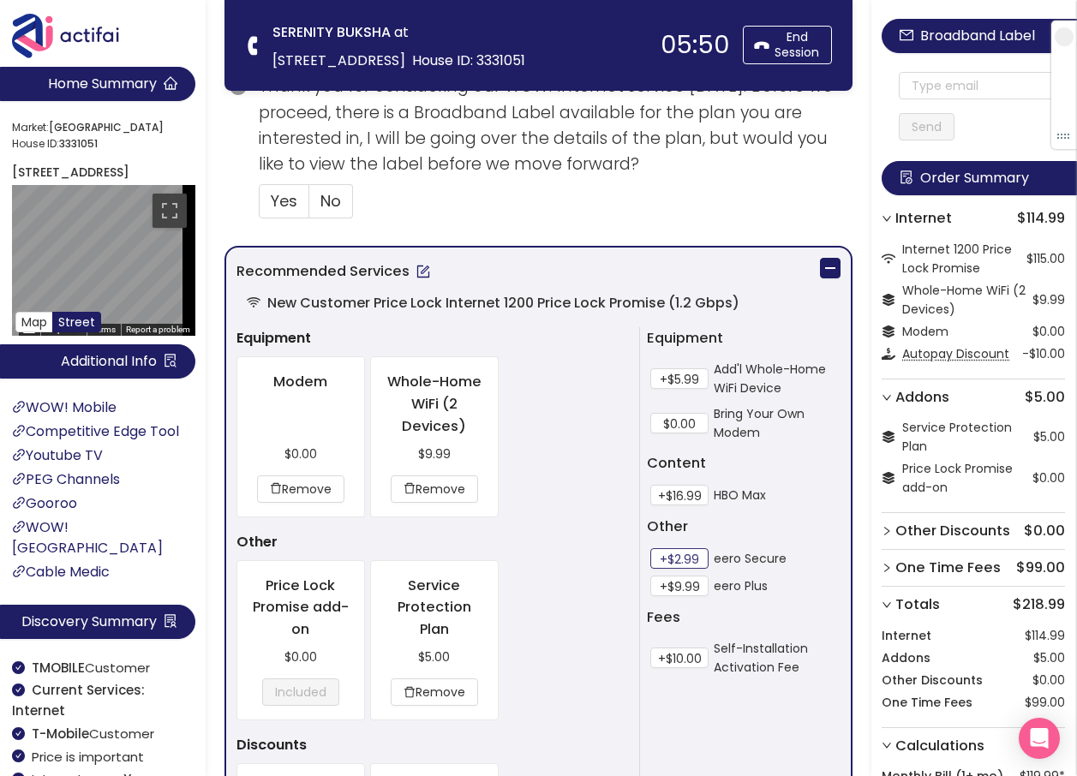
click at [659, 559] on button "+$2.99" at bounding box center [679, 558] width 58 height 21
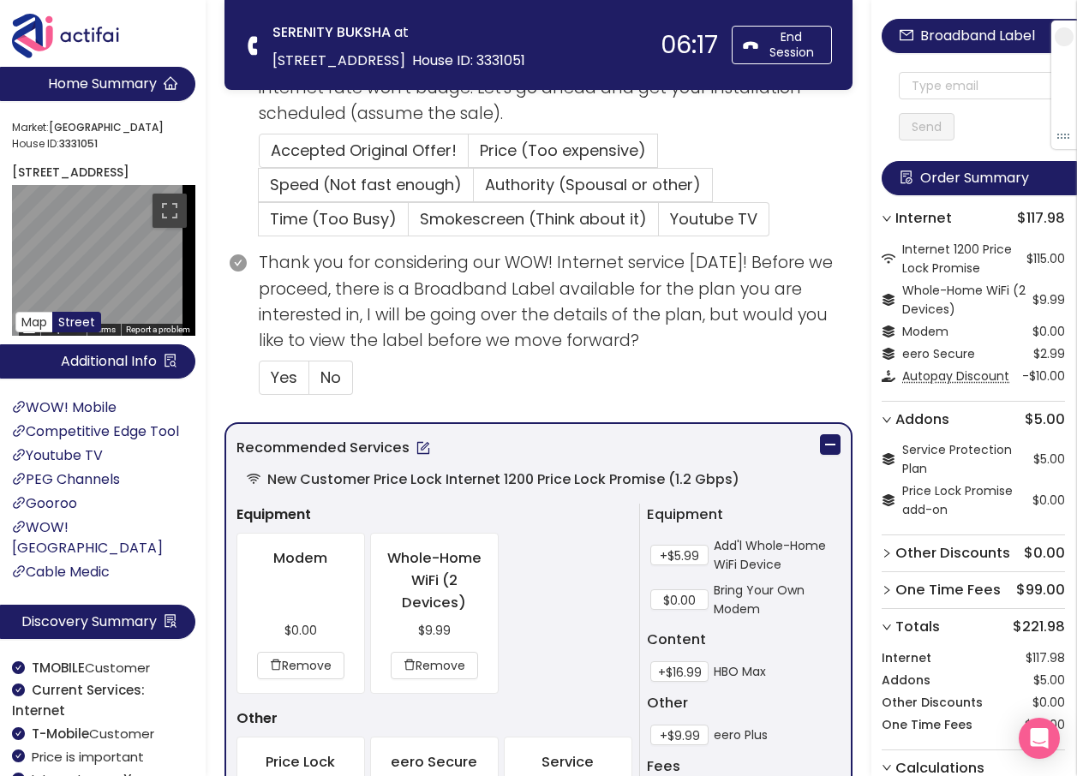
scroll to position [428, 0]
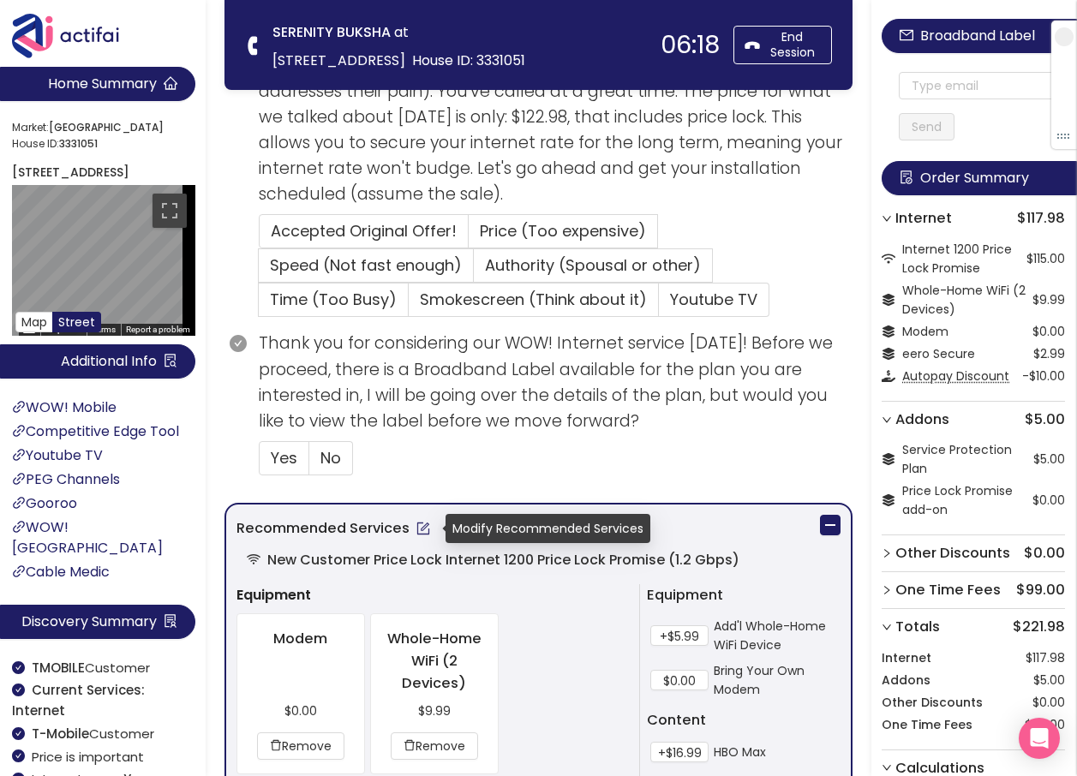
click at [420, 529] on button "button" at bounding box center [422, 528] width 27 height 27
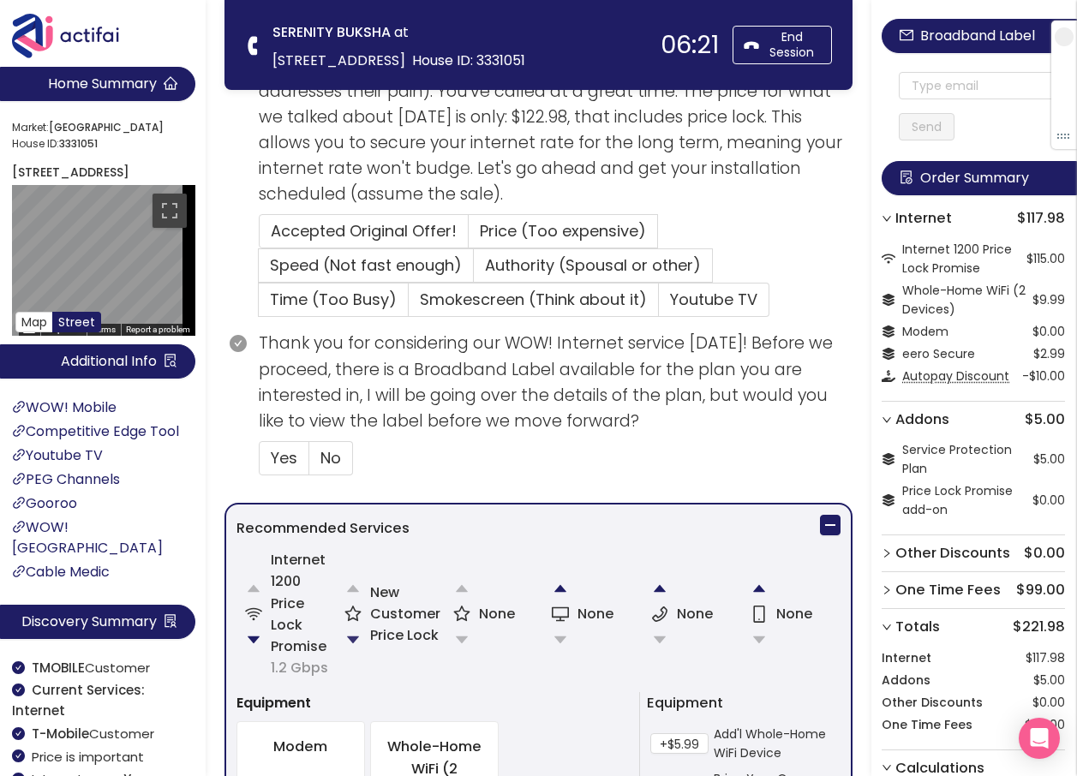
click at [355, 637] on button "button" at bounding box center [353, 640] width 34 height 34
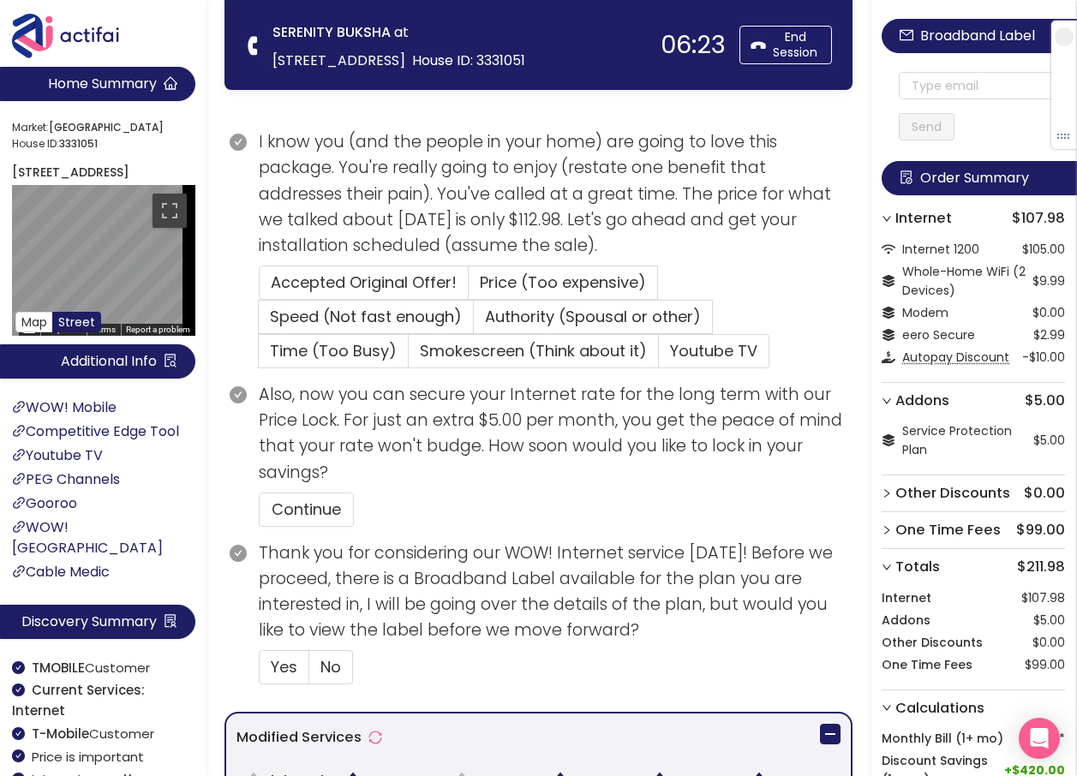
scroll to position [514, 0]
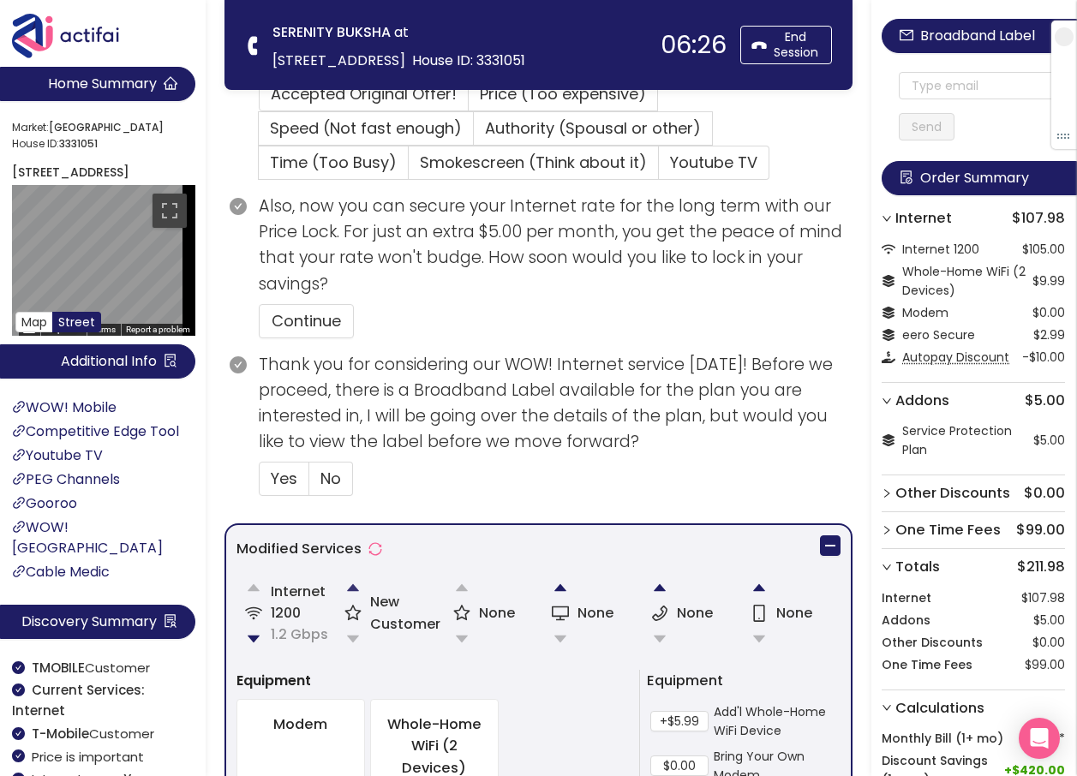
click at [350, 595] on button "button" at bounding box center [353, 587] width 34 height 34
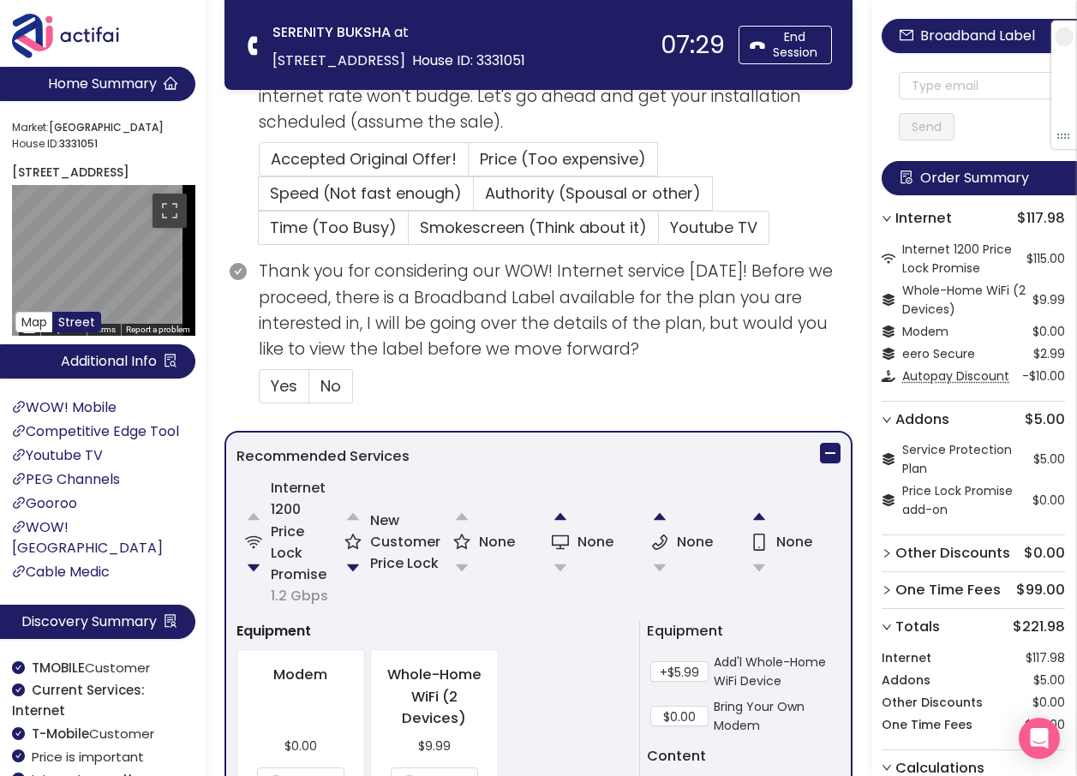
scroll to position [236, 0]
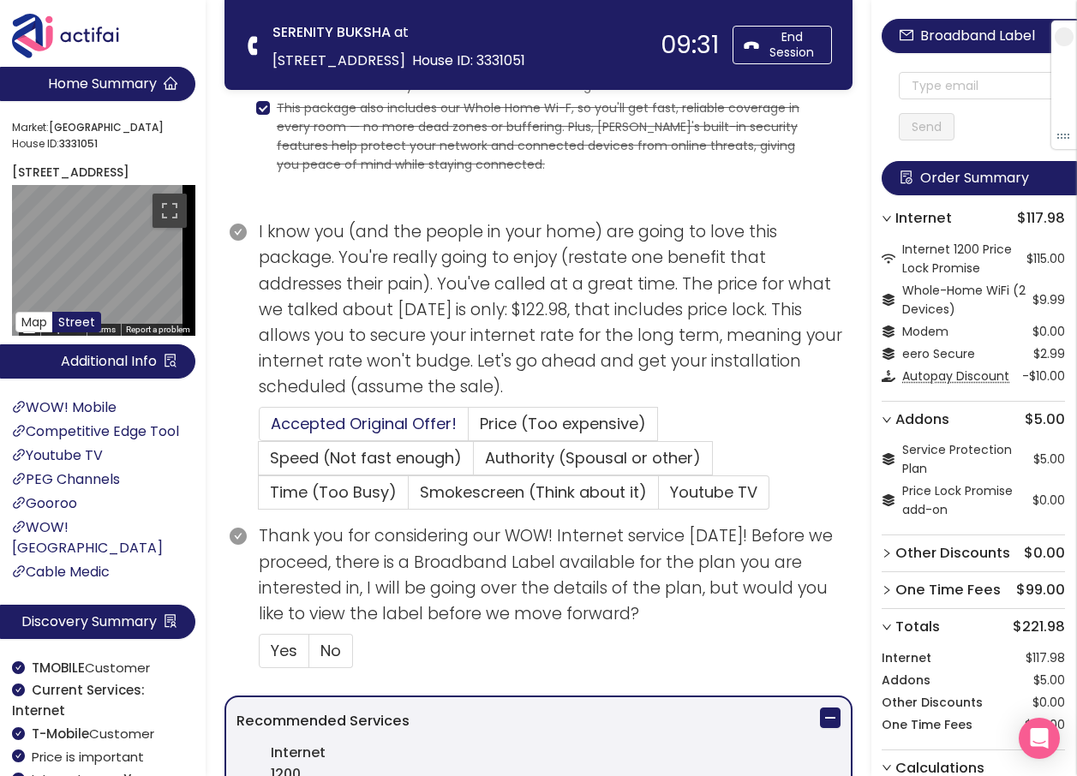
click at [346, 420] on span "Accepted Original Offer!" at bounding box center [364, 423] width 186 height 21
click at [259, 429] on input "Accepted Original Offer!" at bounding box center [259, 429] width 0 height 0
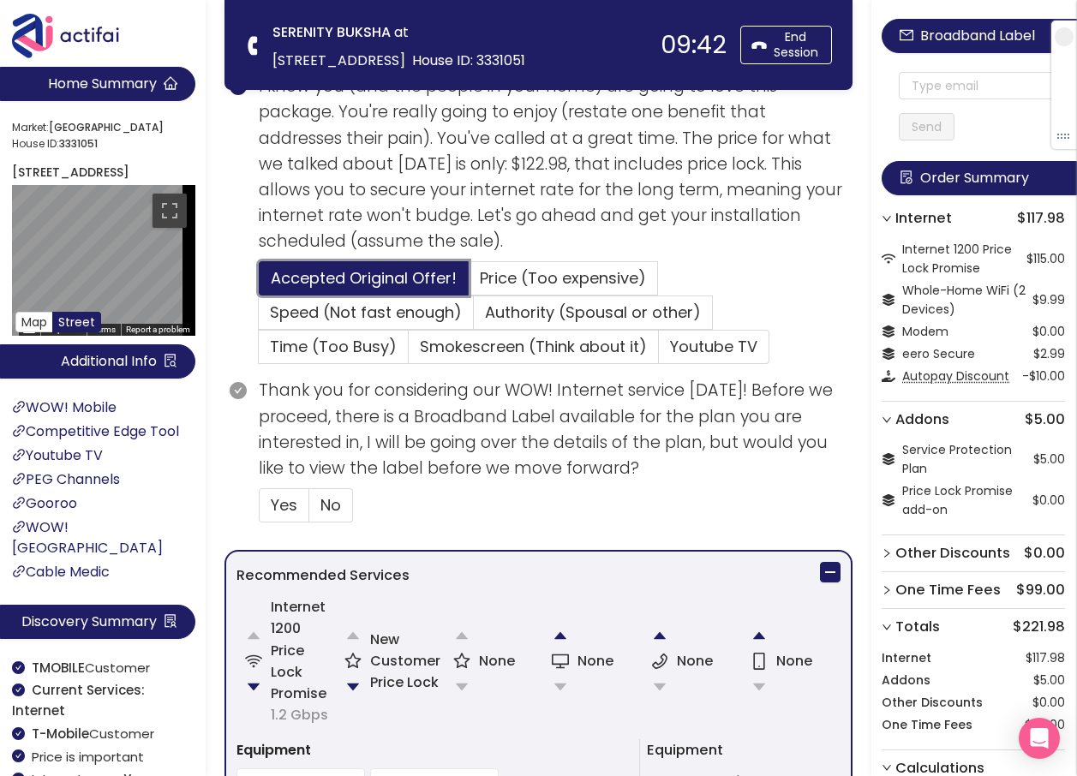
scroll to position [407, 0]
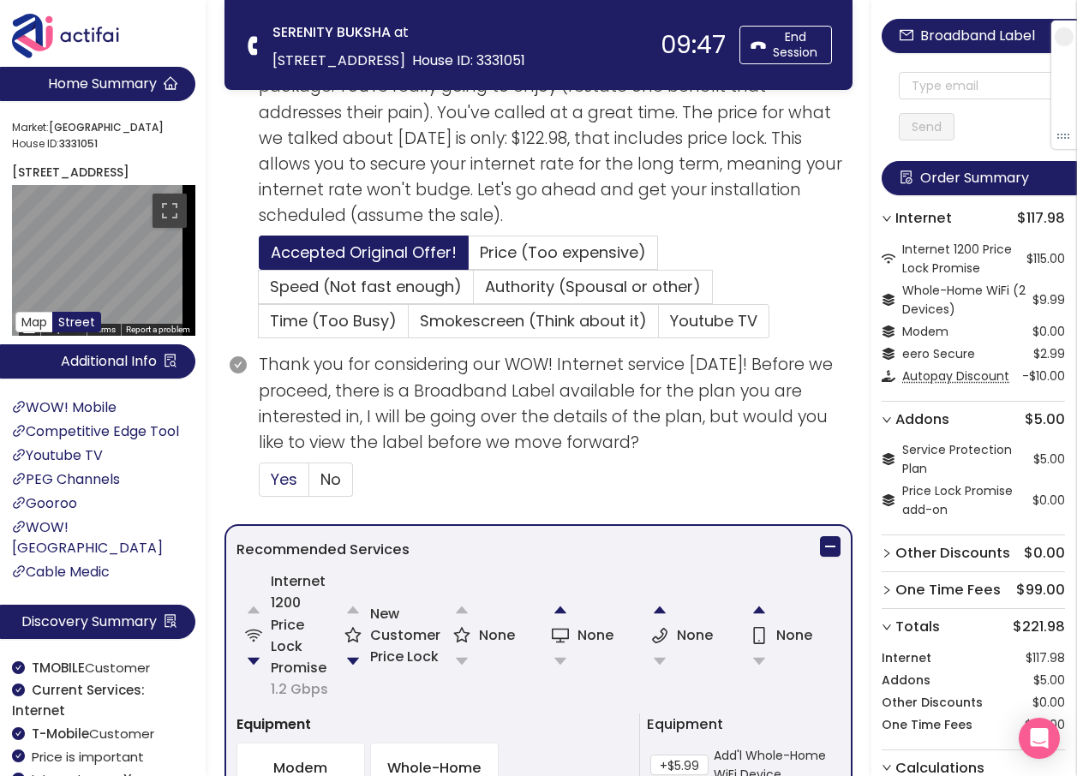
click at [293, 486] on span "Yes" at bounding box center [284, 478] width 27 height 21
click at [259, 485] on input "Yes" at bounding box center [259, 485] width 0 height 0
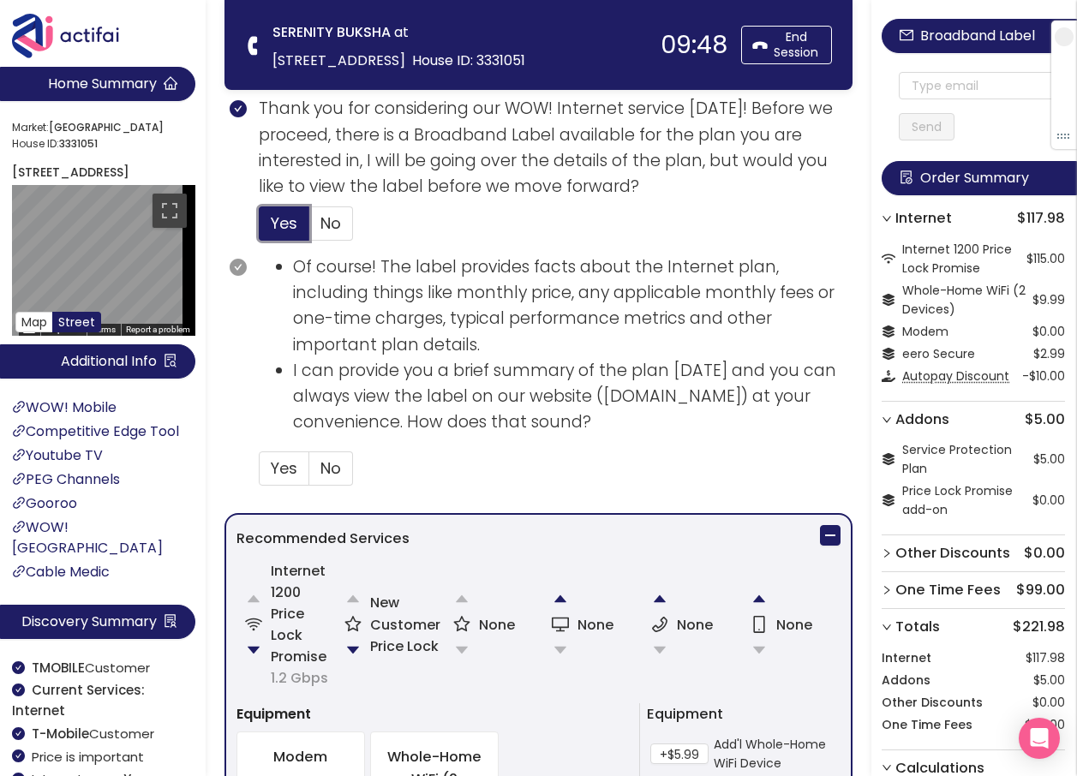
scroll to position [664, 0]
drag, startPoint x: 282, startPoint y: 469, endPoint x: 356, endPoint y: 453, distance: 76.3
click at [283, 469] on span "Yes" at bounding box center [284, 466] width 27 height 21
click at [259, 473] on input "Yes" at bounding box center [259, 473] width 0 height 0
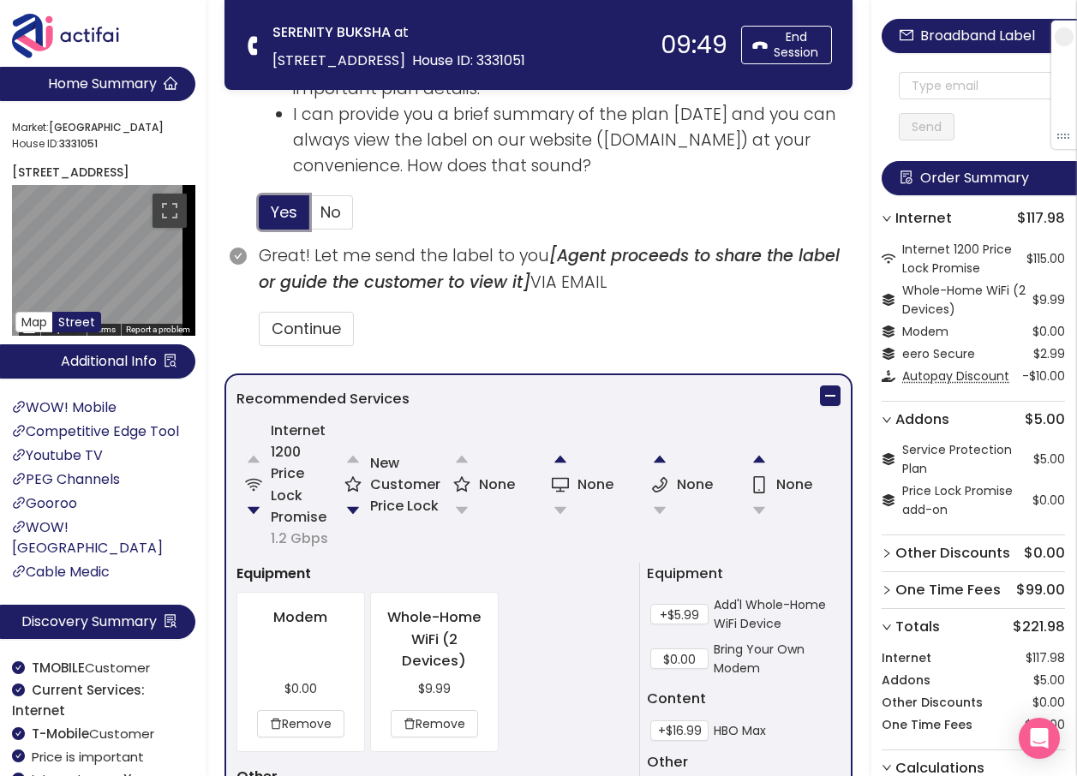
scroll to position [921, 0]
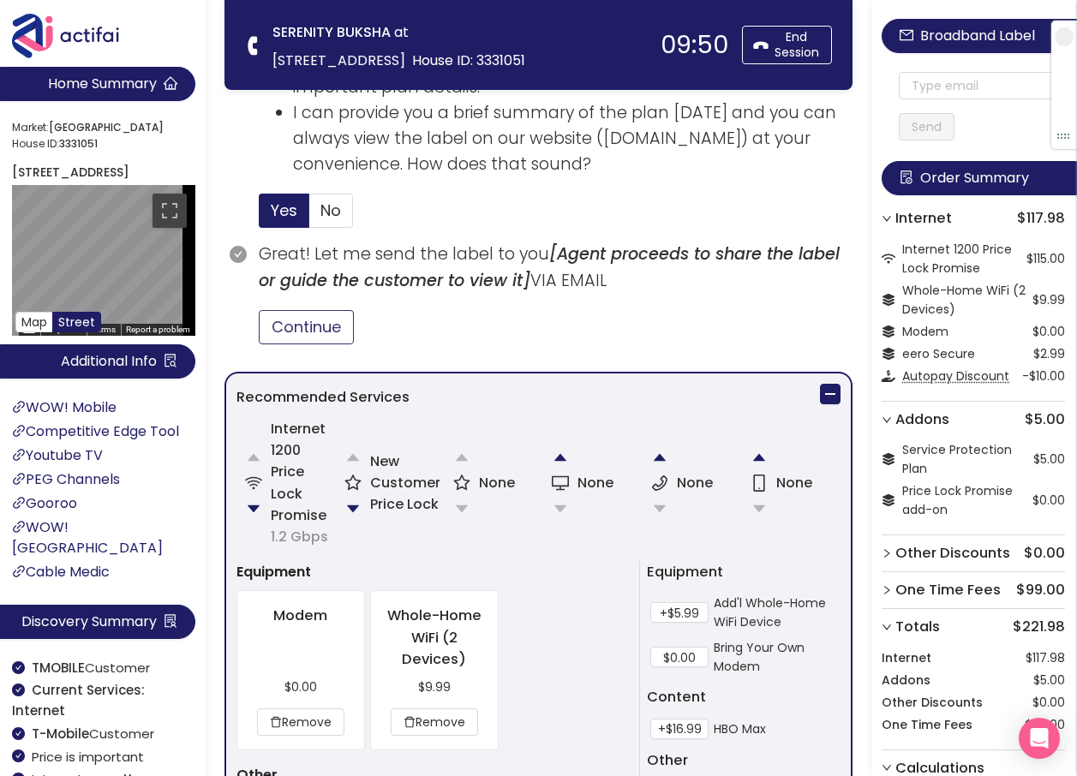
click at [325, 333] on button "Continue" at bounding box center [306, 327] width 95 height 34
click at [923, 82] on input "text" at bounding box center [981, 85] width 166 height 27
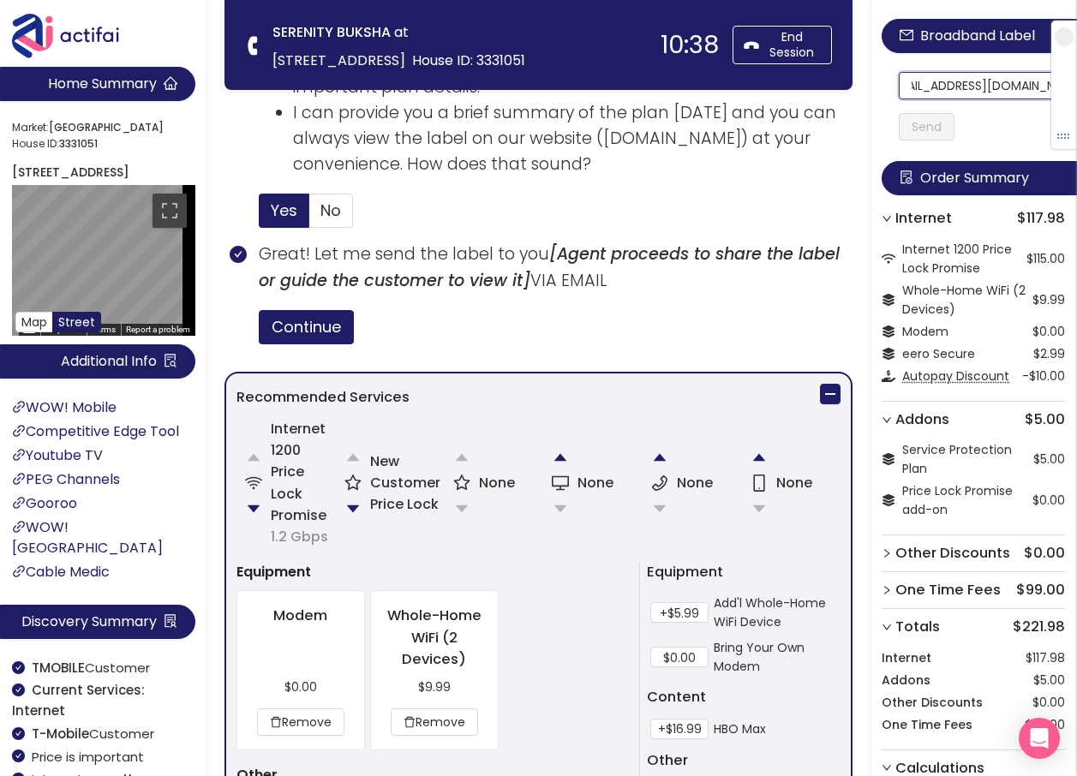
scroll to position [0, 0]
drag, startPoint x: 1019, startPoint y: 89, endPoint x: 915, endPoint y: 103, distance: 104.5
click at [915, 103] on div "[EMAIL_ADDRESS][DOMAIN_NAME] Send" at bounding box center [981, 106] width 166 height 69
click at [917, 91] on input "[EMAIL_ADDRESS][DOMAIN_NAME]" at bounding box center [981, 85] width 166 height 27
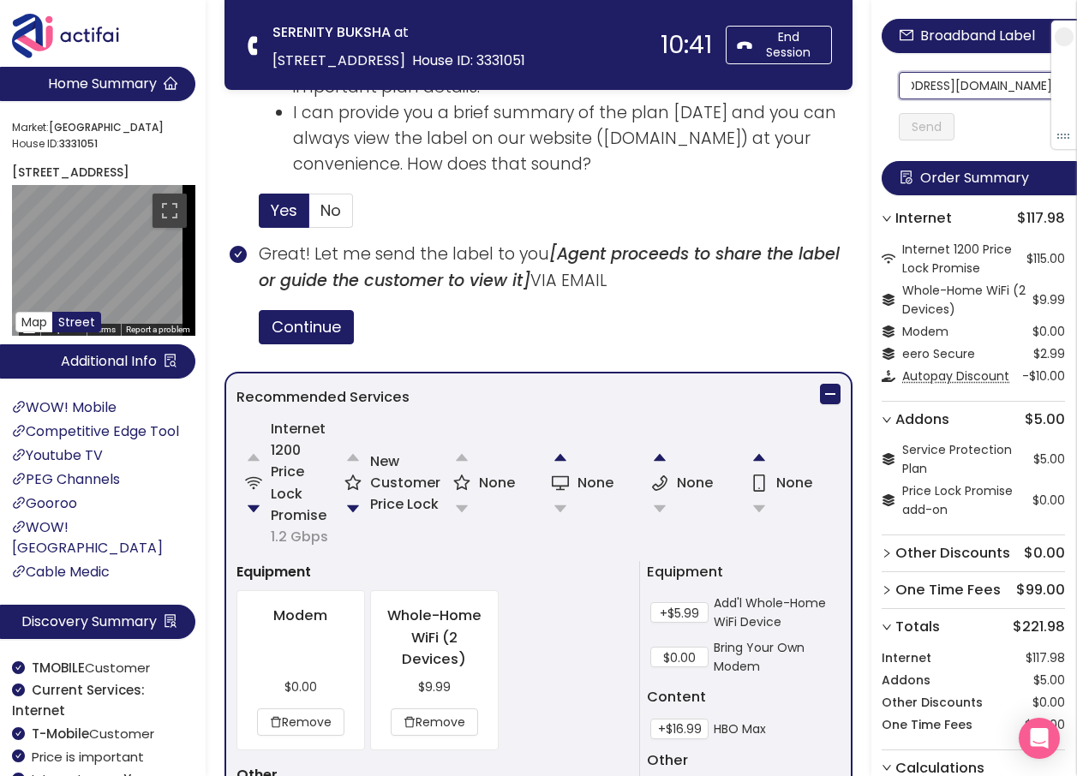
drag, startPoint x: 917, startPoint y: 91, endPoint x: 1048, endPoint y: 84, distance: 131.2
click at [425, 66] on section "Home Summary Market: [GEOGRAPHIC_DATA] ID: 3331051 [STREET_ADDRESS] Map Street …" at bounding box center [538, 275] width 1077 height 2393
type input "[EMAIL_ADDRESS][DOMAIN_NAME]"
click at [925, 116] on button "Send" at bounding box center [926, 126] width 56 height 27
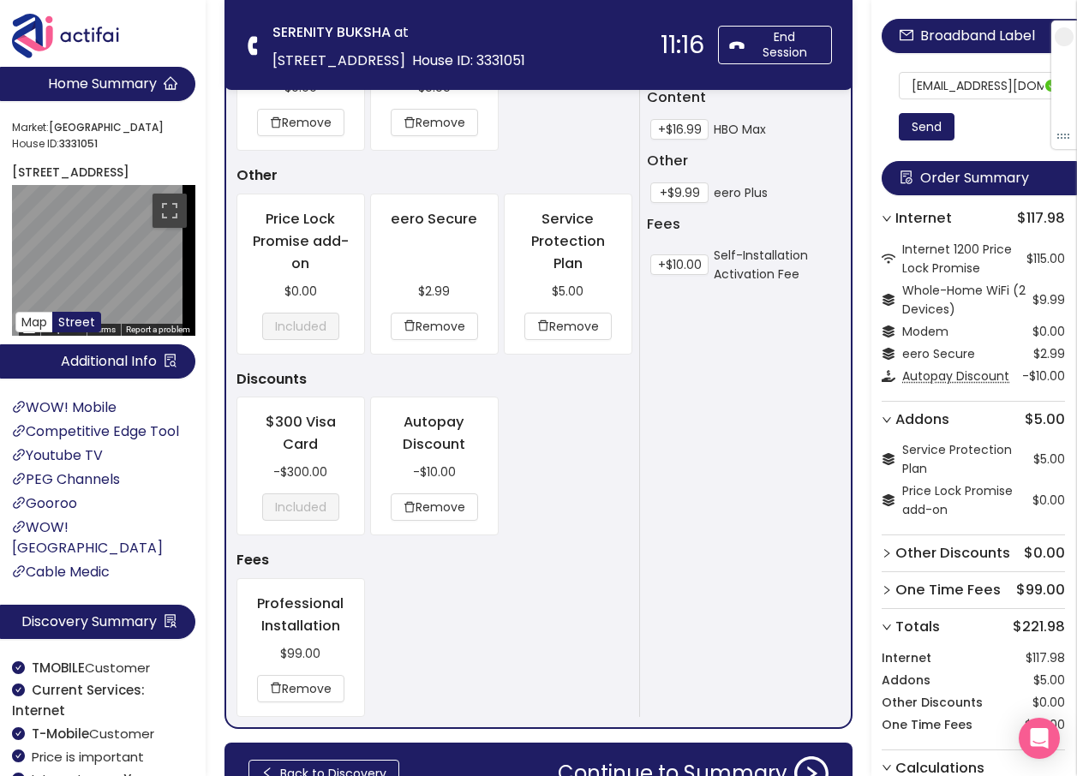
scroll to position [1617, 0]
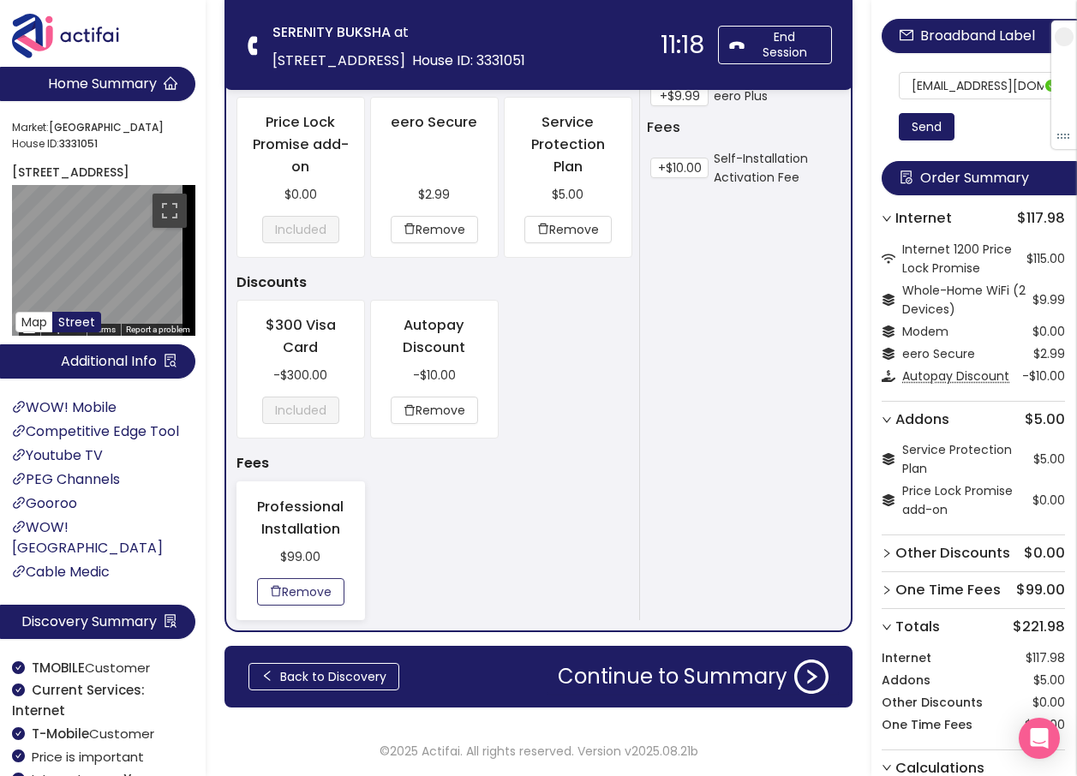
click at [318, 585] on button "Remove" at bounding box center [300, 591] width 87 height 27
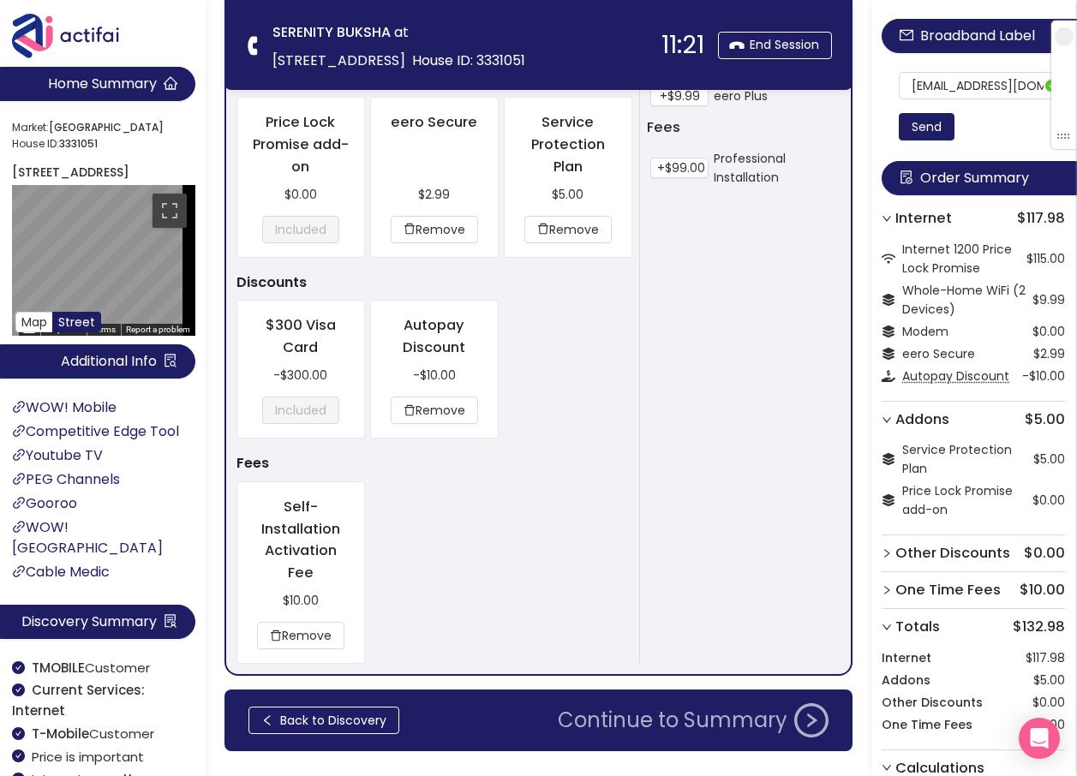
click at [650, 720] on button "Continue to Summary" at bounding box center [692, 720] width 291 height 34
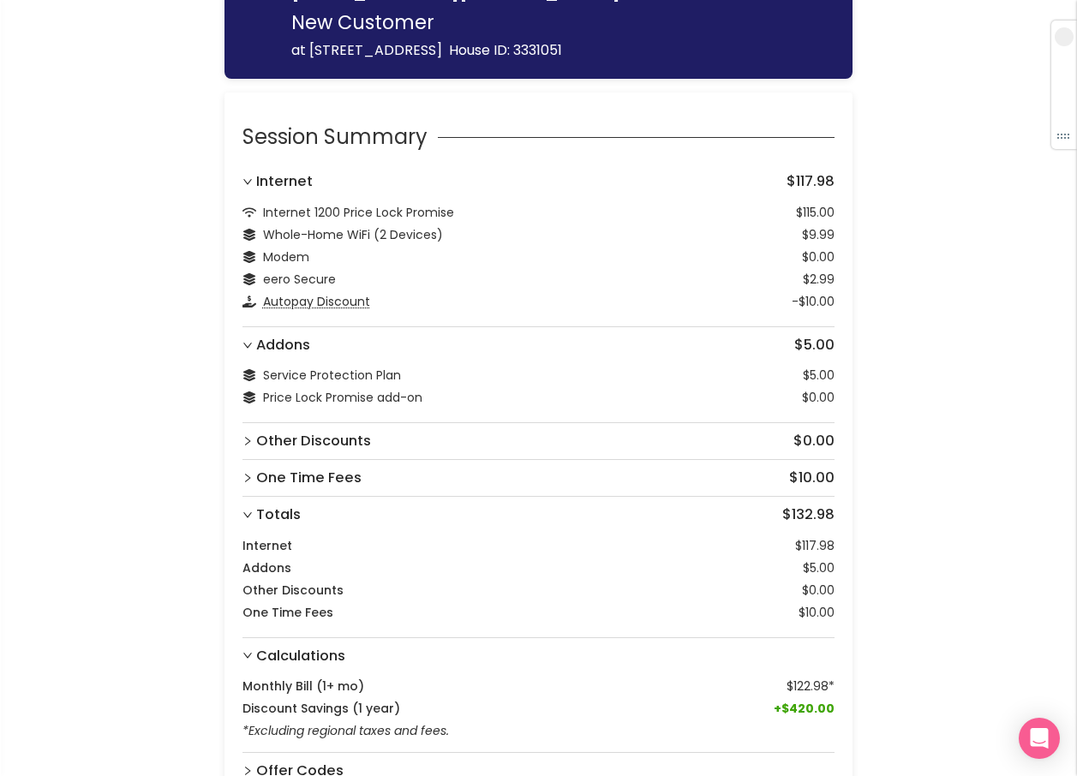
scroll to position [247, 0]
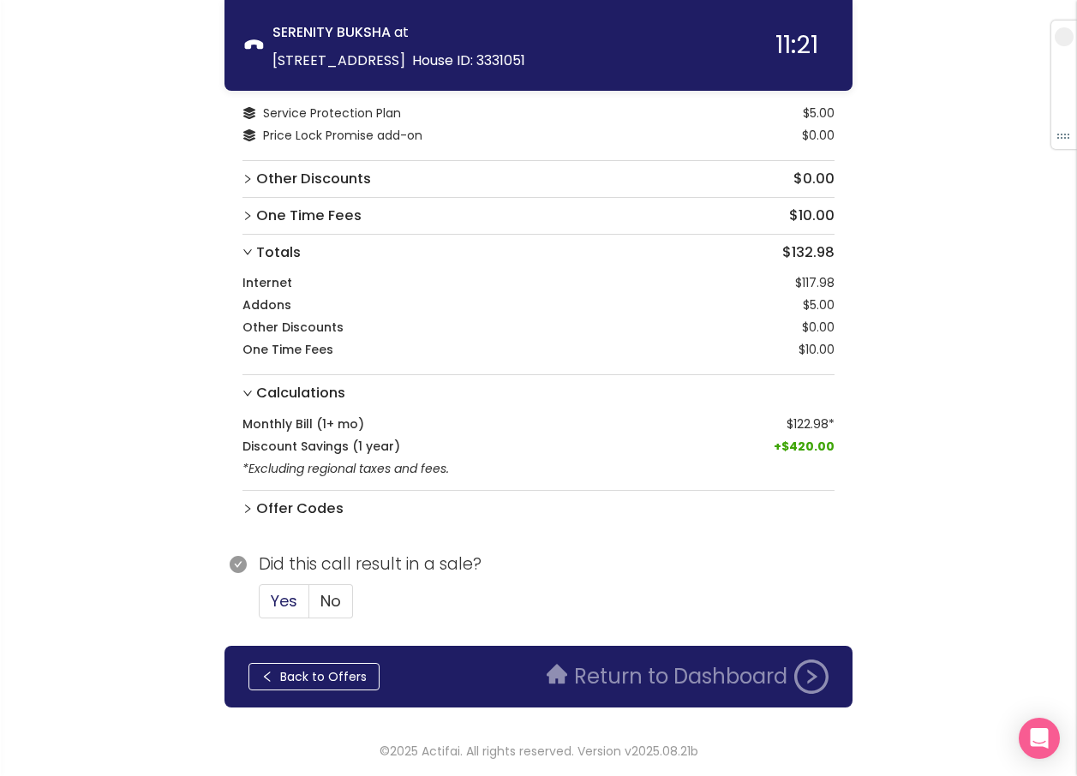
click at [281, 594] on span "Yes" at bounding box center [284, 600] width 27 height 21
click at [259, 606] on input "Yes" at bounding box center [259, 606] width 0 height 0
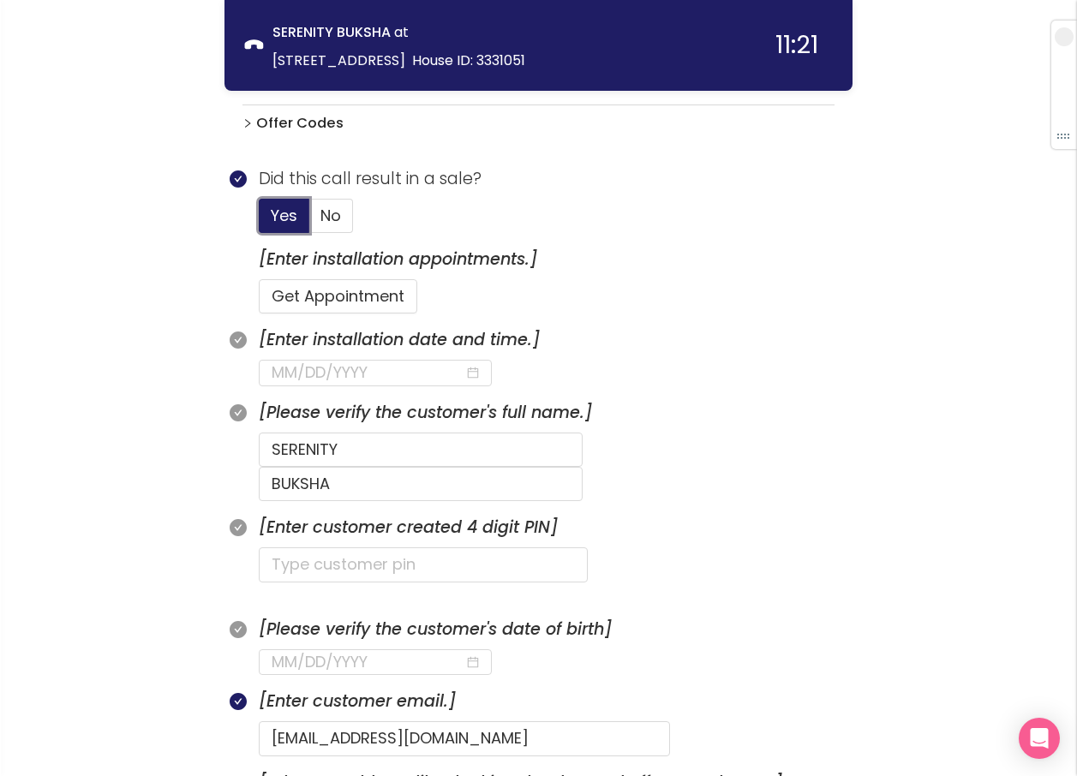
scroll to position [675, 0]
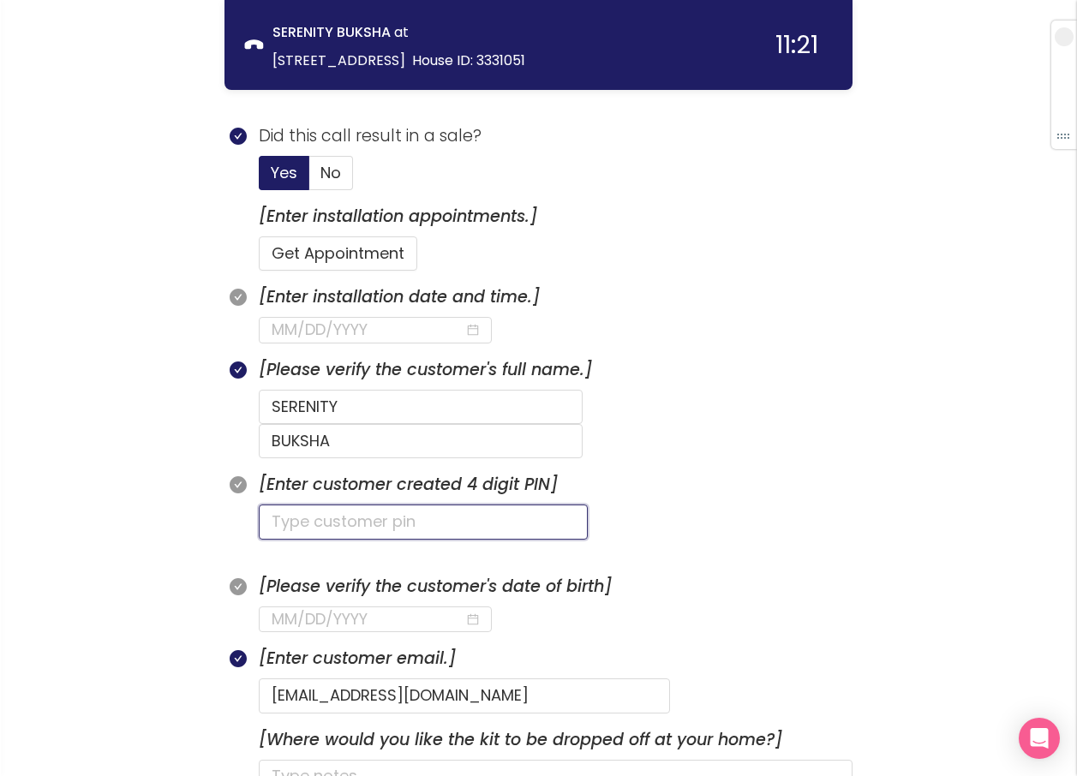
click at [450, 504] on input "text" at bounding box center [423, 521] width 329 height 34
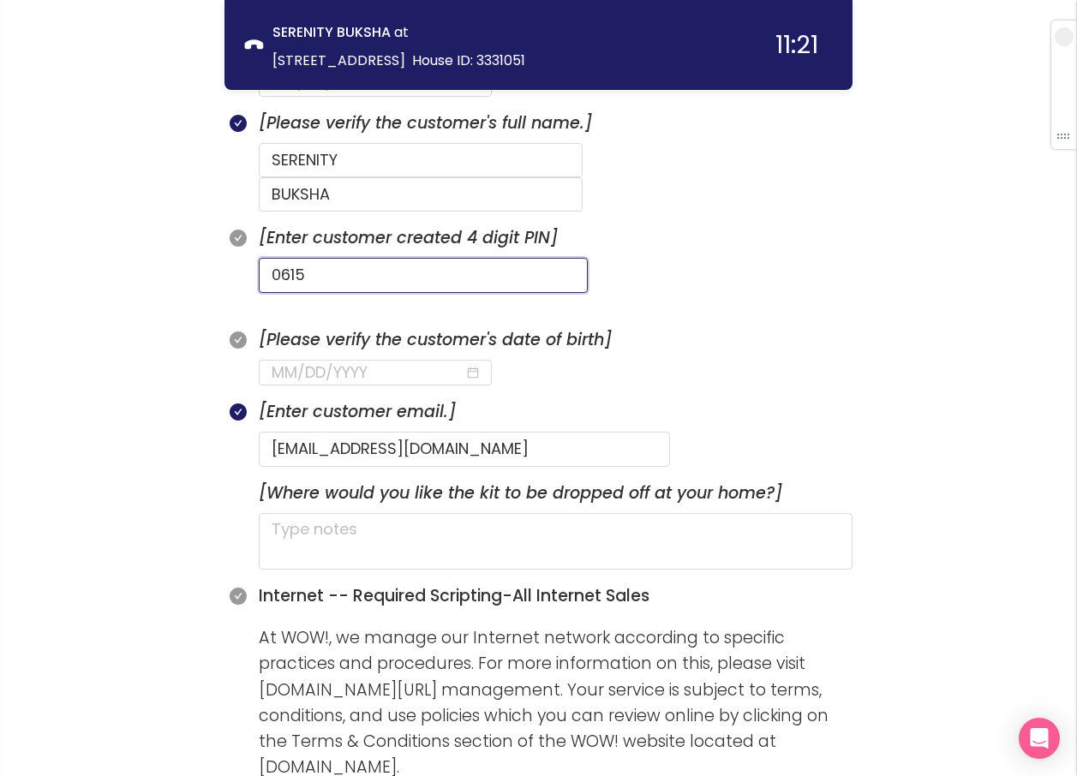
scroll to position [932, 0]
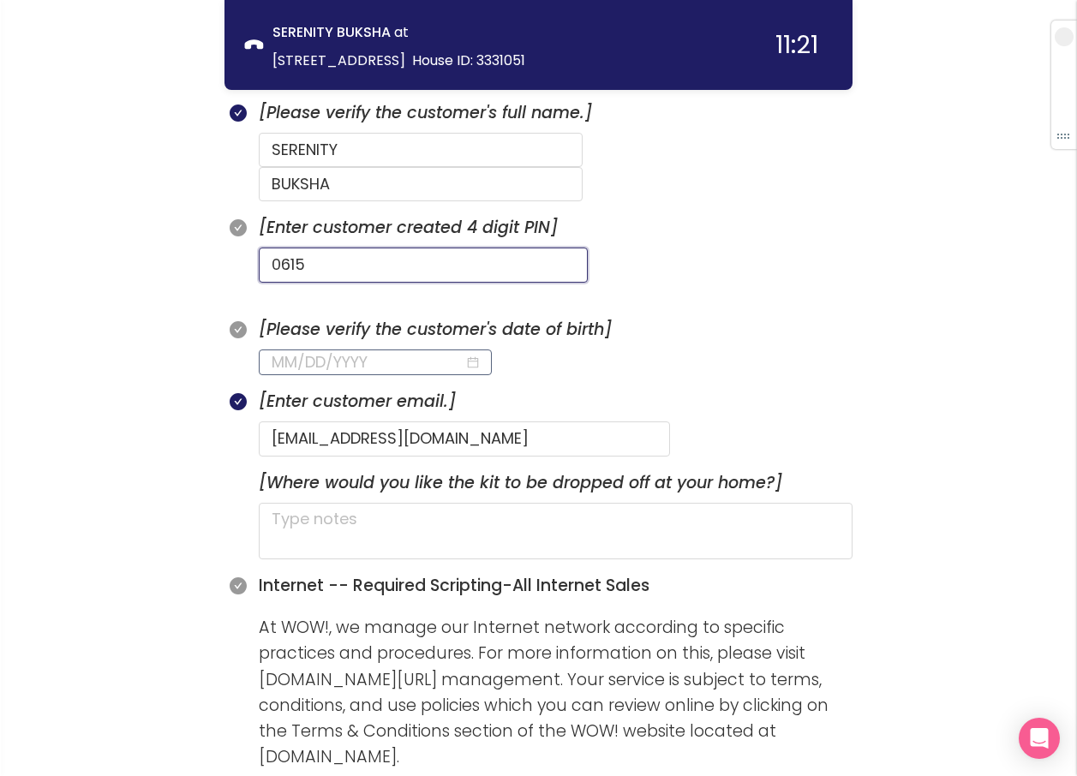
type input "0615"
click at [276, 350] on input at bounding box center [367, 362] width 193 height 24
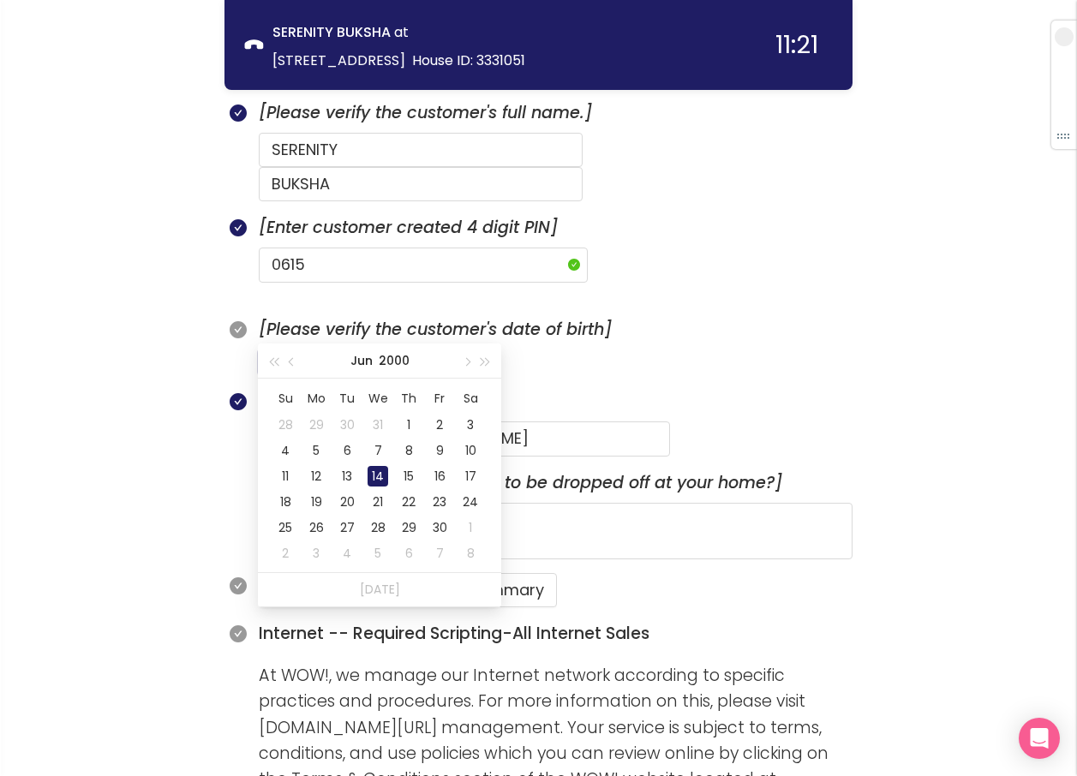
click at [375, 472] on div "14" at bounding box center [377, 476] width 21 height 21
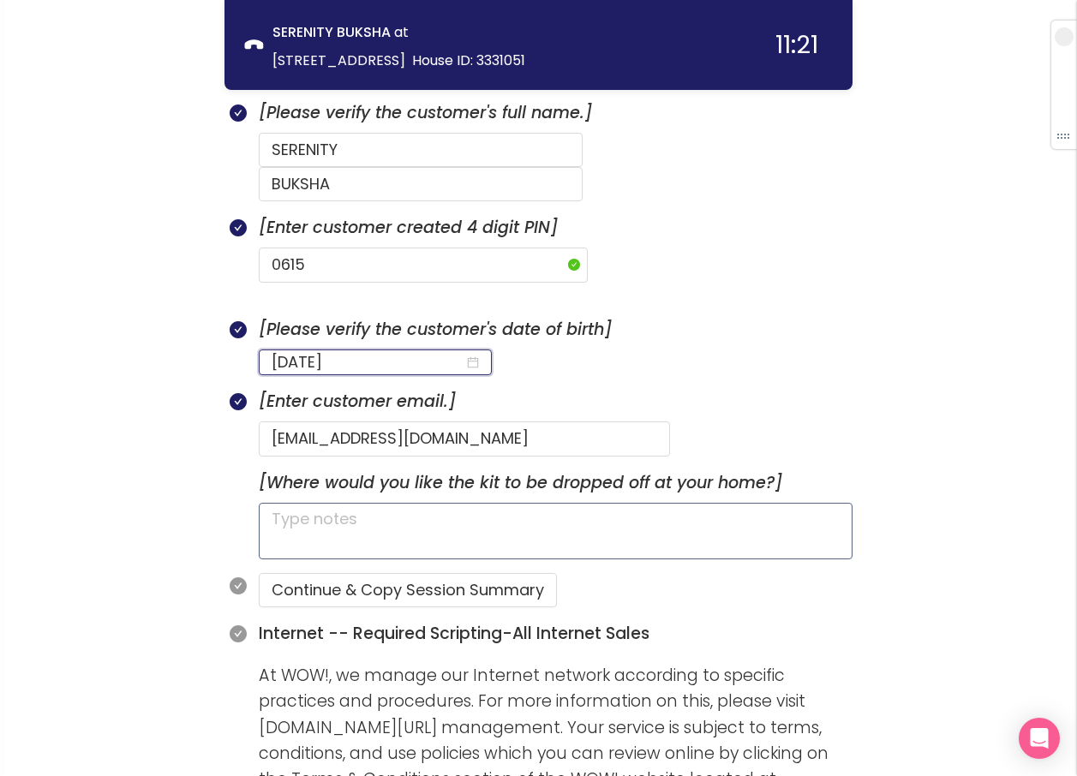
type input "[DATE]"
click at [464, 503] on textarea at bounding box center [555, 531] width 593 height 57
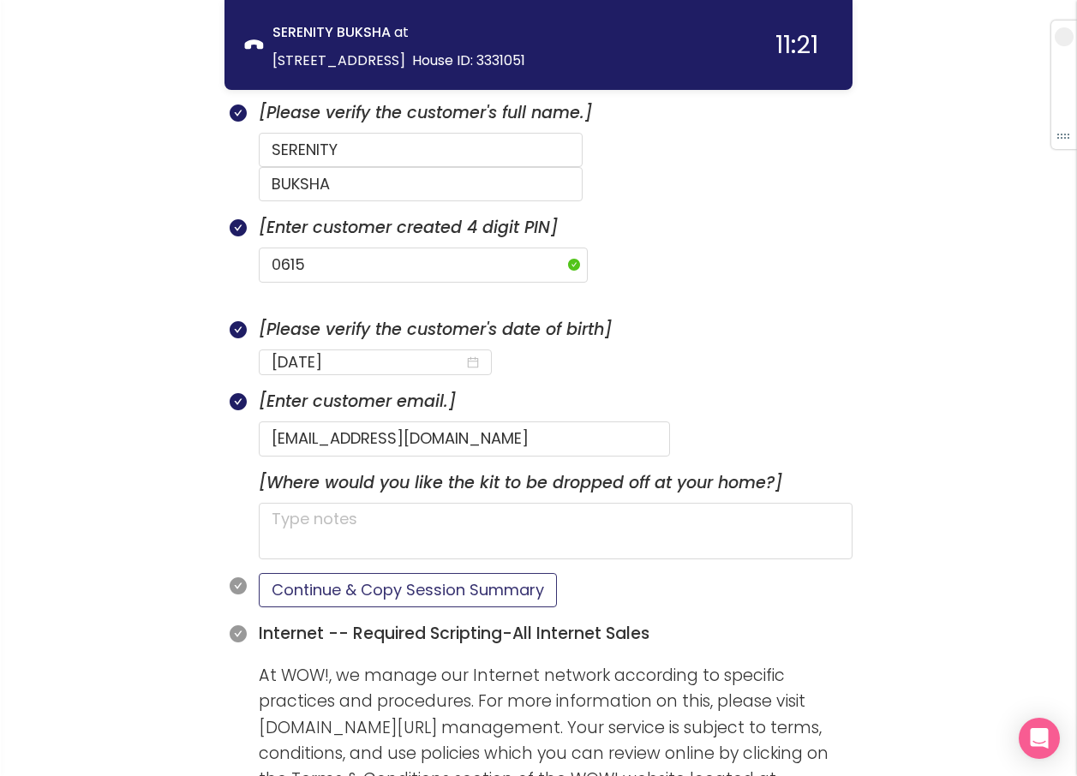
click at [466, 573] on button "Continue & Copy Session Summary" at bounding box center [408, 590] width 298 height 34
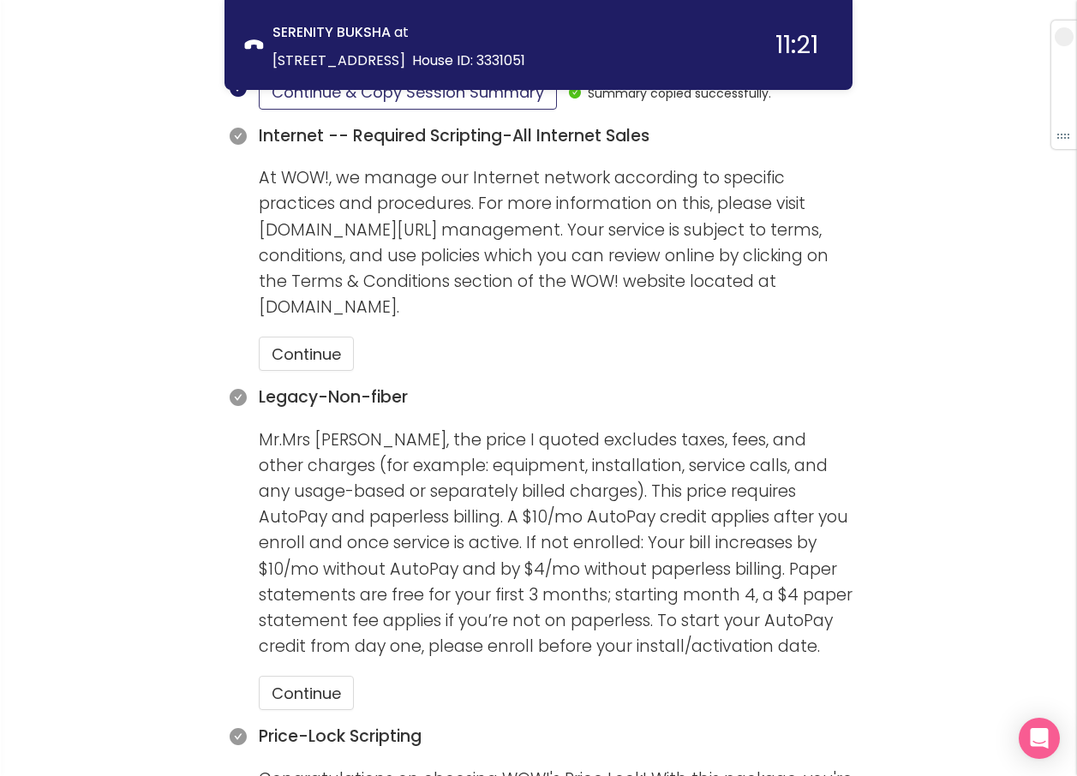
scroll to position [1446, 0]
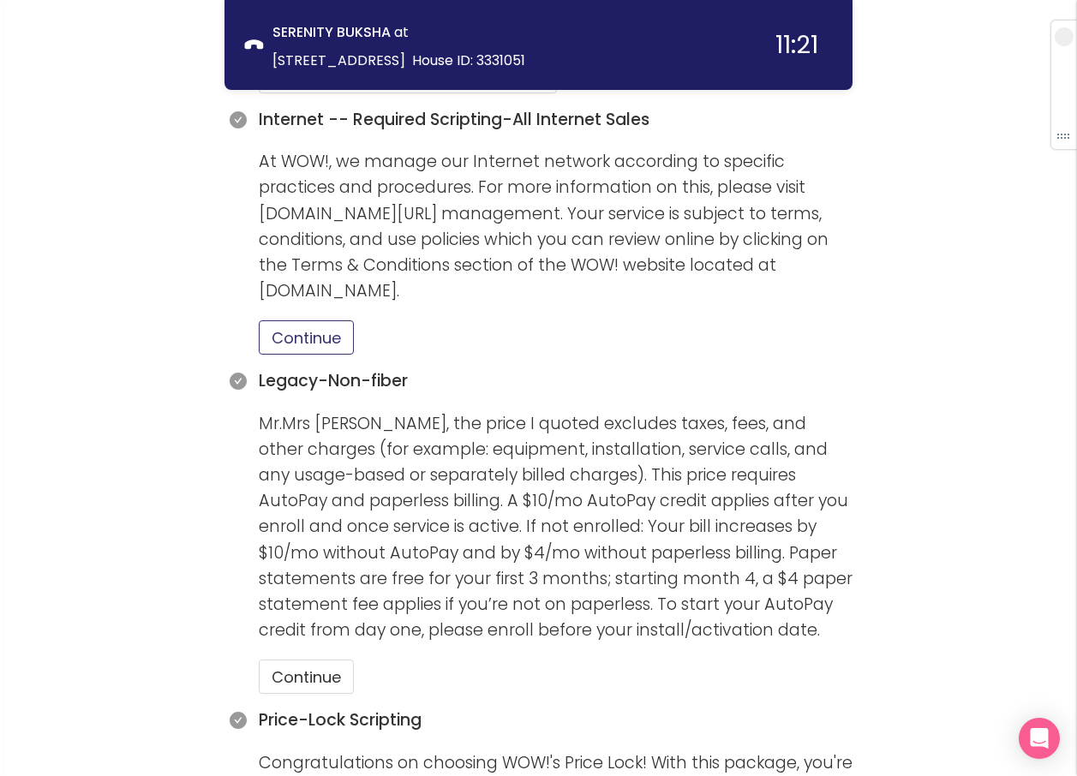
click at [281, 320] on button "Continue" at bounding box center [306, 337] width 95 height 34
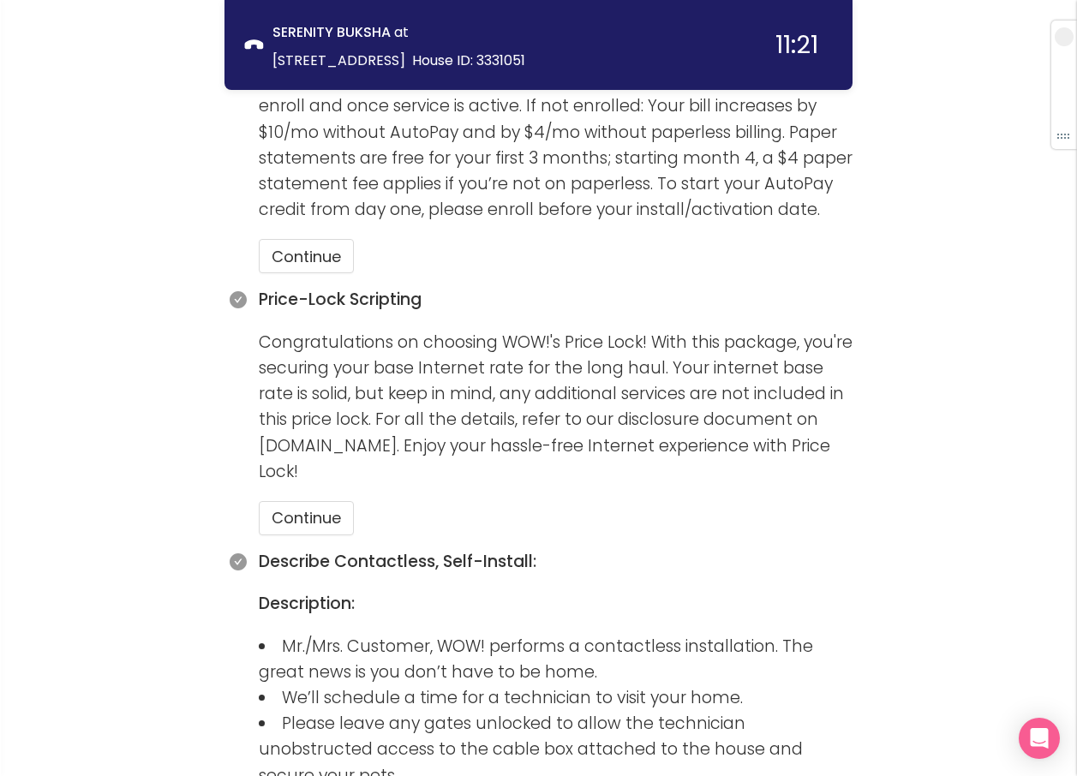
scroll to position [1874, 0]
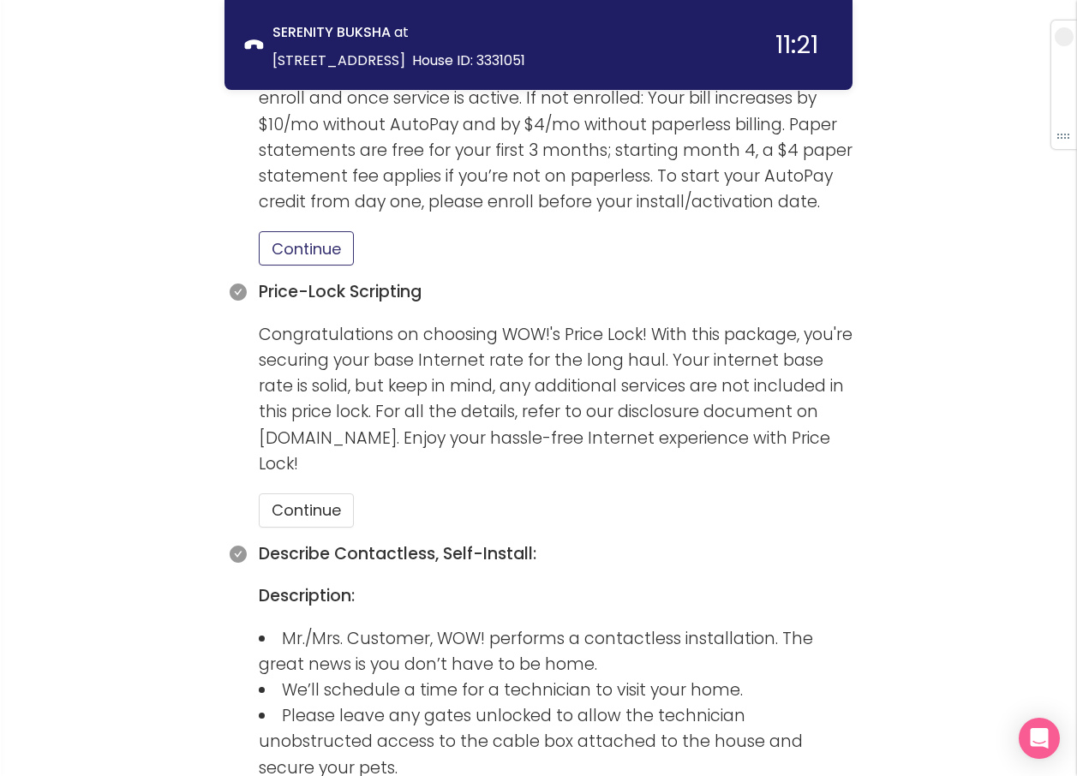
click at [275, 231] on button "Continue" at bounding box center [306, 248] width 95 height 34
click at [337, 493] on button "Continue" at bounding box center [306, 510] width 95 height 34
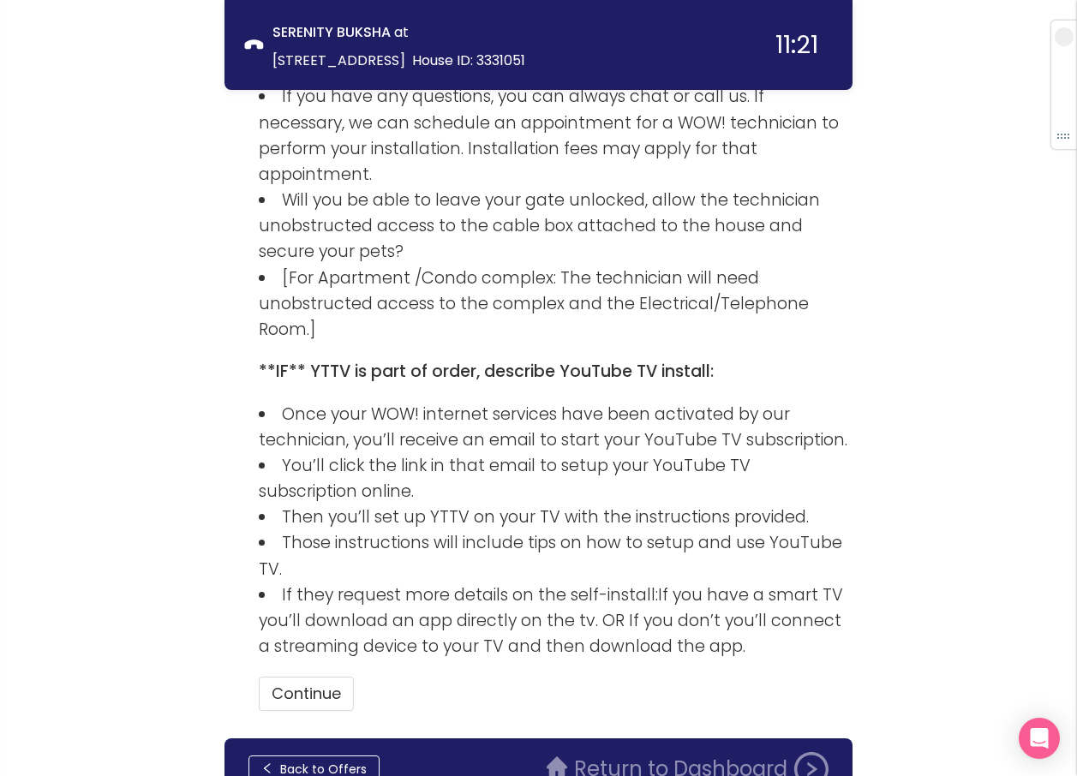
scroll to position [2835, 0]
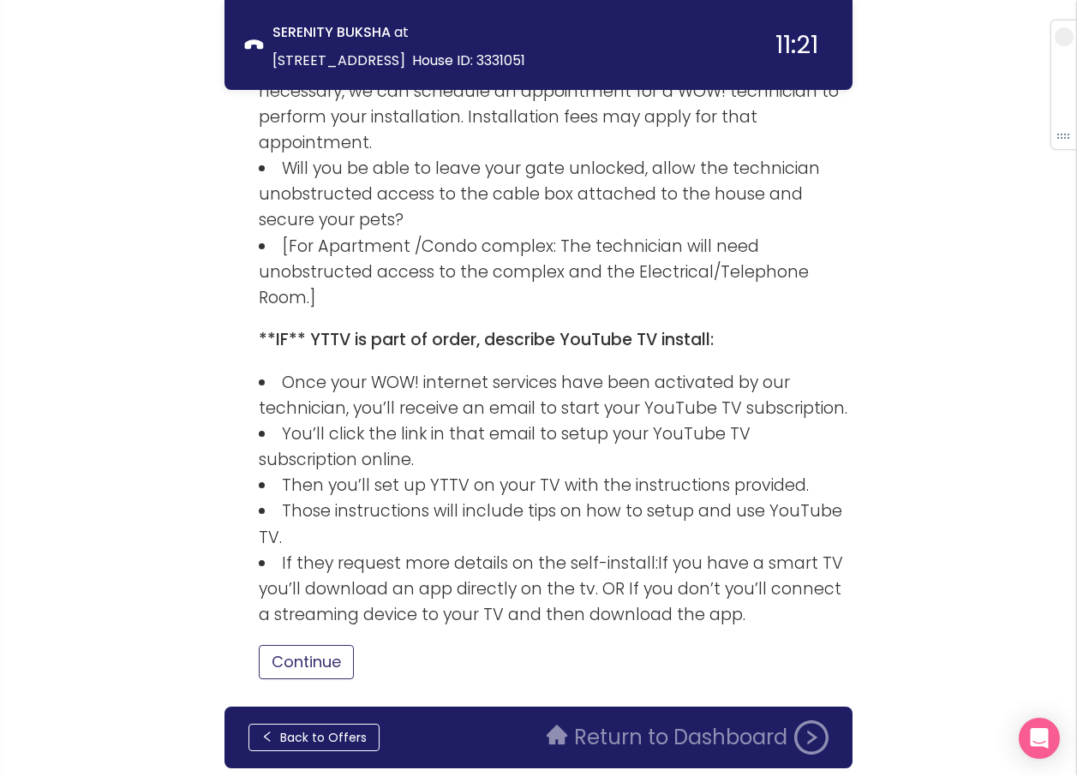
click at [329, 645] on button "Continue" at bounding box center [306, 662] width 95 height 34
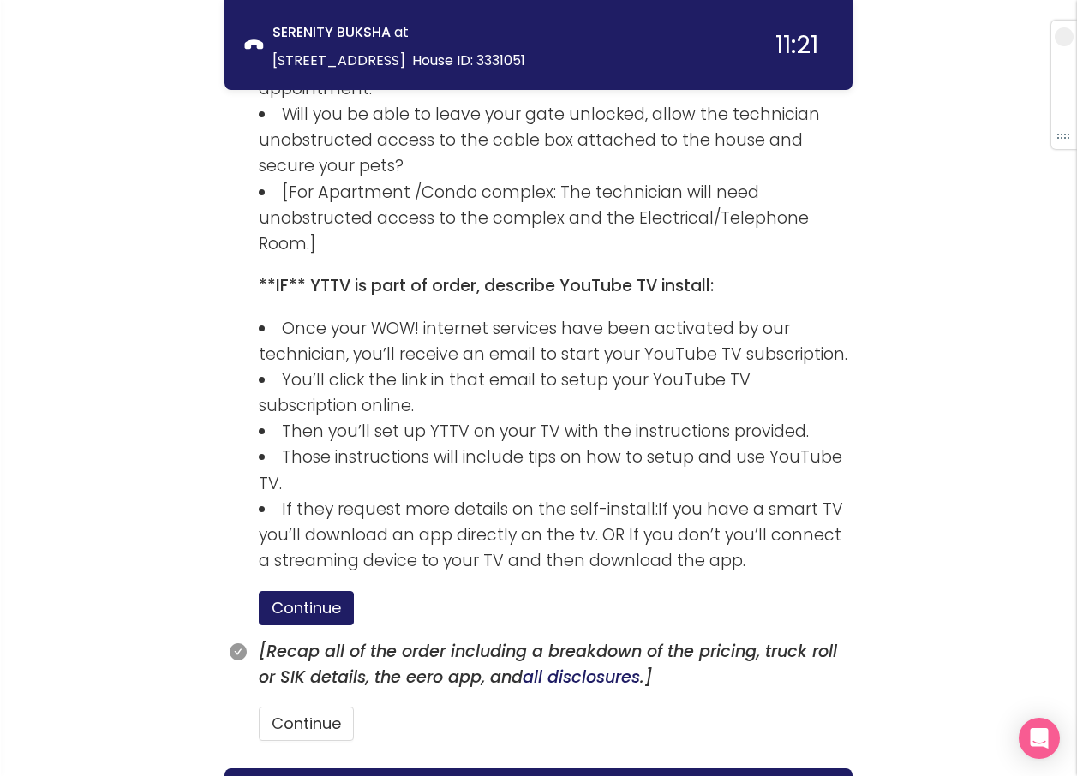
scroll to position [2951, 0]
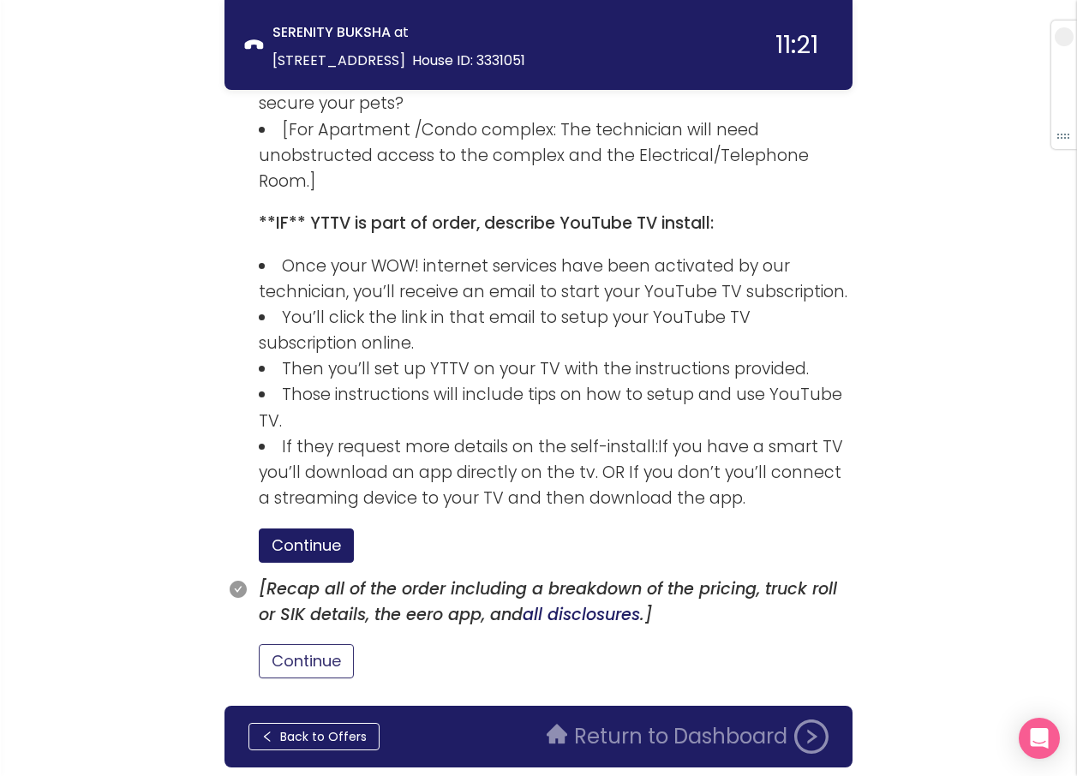
click at [289, 644] on button "Continue" at bounding box center [306, 661] width 95 height 34
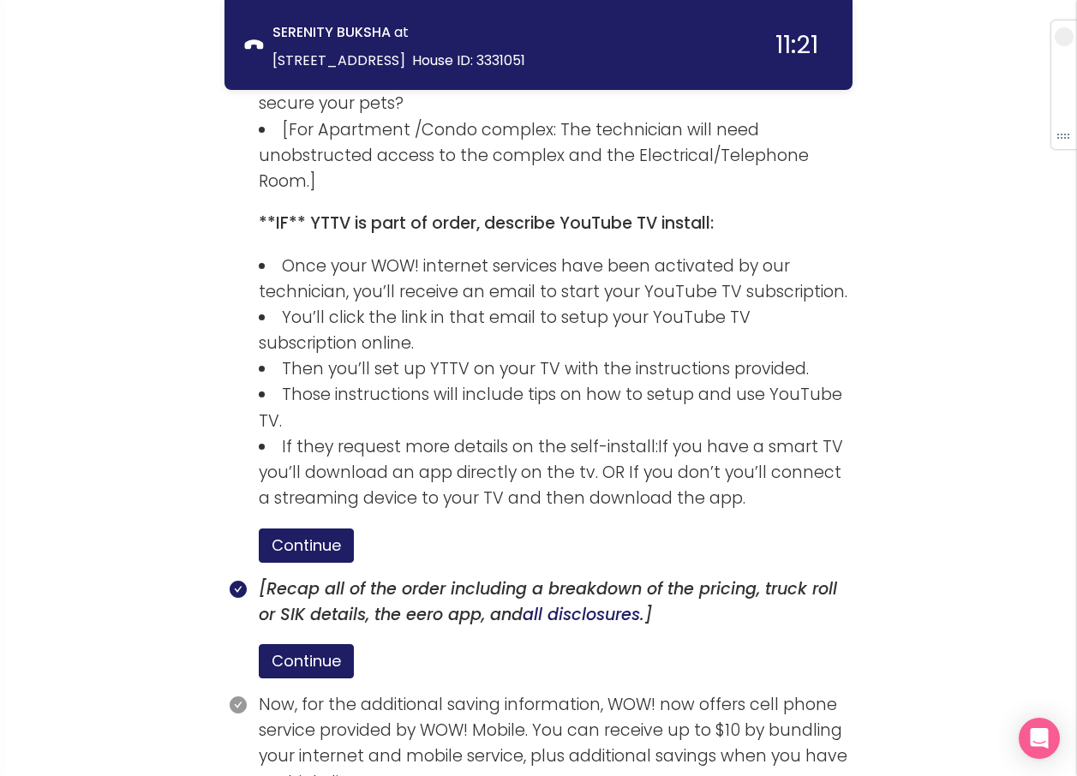
scroll to position [3109, 0]
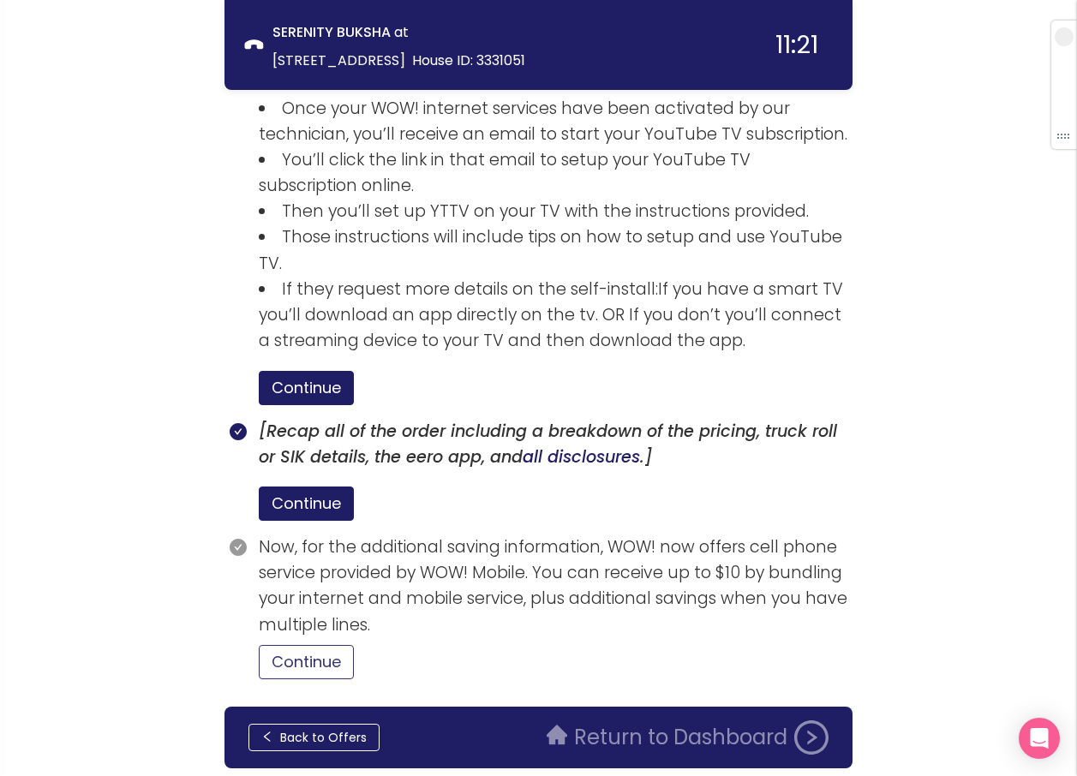
click at [301, 645] on button "Continue" at bounding box center [306, 662] width 95 height 34
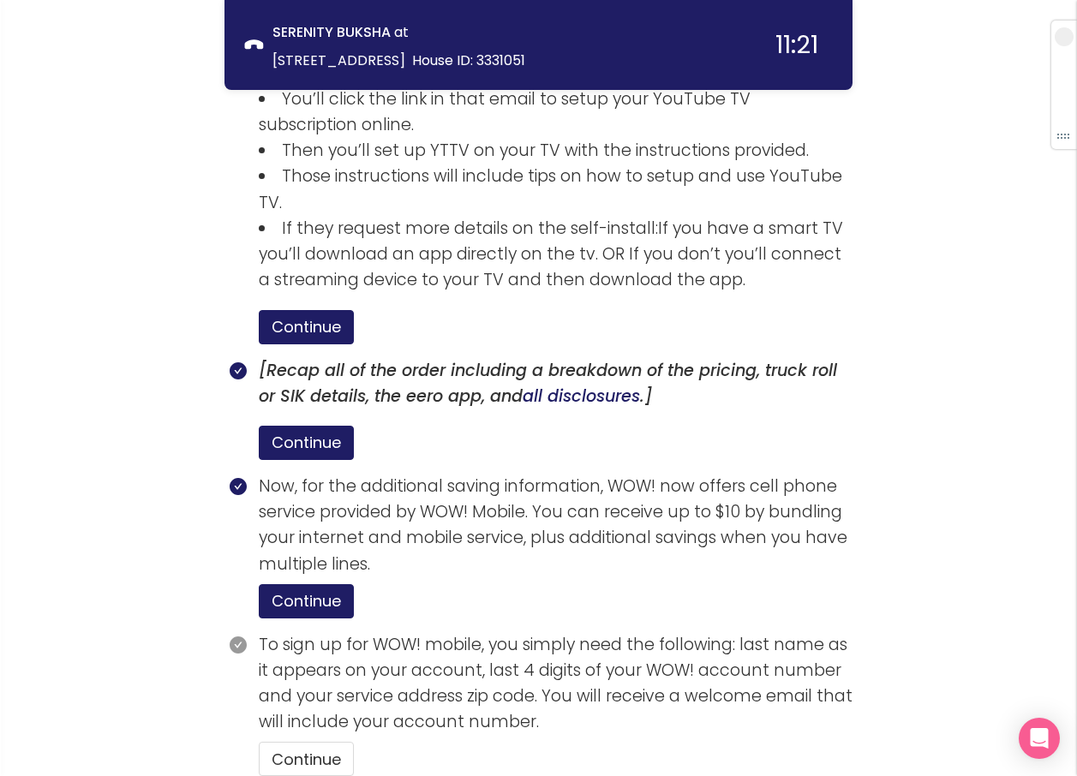
scroll to position [3267, 0]
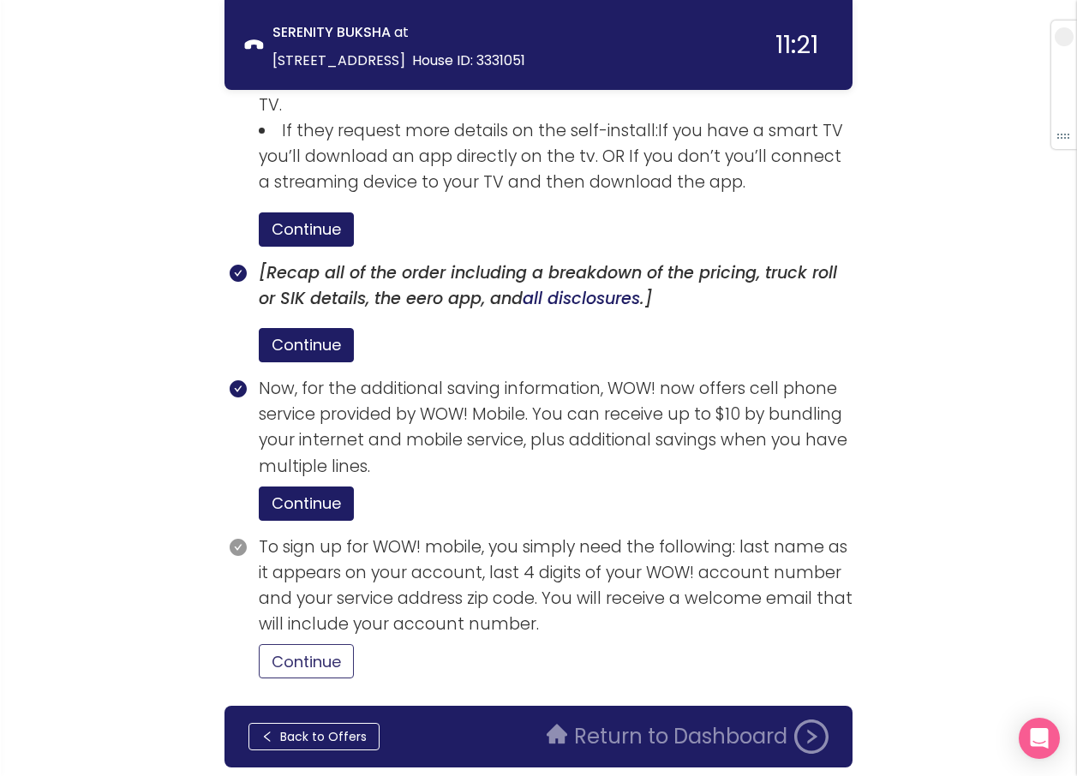
click at [331, 644] on button "Continue" at bounding box center [306, 661] width 95 height 34
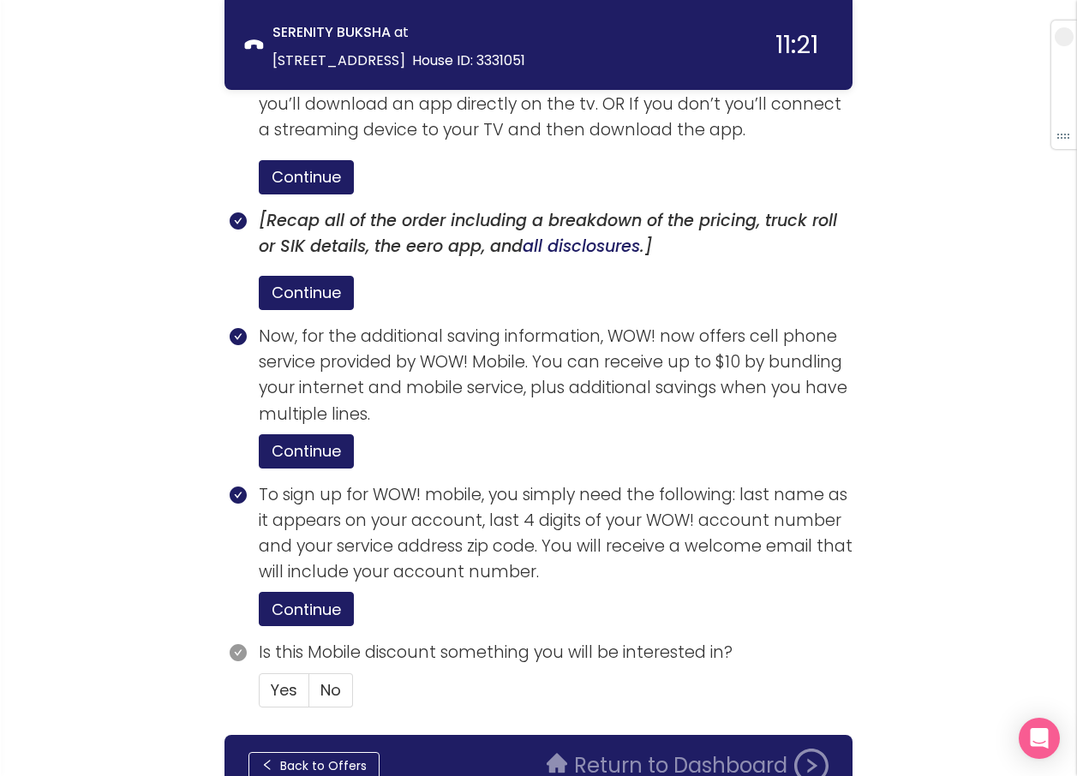
scroll to position [3348, 0]
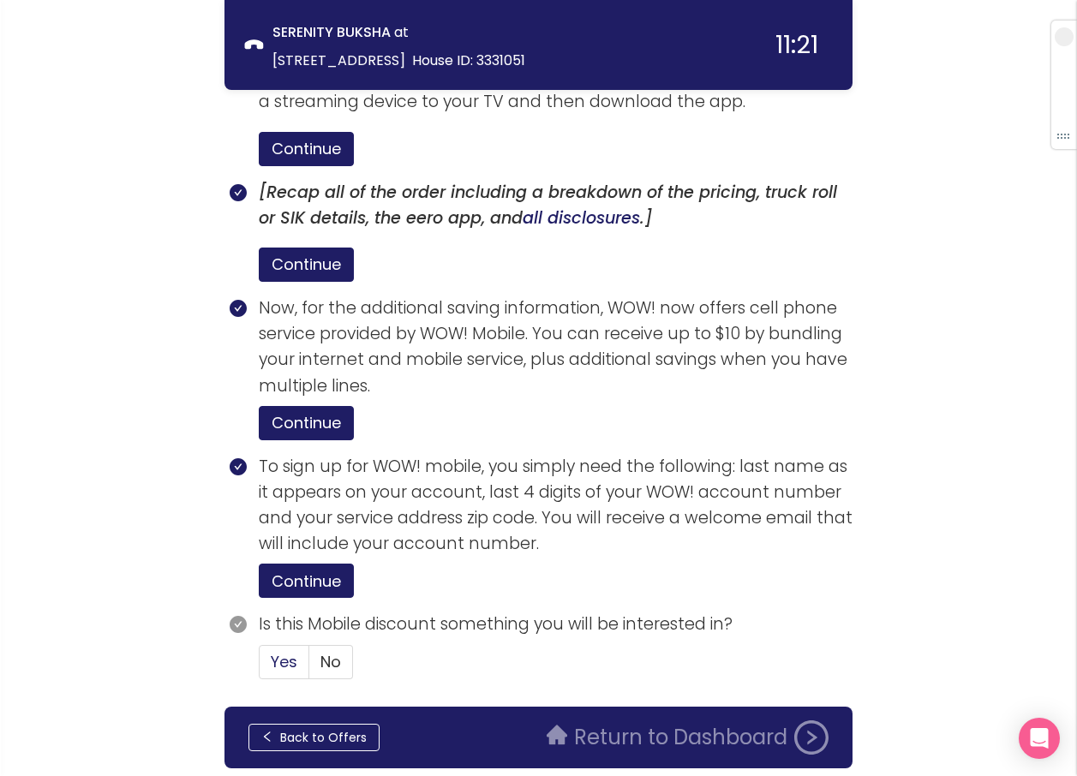
click at [276, 651] on span "Yes" at bounding box center [284, 661] width 27 height 21
click at [259, 667] on input "Yes" at bounding box center [259, 667] width 0 height 0
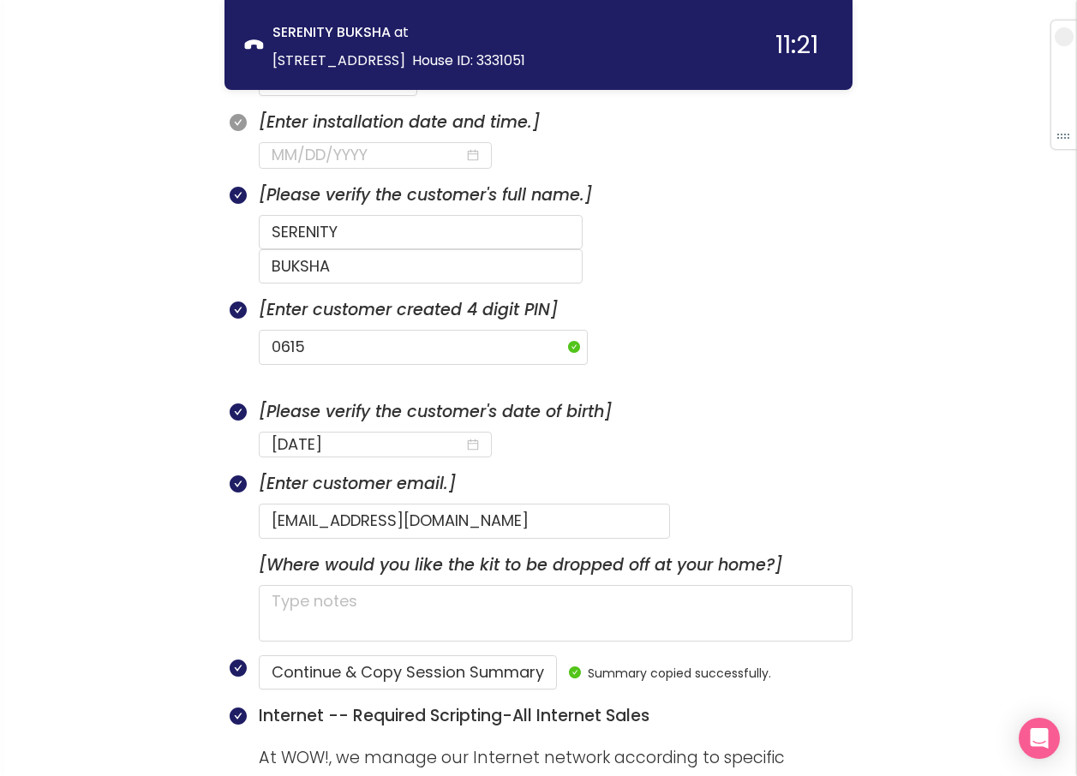
scroll to position [848, 0]
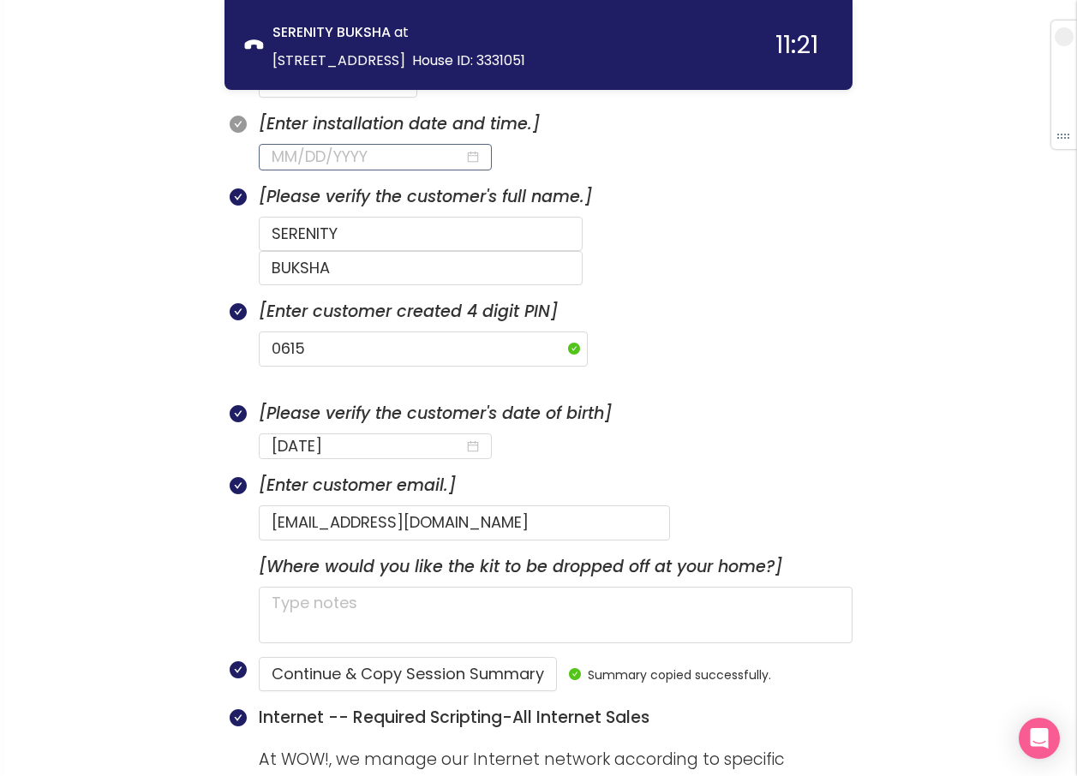
click at [310, 159] on input at bounding box center [367, 157] width 193 height 24
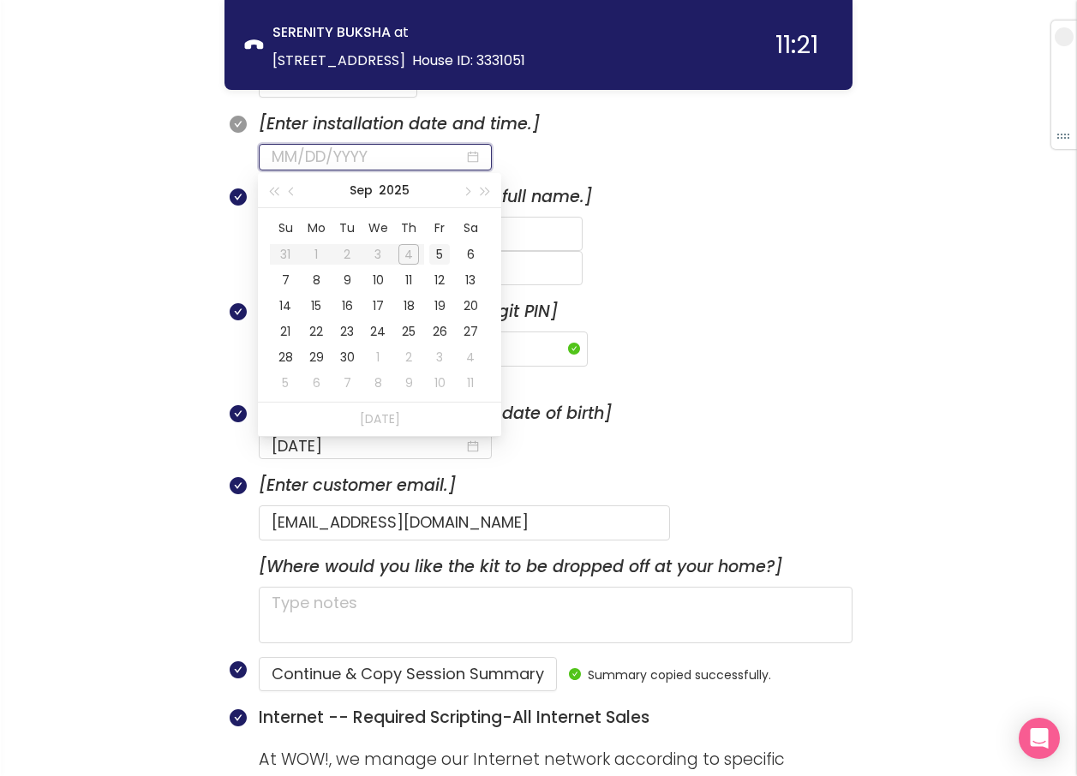
type input "[DATE]"
click at [438, 249] on div "5" at bounding box center [439, 254] width 21 height 21
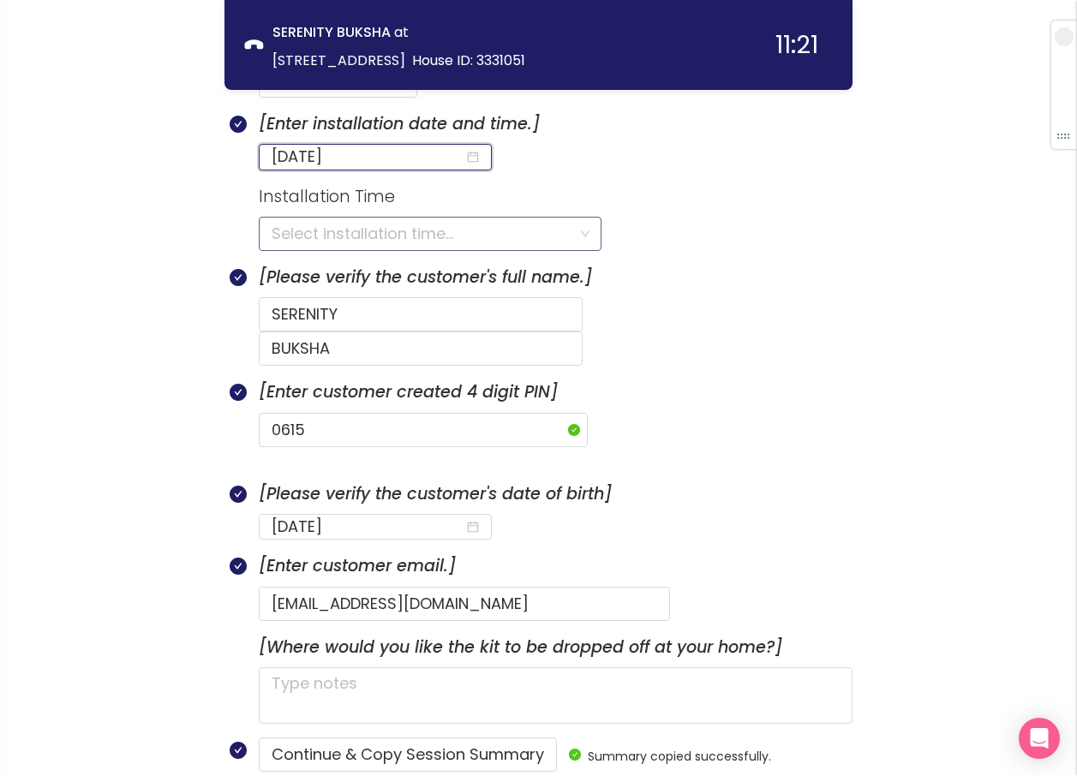
click at [337, 236] on input "search" at bounding box center [423, 234] width 305 height 33
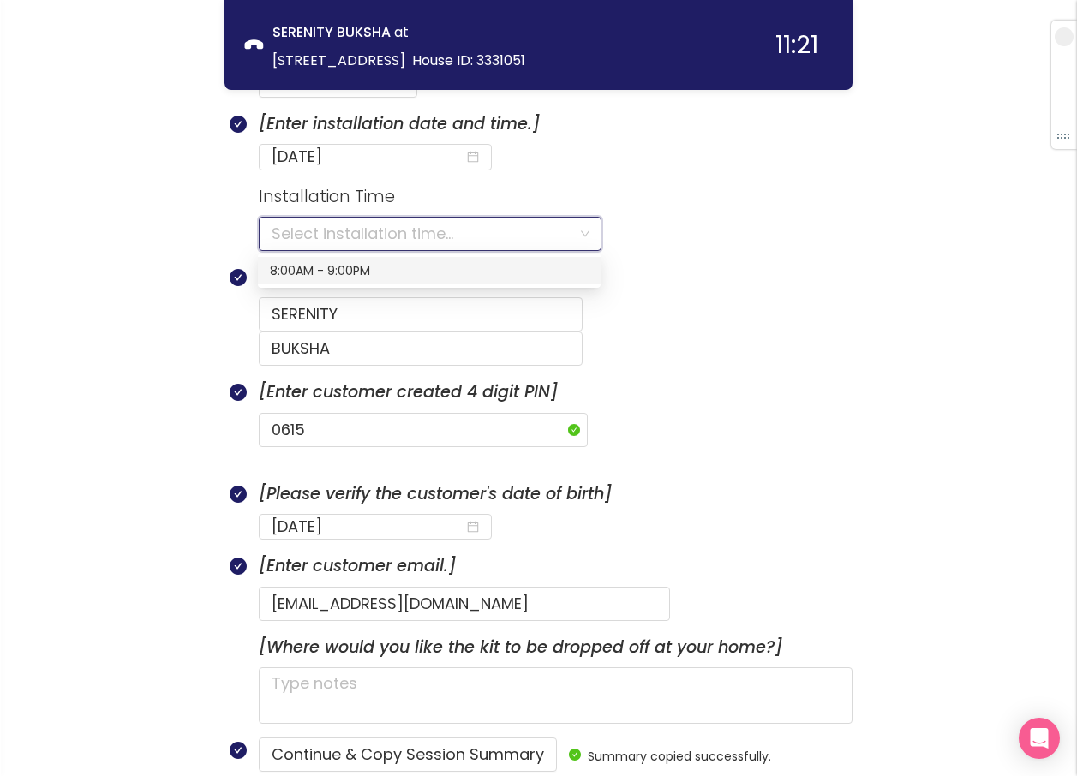
click at [304, 266] on div "8:00AM - 9:00PM" at bounding box center [429, 270] width 319 height 19
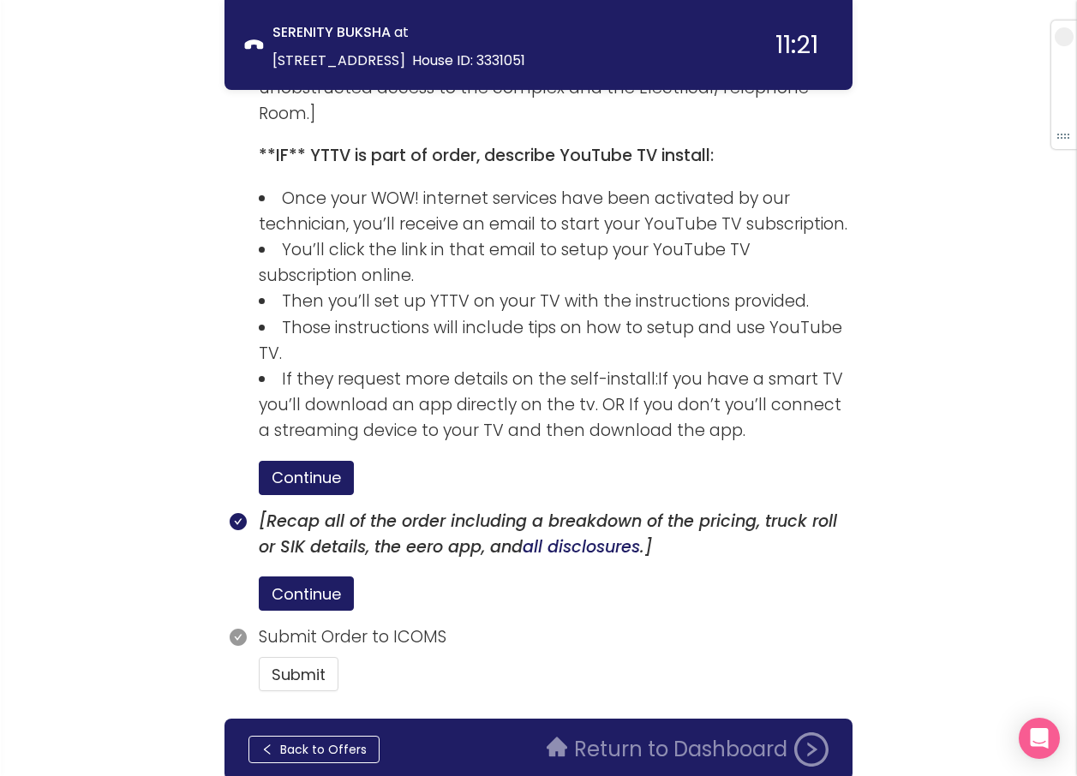
scroll to position [3112, 0]
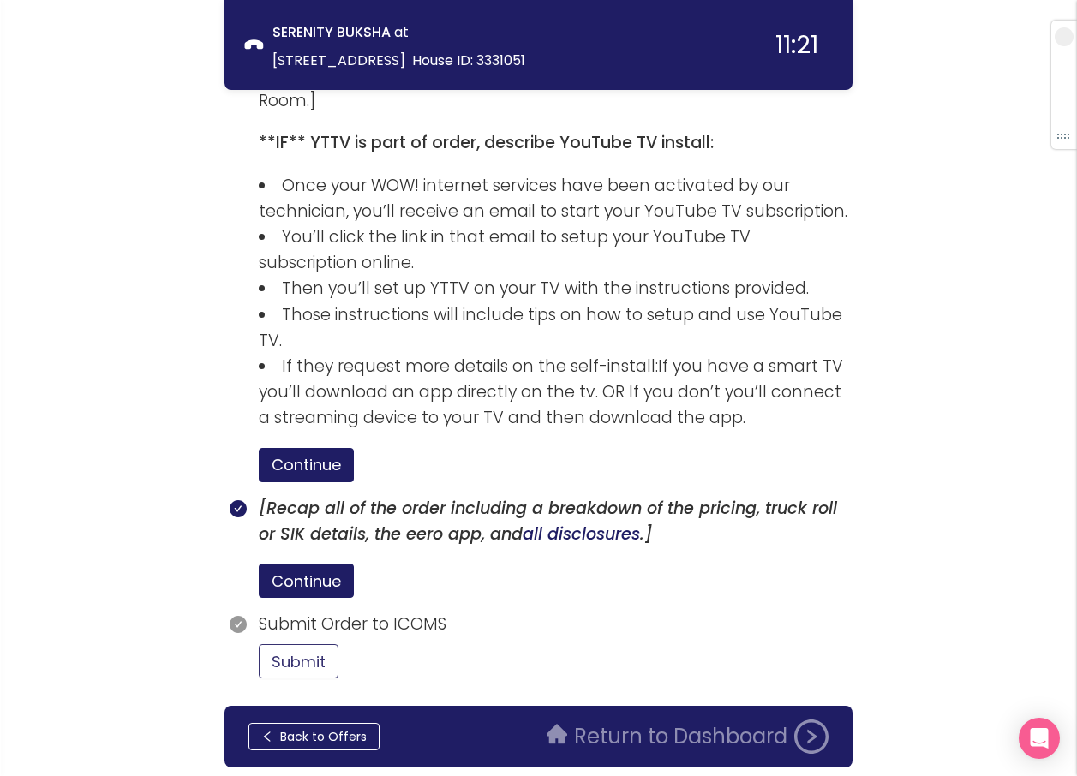
click at [322, 644] on button "Submit" at bounding box center [299, 661] width 80 height 34
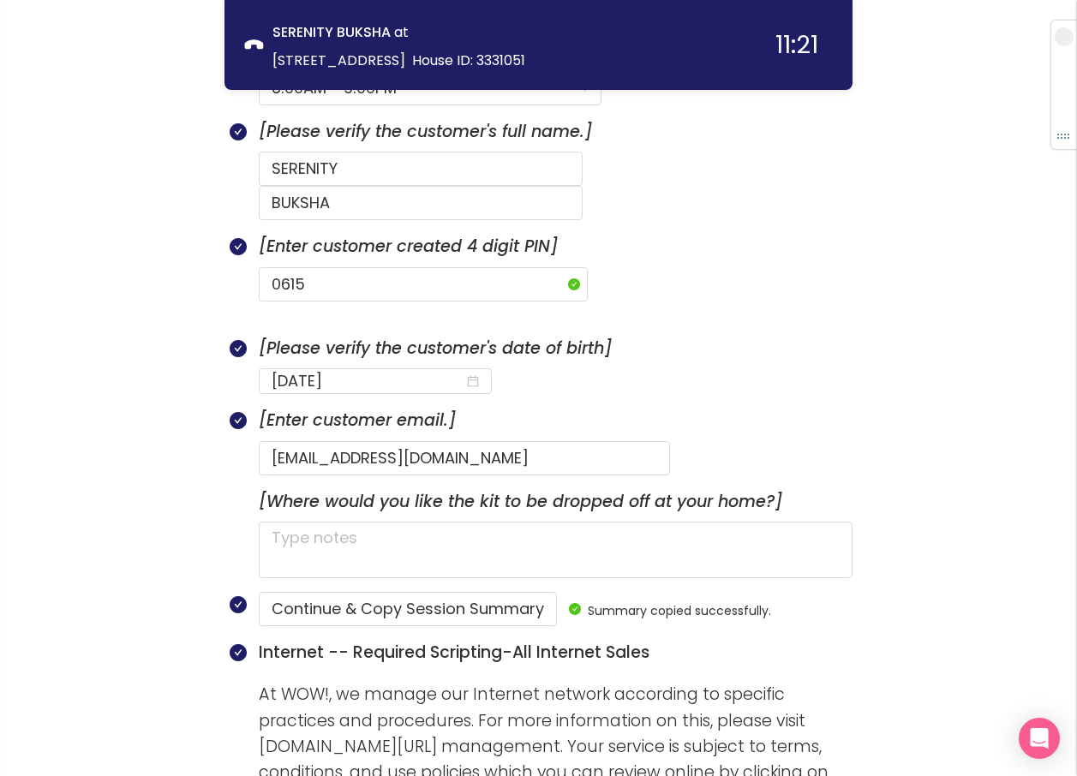
scroll to position [942, 0]
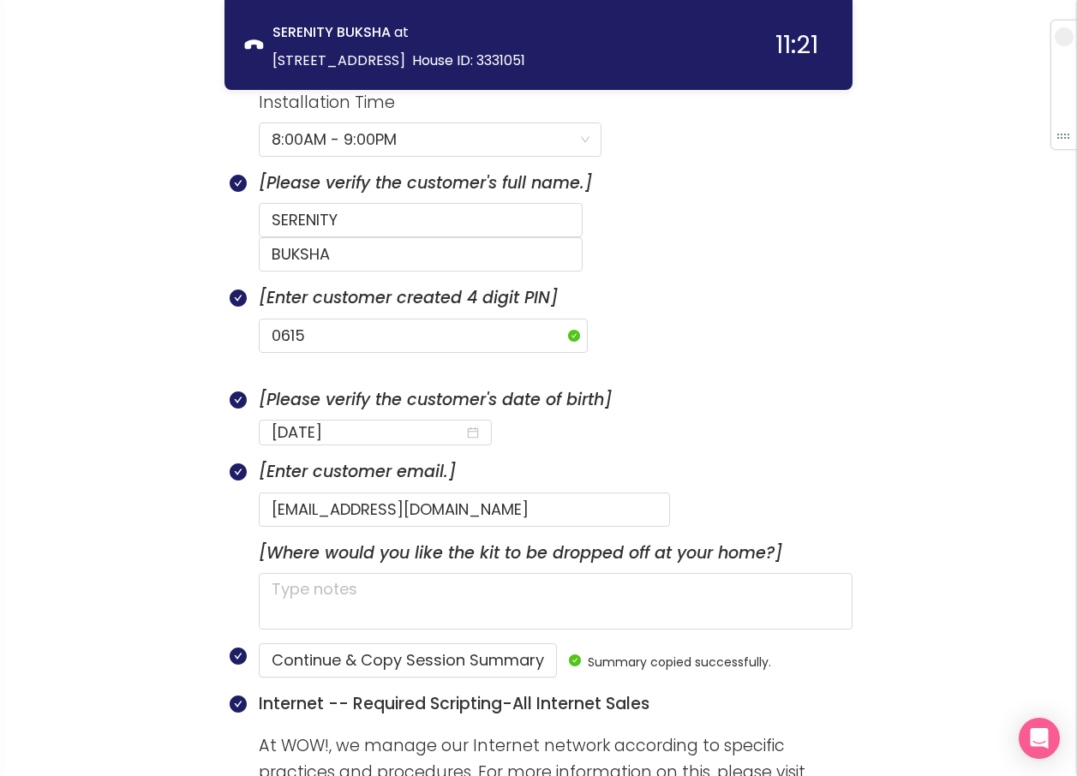
click at [821, 142] on section "Installation Time 8:00AM - 9:00PM" at bounding box center [555, 130] width 593 height 81
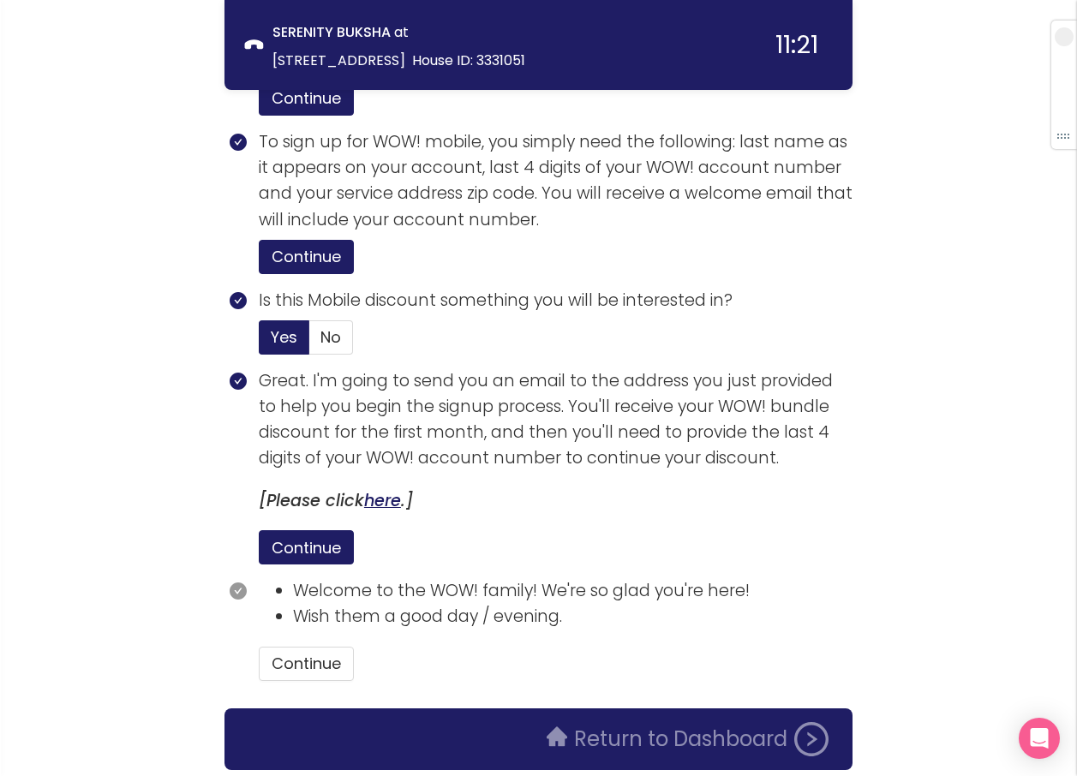
scroll to position [3835, 0]
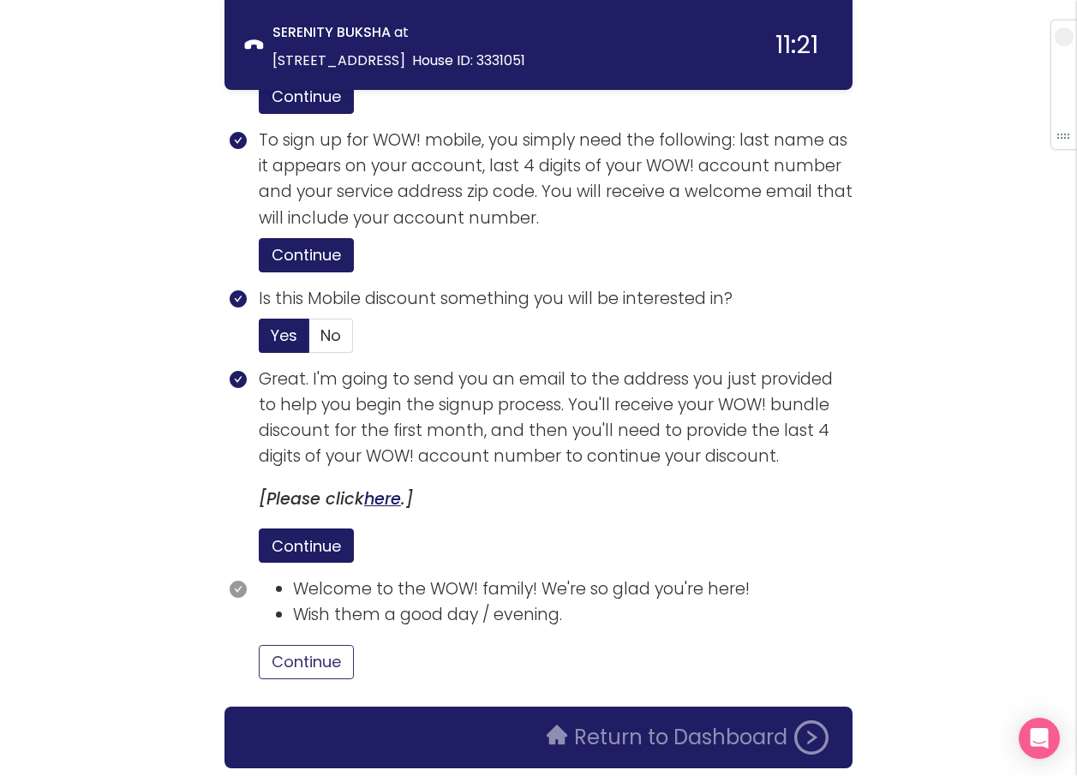
click at [291, 645] on button "Continue" at bounding box center [306, 662] width 95 height 34
click at [582, 720] on button "Return to Dashboard" at bounding box center [687, 737] width 302 height 34
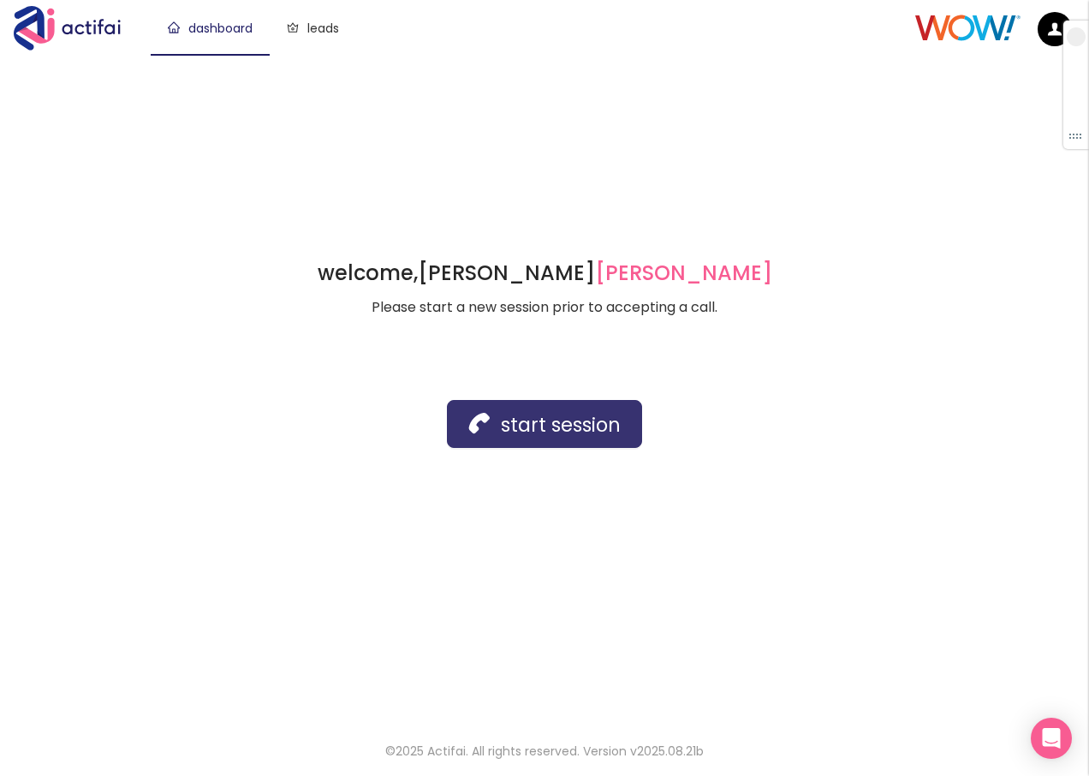
click at [541, 422] on button "start session" at bounding box center [544, 424] width 195 height 48
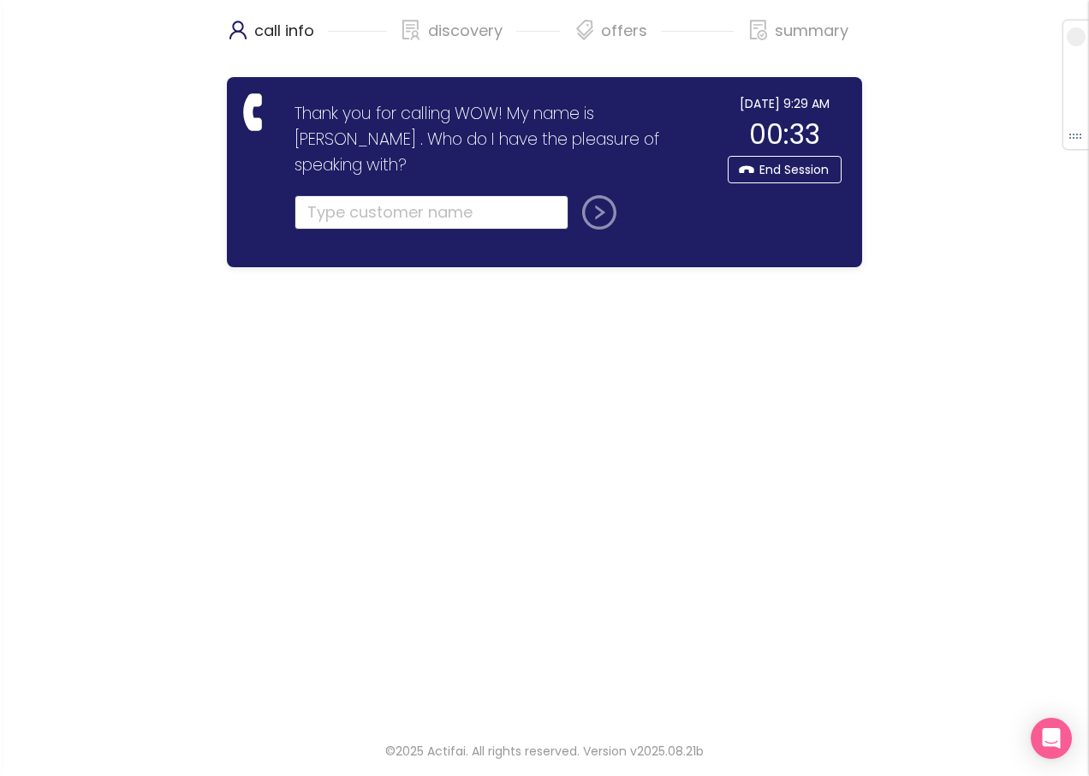
click at [349, 195] on input "text" at bounding box center [432, 212] width 274 height 34
click at [375, 195] on input "text" at bounding box center [432, 212] width 274 height 34
click at [368, 195] on input "text" at bounding box center [432, 212] width 274 height 34
type input "[PERSON_NAME]"
click at [596, 195] on button "submit" at bounding box center [596, 212] width 41 height 34
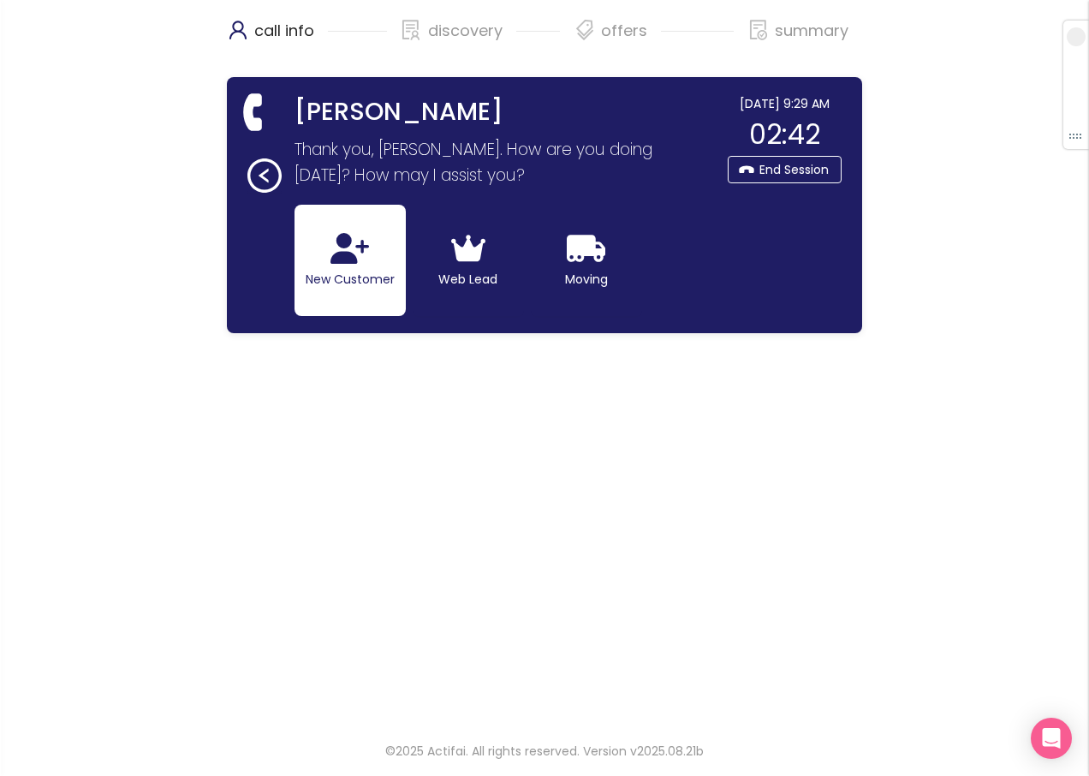
click at [347, 279] on button "New Customer" at bounding box center [350, 260] width 111 height 111
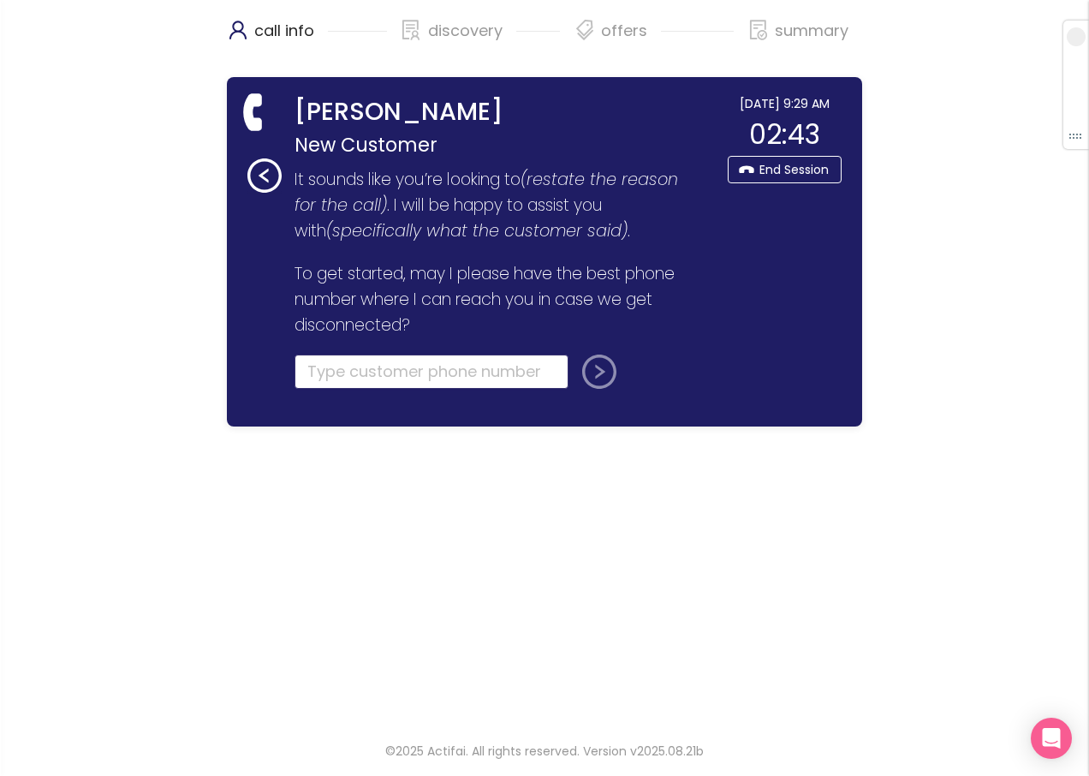
click at [328, 378] on input "tel" at bounding box center [432, 372] width 274 height 34
type input "[PHONE_NUMBER]"
click at [585, 379] on button "submit" at bounding box center [596, 372] width 41 height 34
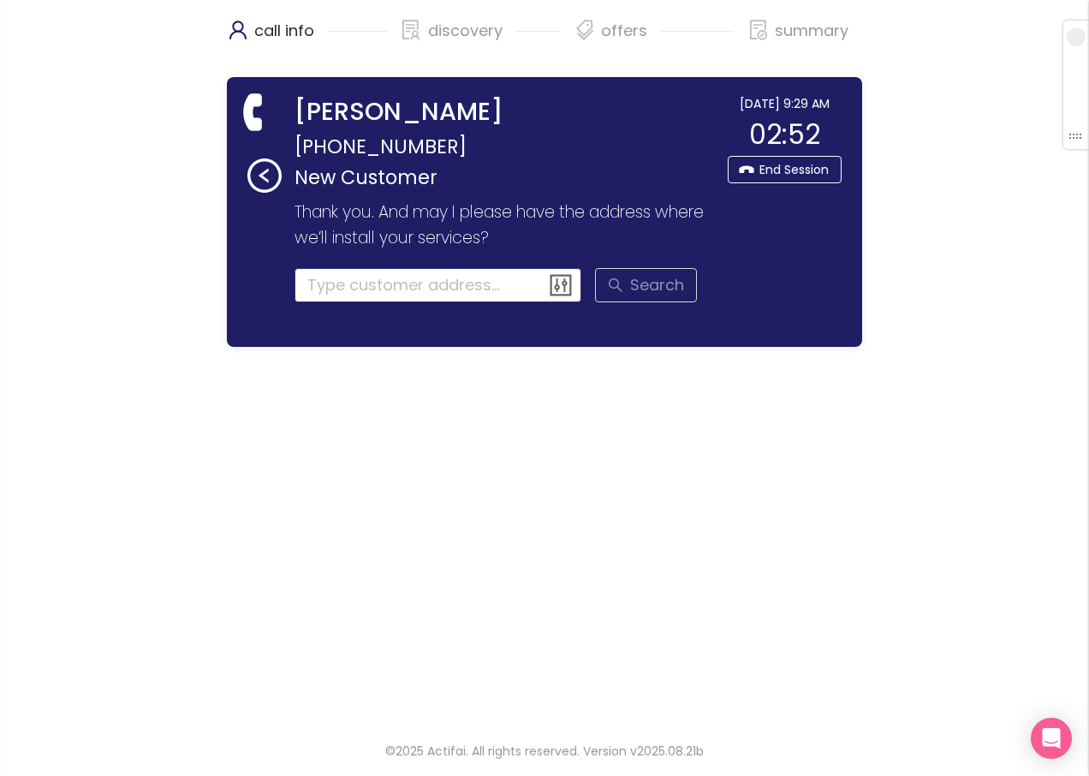
click at [356, 281] on input at bounding box center [439, 285] width 288 height 34
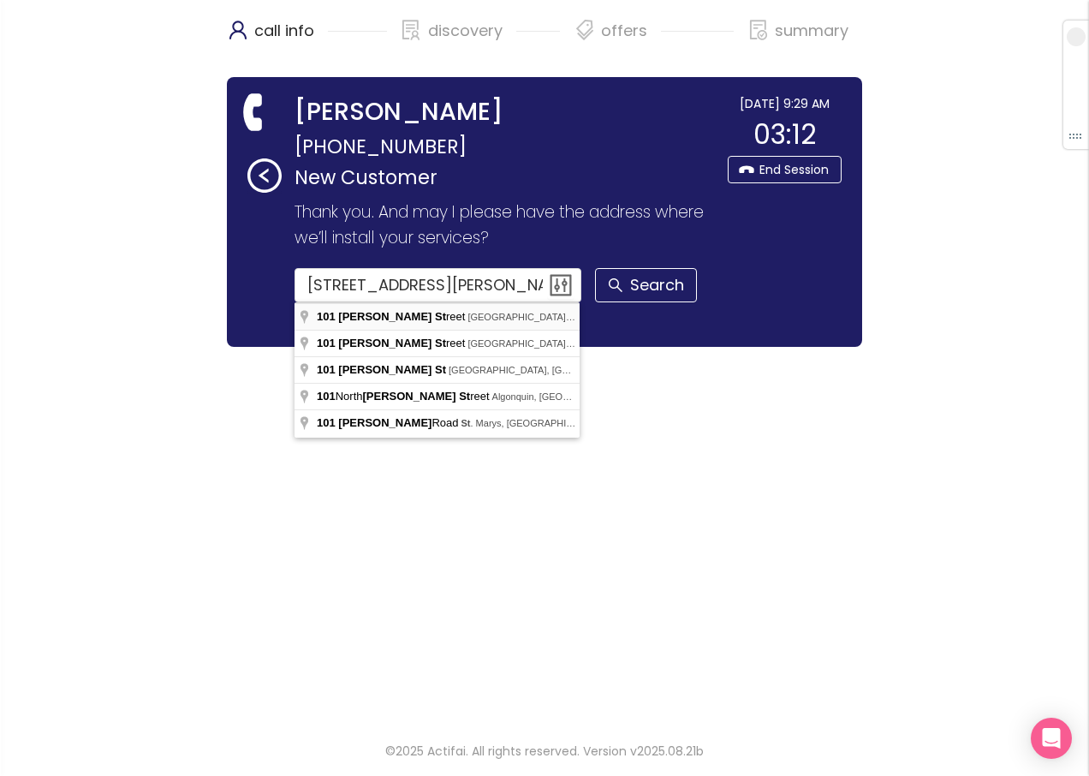
type input "[STREET_ADDRESS][PERSON_NAME]"
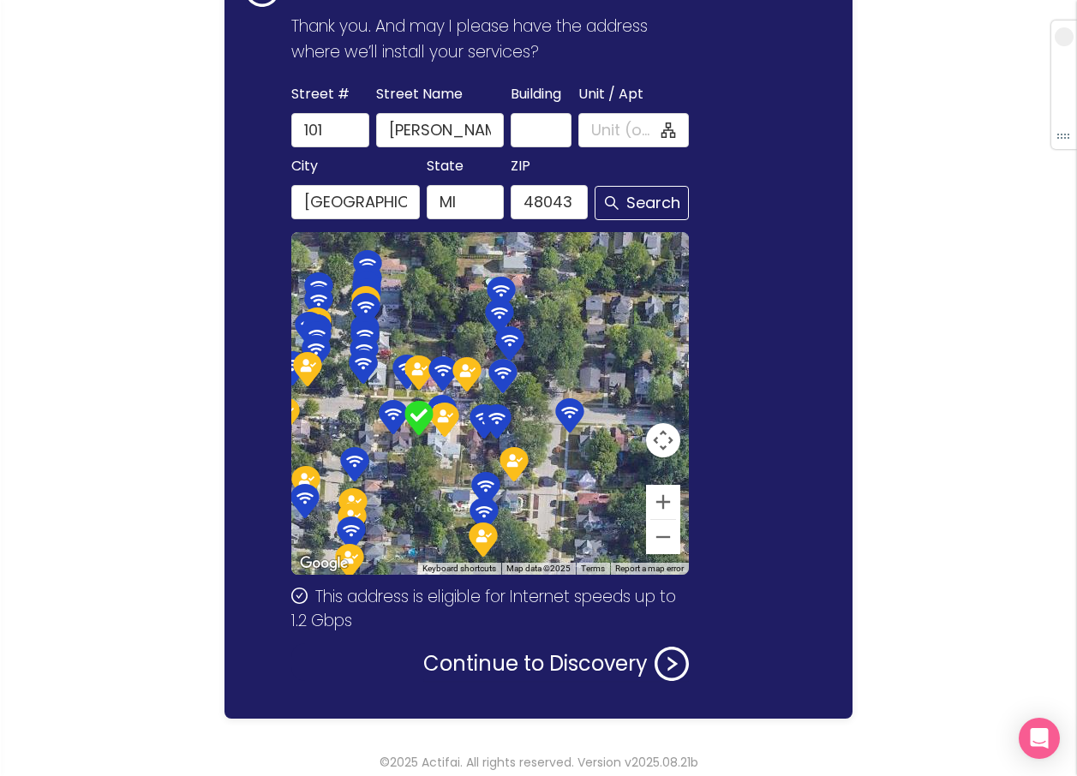
scroll to position [197, 0]
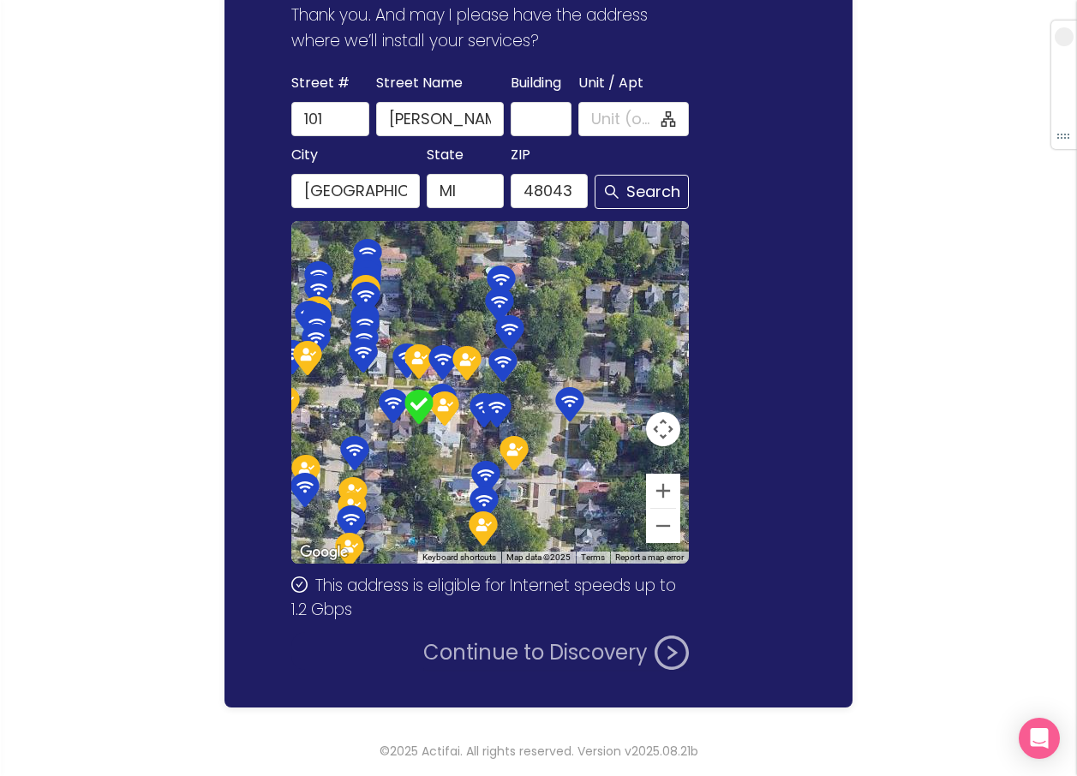
click at [472, 645] on button "Continue to Discovery" at bounding box center [555, 652] width 265 height 34
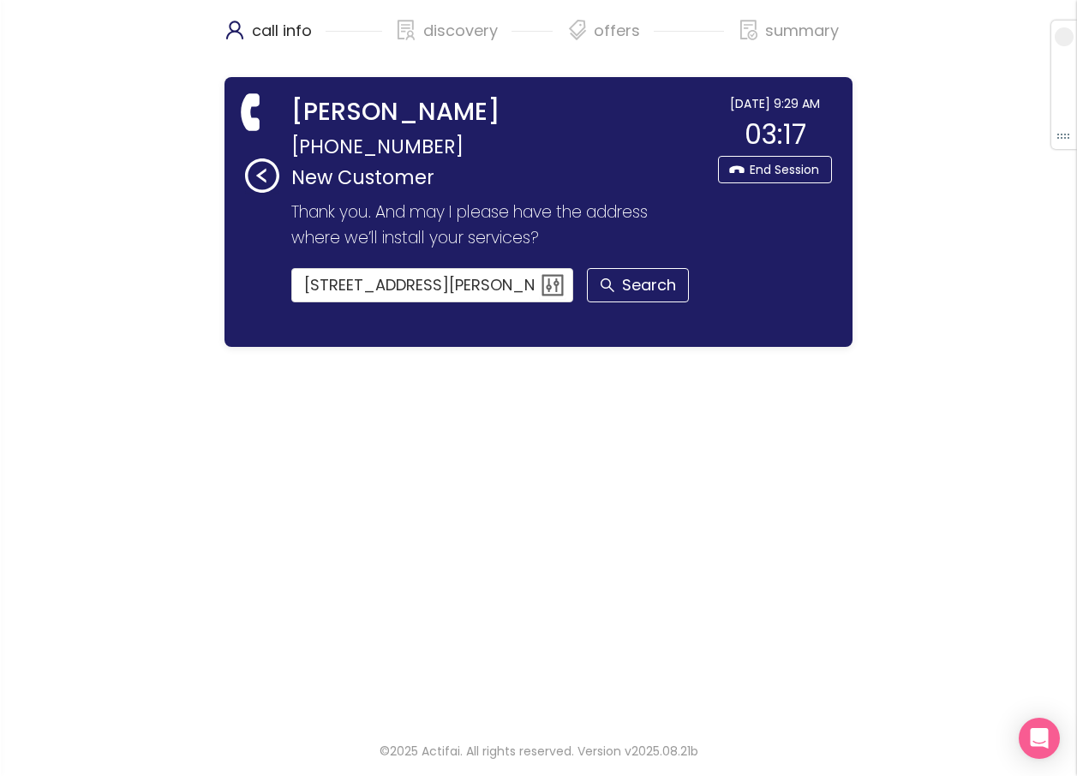
scroll to position [0, 0]
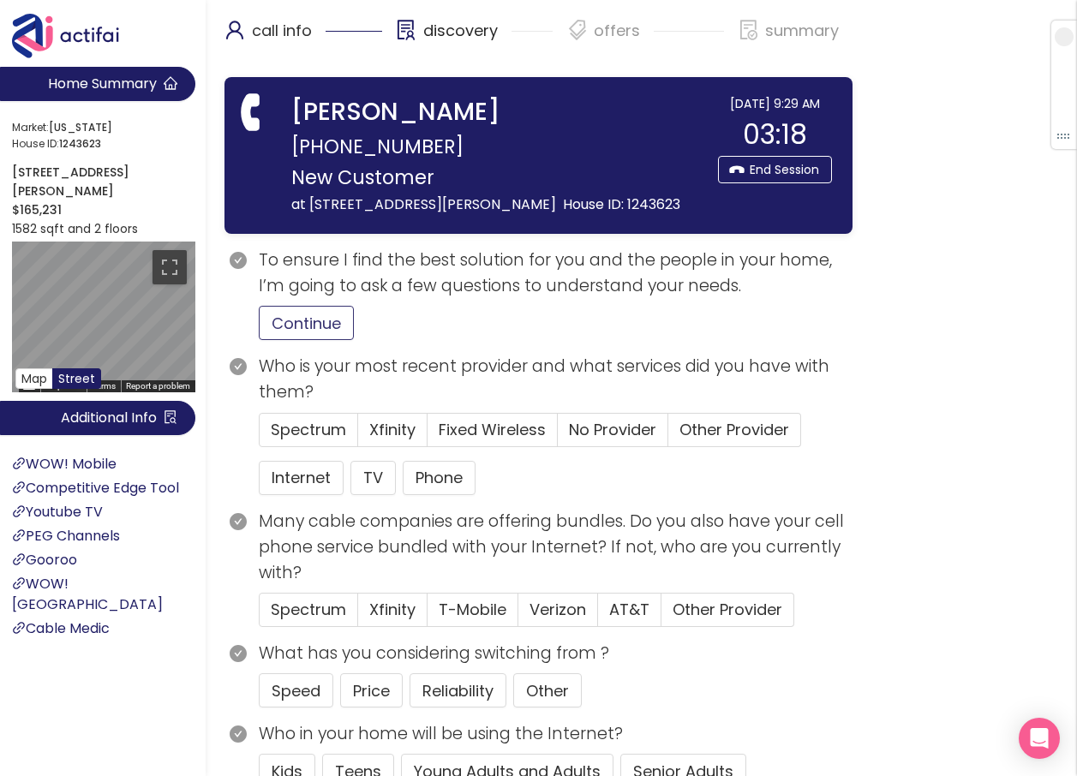
click at [327, 340] on button "Continue" at bounding box center [306, 323] width 95 height 34
click at [324, 495] on button "Internet" at bounding box center [301, 478] width 85 height 34
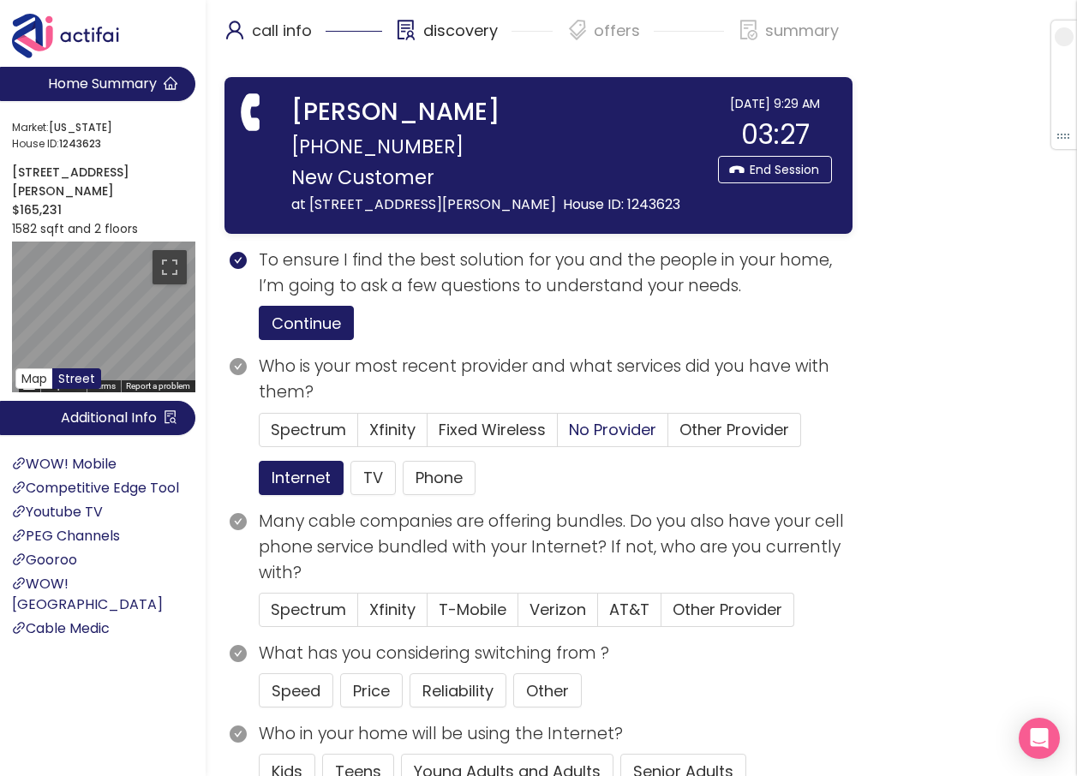
click at [601, 440] on span "No Provider" at bounding box center [612, 429] width 87 height 21
click at [558, 435] on input "No Provider" at bounding box center [558, 435] width 0 height 0
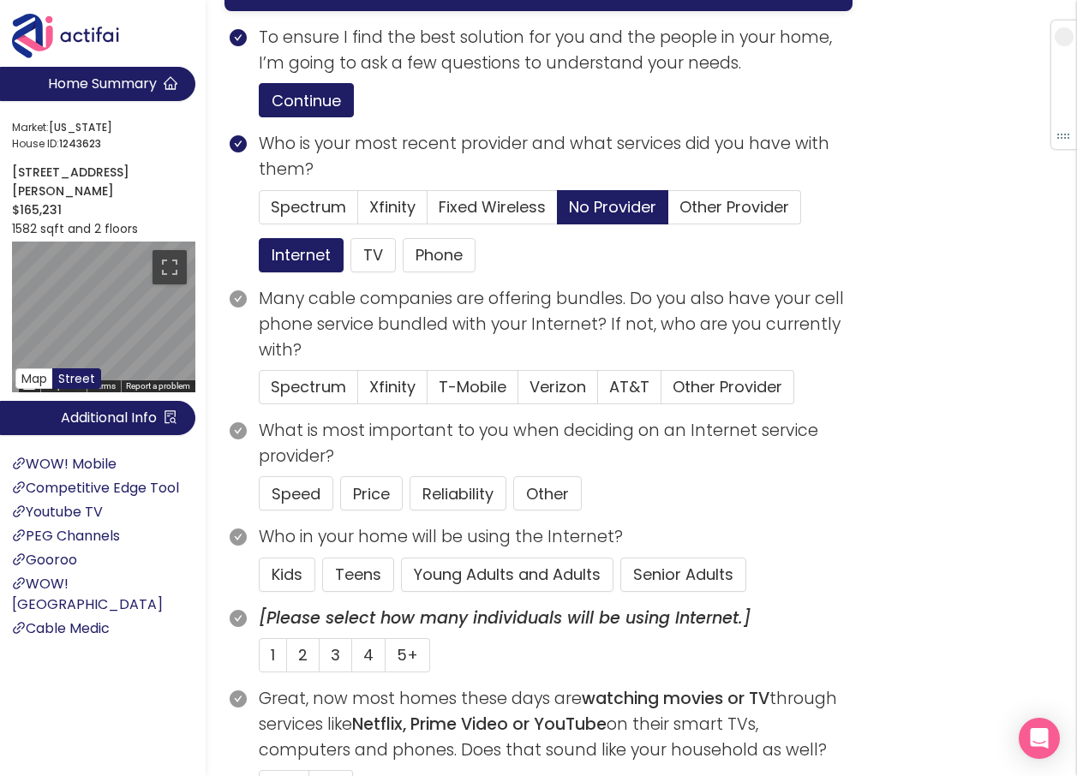
scroll to position [257, 0]
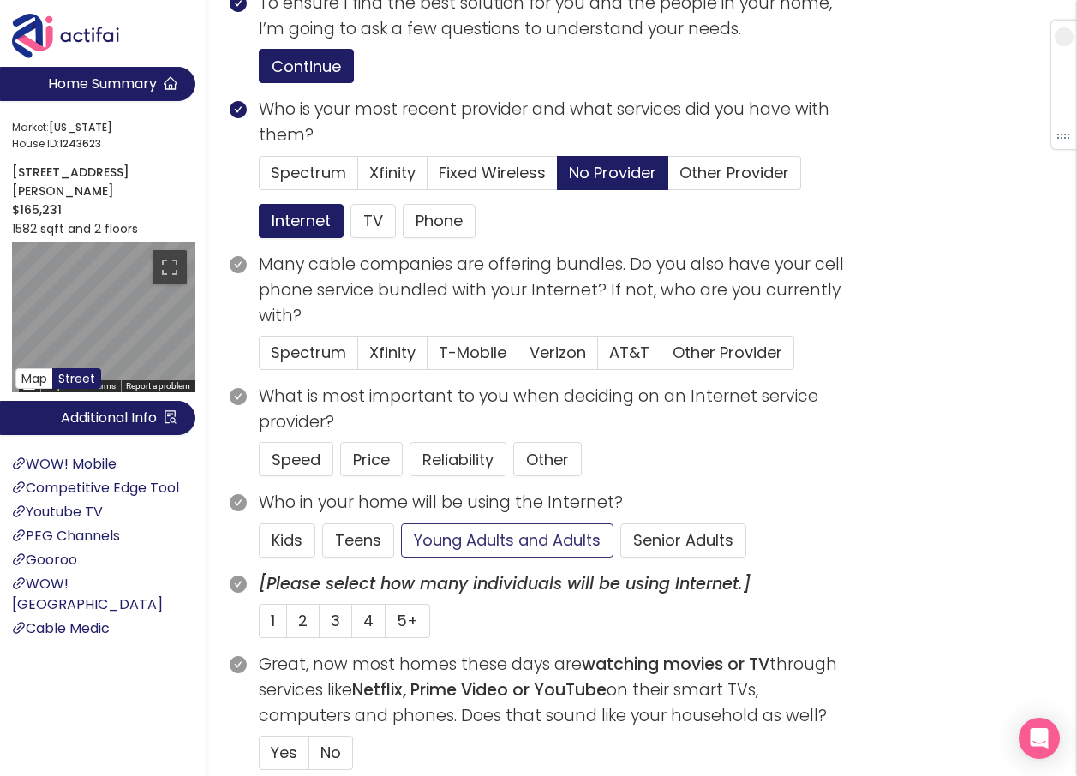
click at [533, 558] on button "Young Adults and Adults" at bounding box center [507, 540] width 212 height 34
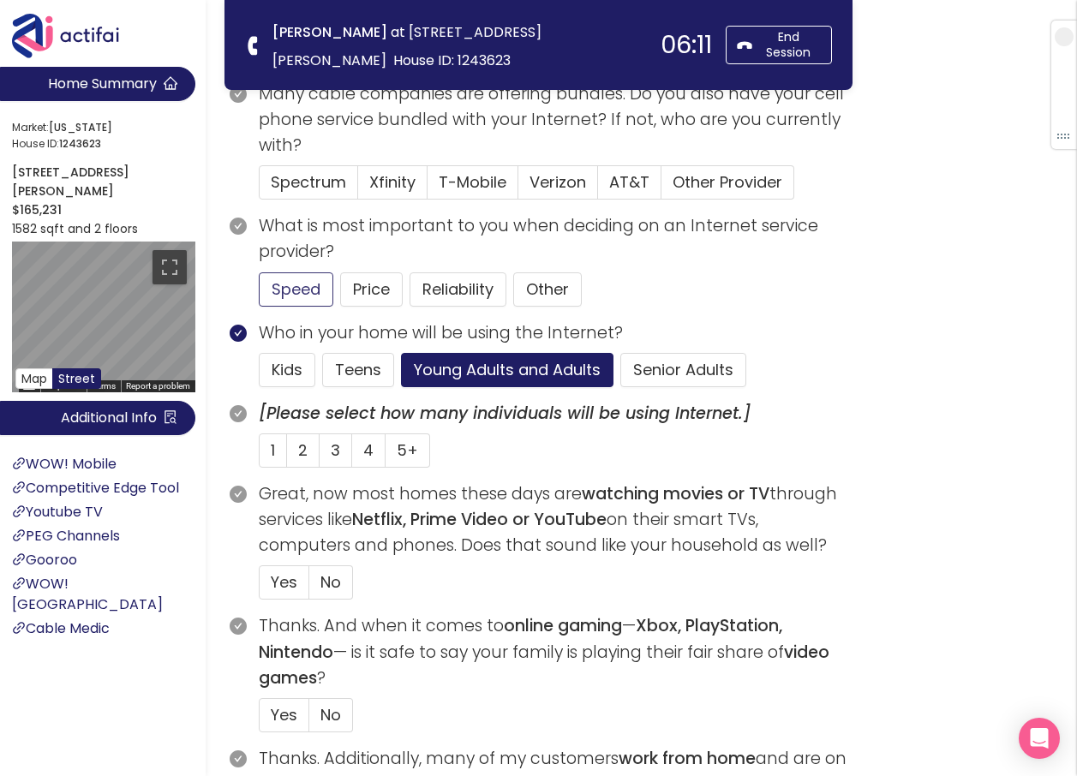
click at [309, 285] on button "Speed" at bounding box center [296, 289] width 75 height 34
click at [456, 291] on button "Reliability" at bounding box center [457, 289] width 97 height 34
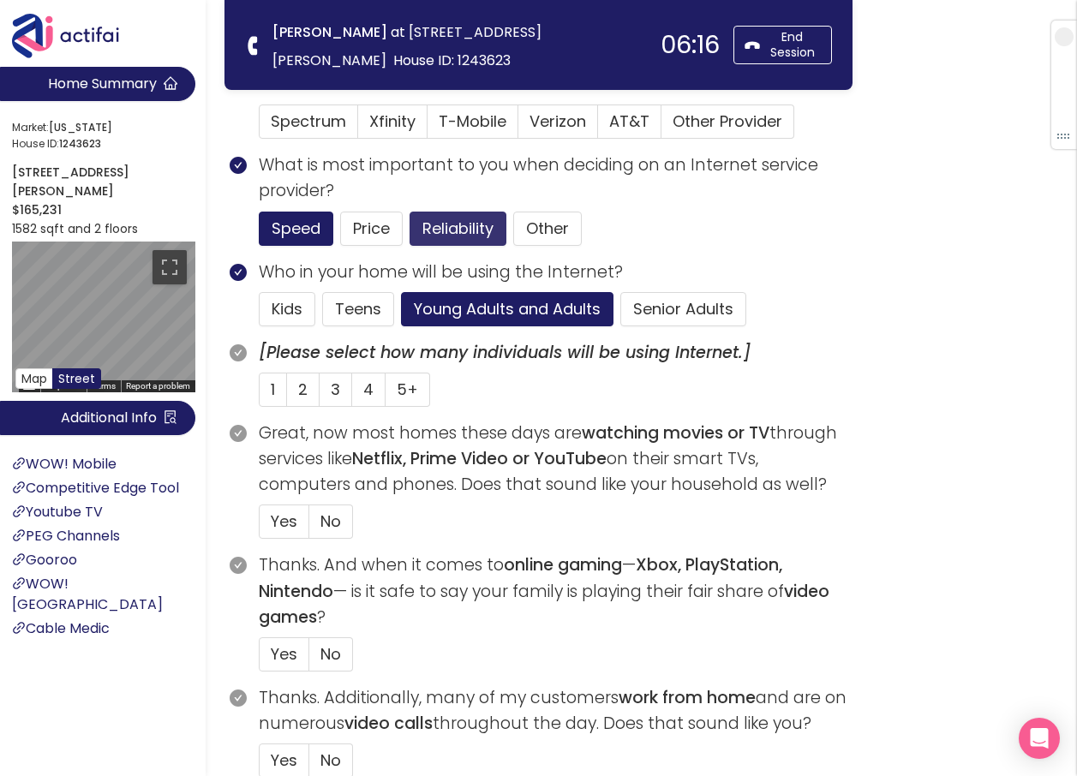
scroll to position [343, 0]
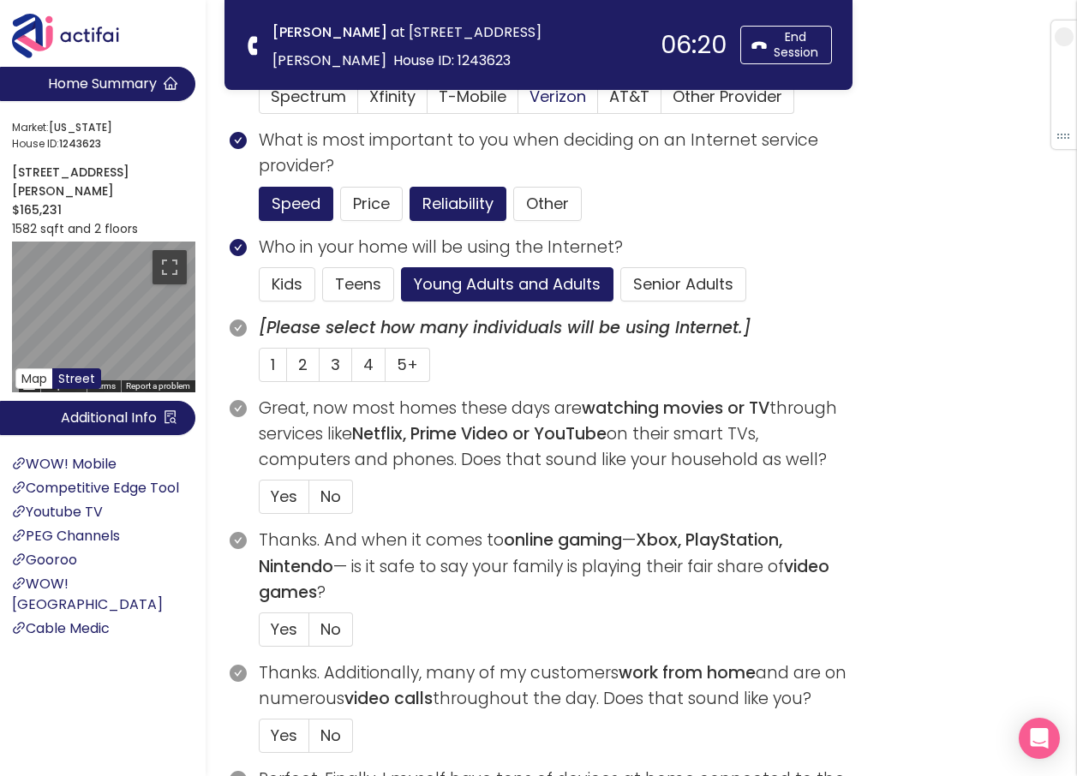
click at [537, 96] on span "Verizon" at bounding box center [557, 96] width 57 height 21
click at [518, 102] on input "Verizon" at bounding box center [518, 102] width 0 height 0
click at [329, 367] on label "3" at bounding box center [335, 365] width 33 height 34
click at [319, 370] on input "3" at bounding box center [319, 370] width 0 height 0
click at [292, 490] on span "Yes" at bounding box center [284, 496] width 27 height 21
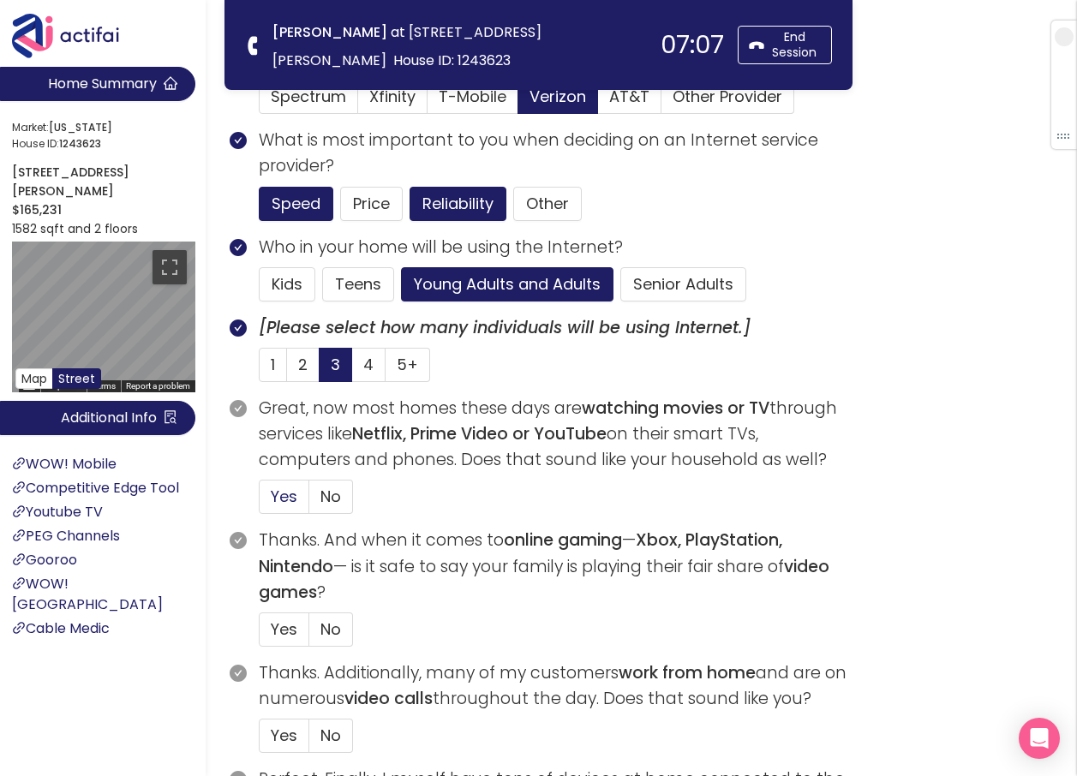
click at [259, 502] on input "Yes" at bounding box center [259, 502] width 0 height 0
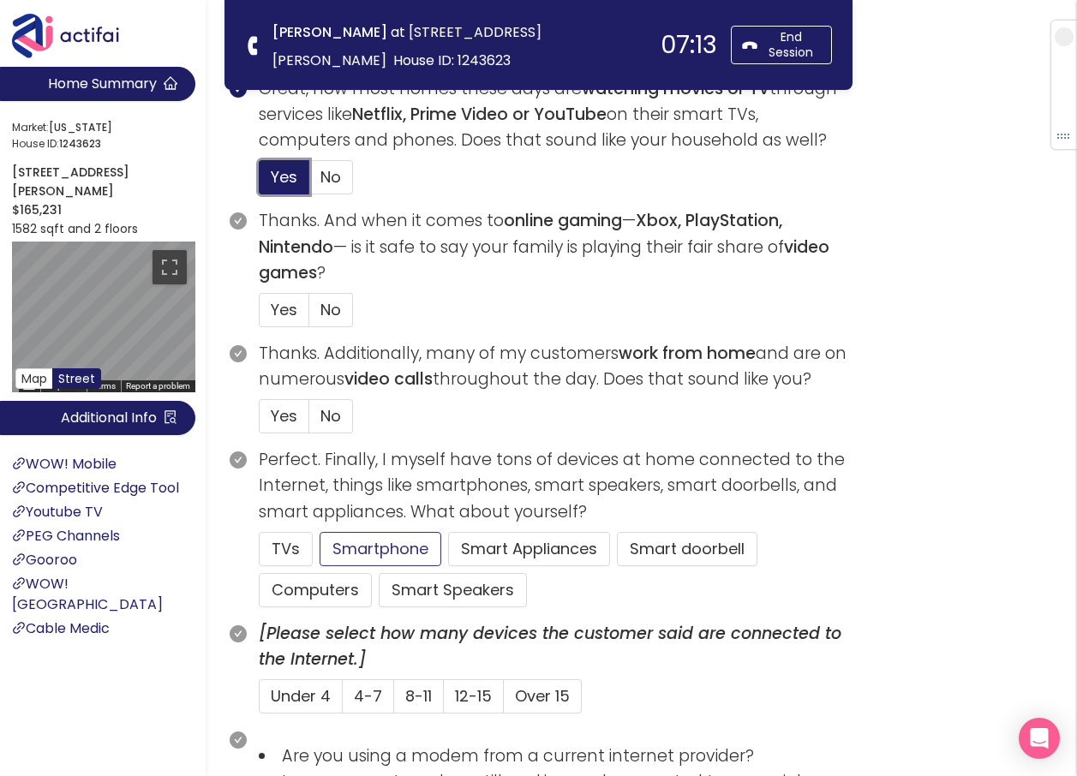
scroll to position [856, 0]
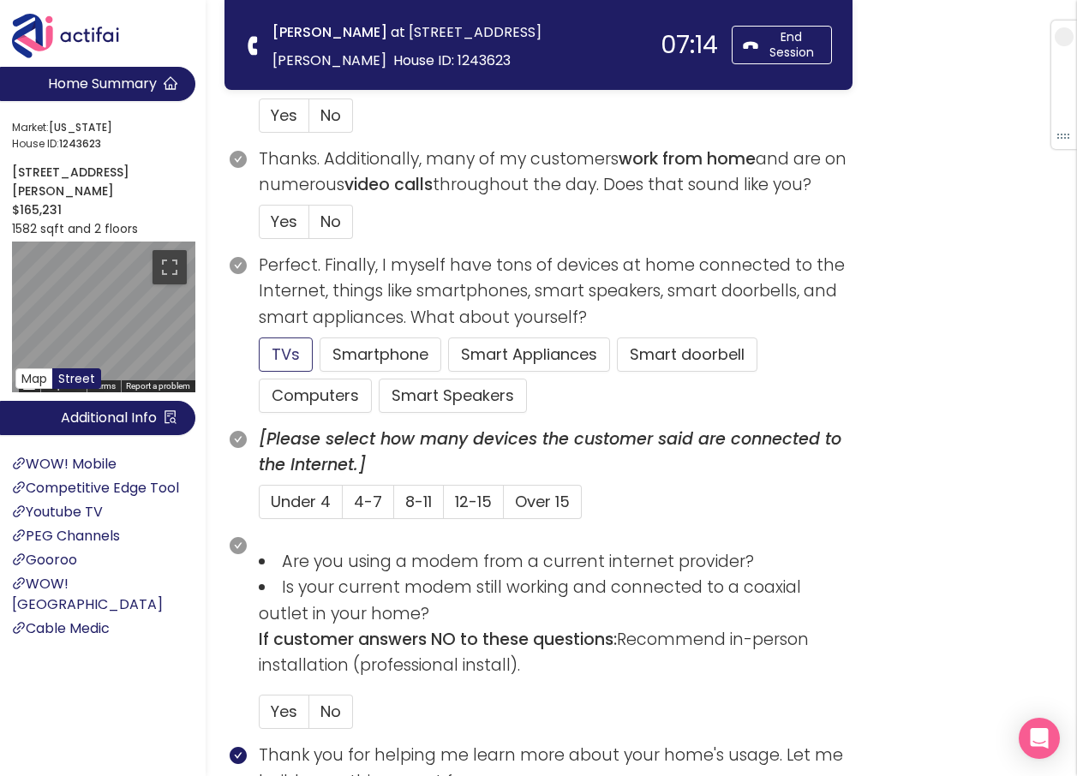
click at [297, 349] on button "TVs" at bounding box center [286, 354] width 54 height 34
click at [367, 353] on button "Smartphone" at bounding box center [380, 354] width 122 height 34
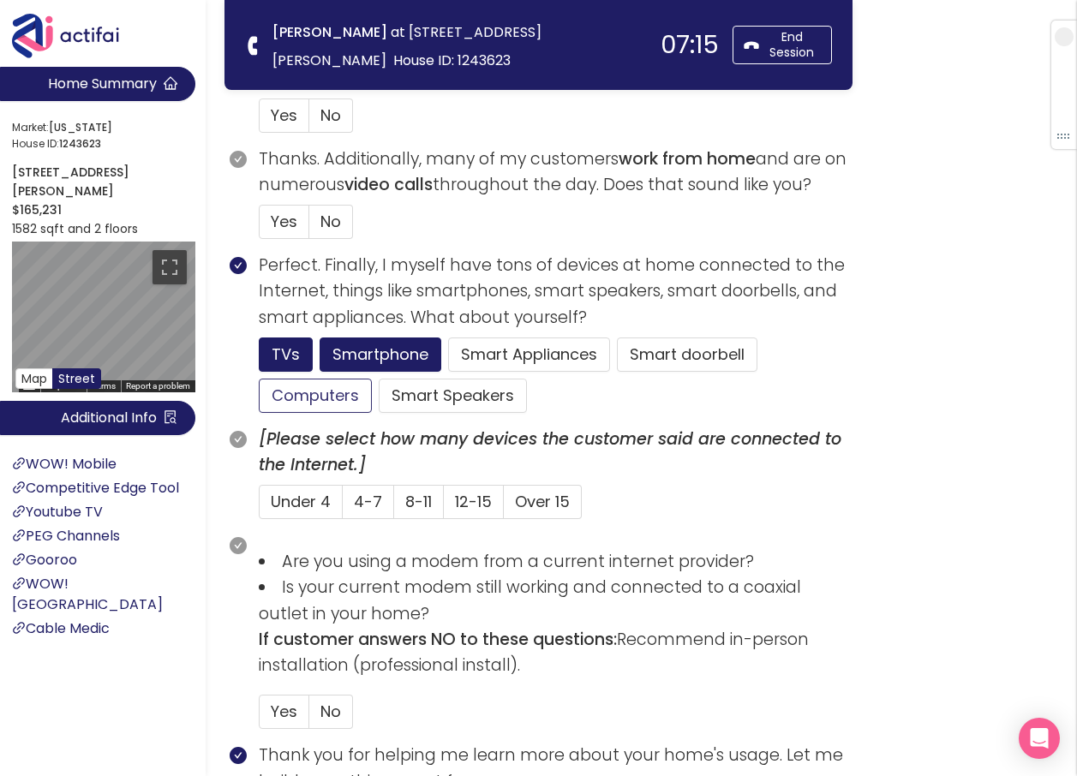
click at [331, 395] on button "Computers" at bounding box center [315, 396] width 113 height 34
click at [359, 492] on span "4-7" at bounding box center [368, 501] width 28 height 21
click at [343, 507] on input "4-7" at bounding box center [343, 507] width 0 height 0
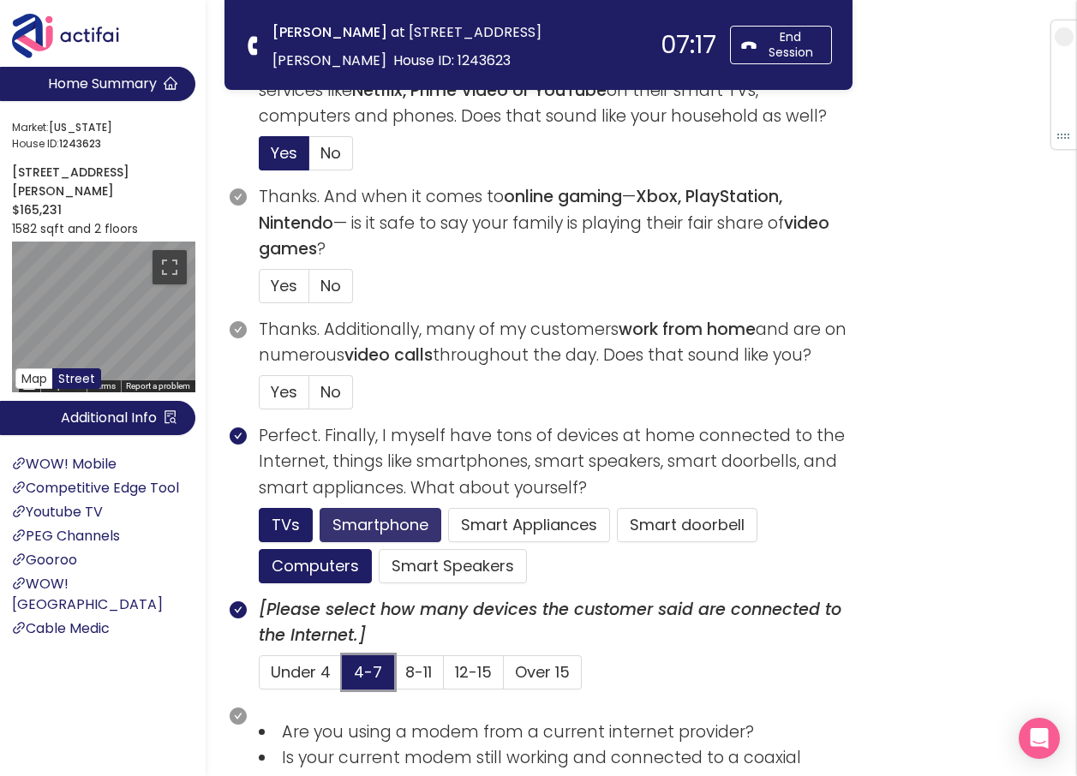
scroll to position [685, 0]
drag, startPoint x: 328, startPoint y: 277, endPoint x: 334, endPoint y: 295, distance: 19.0
click at [327, 277] on span "No" at bounding box center [330, 286] width 21 height 21
click at [309, 292] on input "No" at bounding box center [309, 292] width 0 height 0
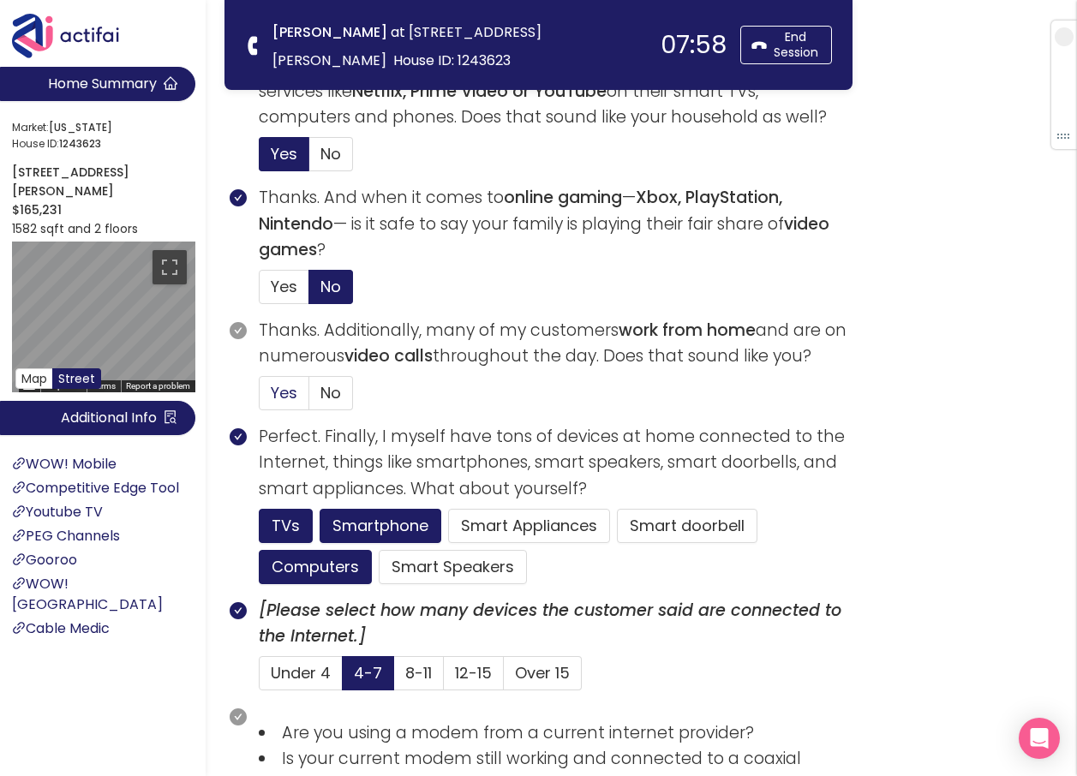
click at [281, 391] on span "Yes" at bounding box center [284, 392] width 27 height 21
click at [259, 398] on input "Yes" at bounding box center [259, 398] width 0 height 0
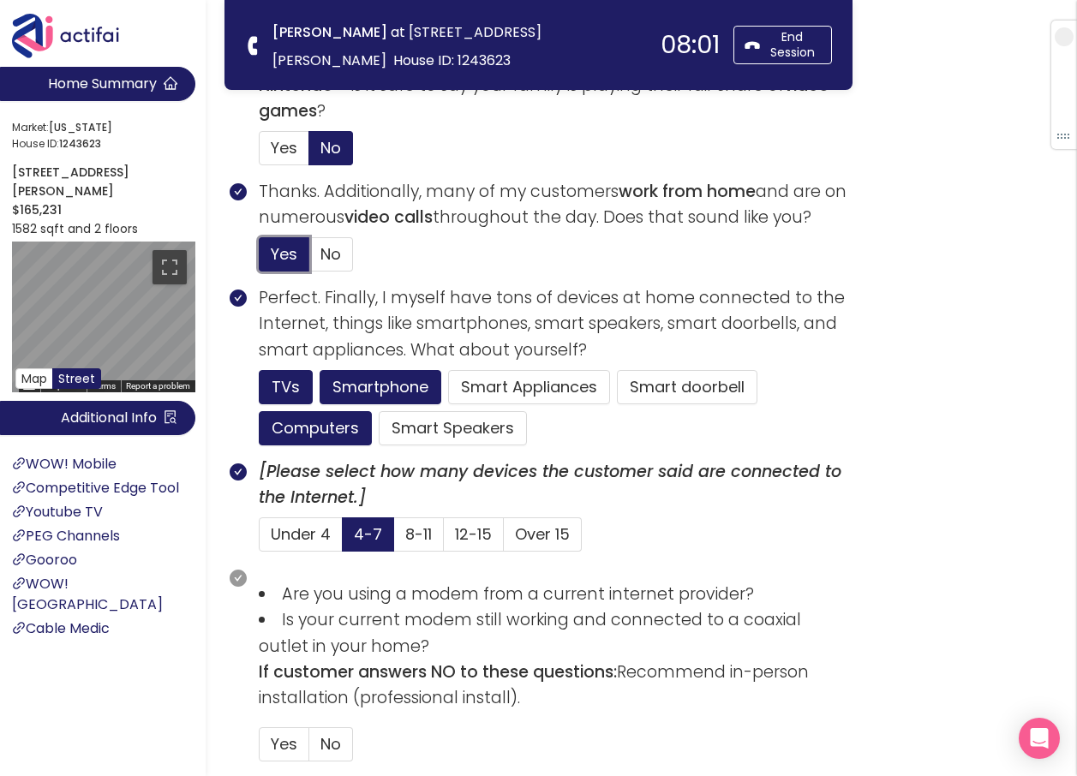
scroll to position [856, 0]
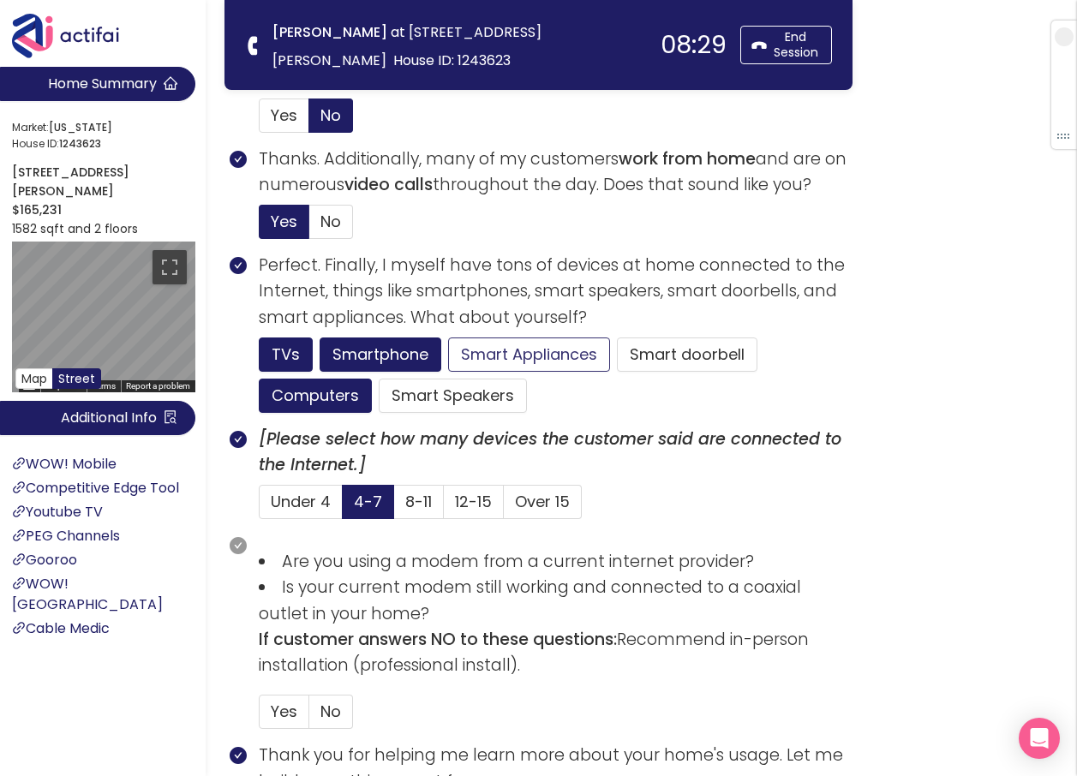
click at [556, 355] on button "Smart Appliances" at bounding box center [529, 354] width 162 height 34
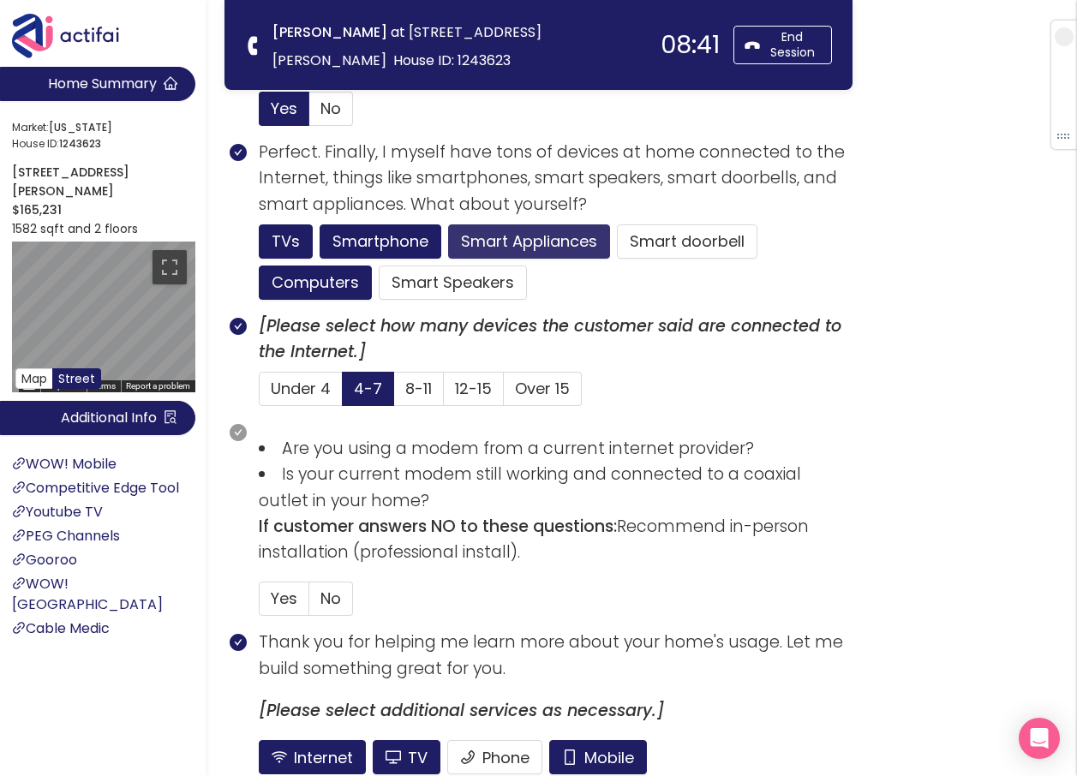
scroll to position [1028, 0]
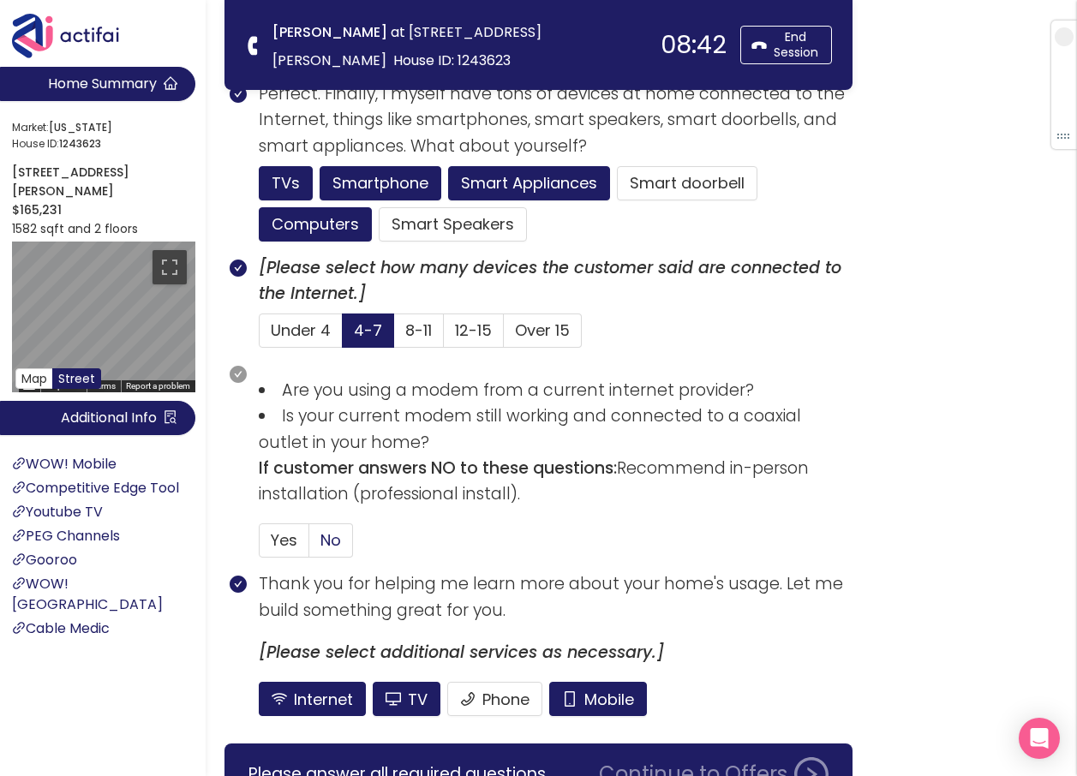
click at [344, 545] on label "No" at bounding box center [331, 540] width 44 height 34
click at [309, 546] on input "No" at bounding box center [309, 546] width 0 height 0
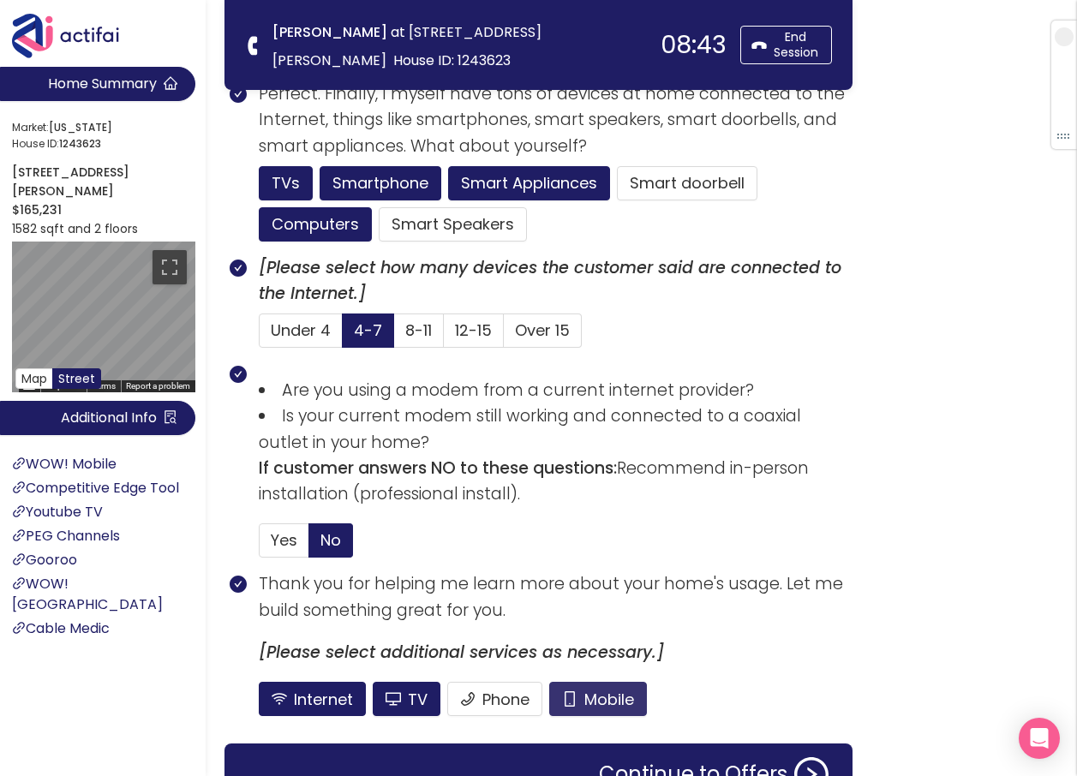
click at [587, 704] on button "Mobile" at bounding box center [598, 699] width 98 height 34
click at [426, 689] on button "TV" at bounding box center [407, 699] width 68 height 34
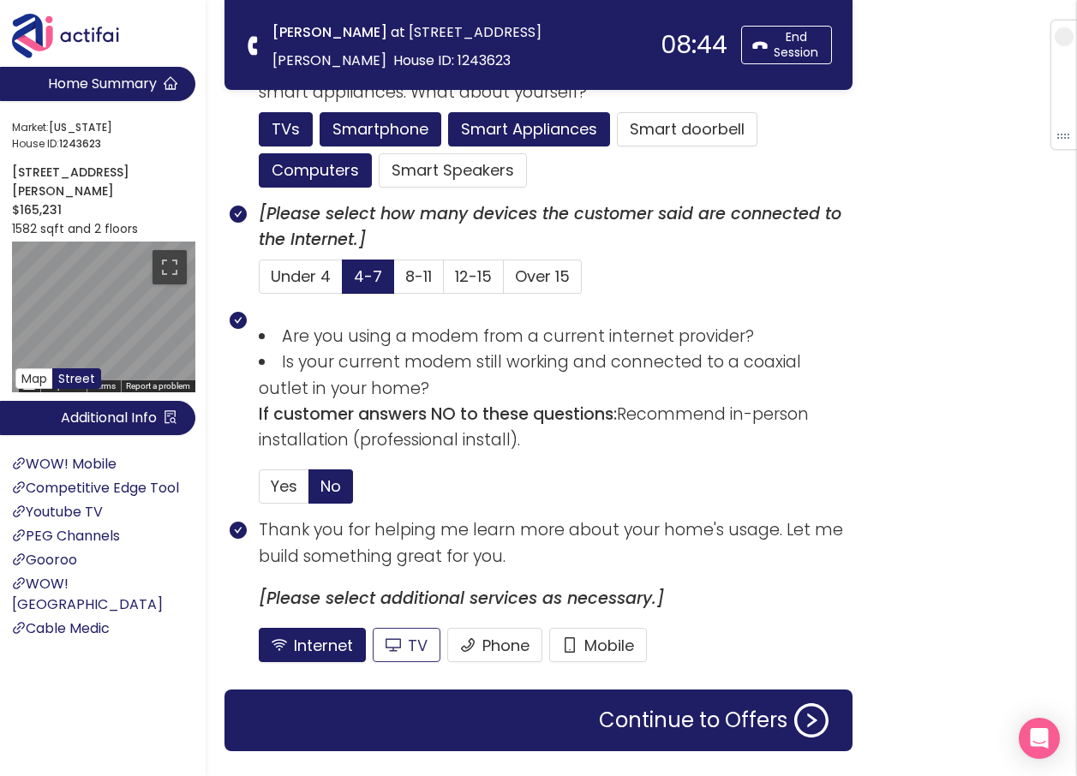
scroll to position [1125, 0]
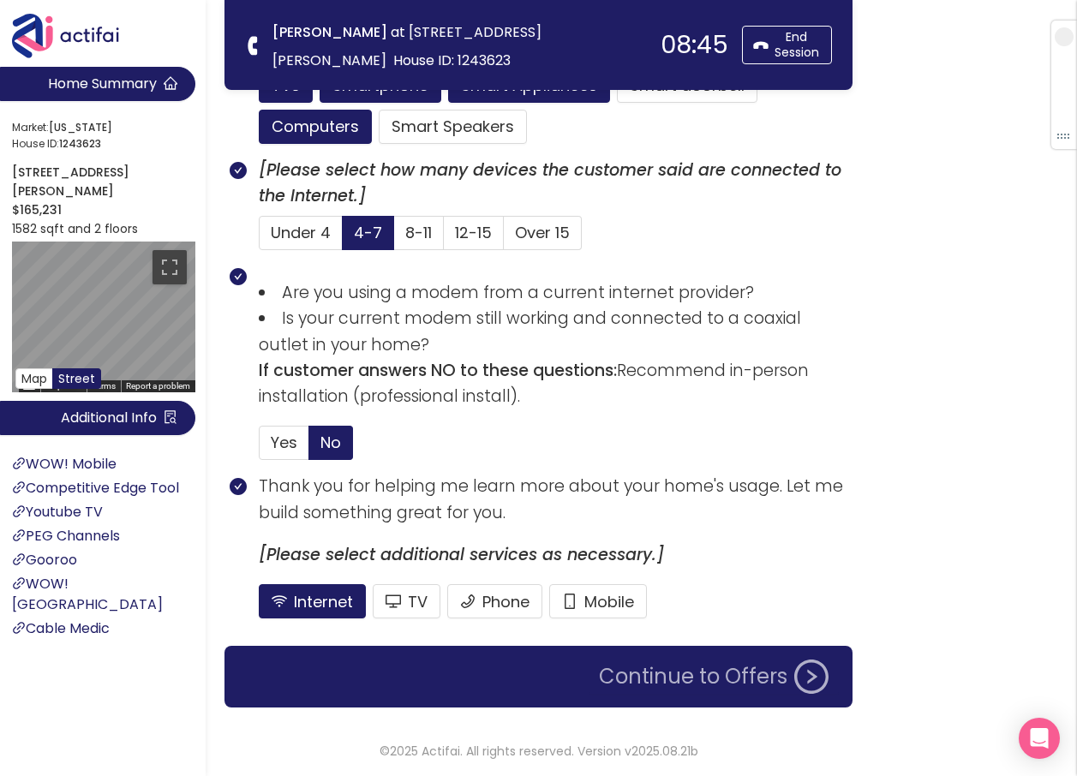
click at [658, 684] on button "Continue to Offers" at bounding box center [713, 676] width 250 height 34
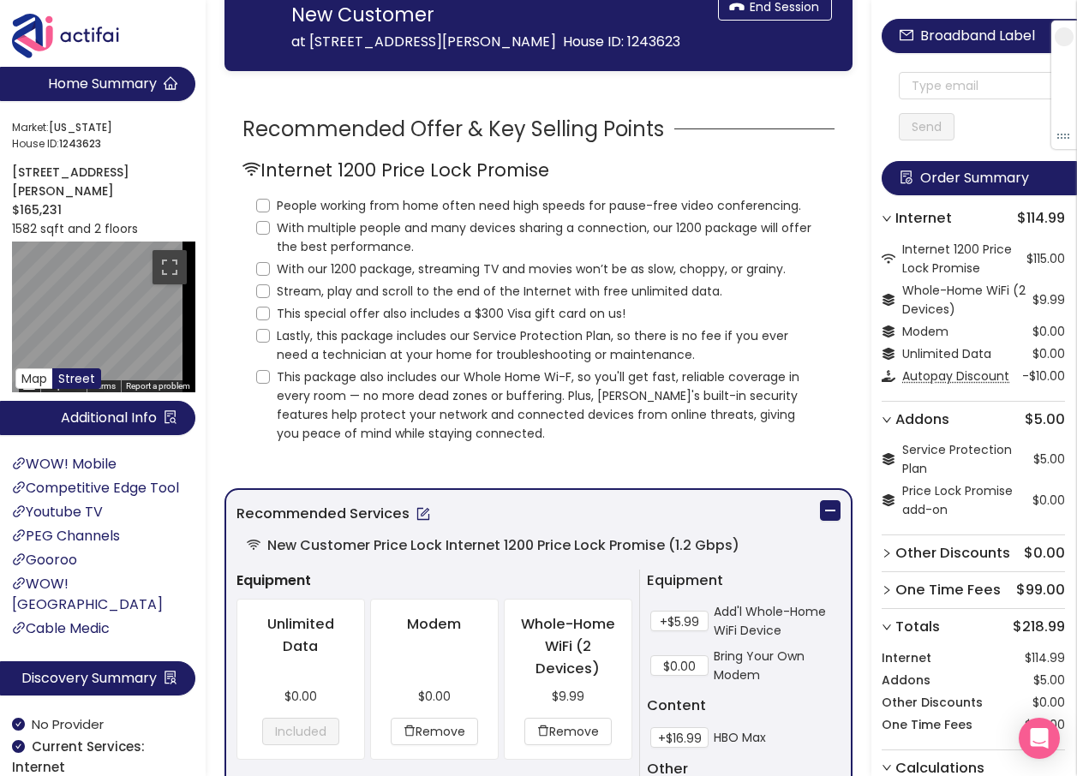
scroll to position [0, 0]
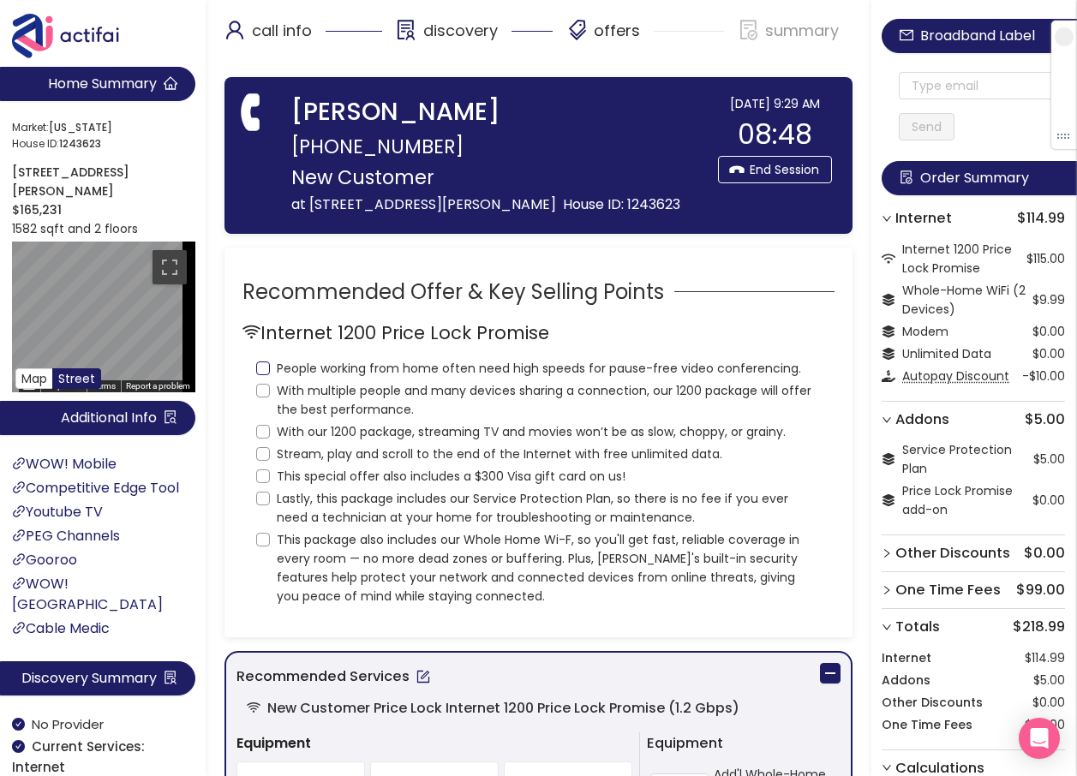
click at [265, 378] on label "People working from home often need high speeds for pause-free video conferenci…" at bounding box center [532, 366] width 552 height 22
click at [264, 375] on input "People working from home often need high speeds for pause-free video conferenci…" at bounding box center [263, 368] width 14 height 14
checkbox input "true"
click at [259, 397] on input "With multiple people and many devices sharing a connection, our 1200 package wi…" at bounding box center [263, 391] width 14 height 14
checkbox input "true"
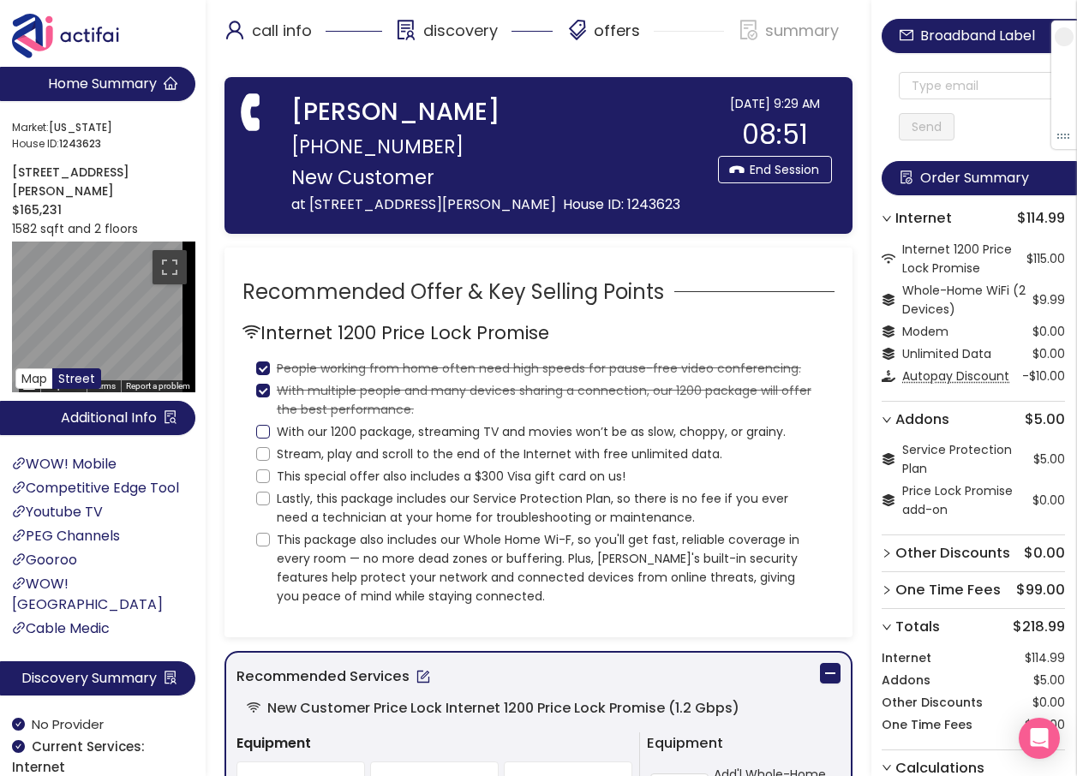
click at [262, 438] on input "With our 1200 package, streaming TV and movies won’t be as slow, choppy, or gra…" at bounding box center [263, 432] width 14 height 14
checkbox input "true"
click at [258, 461] on input "Stream, play and scroll to the end of the Internet with free unlimited data." at bounding box center [263, 454] width 14 height 14
checkbox input "true"
click at [258, 483] on input "This special offer also includes a $300 Visa gift card on us!" at bounding box center [263, 476] width 14 height 14
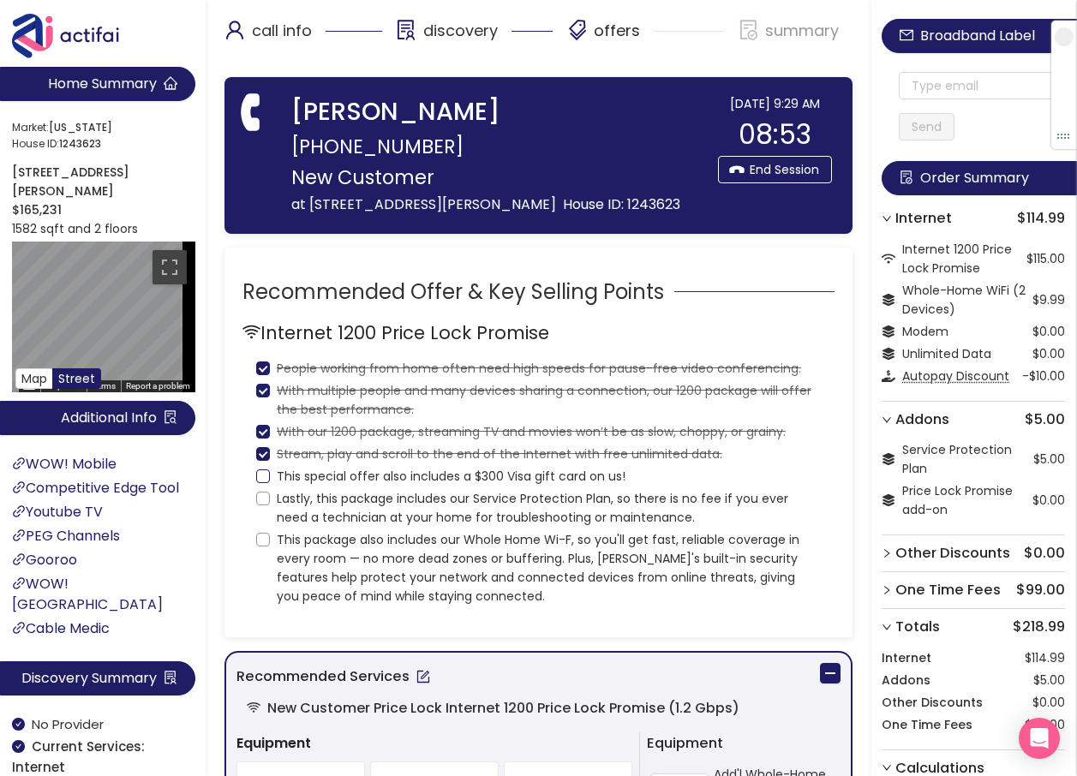
checkbox input "true"
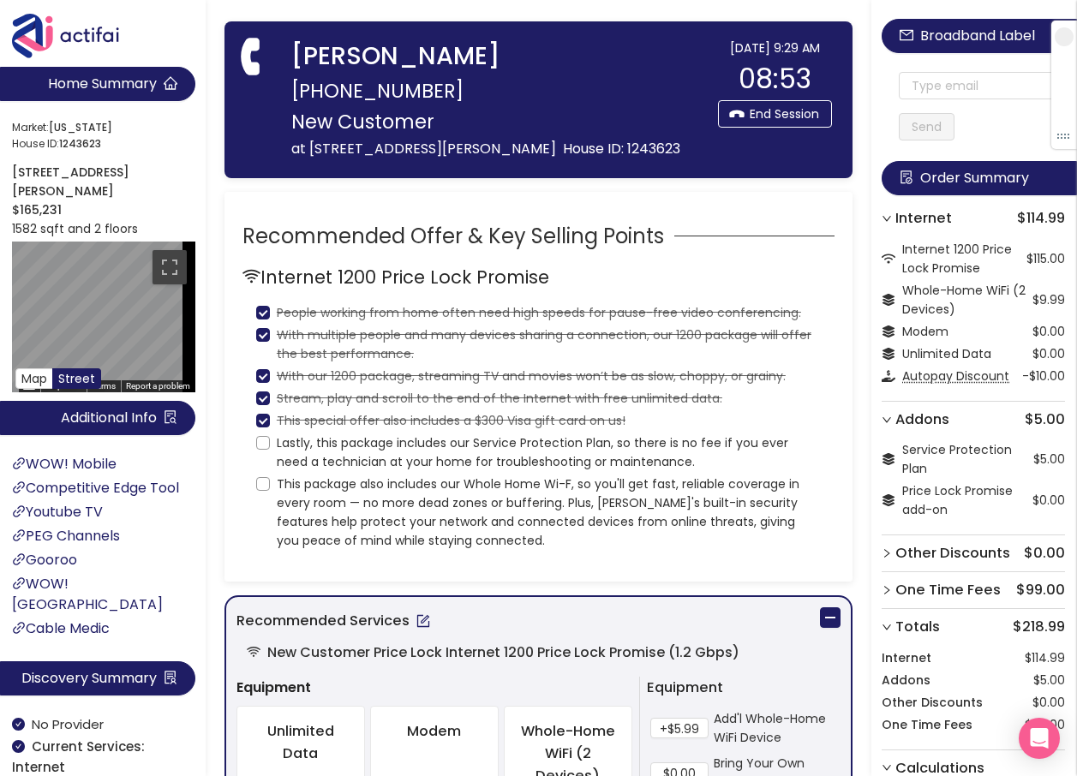
scroll to position [86, 0]
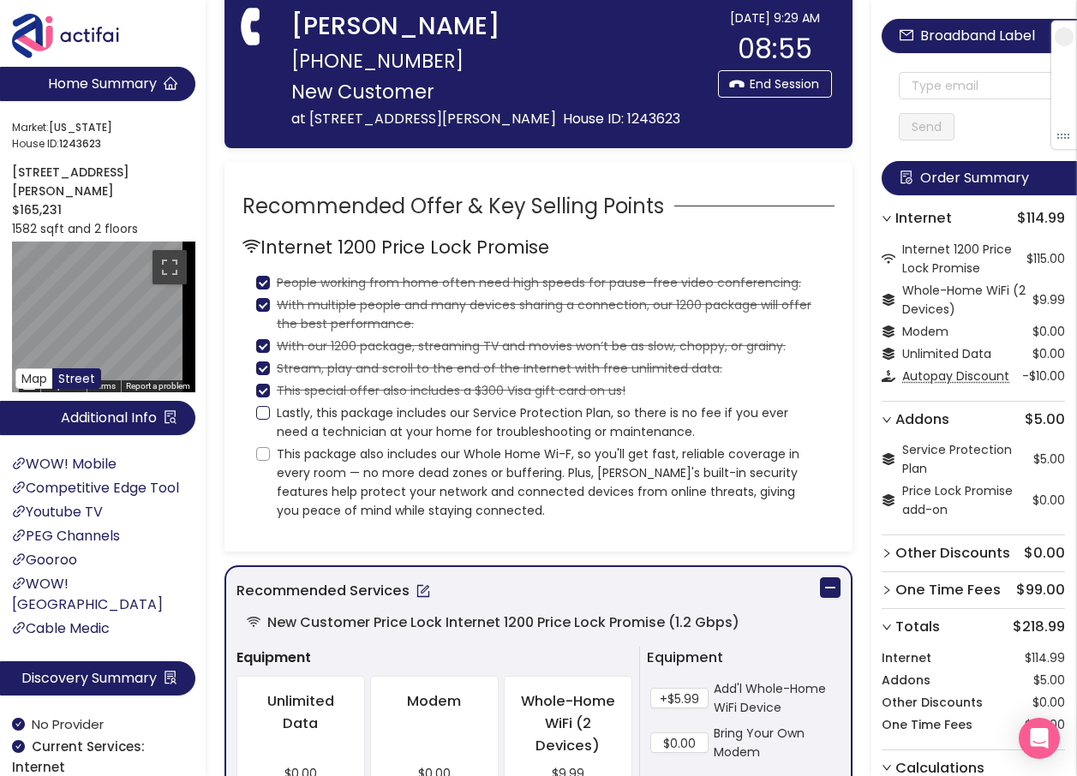
click at [265, 420] on input "Lastly, this package includes our Service Protection Plan, so there is no fee i…" at bounding box center [263, 413] width 14 height 14
checkbox input "true"
click at [258, 461] on input "This package also includes our Whole Home Wi-F, so you'll get fast, reliable co…" at bounding box center [263, 454] width 14 height 14
checkbox input "true"
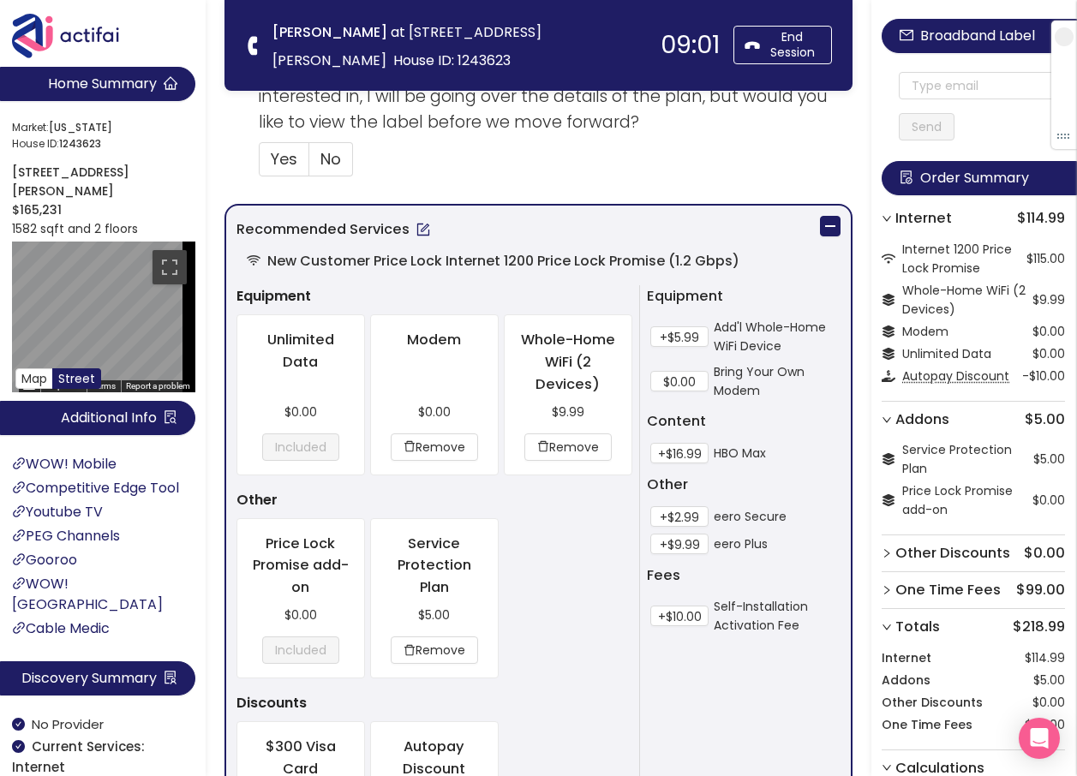
scroll to position [771, 0]
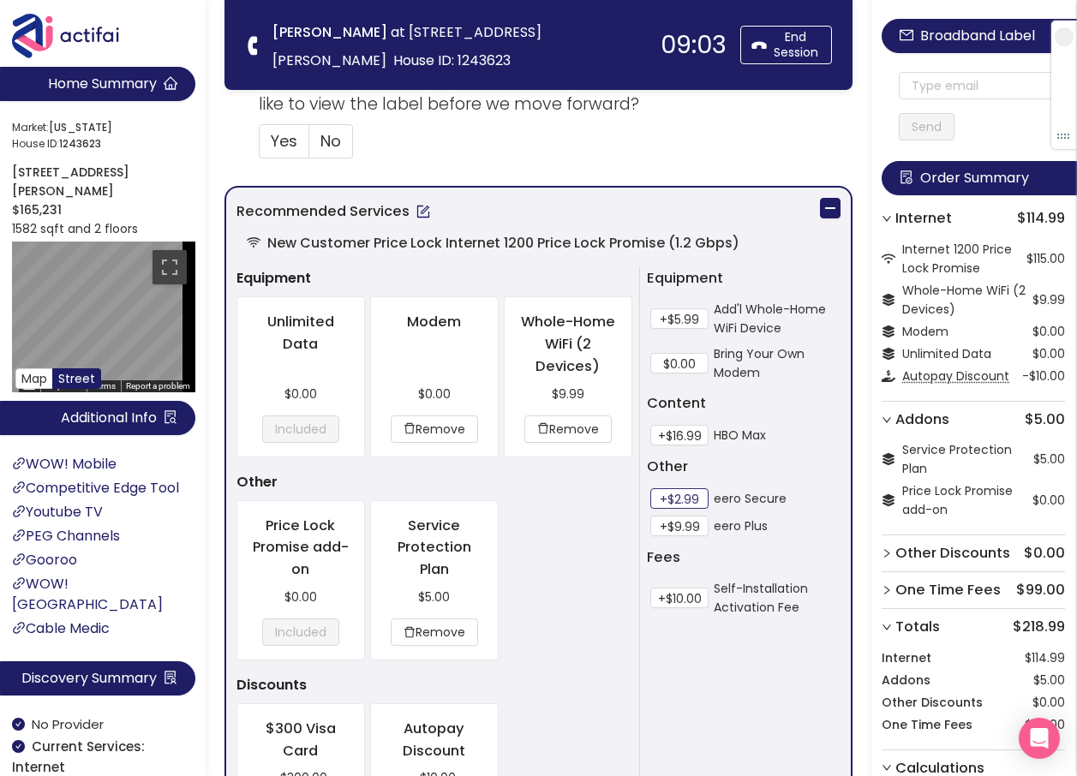
click at [683, 491] on button "+$2.99" at bounding box center [679, 498] width 58 height 21
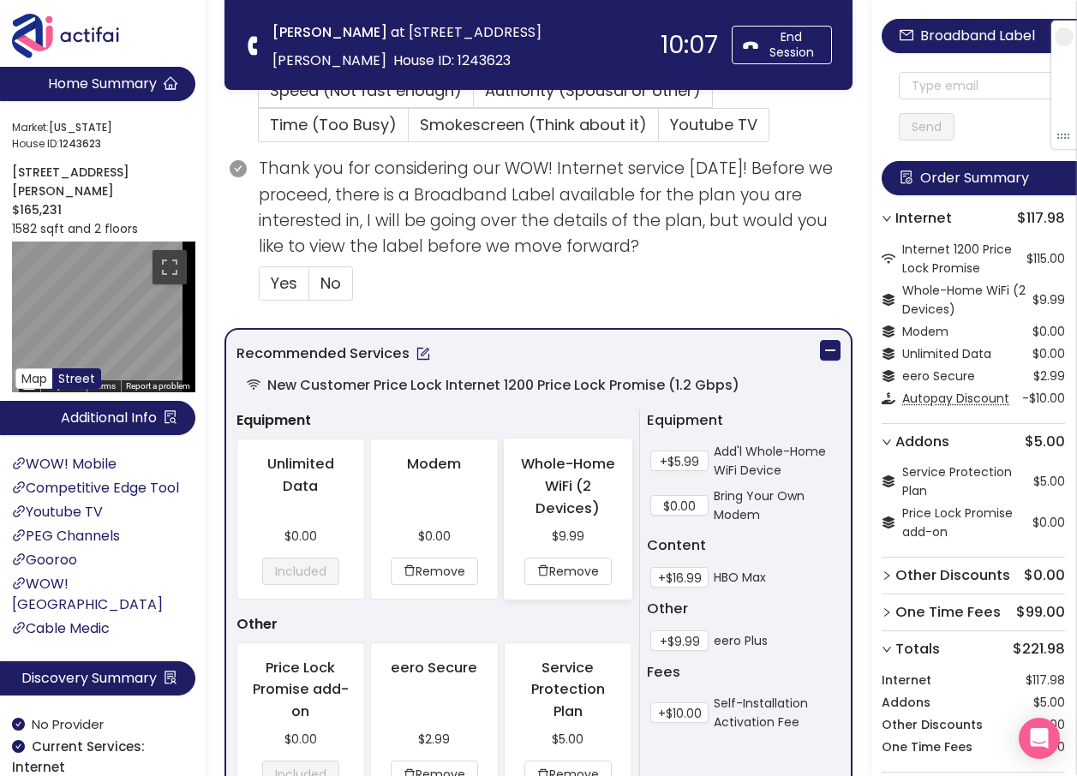
scroll to position [514, 0]
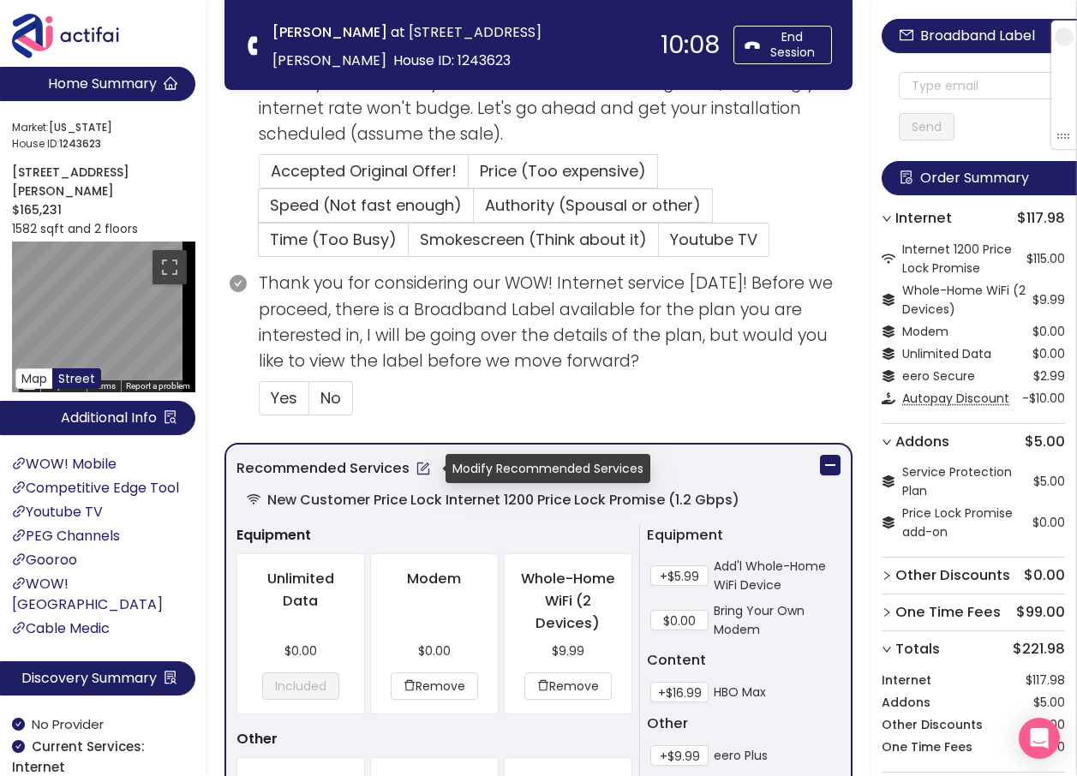
click at [420, 468] on button "button" at bounding box center [422, 468] width 27 height 27
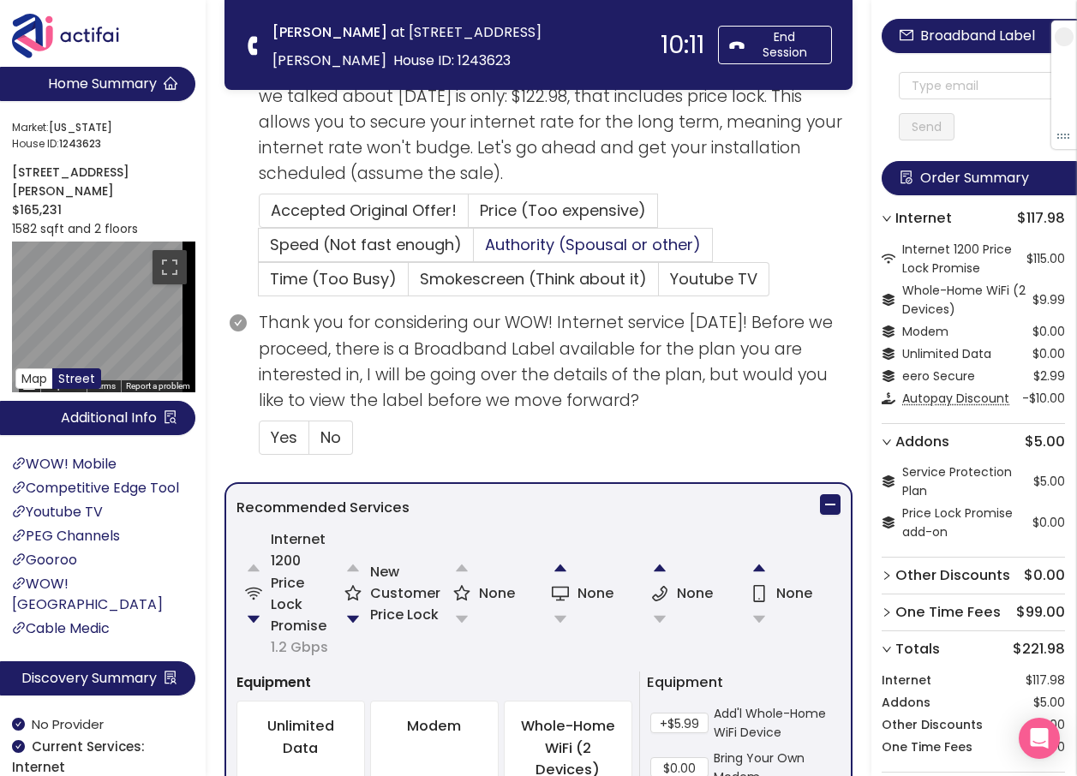
scroll to position [599, 0]
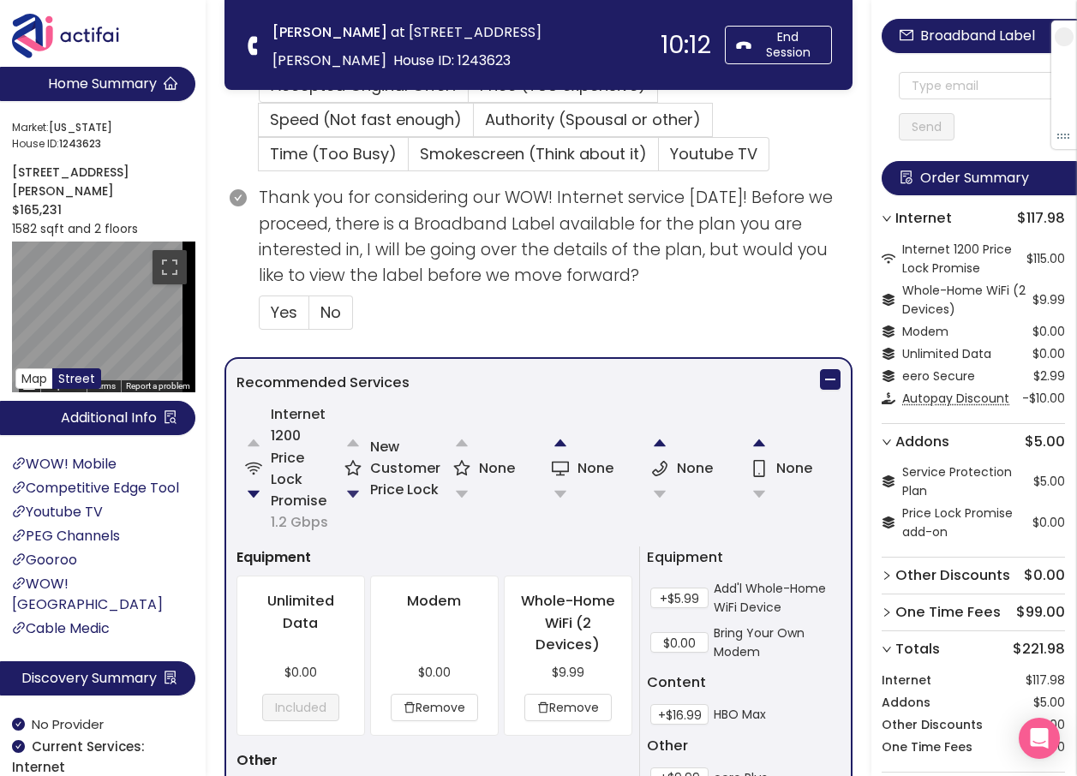
click at [352, 498] on button "button" at bounding box center [353, 494] width 34 height 34
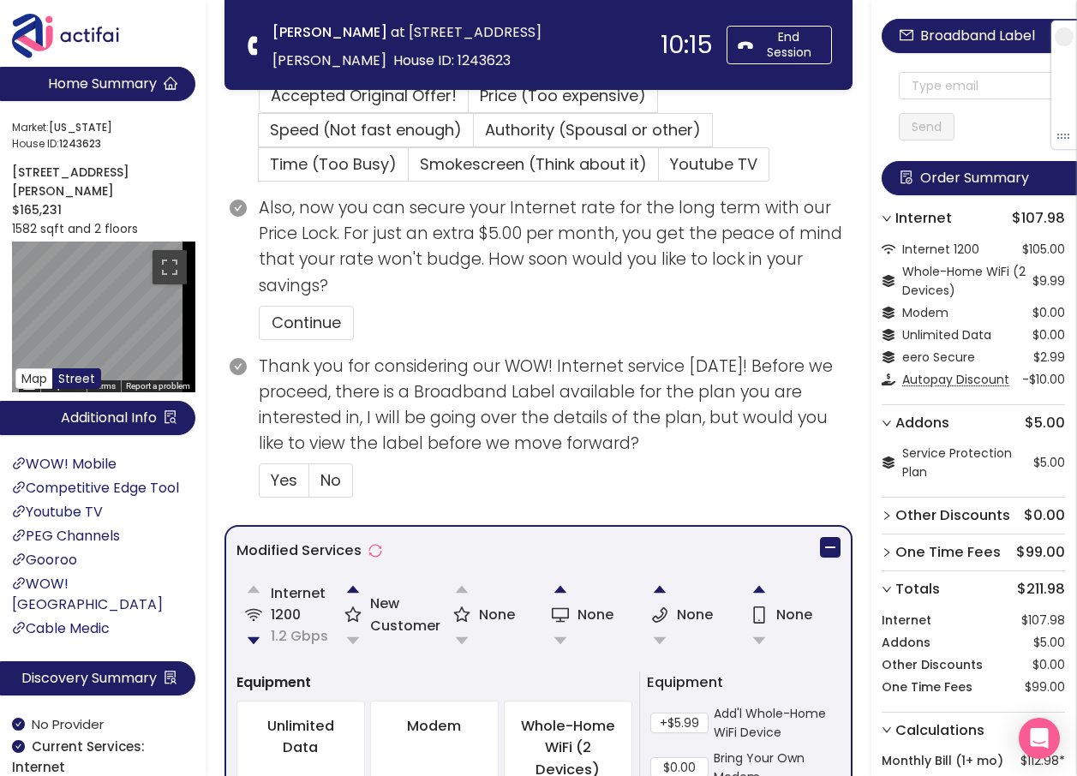
scroll to position [621, 0]
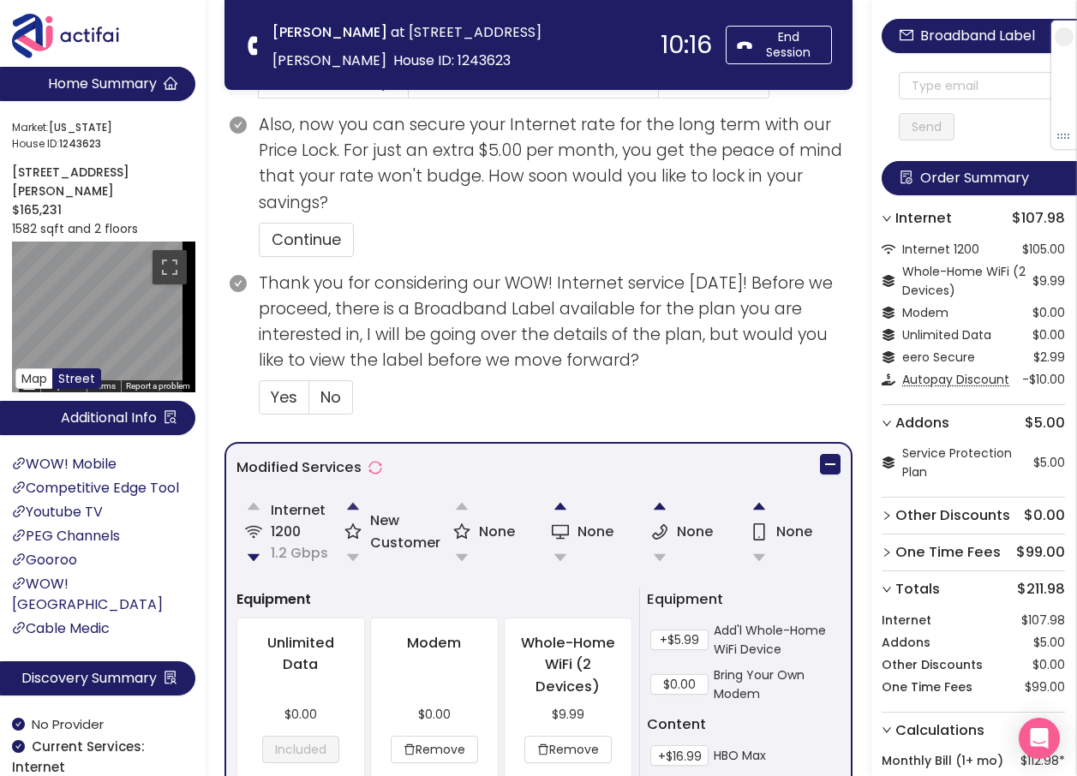
click at [350, 507] on button "button" at bounding box center [353, 506] width 34 height 34
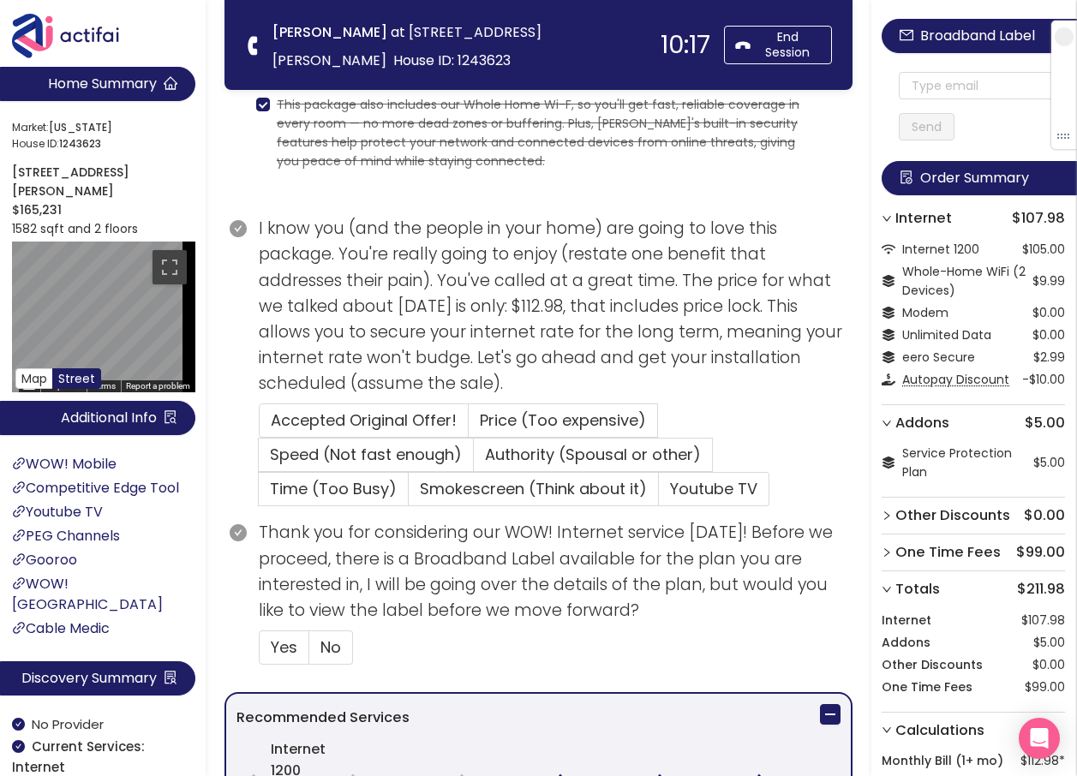
scroll to position [257, 0]
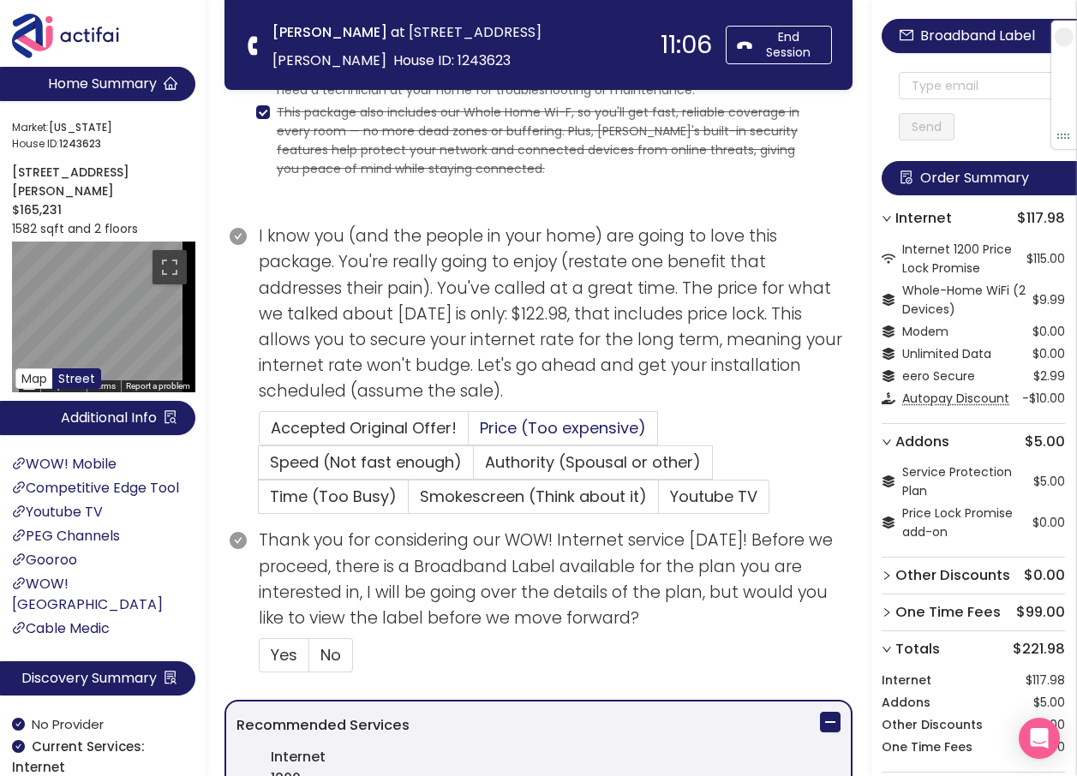
click at [486, 429] on span "Price (Too expensive)" at bounding box center [563, 427] width 166 height 21
click at [468, 433] on input "Price (Too expensive)" at bounding box center [468, 433] width 0 height 0
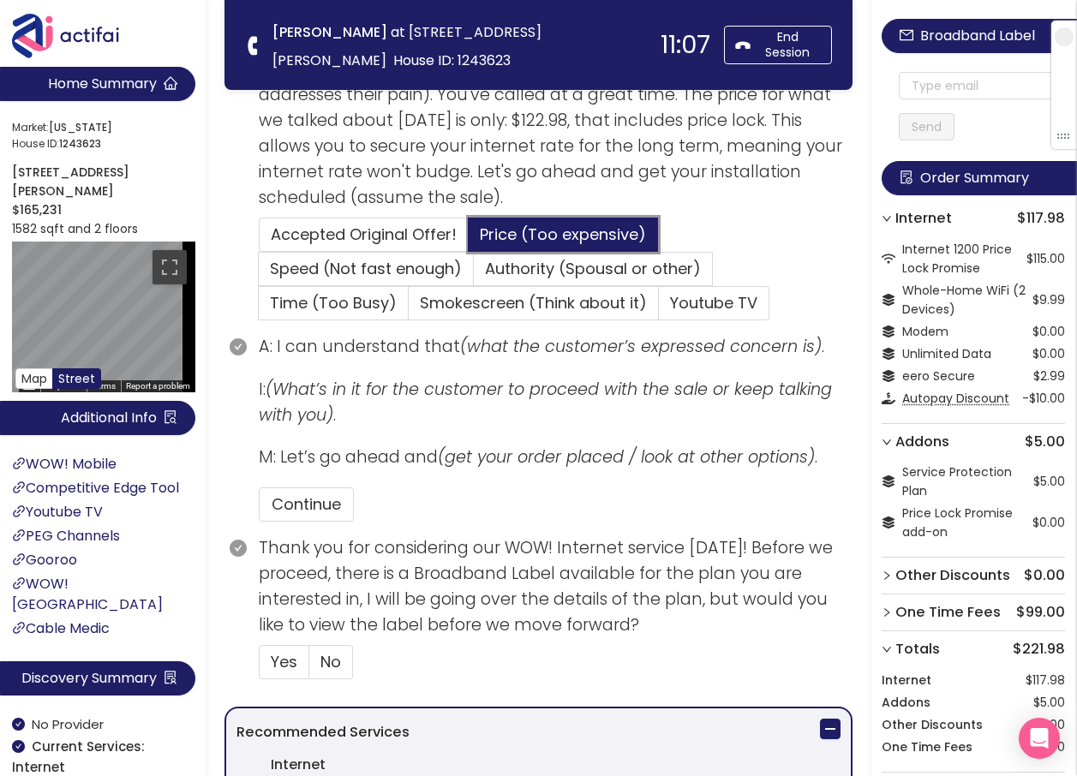
scroll to position [514, 0]
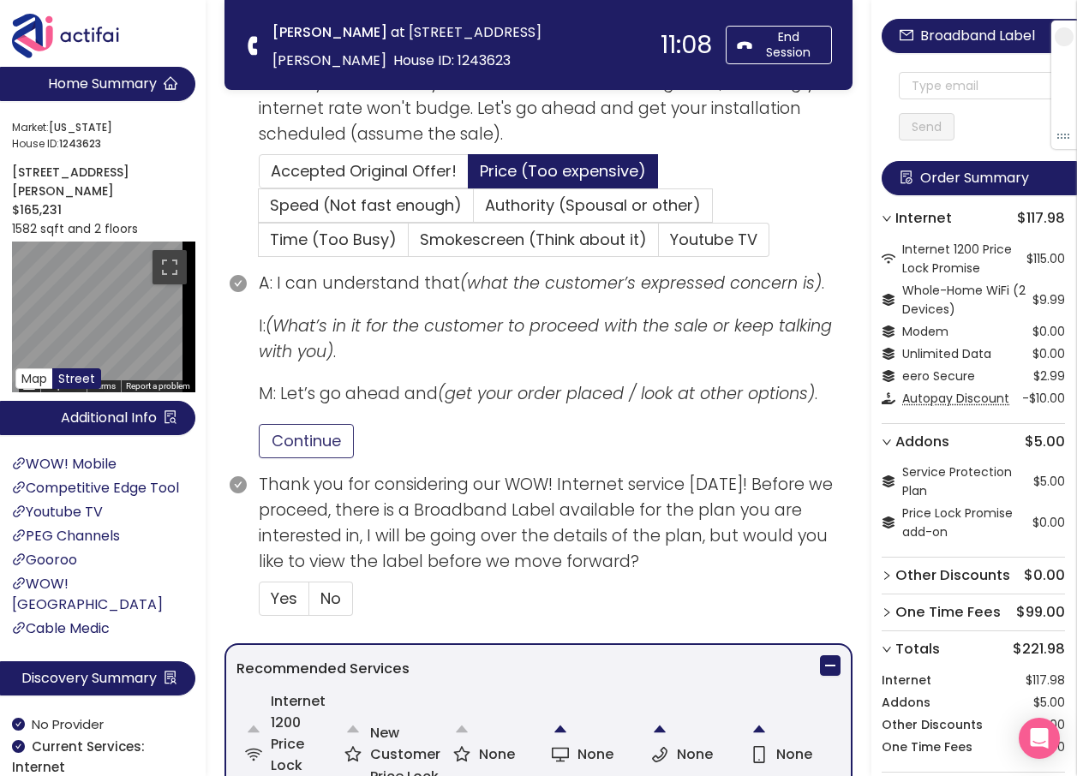
click at [302, 438] on button "Continue" at bounding box center [306, 441] width 95 height 34
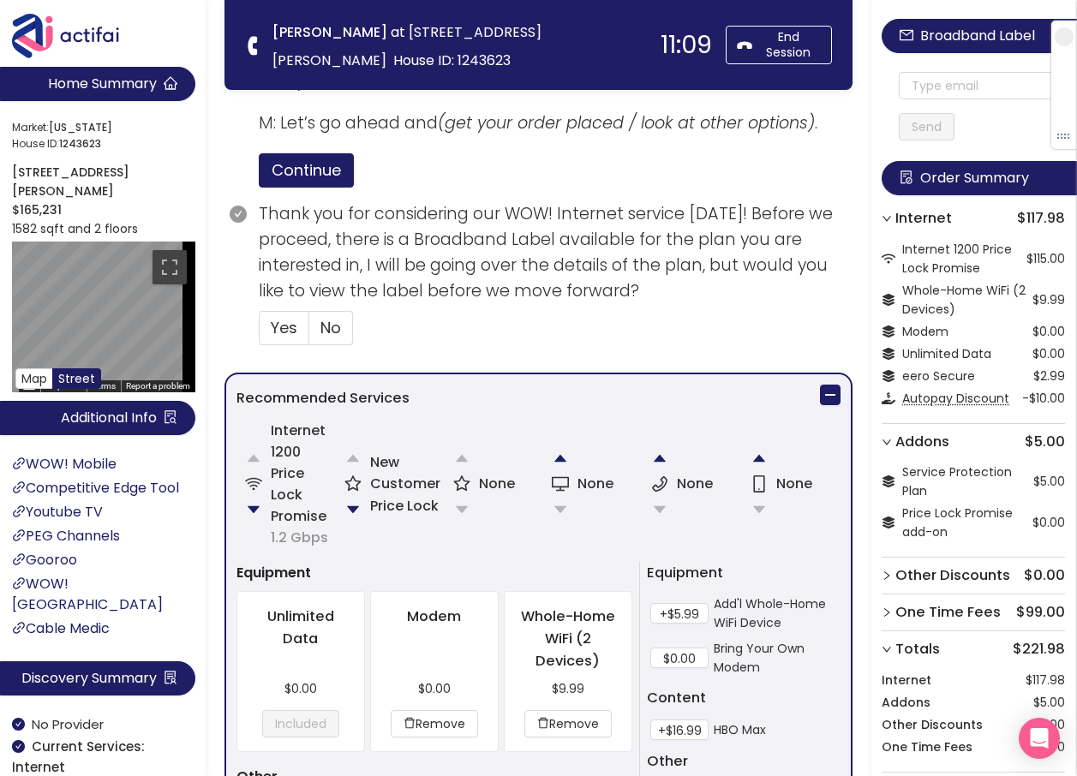
scroll to position [856, 0]
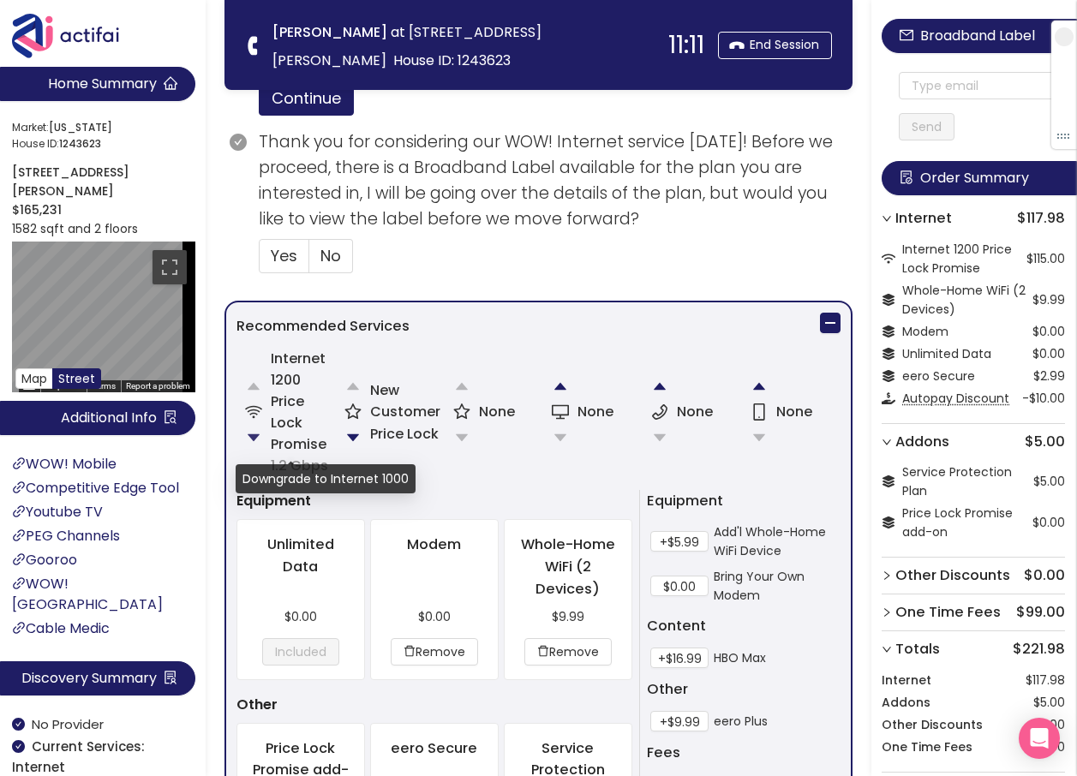
click at [258, 434] on button "button" at bounding box center [253, 437] width 34 height 34
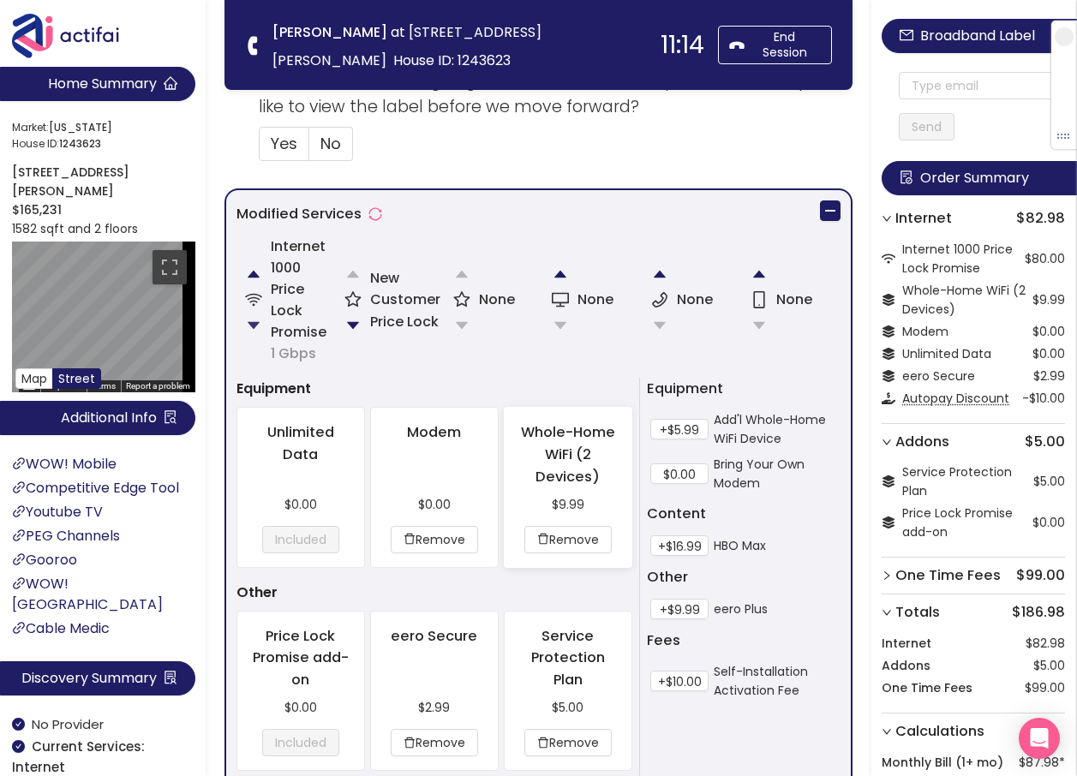
scroll to position [1028, 0]
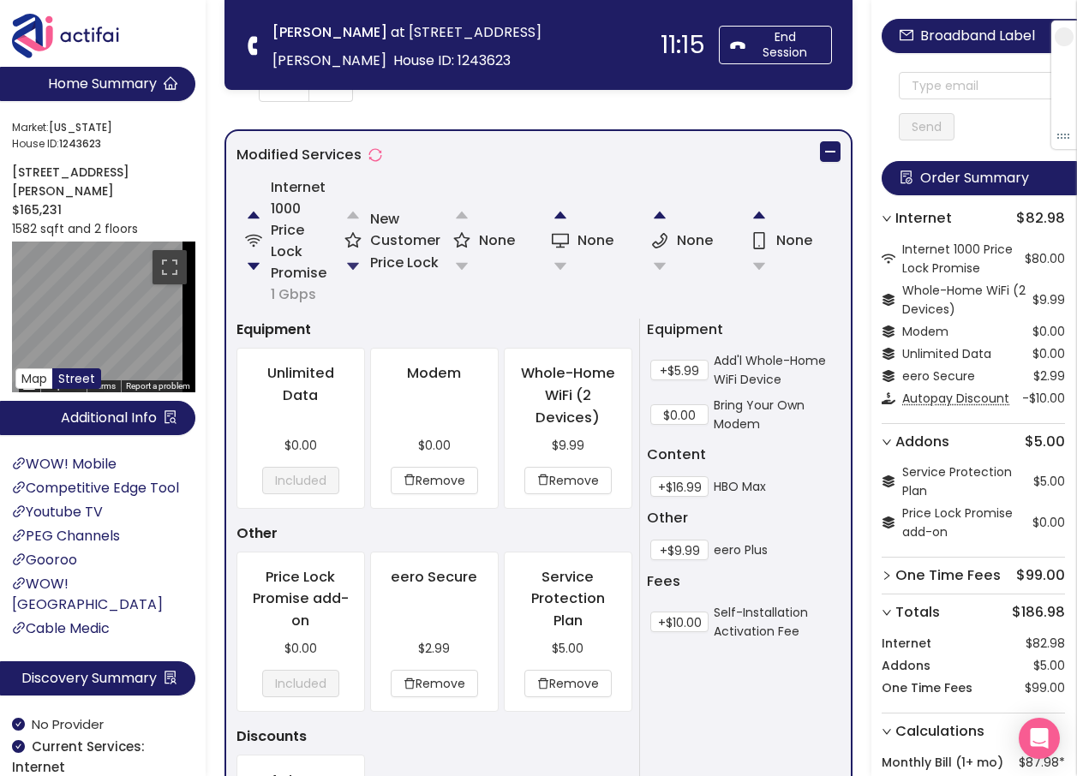
click at [354, 263] on button "button" at bounding box center [353, 266] width 34 height 34
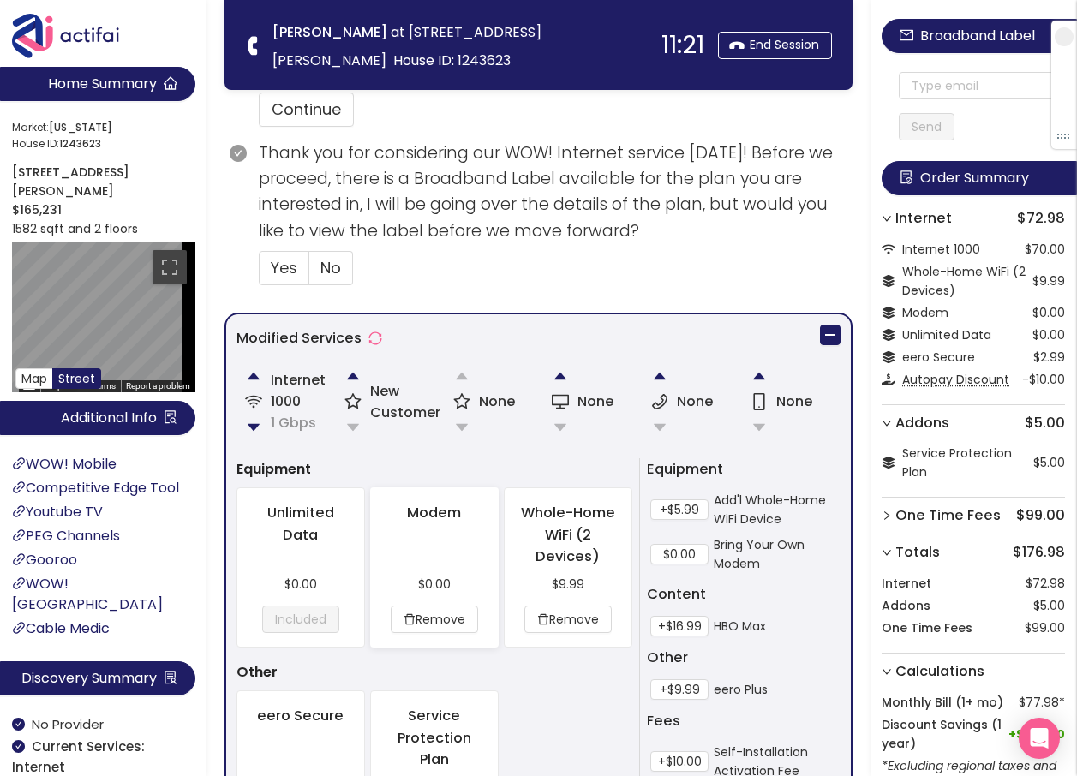
scroll to position [963, 0]
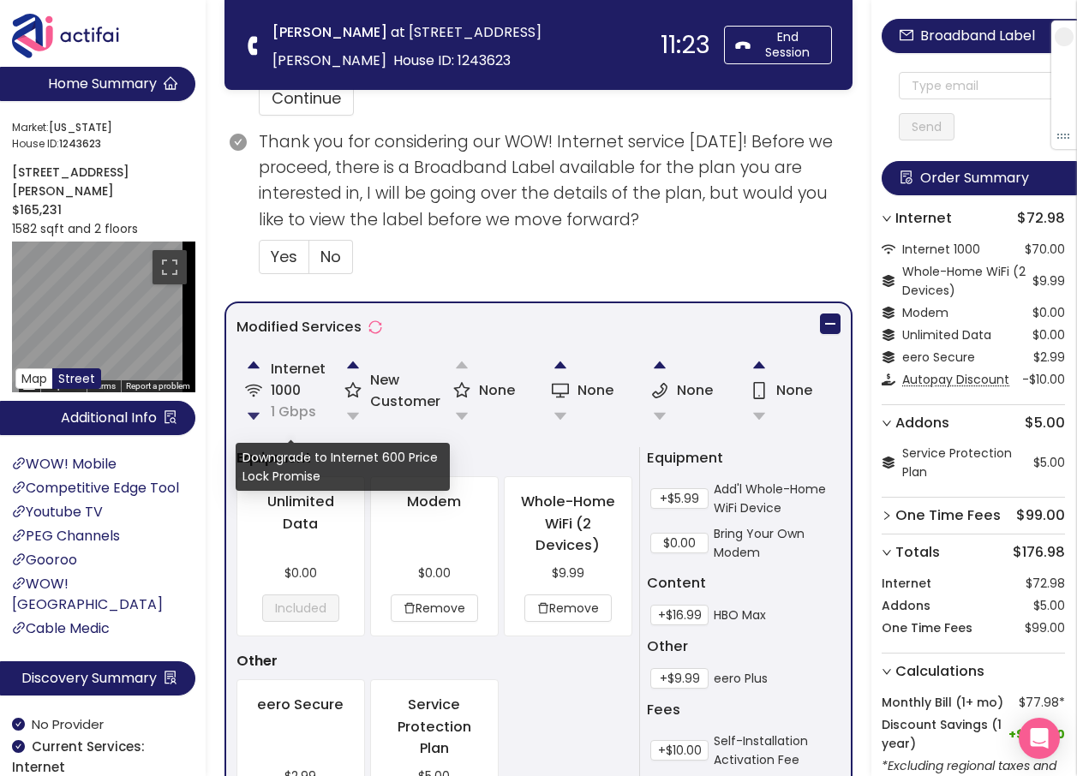
click at [250, 409] on button "button" at bounding box center [253, 416] width 34 height 34
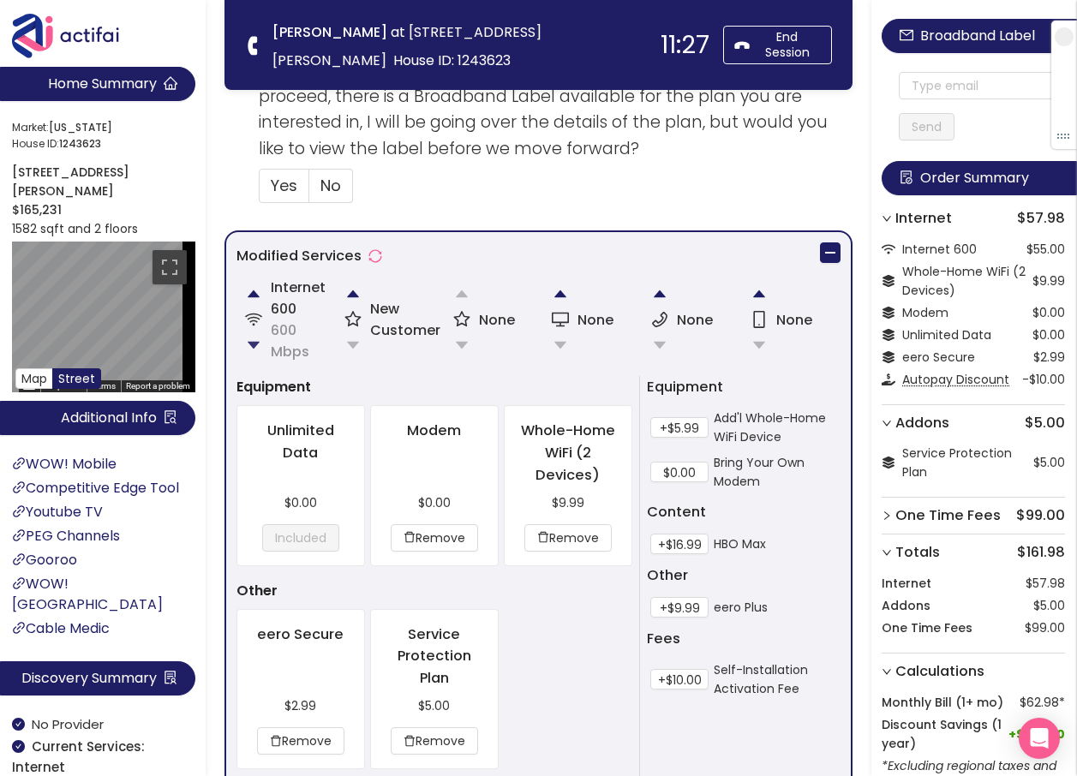
scroll to position [1048, 0]
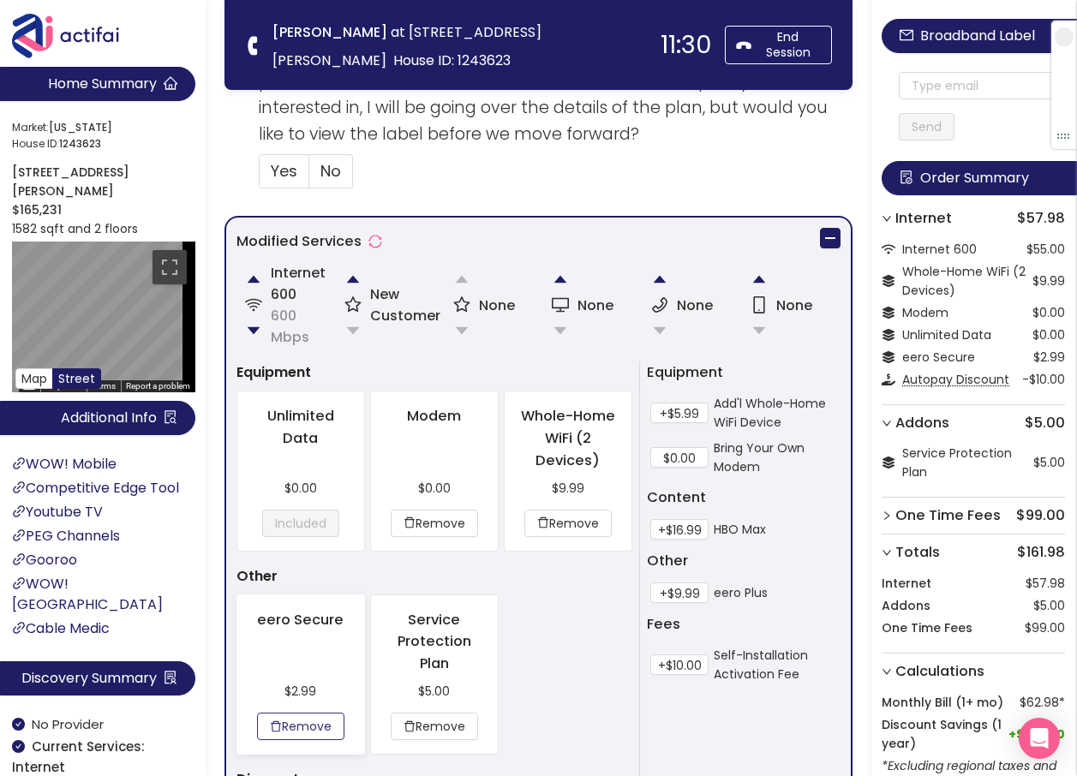
click at [295, 717] on button "Remove" at bounding box center [300, 726] width 87 height 27
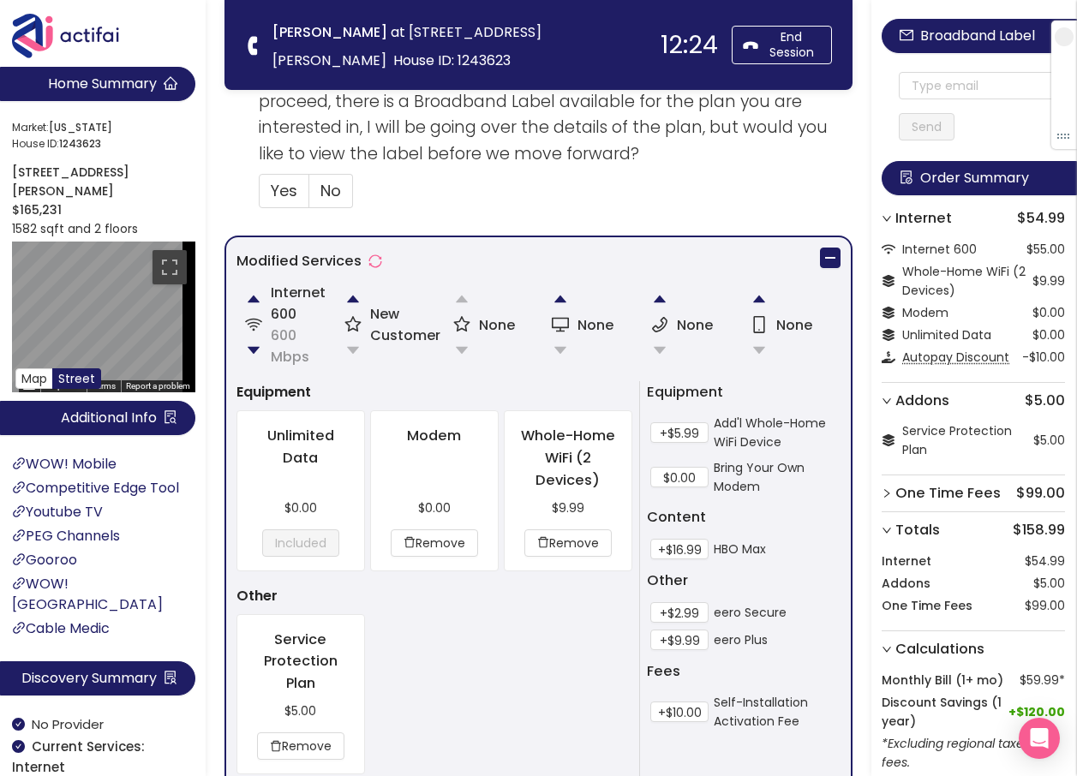
scroll to position [1028, 0]
click at [349, 301] on button "button" at bounding box center [353, 300] width 34 height 34
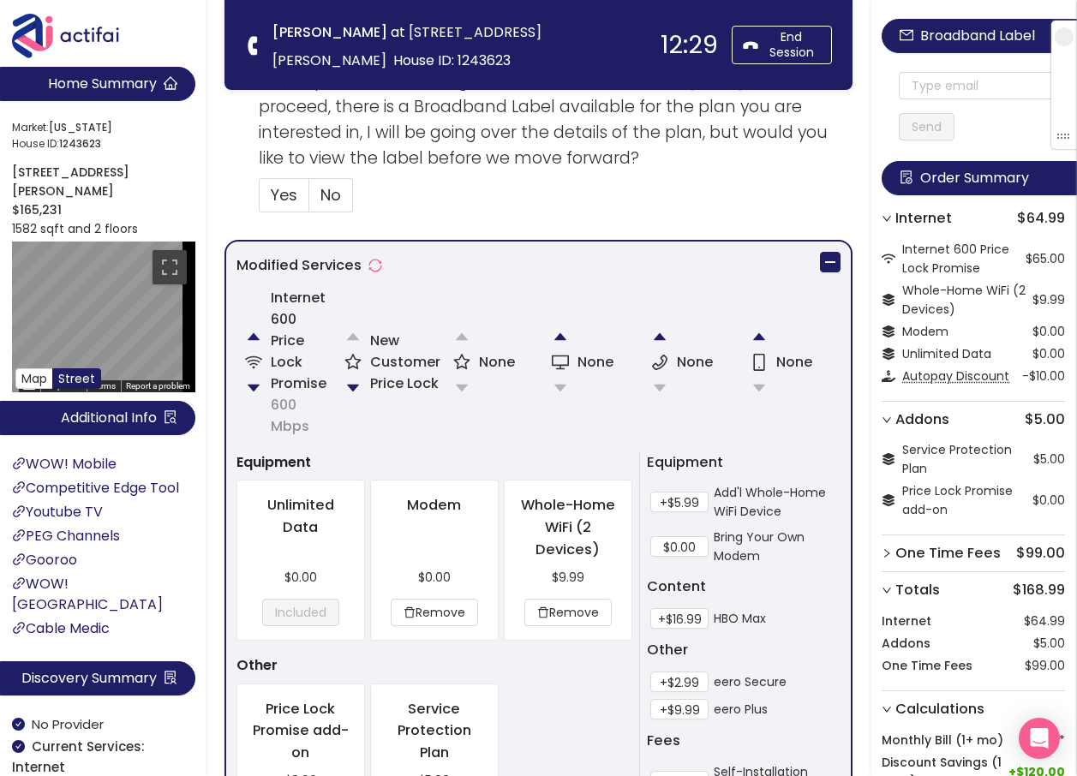
scroll to position [921, 0]
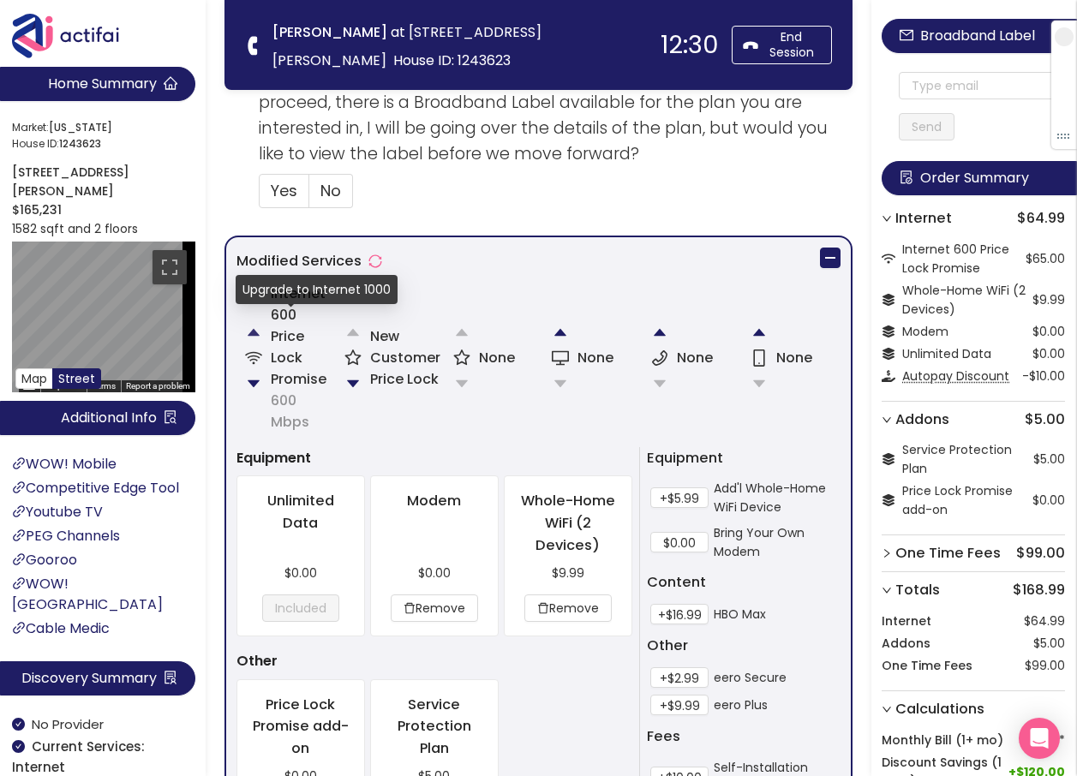
click at [249, 332] on button "button" at bounding box center [253, 332] width 34 height 34
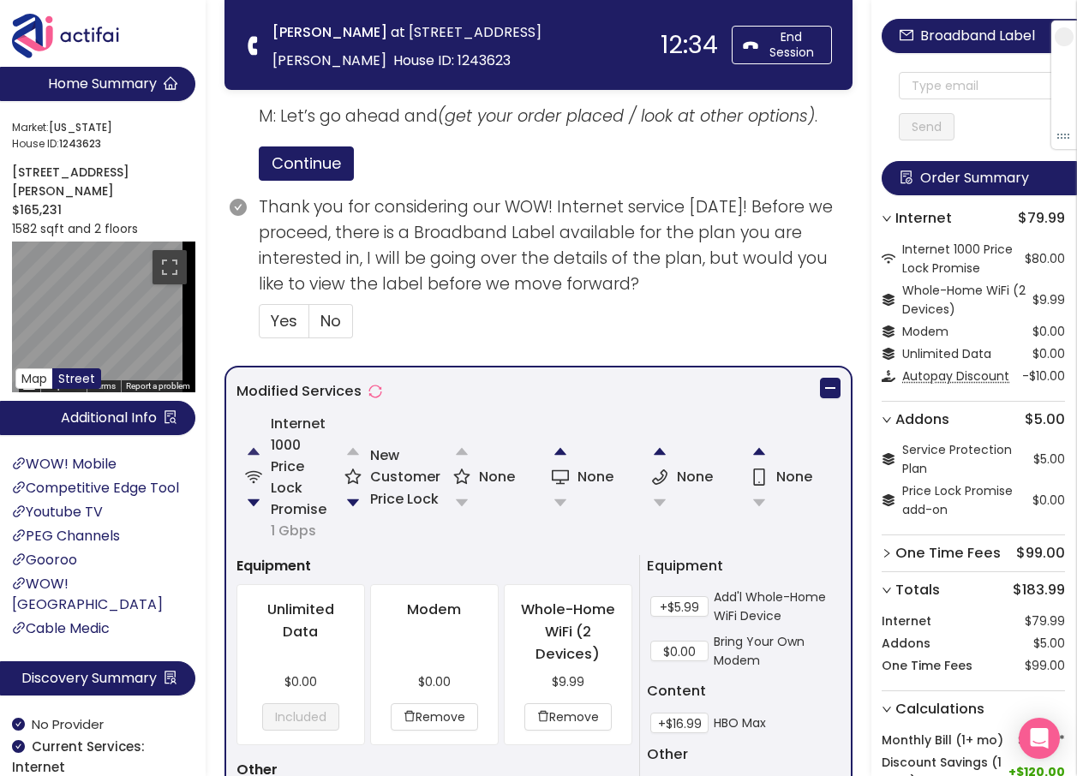
scroll to position [1007, 0]
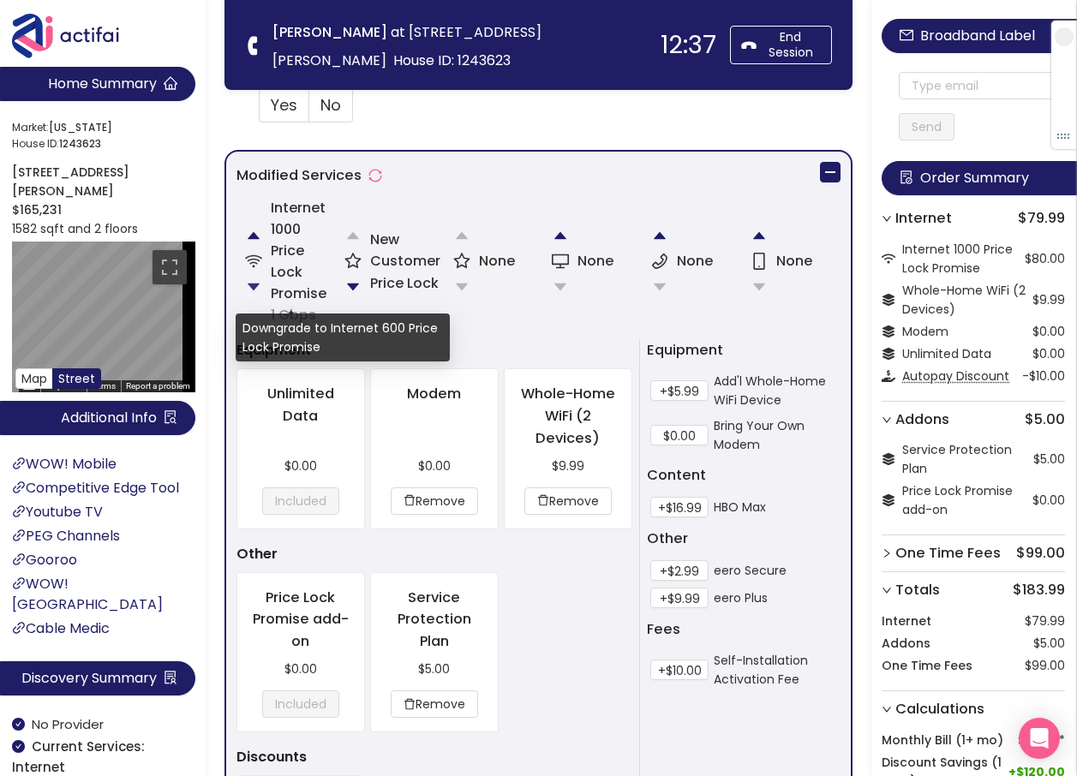
click at [252, 291] on button "button" at bounding box center [253, 287] width 34 height 34
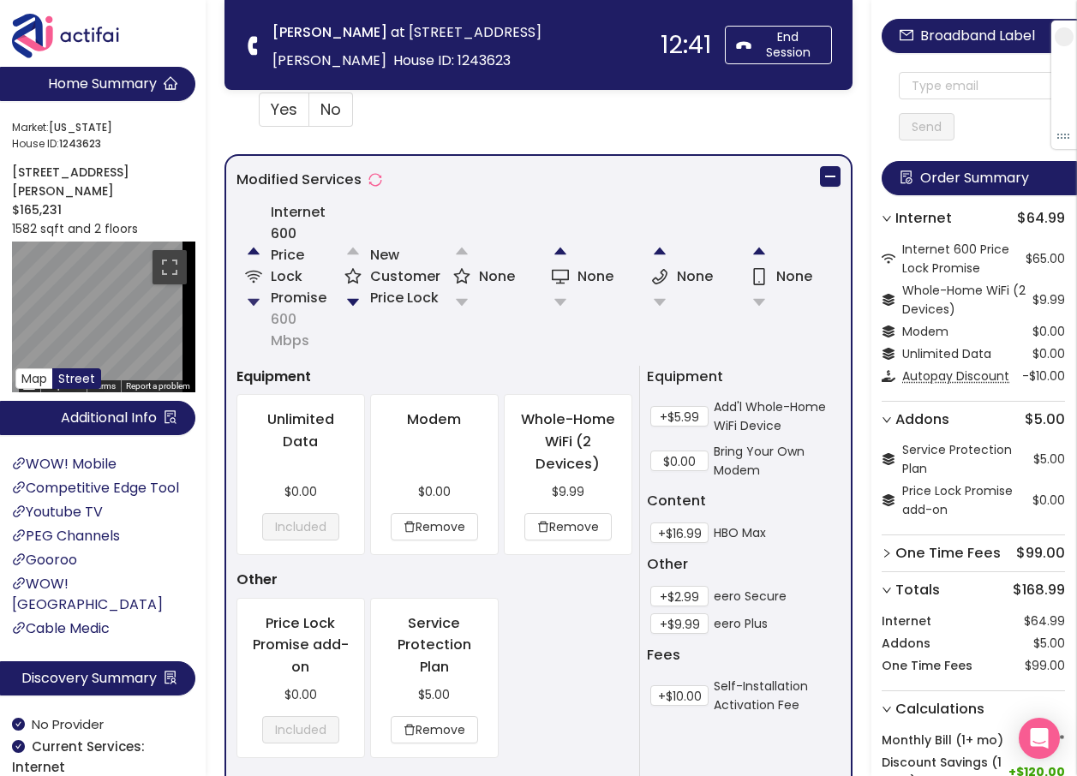
scroll to position [1028, 0]
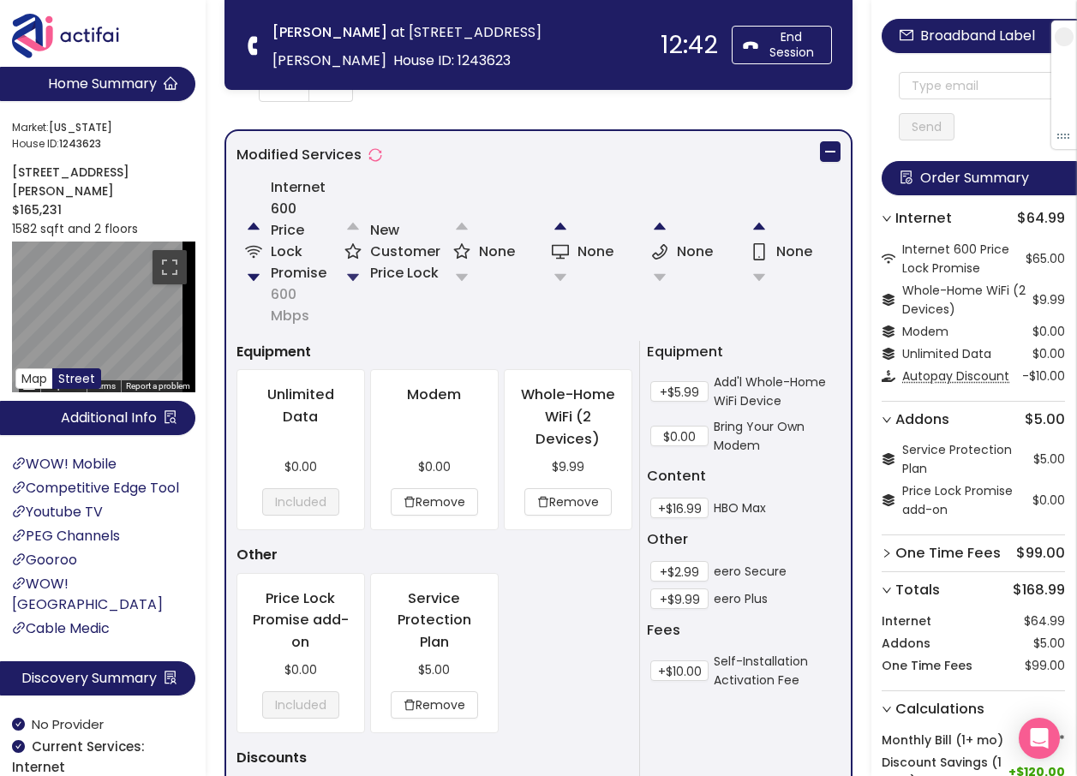
click at [361, 277] on button "button" at bounding box center [353, 277] width 34 height 34
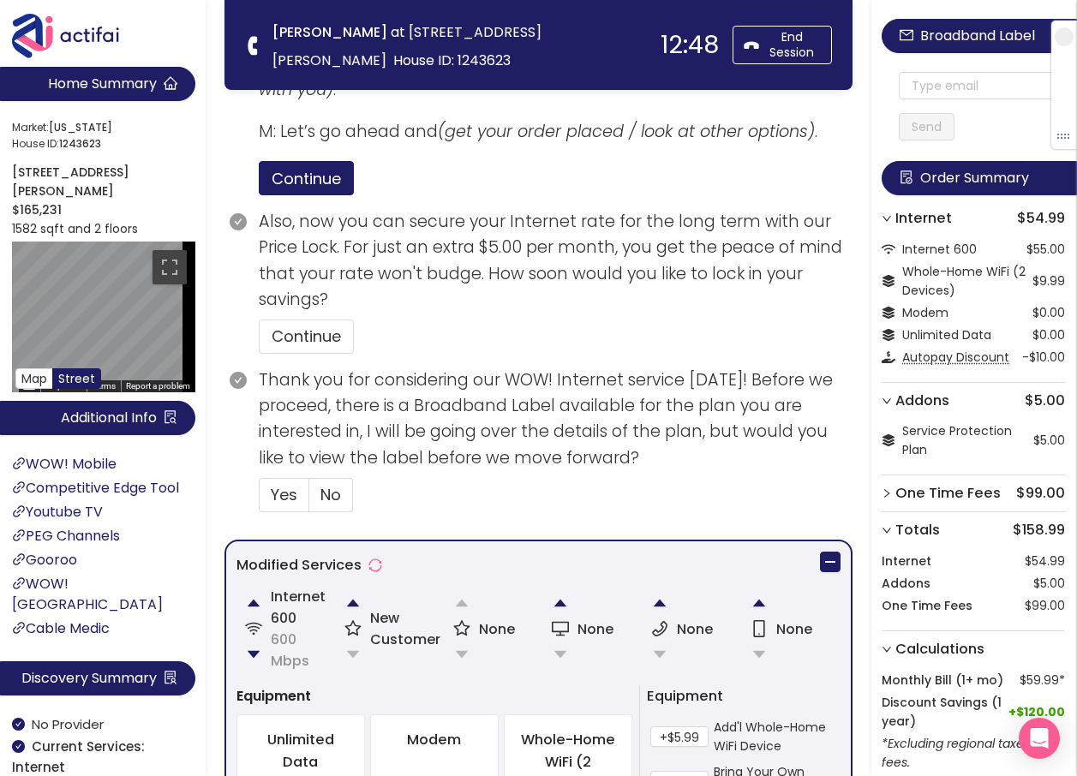
scroll to position [771, 0]
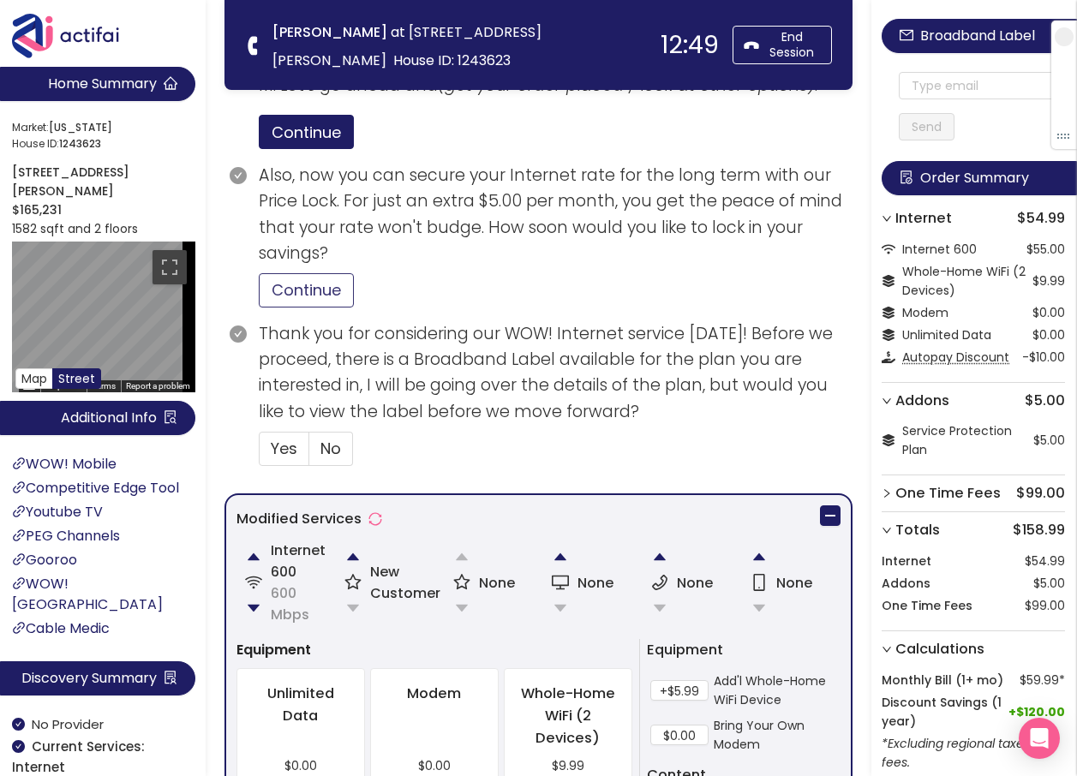
click at [311, 288] on button "Continue" at bounding box center [306, 290] width 95 height 34
click at [278, 445] on span "Yes" at bounding box center [284, 448] width 27 height 21
click at [259, 454] on input "Yes" at bounding box center [259, 454] width 0 height 0
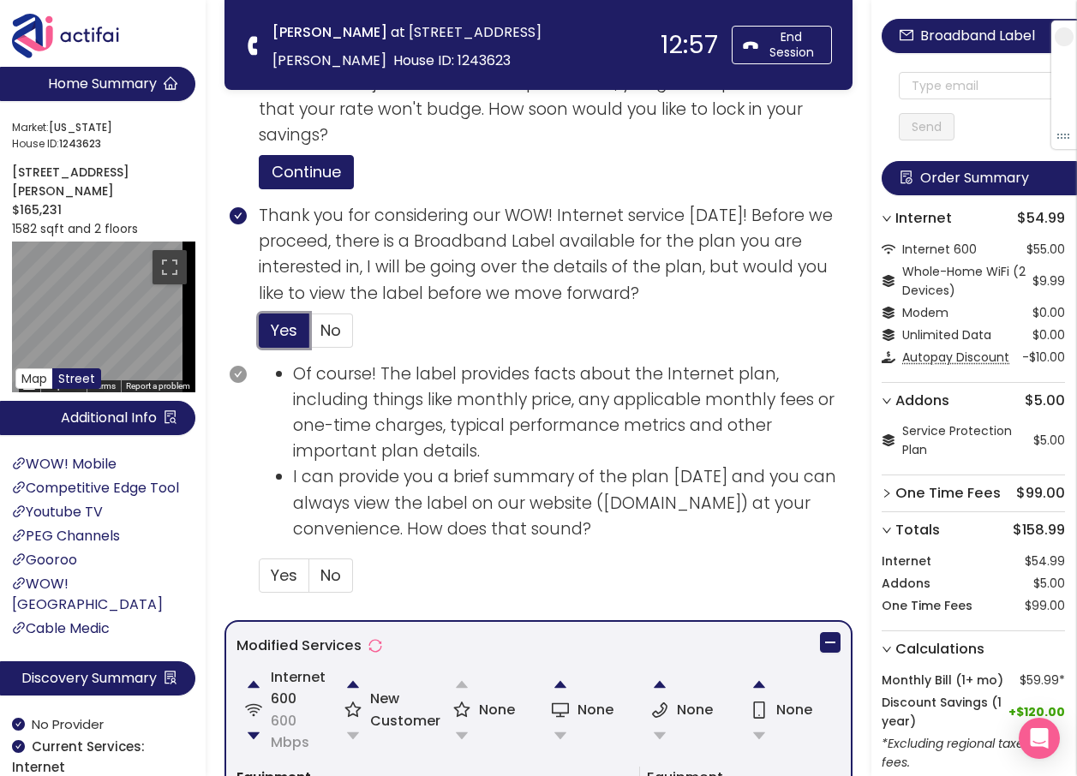
scroll to position [856, 0]
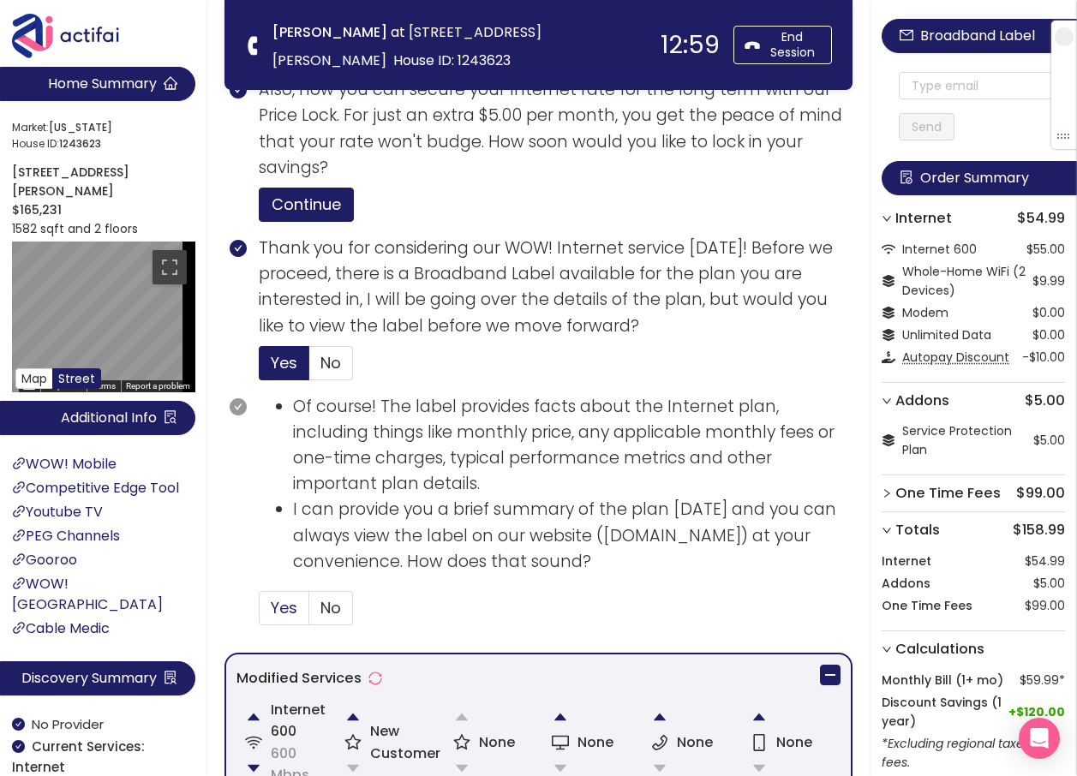
click at [285, 620] on label "Yes" at bounding box center [284, 608] width 51 height 34
click at [259, 613] on input "Yes" at bounding box center [259, 613] width 0 height 0
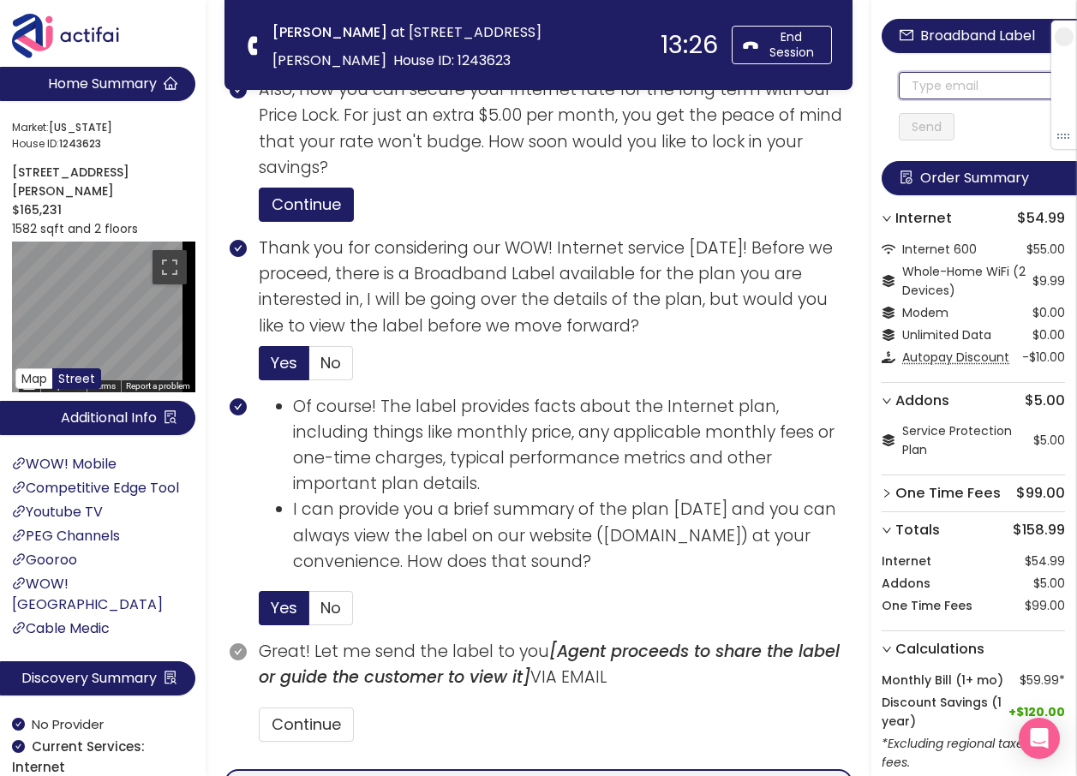
click at [928, 82] on input "text" at bounding box center [981, 85] width 166 height 27
drag, startPoint x: 956, startPoint y: 87, endPoint x: 886, endPoint y: 84, distance: 69.5
click at [886, 85] on div "Broadband Label [EMAIL_ADDRESS][DOMAIN_NAME] Send Order Summary Internet $54.99…" at bounding box center [974, 425] width 206 height 850
click at [927, 81] on input "[EMAIL_ADDRESS][DOMAIN_NAME]" at bounding box center [981, 85] width 166 height 27
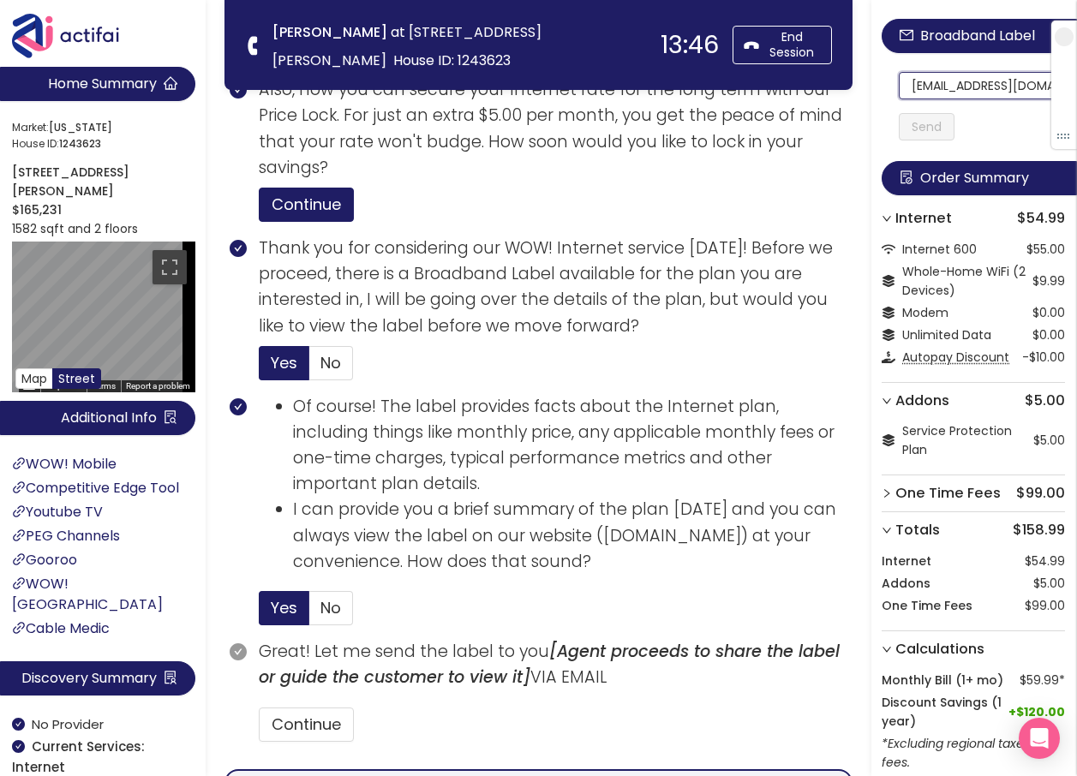
scroll to position [0, 57]
drag, startPoint x: 923, startPoint y: 82, endPoint x: 1048, endPoint y: 100, distance: 126.3
click at [437, 72] on section "Home Summary Market: [US_STATE][GEOGRAPHIC_DATA] ID: 1243623 [STREET_ADDRESS][P…" at bounding box center [538, 485] width 1077 height 2682
type input "[EMAIL_ADDRESS][DOMAIN_NAME]"
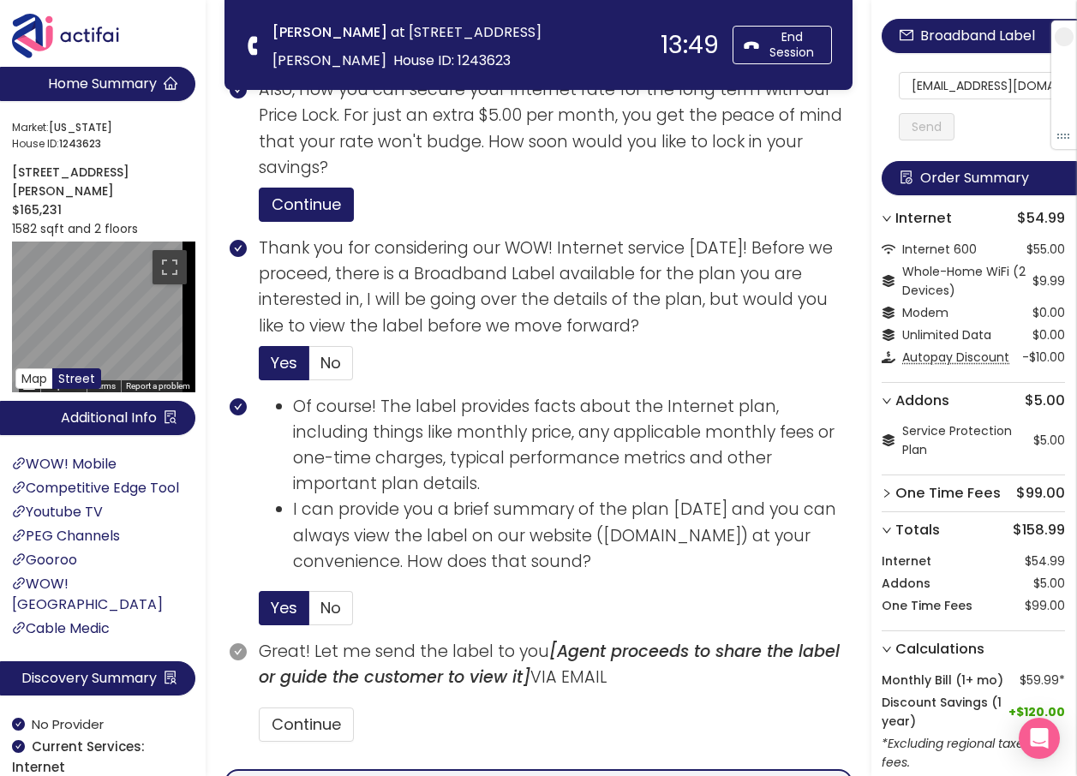
click at [924, 117] on button "Send" at bounding box center [926, 126] width 56 height 27
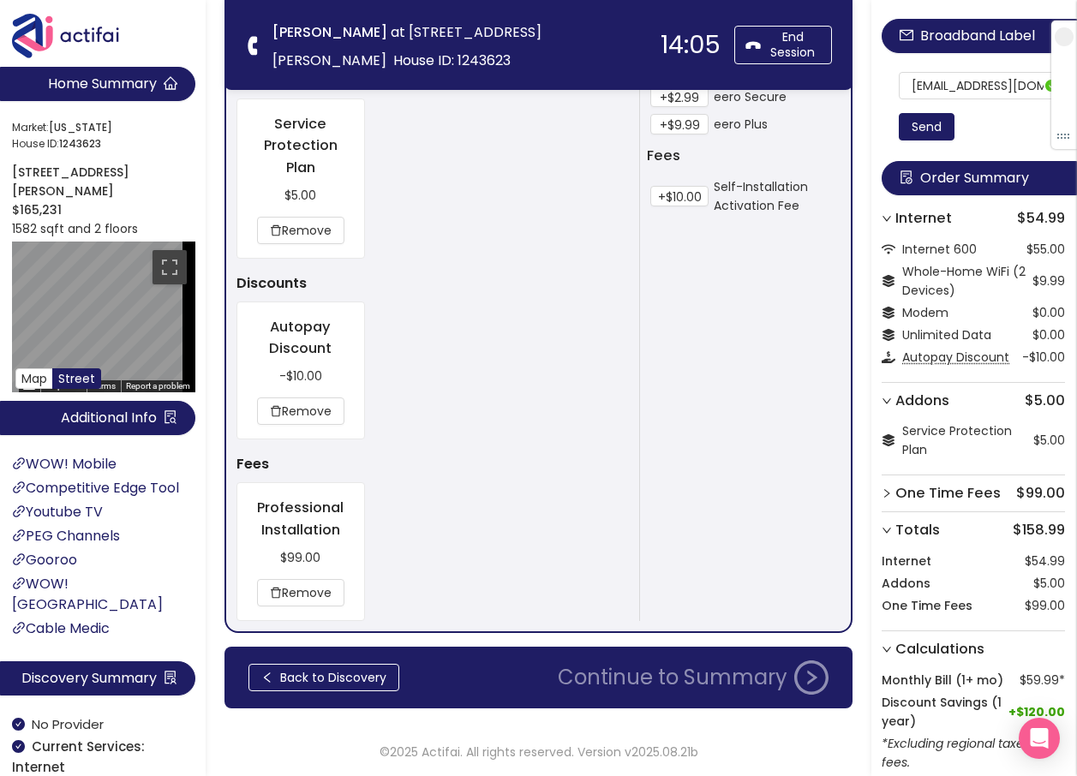
scroll to position [1906, 0]
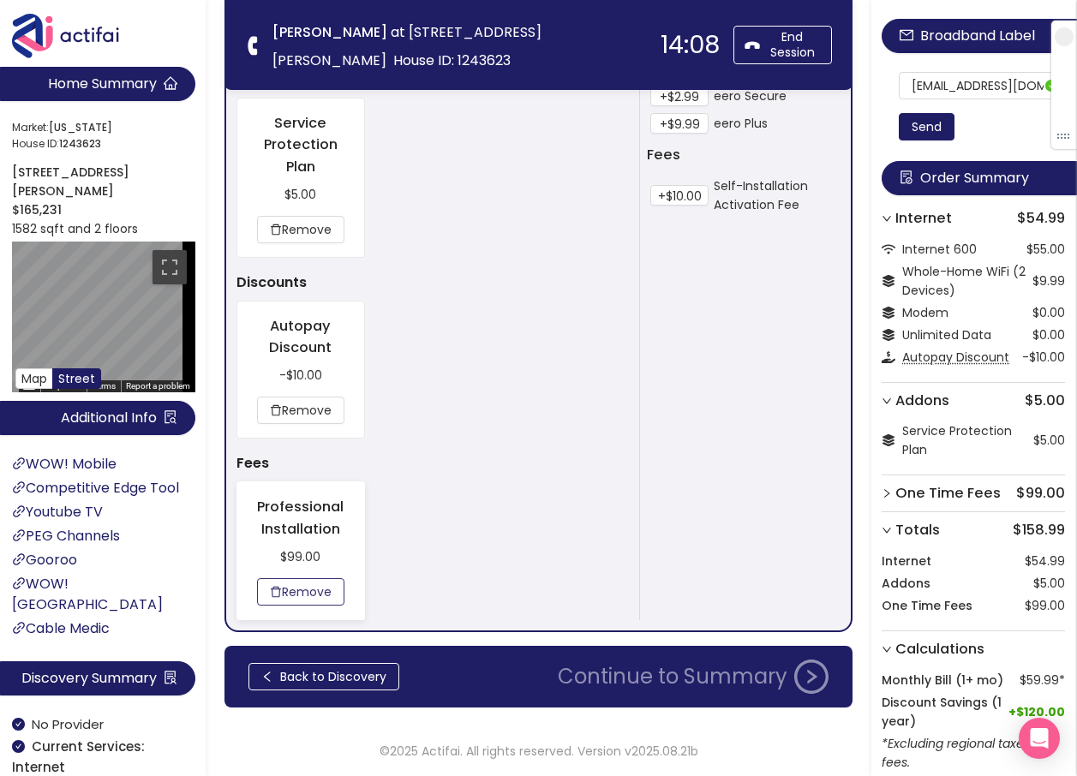
click at [318, 587] on button "Remove" at bounding box center [300, 591] width 87 height 27
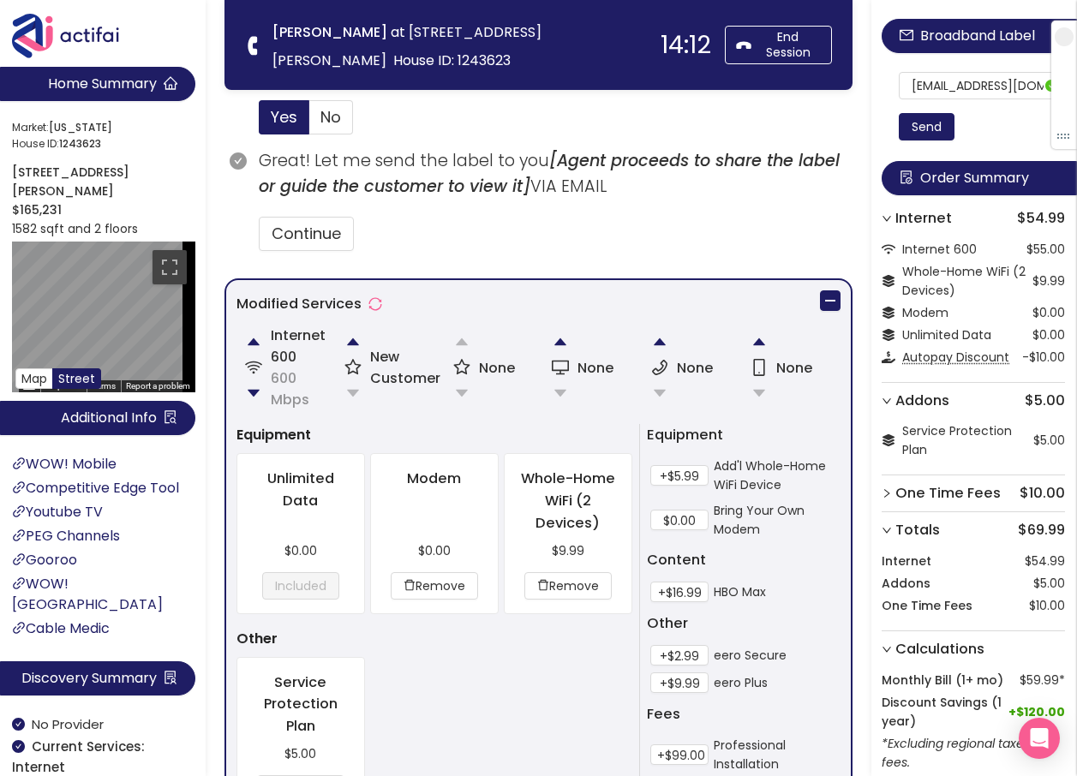
scroll to position [1221, 0]
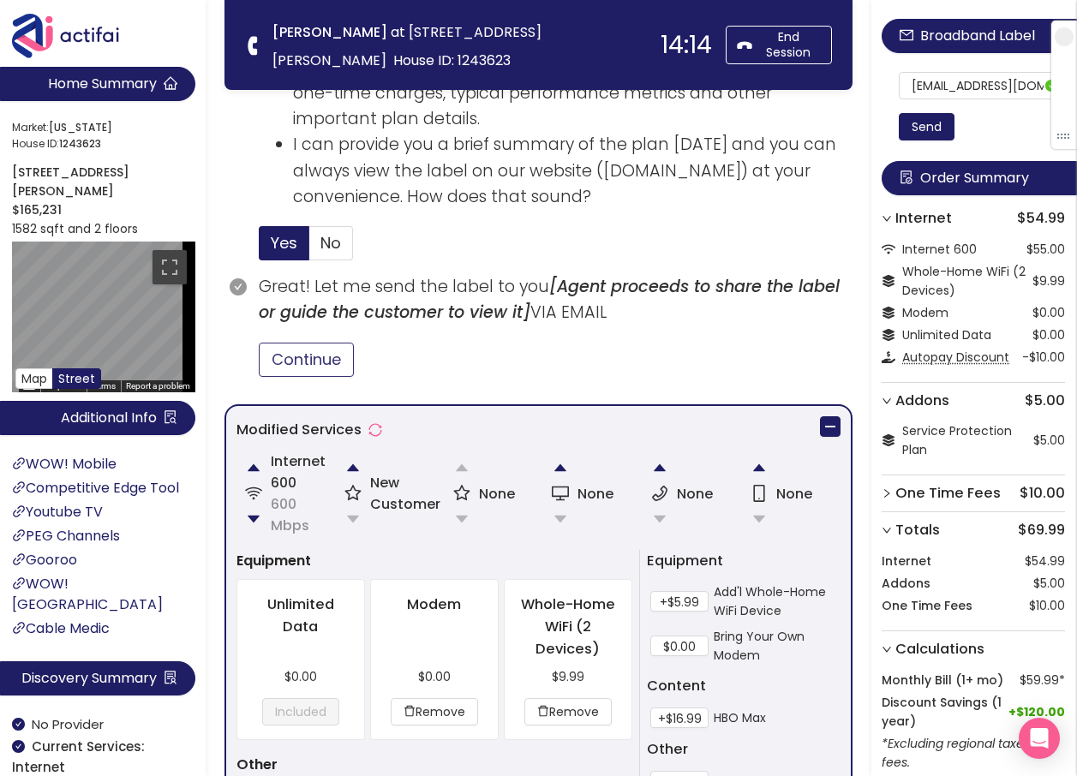
click at [281, 354] on button "Continue" at bounding box center [306, 360] width 95 height 34
click at [546, 226] on section "Of course! The label provides facts about the Internet plan, including things l…" at bounding box center [555, 151] width 593 height 245
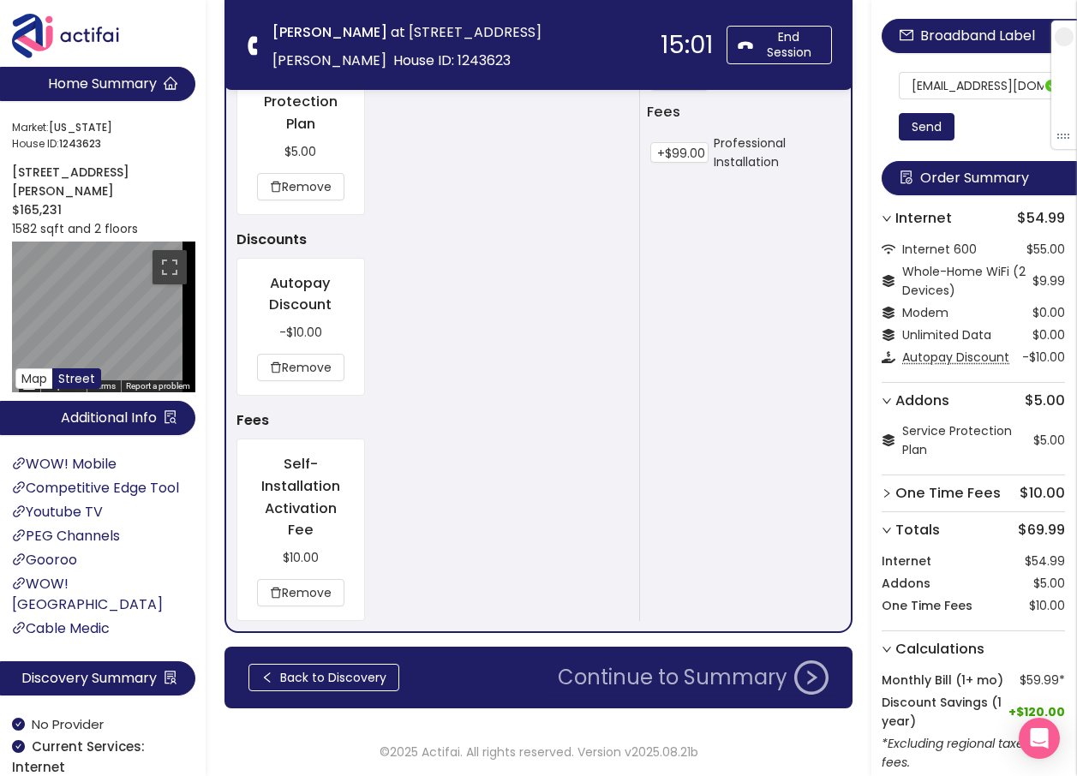
scroll to position [1950, 0]
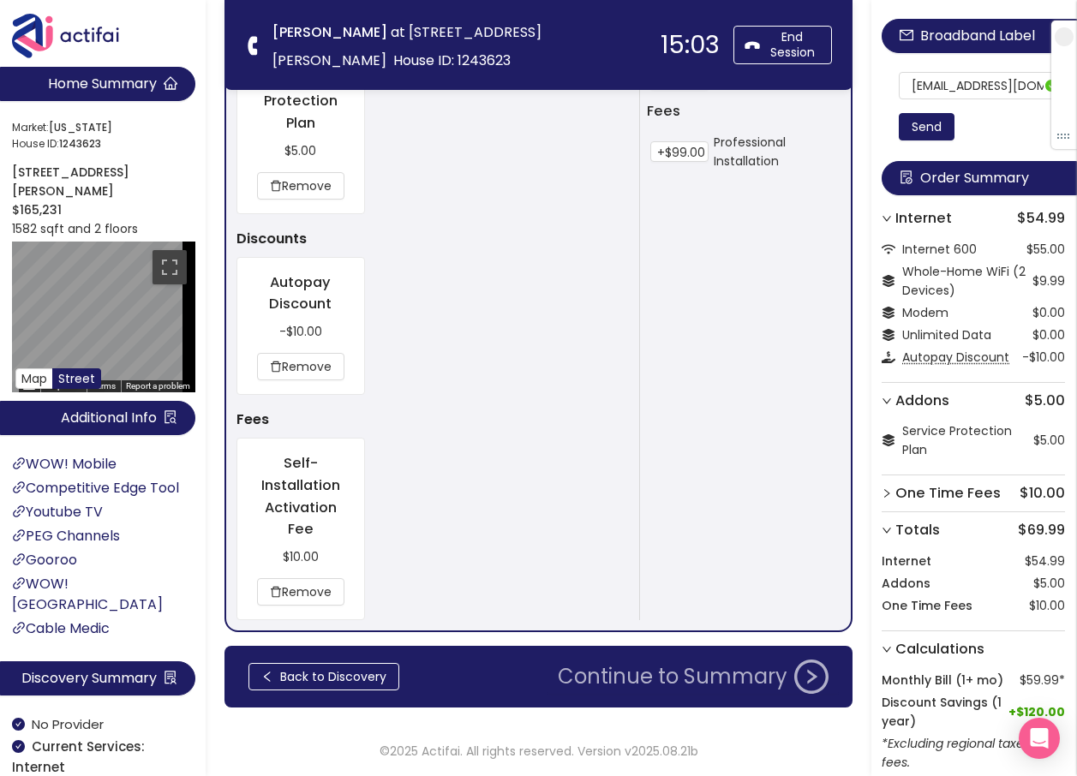
click at [678, 673] on button "Continue to Summary" at bounding box center [692, 676] width 291 height 34
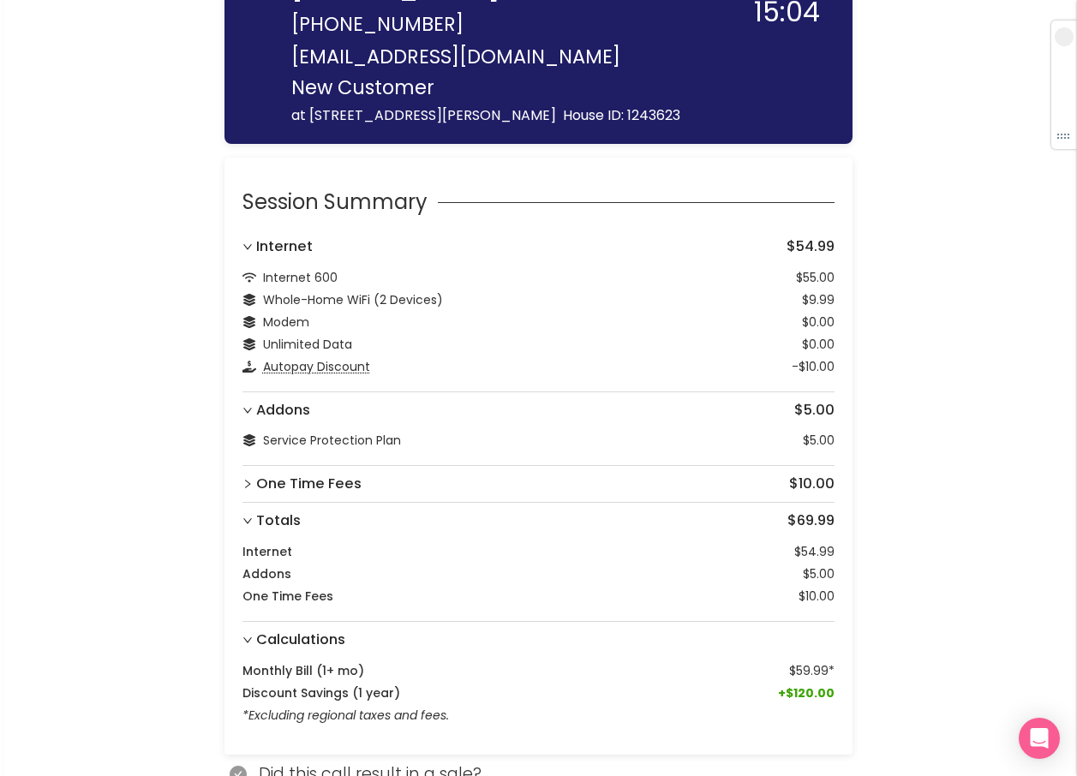
scroll to position [128, 0]
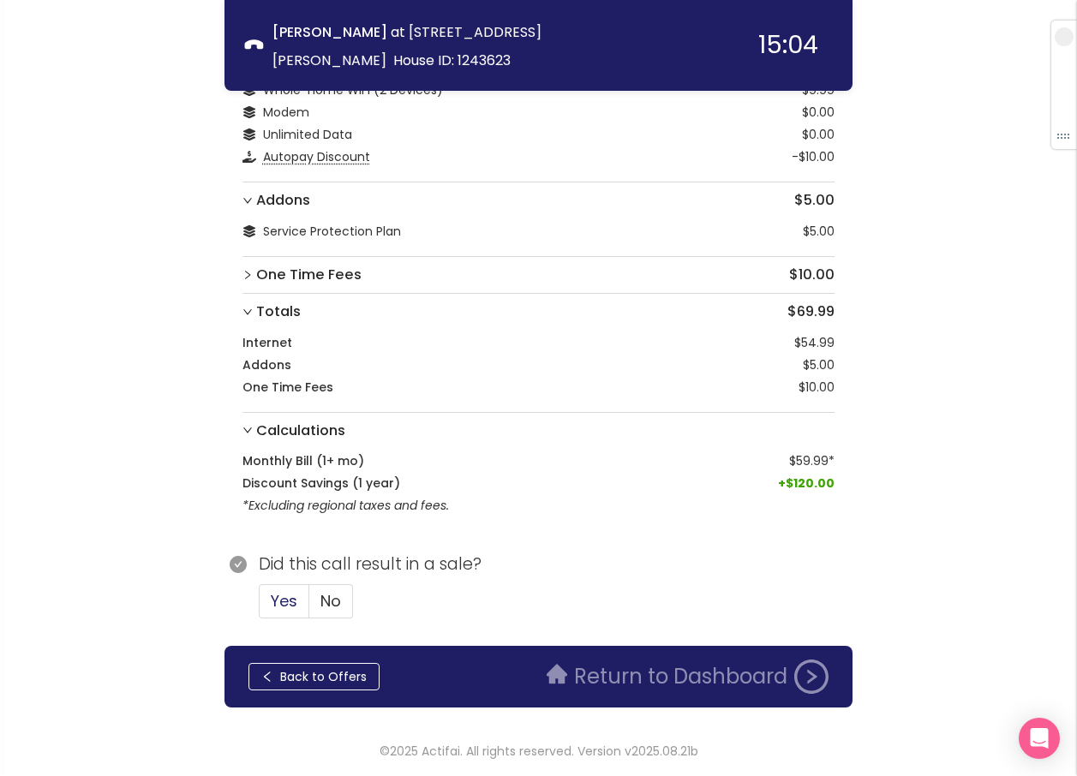
click at [301, 609] on label "Yes" at bounding box center [284, 601] width 51 height 34
click at [259, 606] on input "Yes" at bounding box center [259, 606] width 0 height 0
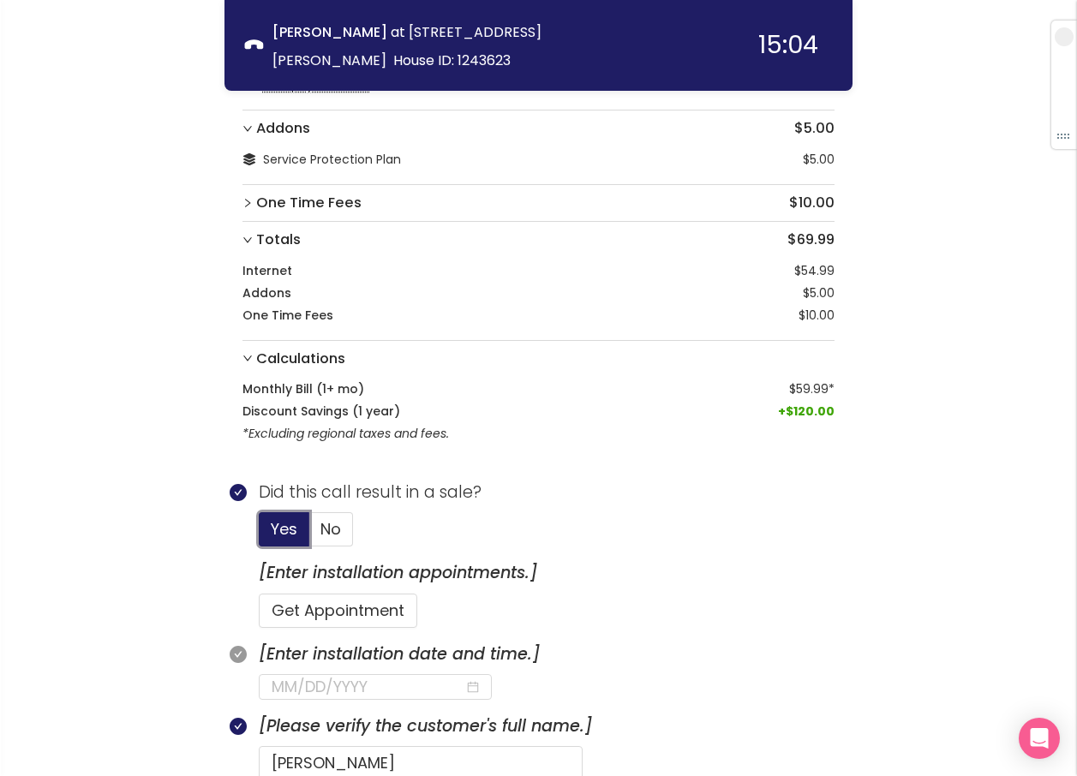
scroll to position [471, 0]
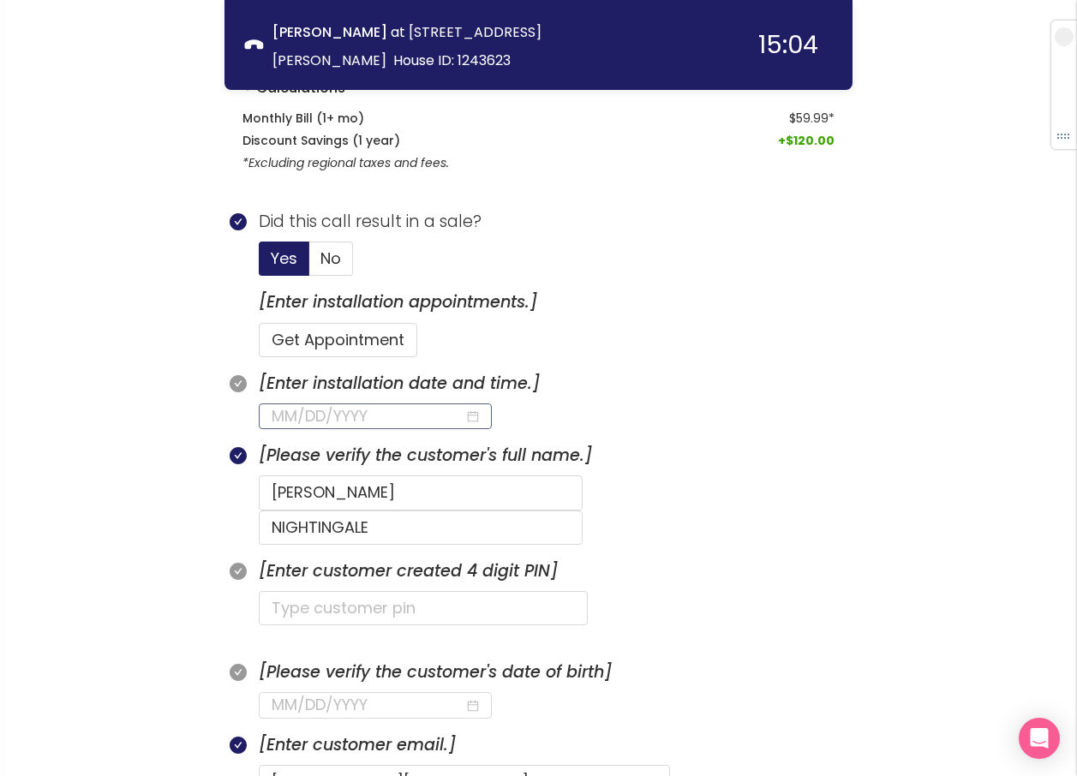
click at [354, 411] on input at bounding box center [367, 416] width 193 height 24
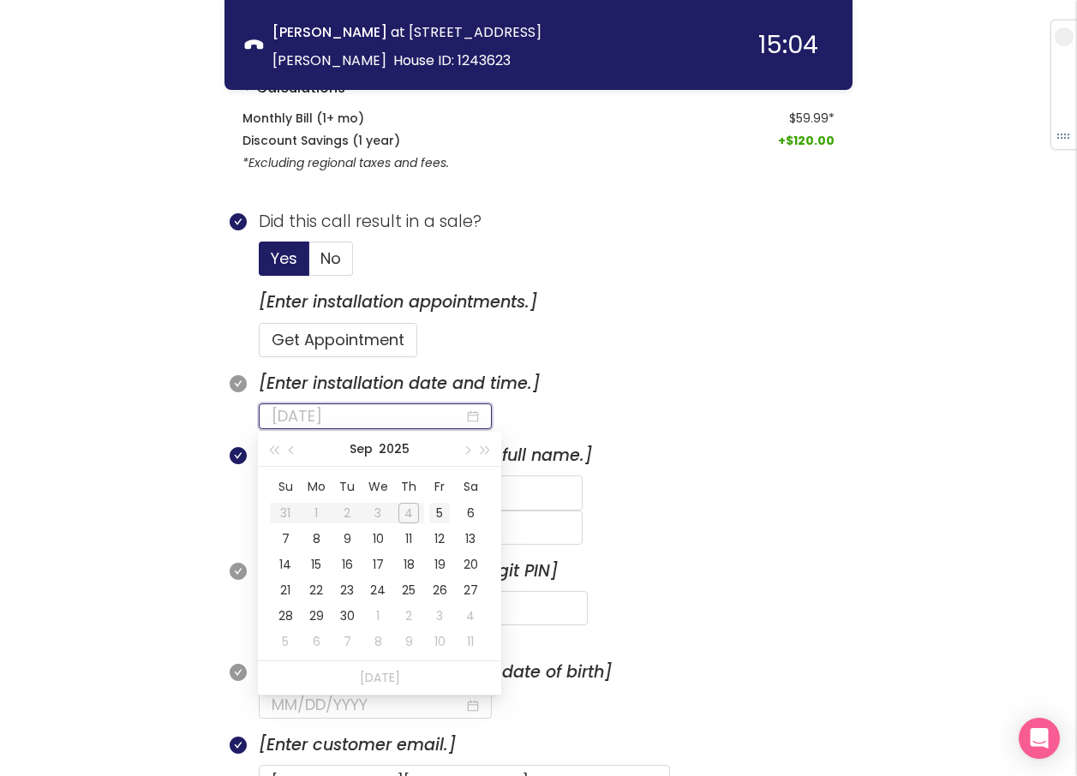
type input "[DATE]"
click at [438, 511] on div "5" at bounding box center [439, 513] width 21 height 21
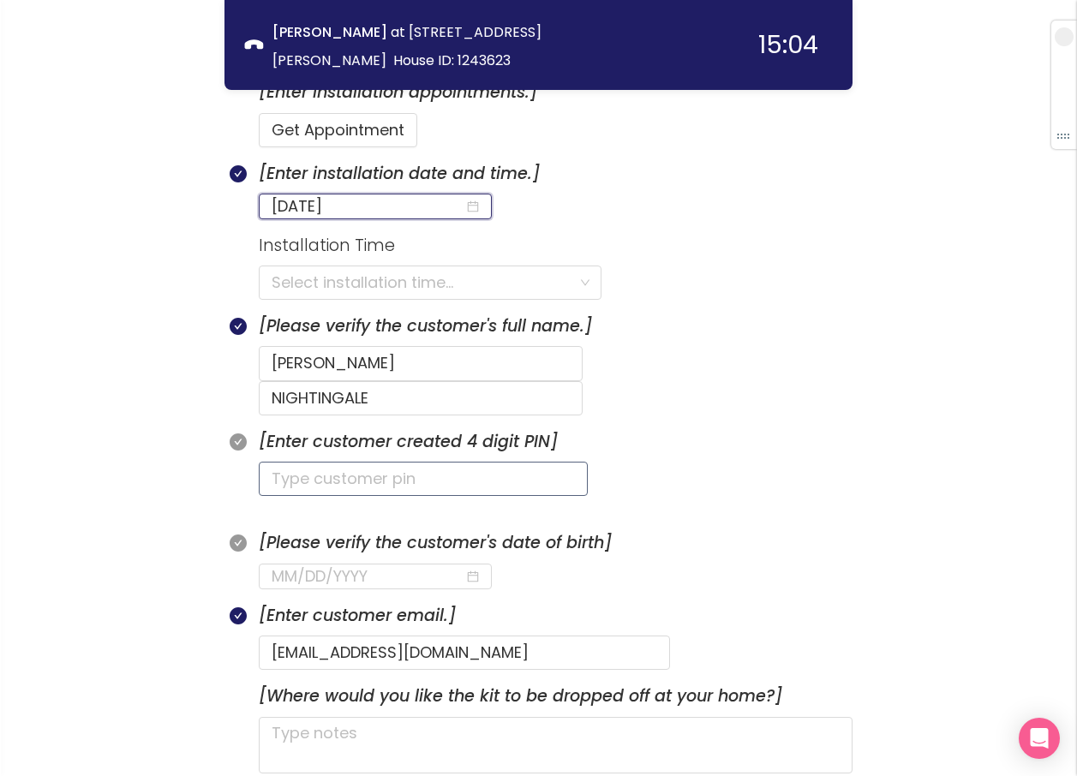
scroll to position [814, 0]
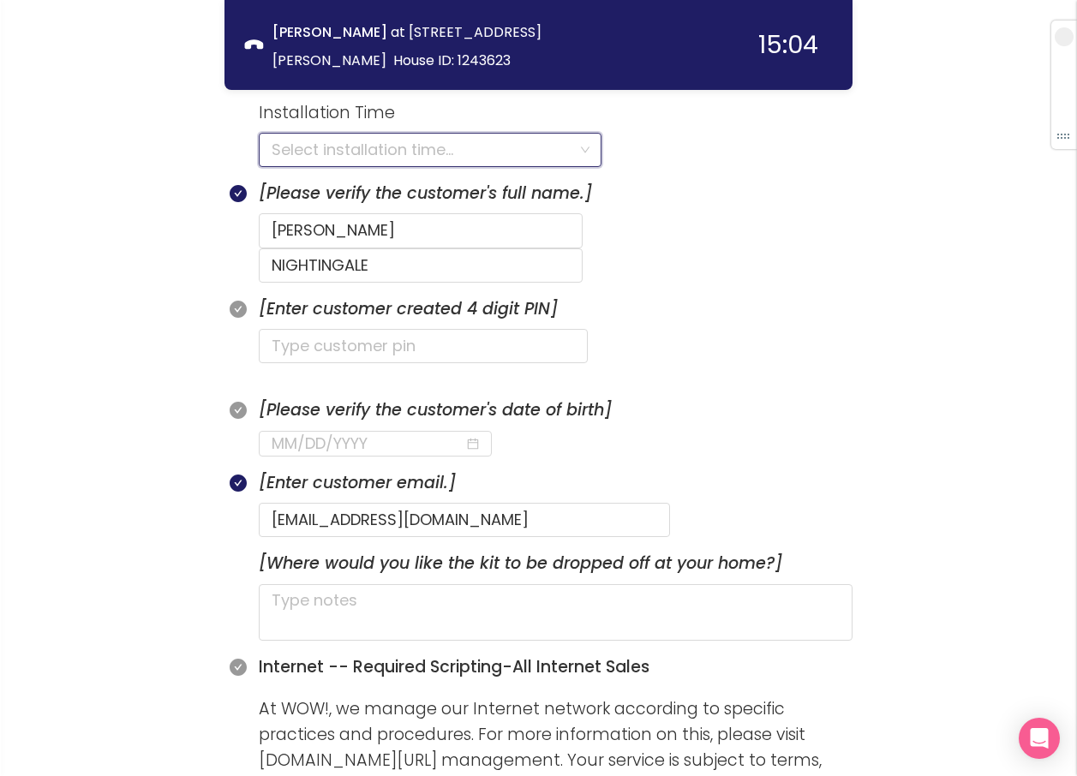
click at [357, 146] on input "search" at bounding box center [423, 150] width 305 height 33
click at [310, 193] on div "8:00AM - 9:00PM" at bounding box center [429, 187] width 319 height 19
click at [295, 329] on input "text" at bounding box center [423, 346] width 329 height 34
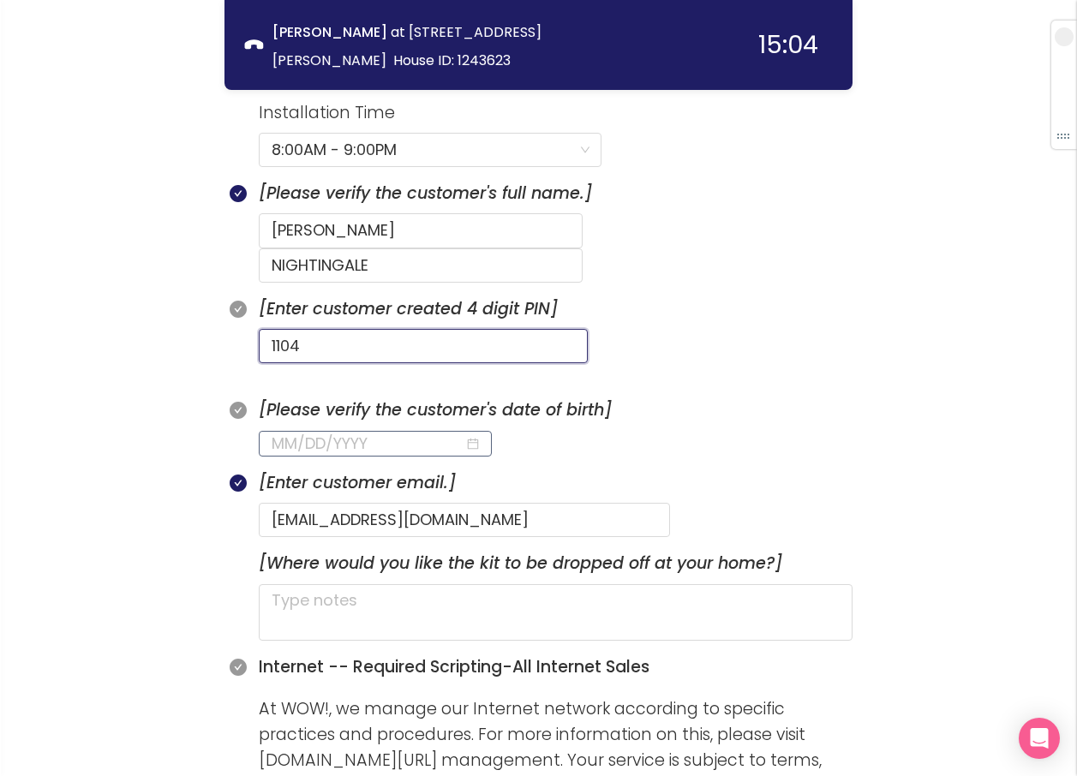
type input "1104"
click at [276, 432] on input at bounding box center [367, 444] width 193 height 24
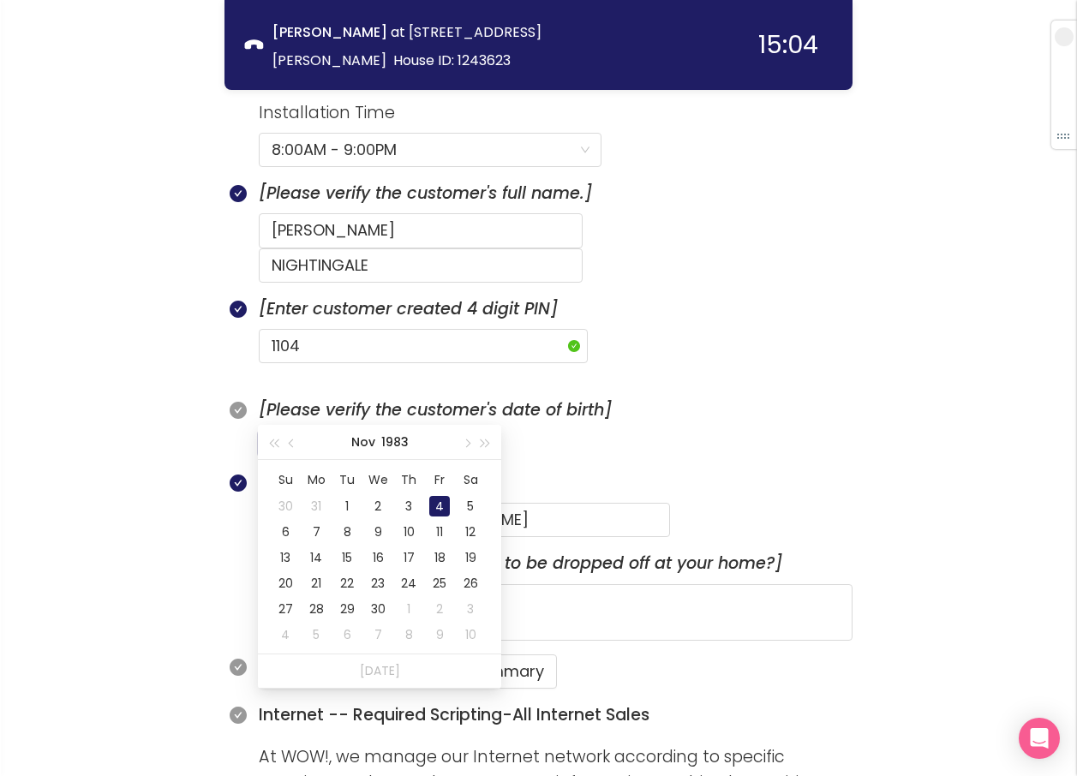
click at [443, 510] on div "4" at bounding box center [439, 506] width 21 height 21
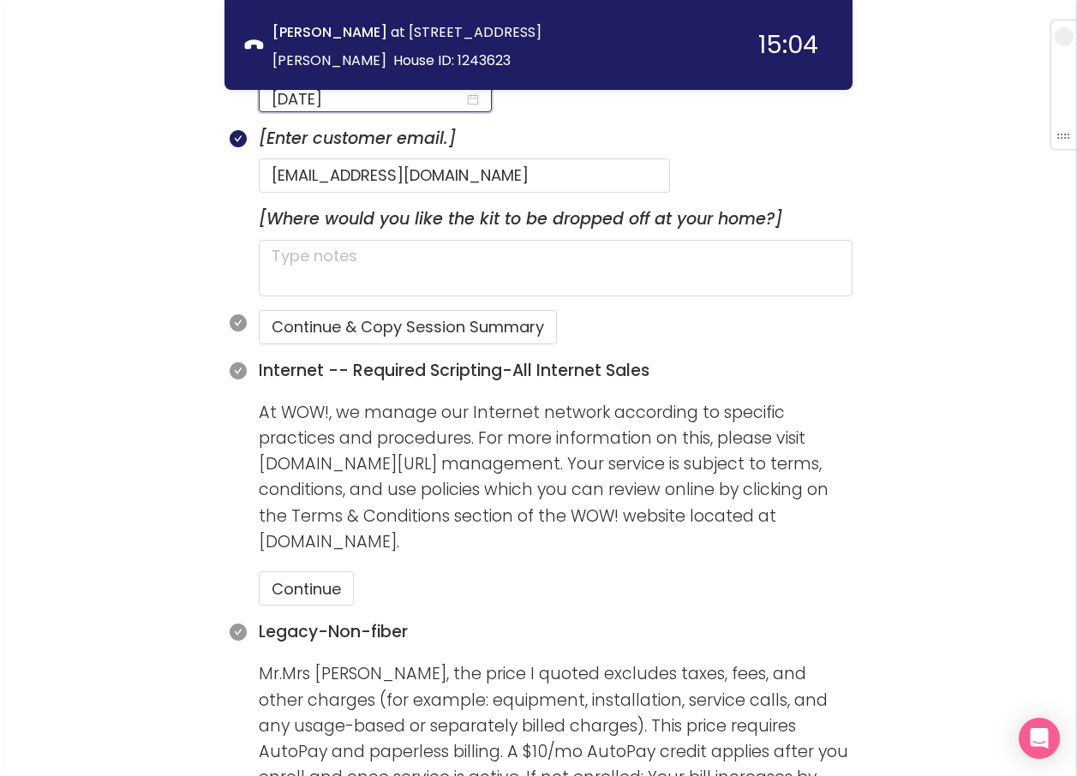
scroll to position [1242, 0]
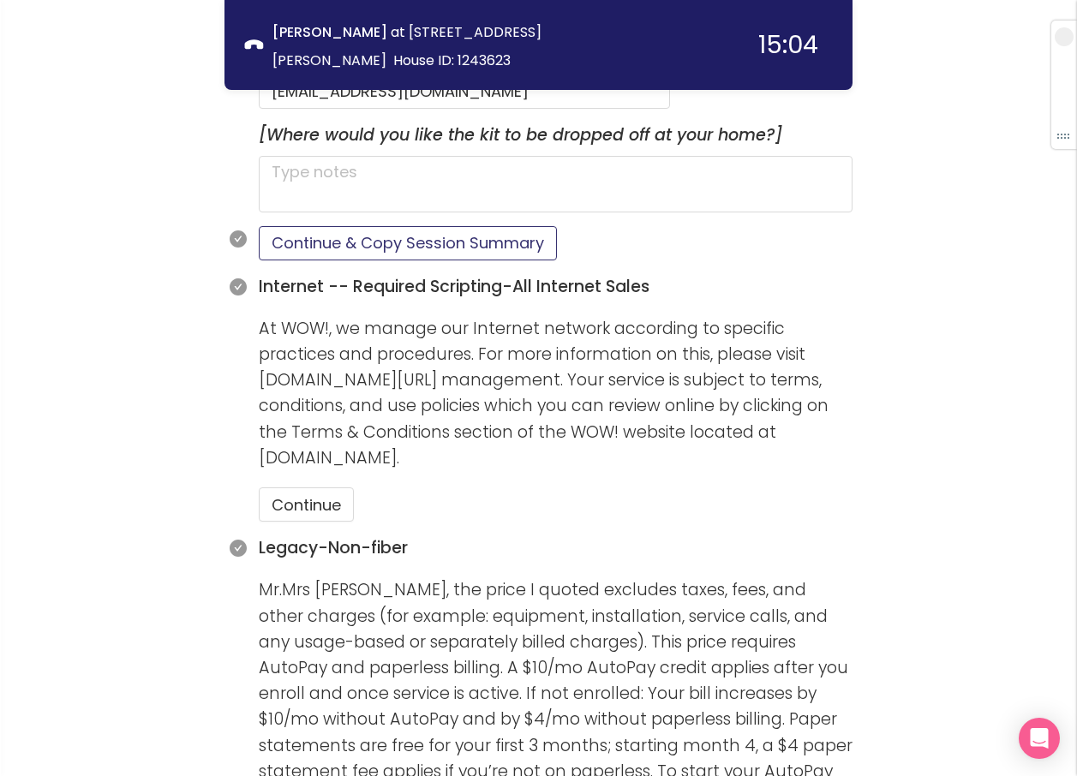
type input "[DATE]"
click at [361, 226] on button "Continue & Copy Session Summary" at bounding box center [408, 243] width 298 height 34
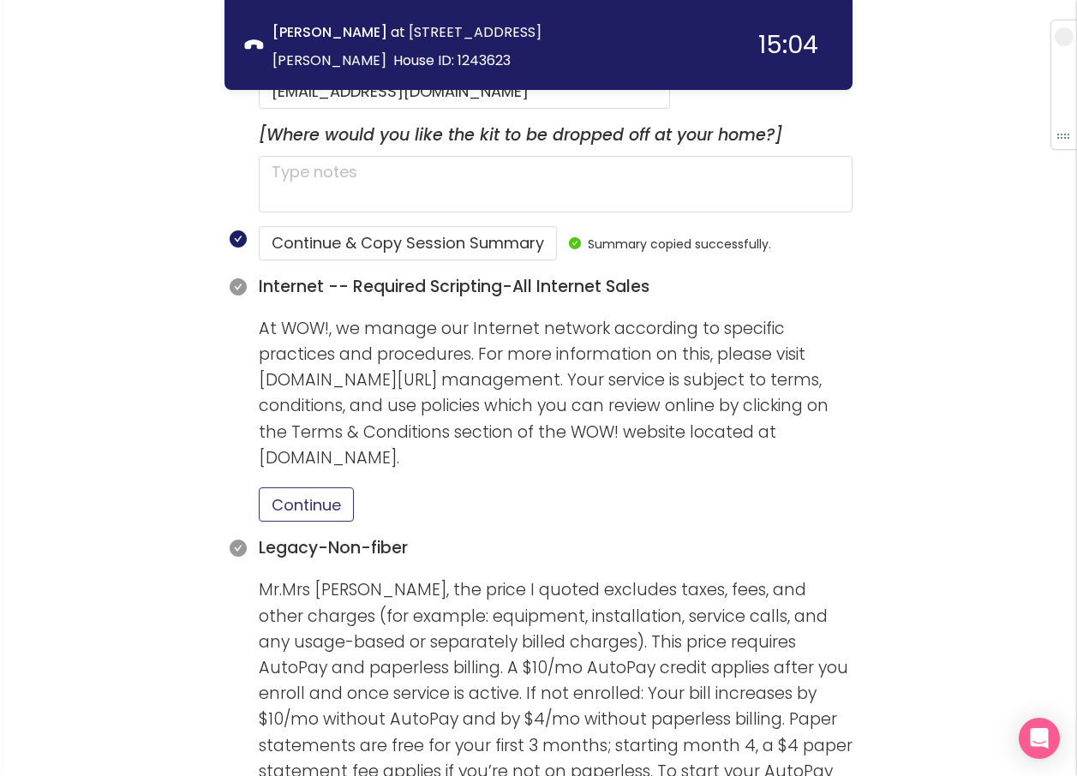
click at [301, 487] on button "Continue" at bounding box center [306, 504] width 95 height 34
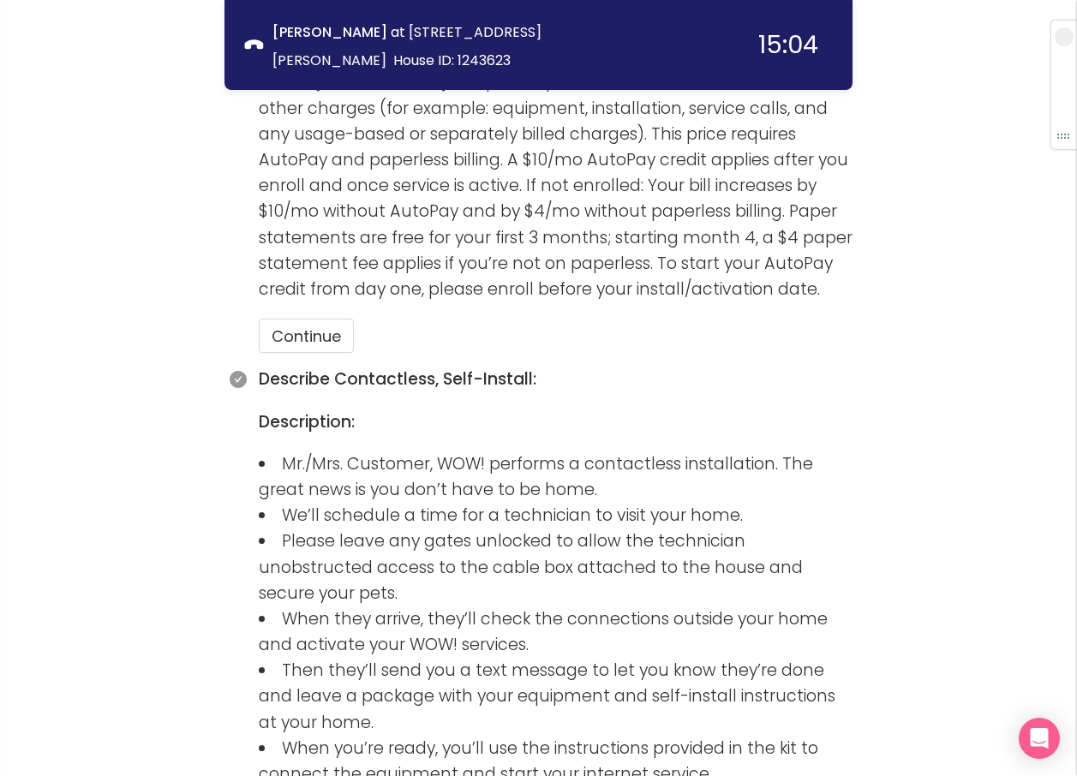
scroll to position [1756, 0]
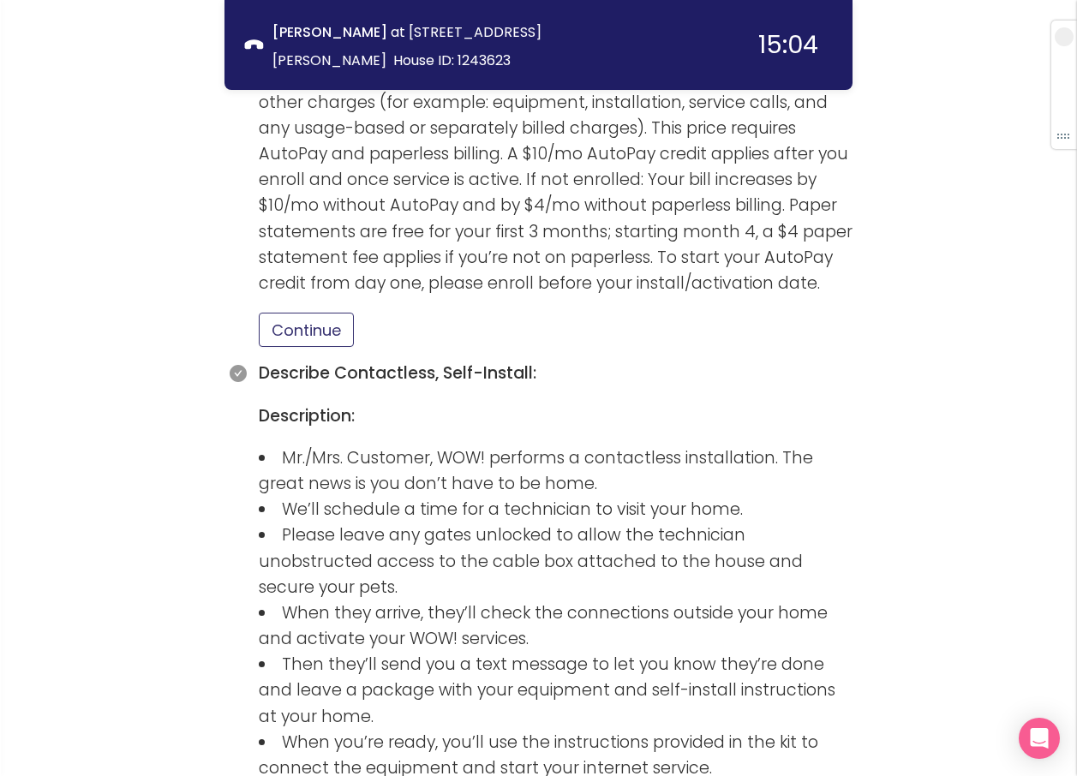
click at [314, 313] on button "Continue" at bounding box center [306, 330] width 95 height 34
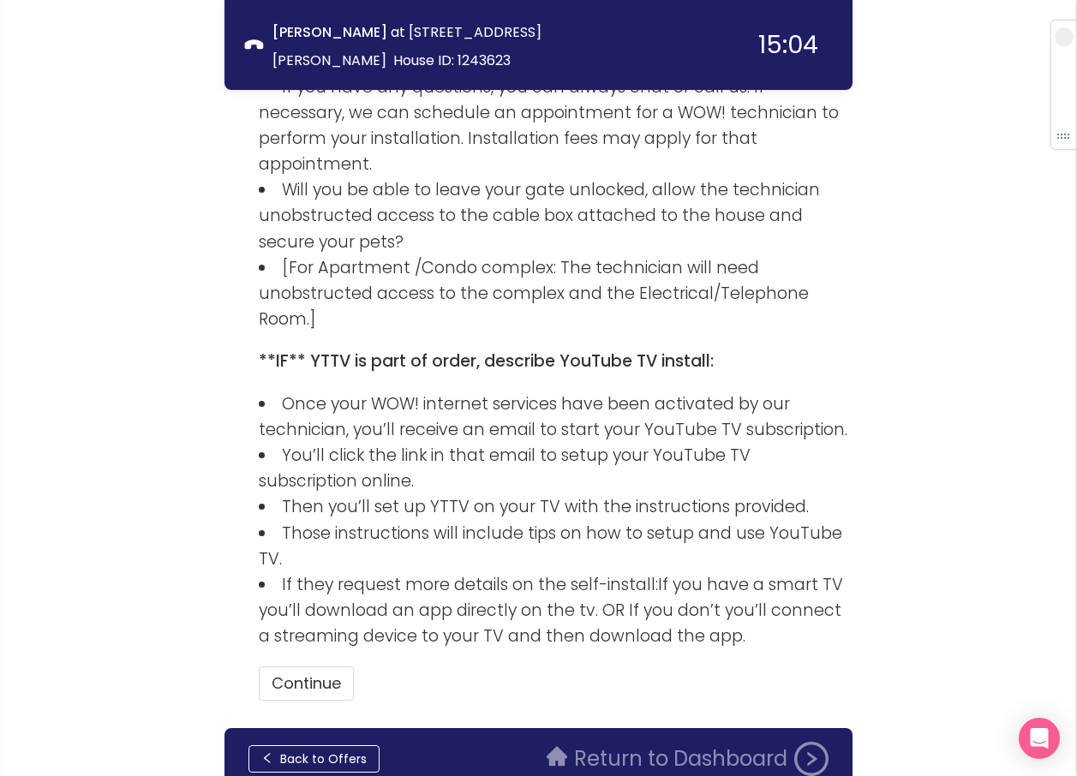
scroll to position [2536, 0]
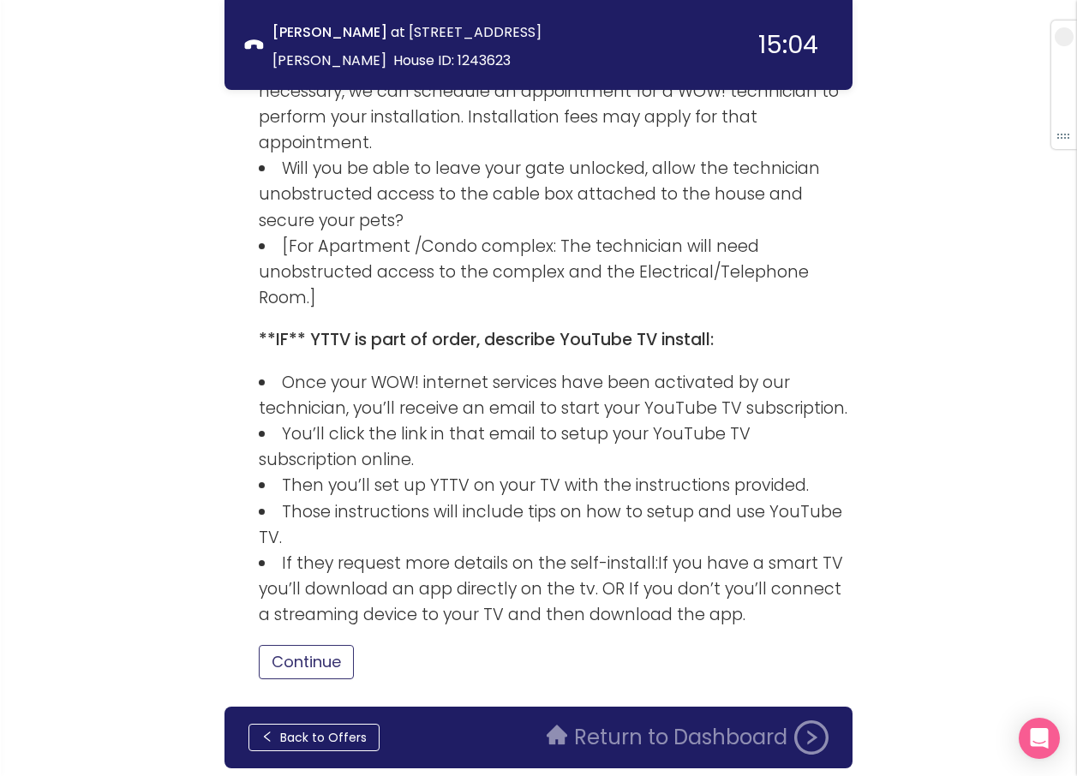
click at [316, 645] on button "Continue" at bounding box center [306, 662] width 95 height 34
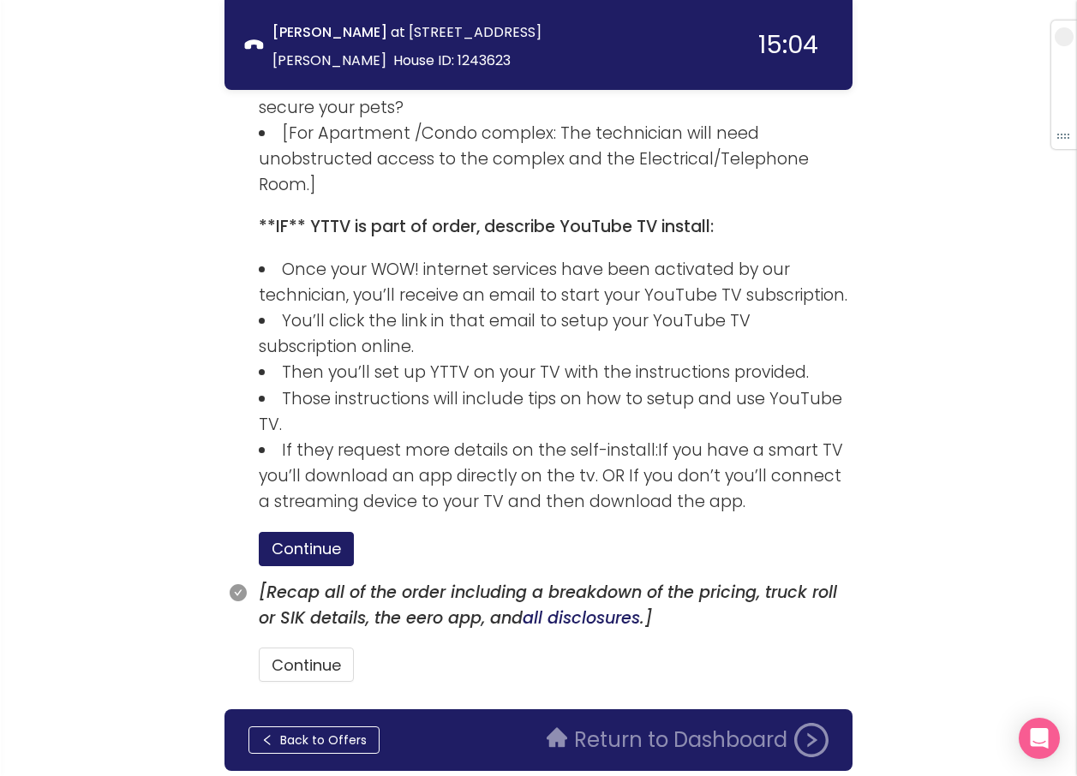
scroll to position [2652, 0]
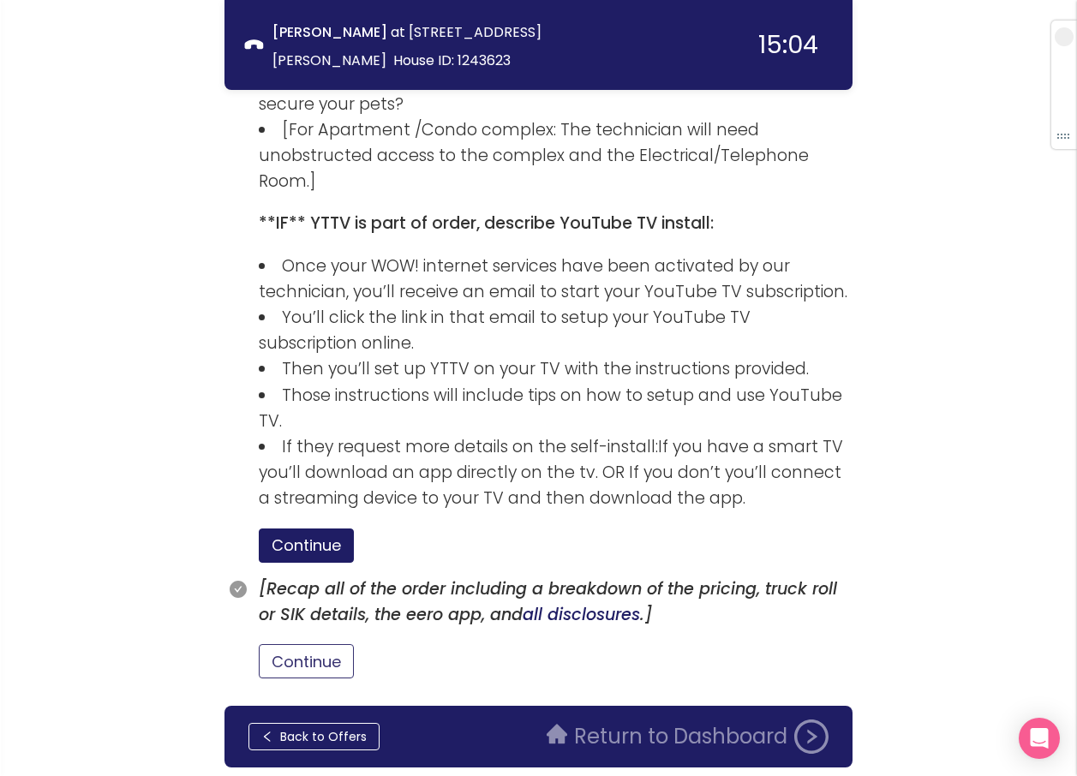
click at [329, 644] on button "Continue" at bounding box center [306, 661] width 95 height 34
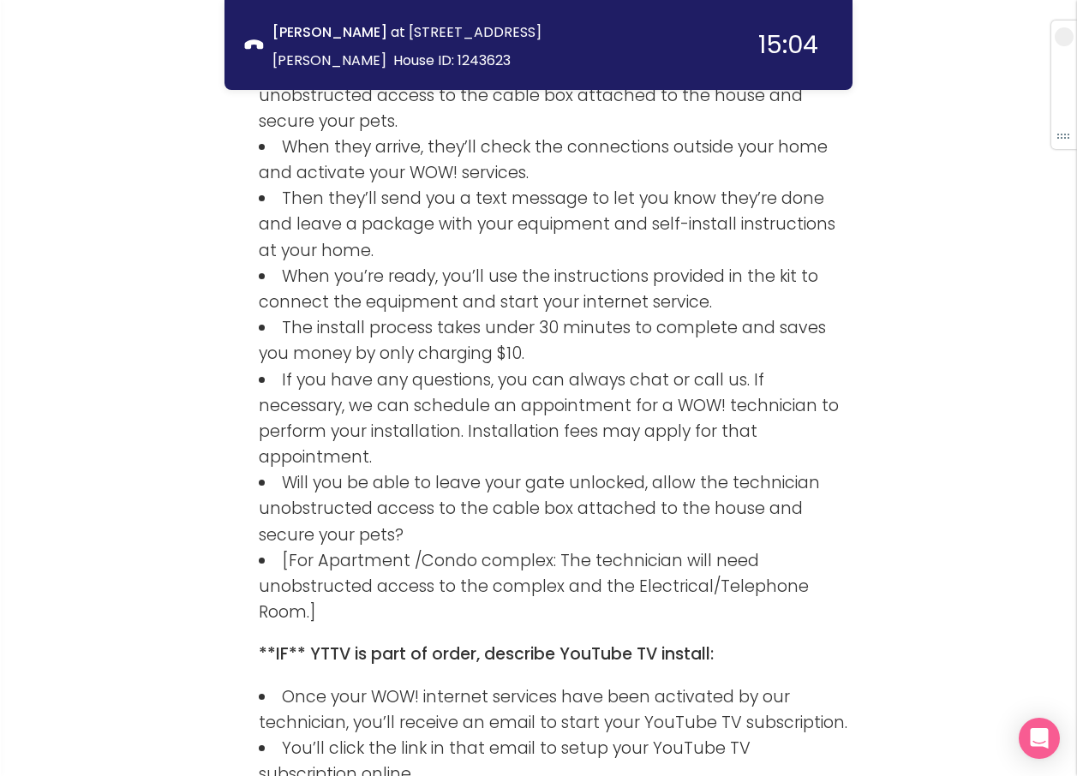
scroll to position [2733, 0]
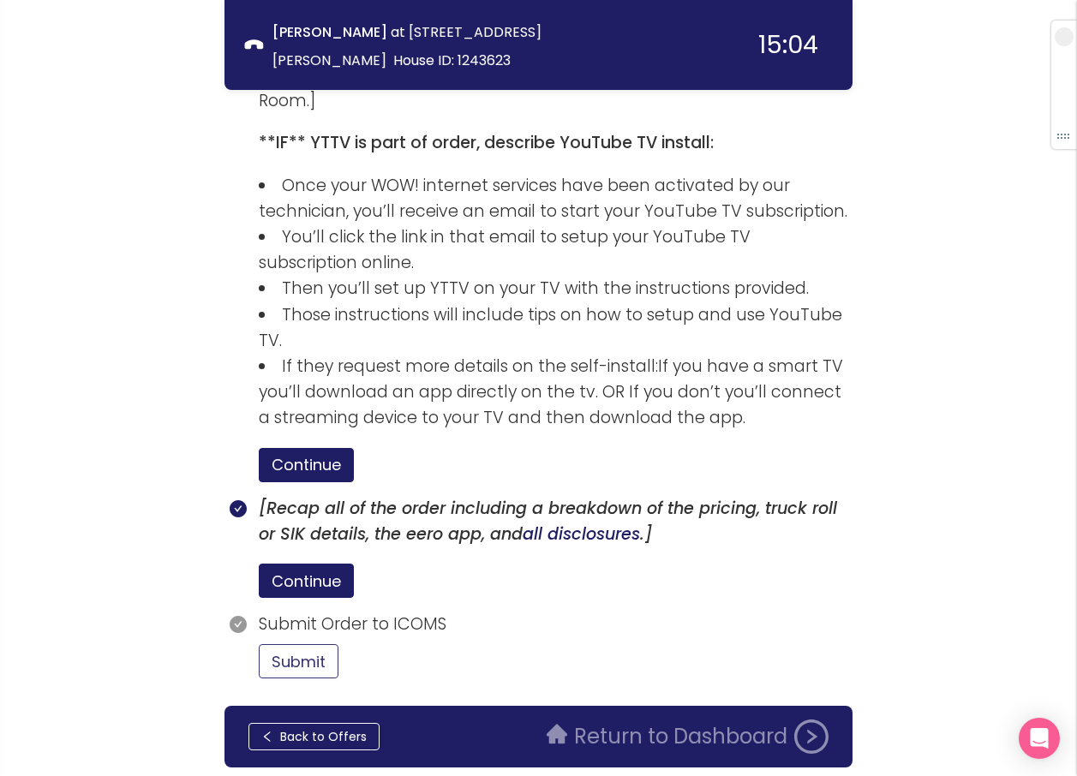
drag, startPoint x: 302, startPoint y: 599, endPoint x: 315, endPoint y: 593, distance: 13.8
click at [302, 644] on button "Submit" at bounding box center [299, 661] width 80 height 34
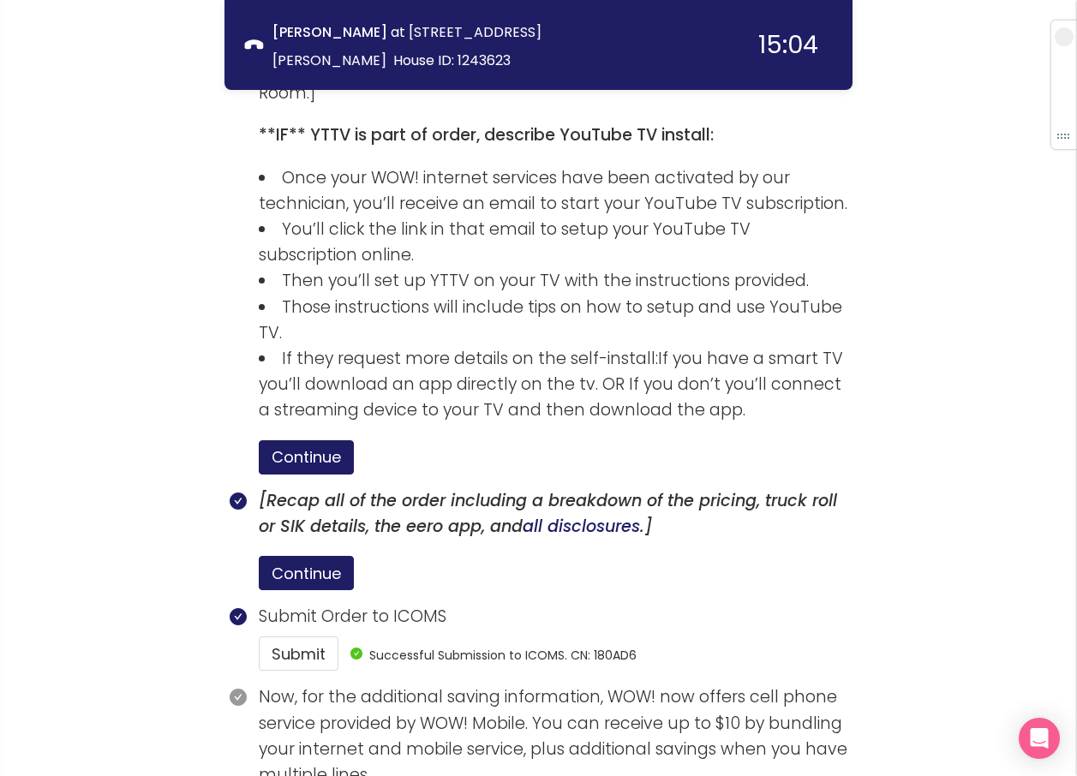
scroll to position [2891, 0]
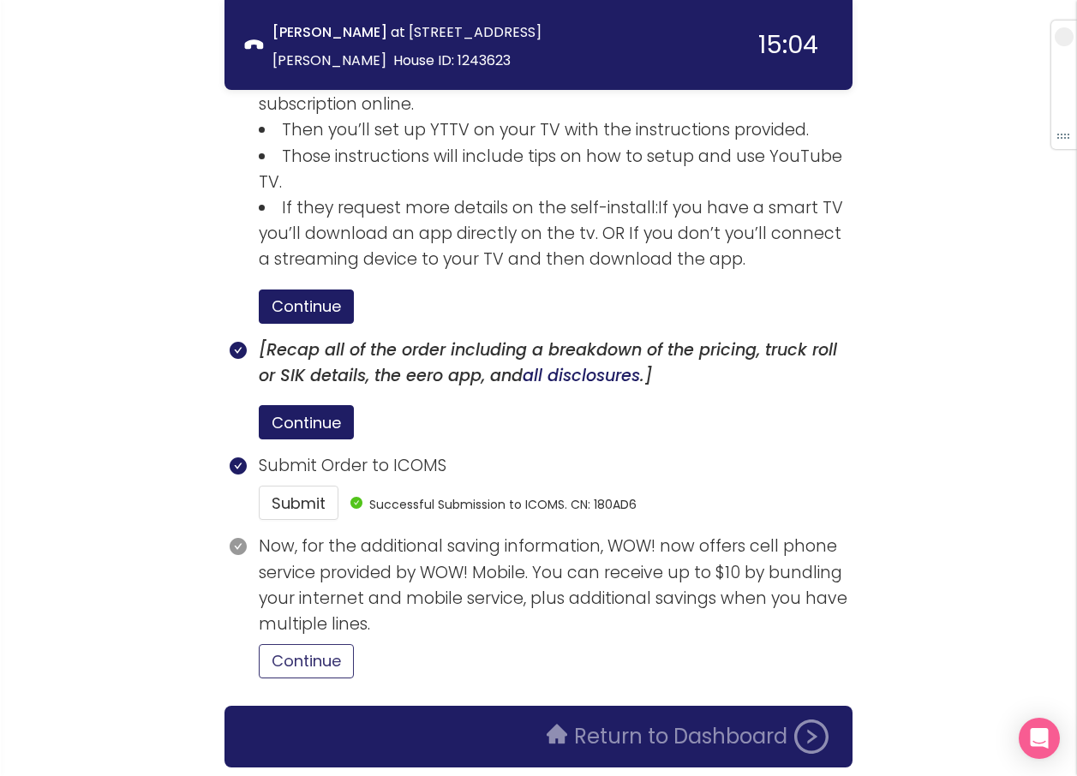
click at [319, 644] on button "Continue" at bounding box center [306, 661] width 95 height 34
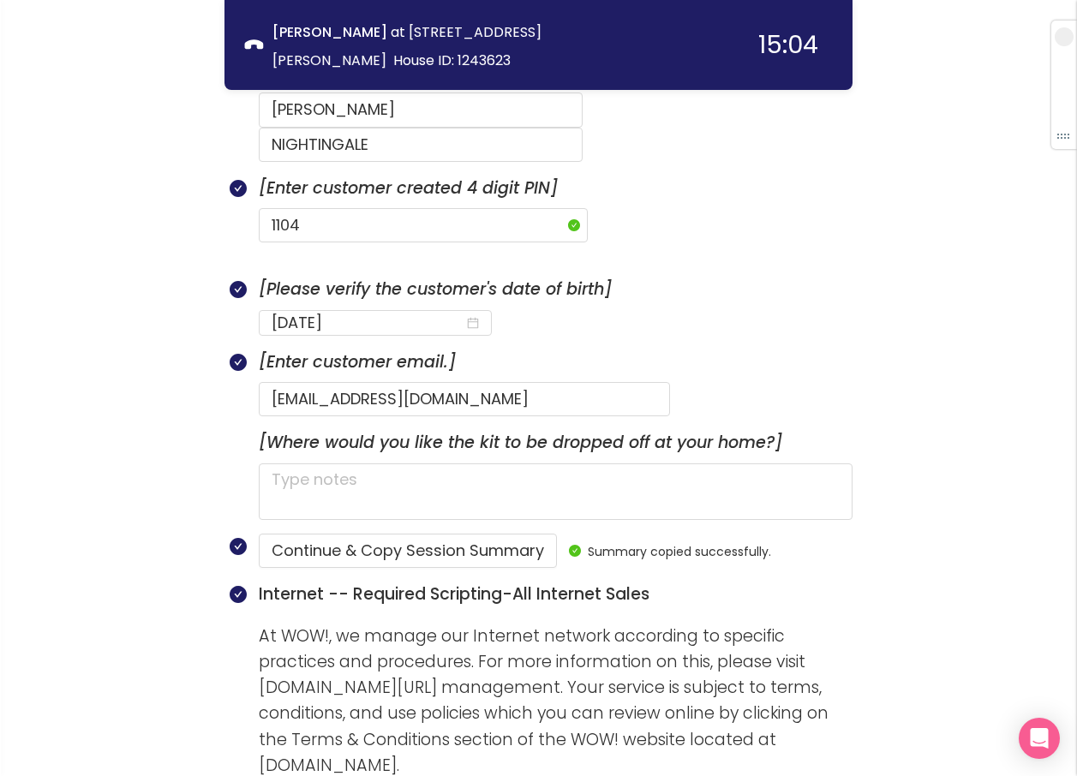
scroll to position [908, 0]
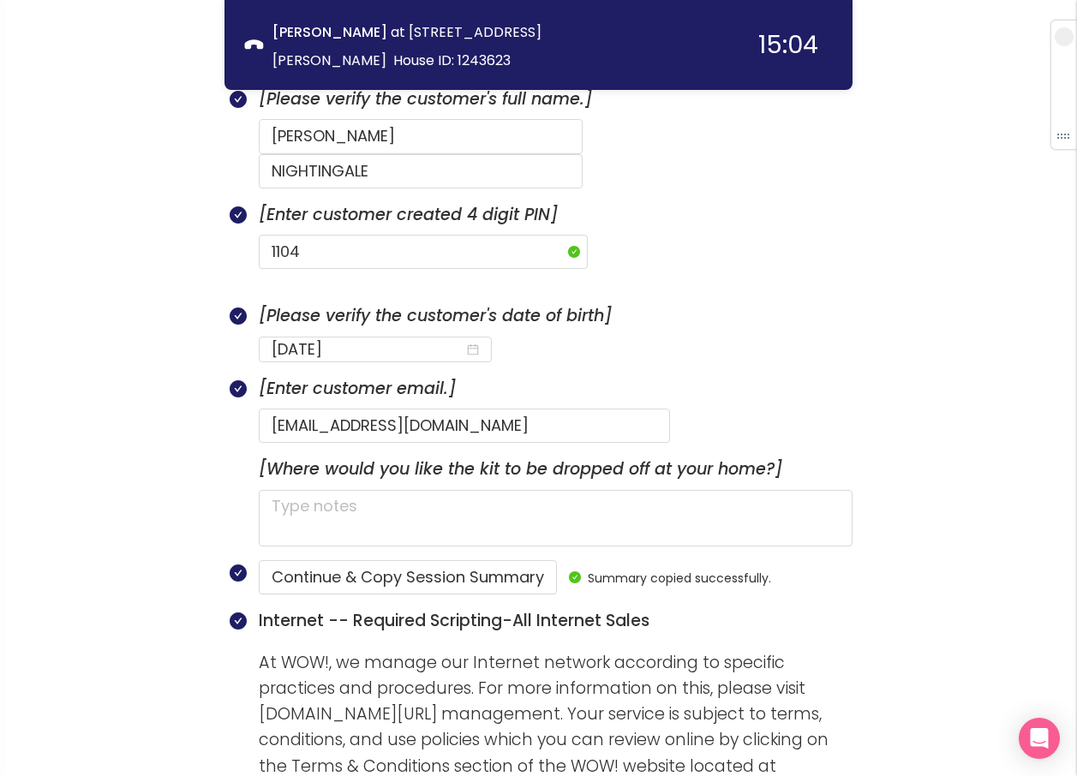
click at [792, 235] on form "1104" at bounding box center [555, 252] width 593 height 34
drag, startPoint x: 544, startPoint y: 399, endPoint x: 210, endPoint y: 384, distance: 334.4
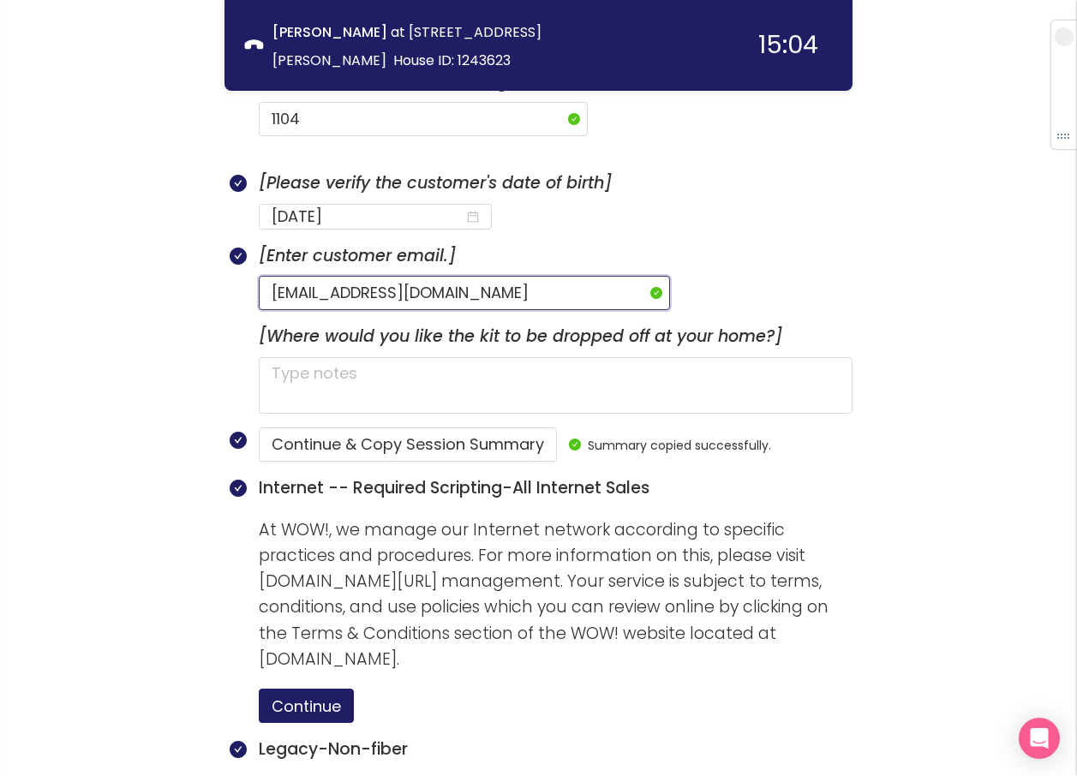
scroll to position [993, 0]
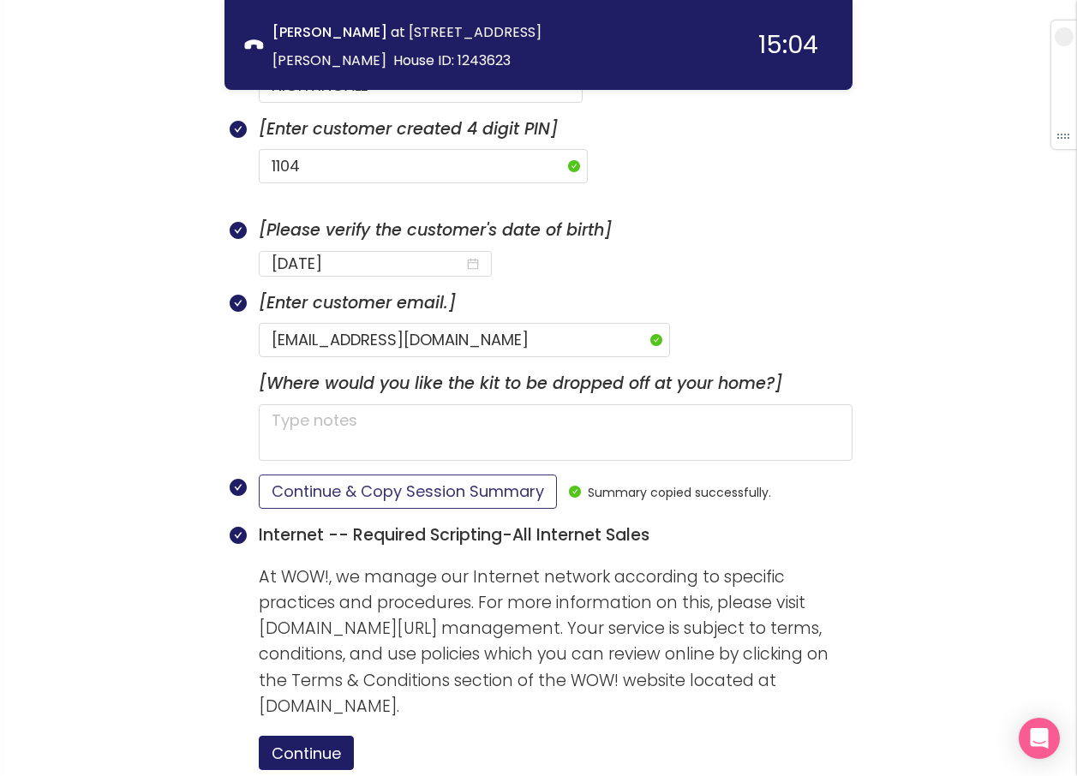
click at [370, 474] on button "Continue & Copy Session Summary" at bounding box center [408, 491] width 298 height 34
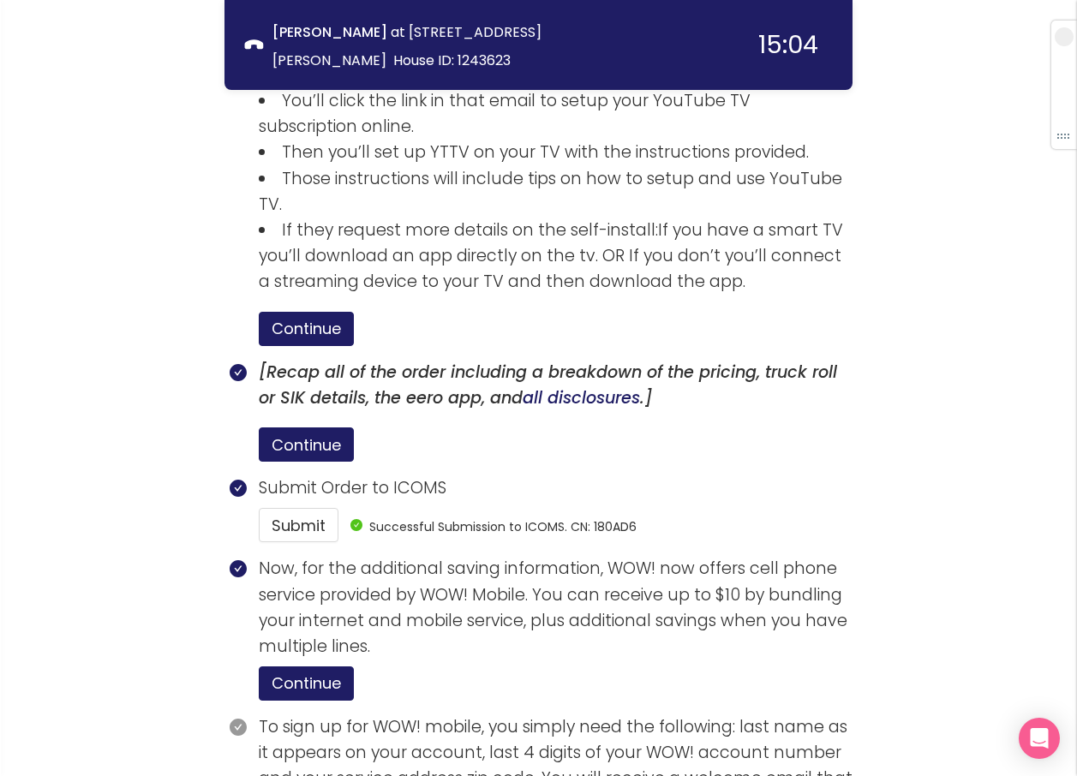
scroll to position [3049, 0]
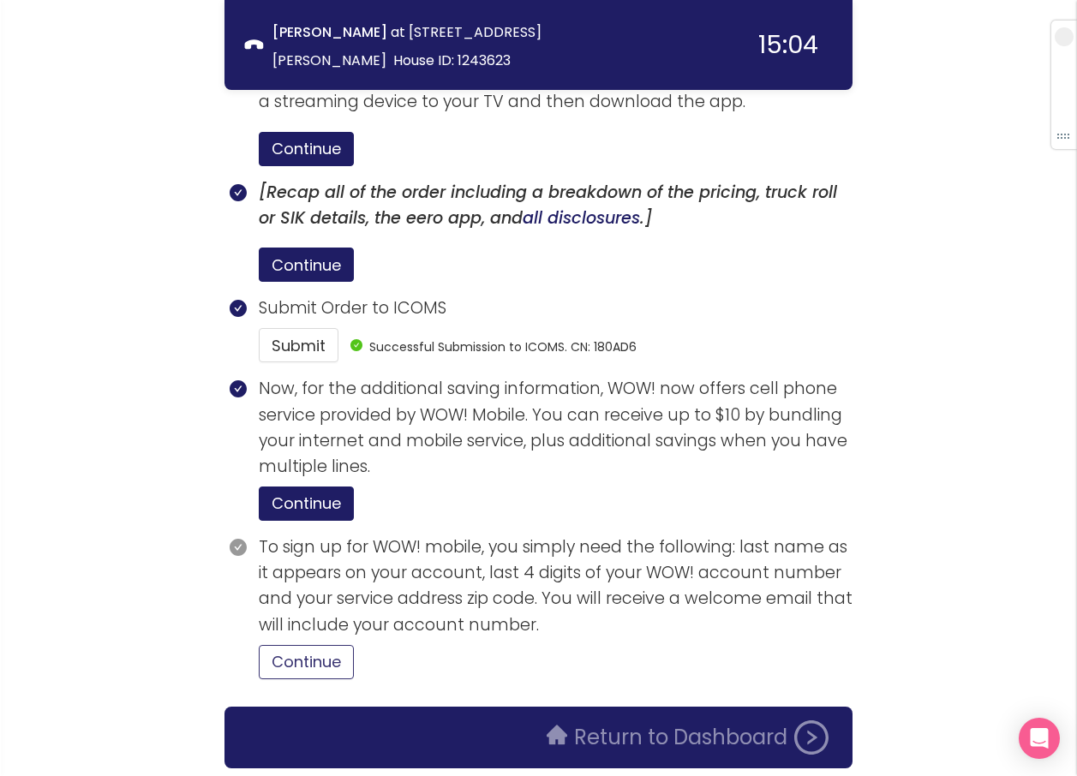
click at [307, 645] on button "Continue" at bounding box center [306, 662] width 95 height 34
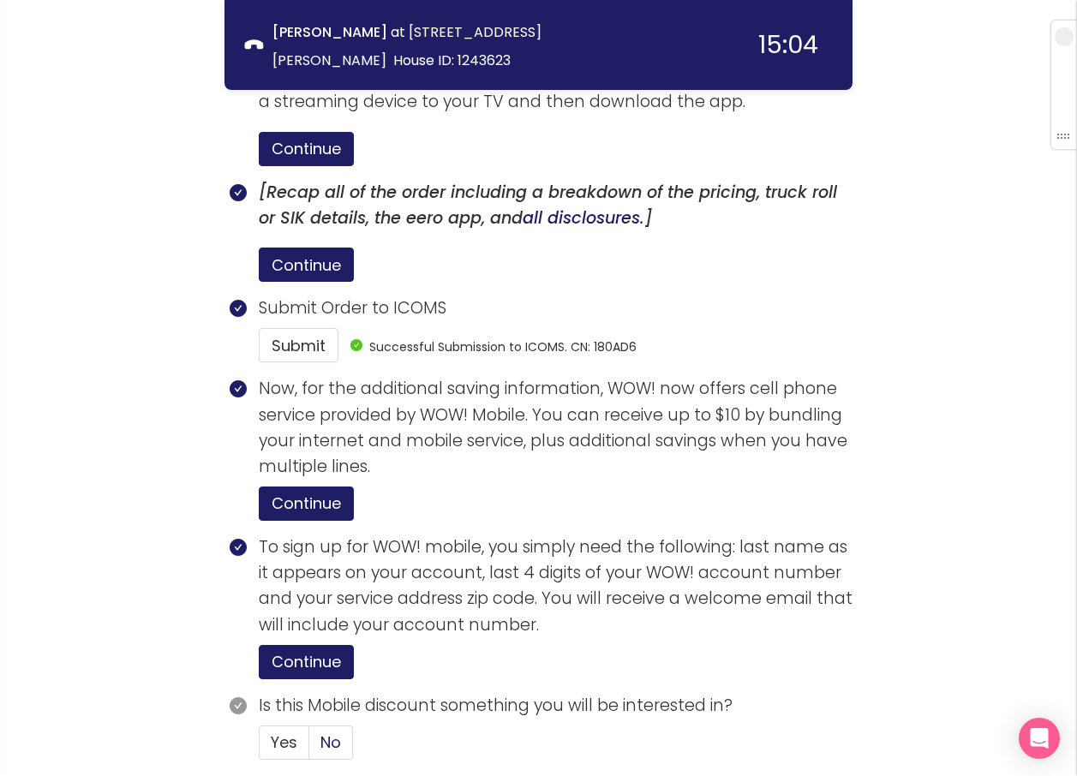
click at [331, 731] on span "No" at bounding box center [330, 741] width 21 height 21
click at [309, 748] on input "No" at bounding box center [309, 748] width 0 height 0
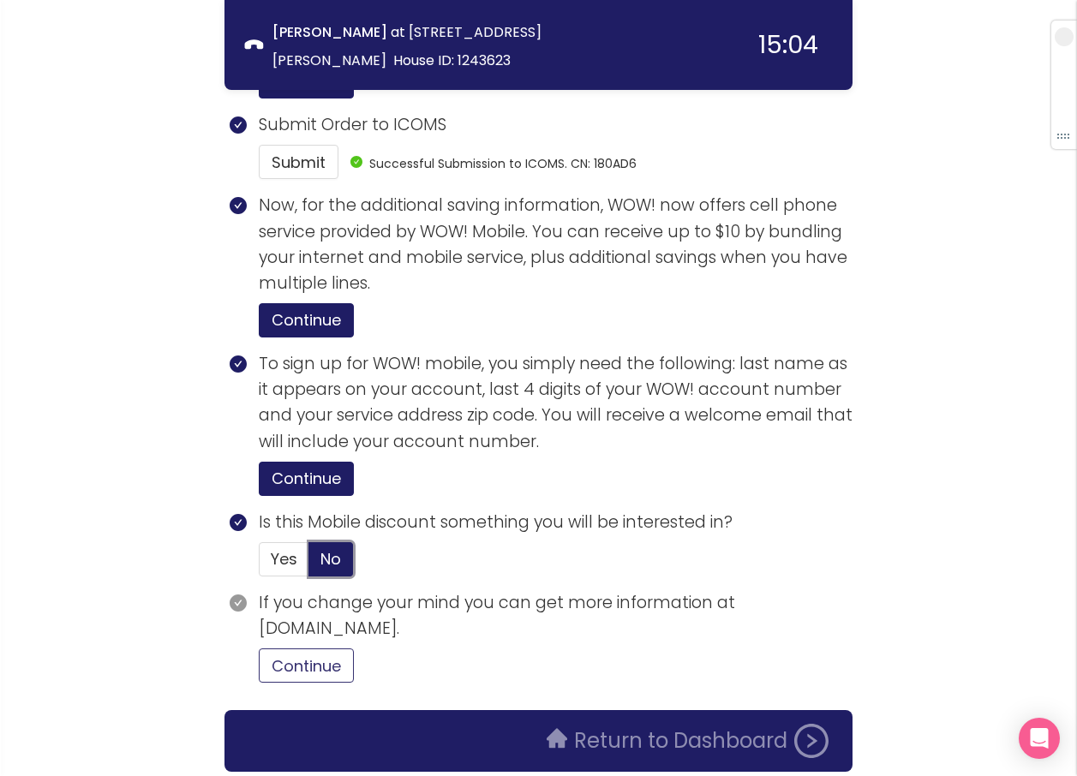
scroll to position [3236, 0]
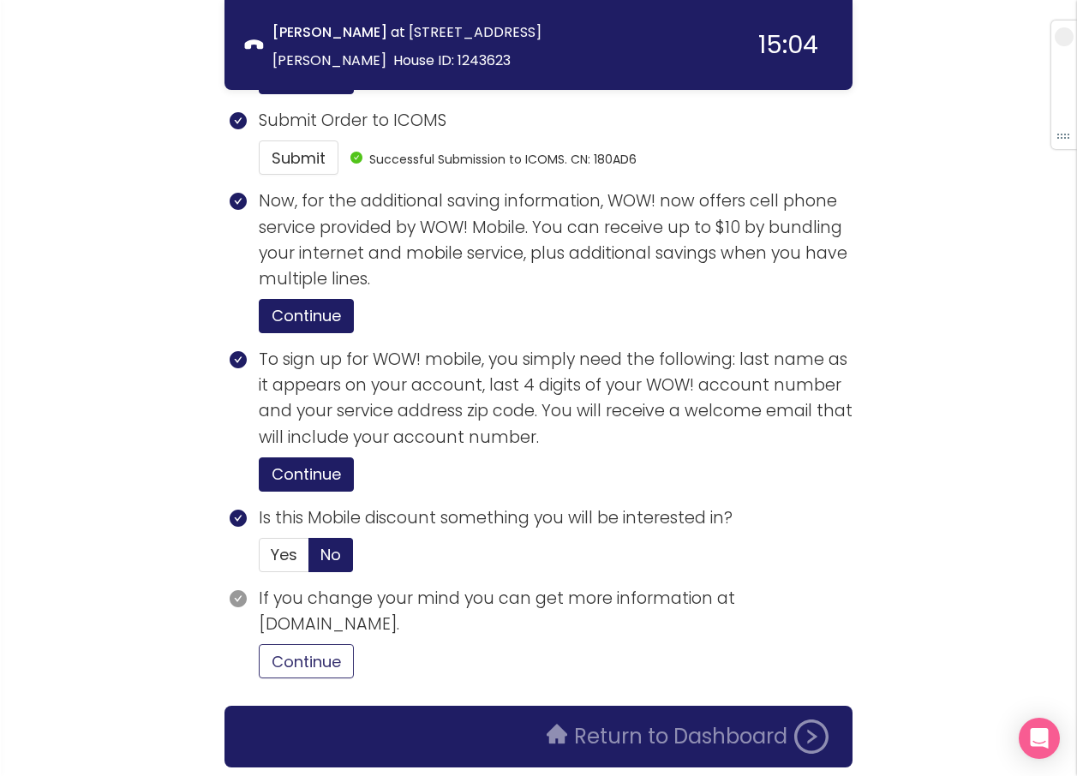
click at [291, 644] on button "Continue" at bounding box center [306, 661] width 95 height 34
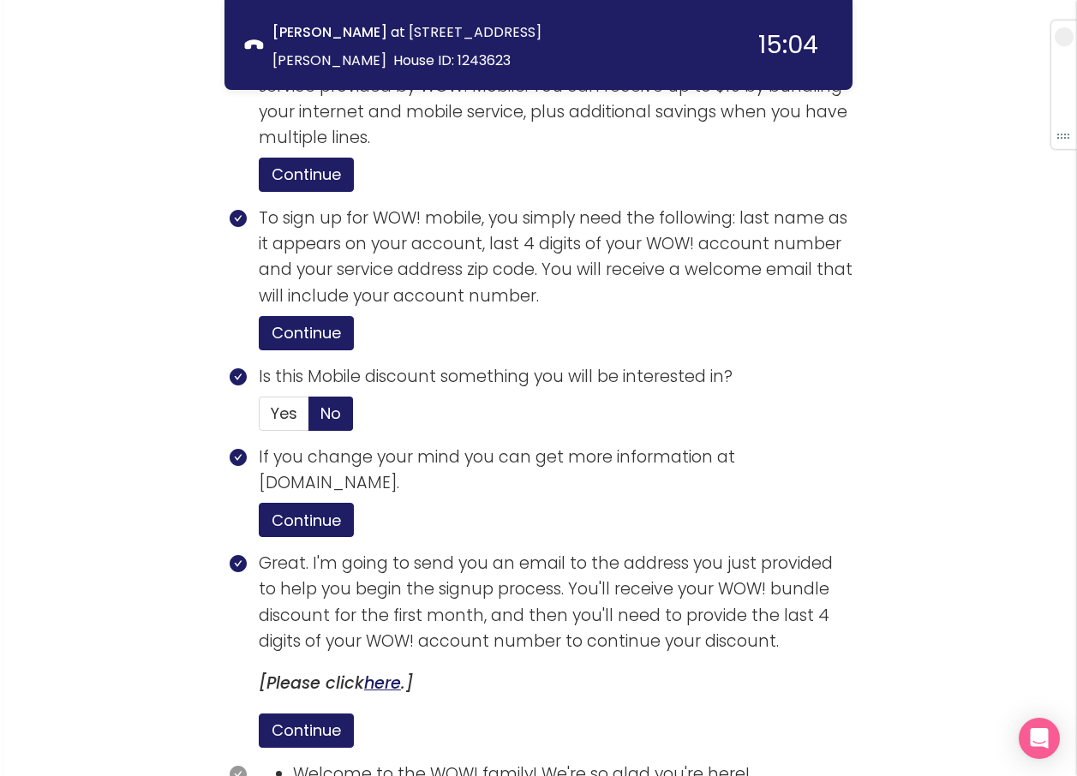
scroll to position [3563, 0]
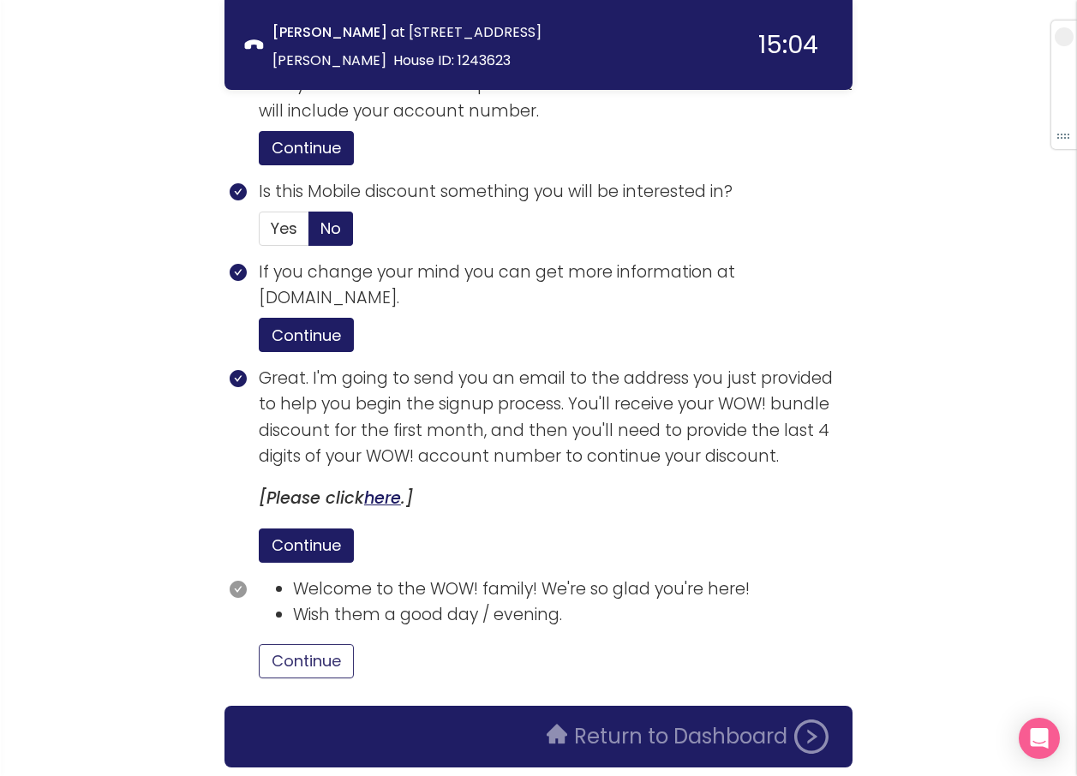
click at [299, 644] on button "Continue" at bounding box center [306, 661] width 95 height 34
click at [609, 719] on button "Return to Dashboard" at bounding box center [687, 736] width 302 height 34
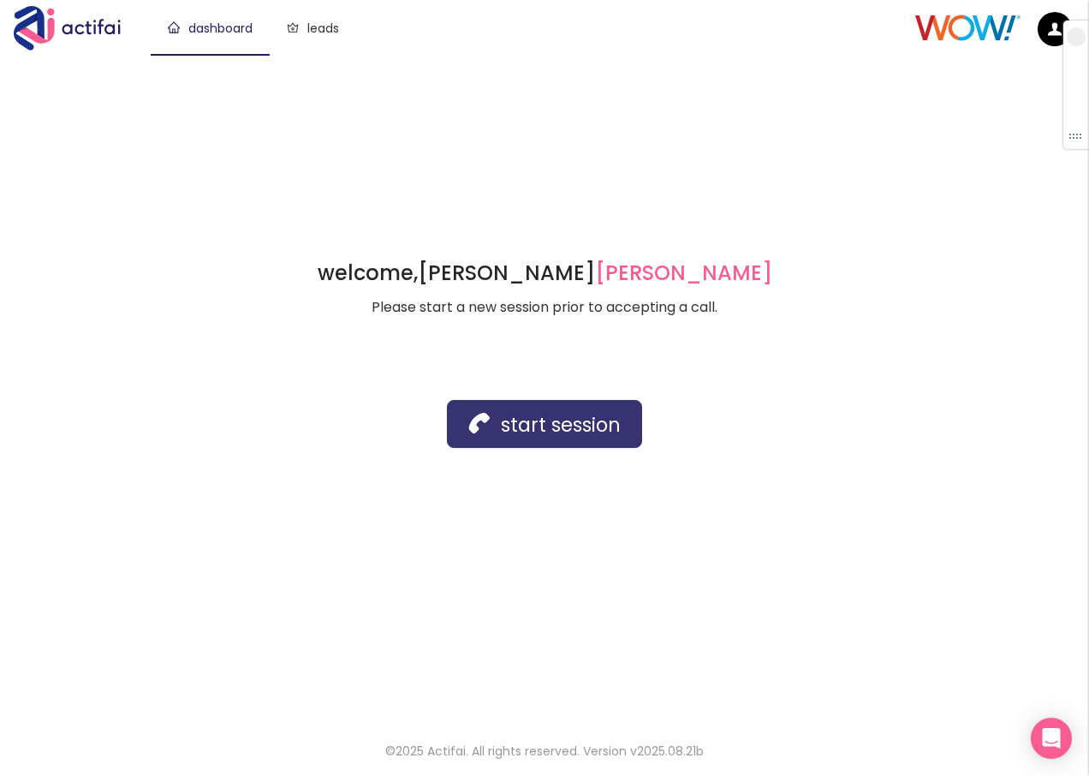
click at [510, 421] on button "start session" at bounding box center [544, 424] width 195 height 48
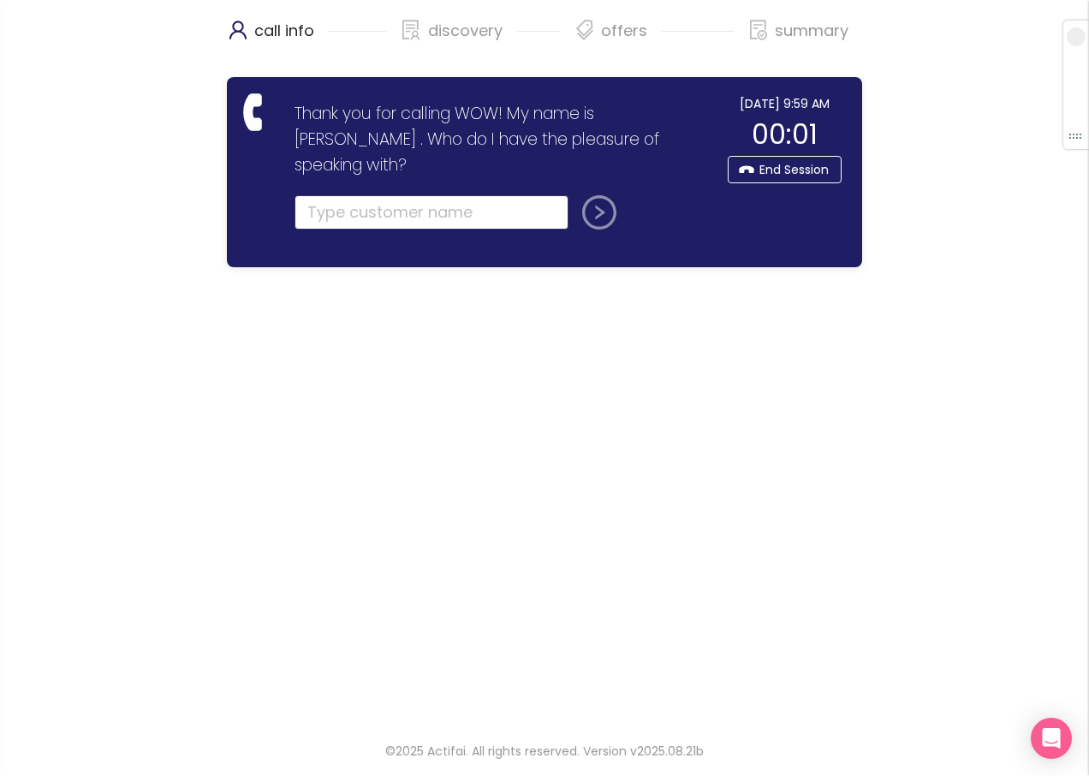
click at [323, 195] on input "text" at bounding box center [432, 212] width 274 height 34
type input "[PERSON_NAME]"
click at [588, 195] on button "submit" at bounding box center [596, 212] width 41 height 34
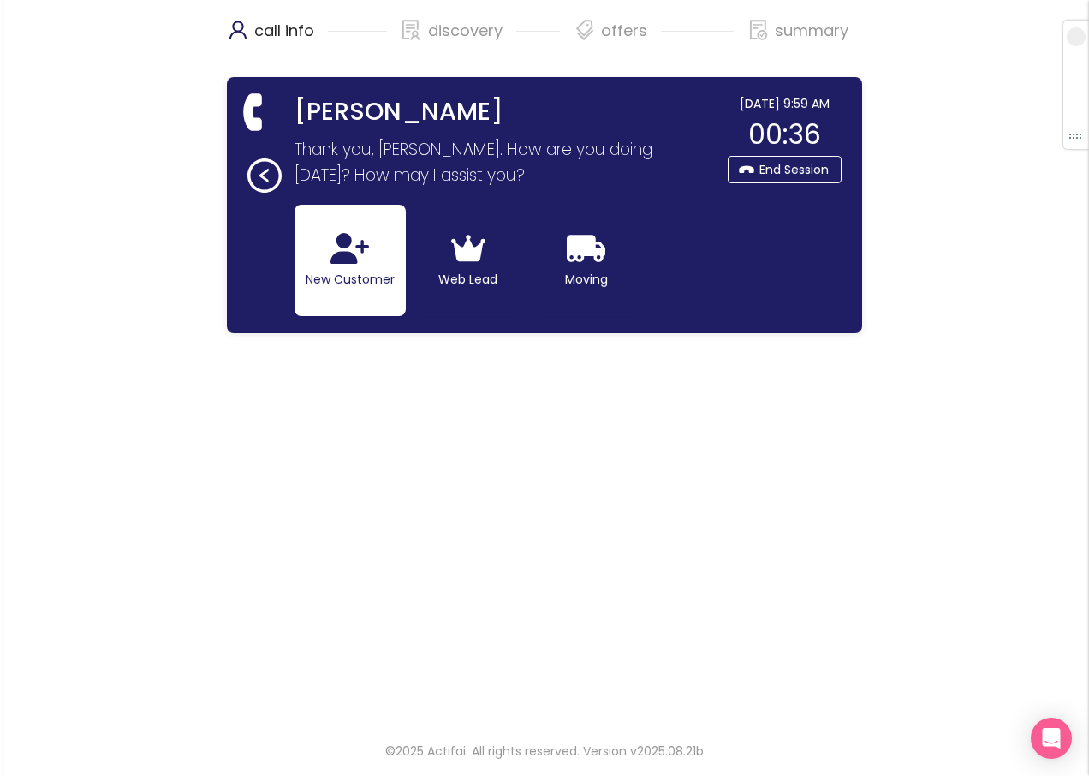
click at [331, 265] on button "New Customer" at bounding box center [350, 260] width 111 height 111
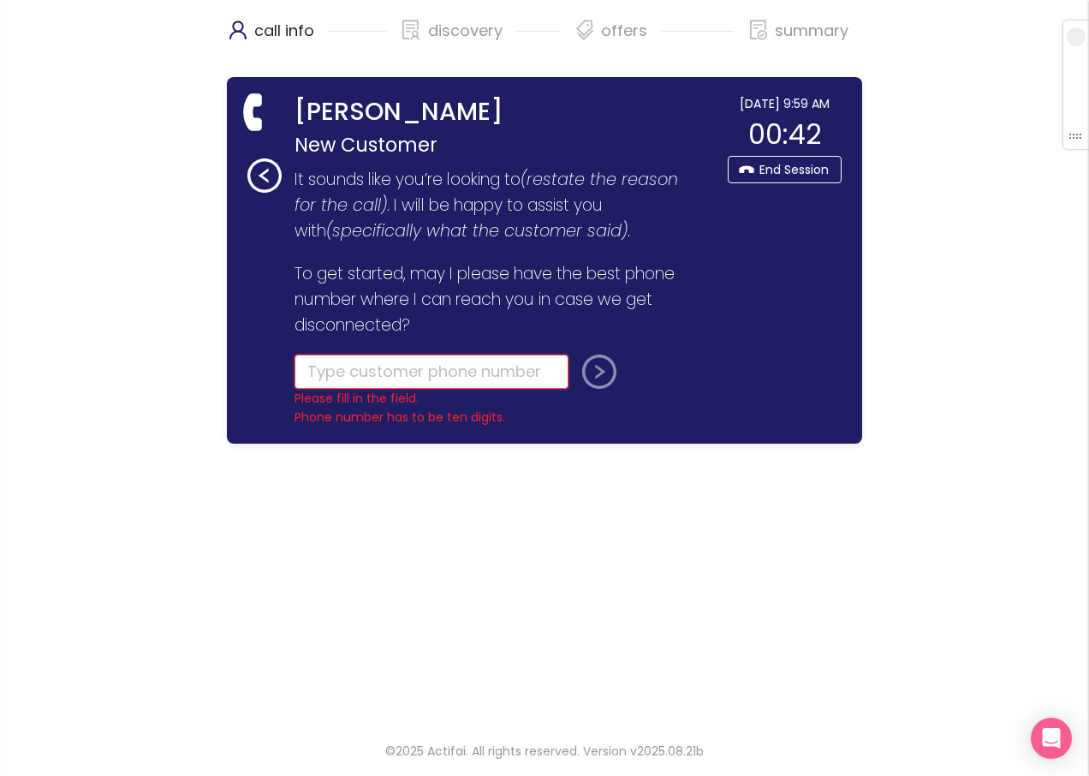
click at [325, 373] on input "tel" at bounding box center [432, 372] width 274 height 34
type input "[PHONE_NUMBER]"
click at [596, 374] on button "submit" at bounding box center [596, 372] width 41 height 34
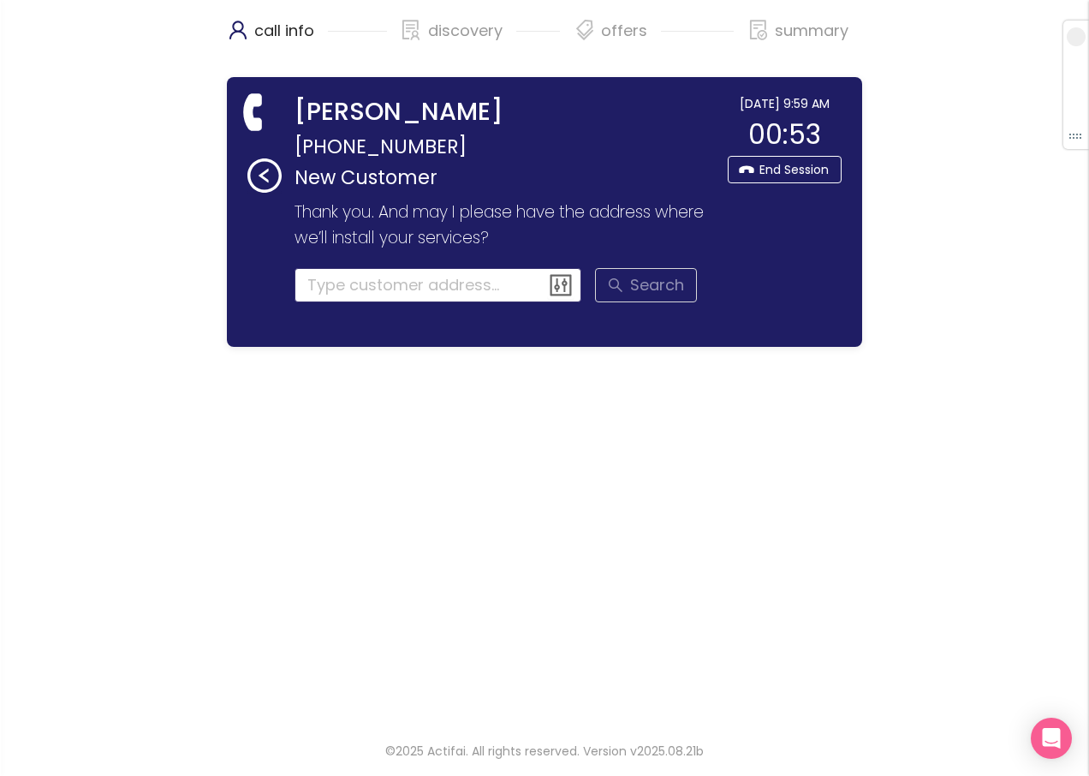
click at [346, 281] on input at bounding box center [439, 285] width 288 height 34
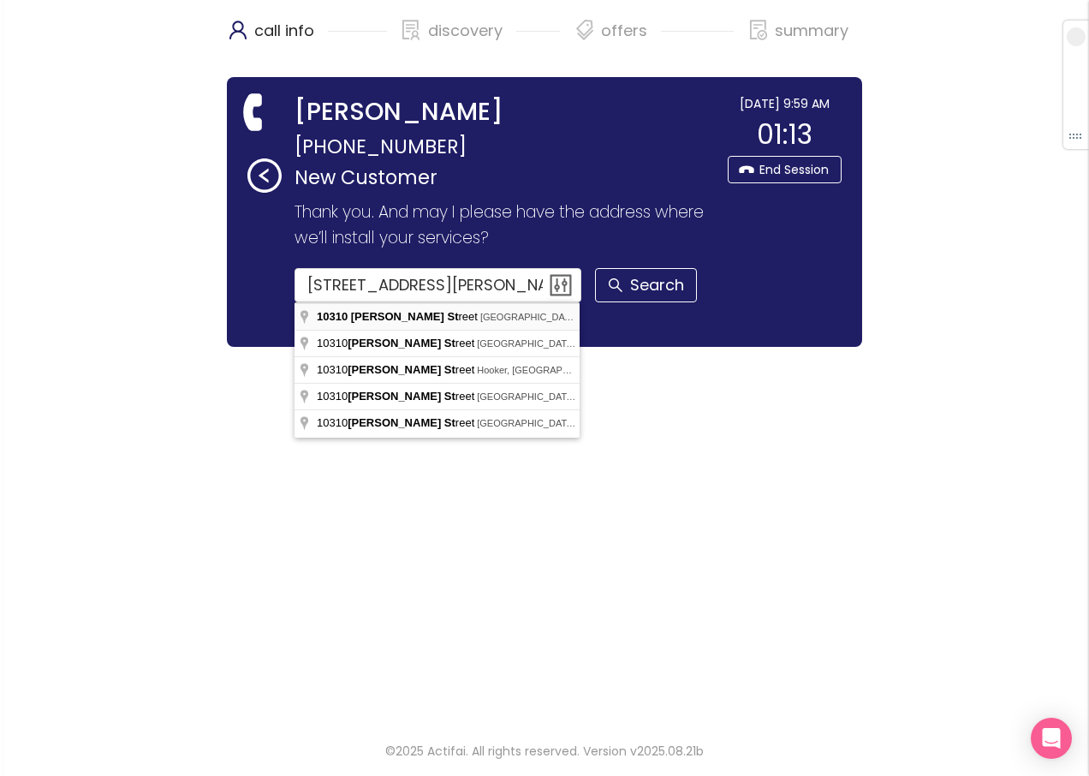
type input "[STREET_ADDRESS][PERSON_NAME]"
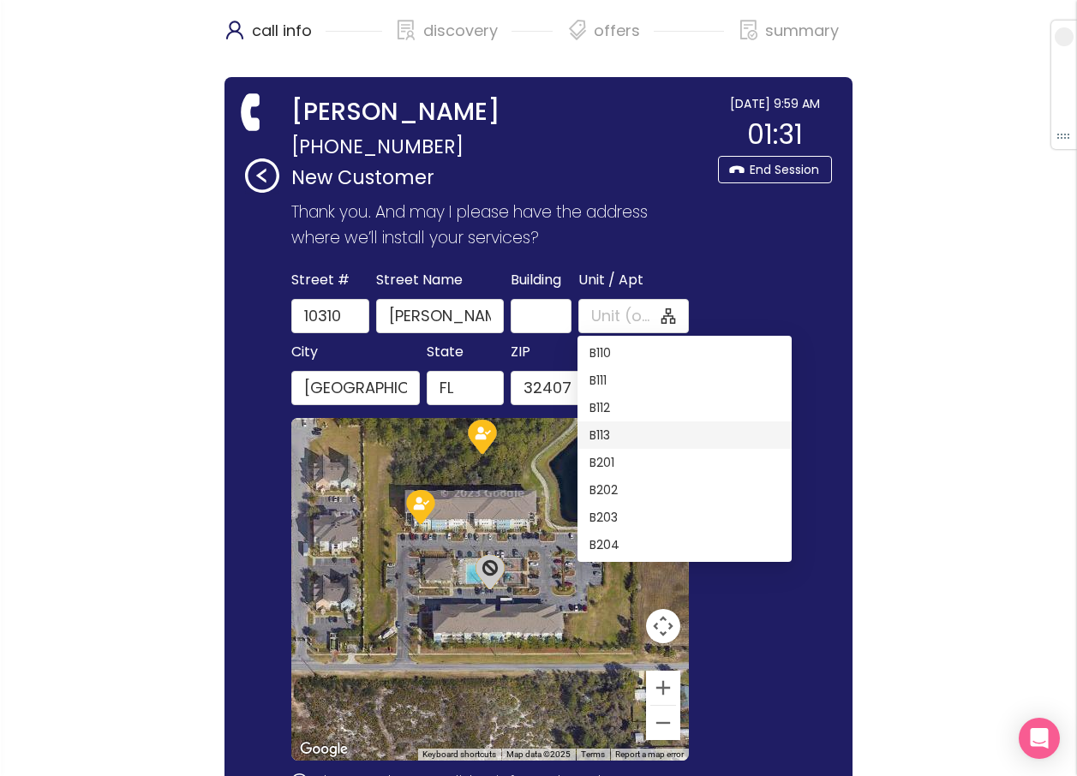
scroll to position [343, 0]
click at [599, 448] on div "B203" at bounding box center [684, 448] width 190 height 19
type input "B203"
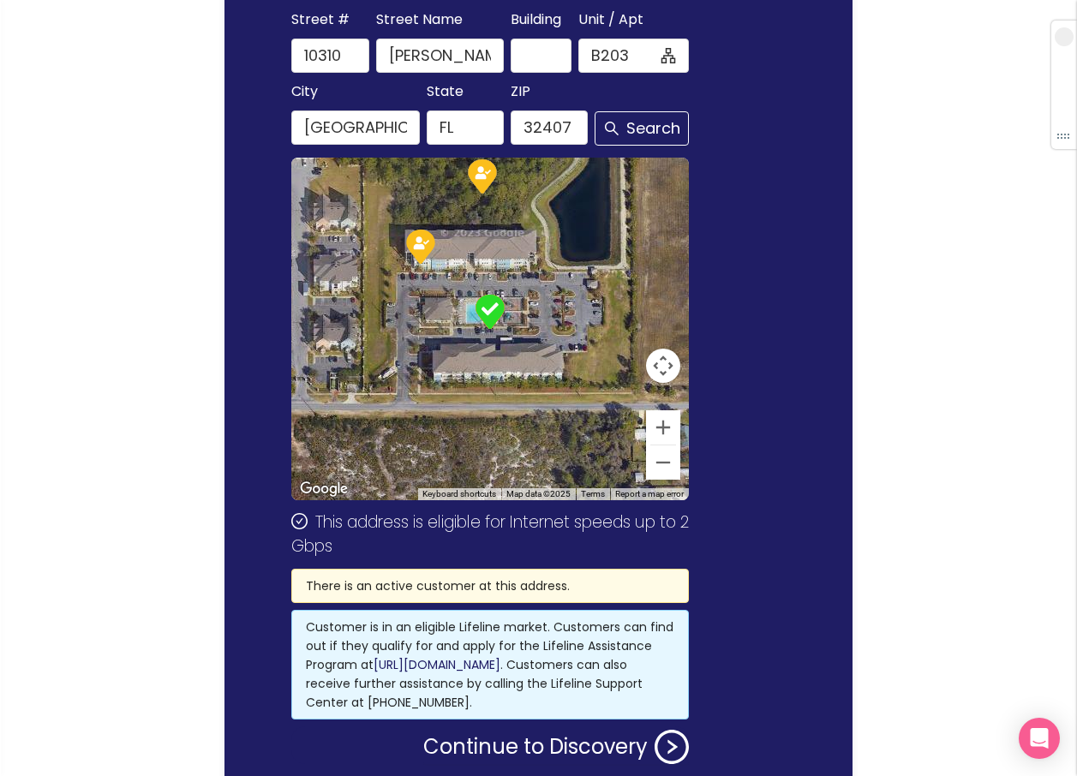
scroll to position [355, 0]
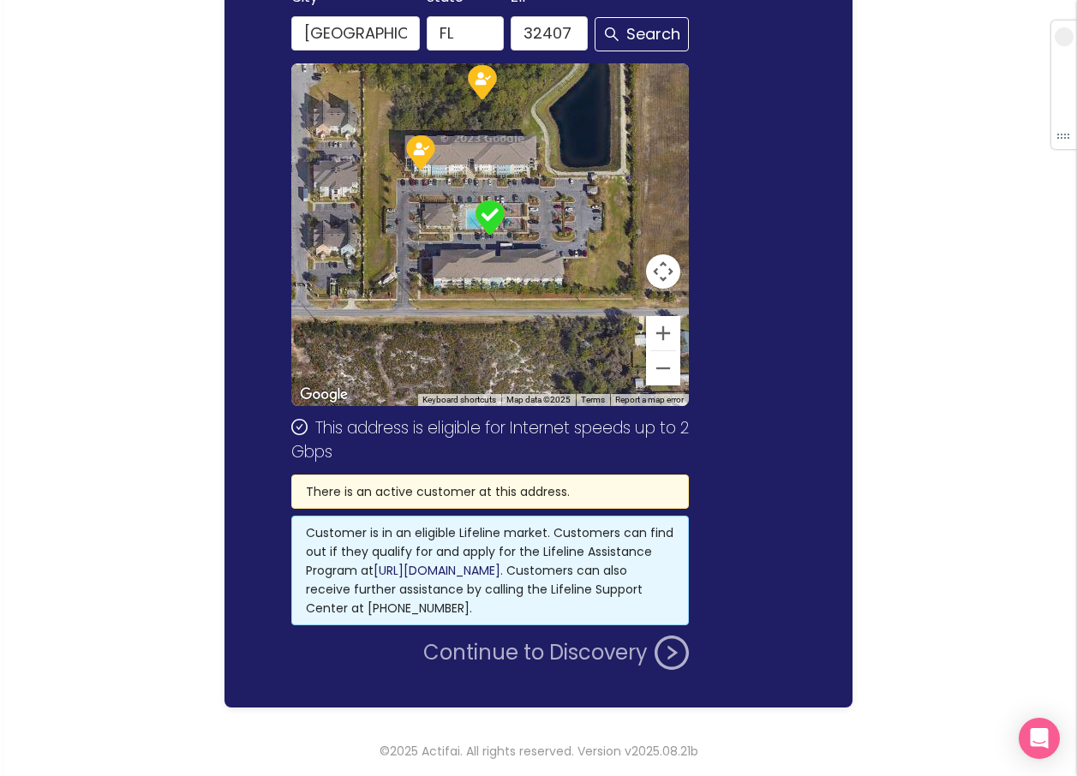
click at [498, 658] on button "Continue to Discovery" at bounding box center [555, 652] width 265 height 34
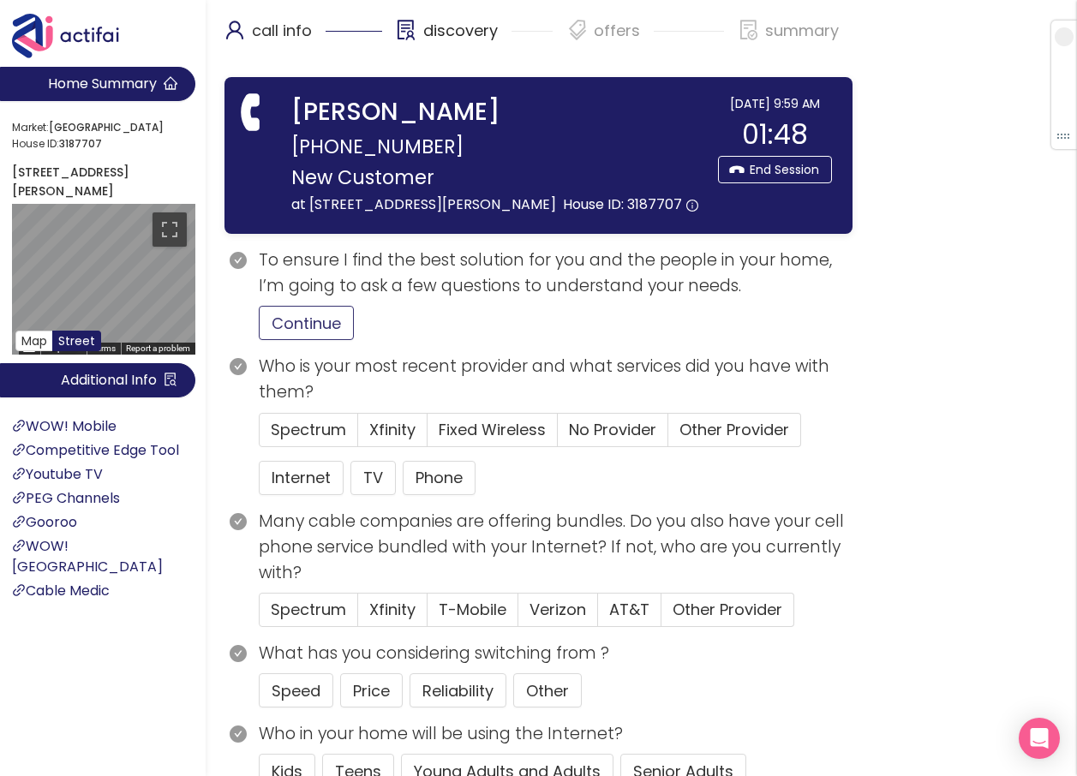
click at [296, 340] on button "Continue" at bounding box center [306, 323] width 95 height 34
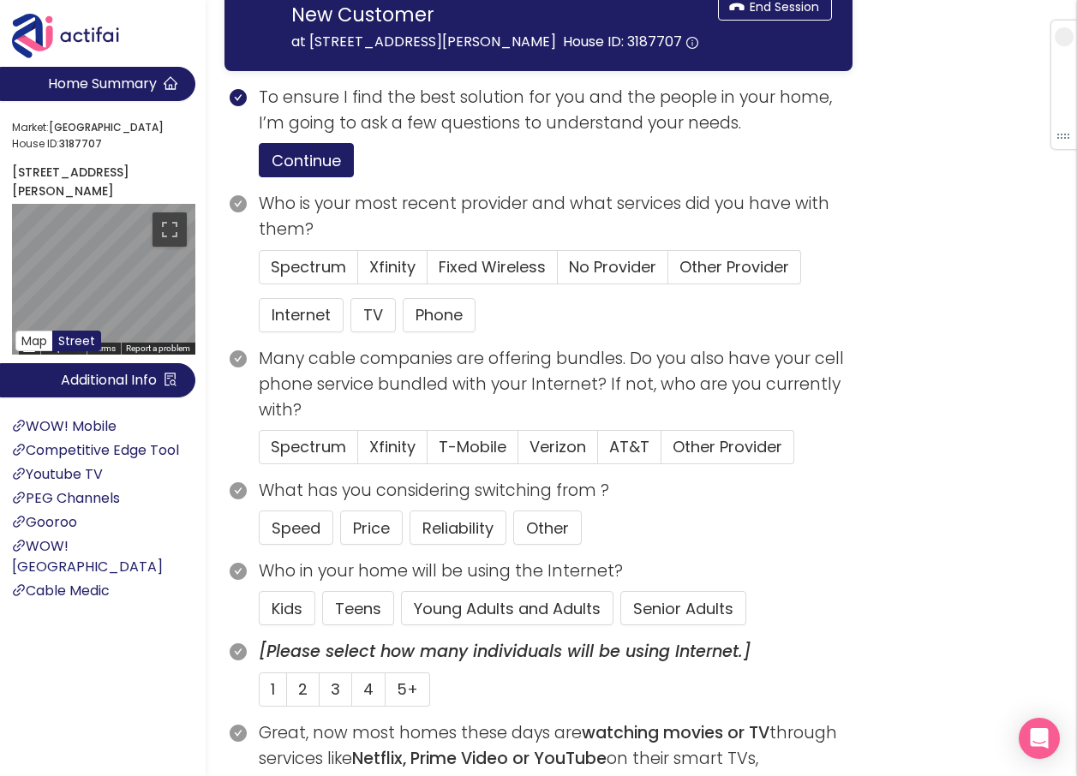
scroll to position [343, 0]
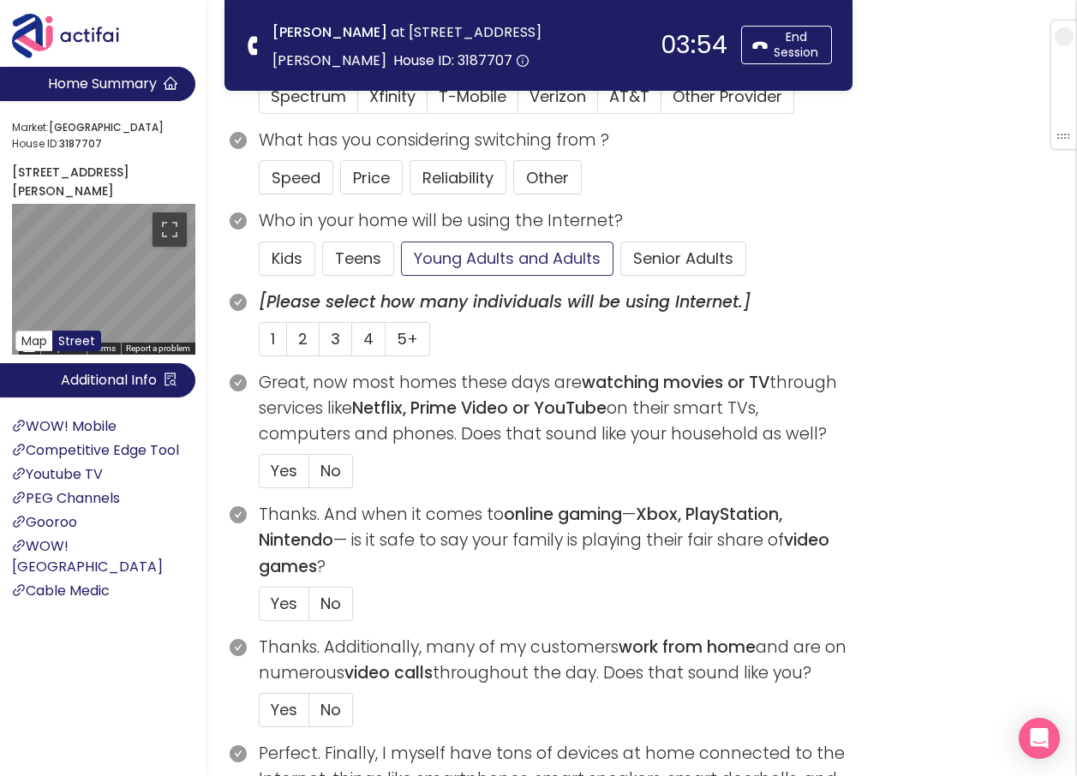
click at [473, 259] on button "Young Adults and Adults" at bounding box center [507, 259] width 212 height 34
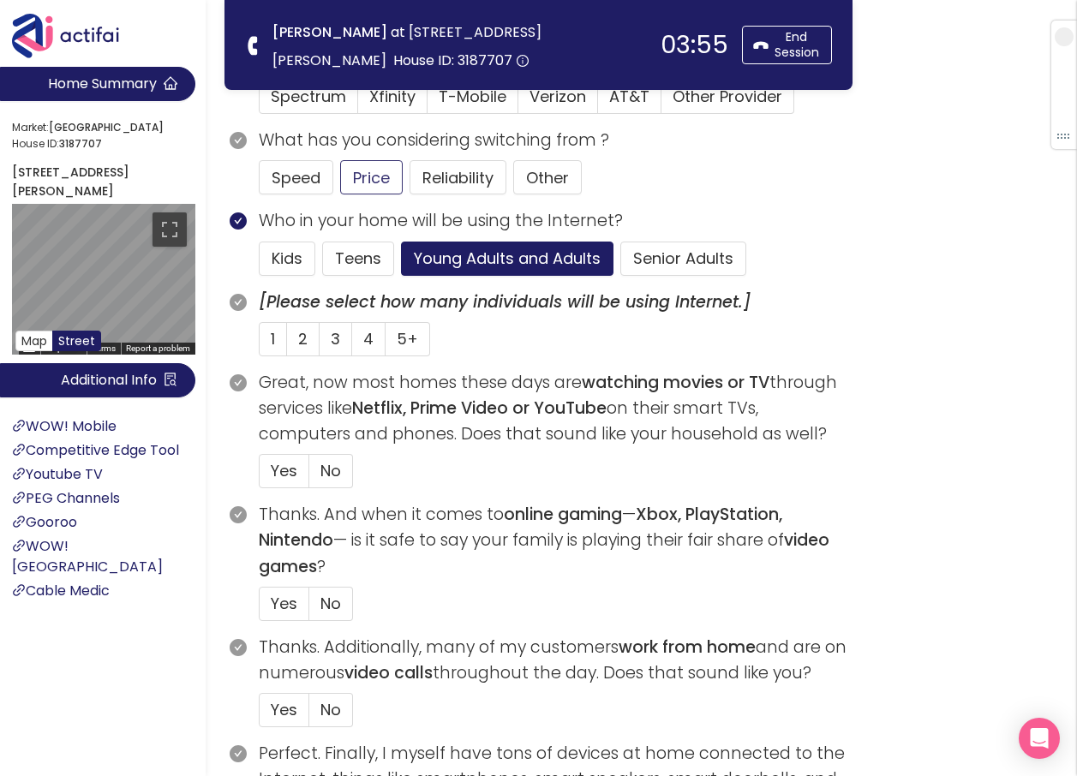
click at [349, 174] on button "Price" at bounding box center [371, 177] width 63 height 34
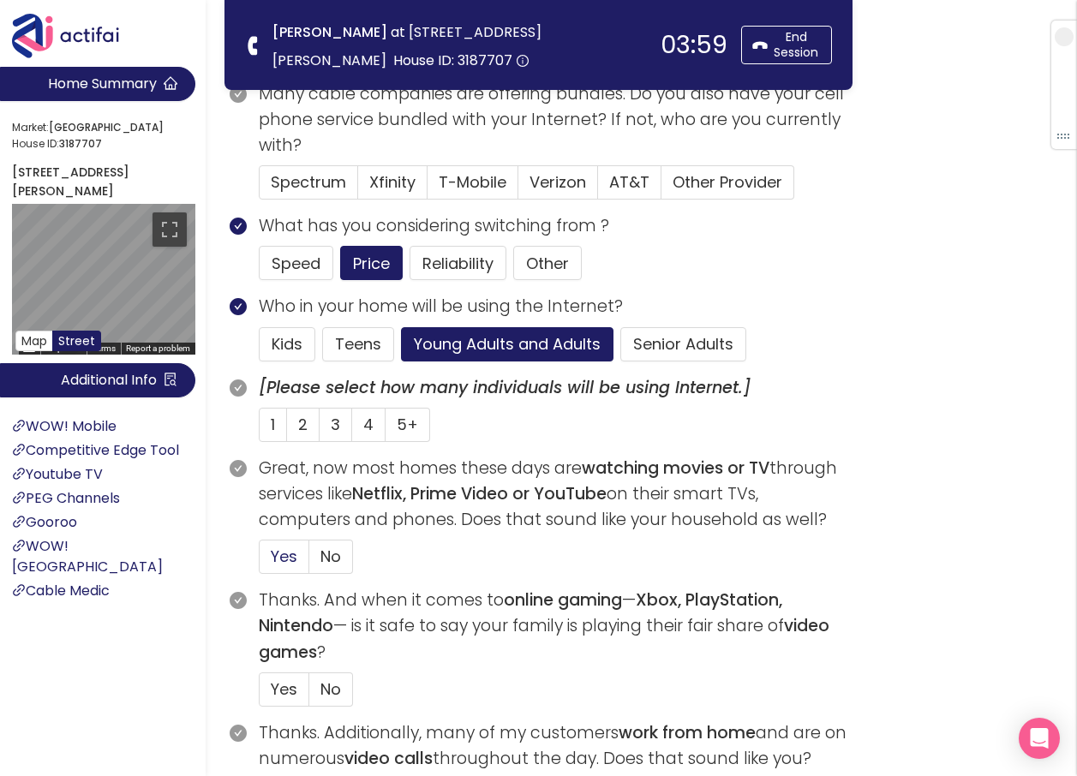
click at [276, 556] on span "Yes" at bounding box center [284, 556] width 27 height 21
click at [259, 562] on input "Yes" at bounding box center [259, 562] width 0 height 0
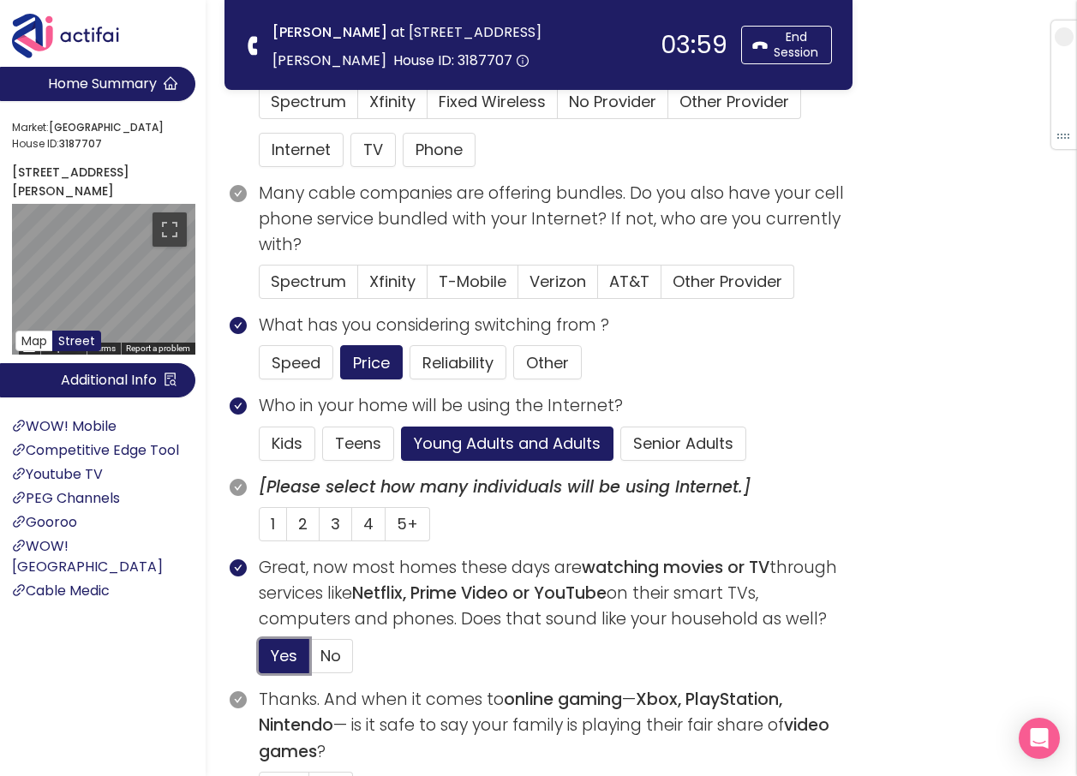
scroll to position [0, 0]
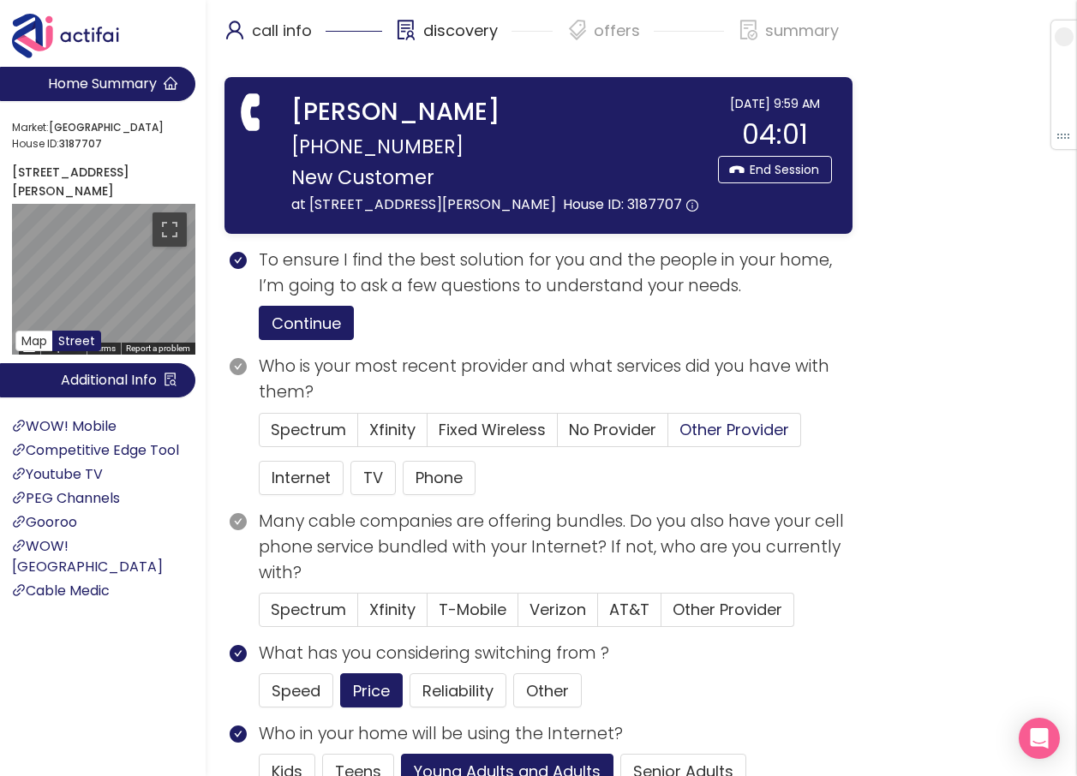
click at [716, 440] on span "Other Provider" at bounding box center [734, 429] width 110 height 21
click at [668, 435] on input "Other Provider" at bounding box center [668, 435] width 0 height 0
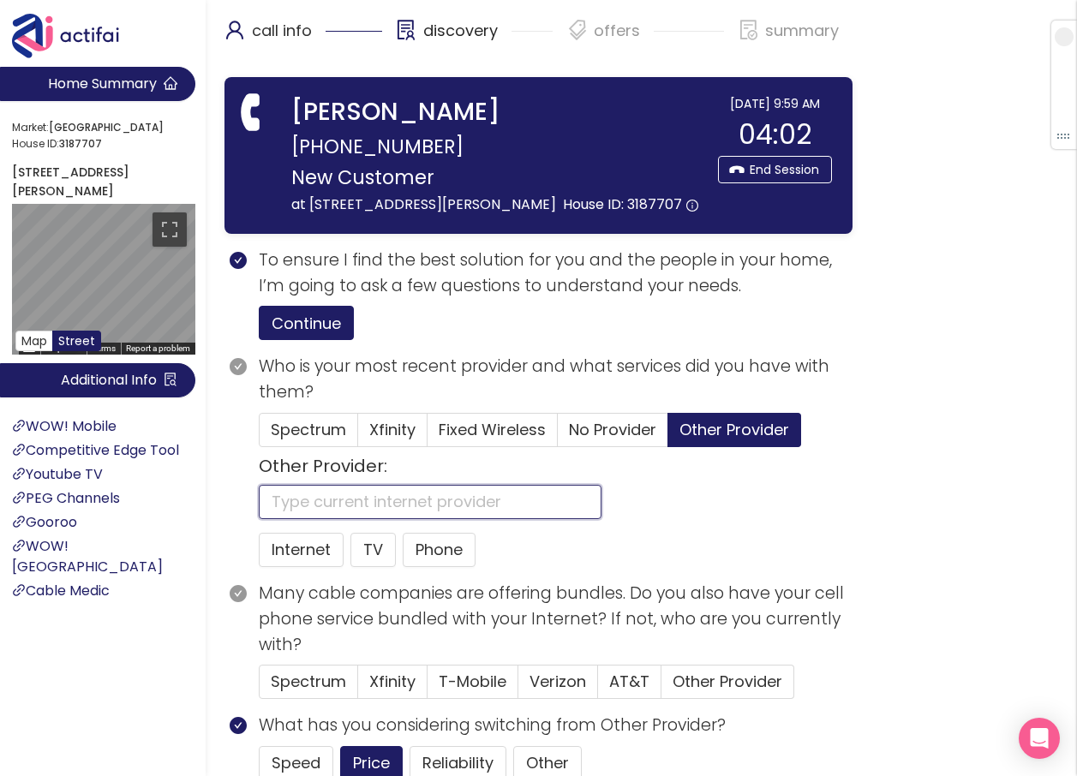
click at [388, 519] on input "text" at bounding box center [430, 502] width 343 height 34
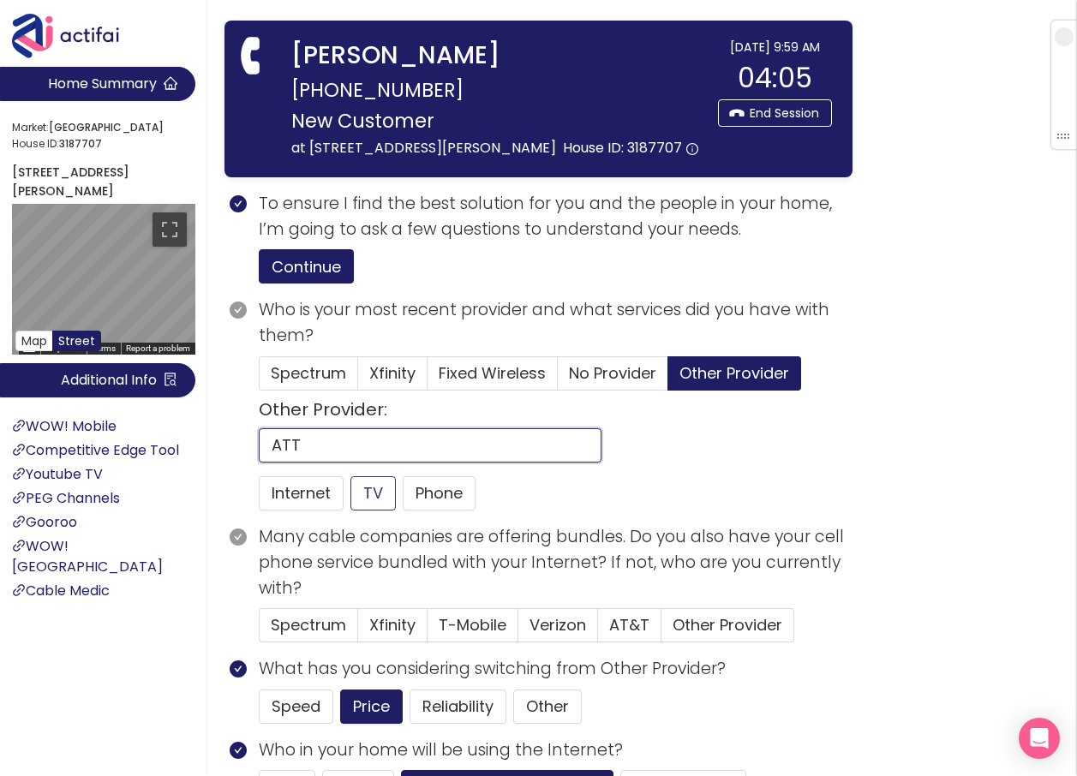
scroll to position [86, 0]
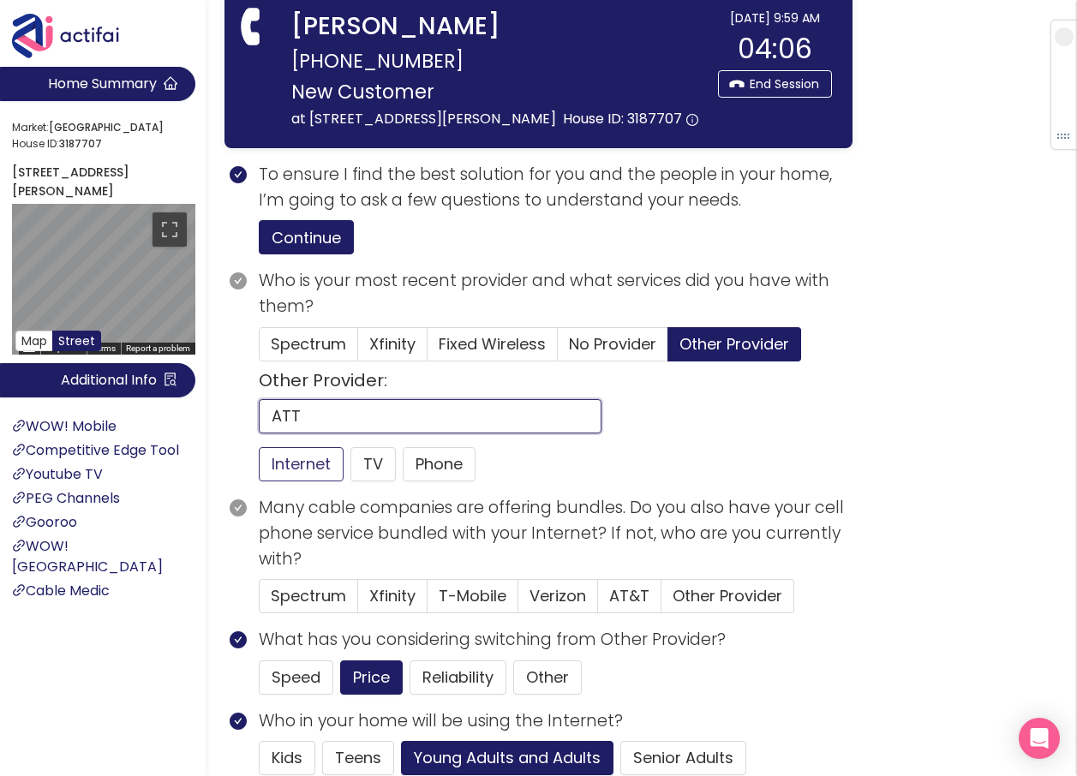
type input "ATT"
click at [294, 481] on button "Internet" at bounding box center [301, 464] width 85 height 34
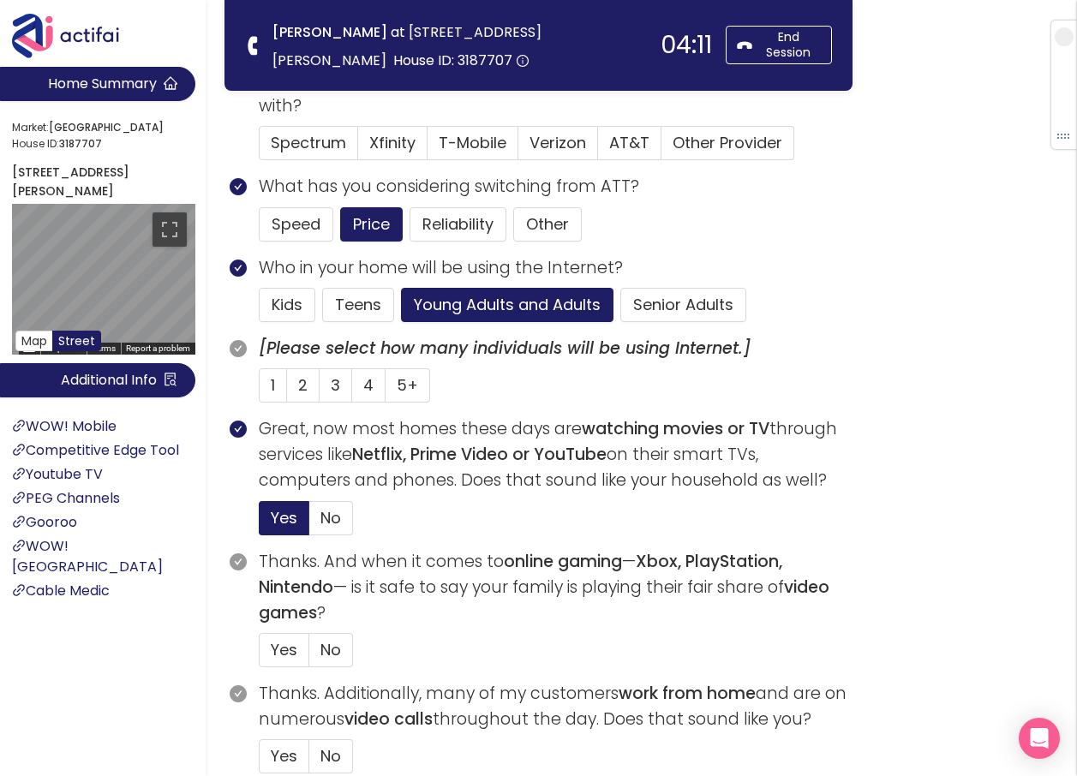
scroll to position [428, 0]
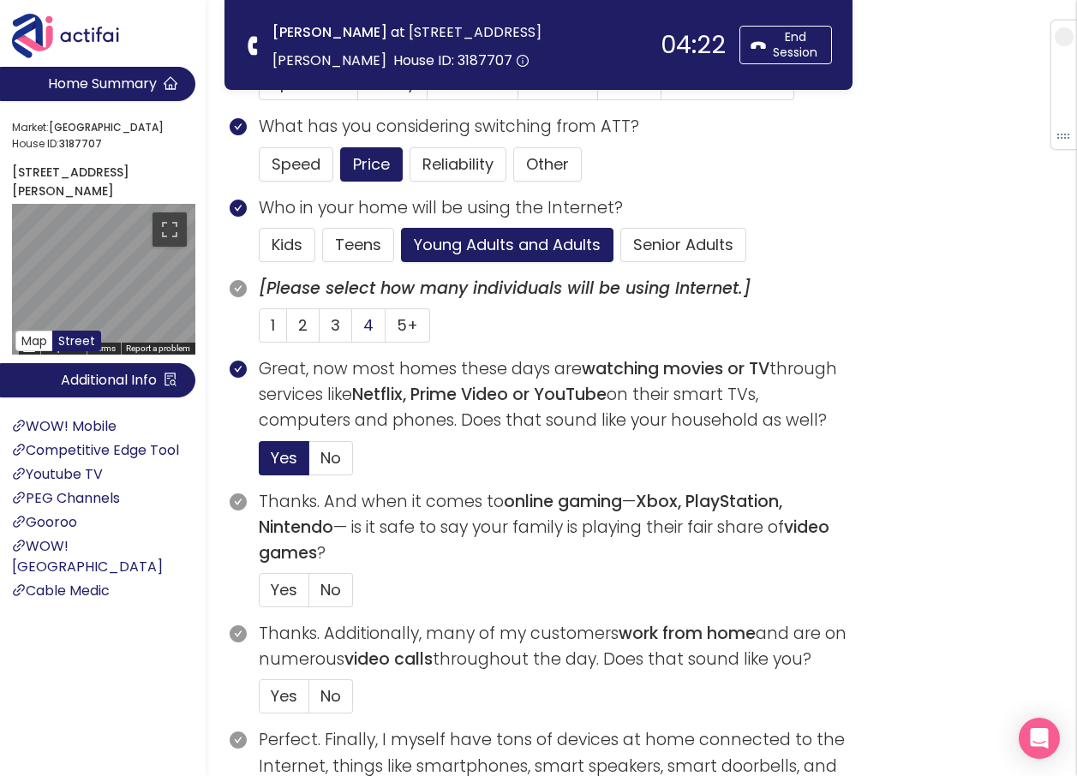
click at [363, 322] on span "4" at bounding box center [368, 324] width 10 height 21
click at [352, 331] on input "4" at bounding box center [352, 331] width 0 height 0
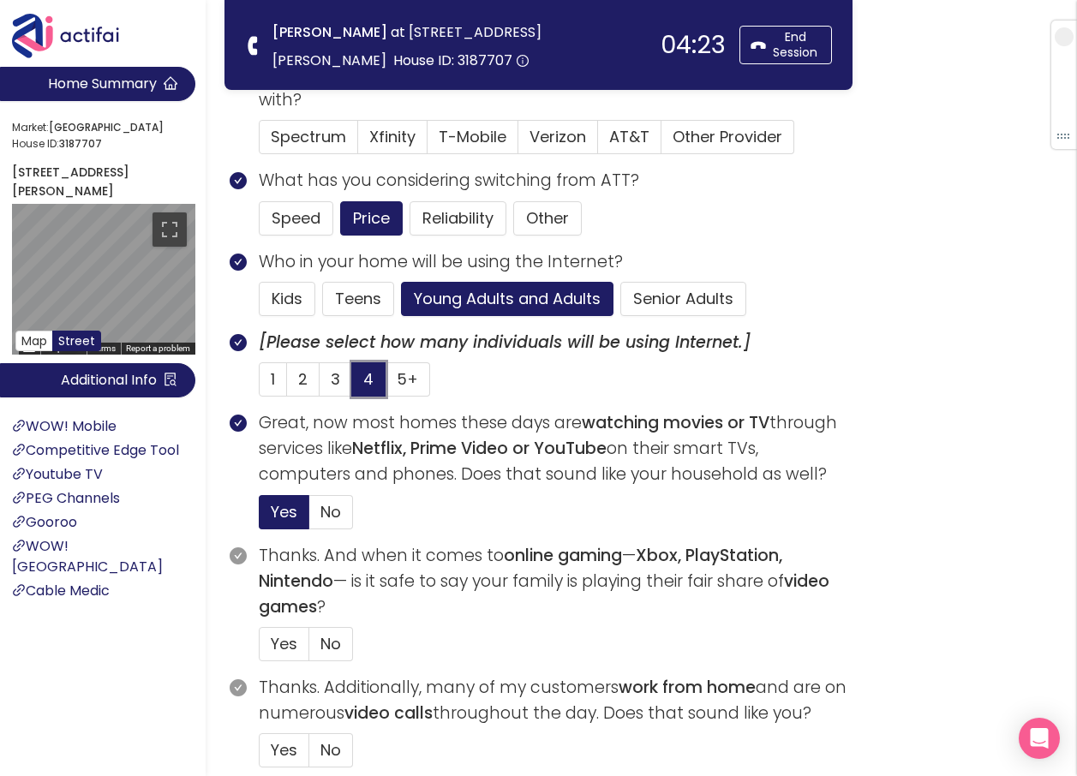
scroll to position [343, 0]
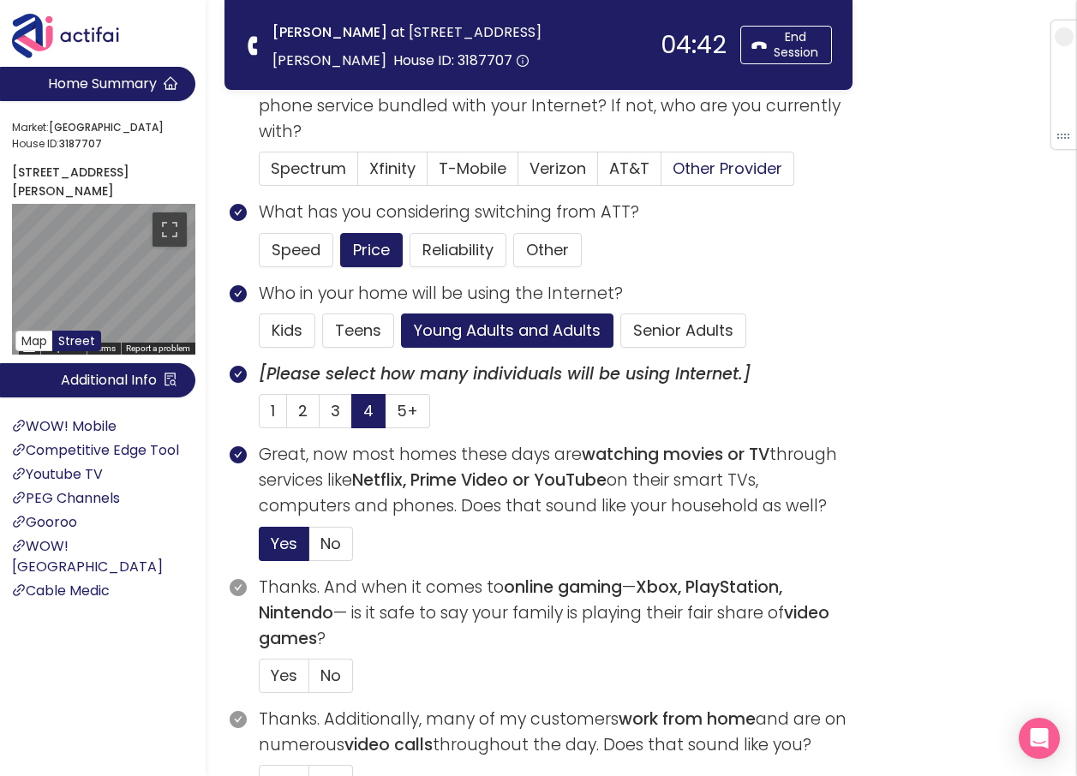
click at [729, 171] on span "Other Provider" at bounding box center [727, 168] width 110 height 21
click at [661, 174] on input "Other Provider" at bounding box center [661, 174] width 0 height 0
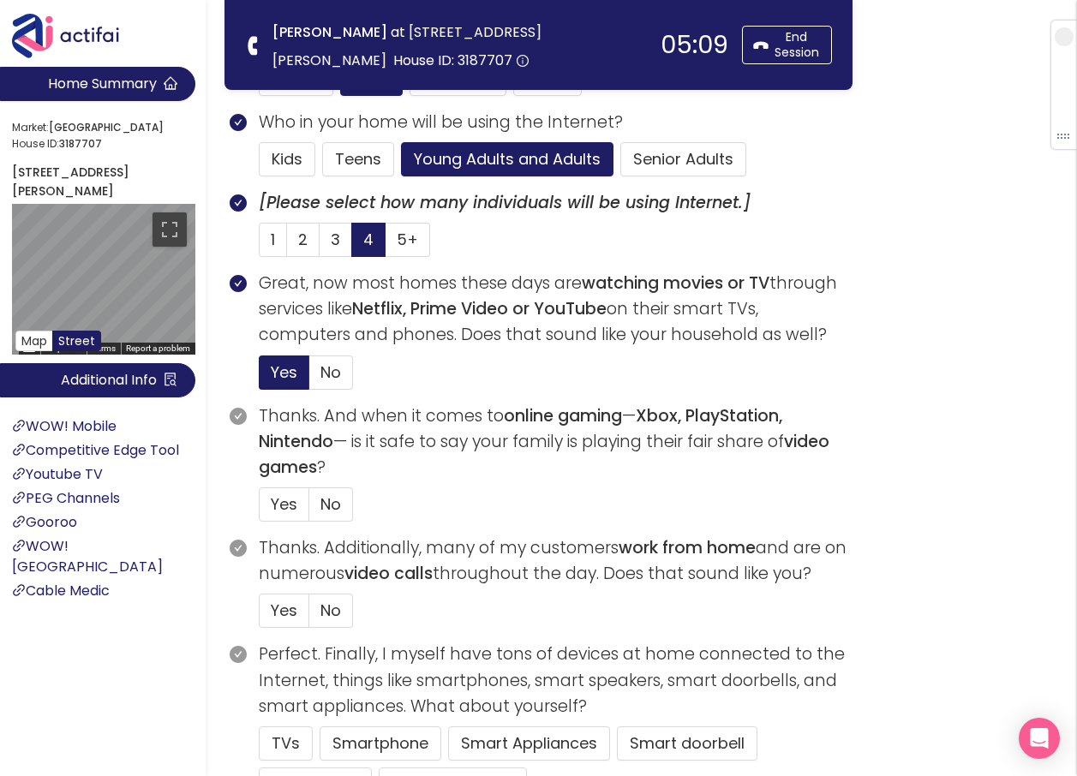
scroll to position [599, 0]
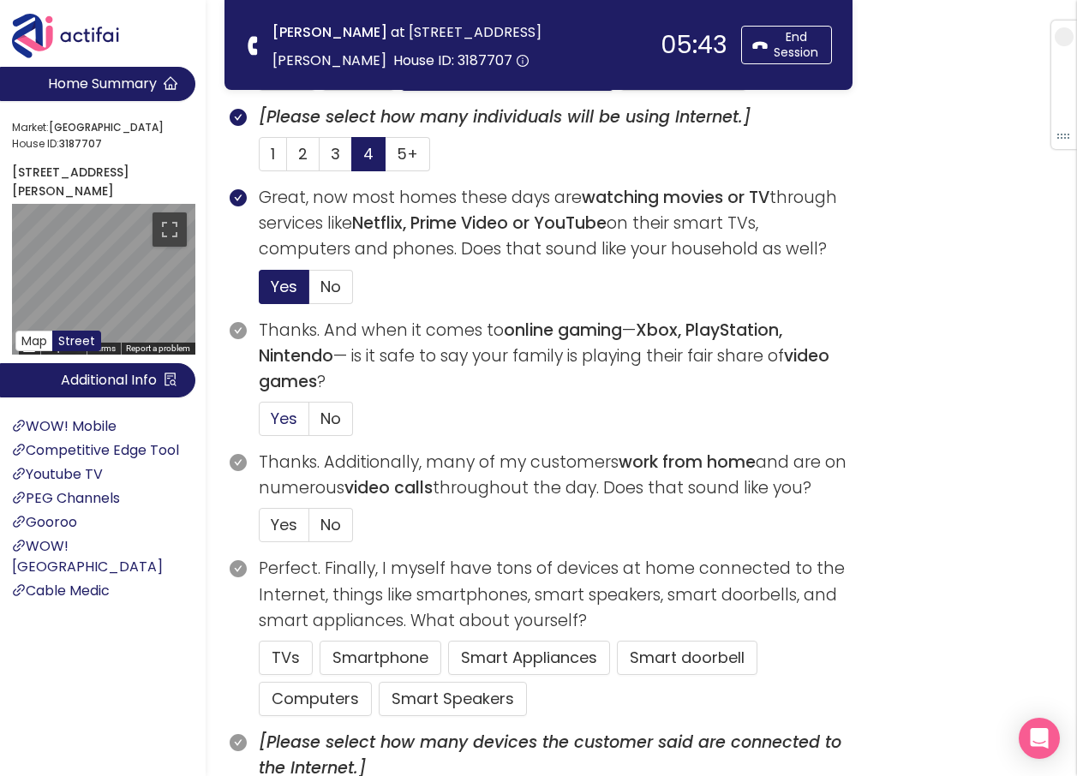
click at [277, 417] on span "Yes" at bounding box center [284, 418] width 27 height 21
click at [259, 424] on input "Yes" at bounding box center [259, 424] width 0 height 0
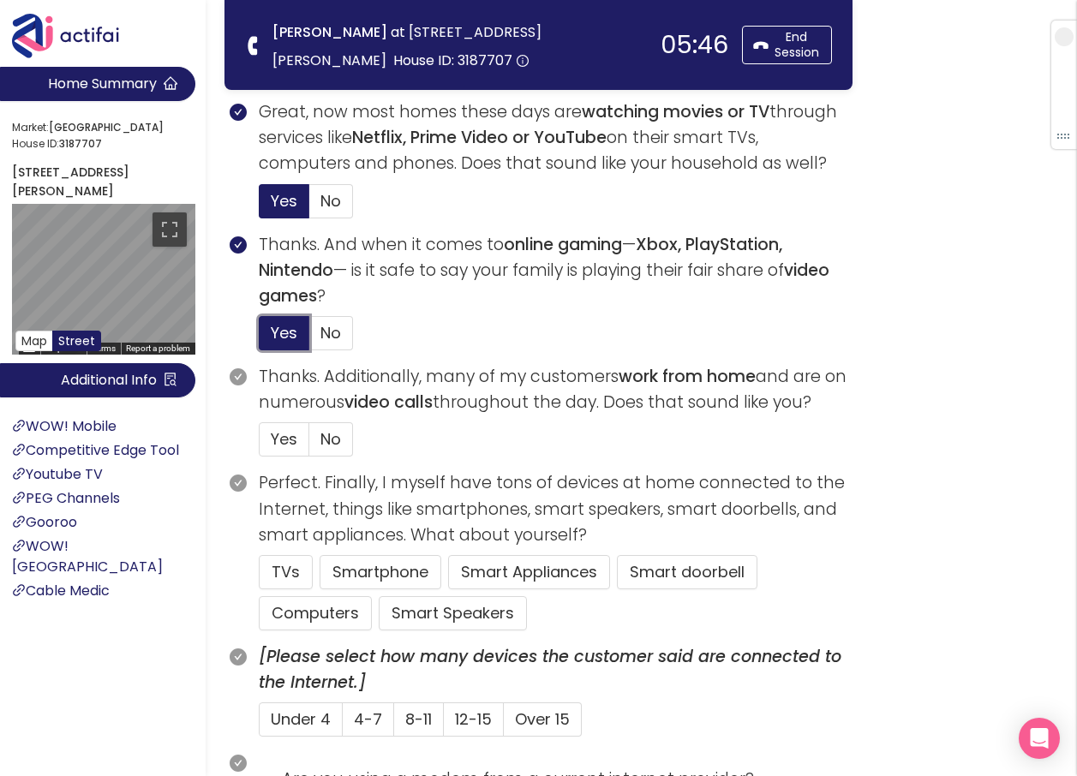
scroll to position [771, 0]
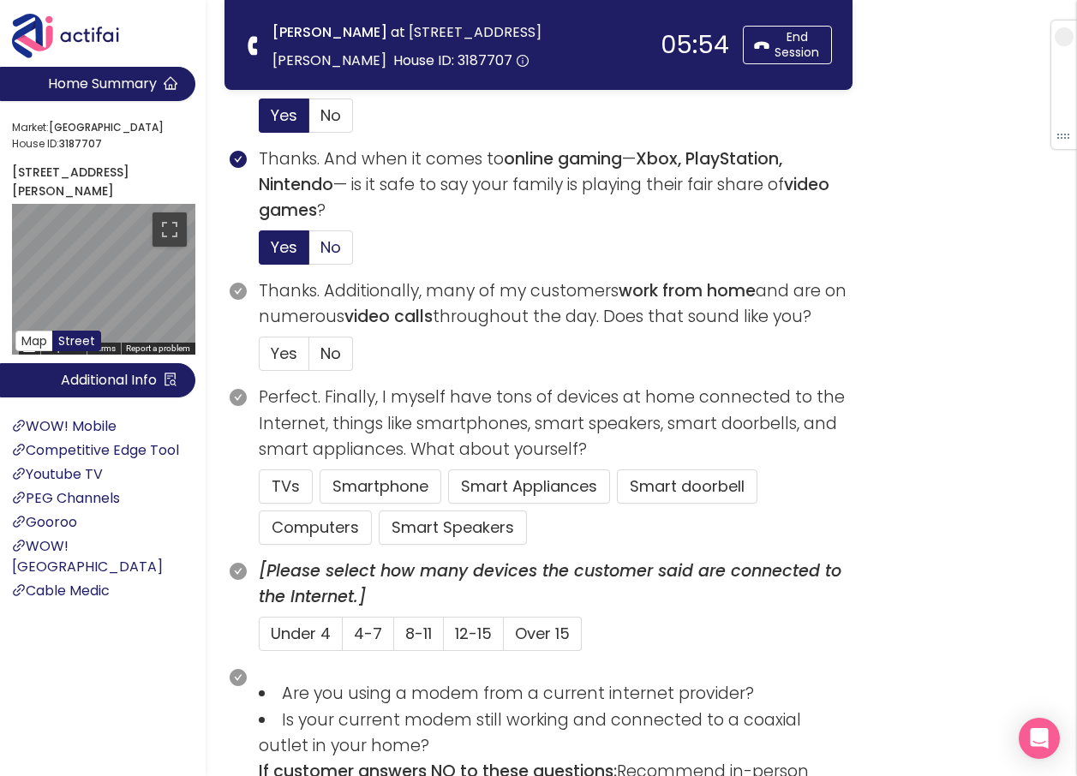
click at [332, 255] on span "No" at bounding box center [330, 246] width 21 height 21
click at [309, 253] on input "No" at bounding box center [309, 253] width 0 height 0
click at [280, 486] on button "TVs" at bounding box center [286, 486] width 54 height 34
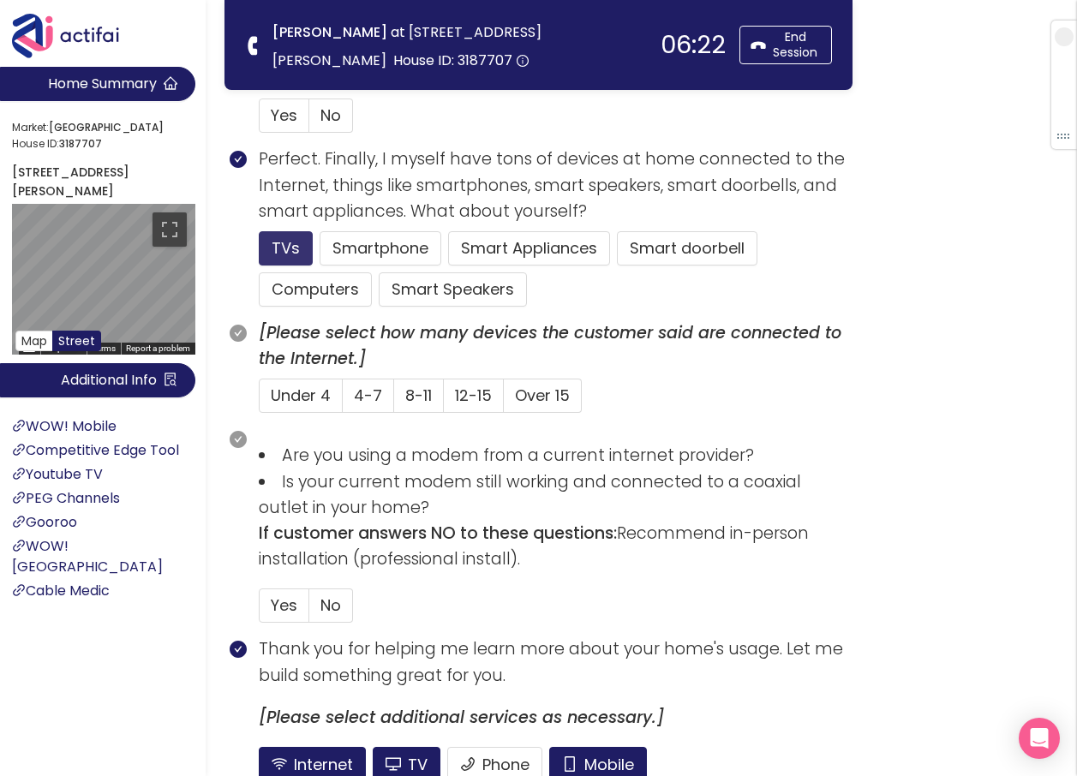
scroll to position [1028, 0]
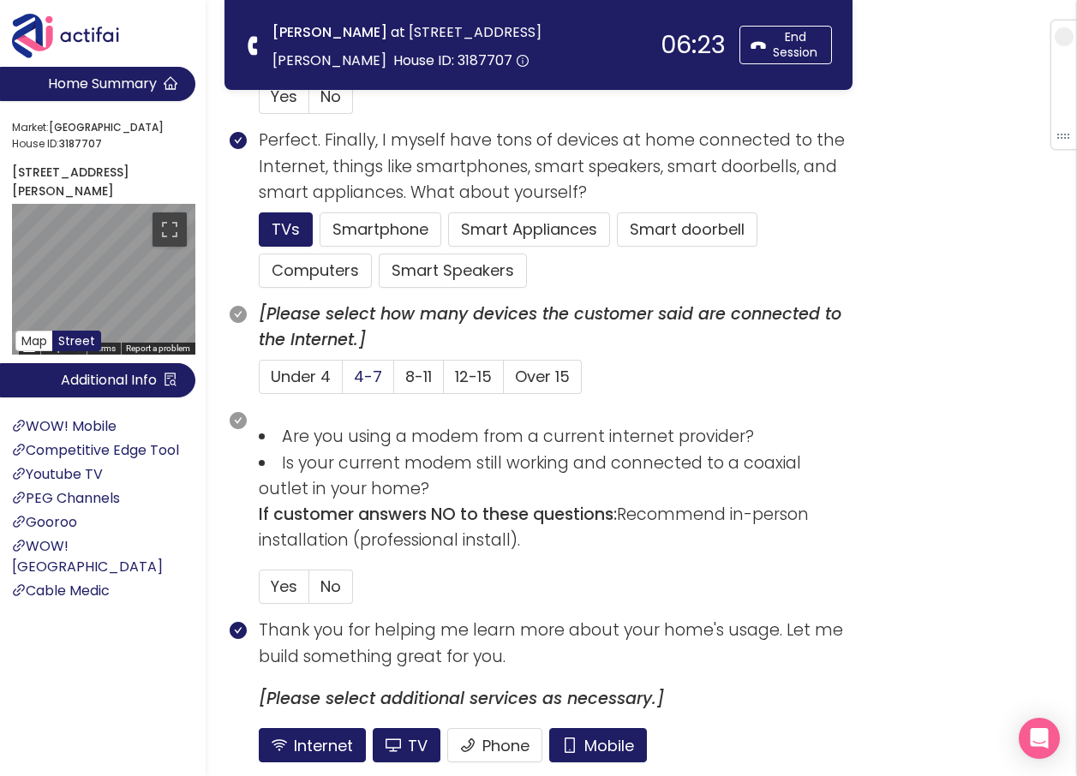
click at [356, 374] on span "4-7" at bounding box center [368, 376] width 28 height 21
click at [343, 382] on input "4-7" at bounding box center [343, 382] width 0 height 0
click at [595, 742] on button "Mobile" at bounding box center [598, 745] width 98 height 34
drag, startPoint x: 423, startPoint y: 738, endPoint x: 433, endPoint y: 729, distance: 13.9
click at [423, 737] on button "TV" at bounding box center [407, 745] width 68 height 34
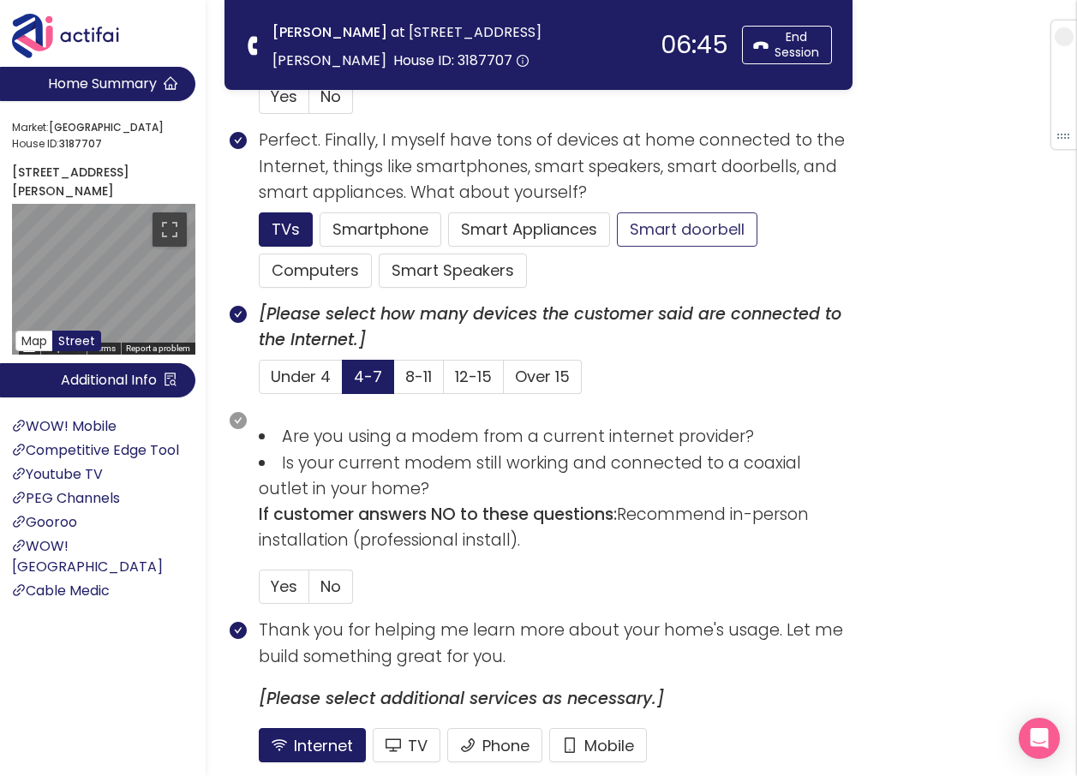
click at [683, 233] on button "Smart doorbell" at bounding box center [687, 229] width 140 height 34
click at [406, 233] on button "Smartphone" at bounding box center [380, 229] width 122 height 34
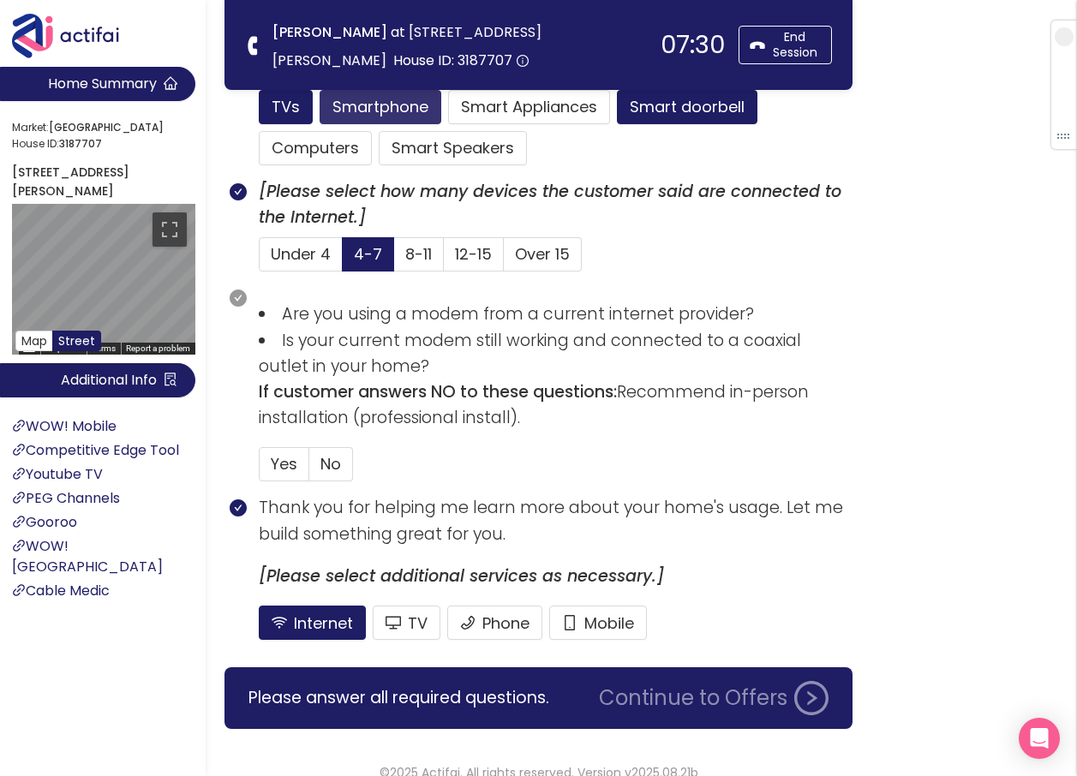
scroll to position [1172, 0]
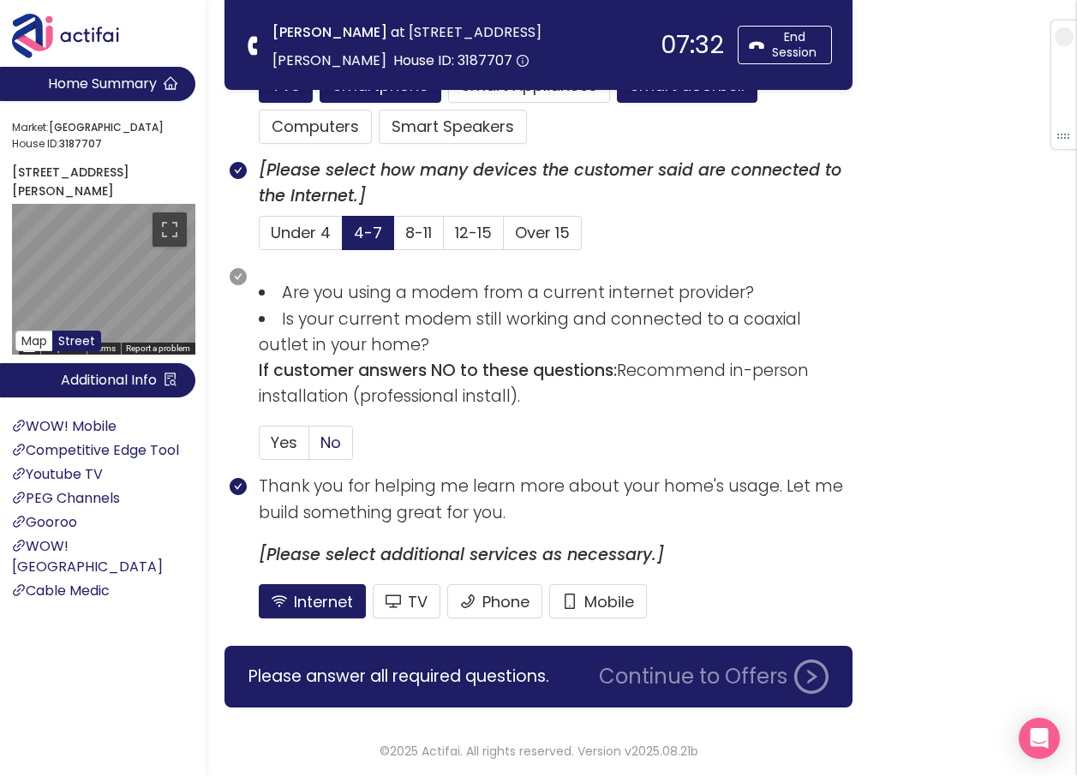
click at [329, 450] on span "No" at bounding box center [330, 442] width 21 height 21
click at [309, 448] on input "No" at bounding box center [309, 448] width 0 height 0
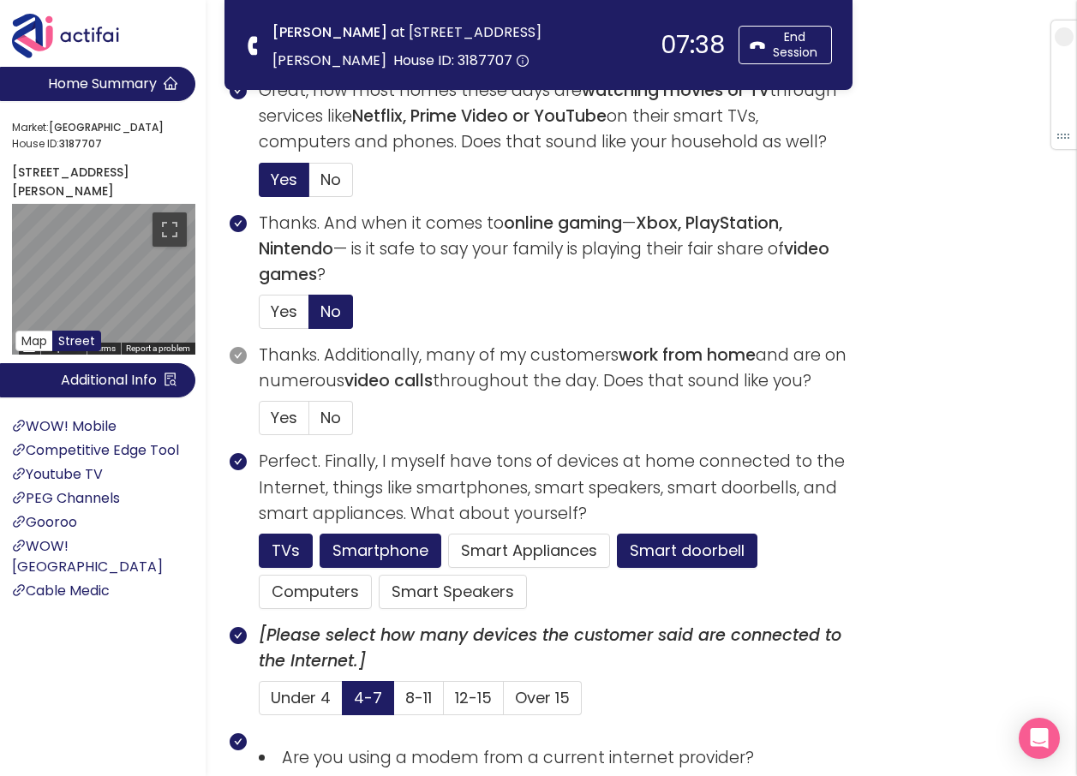
scroll to position [658, 0]
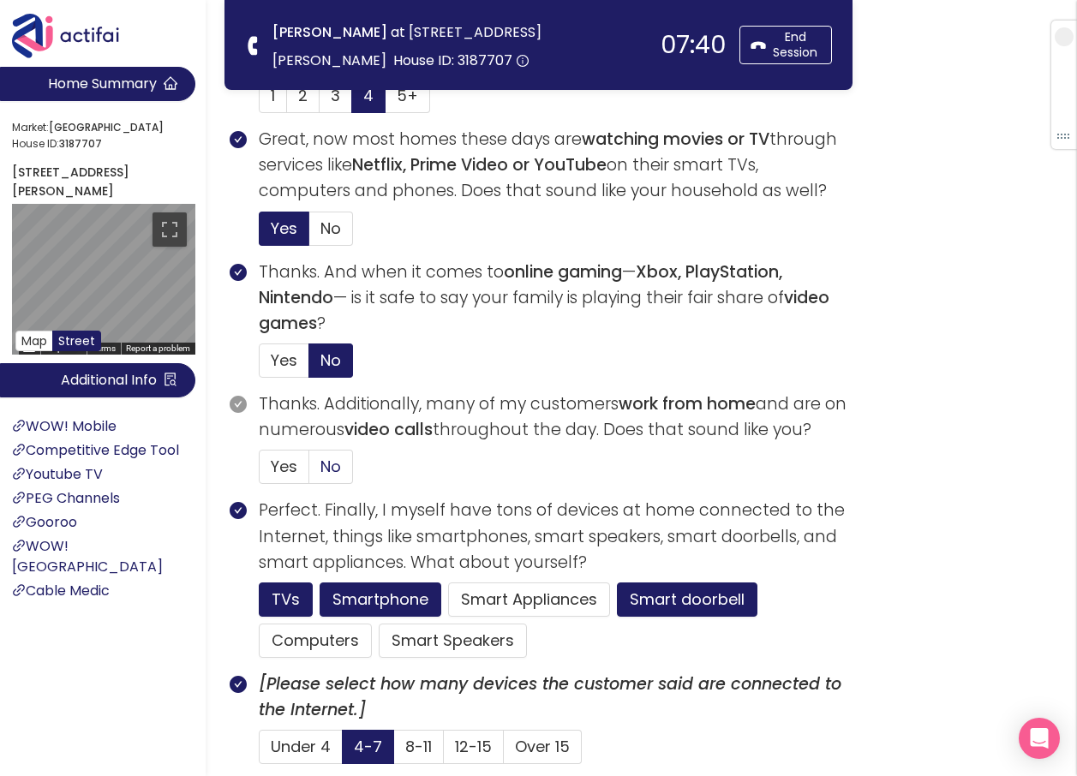
click at [328, 465] on span "No" at bounding box center [330, 466] width 21 height 21
click at [309, 472] on input "No" at bounding box center [309, 472] width 0 height 0
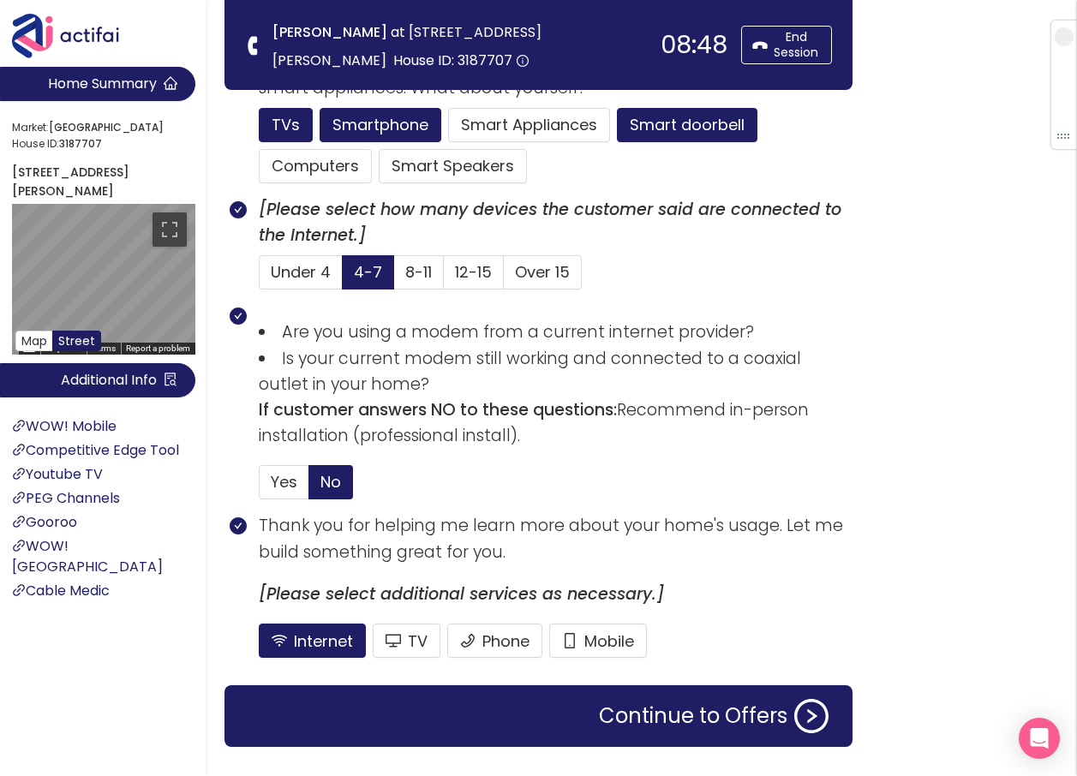
scroll to position [1172, 0]
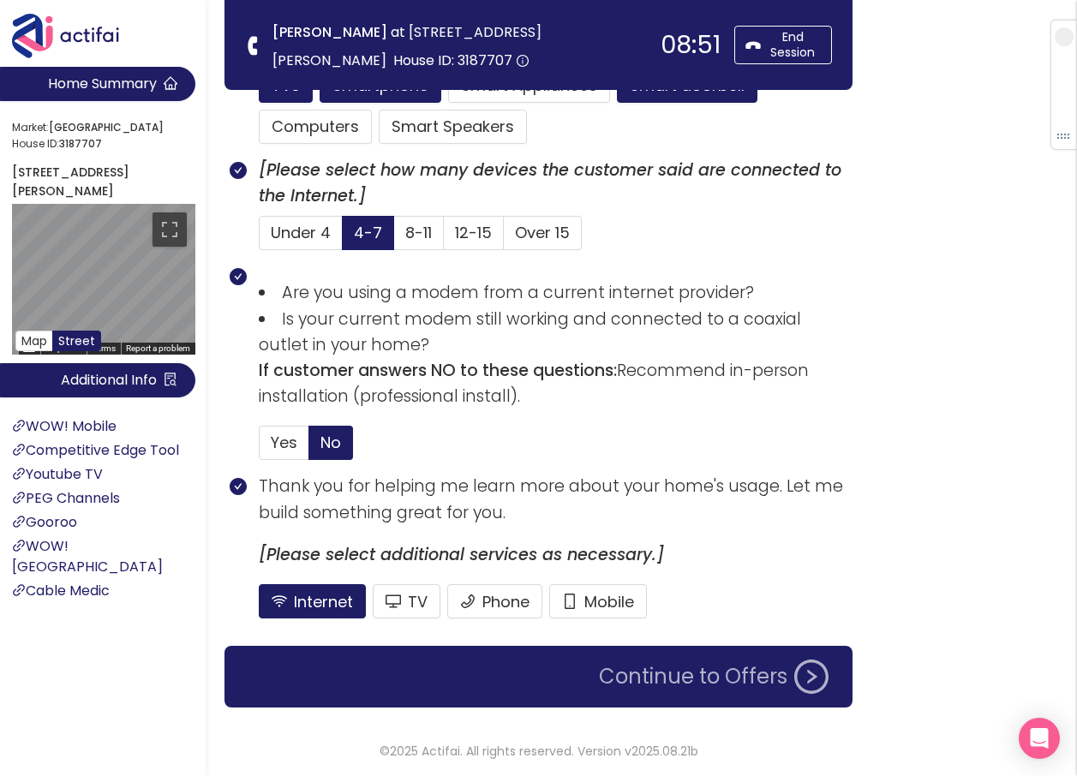
click at [663, 691] on button "Continue to Offers" at bounding box center [713, 676] width 250 height 34
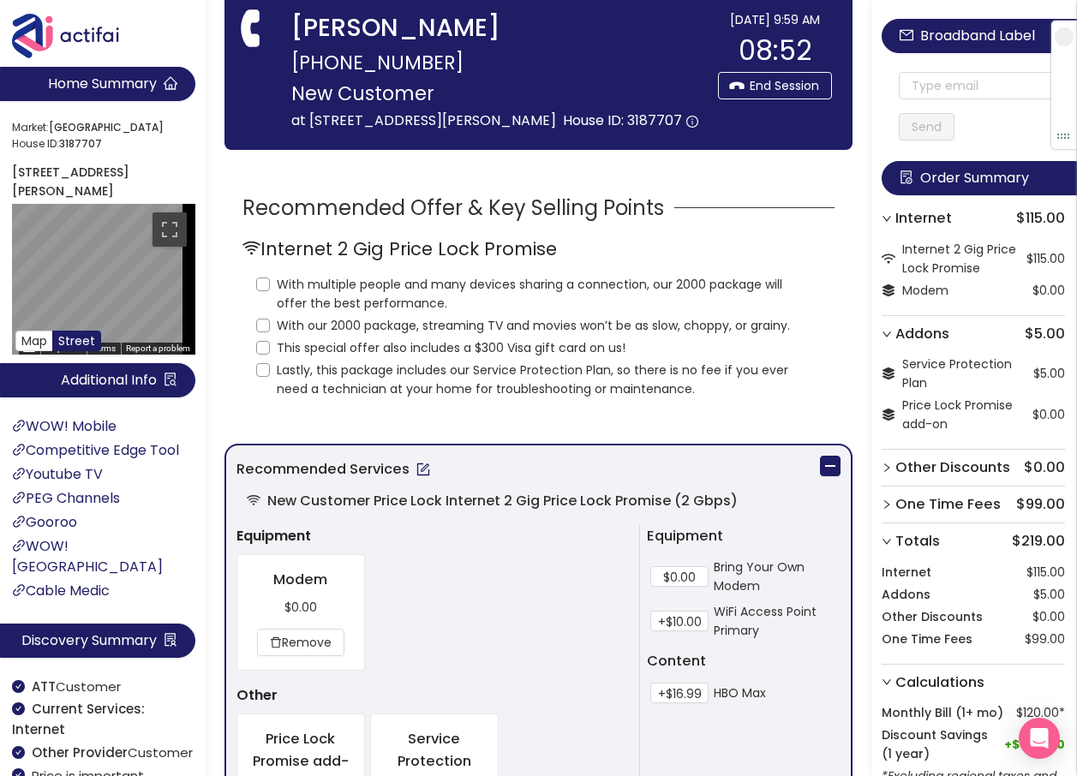
scroll to position [0, 0]
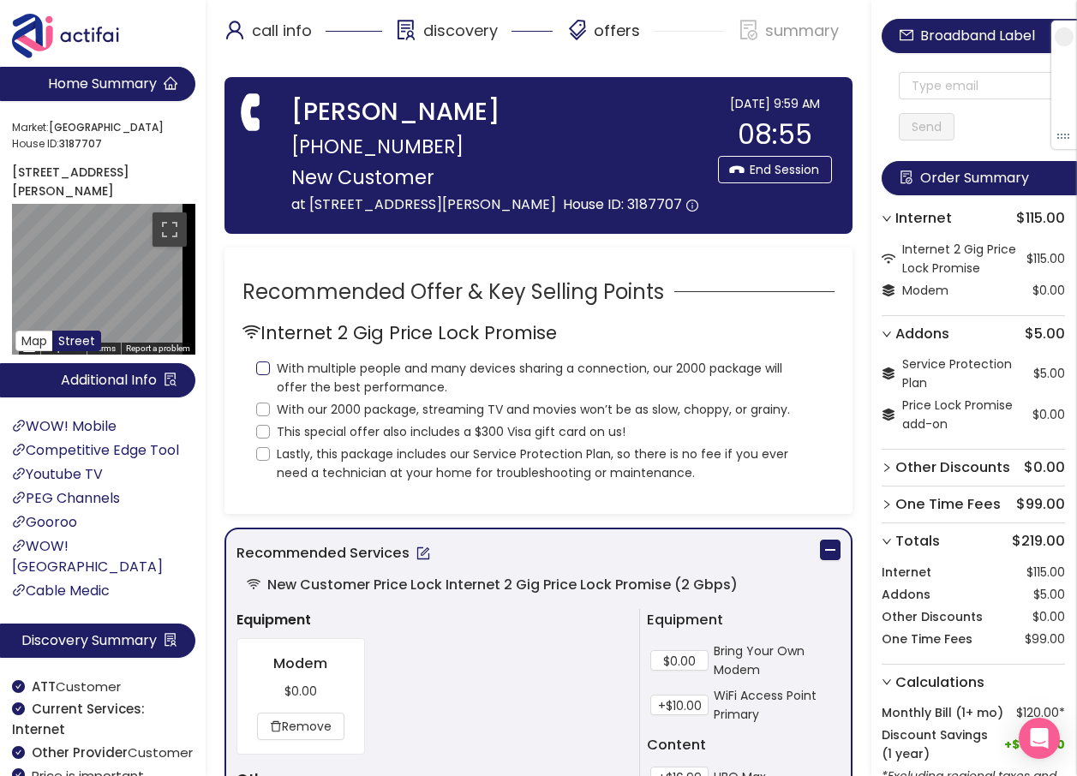
click at [271, 390] on span "With multiple people and many devices sharing a connection, our 2000 package wi…" at bounding box center [545, 378] width 551 height 38
click at [270, 375] on input "With multiple people and many devices sharing a connection, our 2000 package wi…" at bounding box center [263, 368] width 14 height 14
checkbox input "true"
click at [263, 416] on input "With our 2000 package, streaming TV and movies won’t be as slow, choppy, or gra…" at bounding box center [263, 410] width 14 height 14
checkbox input "true"
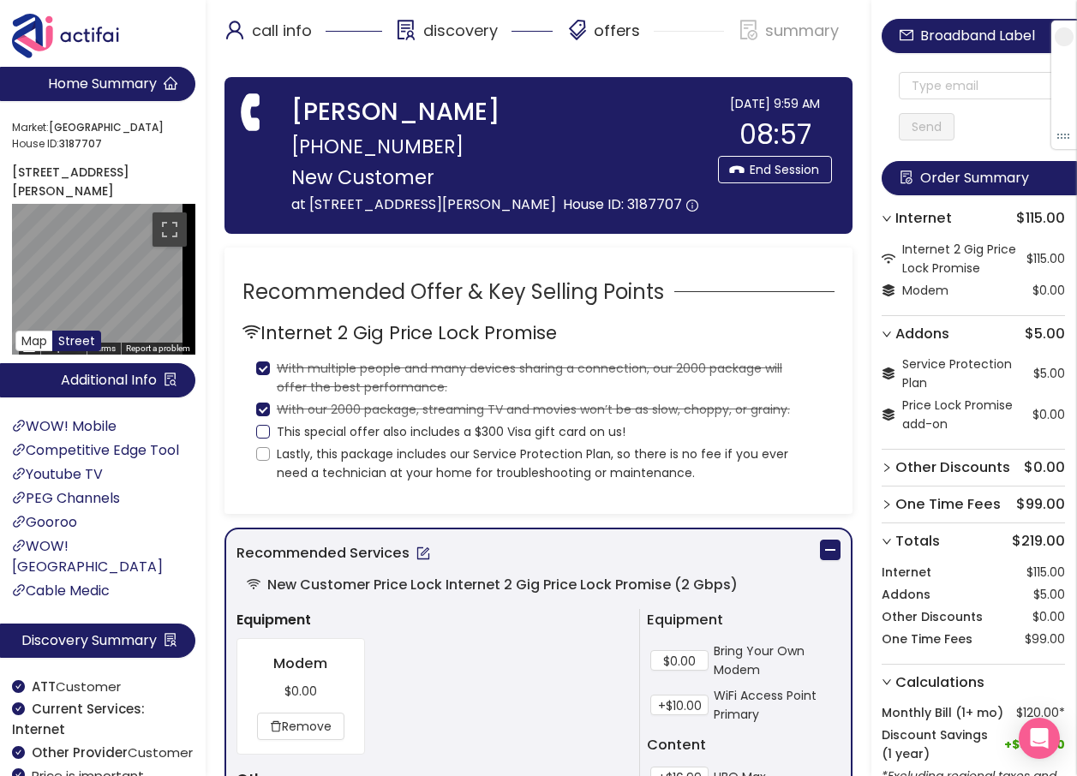
click at [265, 438] on input "This special offer also includes a $300 Visa gift card on us!" at bounding box center [263, 432] width 14 height 14
checkbox input "true"
click at [261, 461] on input "Lastly, this package includes our Service Protection Plan, so there is no fee i…" at bounding box center [263, 454] width 14 height 14
checkbox input "true"
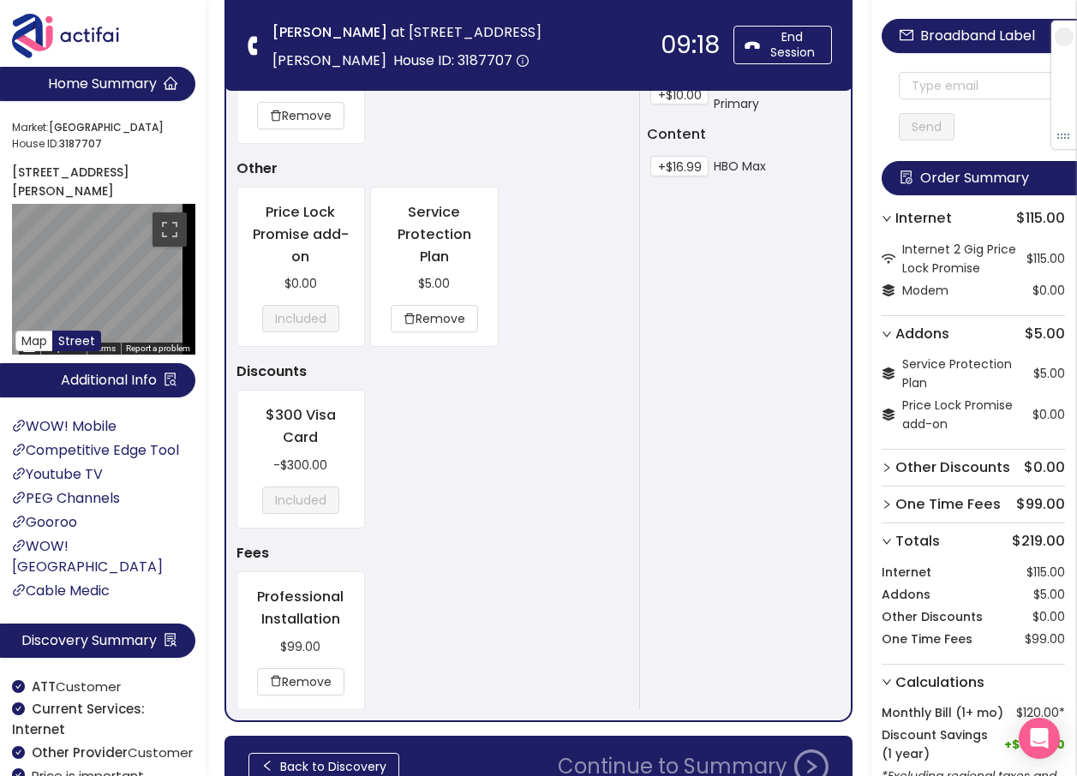
scroll to position [942, 0]
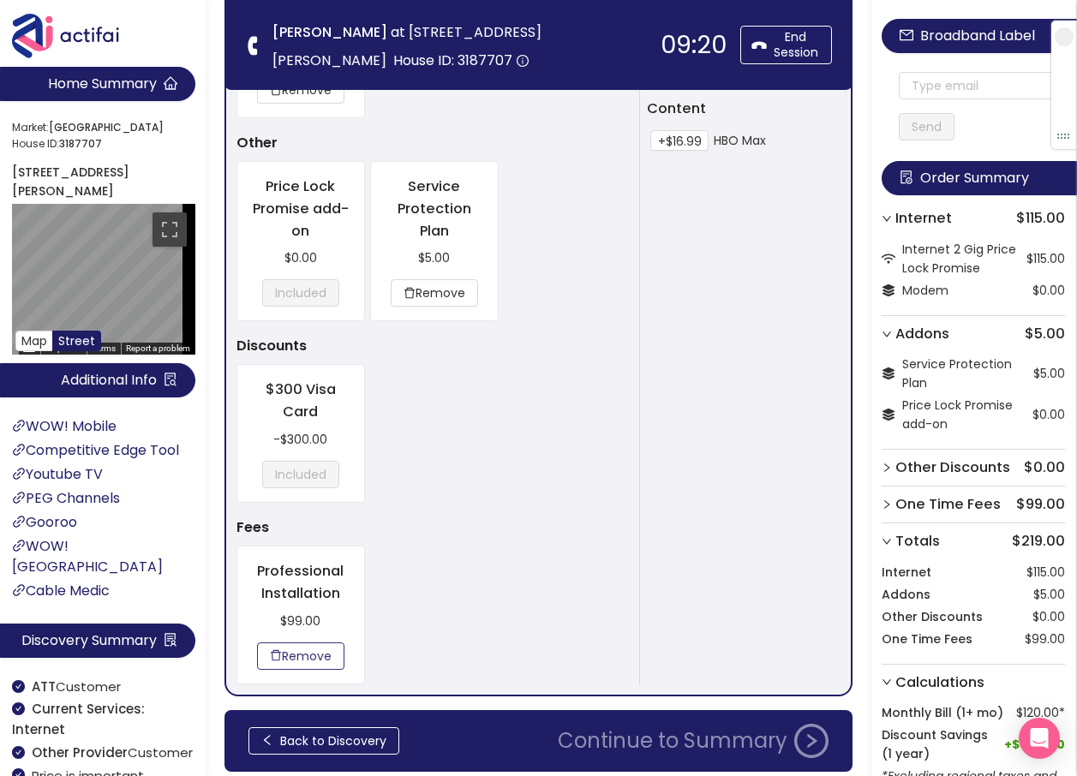
click at [313, 654] on button "Remove" at bounding box center [300, 655] width 87 height 27
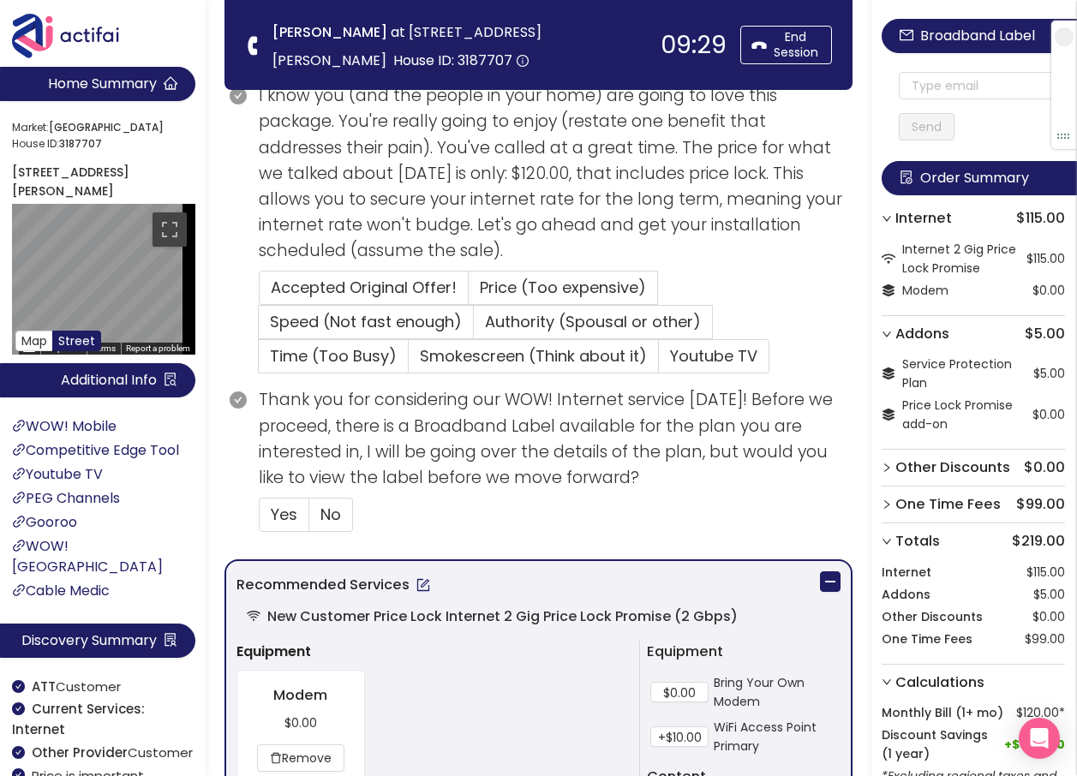
scroll to position [311, 0]
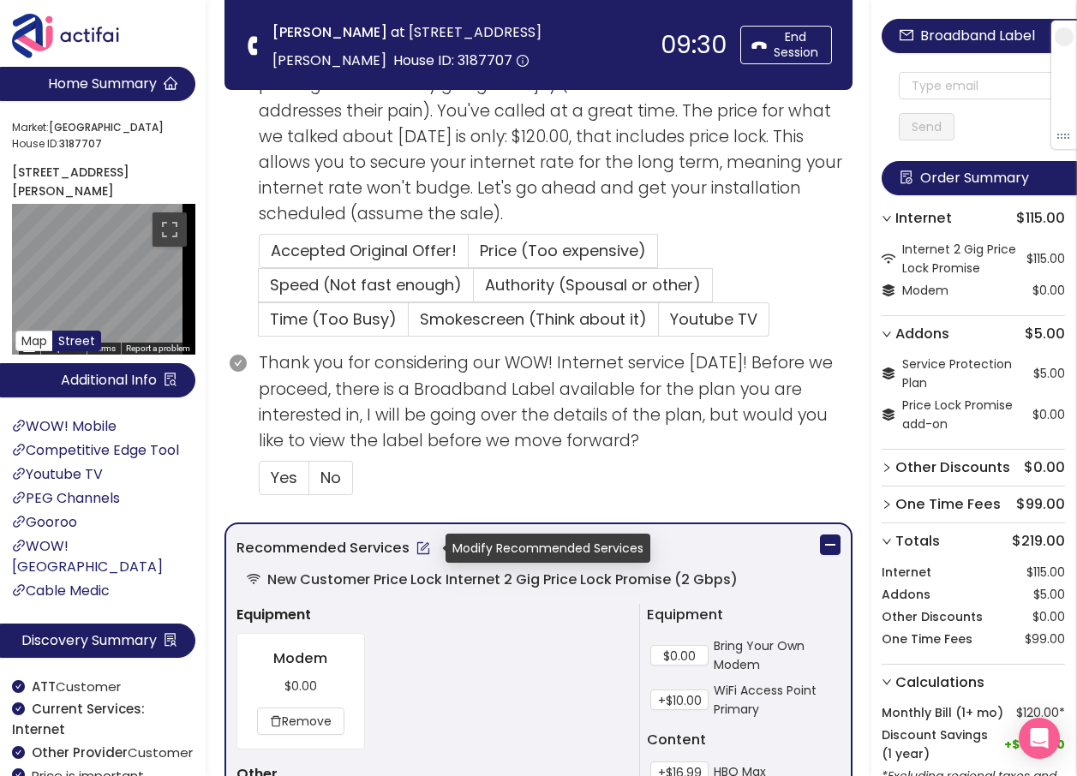
click at [421, 547] on button "button" at bounding box center [422, 547] width 27 height 27
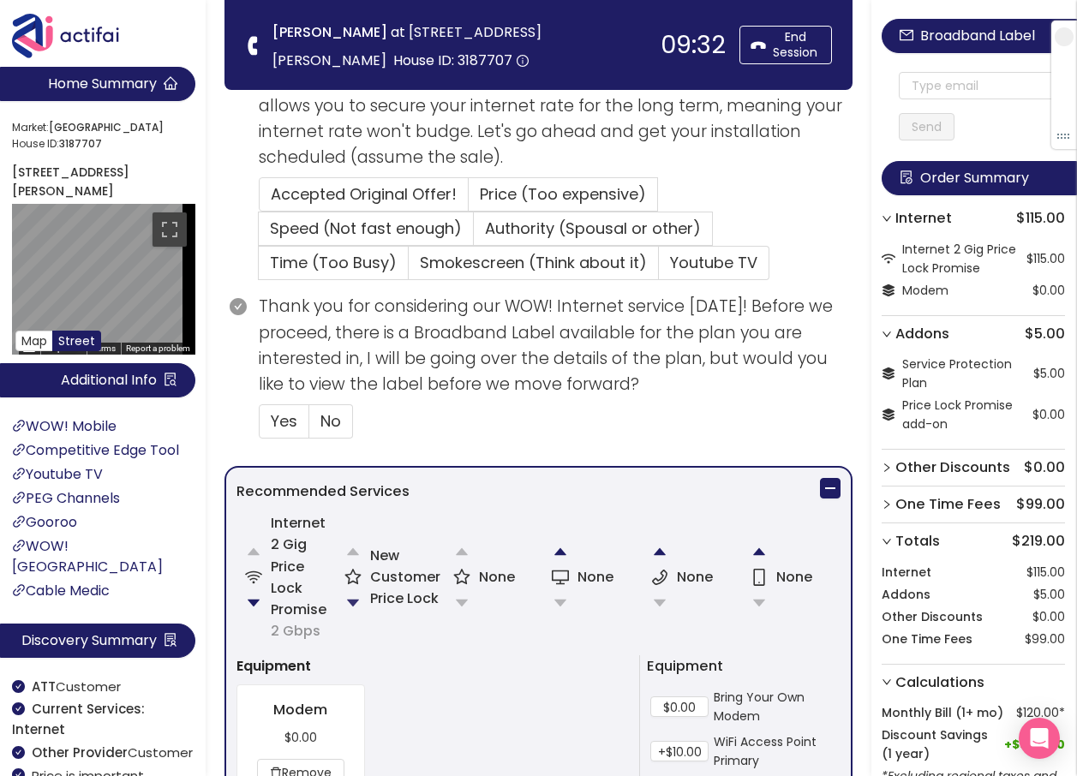
scroll to position [397, 0]
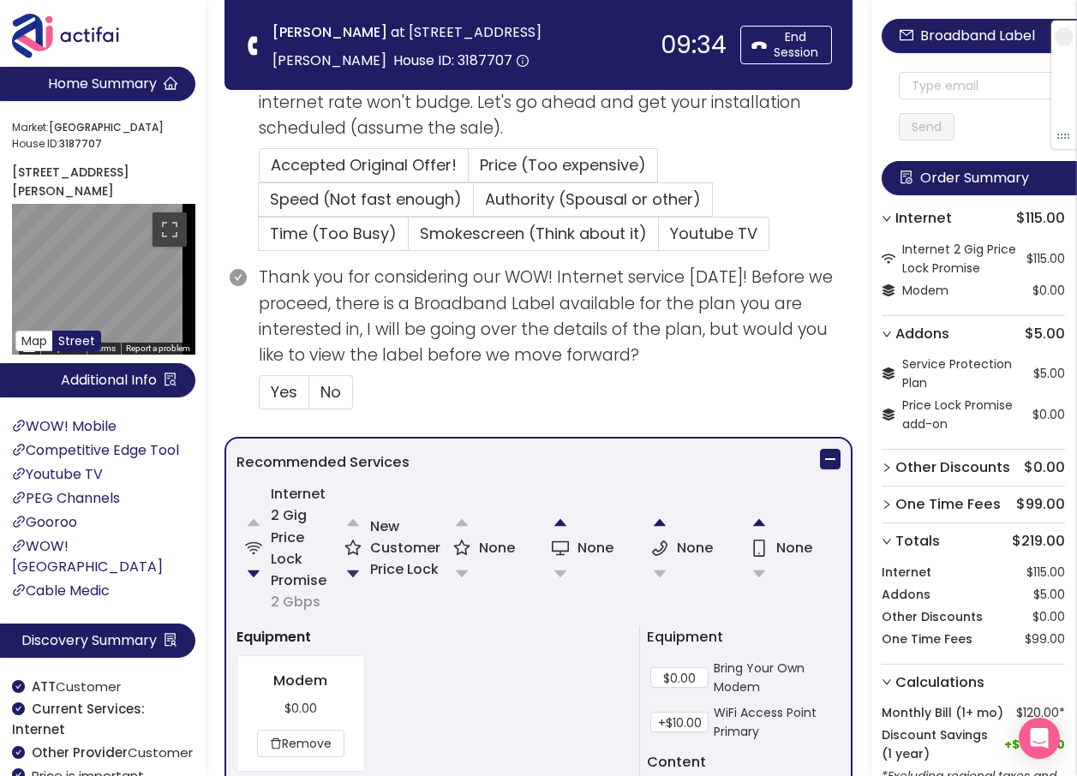
click at [352, 568] on button "button" at bounding box center [353, 574] width 34 height 34
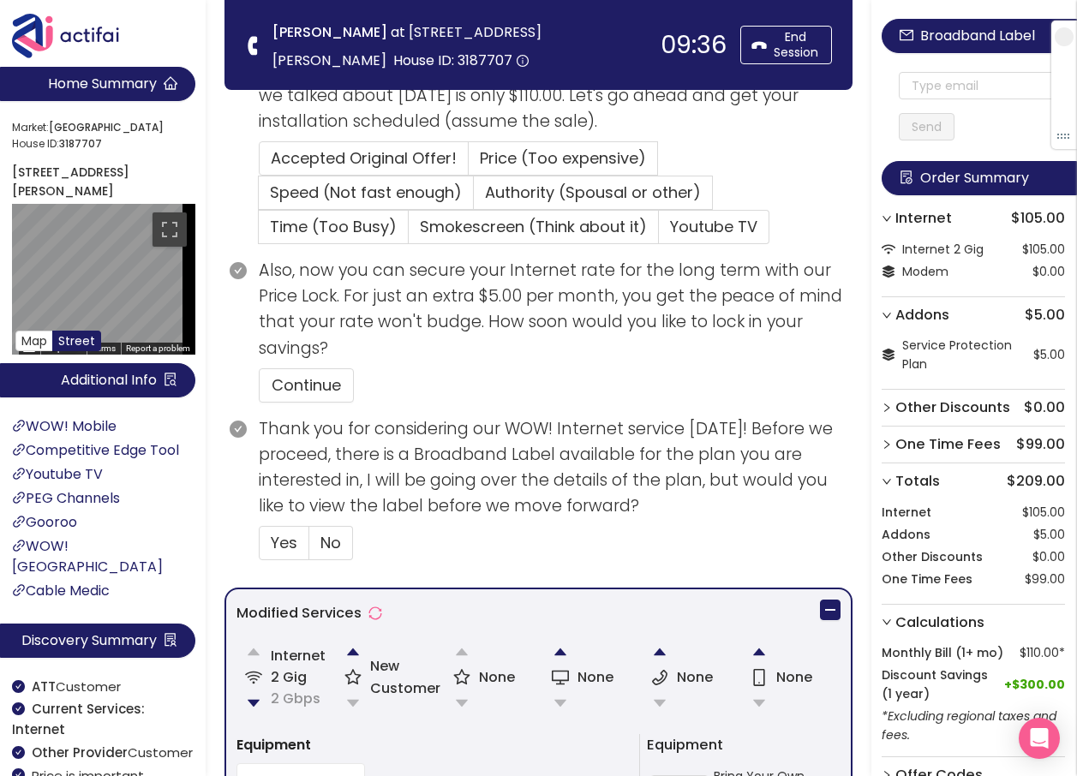
scroll to position [504, 0]
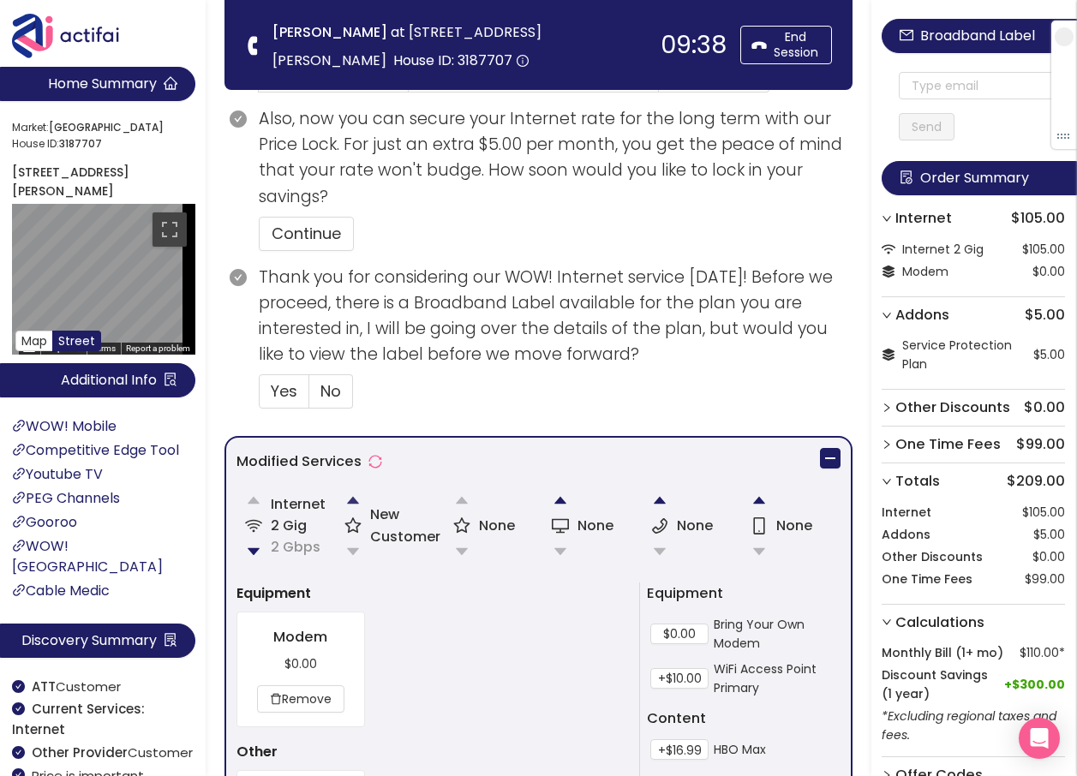
click at [356, 496] on button "button" at bounding box center [353, 500] width 34 height 34
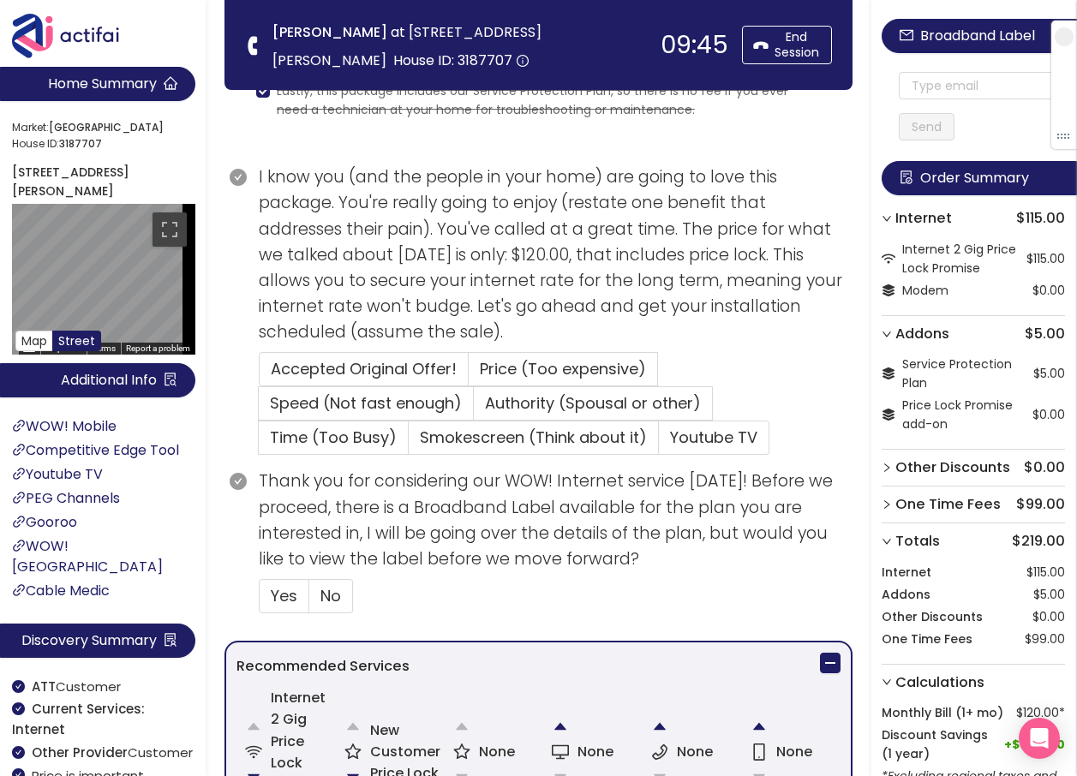
scroll to position [140, 0]
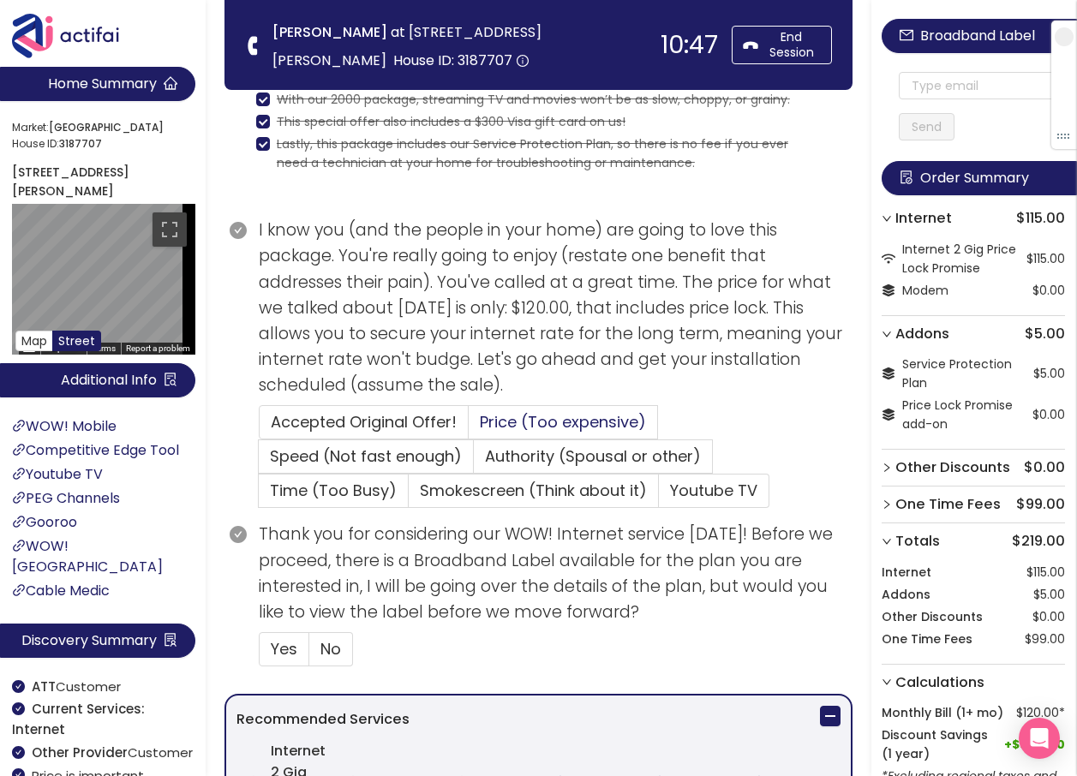
click at [553, 425] on span "Price (Too expensive)" at bounding box center [563, 421] width 166 height 21
click at [468, 427] on input "Price (Too expensive)" at bounding box center [468, 427] width 0 height 0
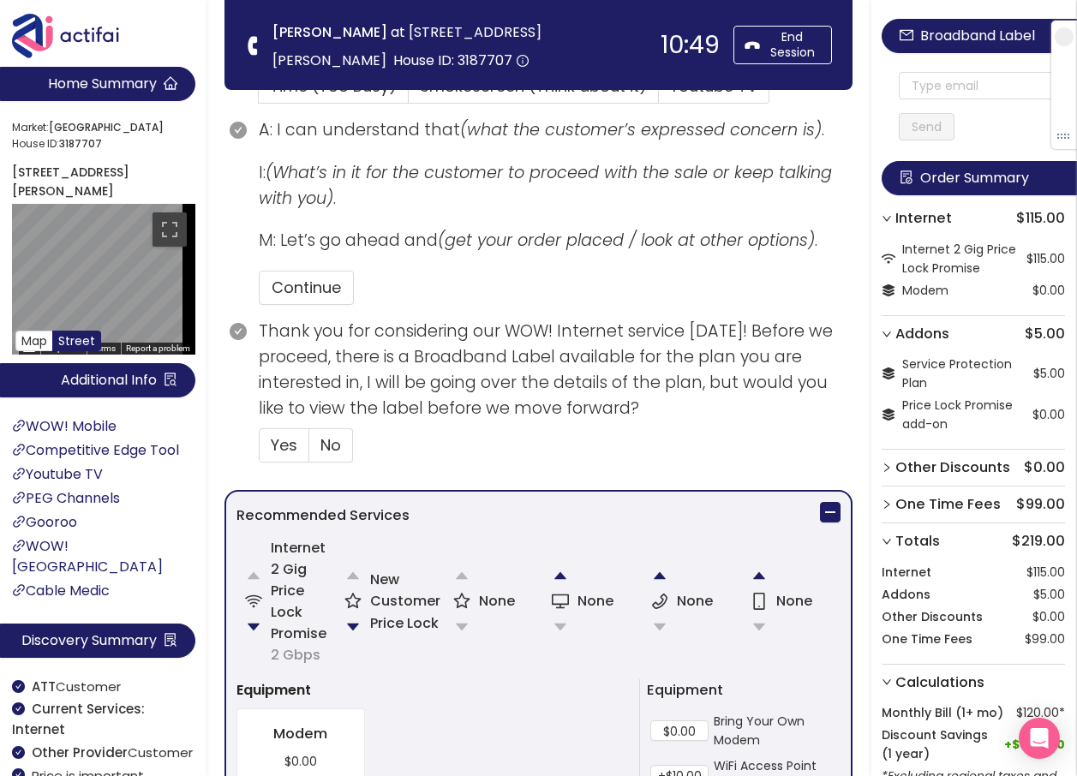
scroll to position [568, 0]
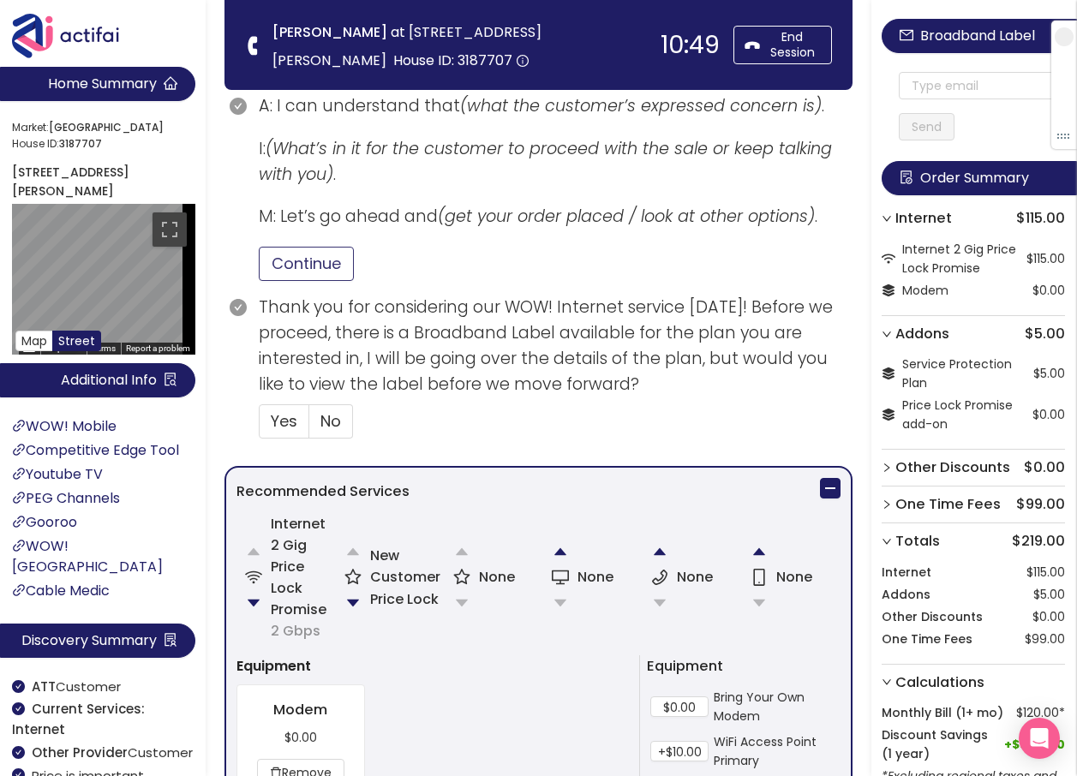
click at [309, 257] on button "Continue" at bounding box center [306, 264] width 95 height 34
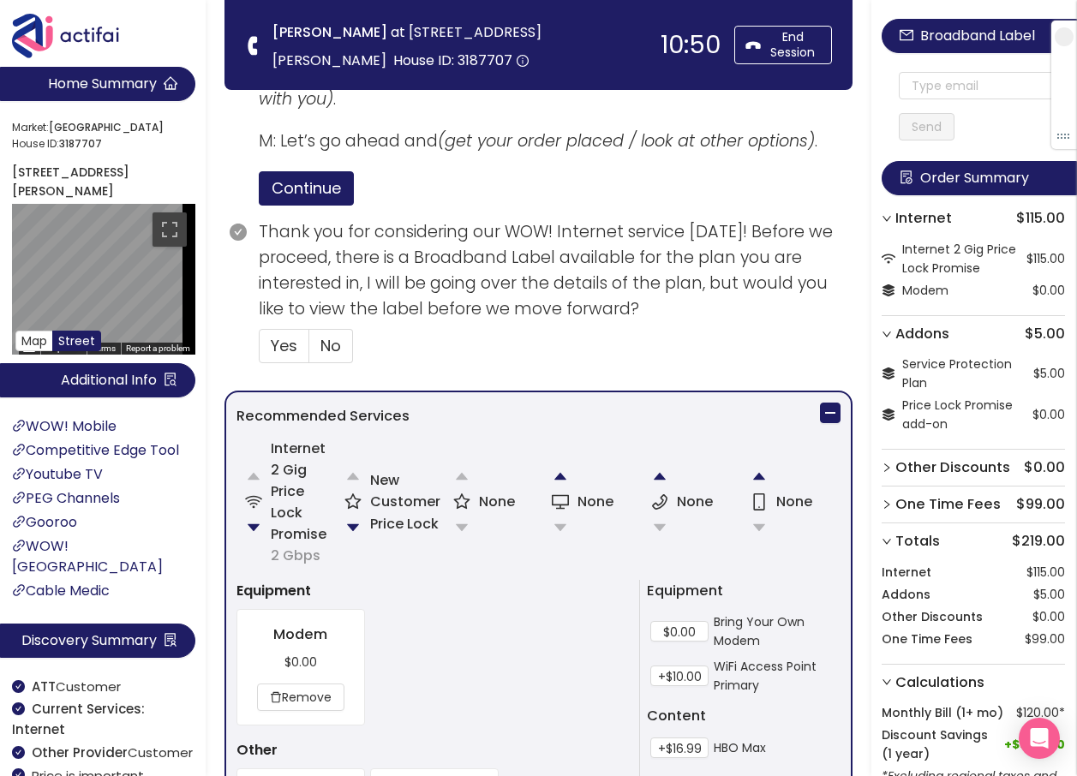
scroll to position [739, 0]
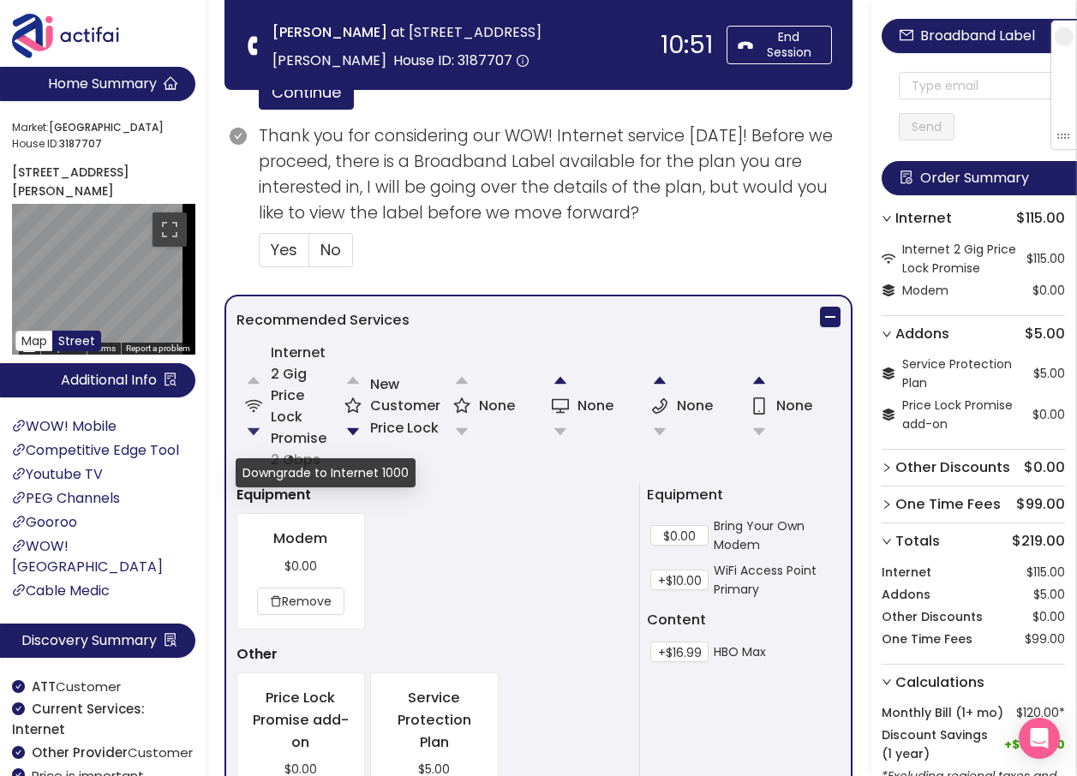
drag, startPoint x: 251, startPoint y: 424, endPoint x: 306, endPoint y: 435, distance: 55.9
click at [252, 424] on button "button" at bounding box center [253, 432] width 34 height 34
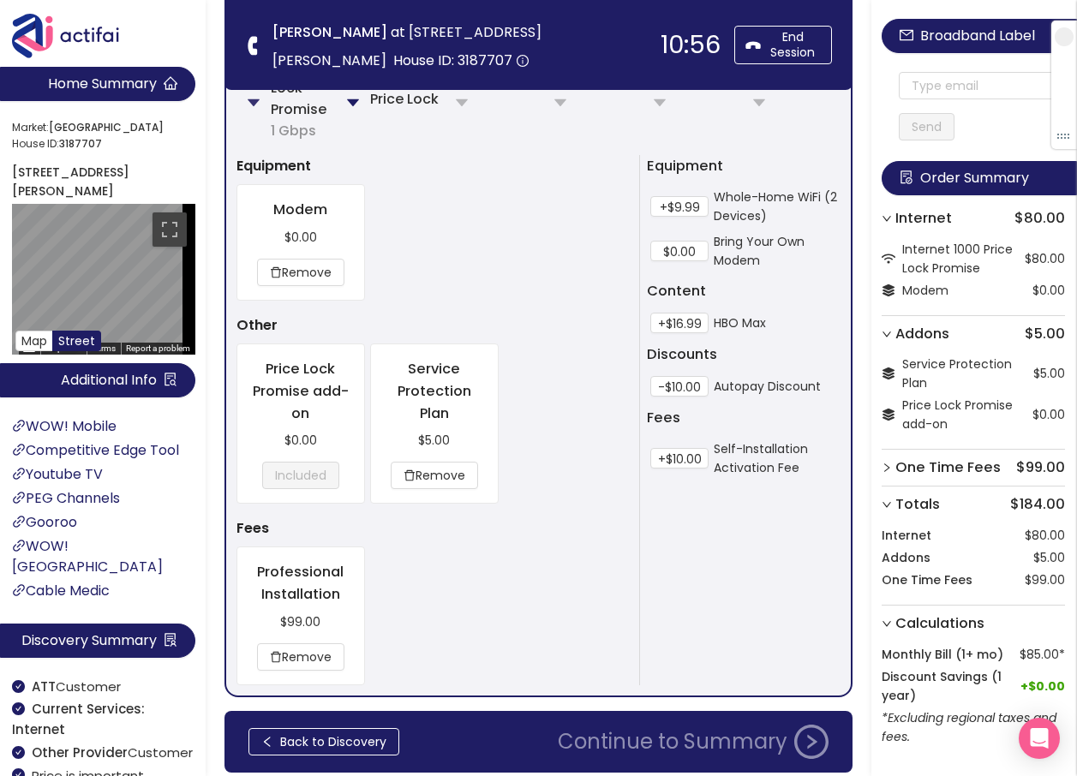
scroll to position [1082, 0]
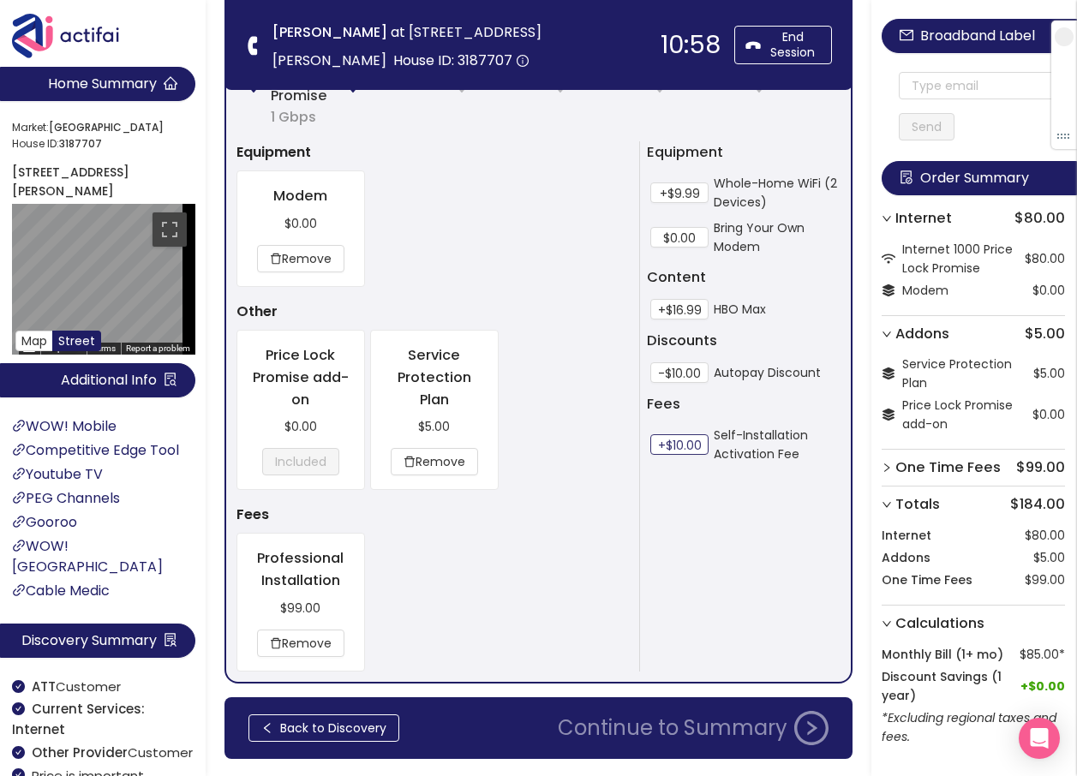
click at [686, 449] on button "+$10.00" at bounding box center [679, 444] width 58 height 21
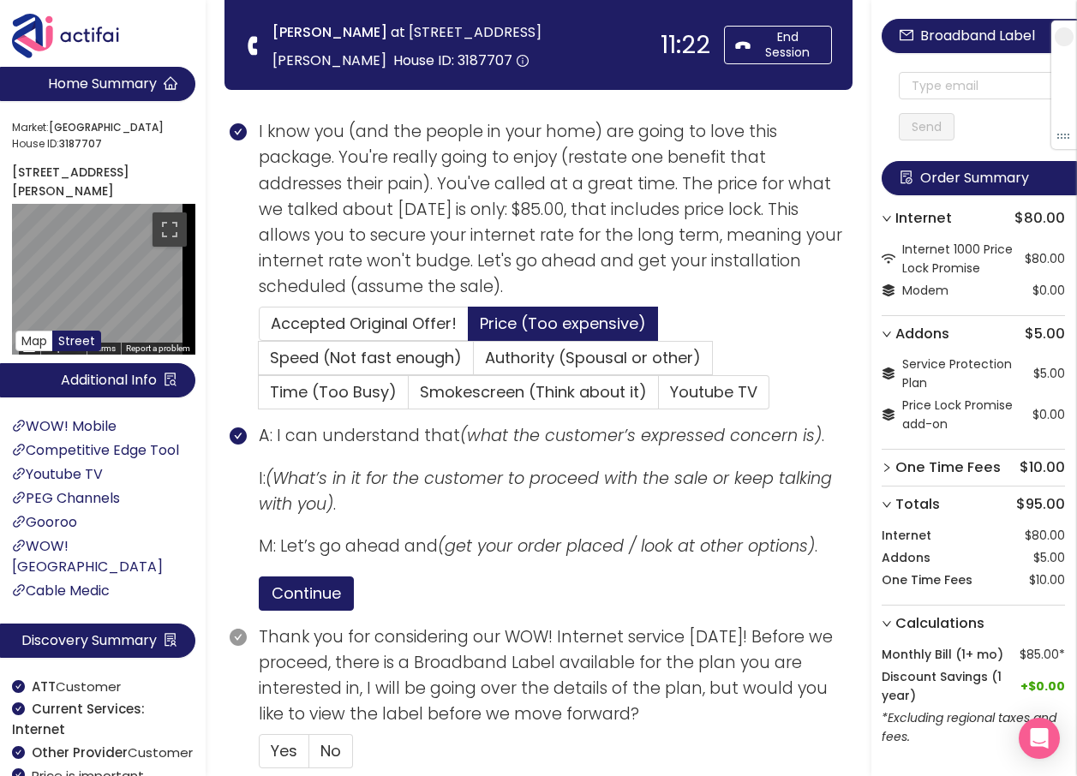
scroll to position [568, 0]
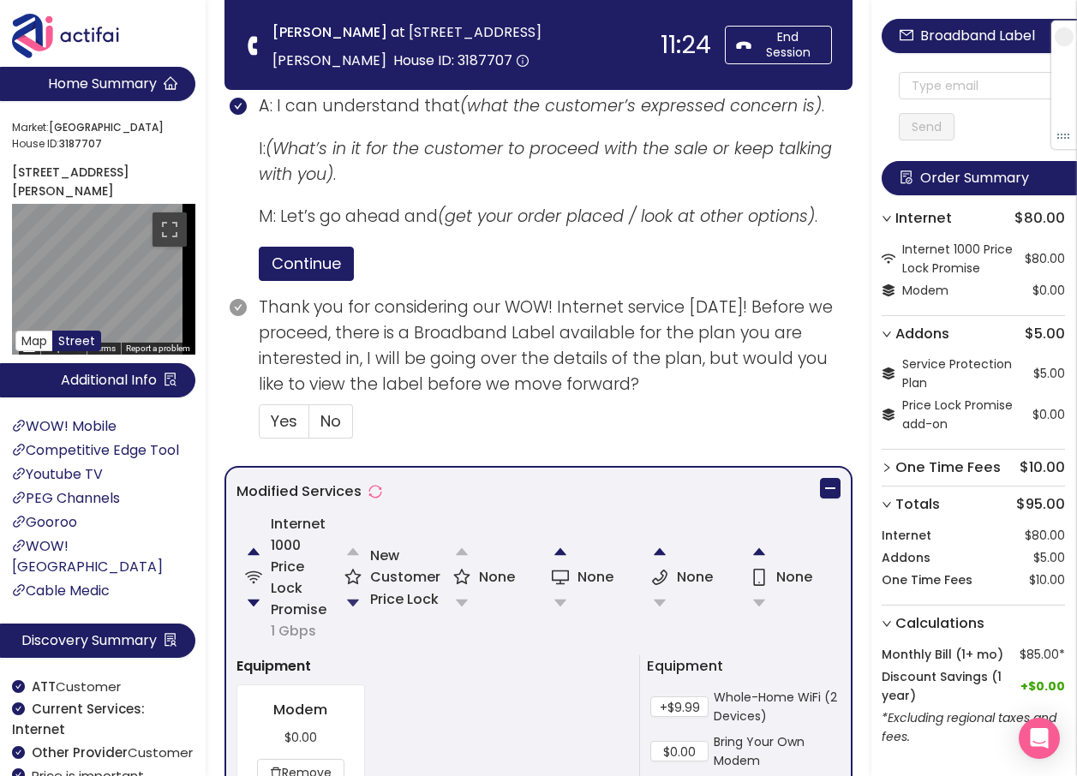
click at [356, 598] on button "button" at bounding box center [353, 603] width 34 height 34
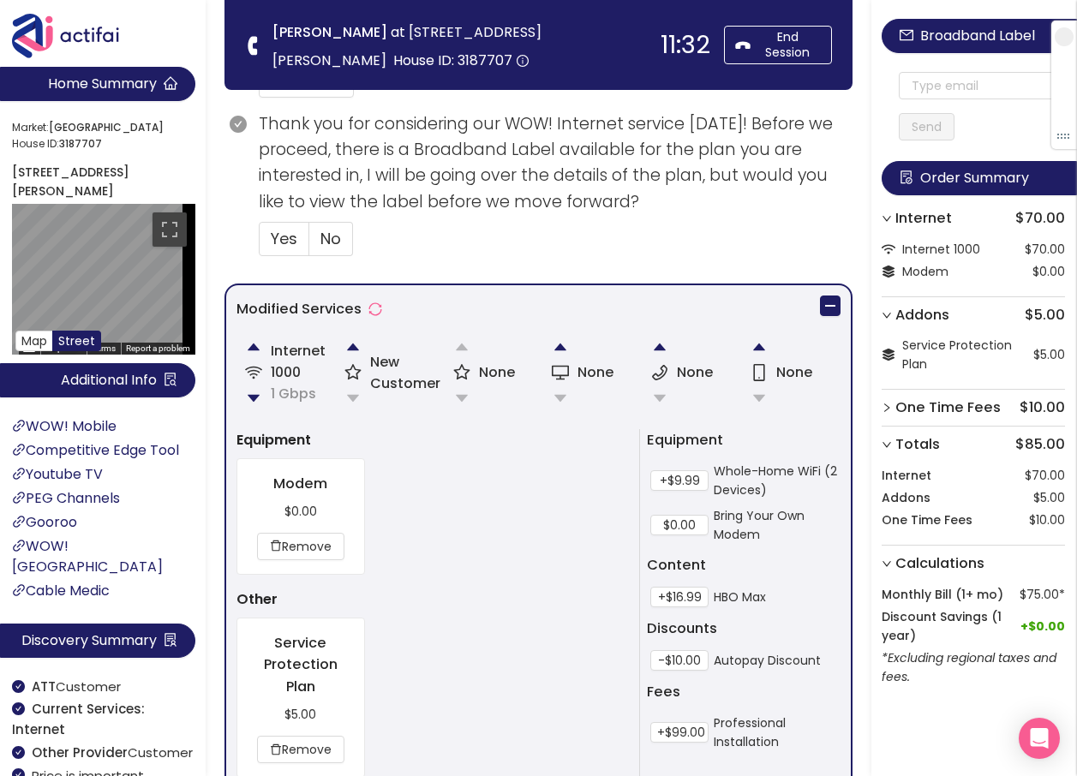
scroll to position [859, 0]
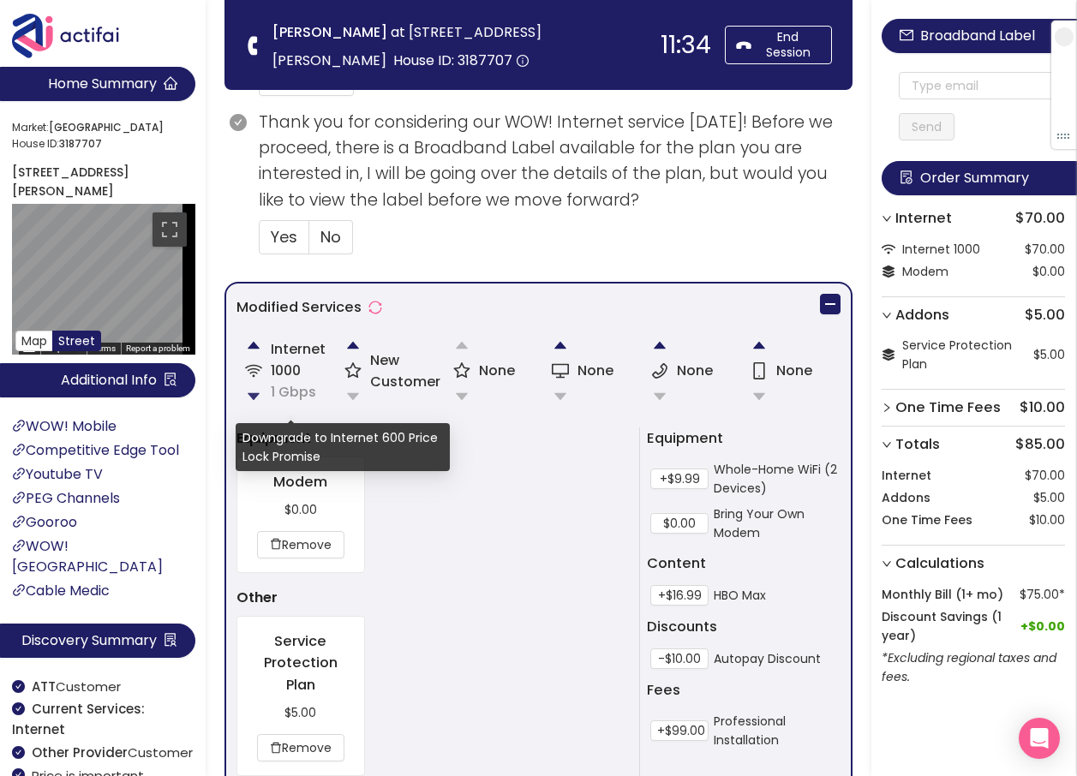
click at [254, 396] on button "button" at bounding box center [253, 396] width 34 height 34
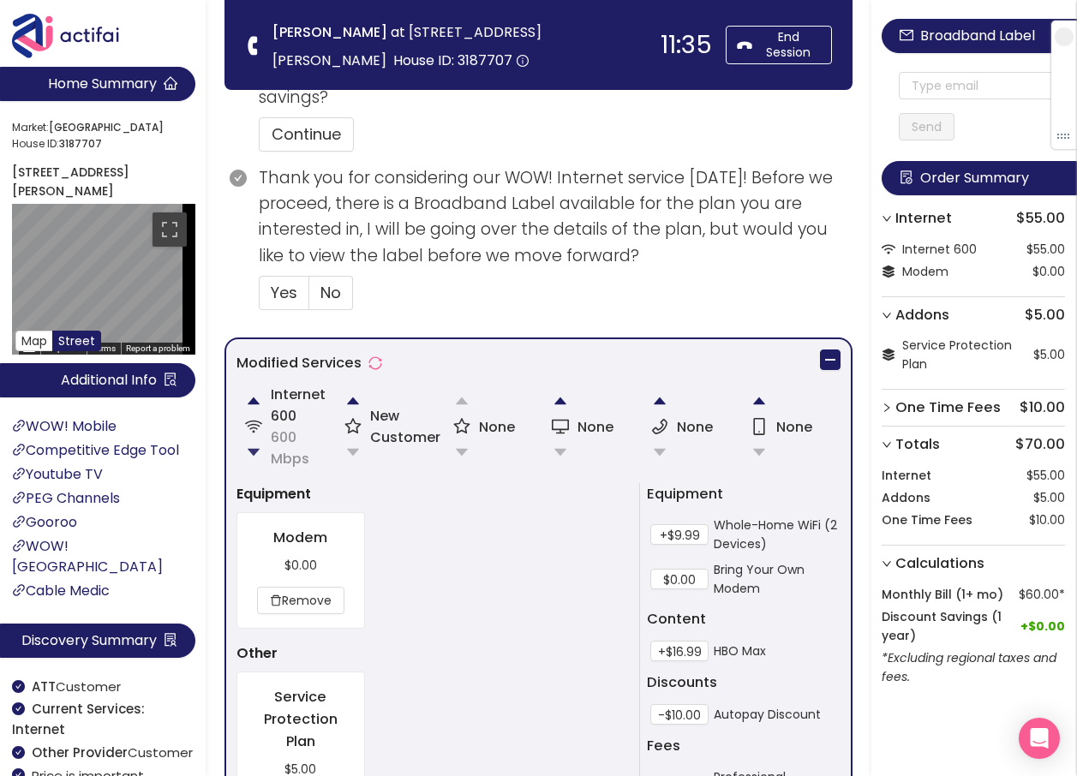
scroll to position [773, 0]
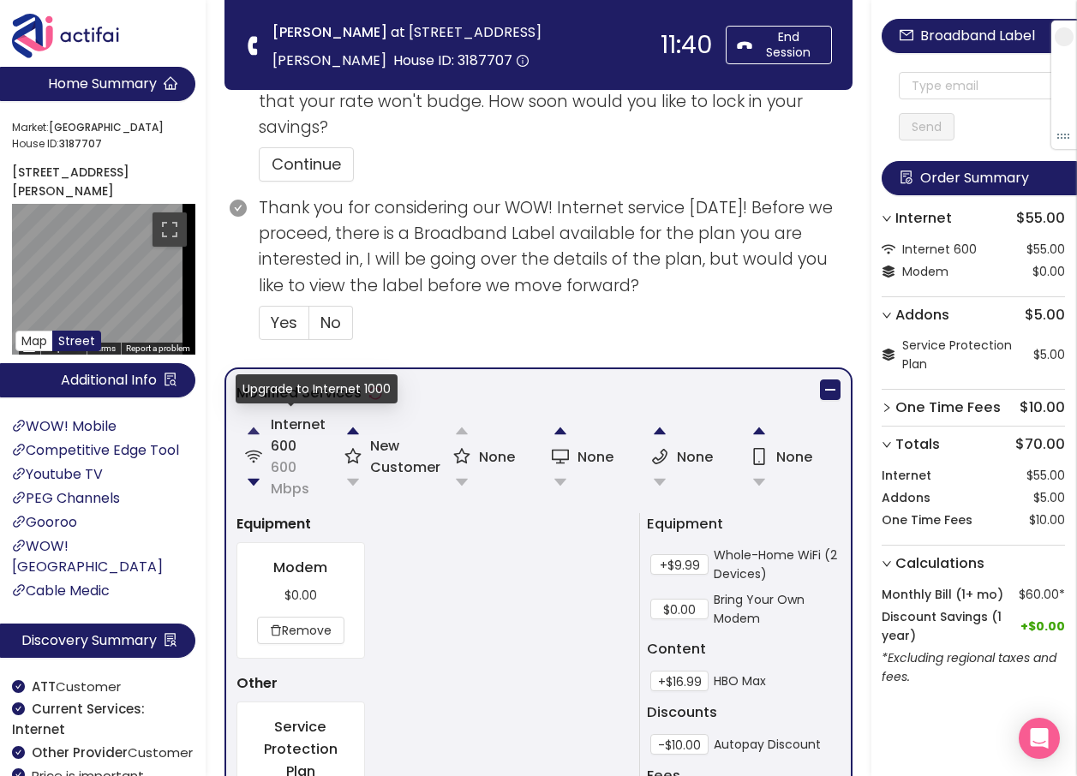
click at [253, 432] on button "button" at bounding box center [253, 431] width 34 height 34
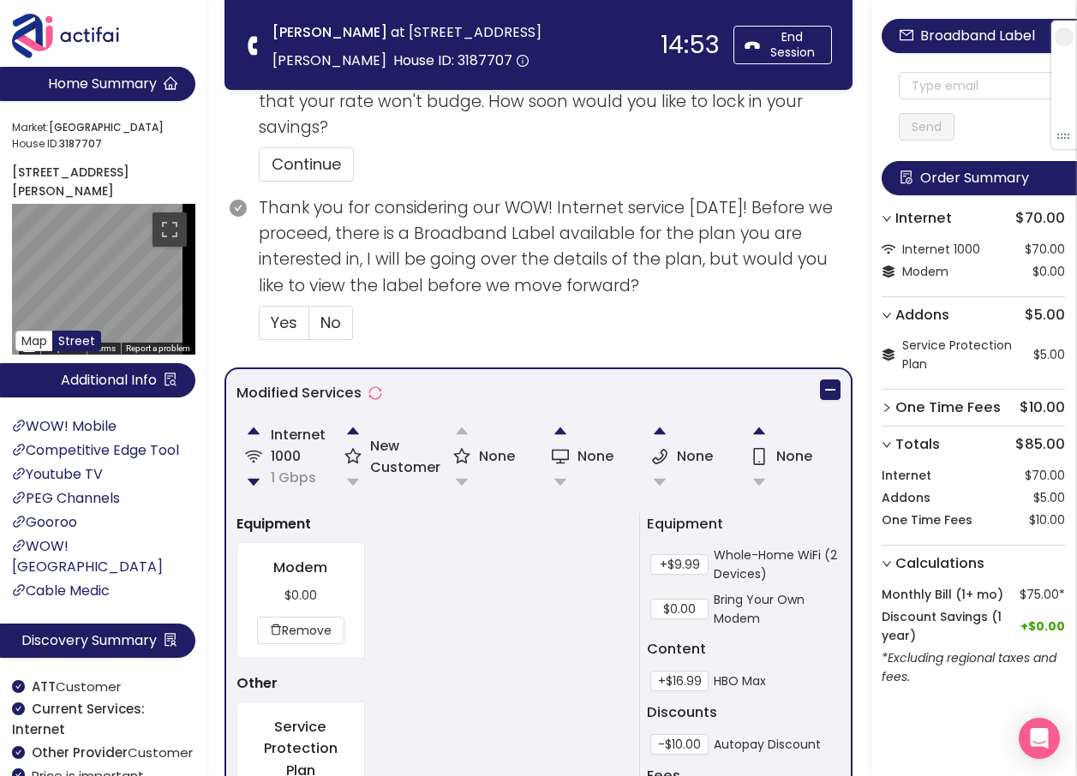
click at [621, 14] on div "[PERSON_NAME] at [STREET_ADDRESS][PERSON_NAME] House ID: 3187707 14:53 End Sess…" at bounding box center [538, 45] width 628 height 90
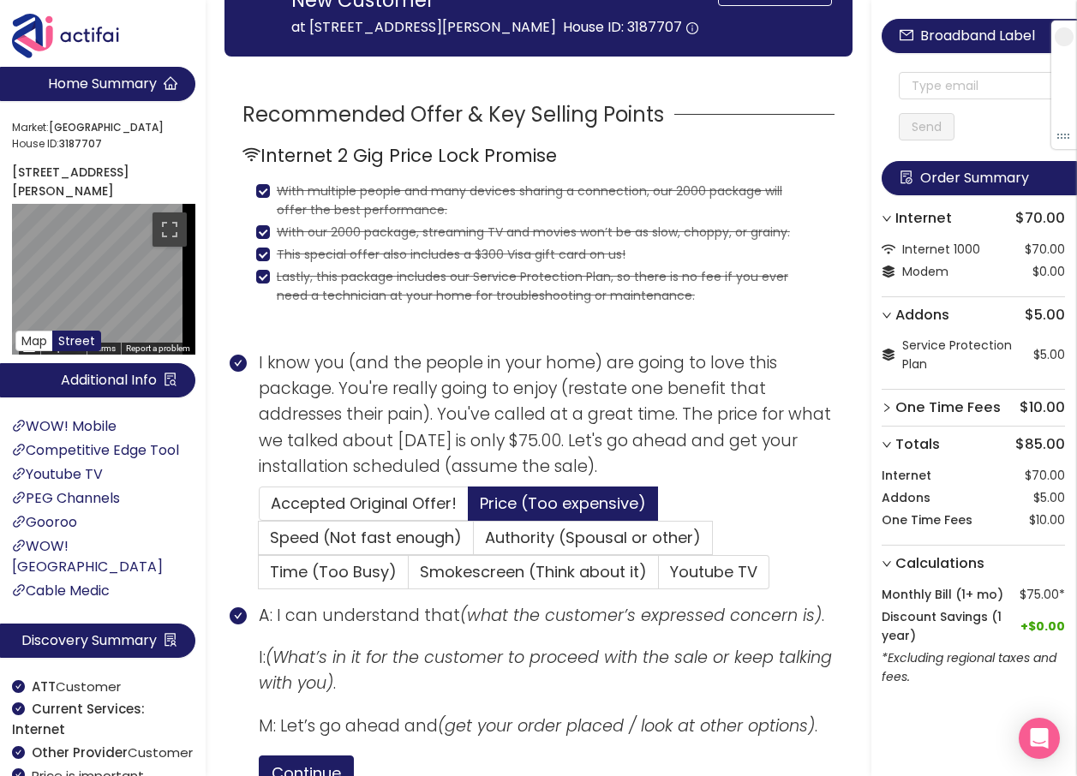
scroll to position [0, 0]
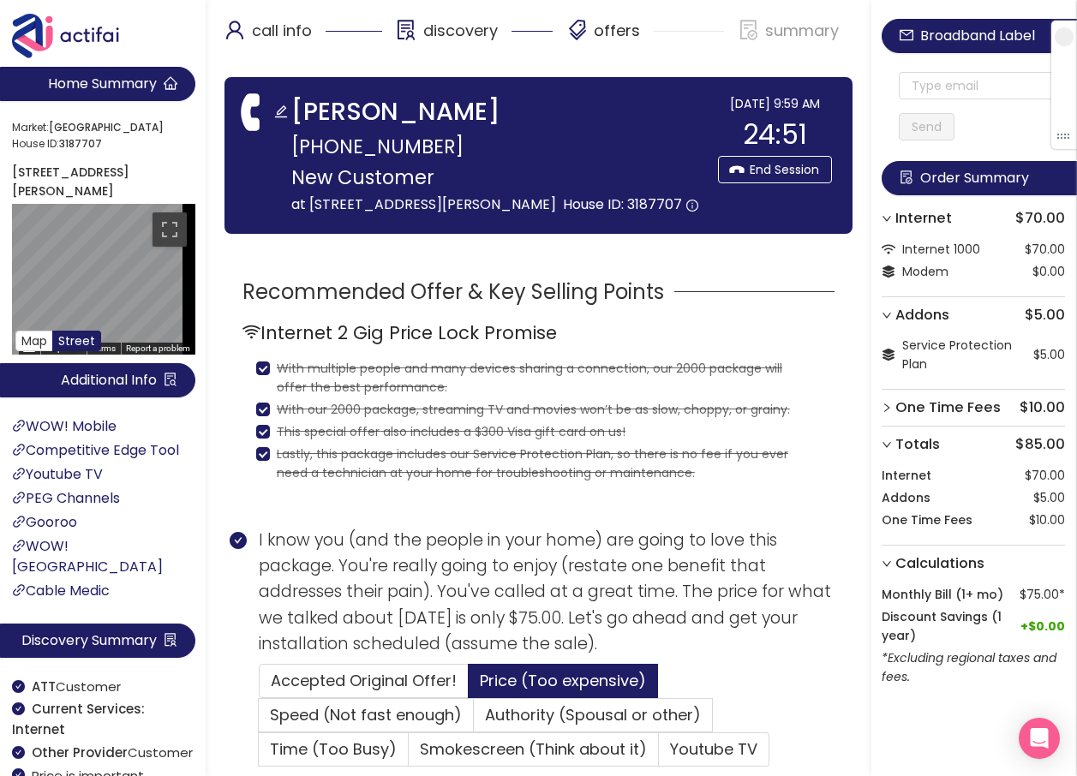
click at [528, 125] on div "[PERSON_NAME]" at bounding box center [500, 112] width 418 height 36
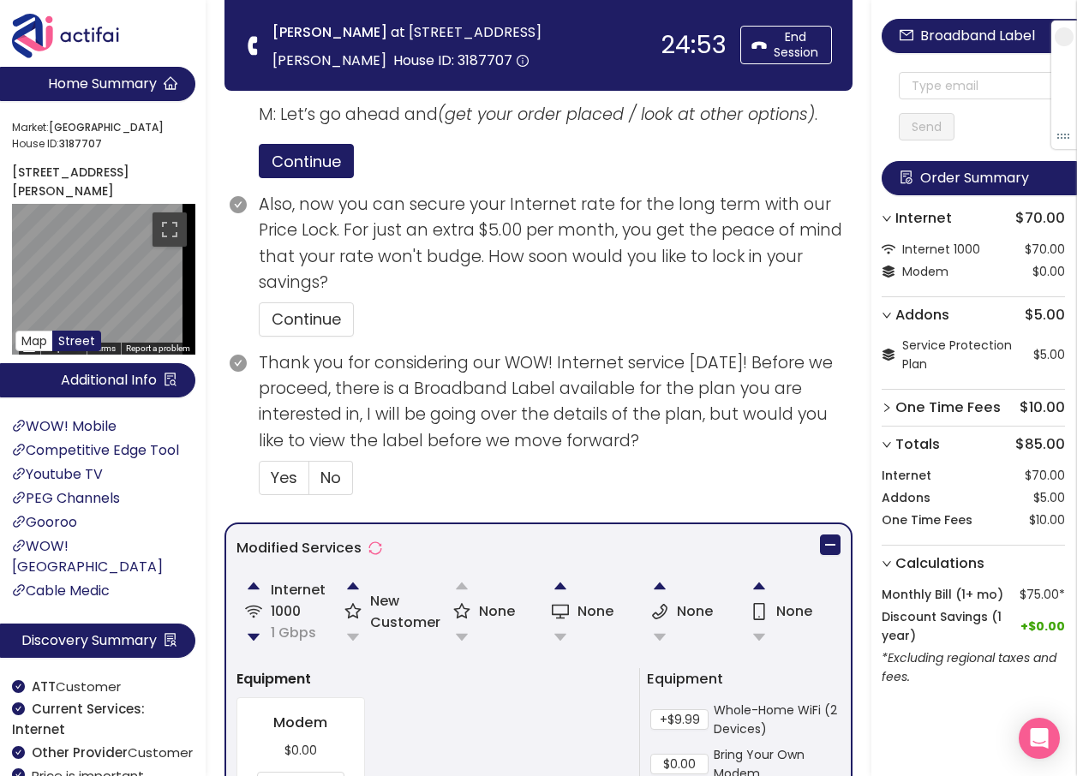
scroll to position [599, 0]
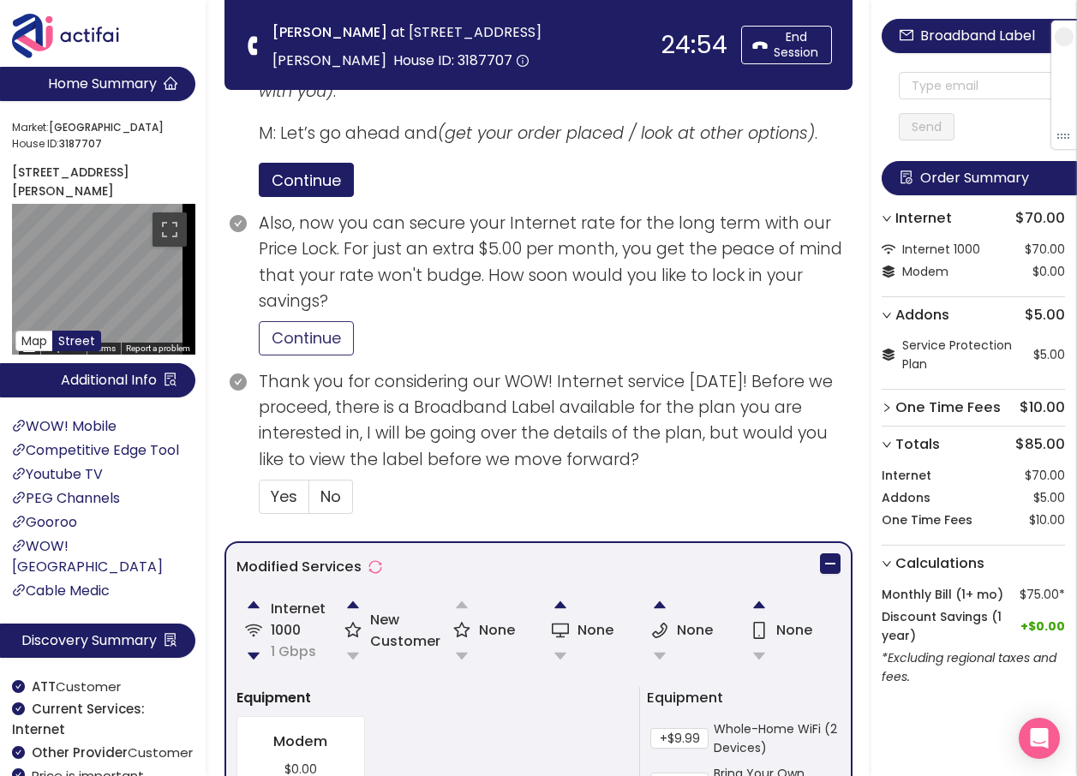
click at [301, 350] on button "Continue" at bounding box center [306, 338] width 95 height 34
click at [273, 495] on span "Yes" at bounding box center [284, 496] width 27 height 21
click at [259, 502] on input "Yes" at bounding box center [259, 502] width 0 height 0
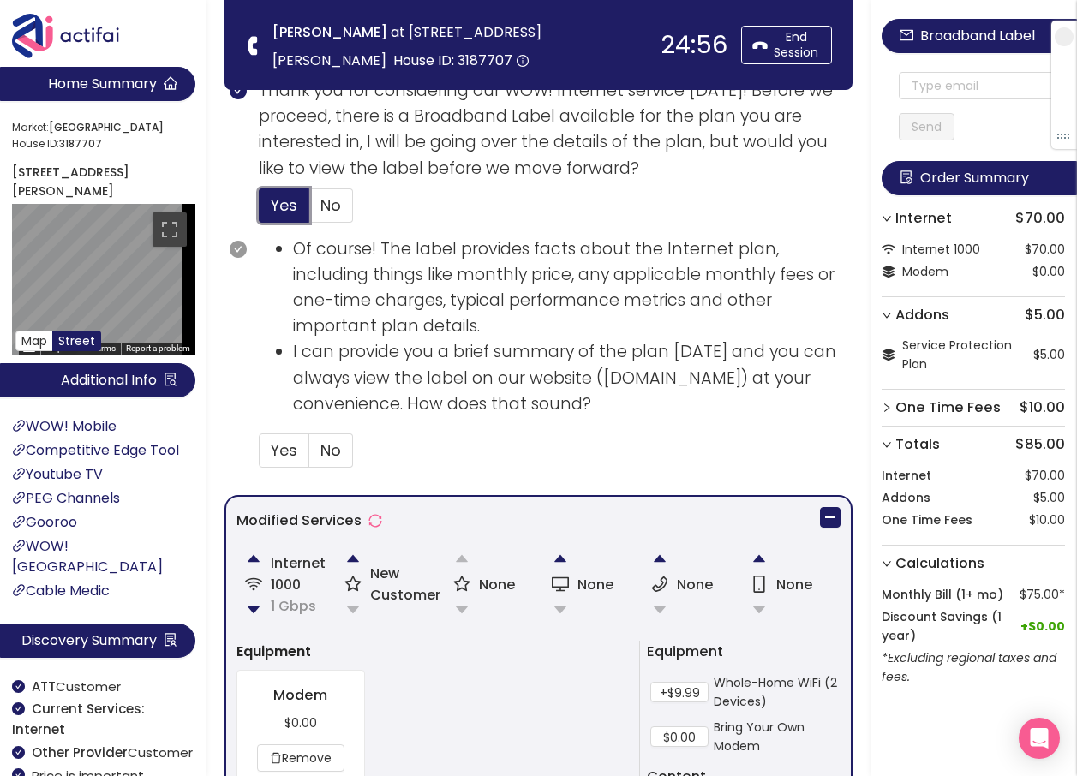
scroll to position [942, 0]
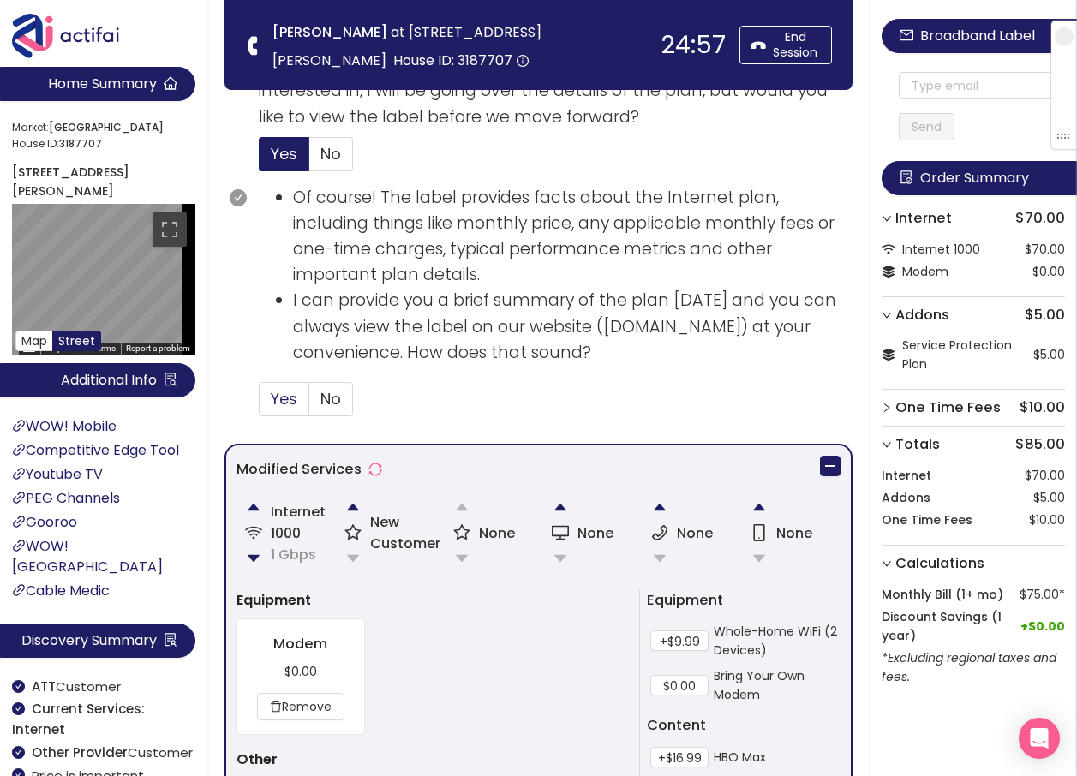
click at [284, 403] on span "Yes" at bounding box center [284, 398] width 27 height 21
click at [259, 404] on input "Yes" at bounding box center [259, 404] width 0 height 0
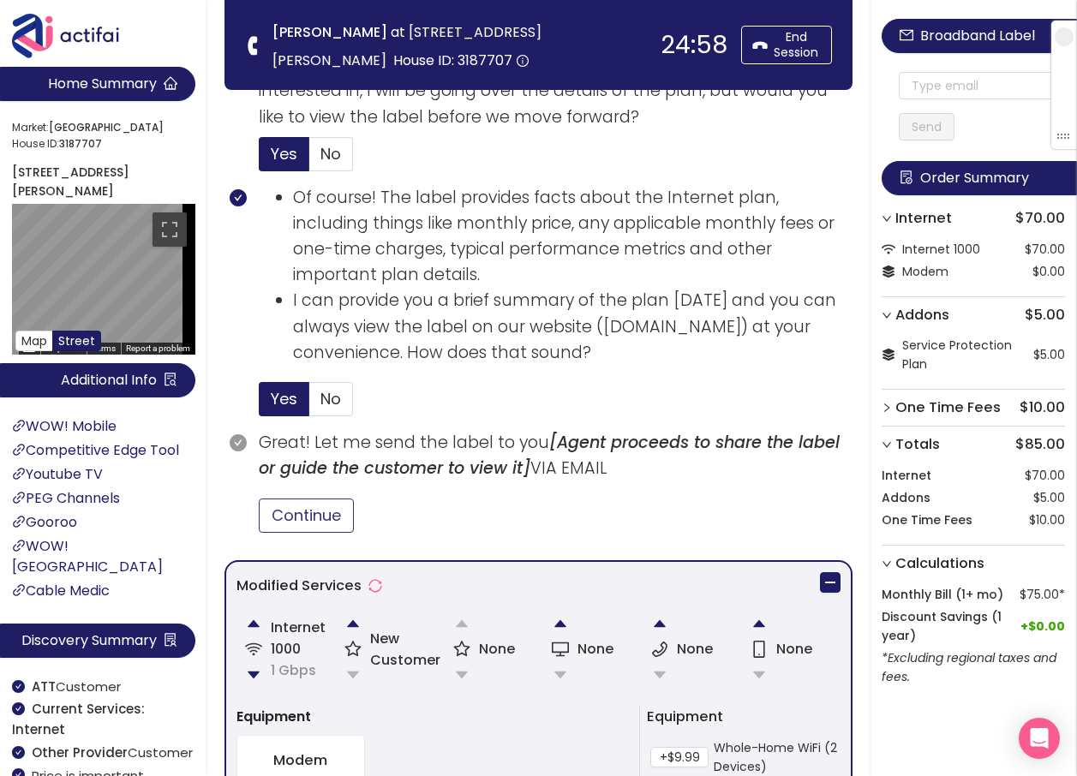
click at [277, 507] on button "Continue" at bounding box center [306, 515] width 95 height 34
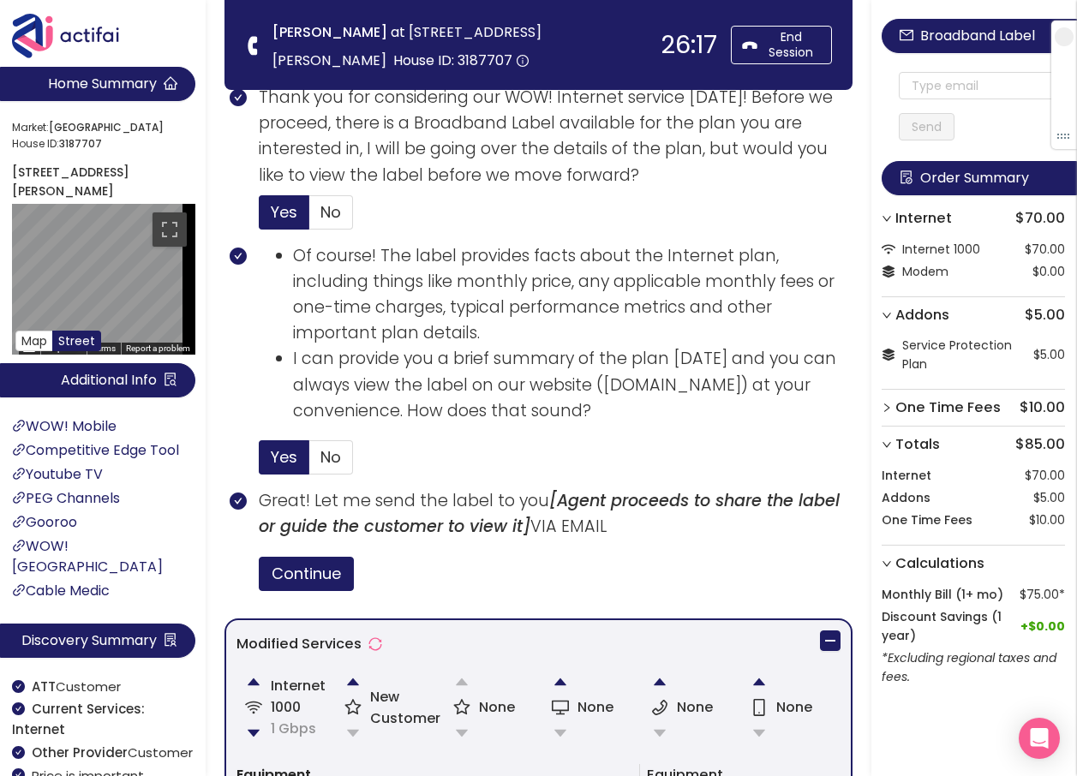
scroll to position [856, 0]
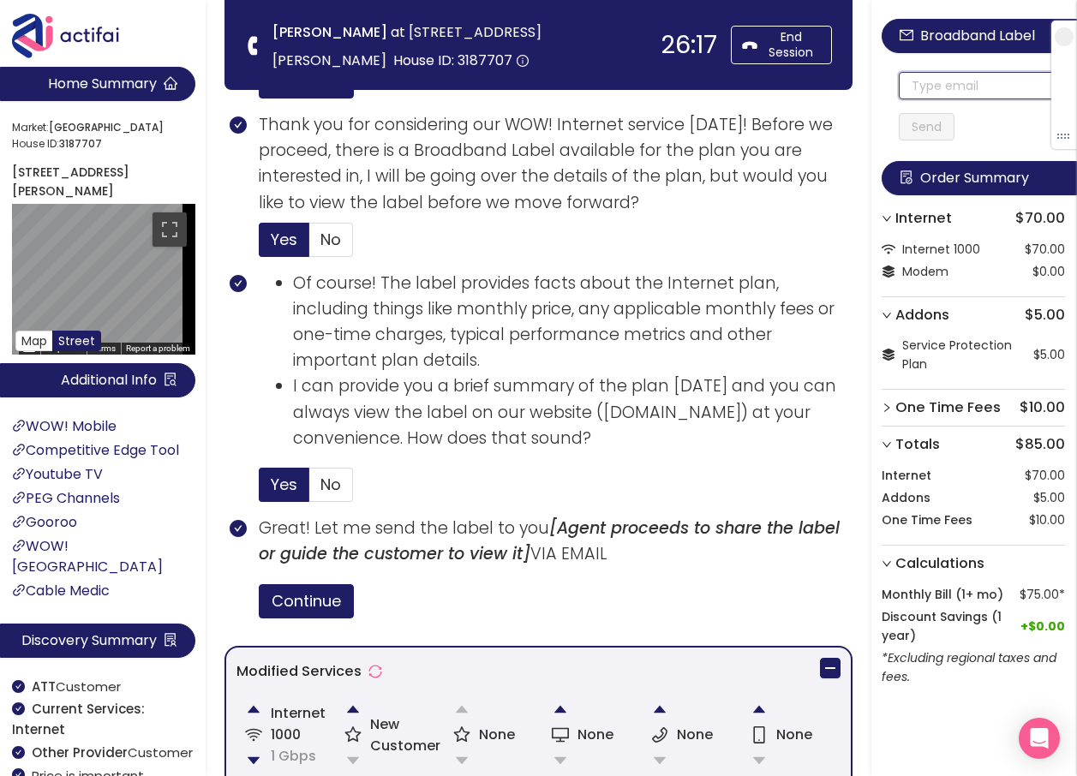
click at [910, 85] on input "text" at bounding box center [981, 85] width 166 height 27
click at [900, 90] on input "text" at bounding box center [981, 85] width 166 height 27
drag, startPoint x: 988, startPoint y: 81, endPoint x: 863, endPoint y: 83, distance: 125.1
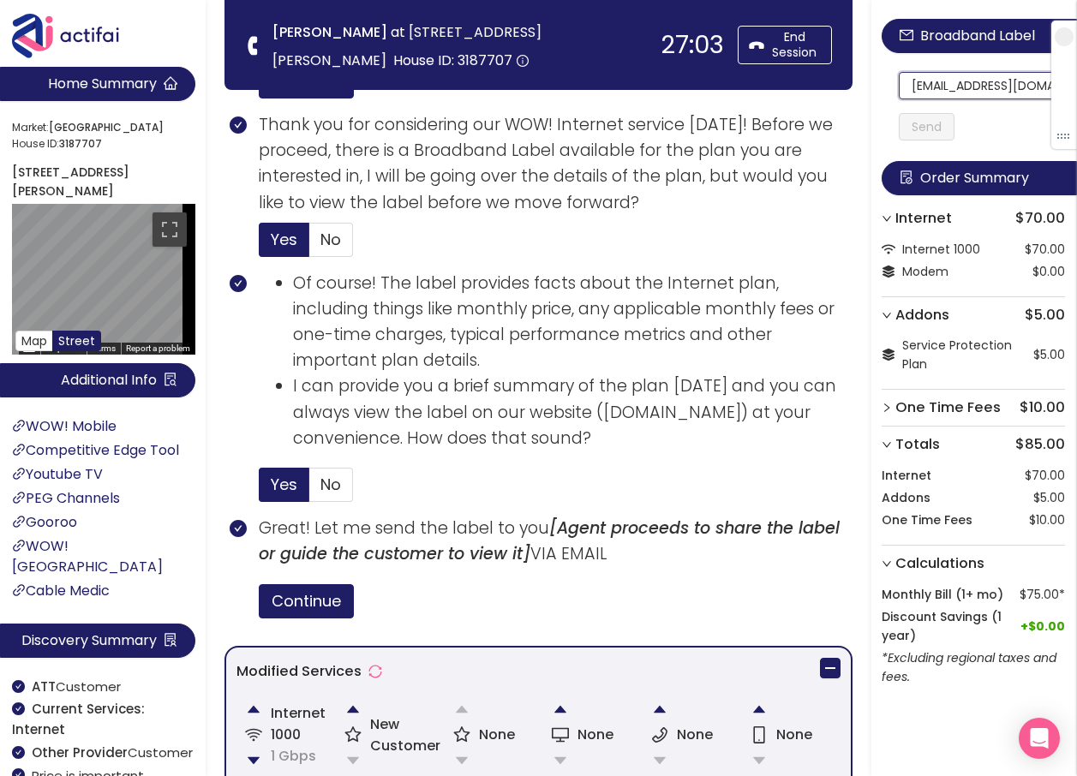
click at [864, 82] on section "Home Summary Market: [GEOGRAPHIC_DATA] ID: 3187707 [STREET_ADDRESS][PERSON_NAME…" at bounding box center [538, 332] width 1077 height 2377
click at [903, 90] on input "[EMAIL_ADDRESS][DOMAIN_NAME]" at bounding box center [981, 85] width 166 height 27
drag, startPoint x: 902, startPoint y: 90, endPoint x: 1049, endPoint y: 94, distance: 147.4
click at [427, 71] on section "Home Summary Market: [GEOGRAPHIC_DATA] ID: 3187707 [STREET_ADDRESS][PERSON_NAME…" at bounding box center [538, 332] width 1077 height 2377
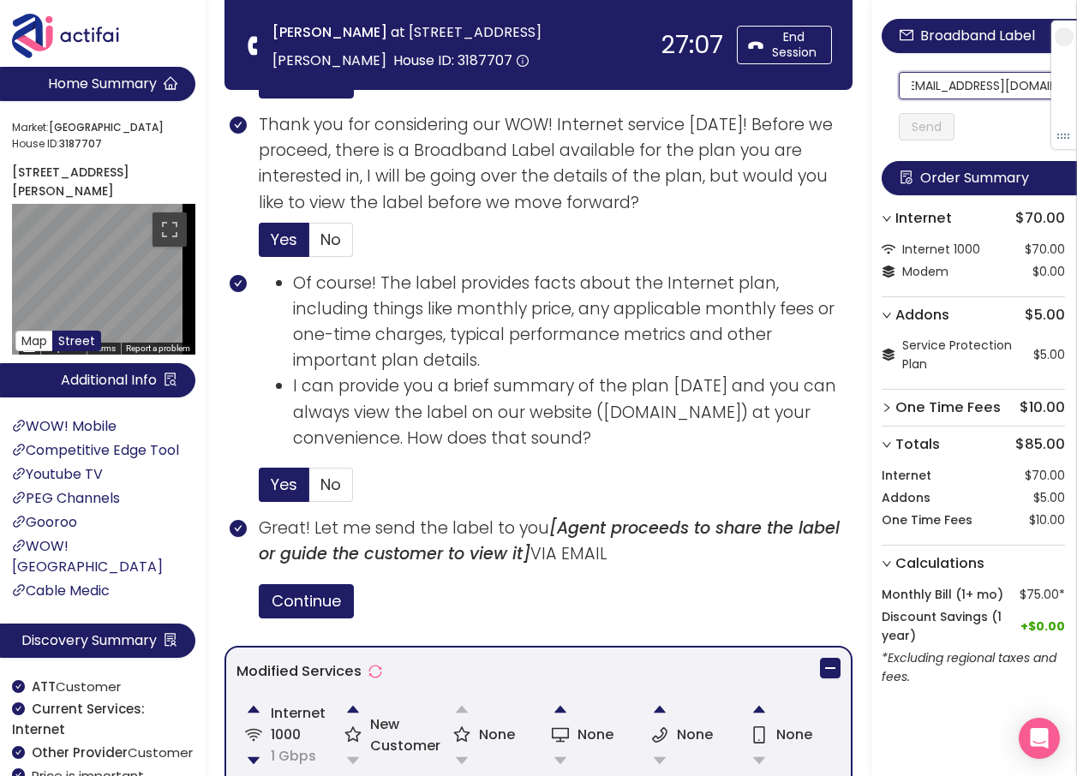
type input "[EMAIL_ADDRESS][DOMAIN_NAME]"
click at [930, 114] on button "Send" at bounding box center [926, 126] width 56 height 27
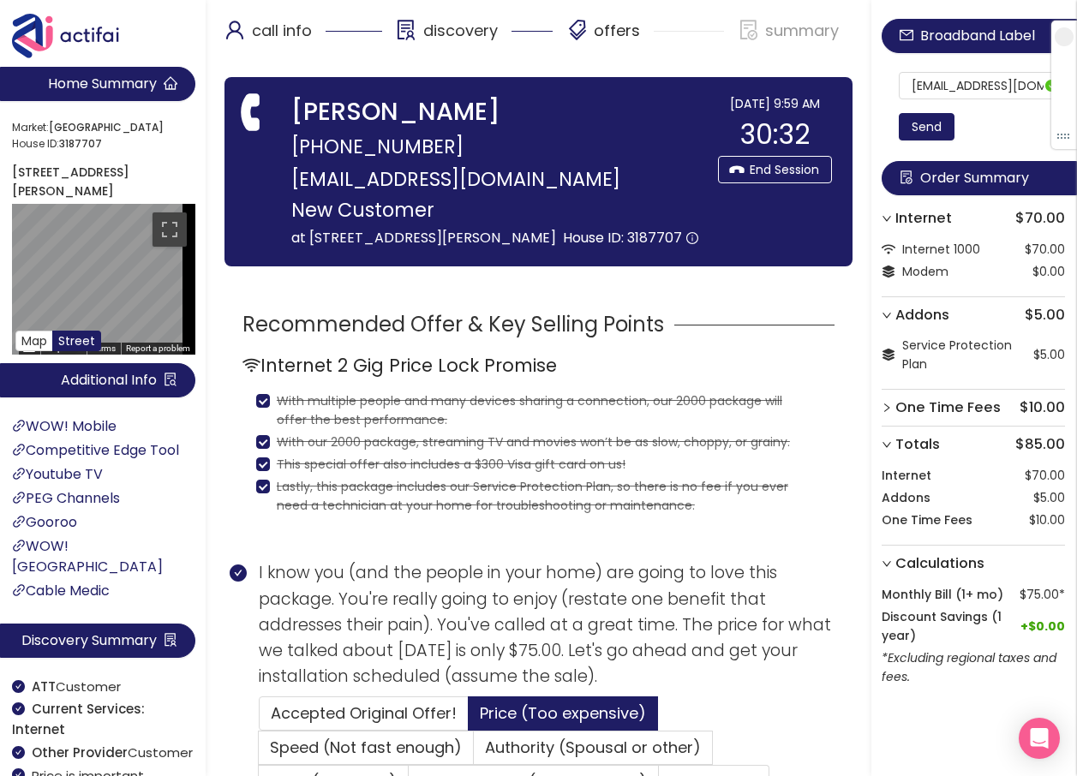
click at [570, 49] on div "offers" at bounding box center [645, 38] width 158 height 43
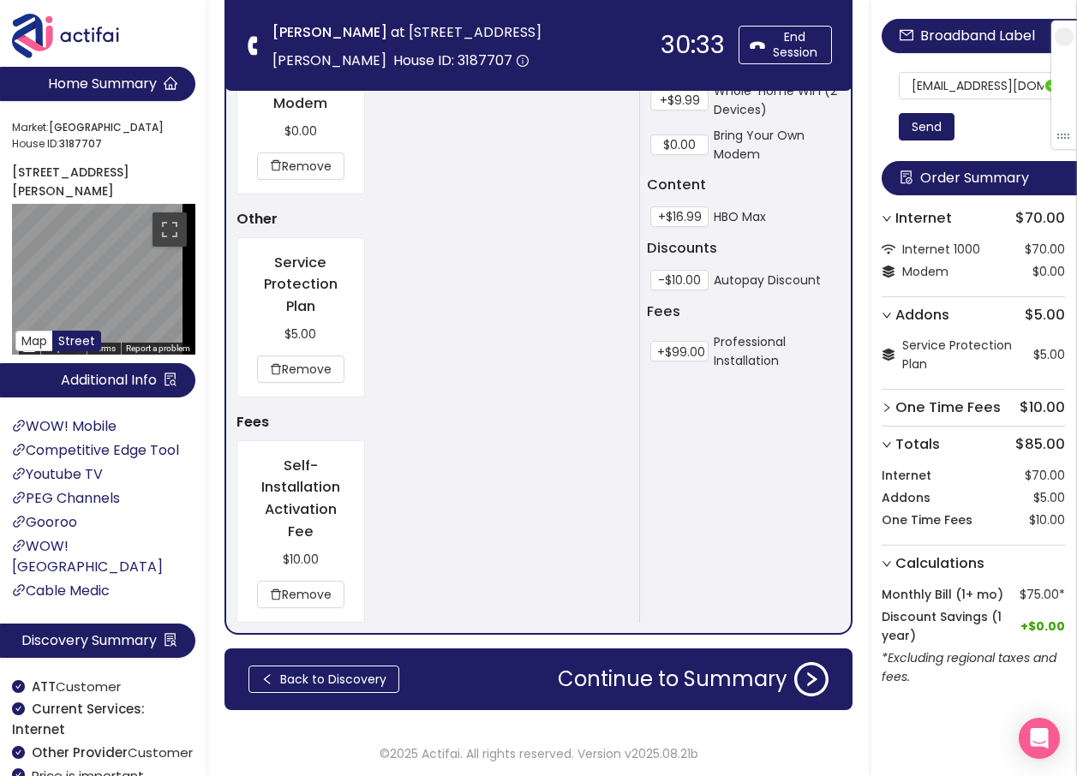
scroll to position [1601, 0]
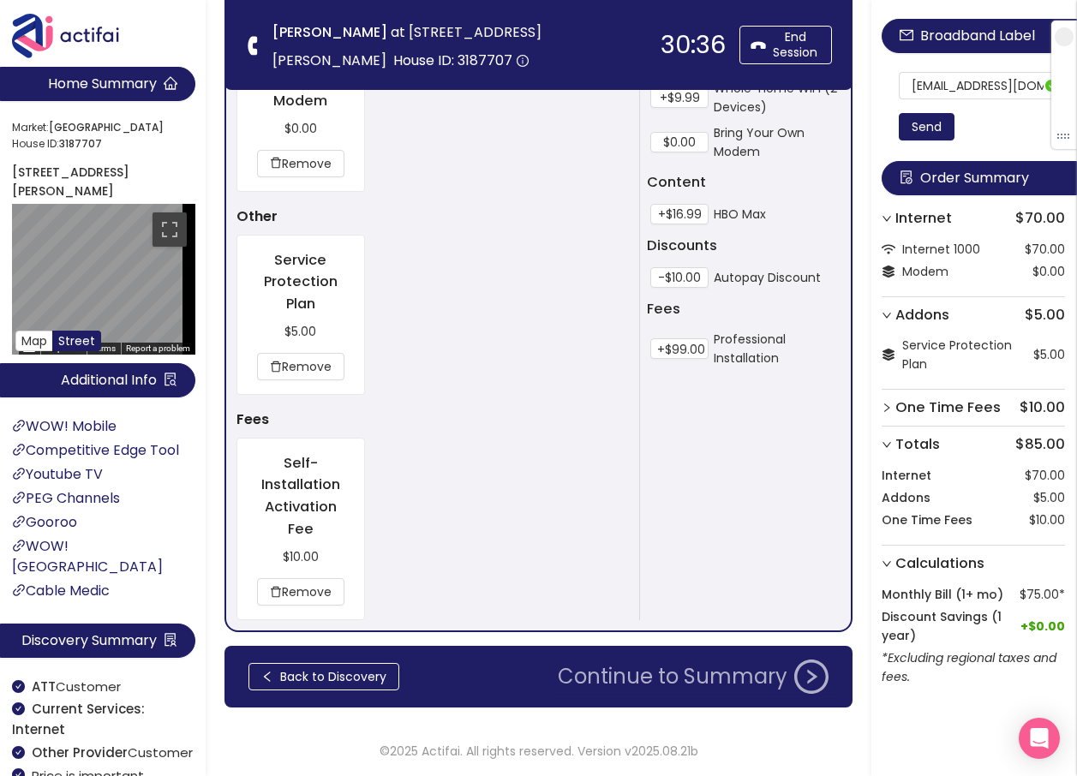
click at [652, 682] on button "Continue to Summary" at bounding box center [692, 676] width 291 height 34
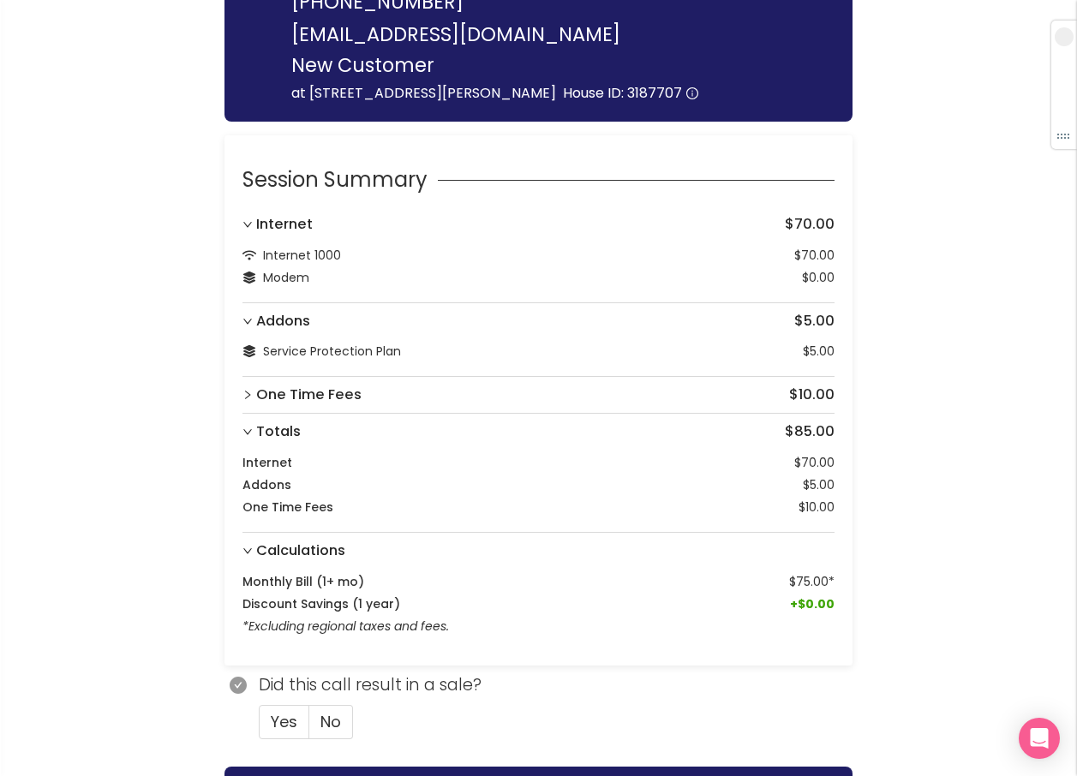
scroll to position [289, 0]
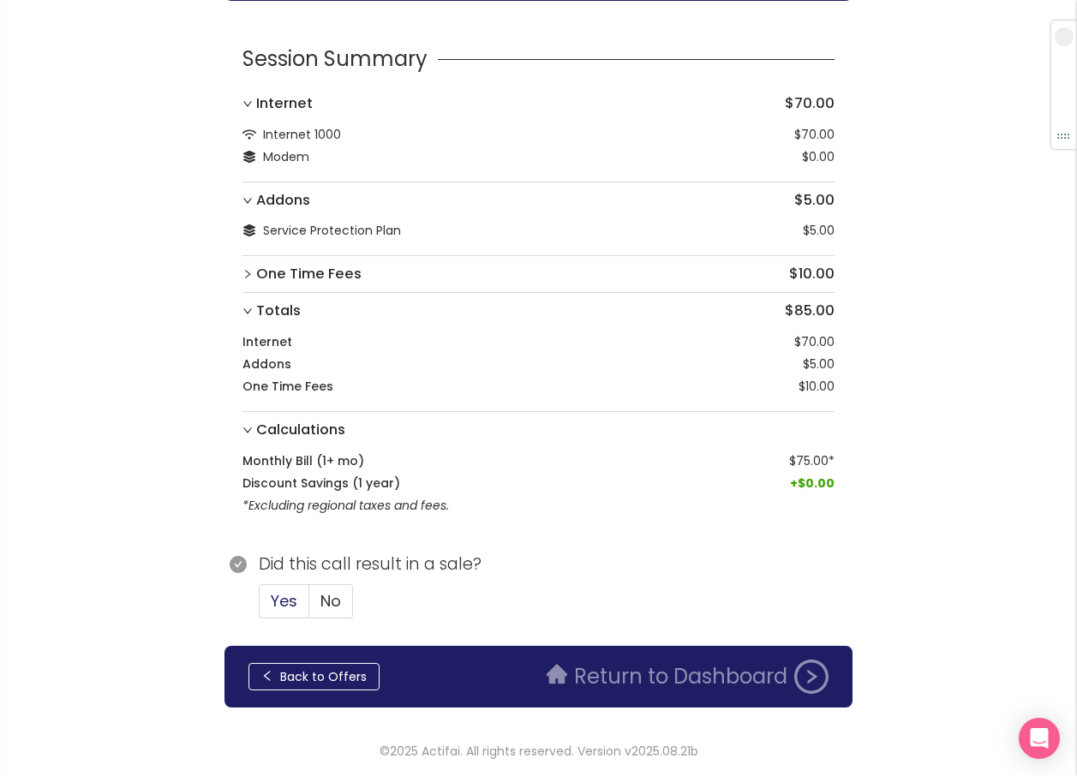
click at [289, 599] on span "Yes" at bounding box center [284, 600] width 27 height 21
click at [259, 606] on input "Yes" at bounding box center [259, 606] width 0 height 0
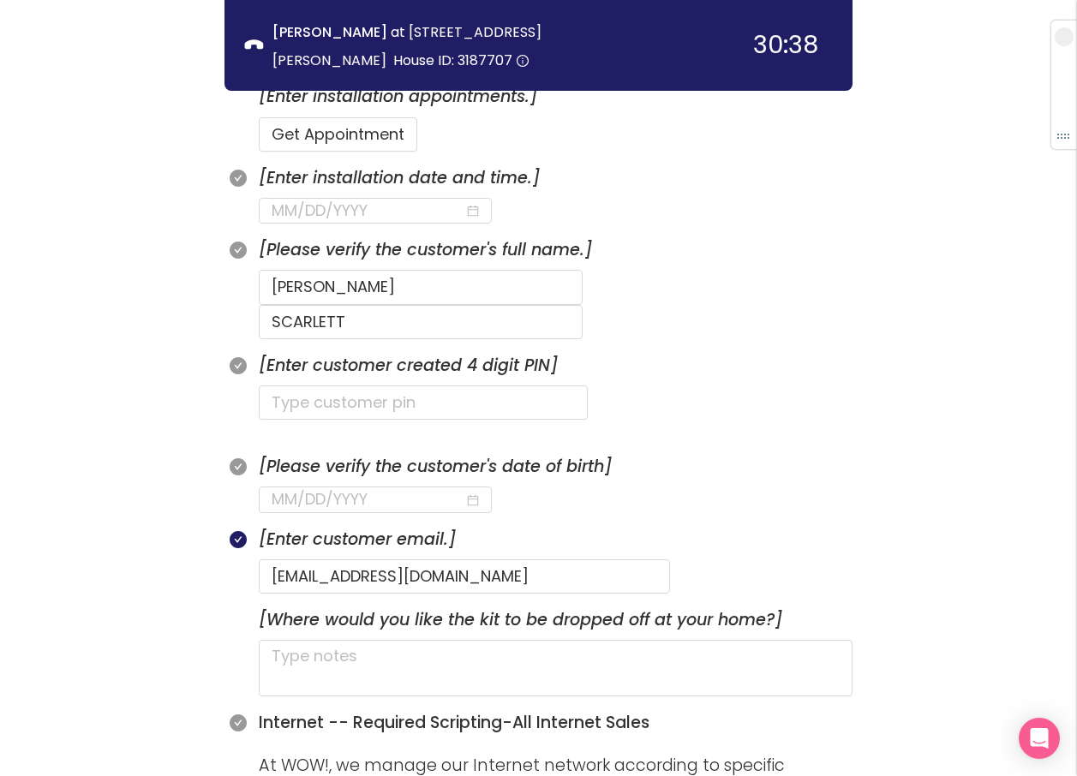
scroll to position [631, 0]
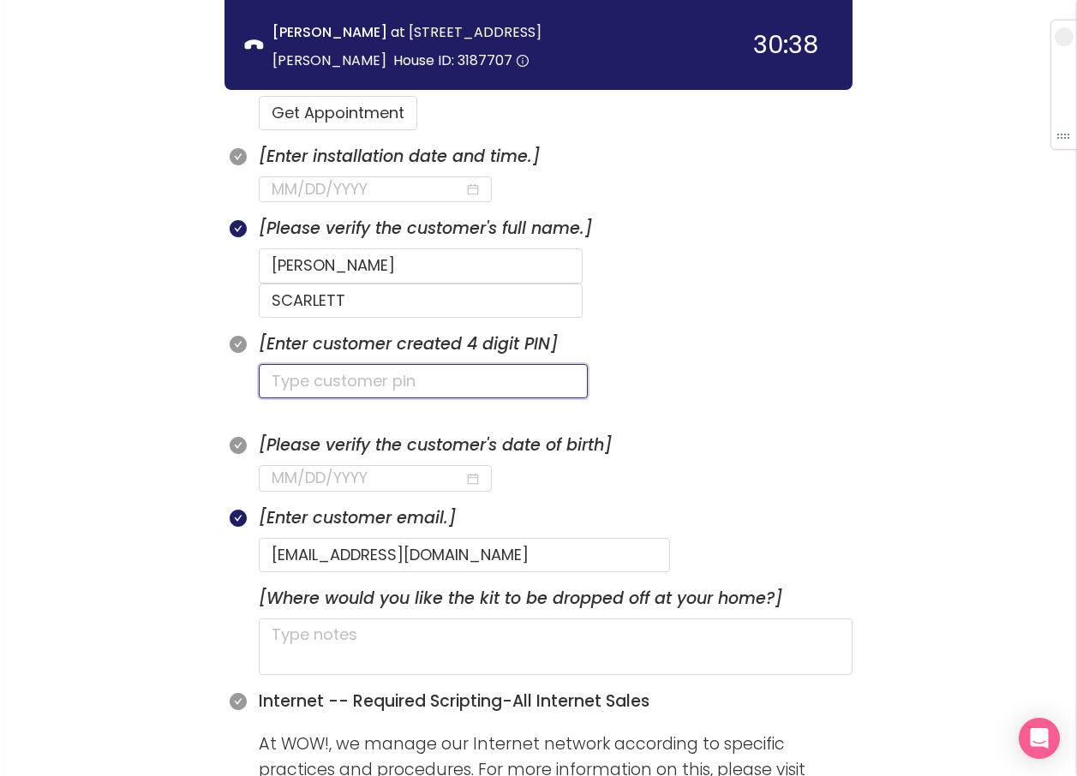
click at [358, 364] on input "text" at bounding box center [423, 381] width 329 height 34
type input "1997"
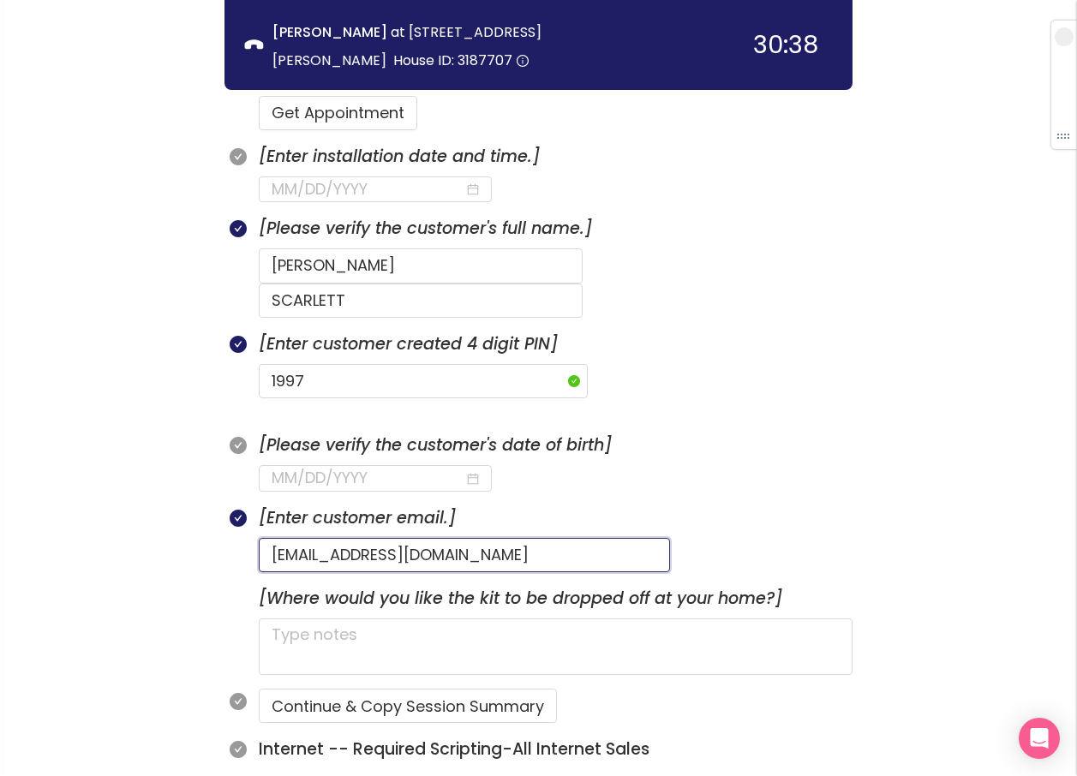
drag, startPoint x: 475, startPoint y: 523, endPoint x: 212, endPoint y: 509, distance: 264.2
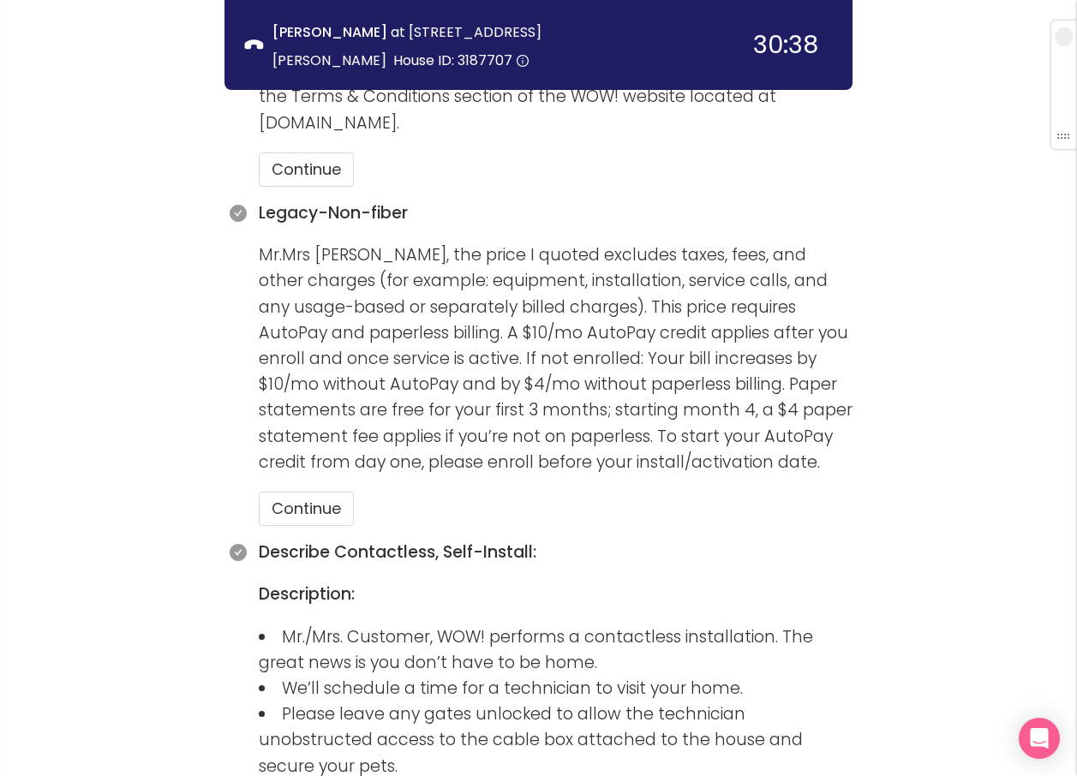
scroll to position [1402, 0]
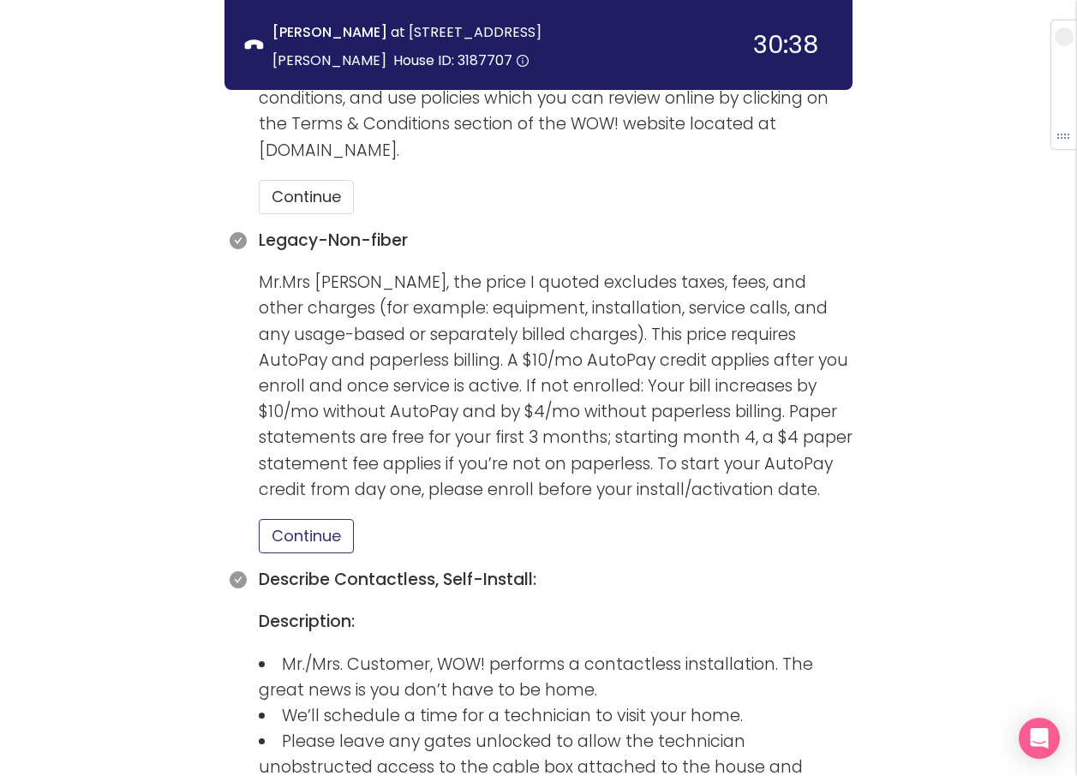
drag, startPoint x: 346, startPoint y: 501, endPoint x: 343, endPoint y: 388, distance: 113.1
click at [346, 519] on button "Continue" at bounding box center [306, 536] width 95 height 34
click at [303, 180] on button "Continue" at bounding box center [306, 197] width 95 height 34
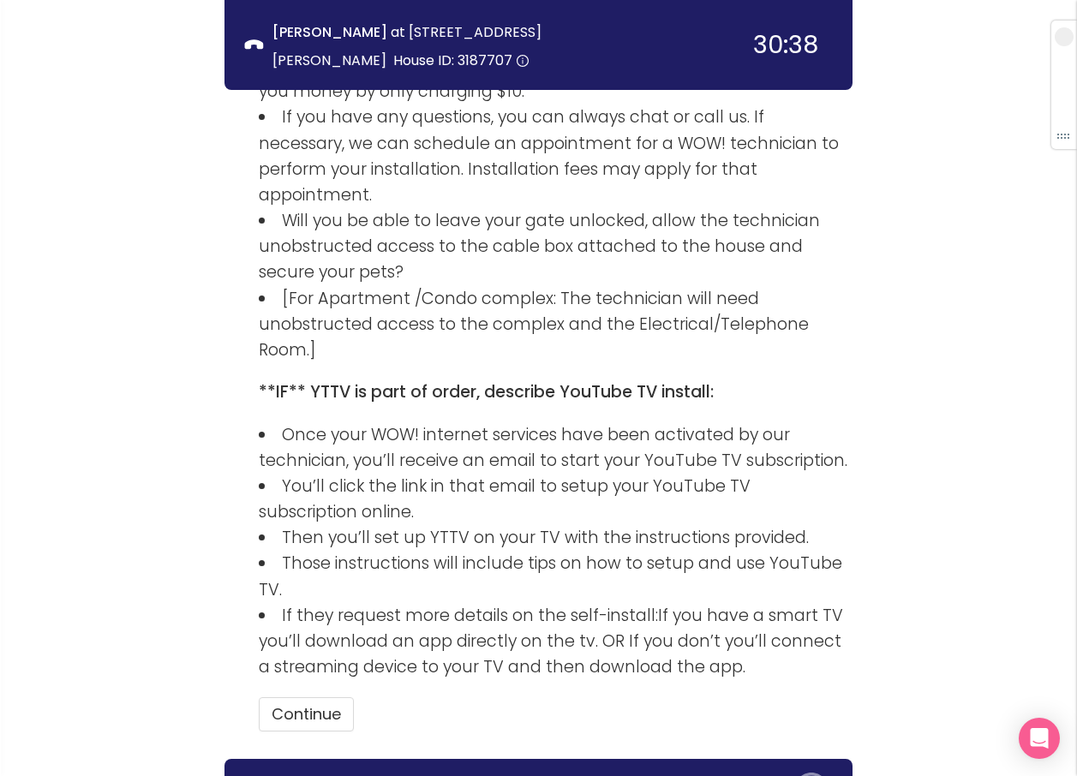
scroll to position [2389, 0]
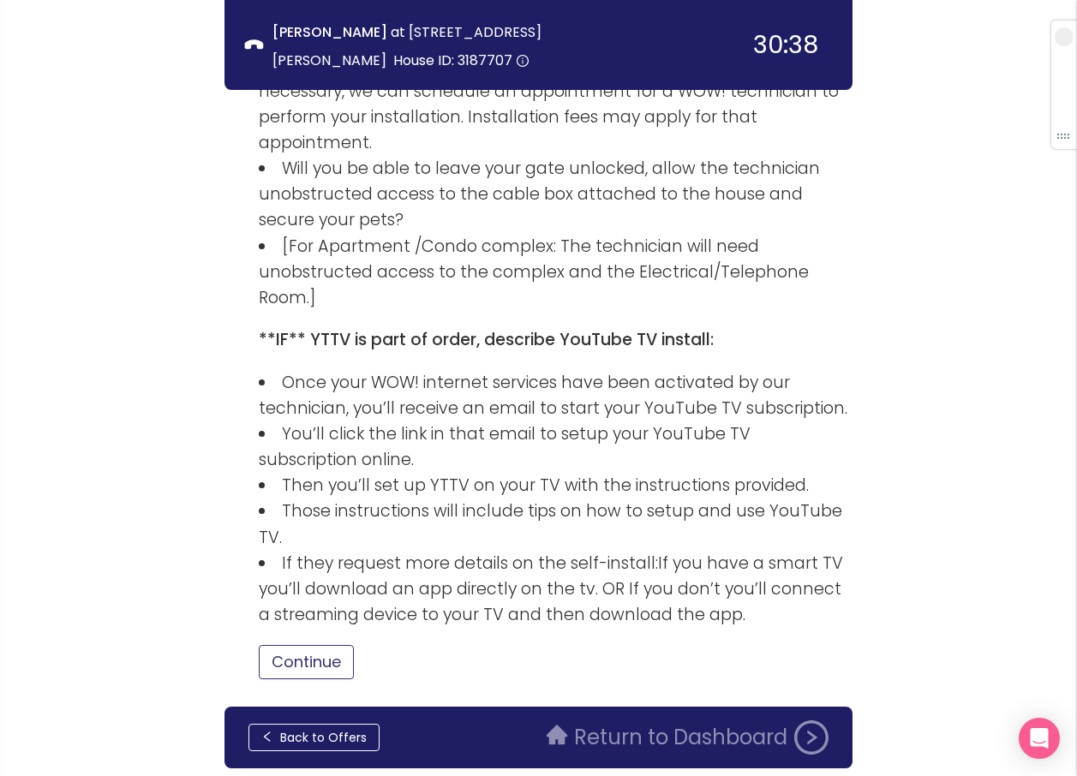
click at [335, 645] on button "Continue" at bounding box center [306, 662] width 95 height 34
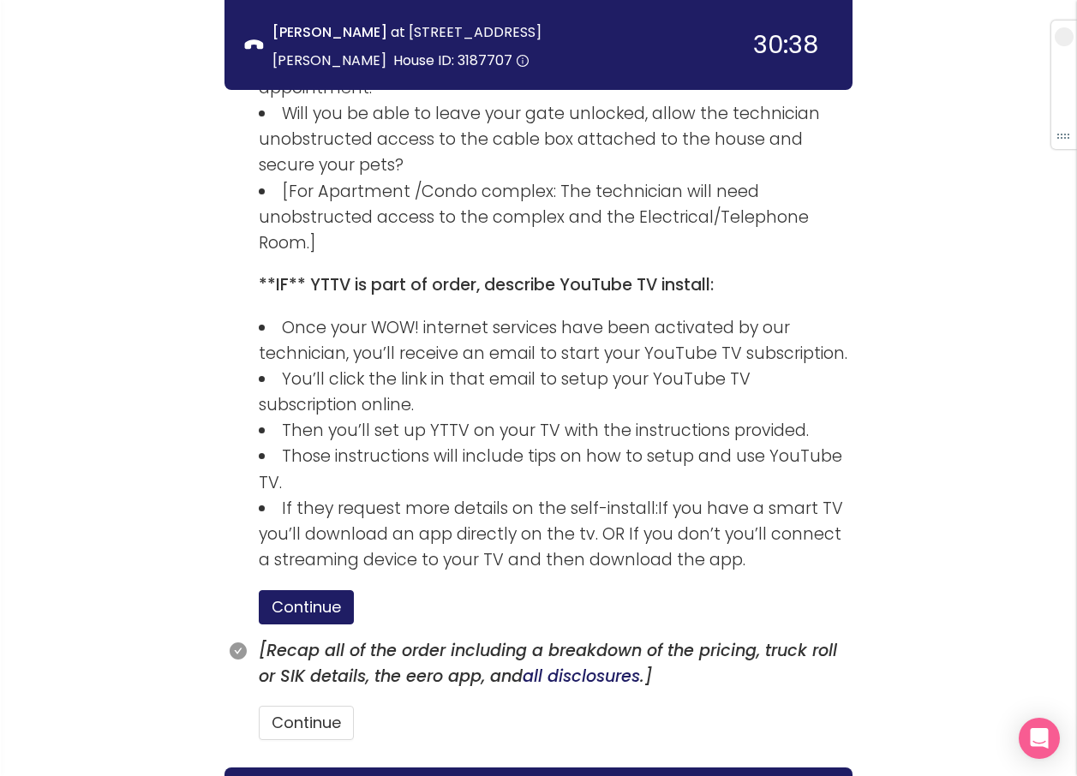
scroll to position [2474, 0]
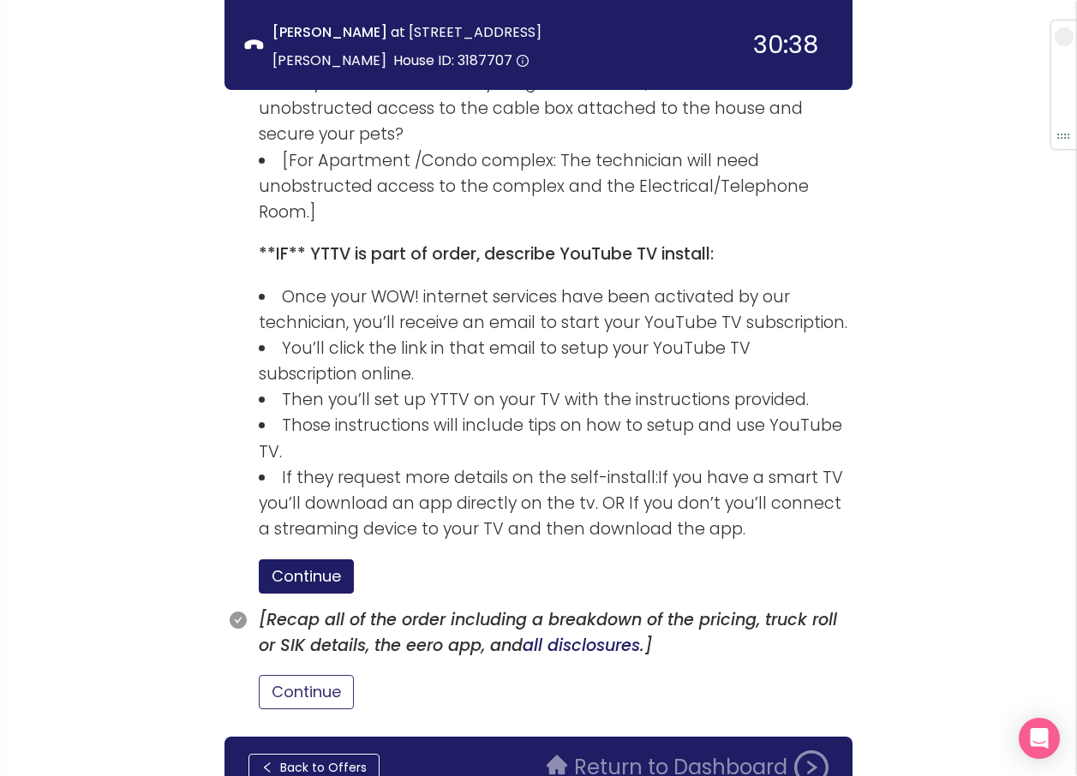
click at [320, 675] on button "Continue" at bounding box center [306, 692] width 95 height 34
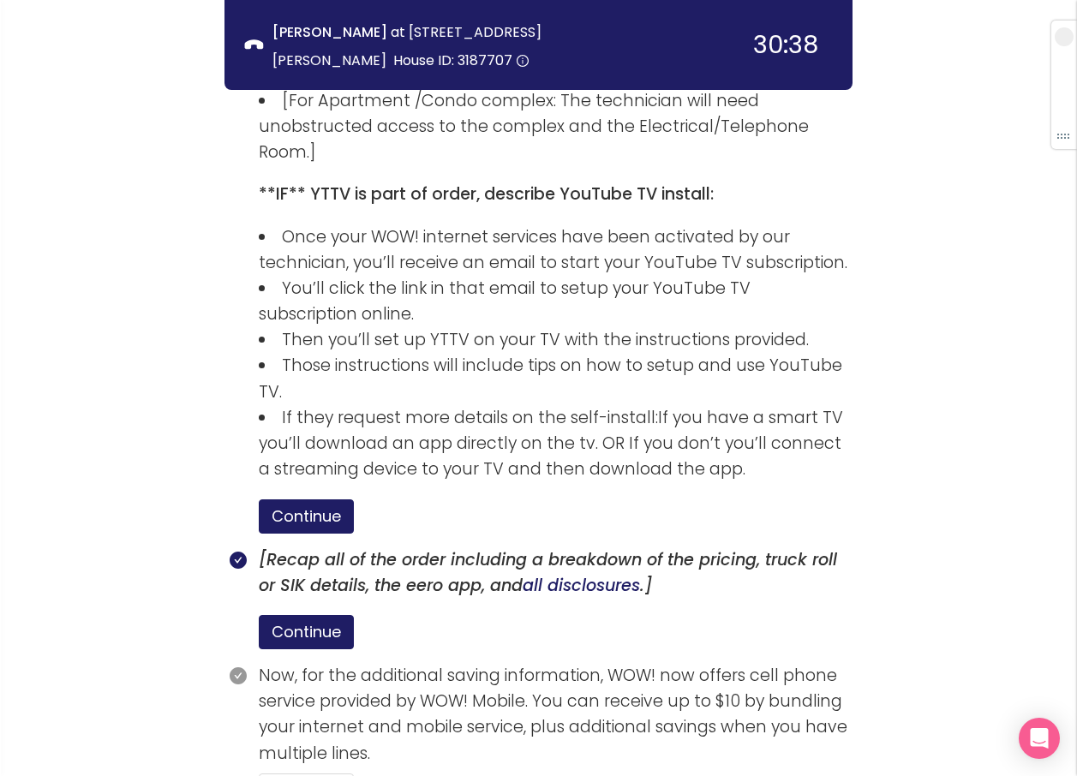
scroll to position [2663, 0]
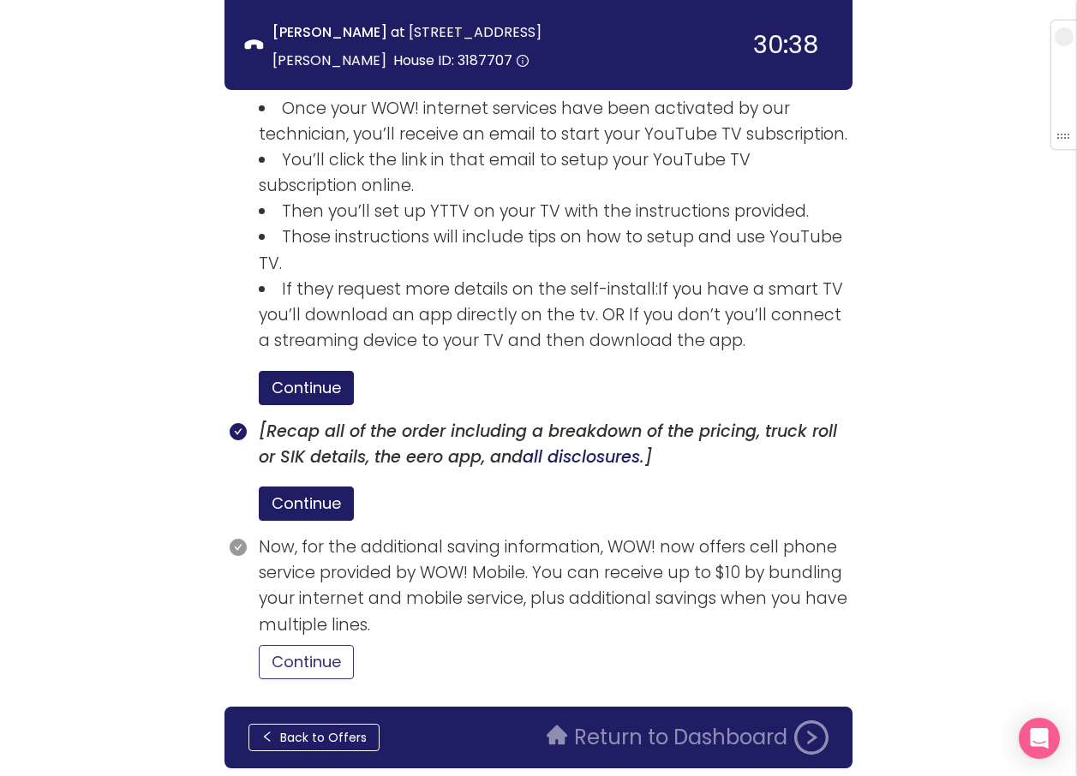
click at [338, 645] on button "Continue" at bounding box center [306, 662] width 95 height 34
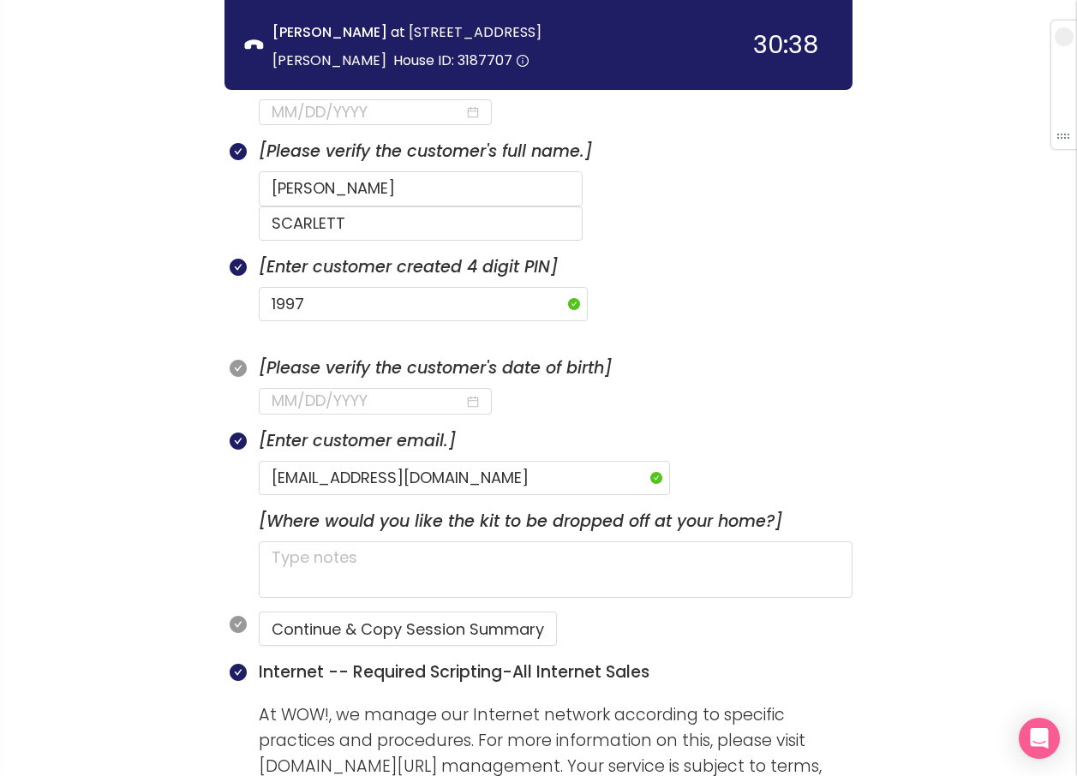
scroll to position [693, 0]
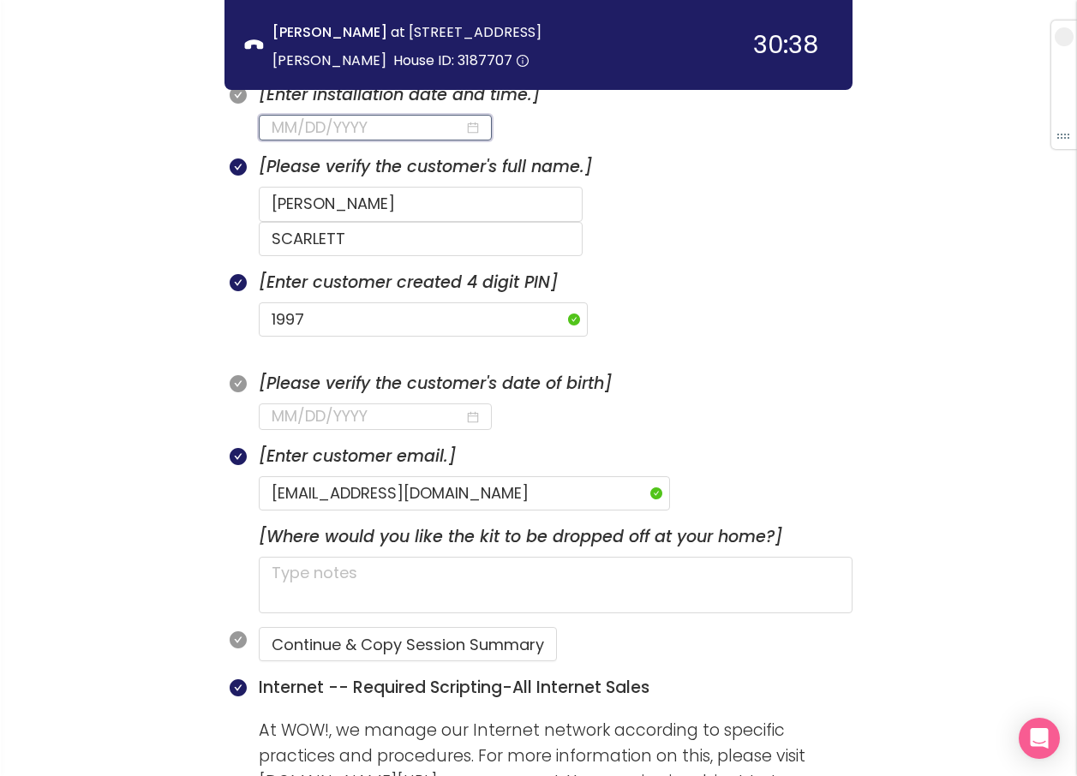
click at [394, 132] on input at bounding box center [367, 128] width 193 height 24
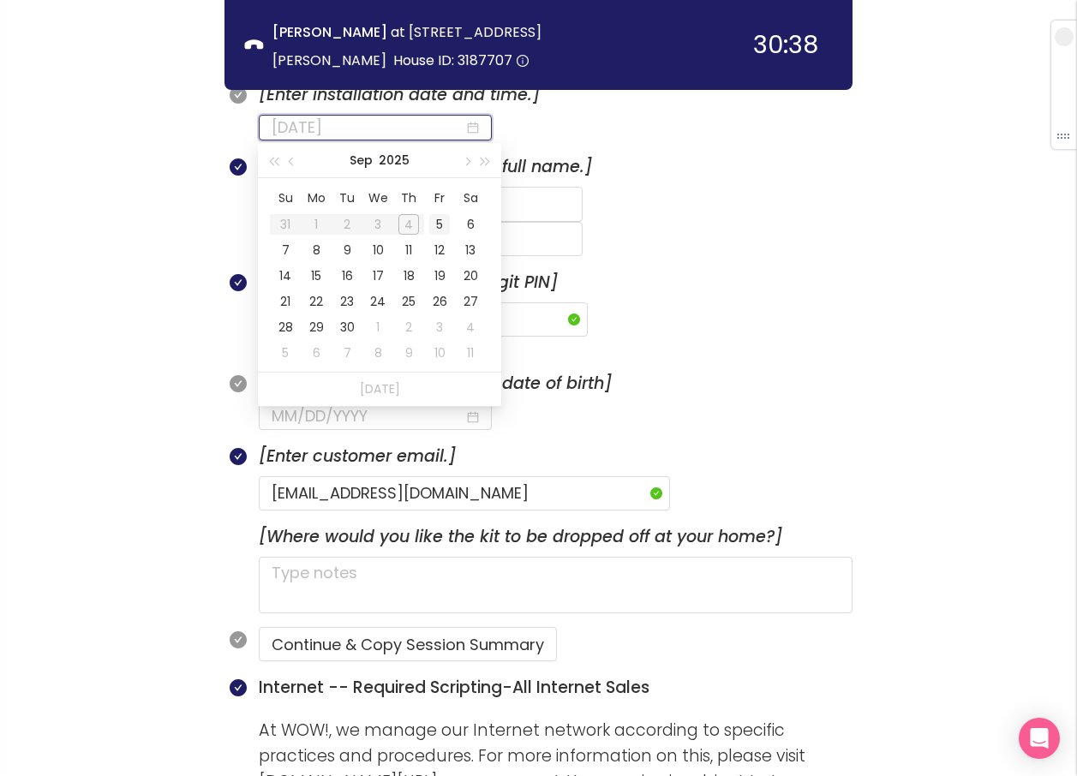
type input "[DATE]"
click at [437, 220] on div "5" at bounding box center [439, 224] width 21 height 21
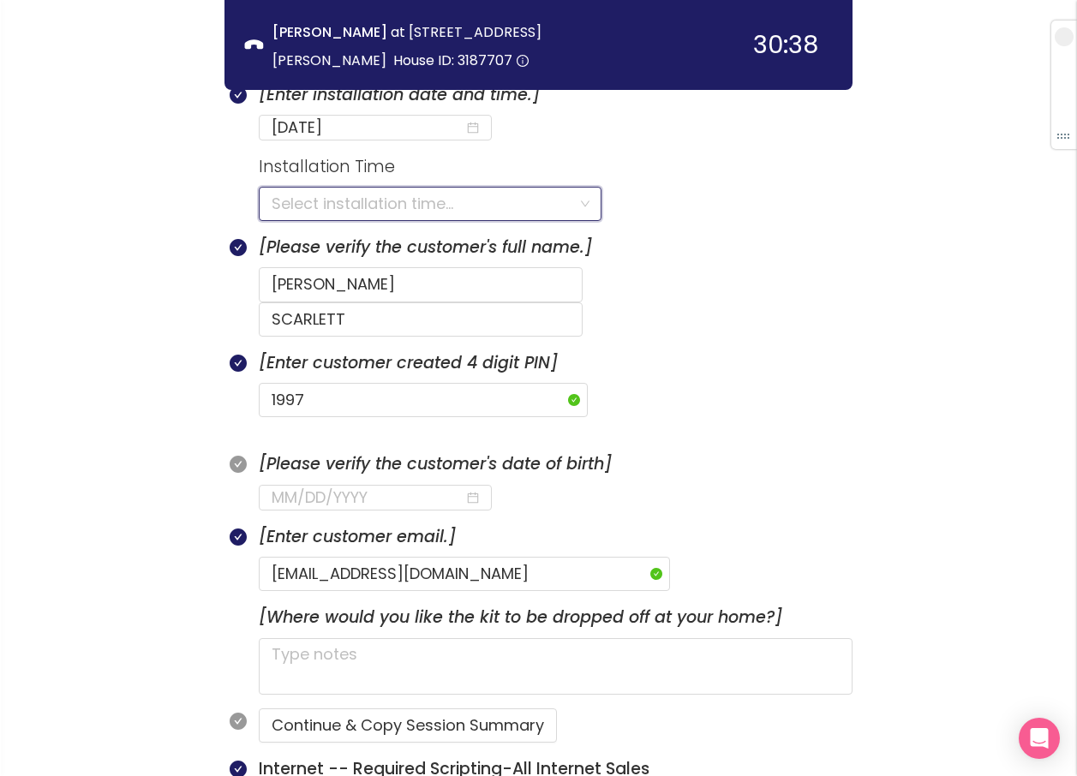
click at [358, 201] on input "search" at bounding box center [423, 204] width 305 height 33
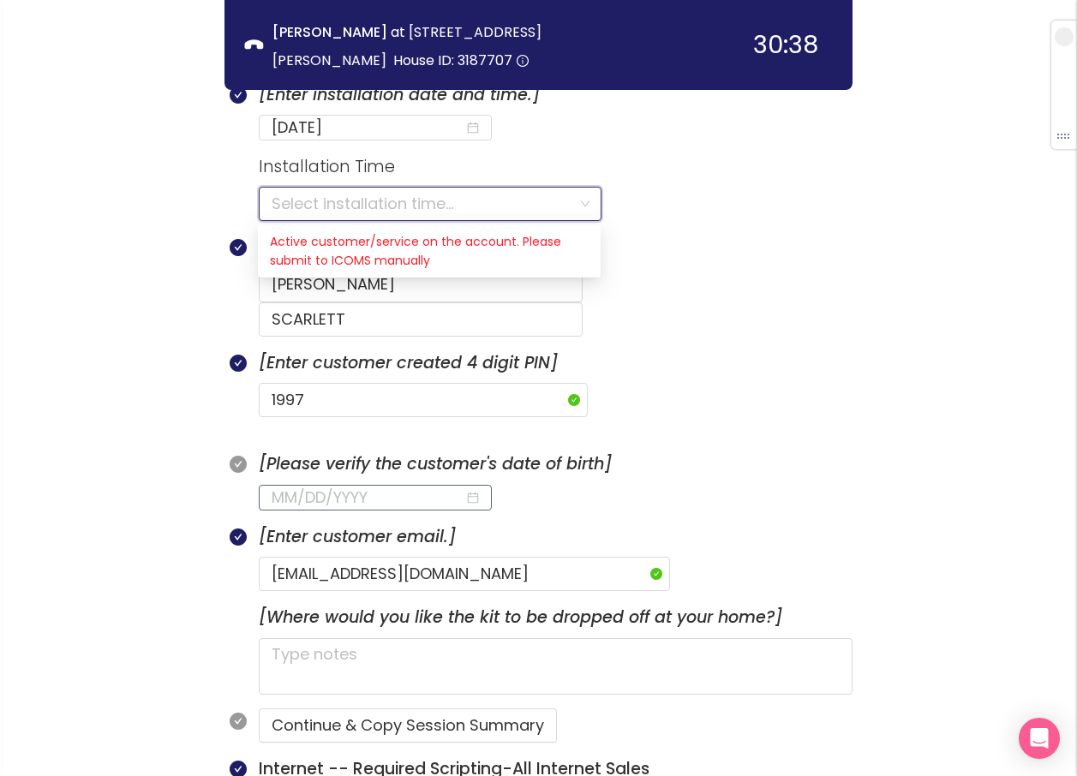
click at [305, 486] on input at bounding box center [367, 498] width 193 height 24
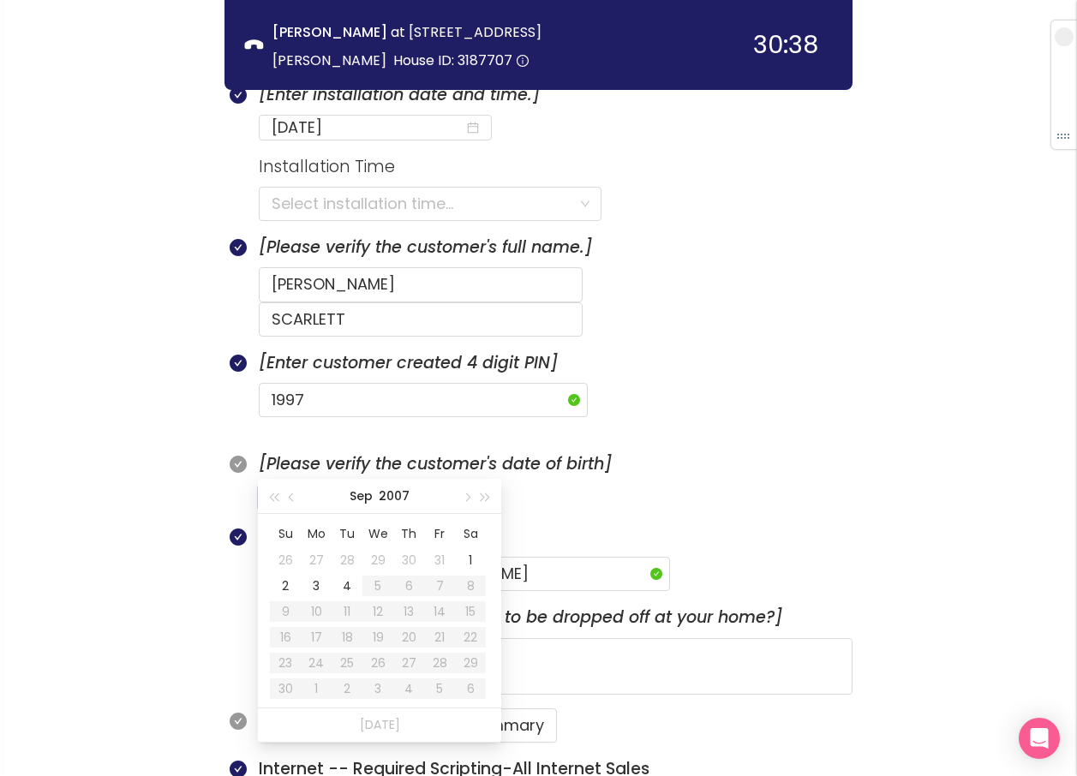
click at [283, 486] on input at bounding box center [367, 498] width 193 height 24
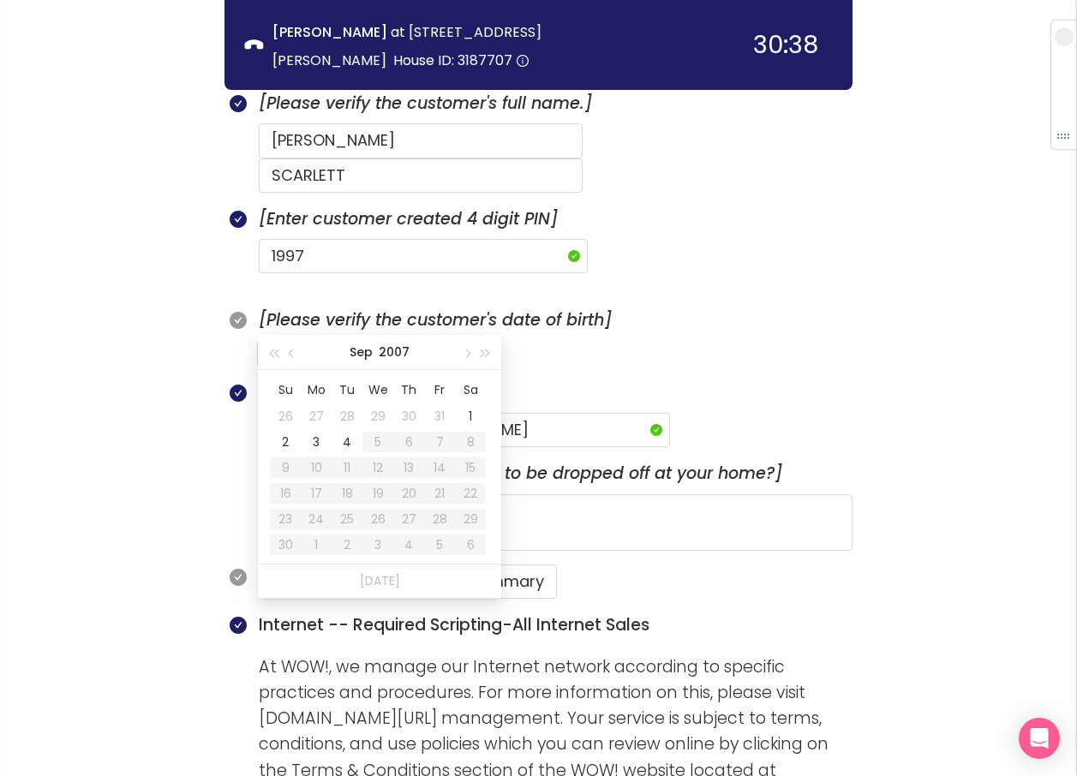
scroll to position [864, 0]
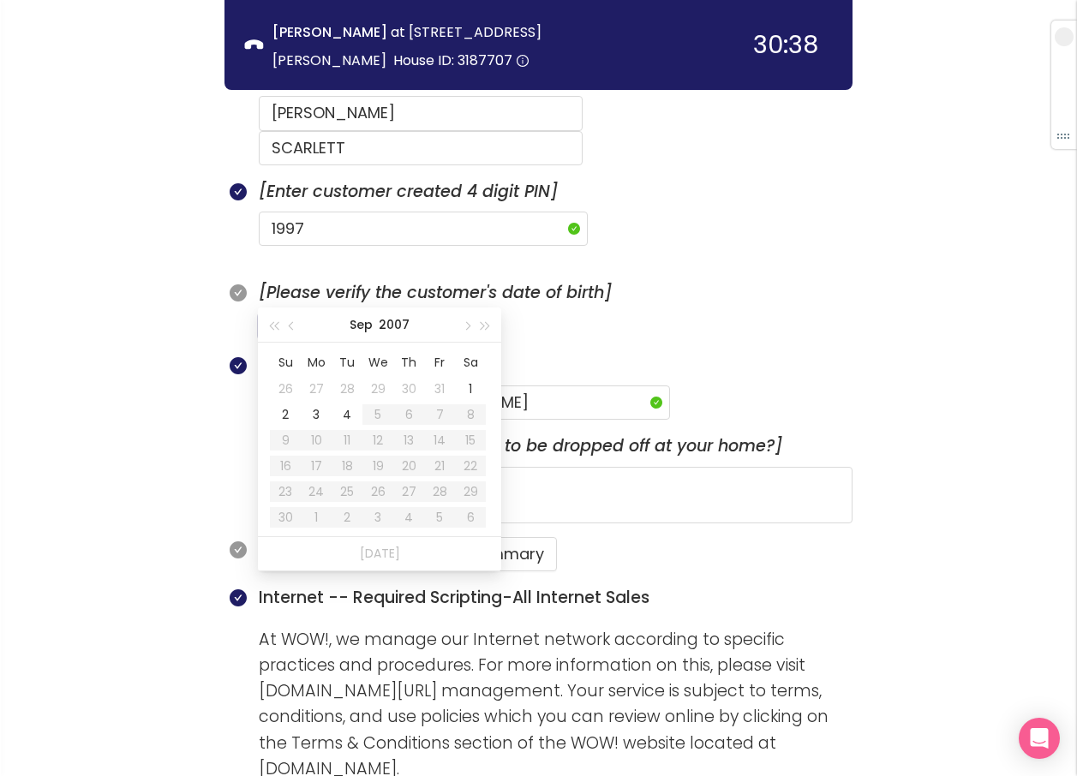
type input "[DATE]"
click at [272, 314] on input at bounding box center [367, 326] width 193 height 24
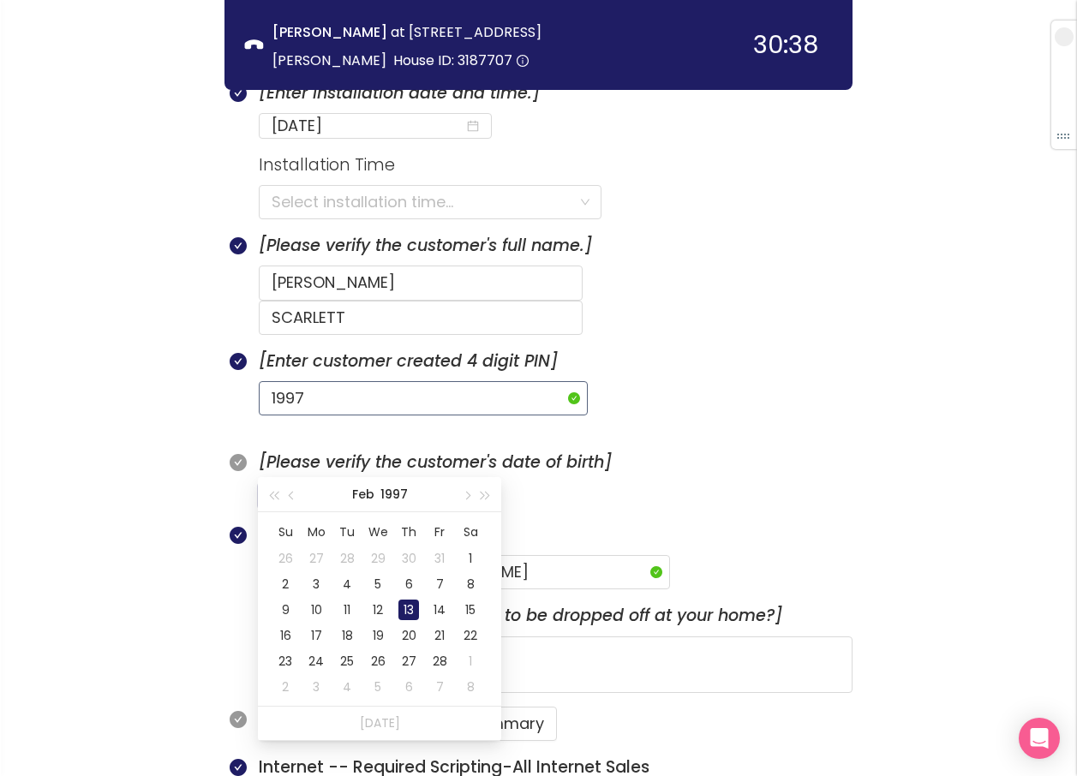
scroll to position [693, 0]
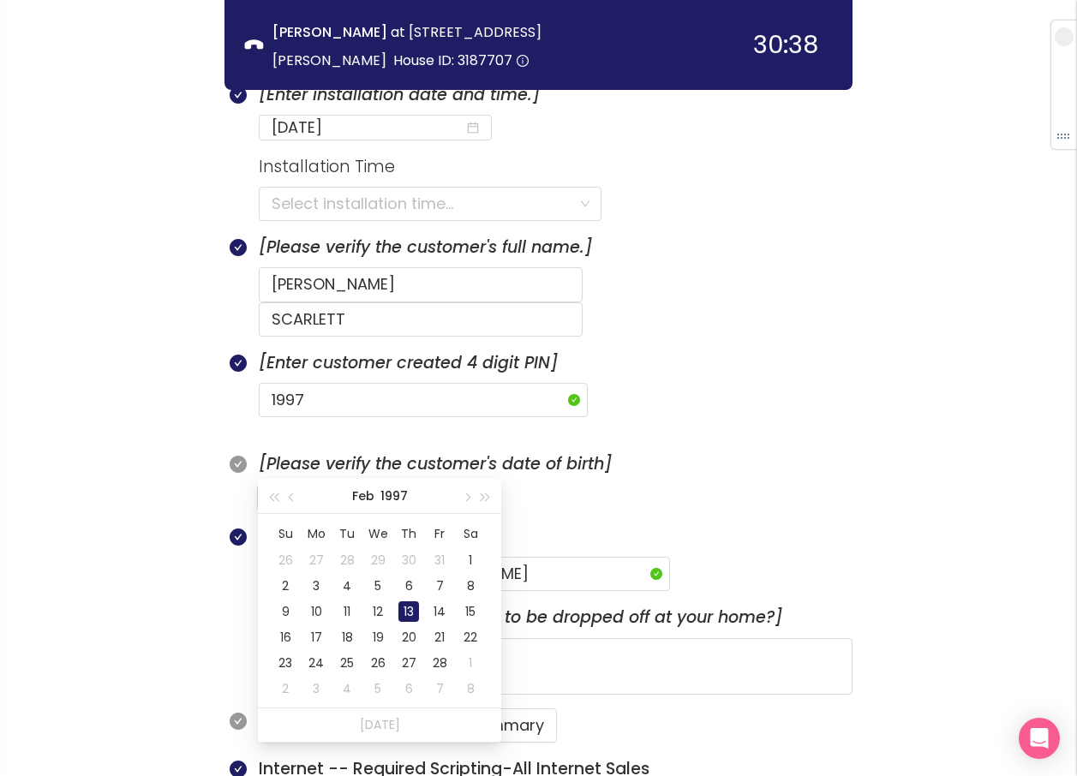
click at [406, 603] on div "13" at bounding box center [408, 611] width 21 height 21
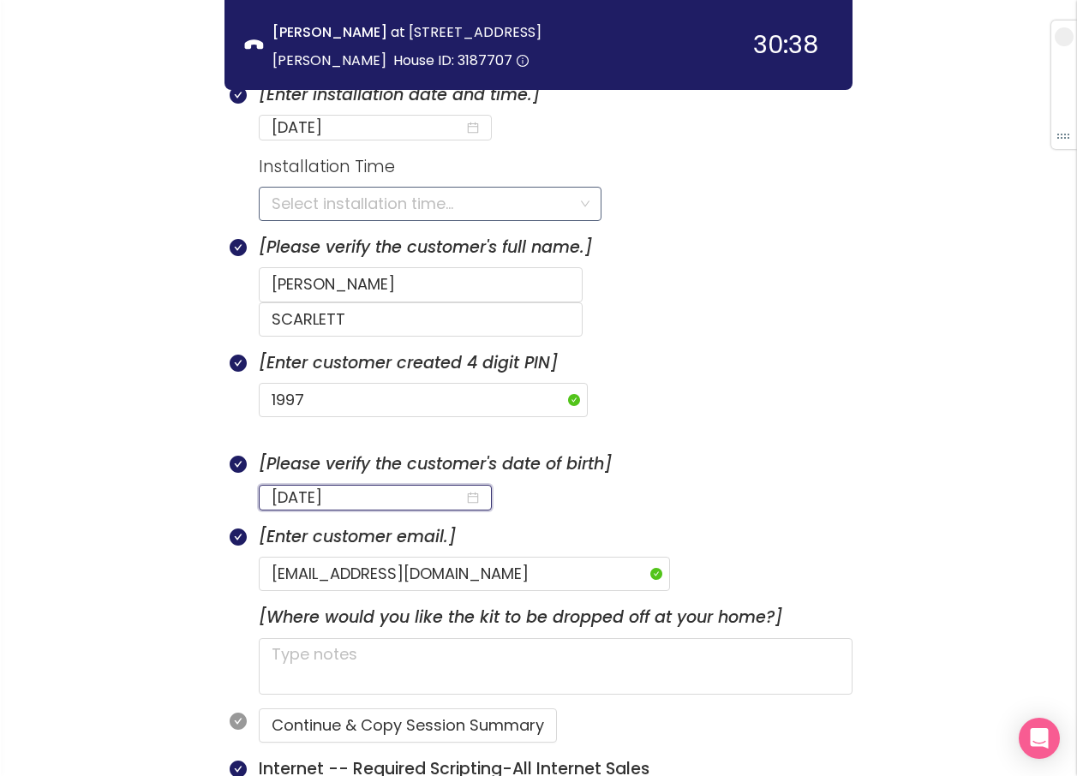
type input "[DATE]"
click at [366, 190] on input "search" at bounding box center [423, 204] width 305 height 33
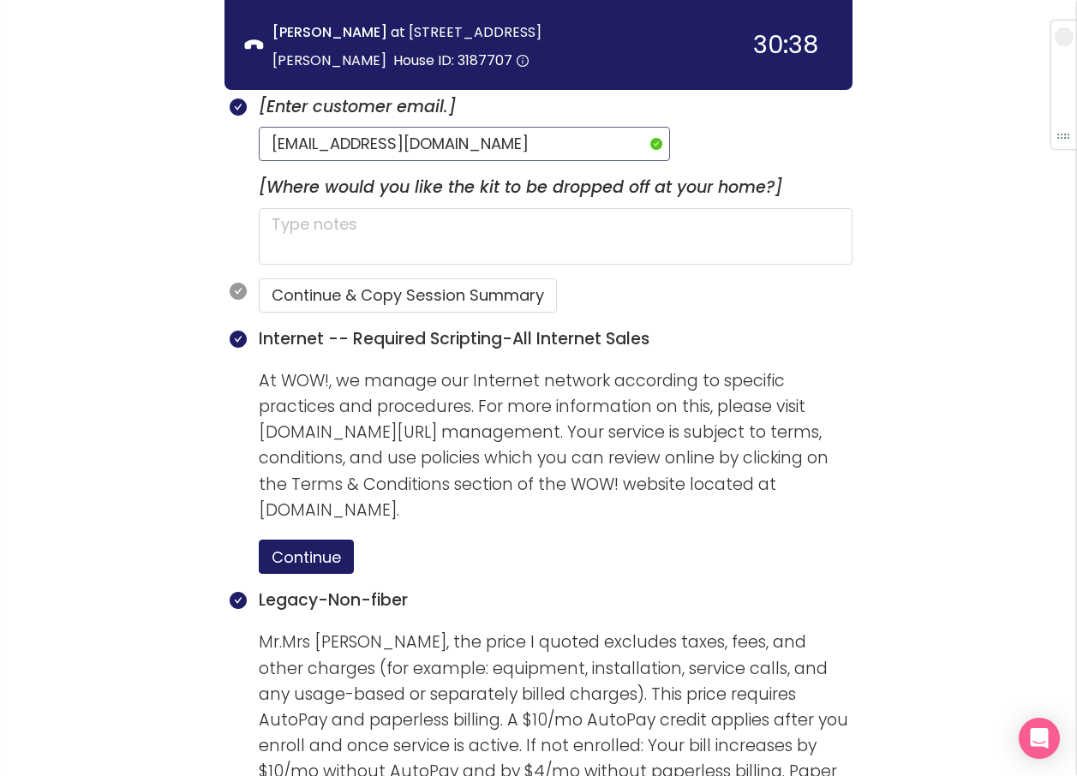
scroll to position [1035, 0]
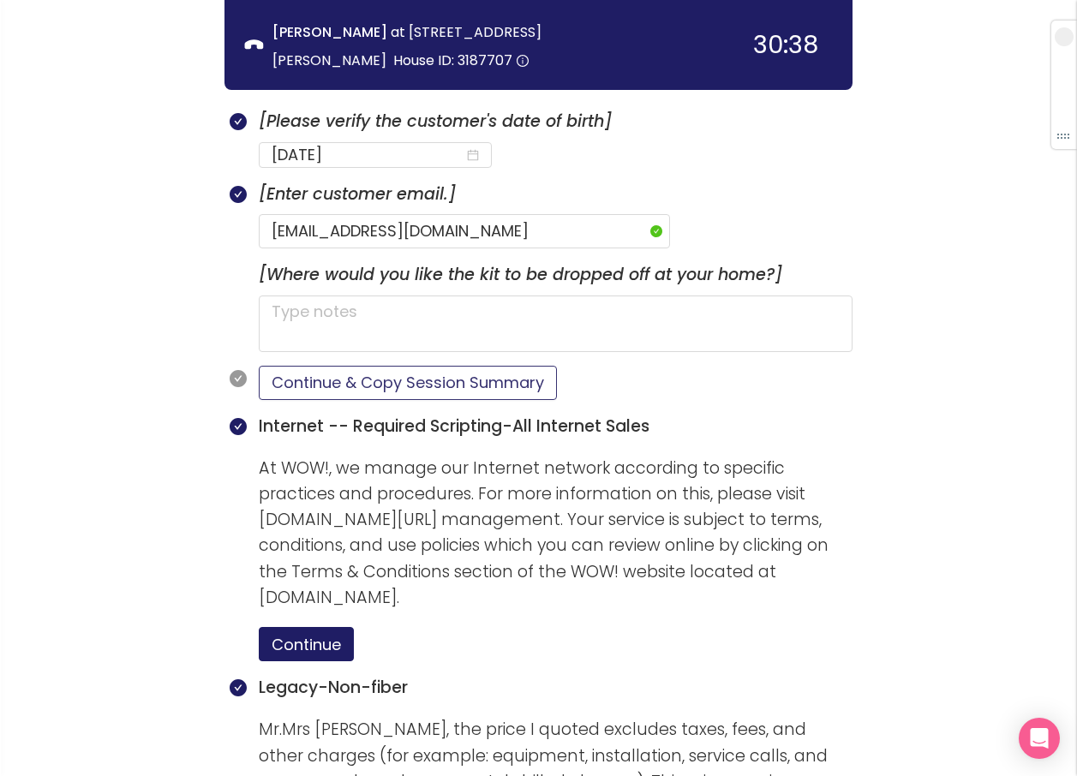
click at [456, 366] on button "Continue & Copy Session Summary" at bounding box center [408, 383] width 298 height 34
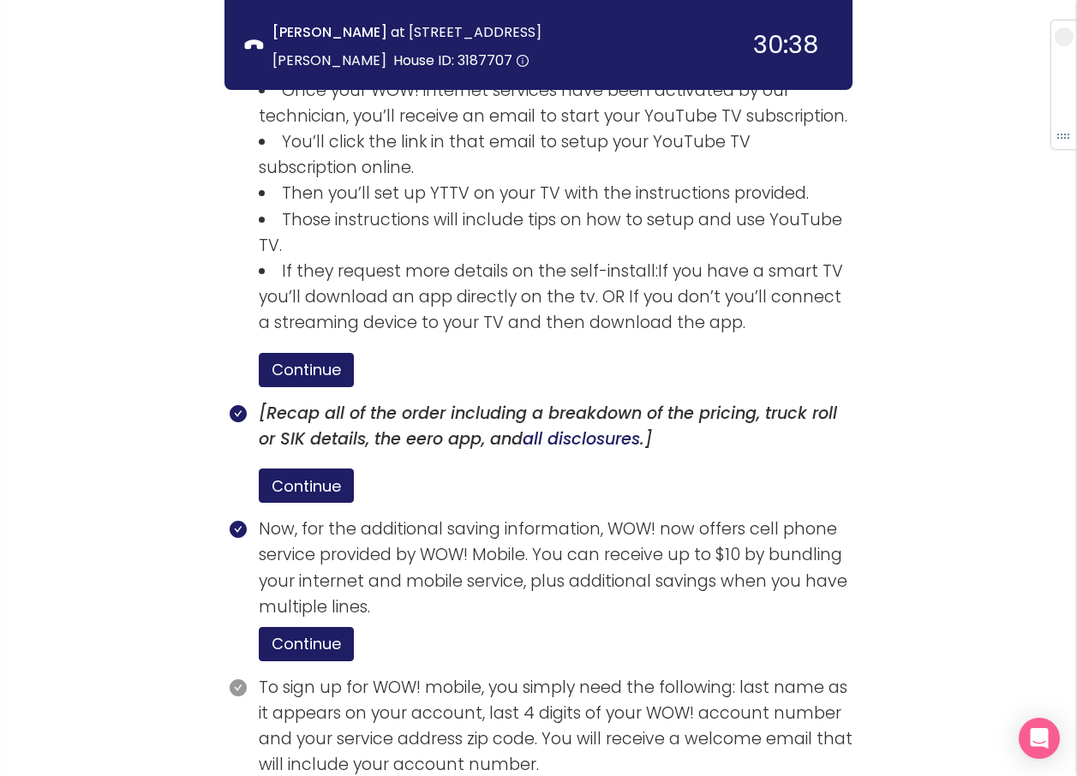
scroll to position [2902, 0]
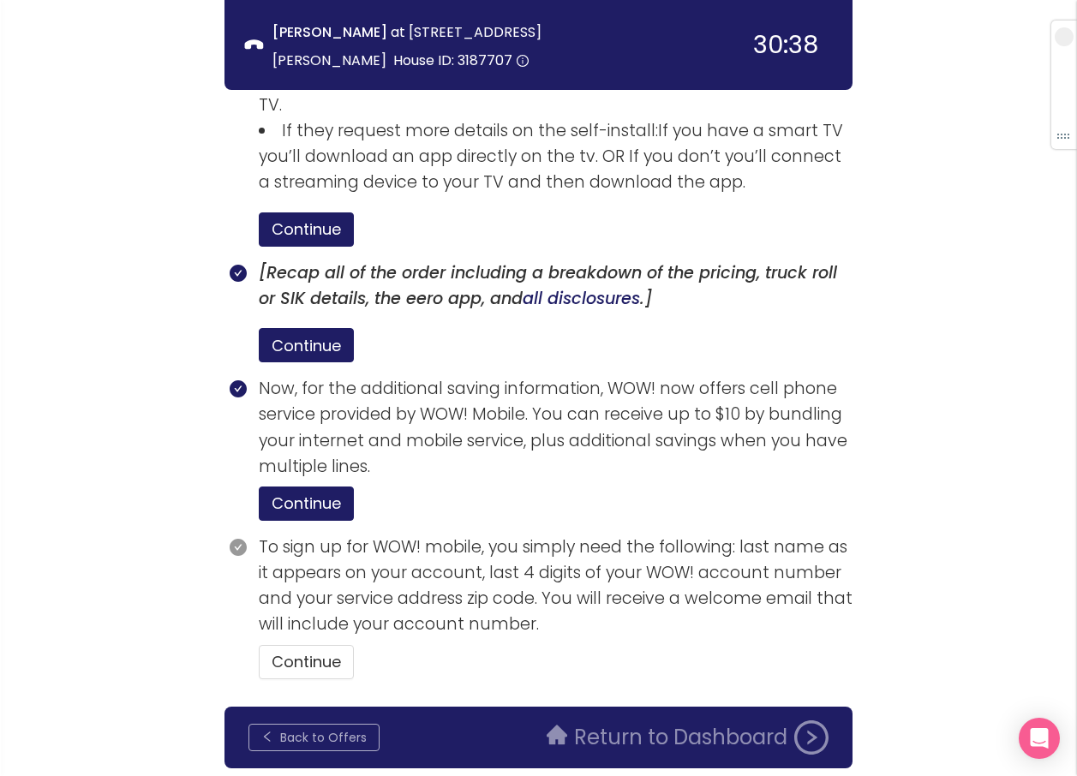
click at [304, 724] on button "Back to Offers" at bounding box center [313, 737] width 131 height 27
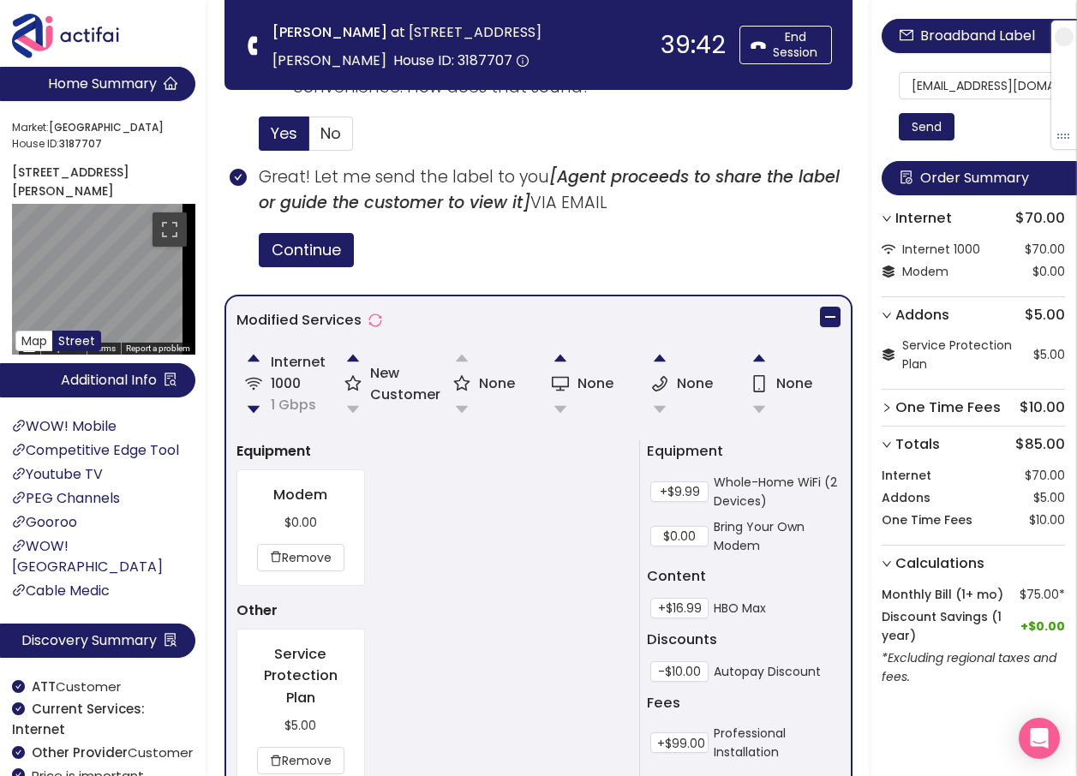
scroll to position [1285, 0]
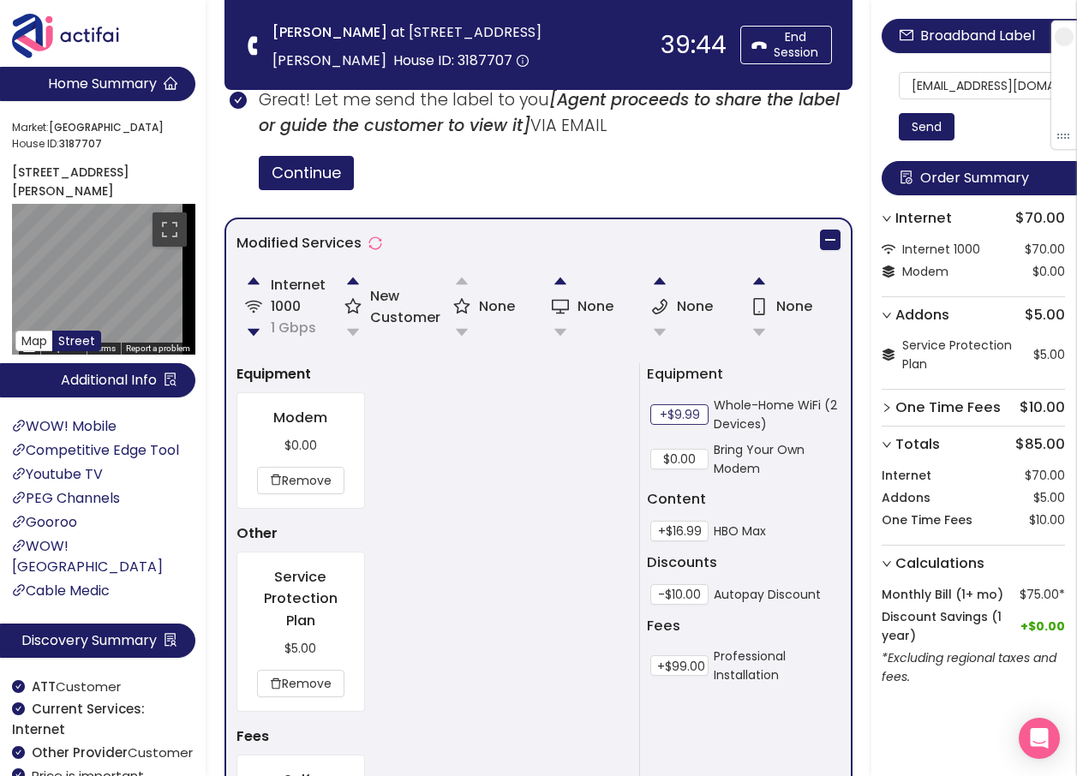
click at [672, 415] on button "+$9.99" at bounding box center [679, 414] width 58 height 21
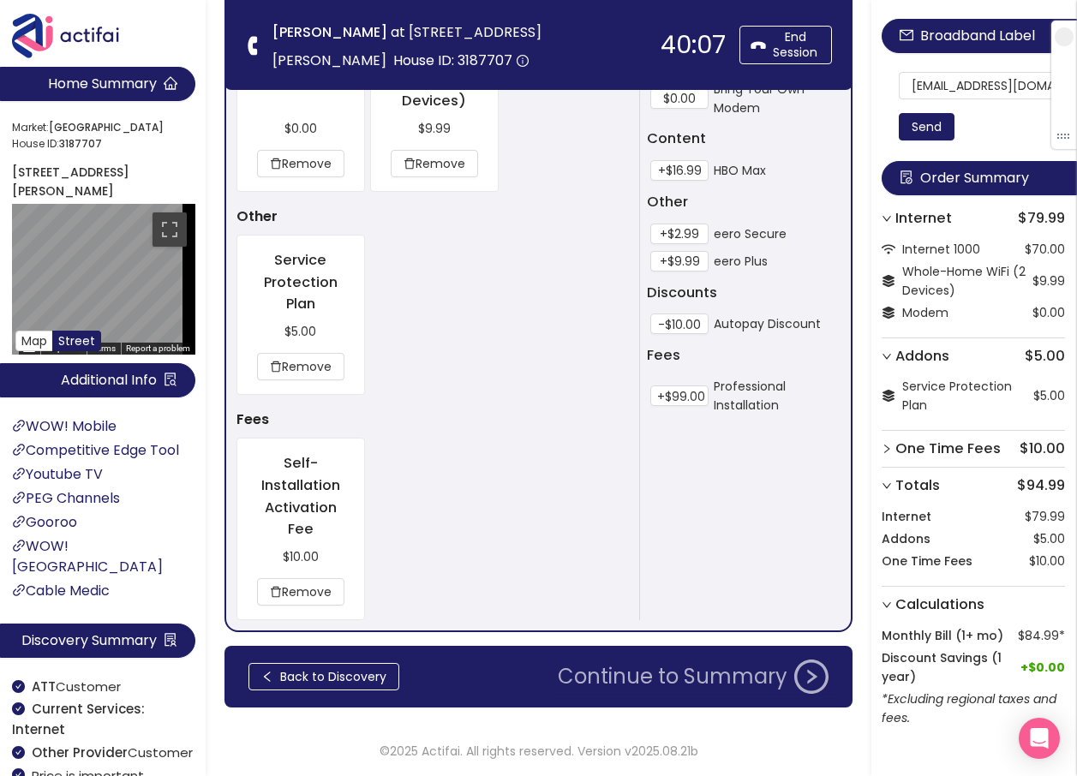
click at [701, 670] on button "Continue to Summary" at bounding box center [692, 676] width 291 height 34
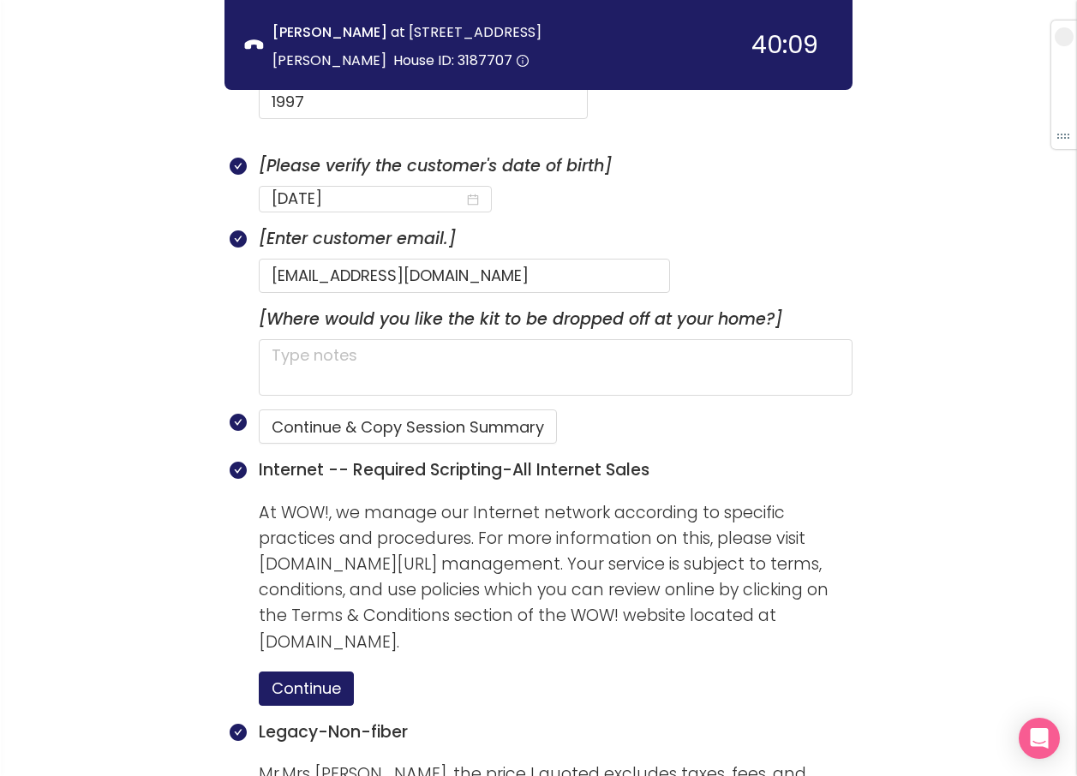
scroll to position [942, 0]
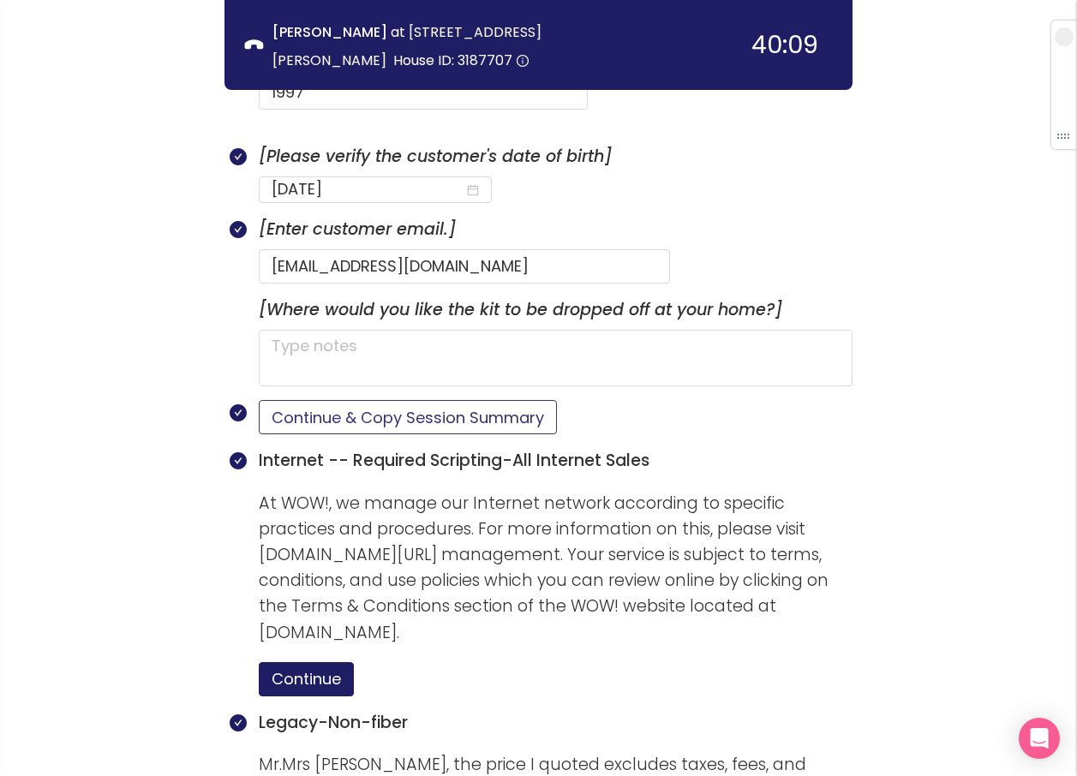
click at [358, 400] on button "Continue & Copy Session Summary" at bounding box center [408, 417] width 298 height 34
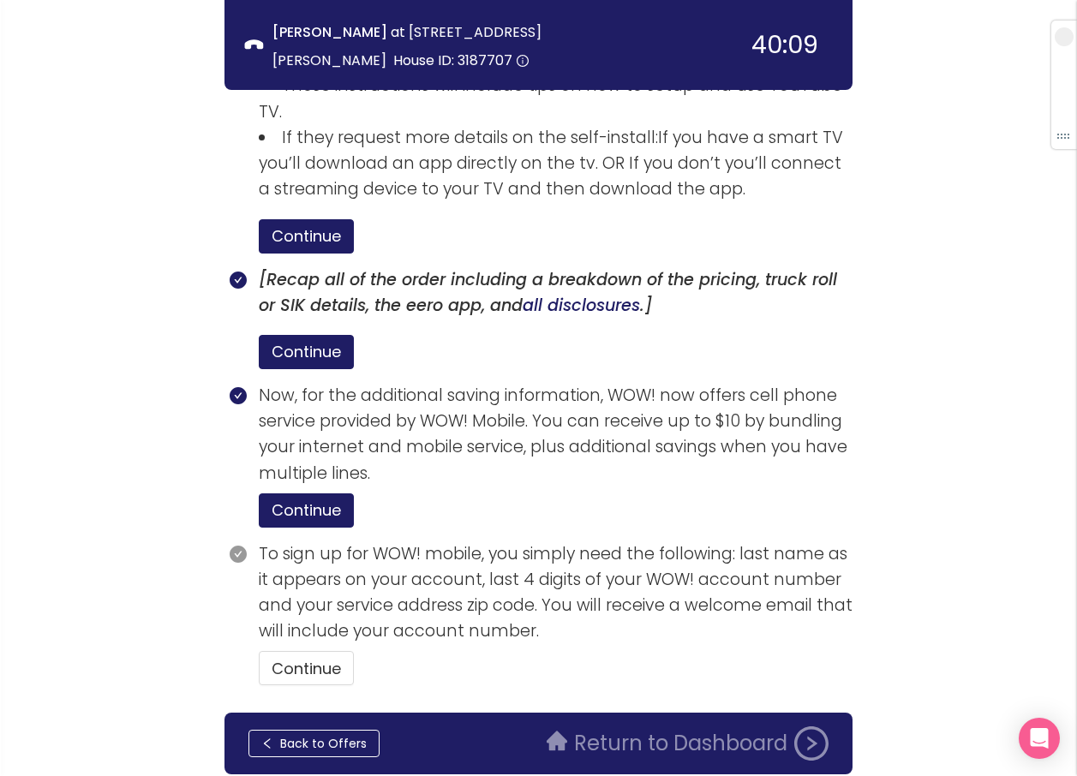
scroll to position [2843, 0]
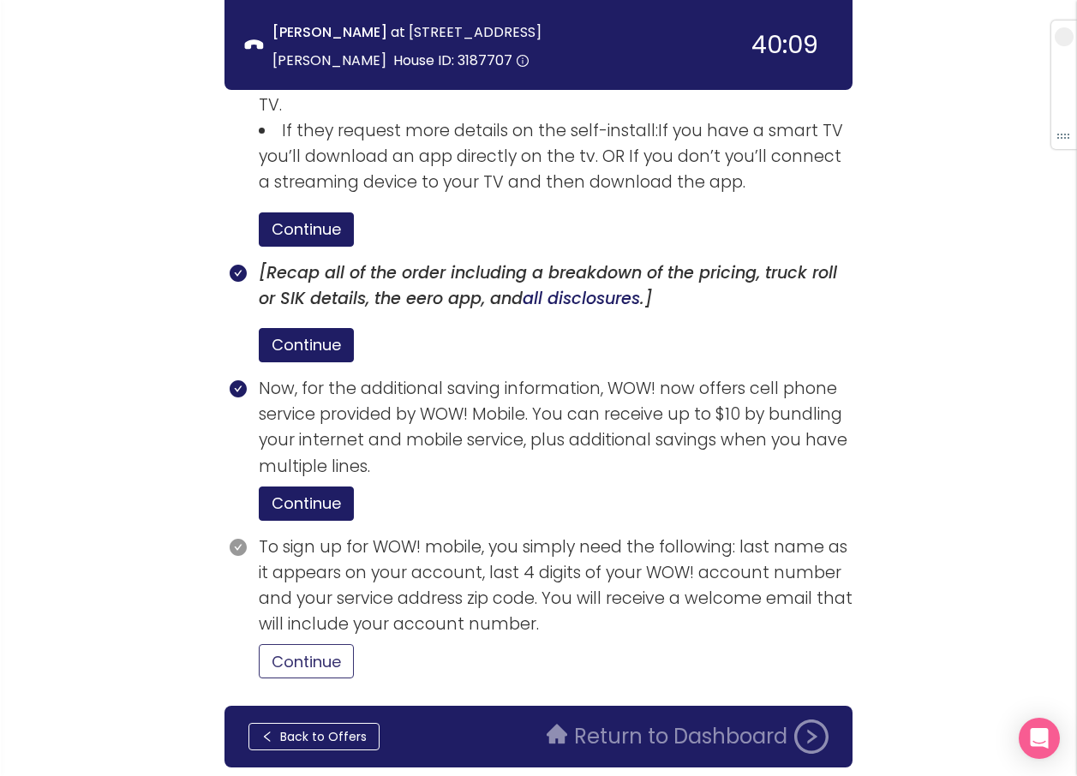
click at [341, 644] on button "Continue" at bounding box center [306, 661] width 95 height 34
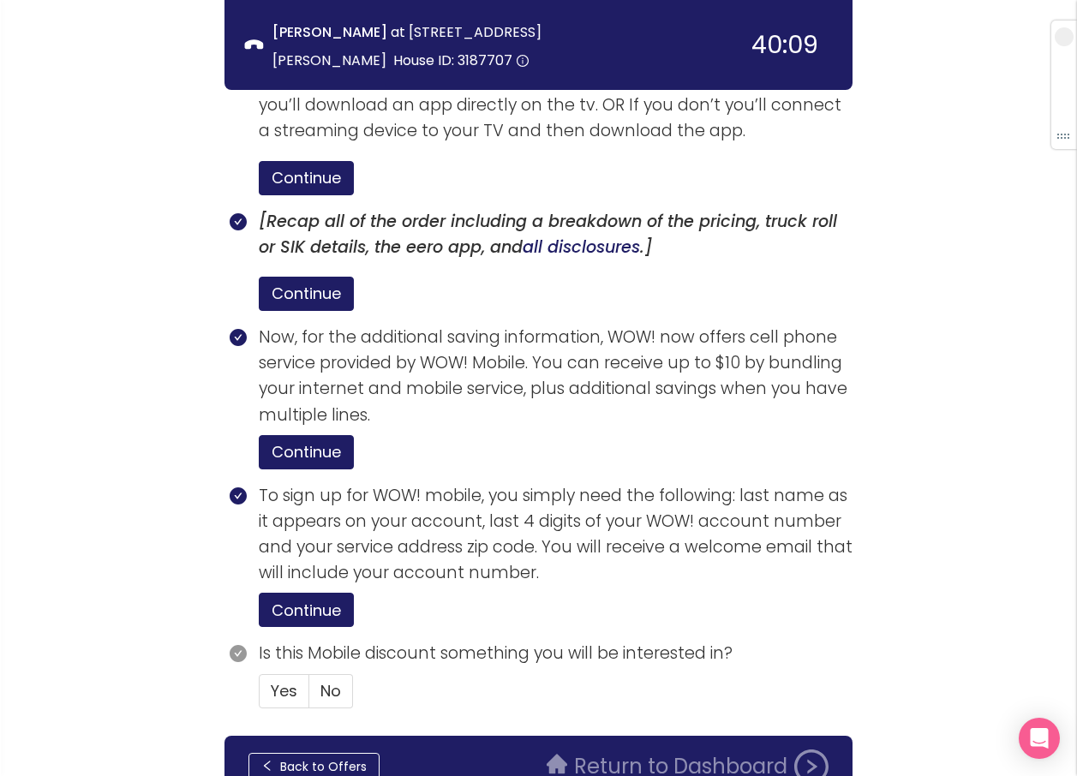
scroll to position [2924, 0]
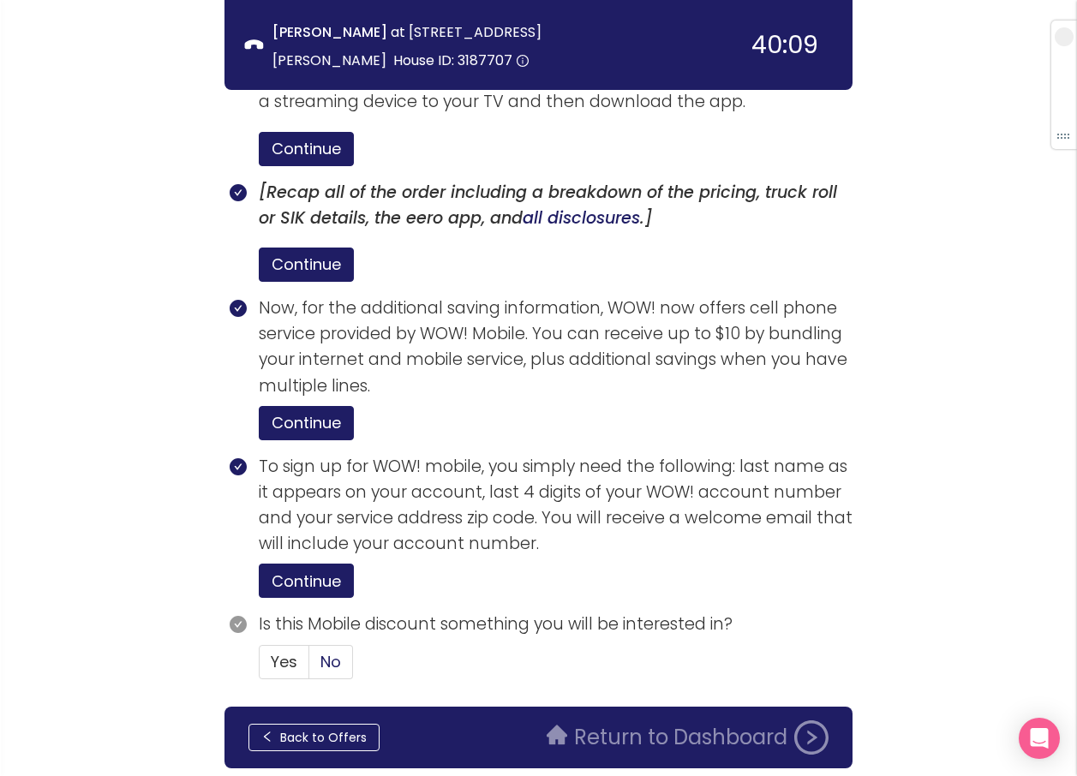
click at [325, 651] on span "No" at bounding box center [330, 661] width 21 height 21
click at [309, 667] on input "No" at bounding box center [309, 667] width 0 height 0
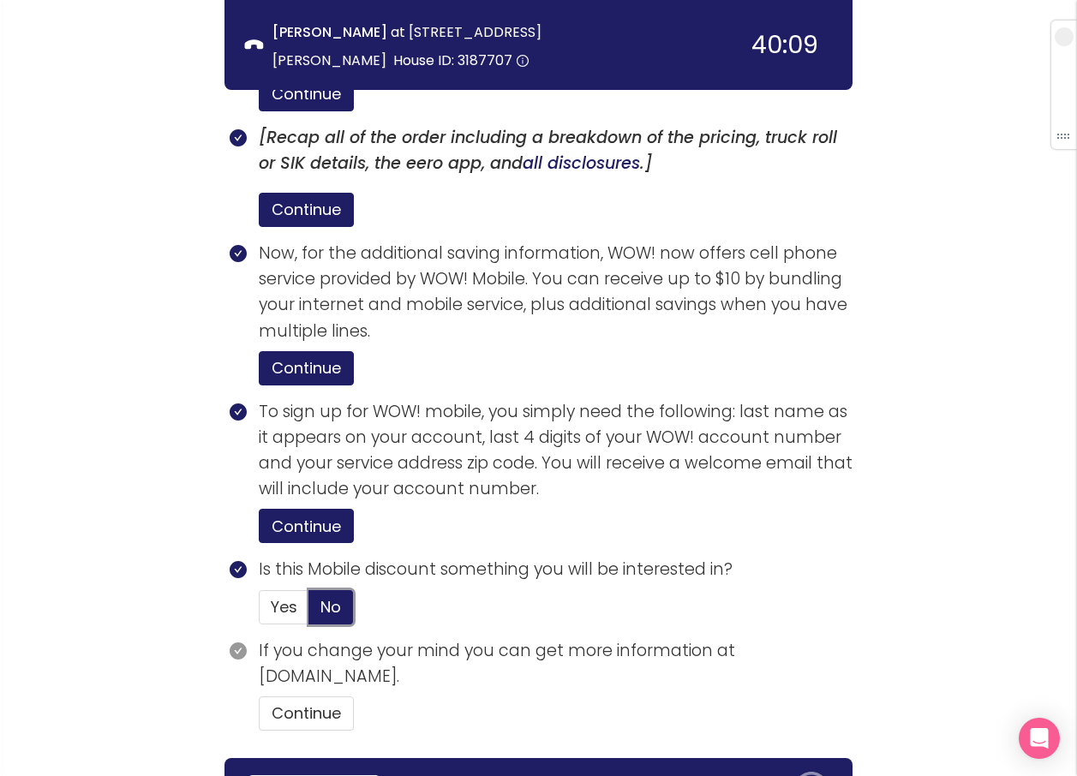
scroll to position [3030, 0]
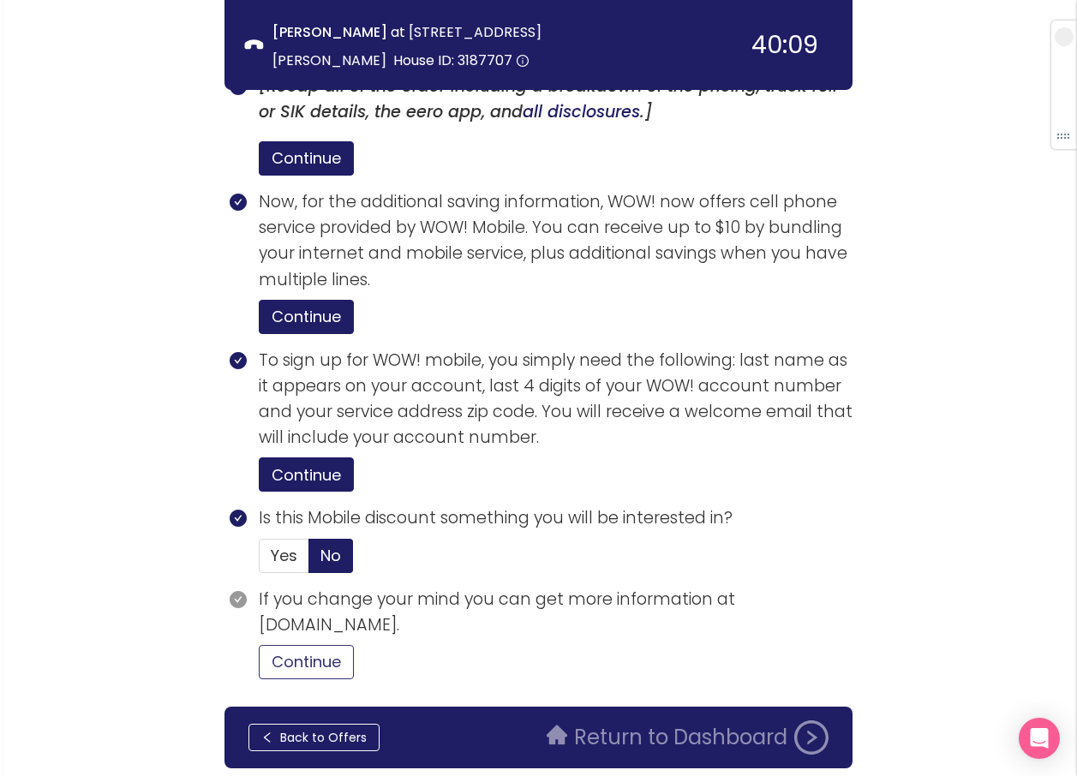
click at [304, 645] on button "Continue" at bounding box center [306, 662] width 95 height 34
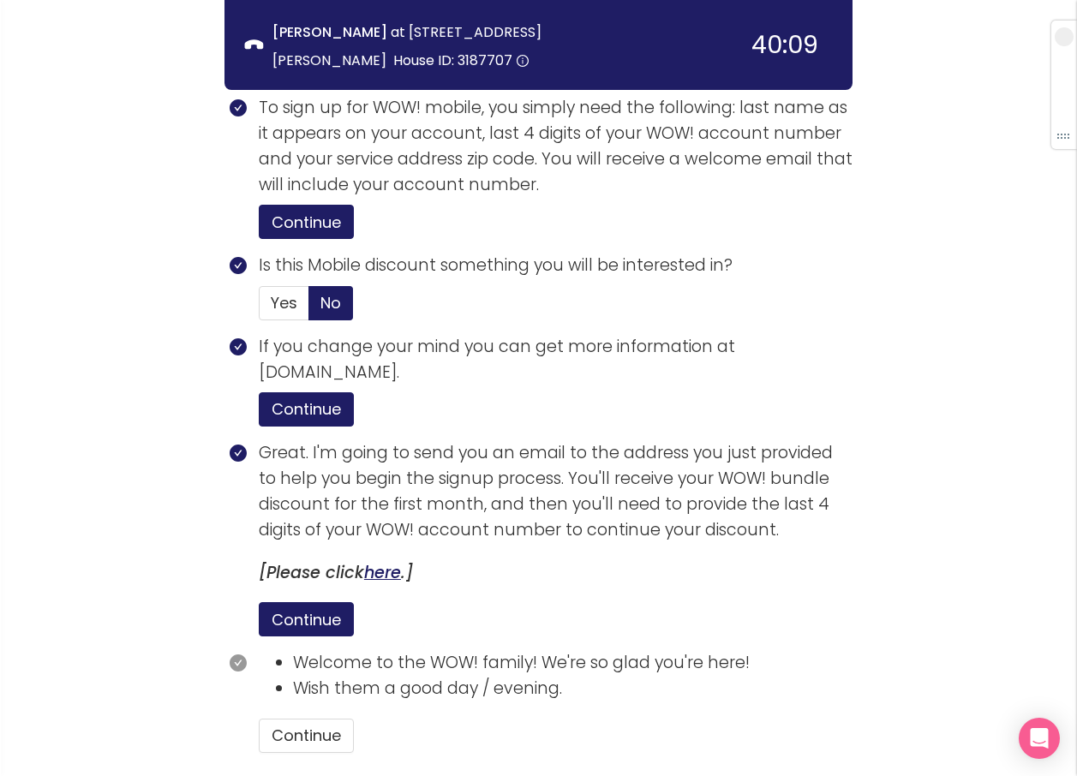
scroll to position [3356, 0]
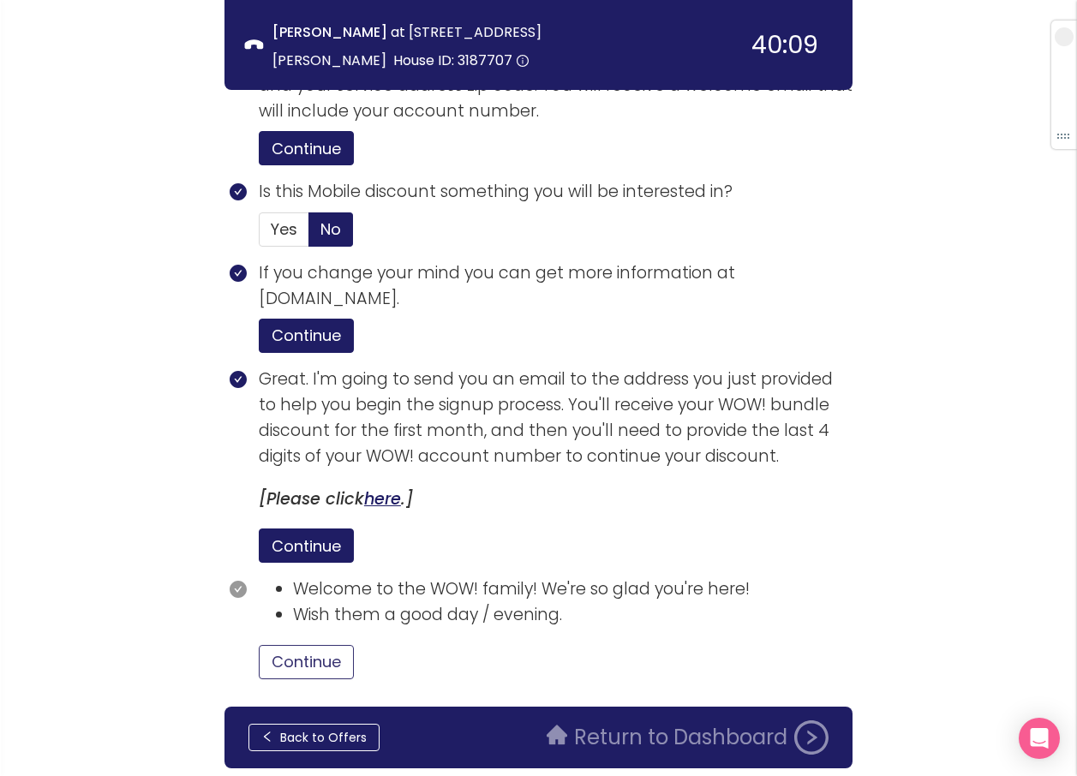
click at [323, 645] on button "Continue" at bounding box center [306, 662] width 95 height 34
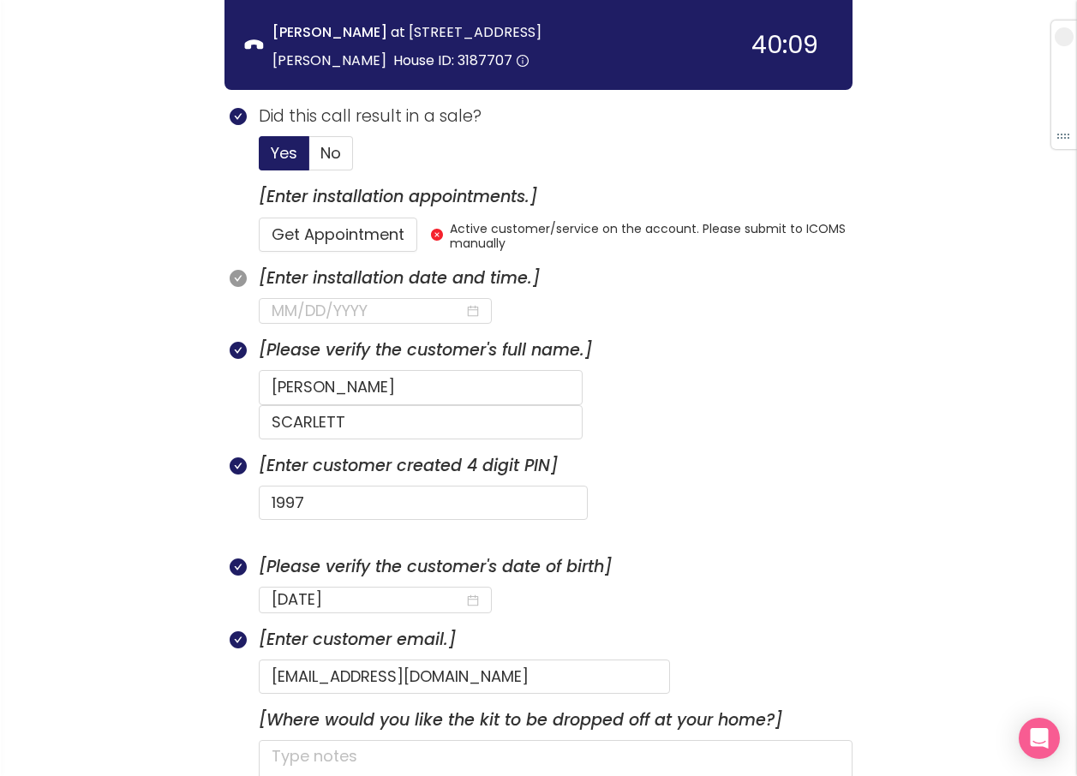
scroll to position [530, 0]
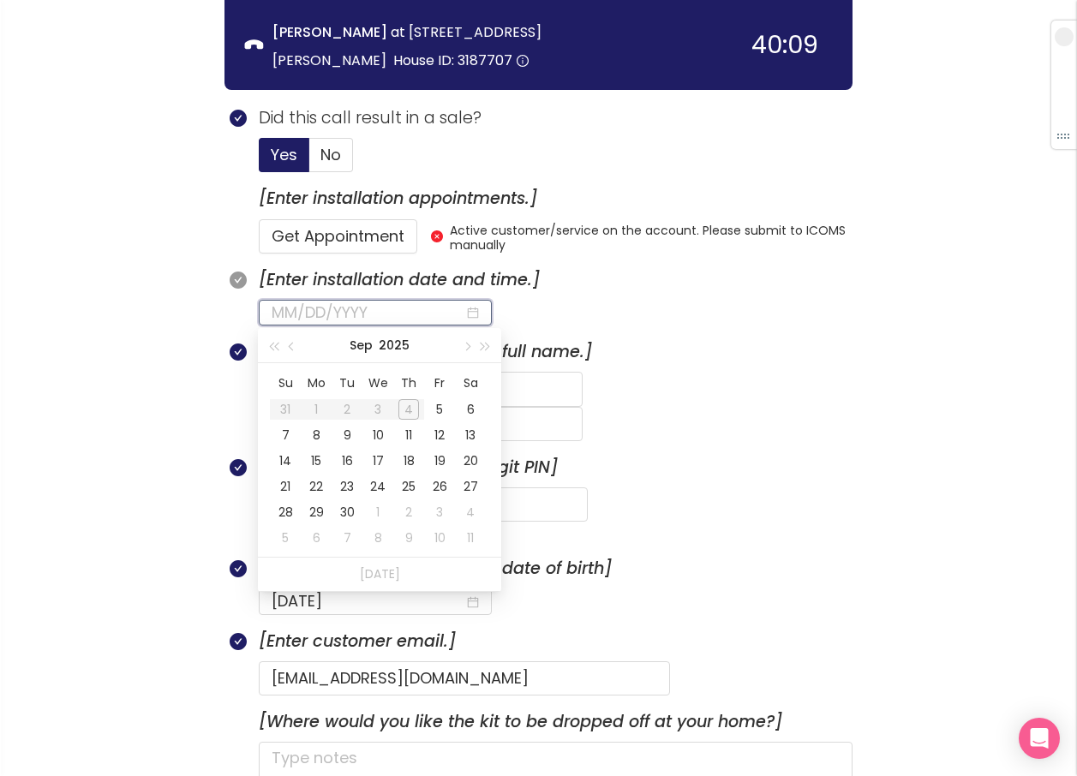
click at [284, 319] on input at bounding box center [367, 313] width 193 height 24
click at [276, 309] on input at bounding box center [367, 313] width 193 height 24
type input "[DATE]"
drag, startPoint x: 348, startPoint y: 313, endPoint x: 158, endPoint y: 278, distance: 192.5
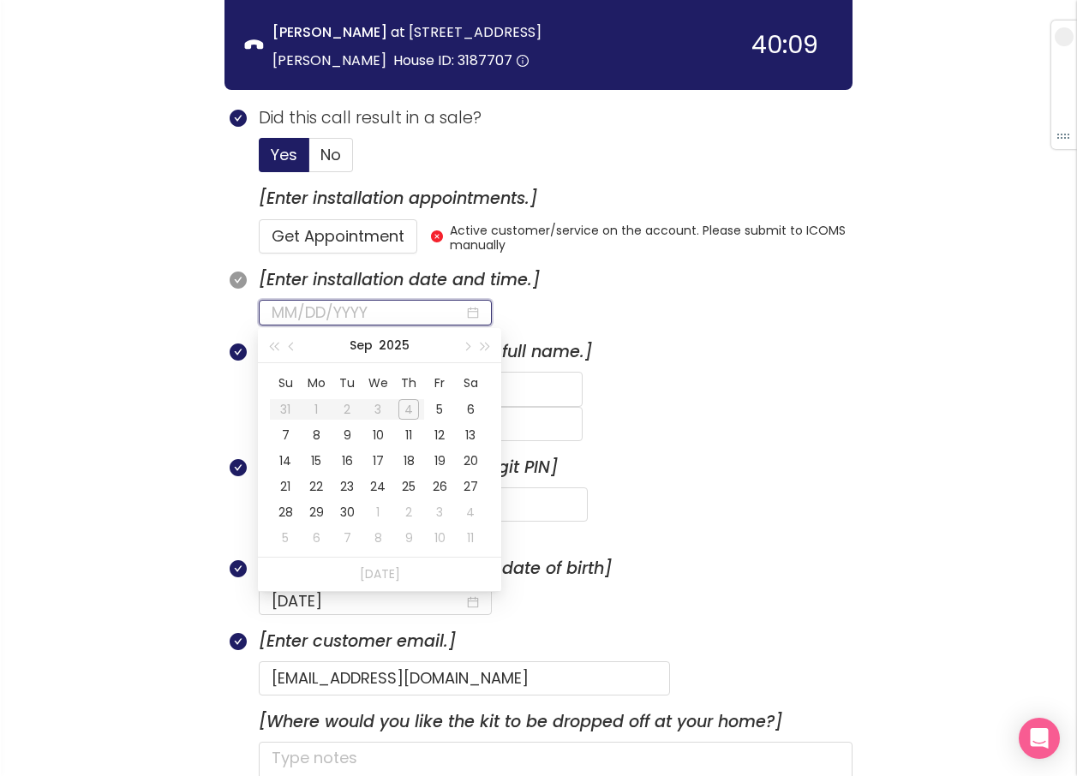
click at [402, 415] on table "Su Mo Tu We Th Fr Sa 31 1 2 3 4 5 6 7 8 9 10 11 12 13 14 15 16 17 18 19 20 21 2…" at bounding box center [378, 460] width 216 height 182
type input "[DATE]"
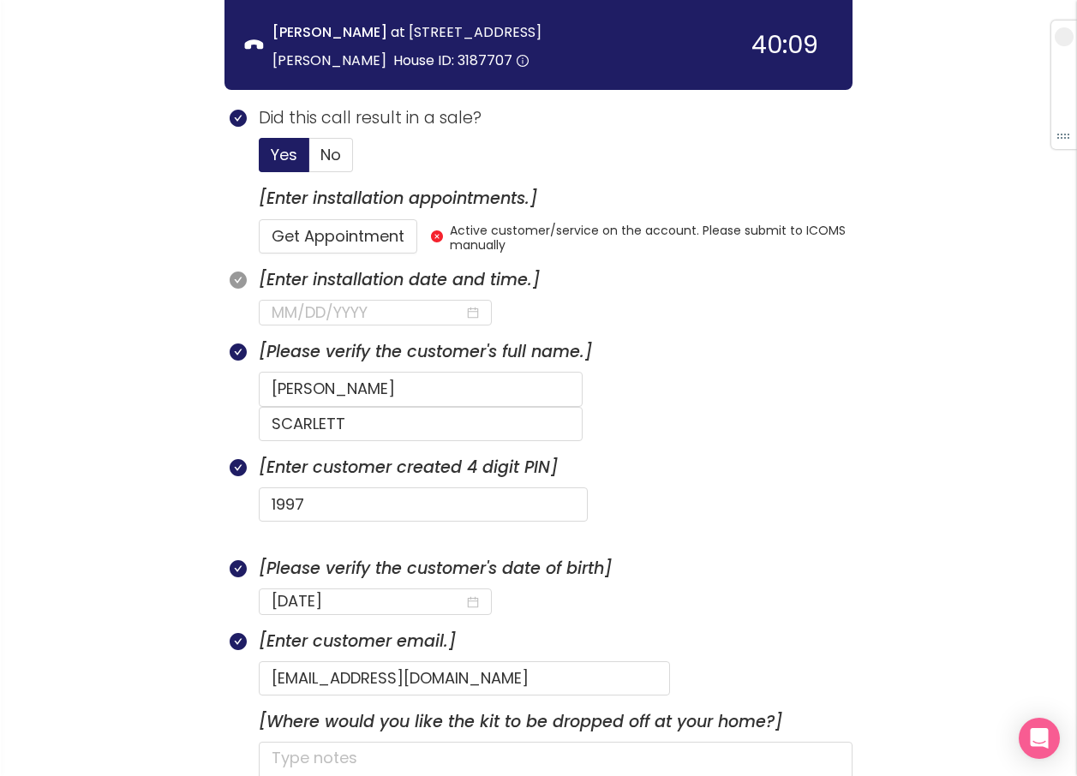
click at [717, 487] on form "1997" at bounding box center [555, 504] width 593 height 34
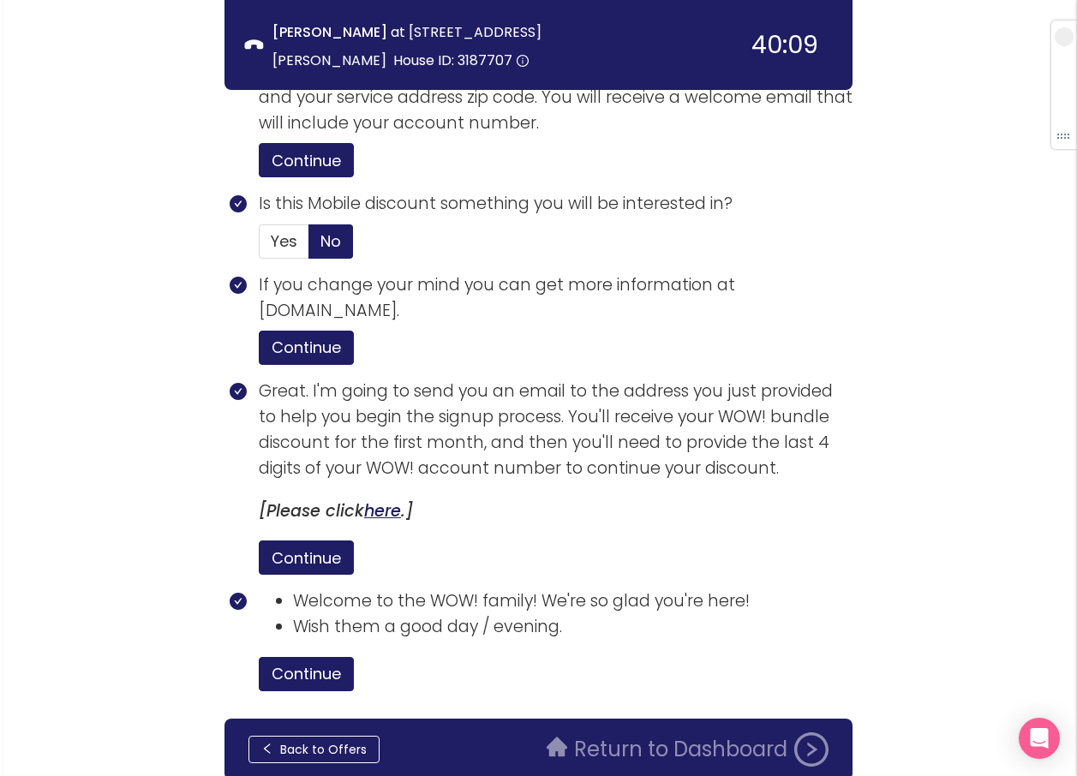
scroll to position [3356, 0]
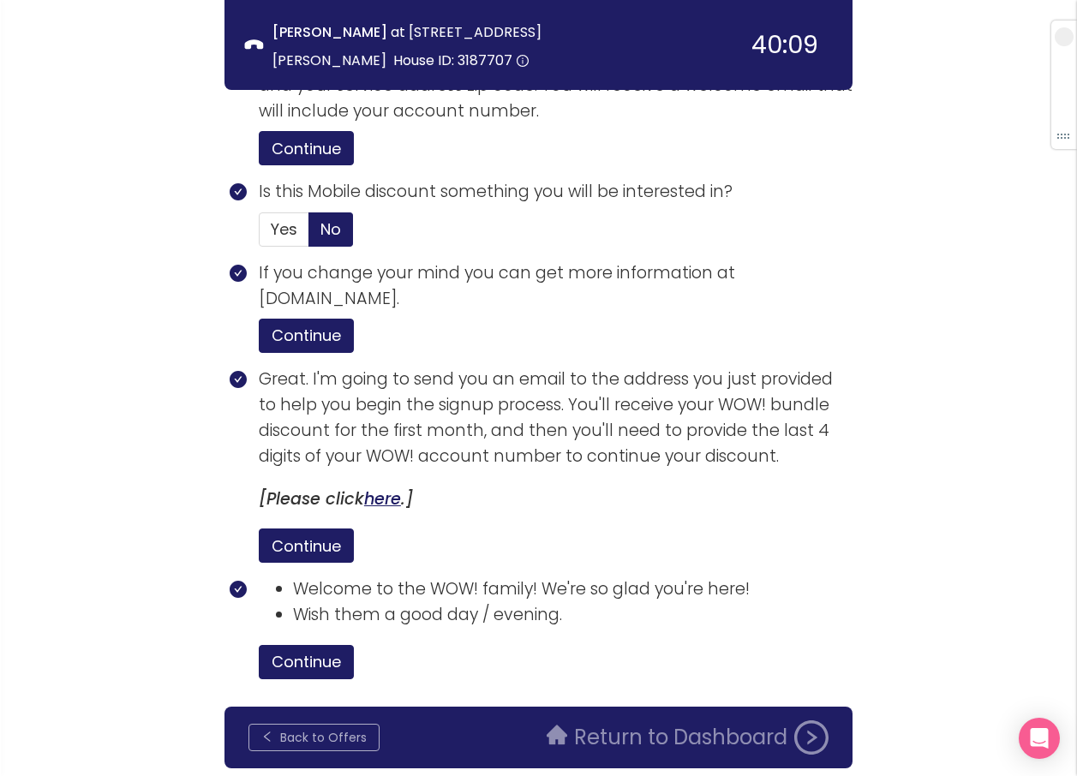
click at [344, 724] on button "Back to Offers" at bounding box center [313, 737] width 131 height 27
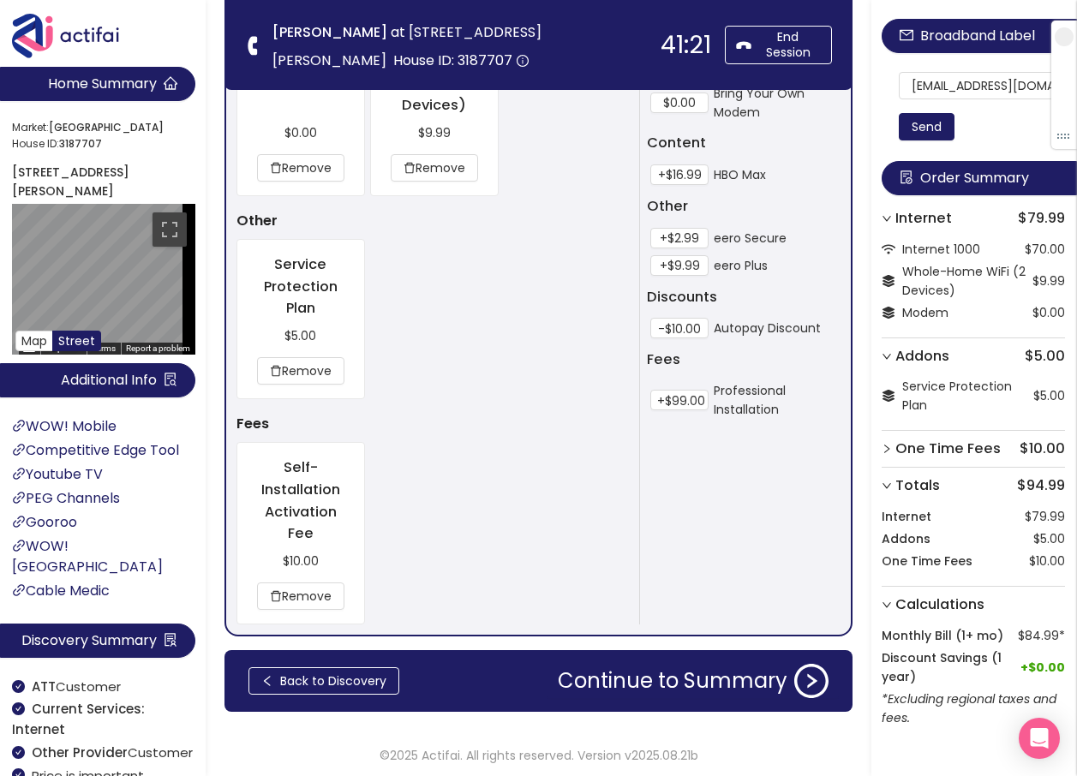
scroll to position [1645, 0]
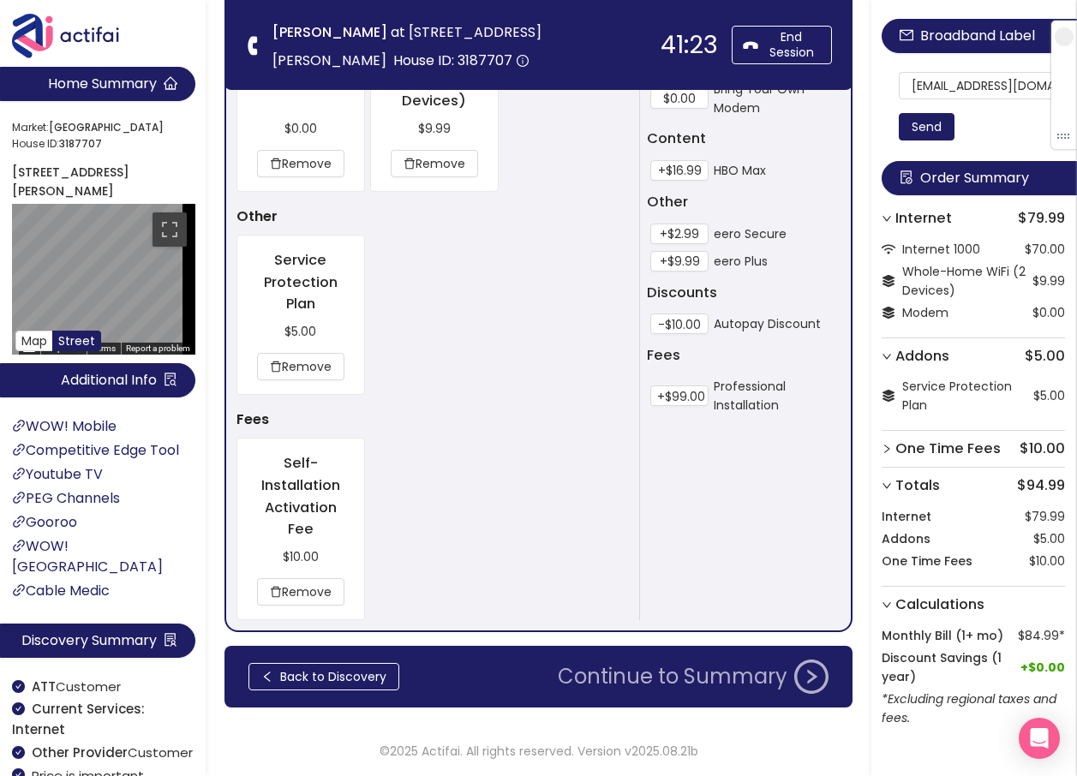
click at [614, 674] on button "Continue to Summary" at bounding box center [692, 676] width 291 height 34
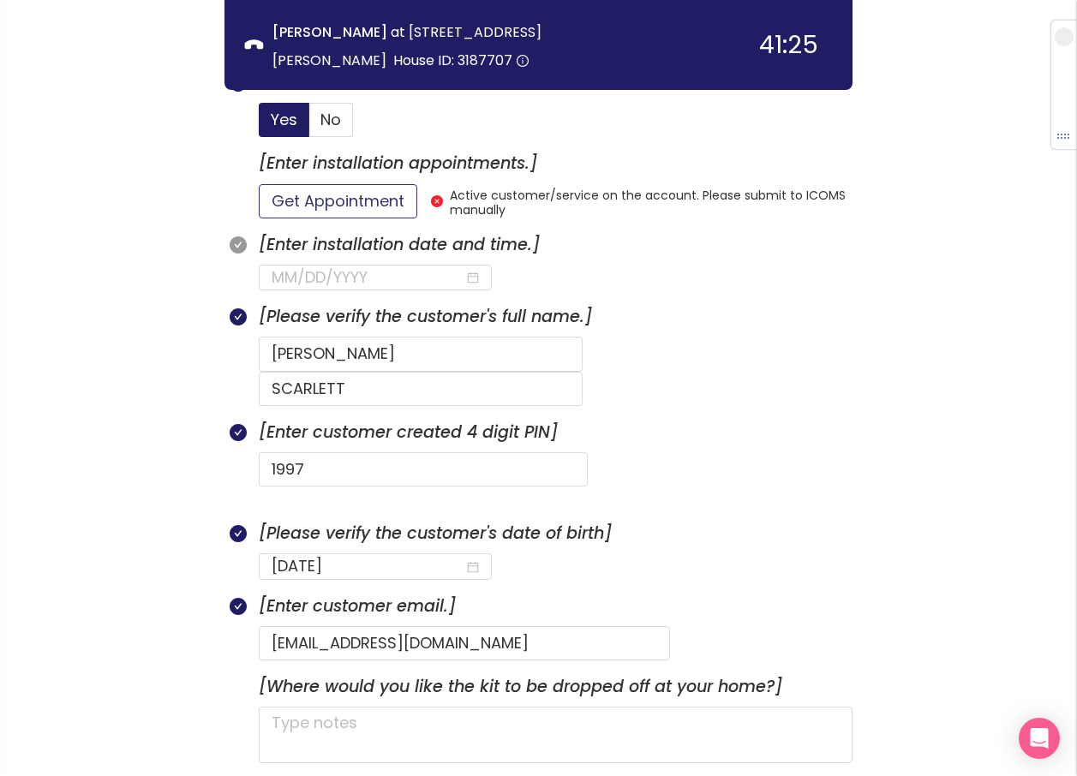
scroll to position [582, 0]
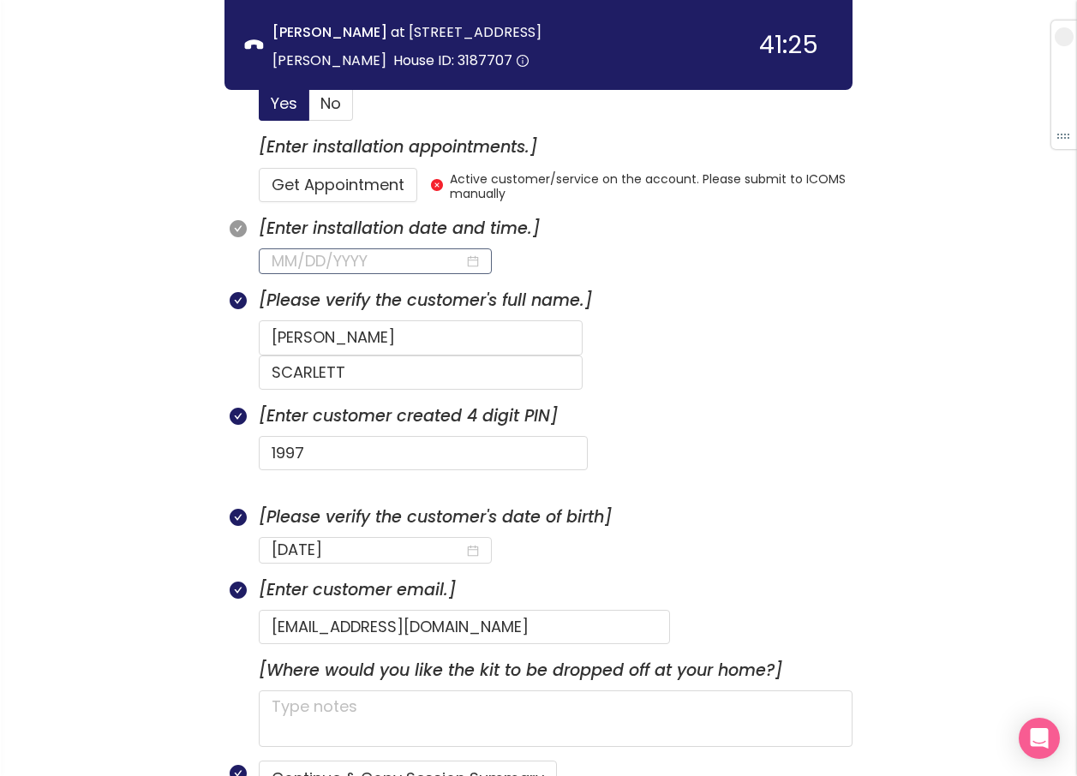
click at [337, 264] on input at bounding box center [367, 261] width 193 height 24
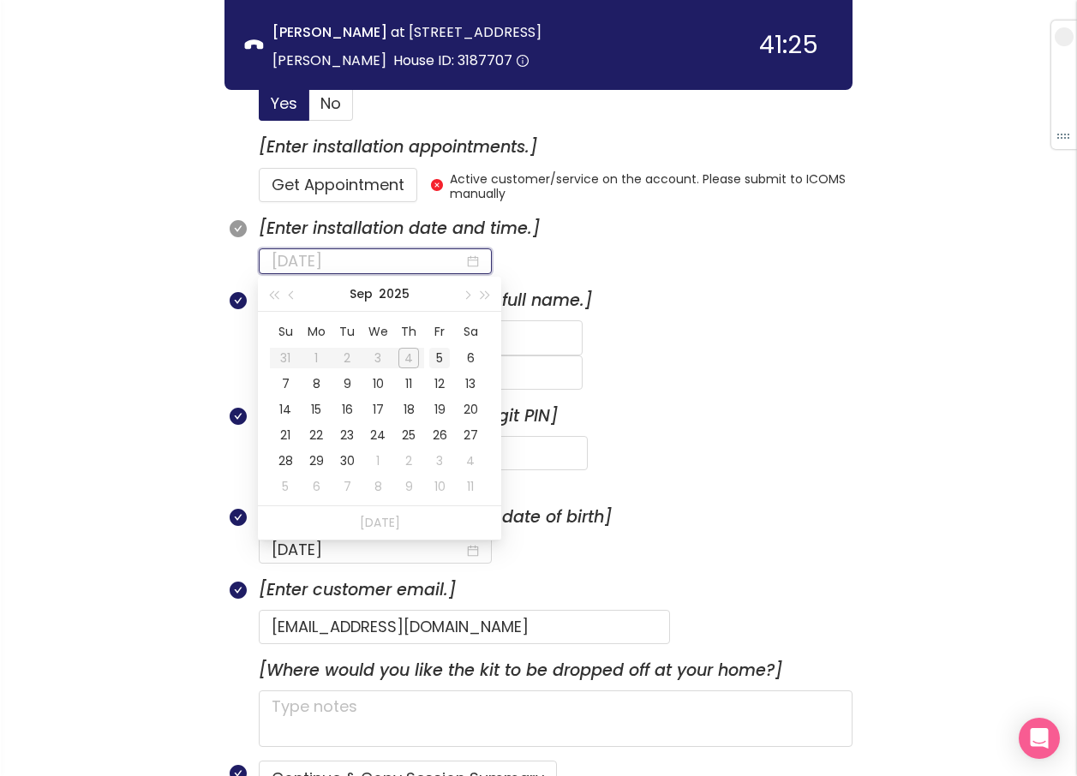
type input "[DATE]"
click at [439, 355] on div "5" at bounding box center [439, 358] width 21 height 21
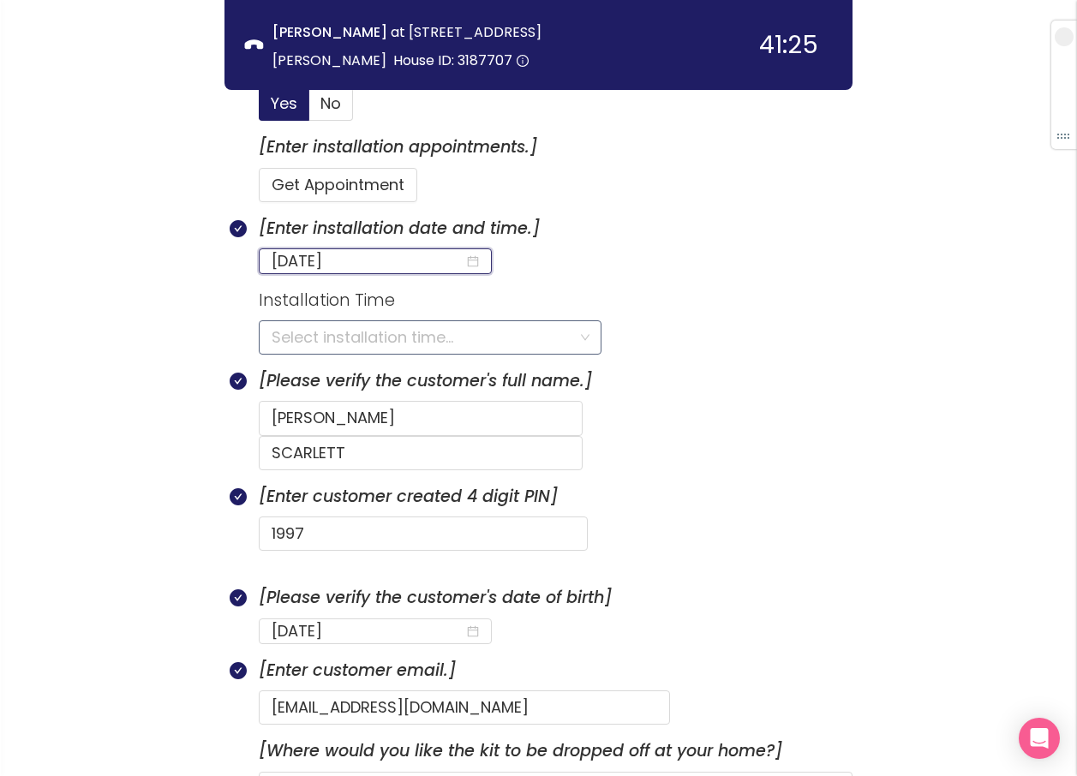
click at [411, 343] on input "search" at bounding box center [423, 337] width 305 height 33
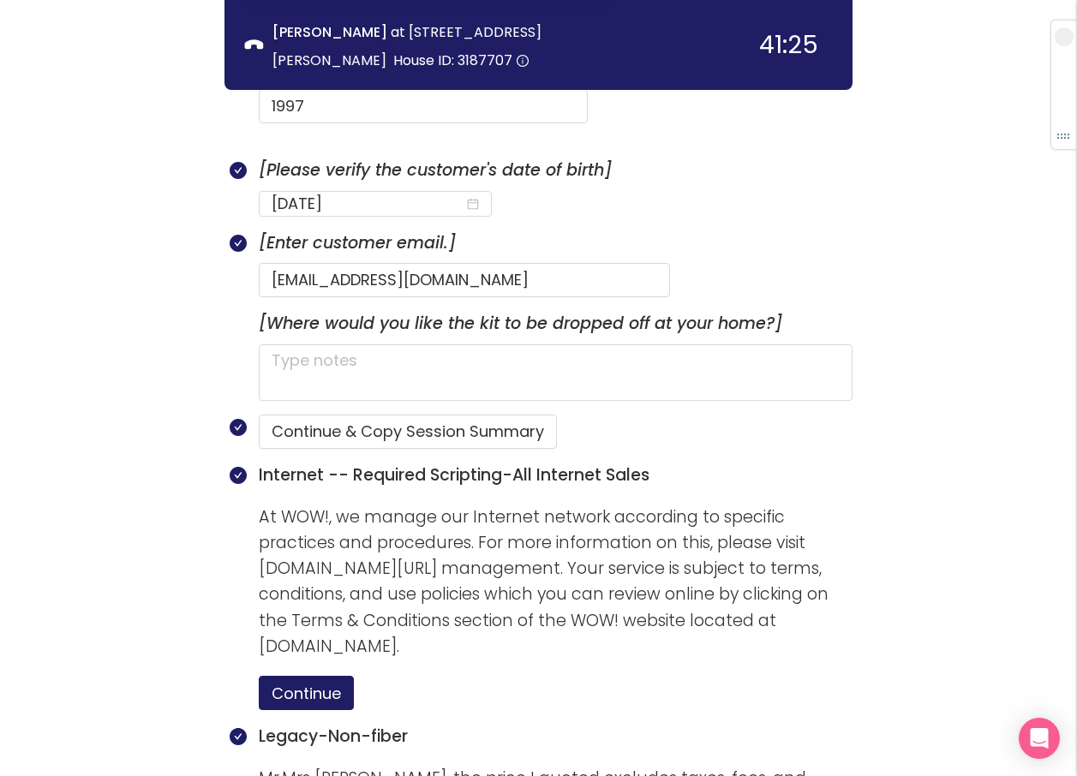
scroll to position [1010, 0]
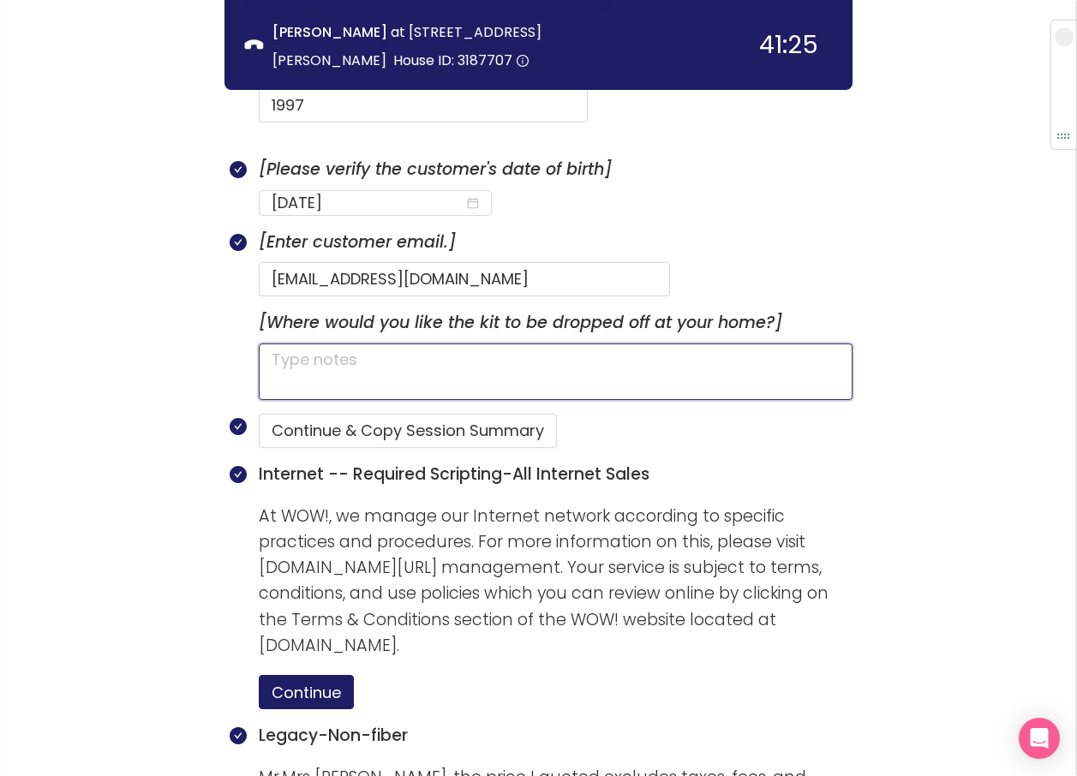
click at [415, 343] on textarea at bounding box center [555, 371] width 593 height 57
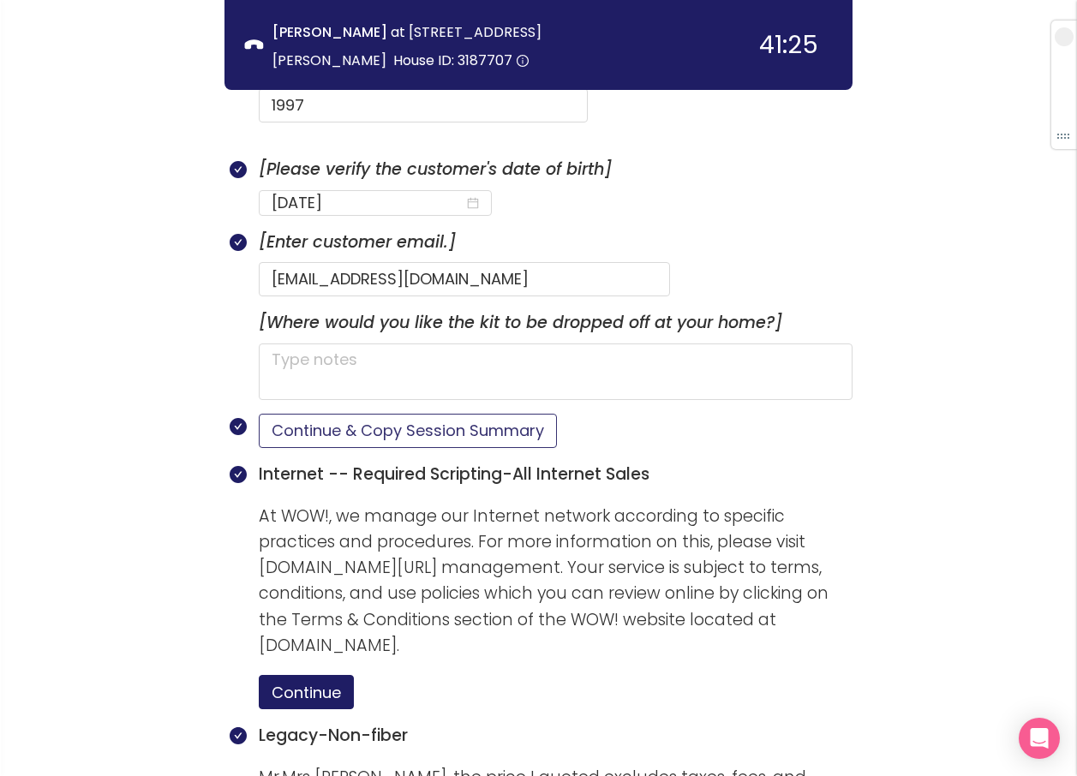
click at [409, 414] on button "Continue & Copy Session Summary" at bounding box center [408, 431] width 298 height 34
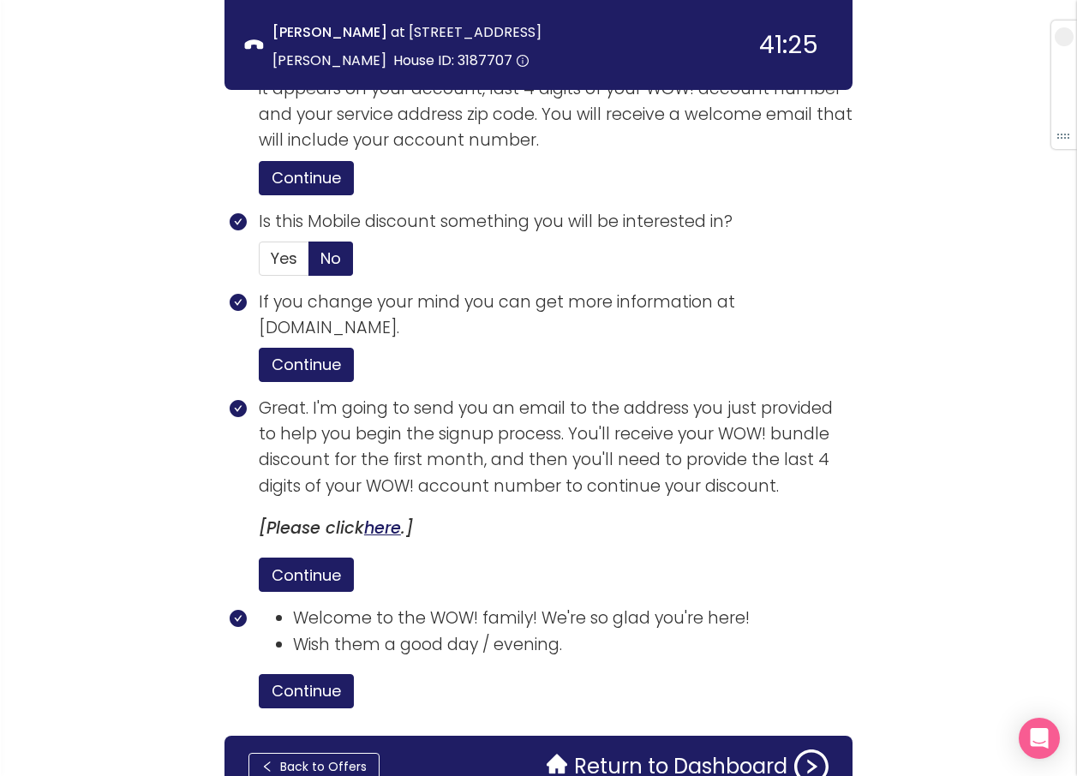
scroll to position [3437, 0]
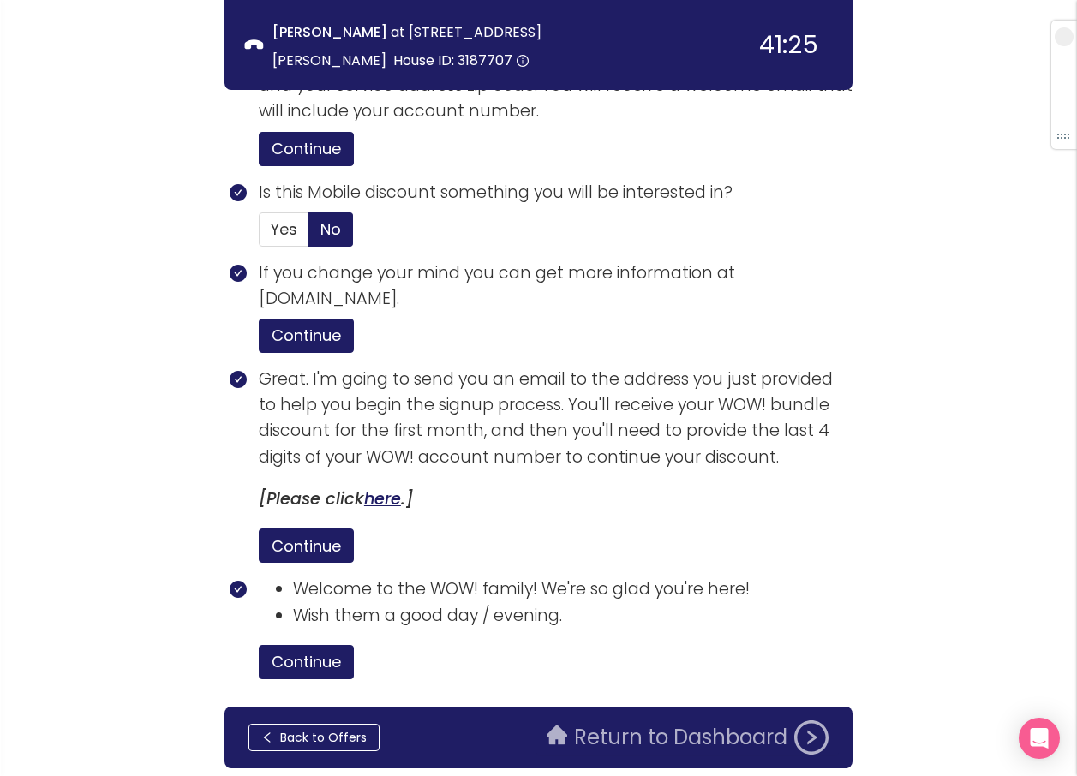
click at [656, 720] on button "Return to Dashboard" at bounding box center [687, 737] width 302 height 34
